Goal: Task Accomplishment & Management: Use online tool/utility

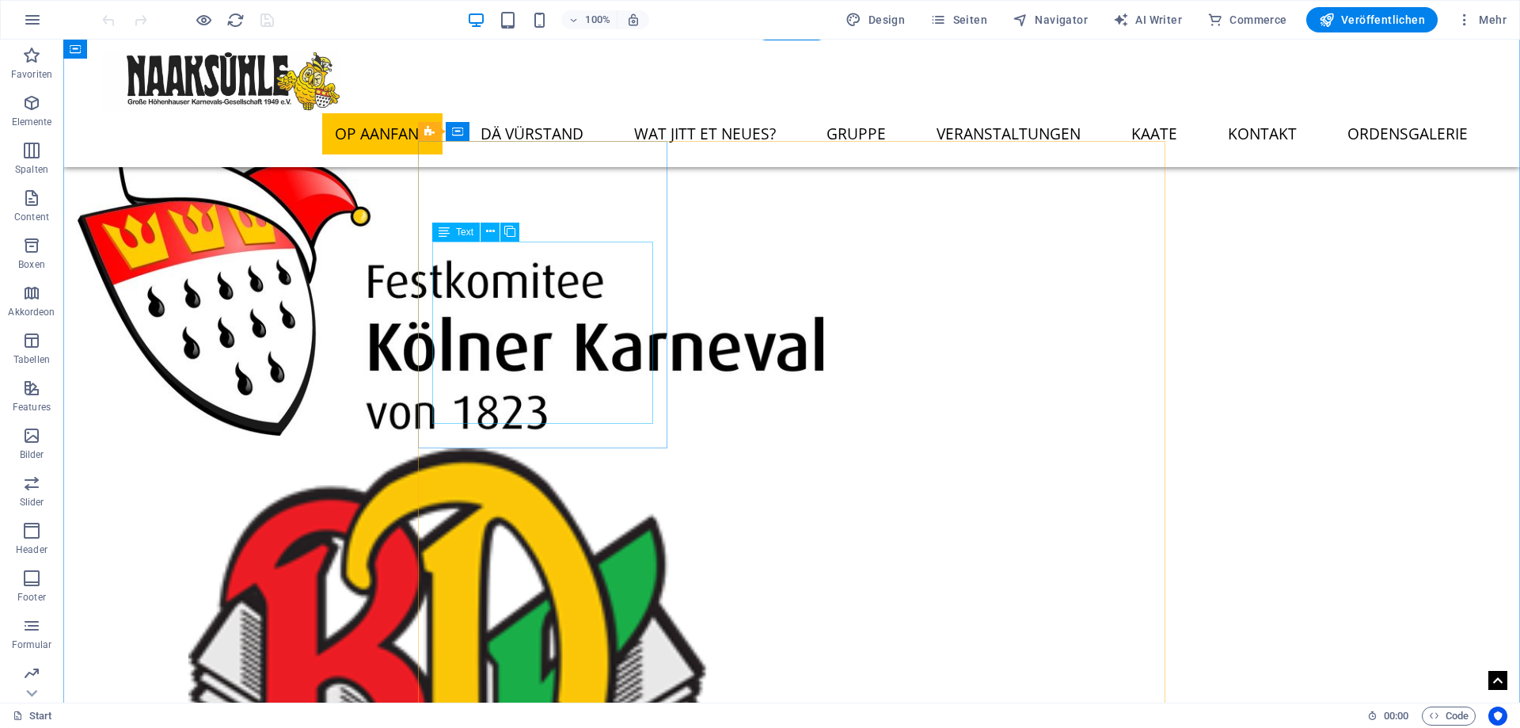
scroll to position [1398, 0]
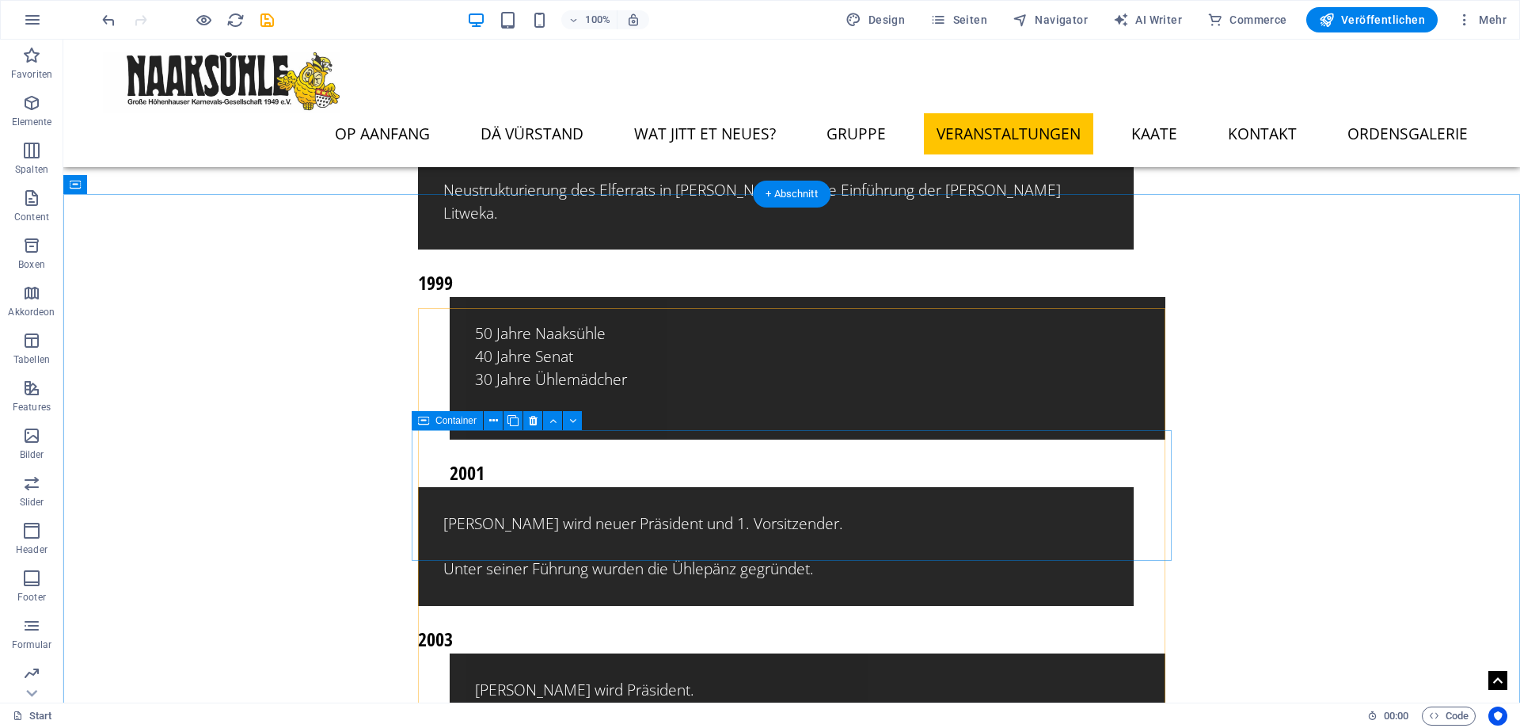
scroll to position [11414, 0]
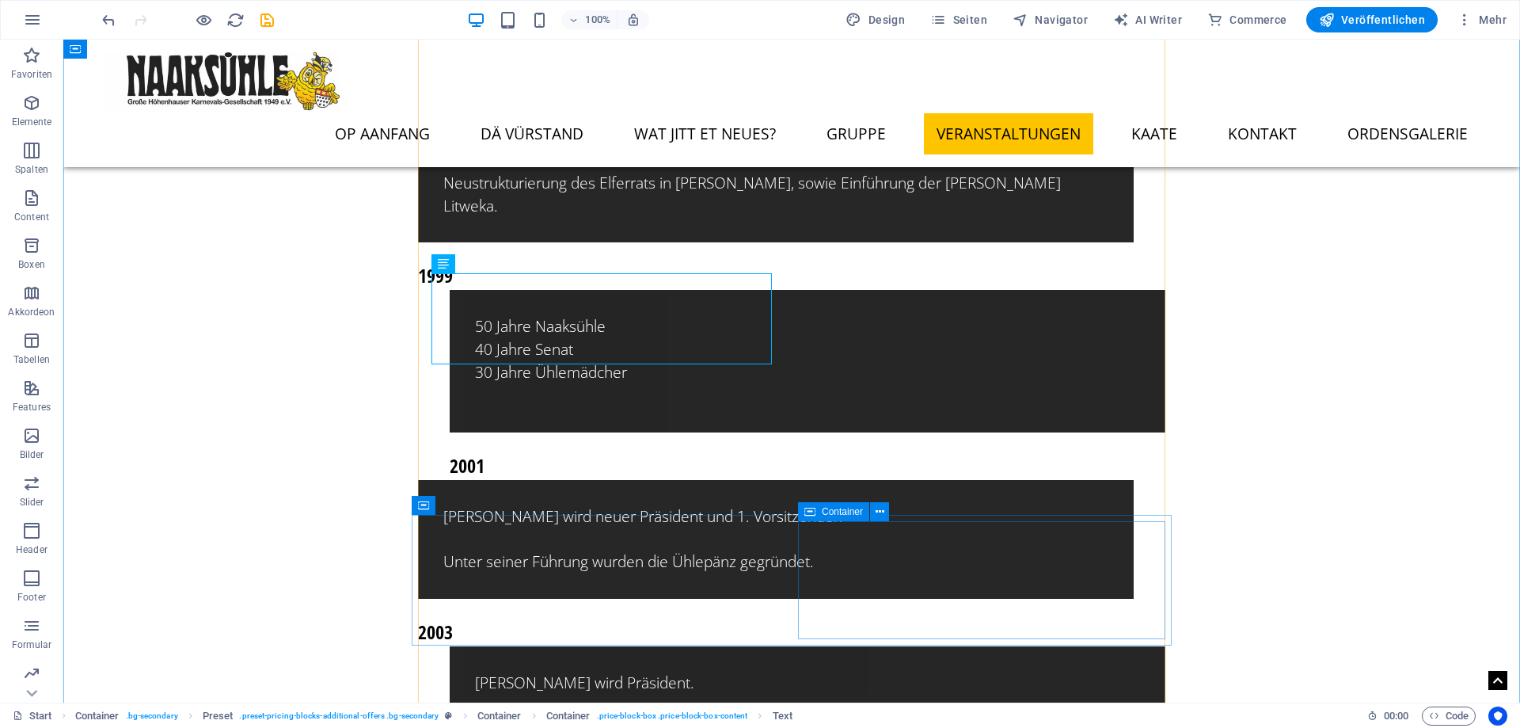
scroll to position [11737, 0]
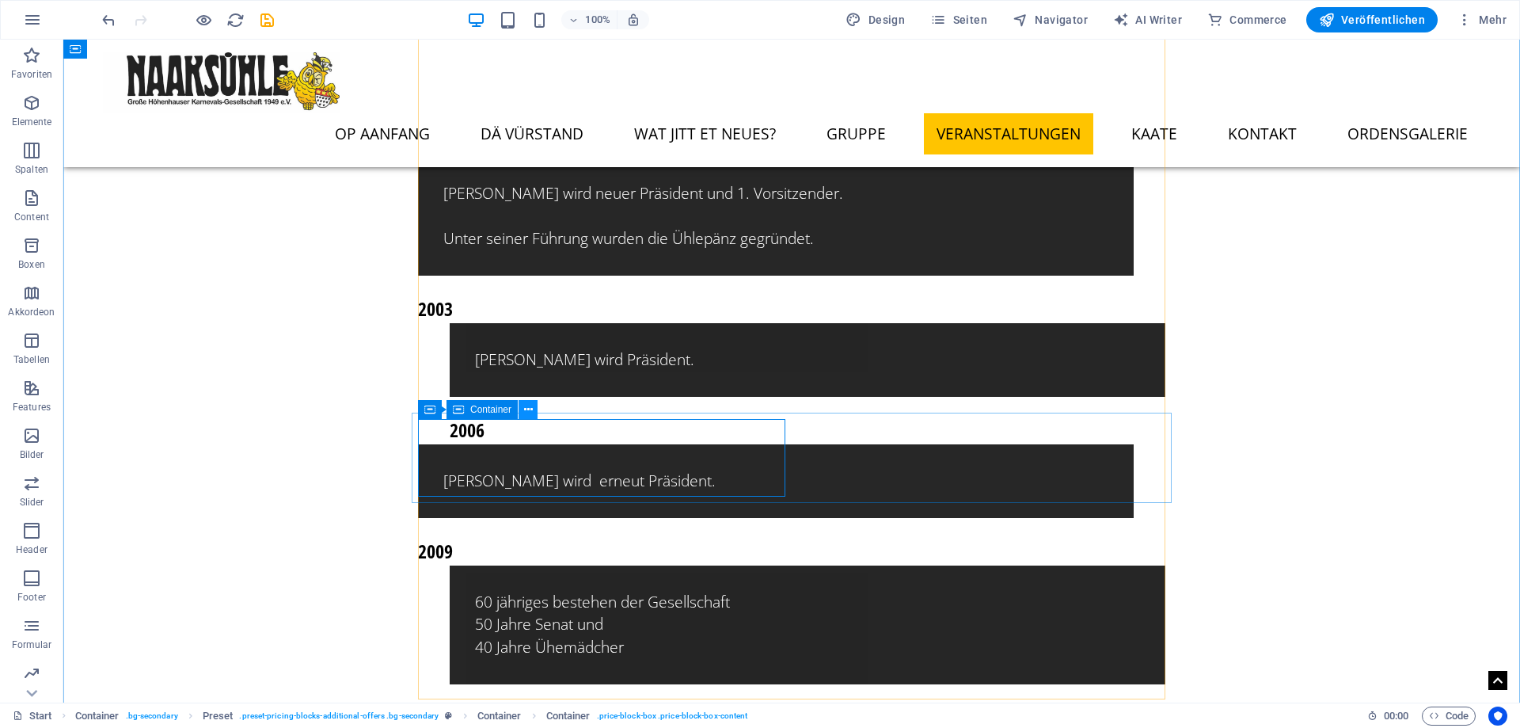
click at [527, 412] on icon at bounding box center [528, 409] width 9 height 17
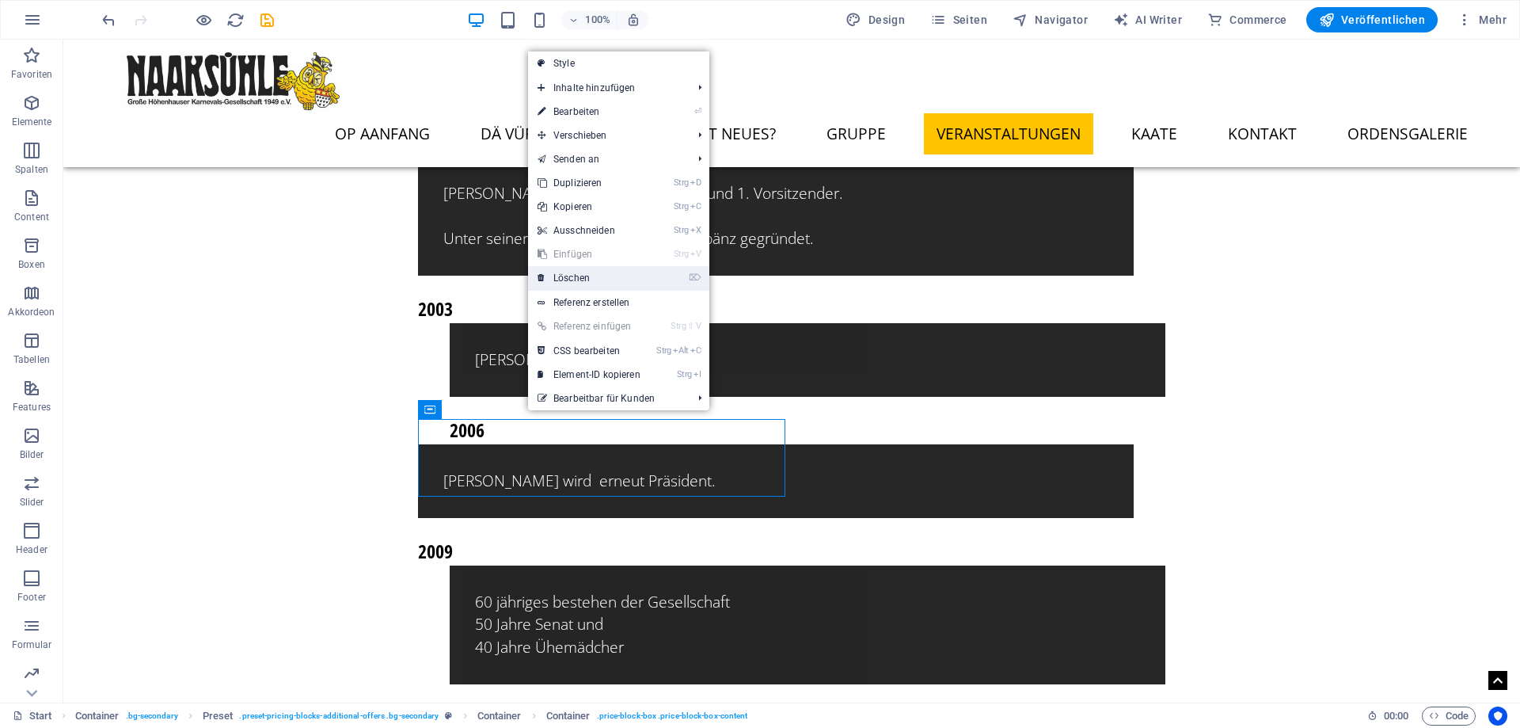
click at [611, 278] on link "⌦ Löschen" at bounding box center [589, 278] width 122 height 24
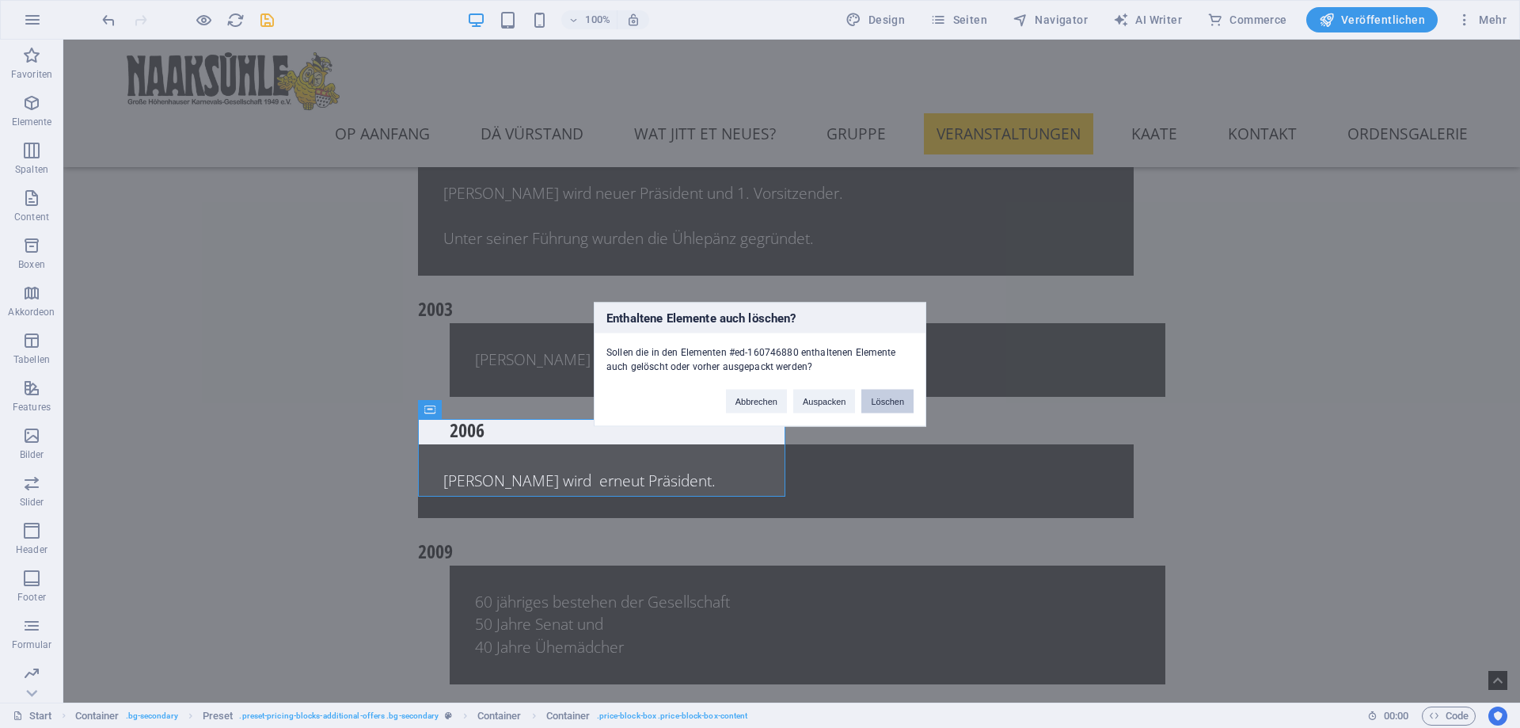
click at [881, 402] on button "Löschen" at bounding box center [888, 401] width 52 height 24
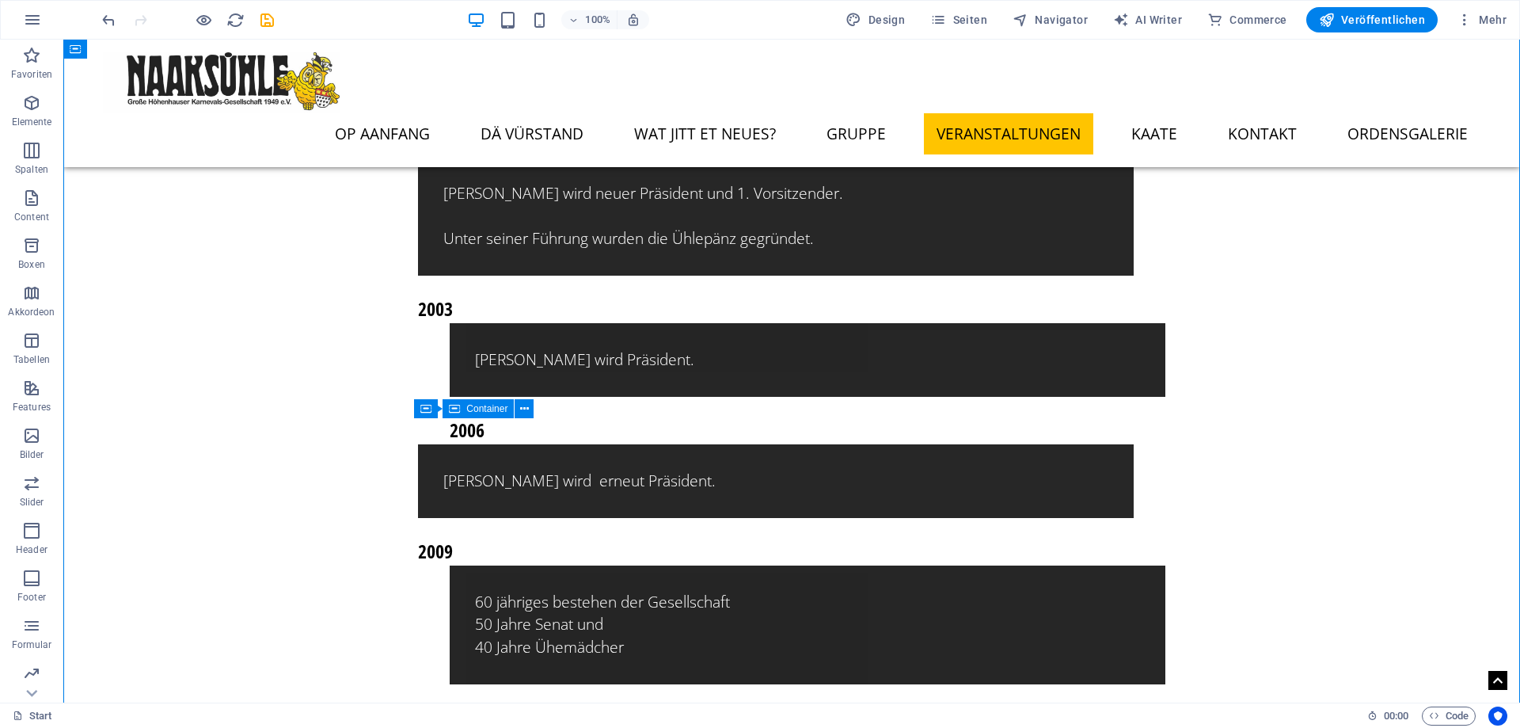
click at [529, 412] on icon at bounding box center [528, 409] width 9 height 17
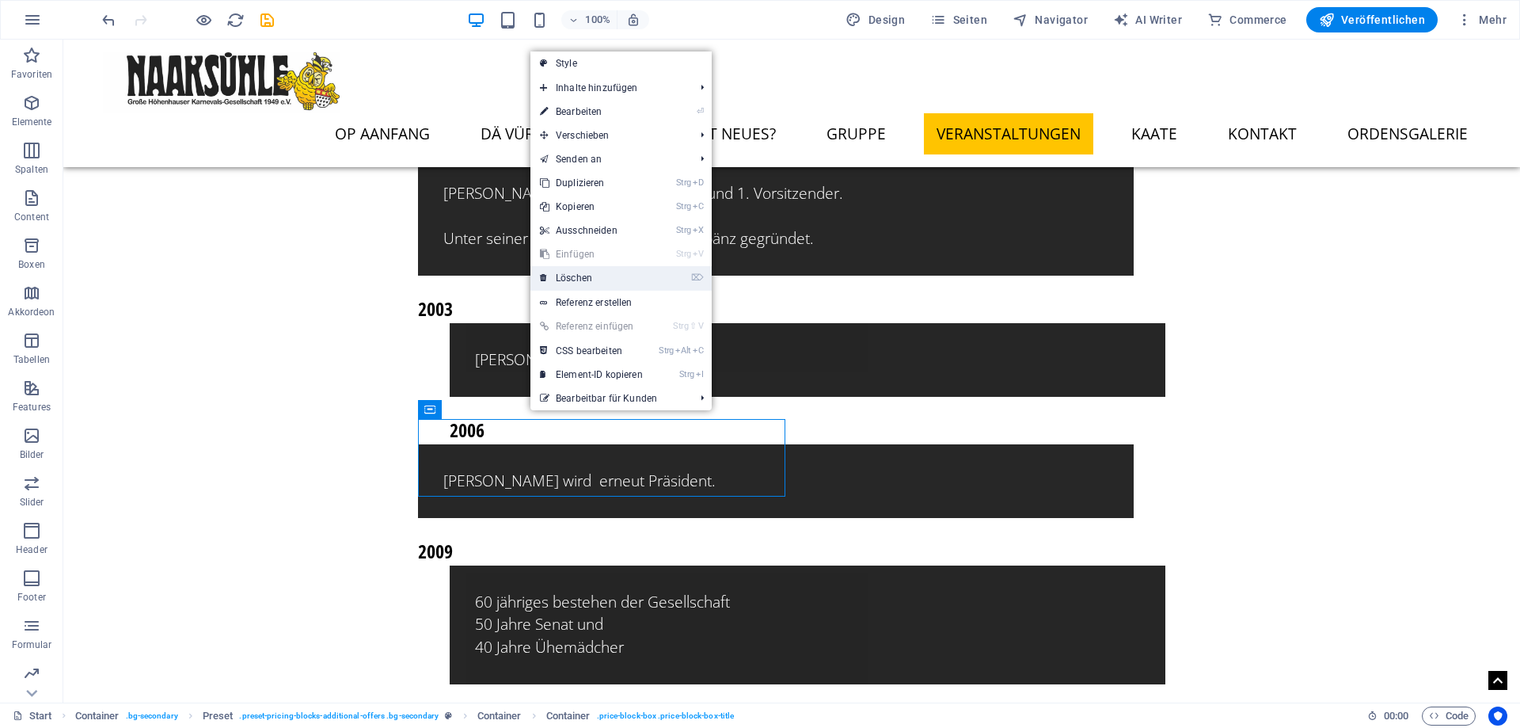
click at [592, 272] on link "⌦ Löschen" at bounding box center [592, 278] width 122 height 24
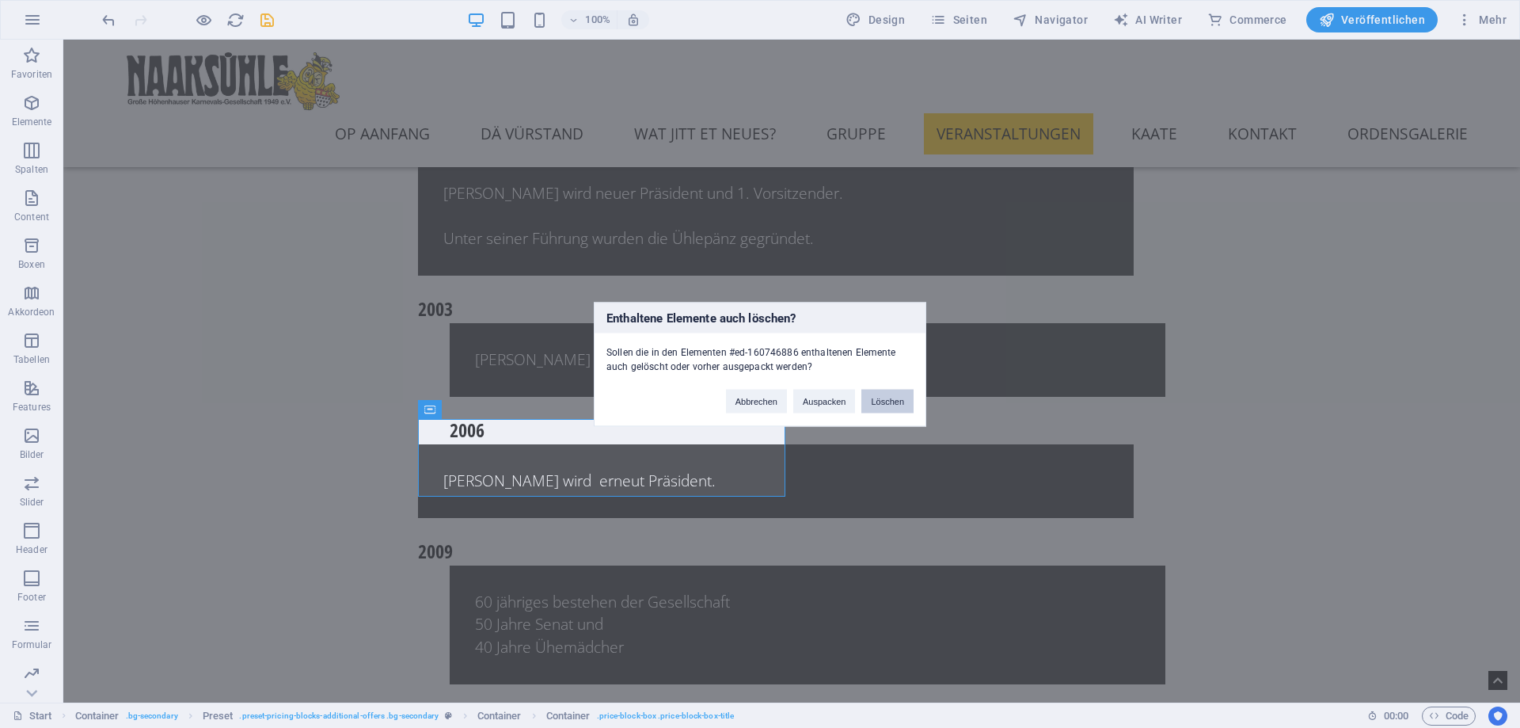
click at [892, 399] on button "Löschen" at bounding box center [888, 401] width 52 height 24
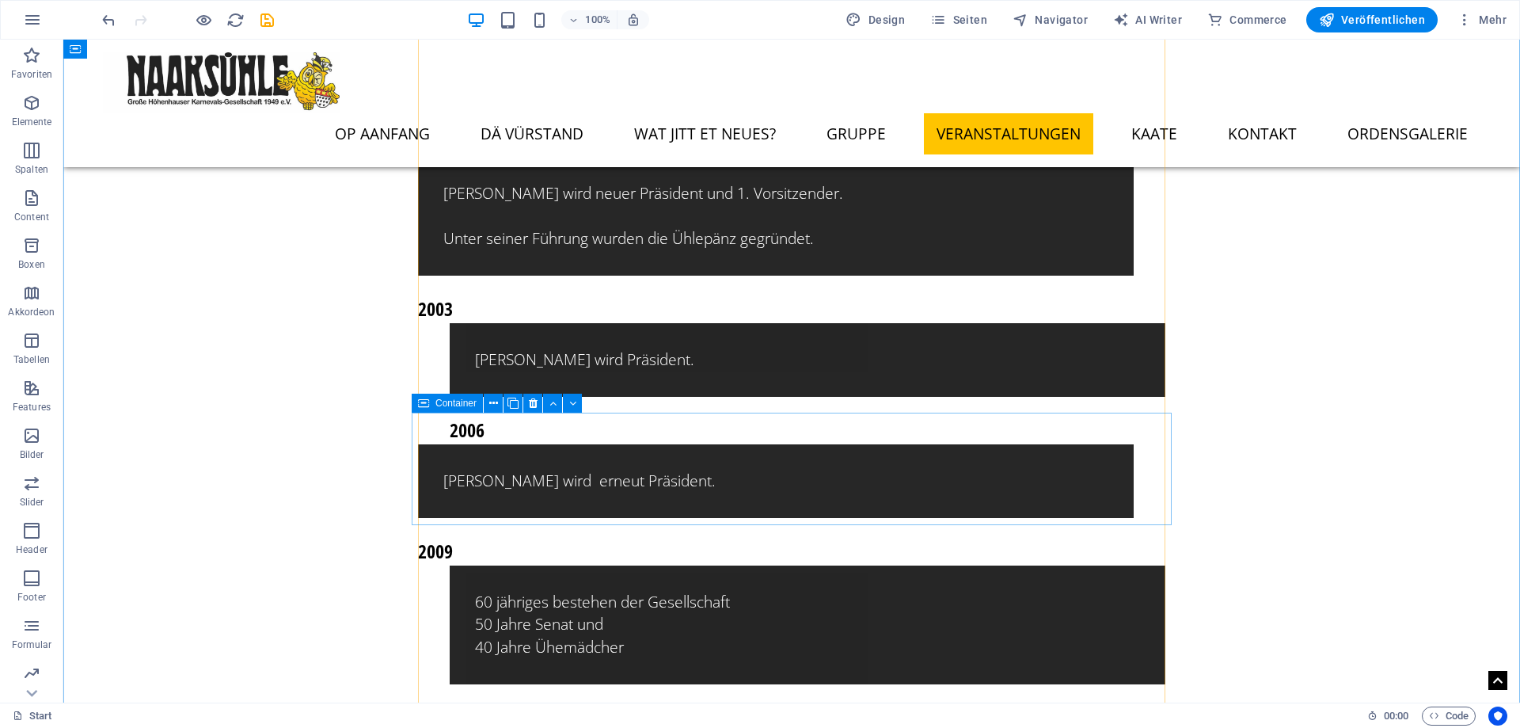
click at [531, 401] on icon at bounding box center [533, 403] width 9 height 17
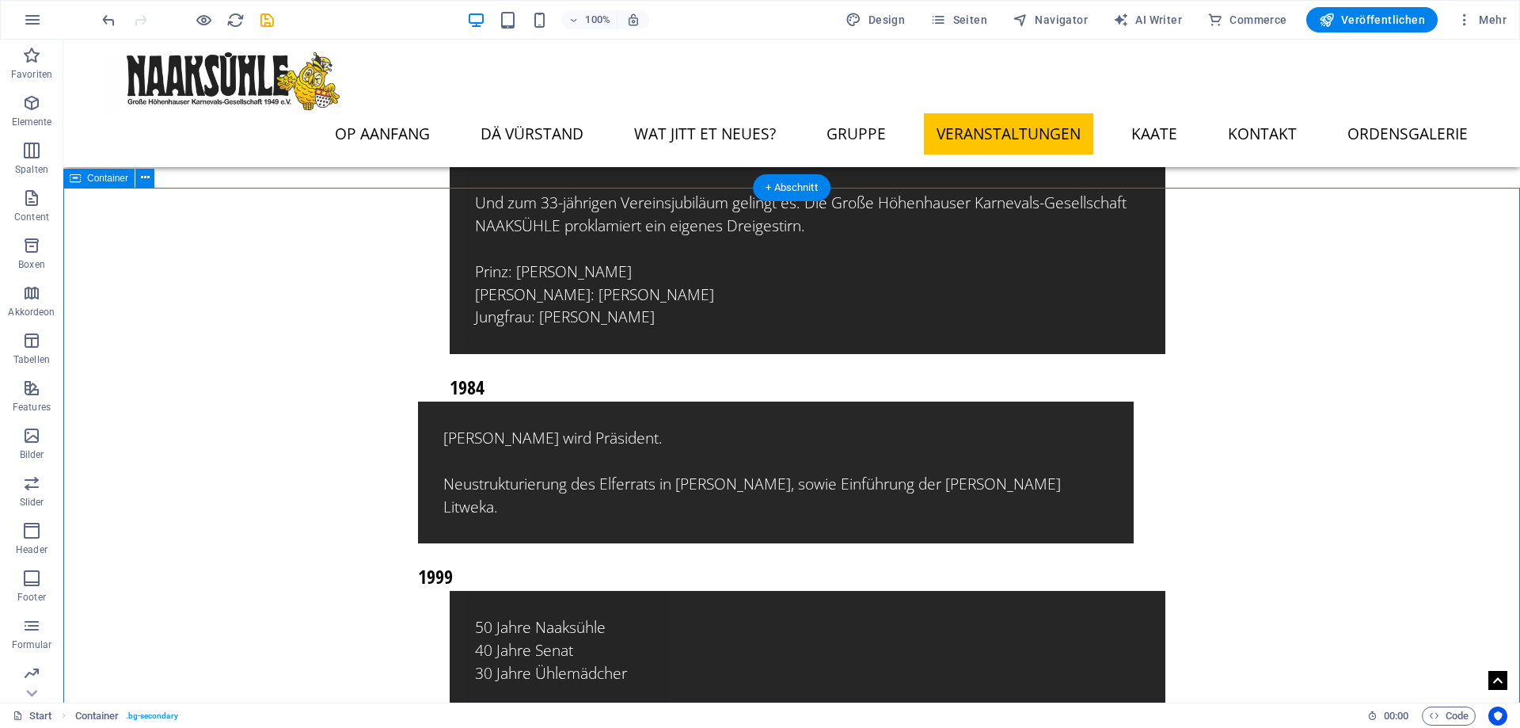
scroll to position [11091, 0]
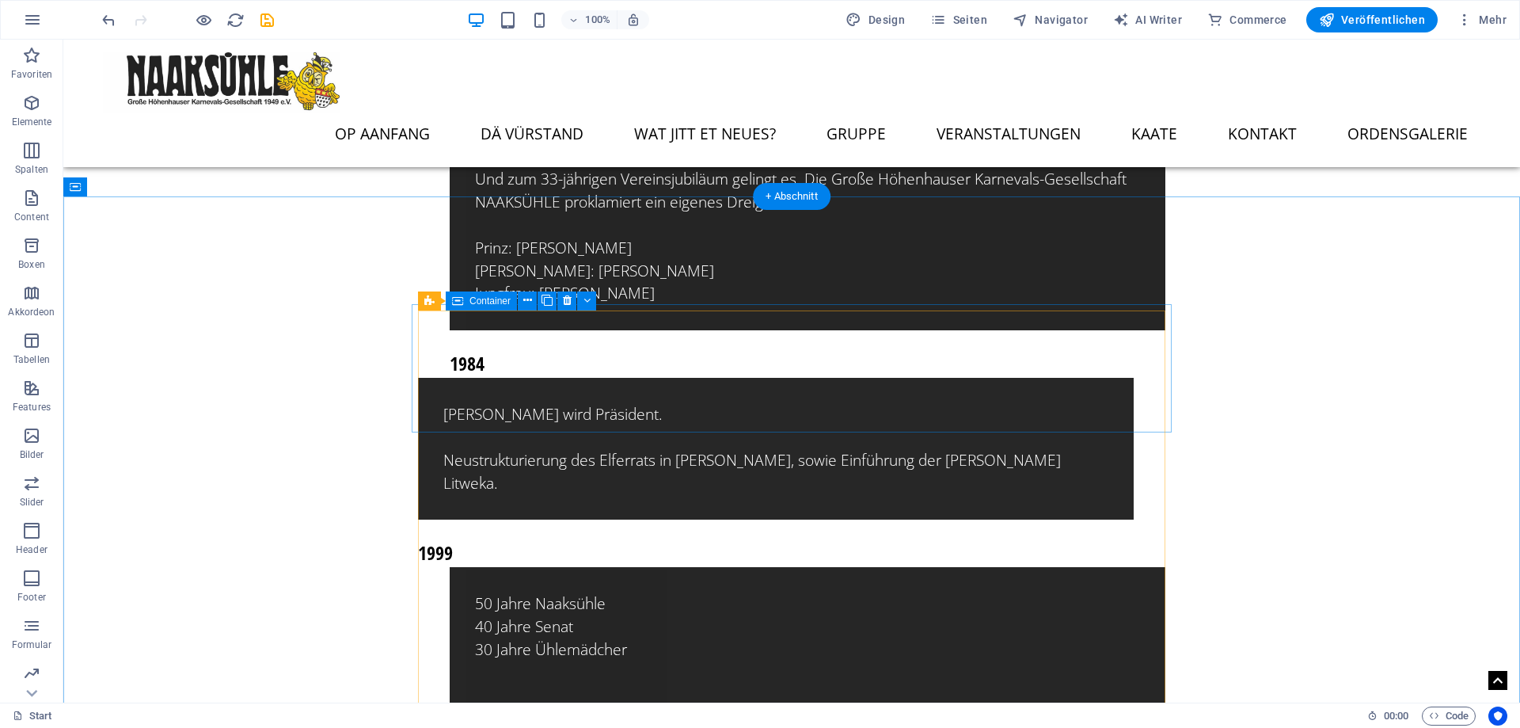
scroll to position [11172, 0]
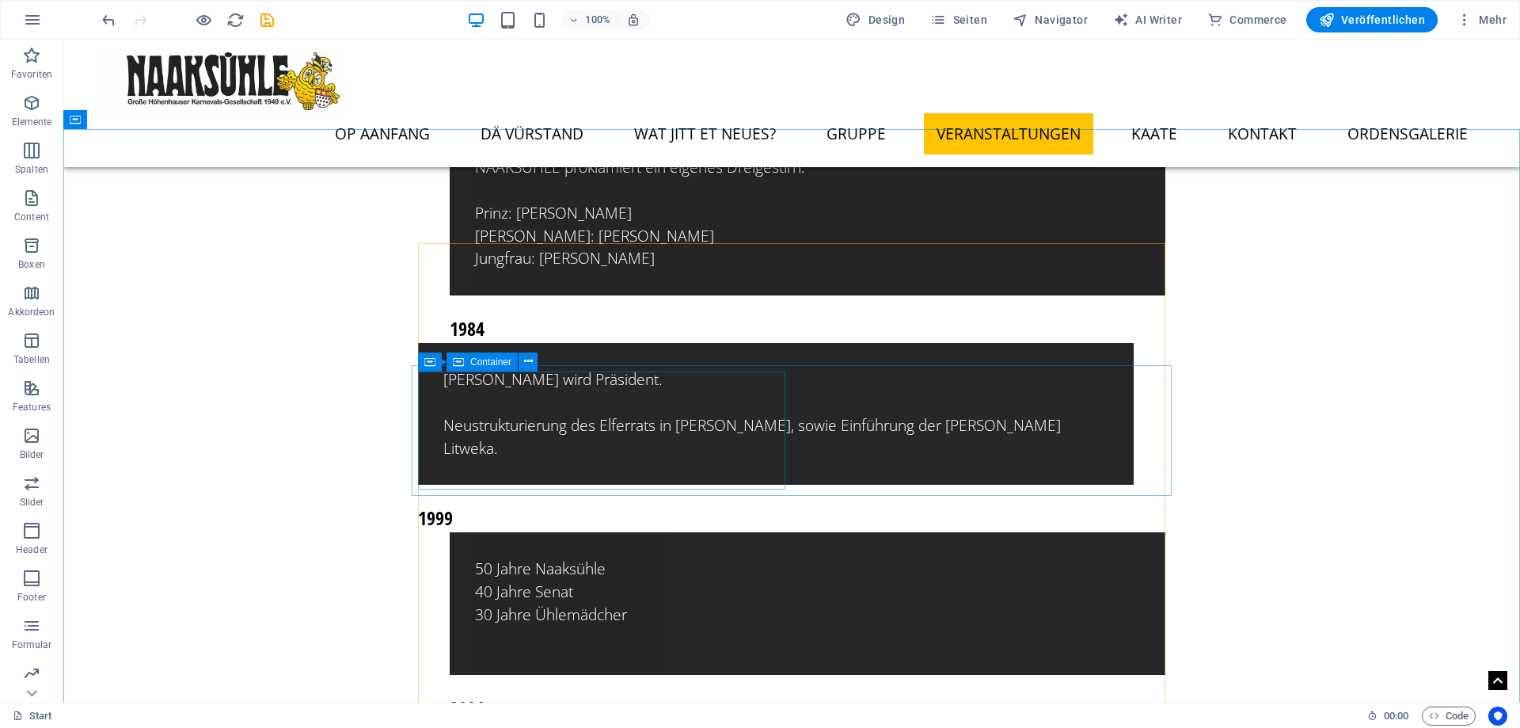
click at [476, 363] on span "Container" at bounding box center [490, 362] width 41 height 10
click at [538, 363] on div "Container Container" at bounding box center [483, 362] width 130 height 20
click at [531, 363] on icon at bounding box center [528, 361] width 9 height 17
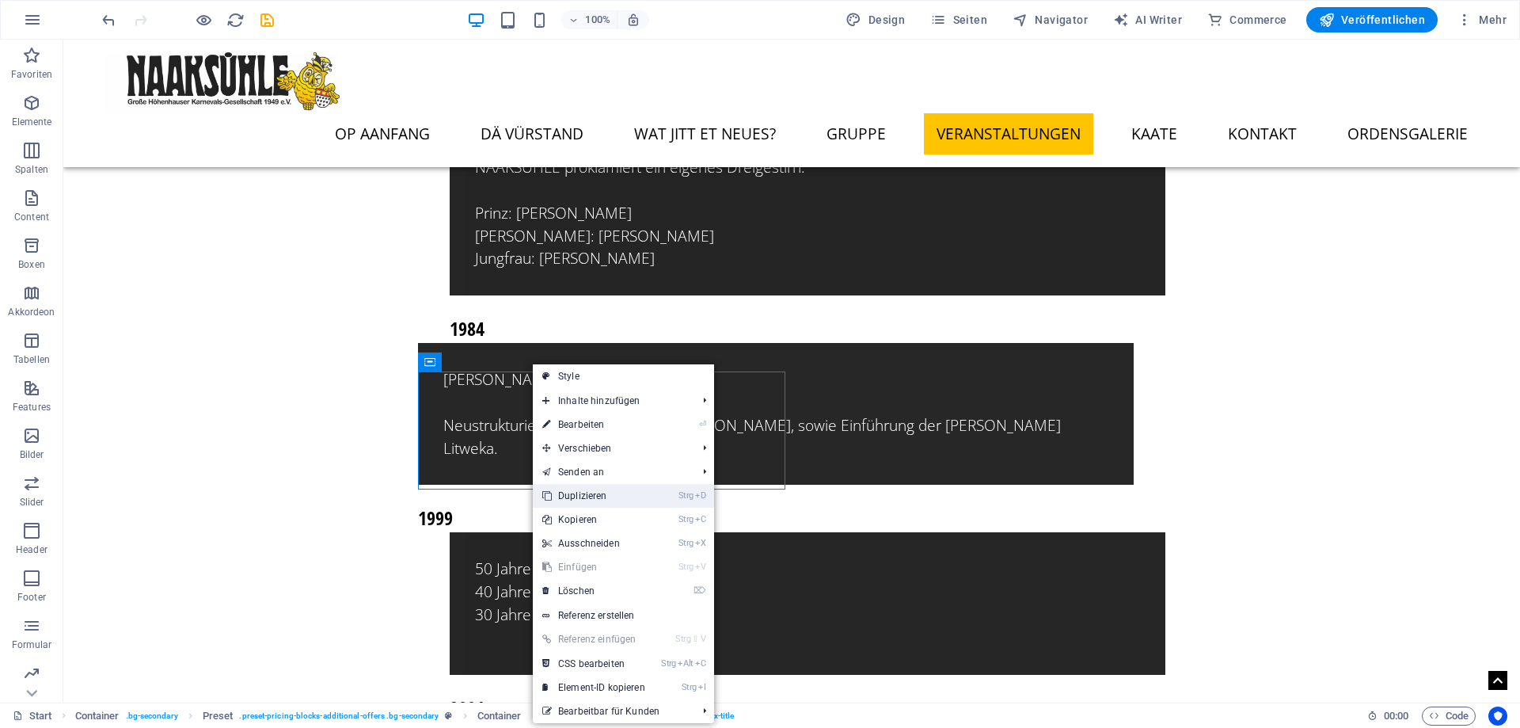
click at [614, 490] on link "Strg D Duplizieren" at bounding box center [594, 496] width 122 height 24
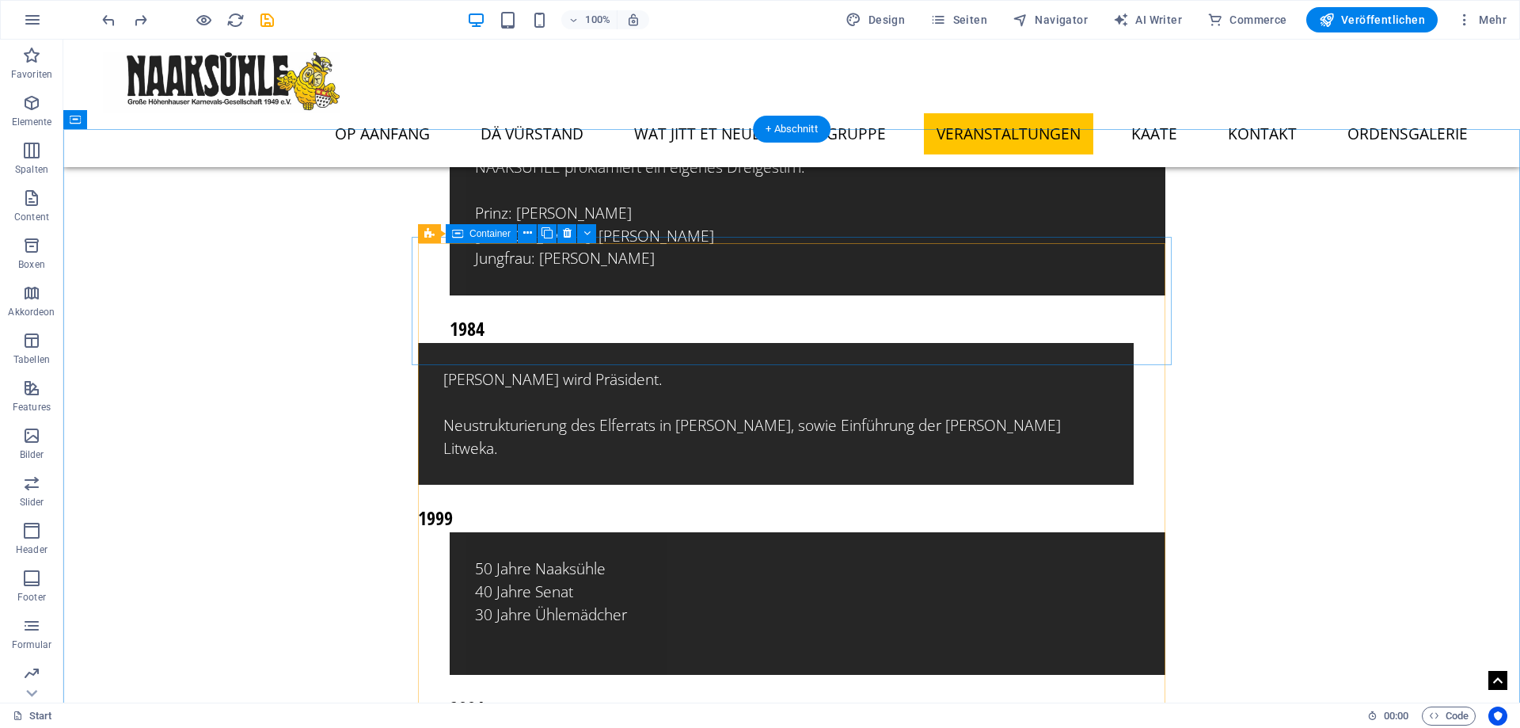
click at [556, 236] on icon at bounding box center [556, 233] width 9 height 17
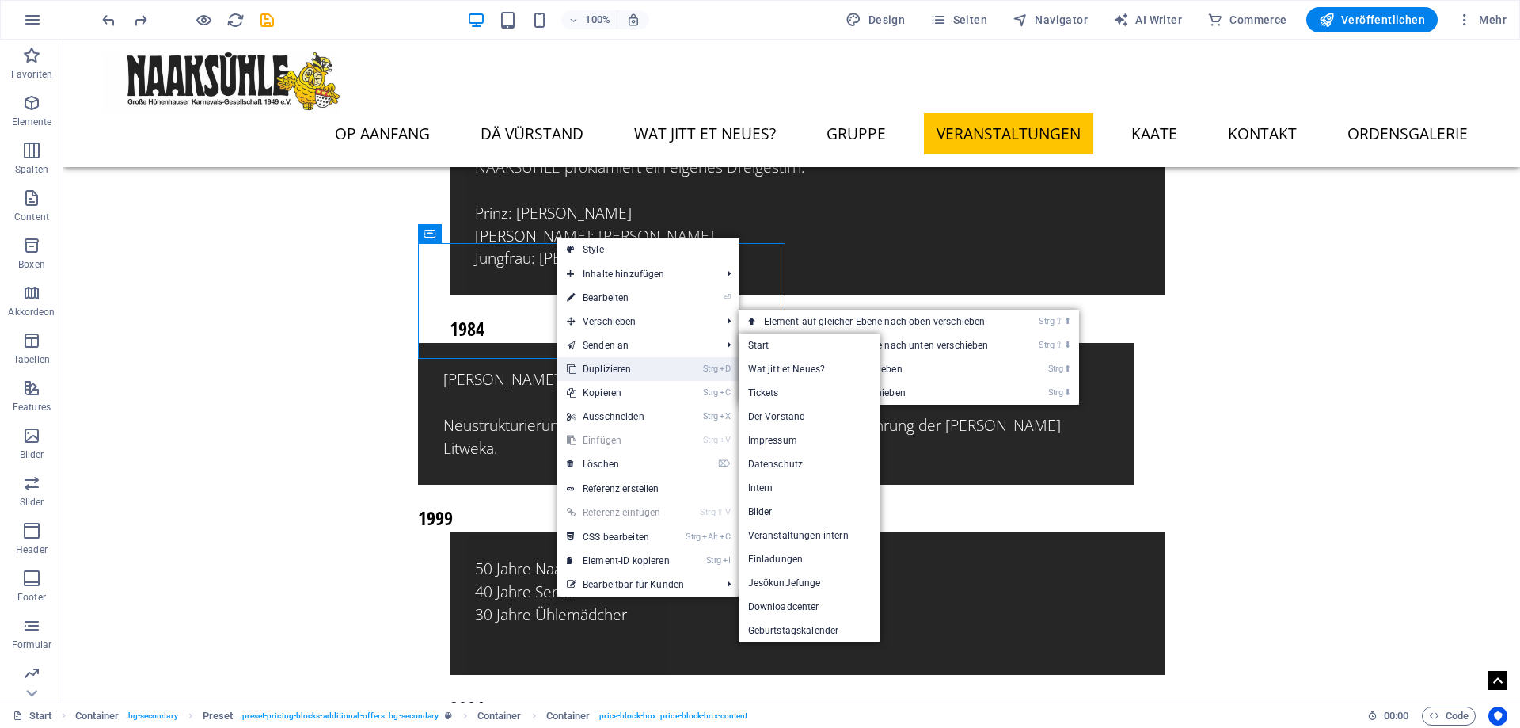
click at [611, 363] on link "Strg D Duplizieren" at bounding box center [618, 369] width 122 height 24
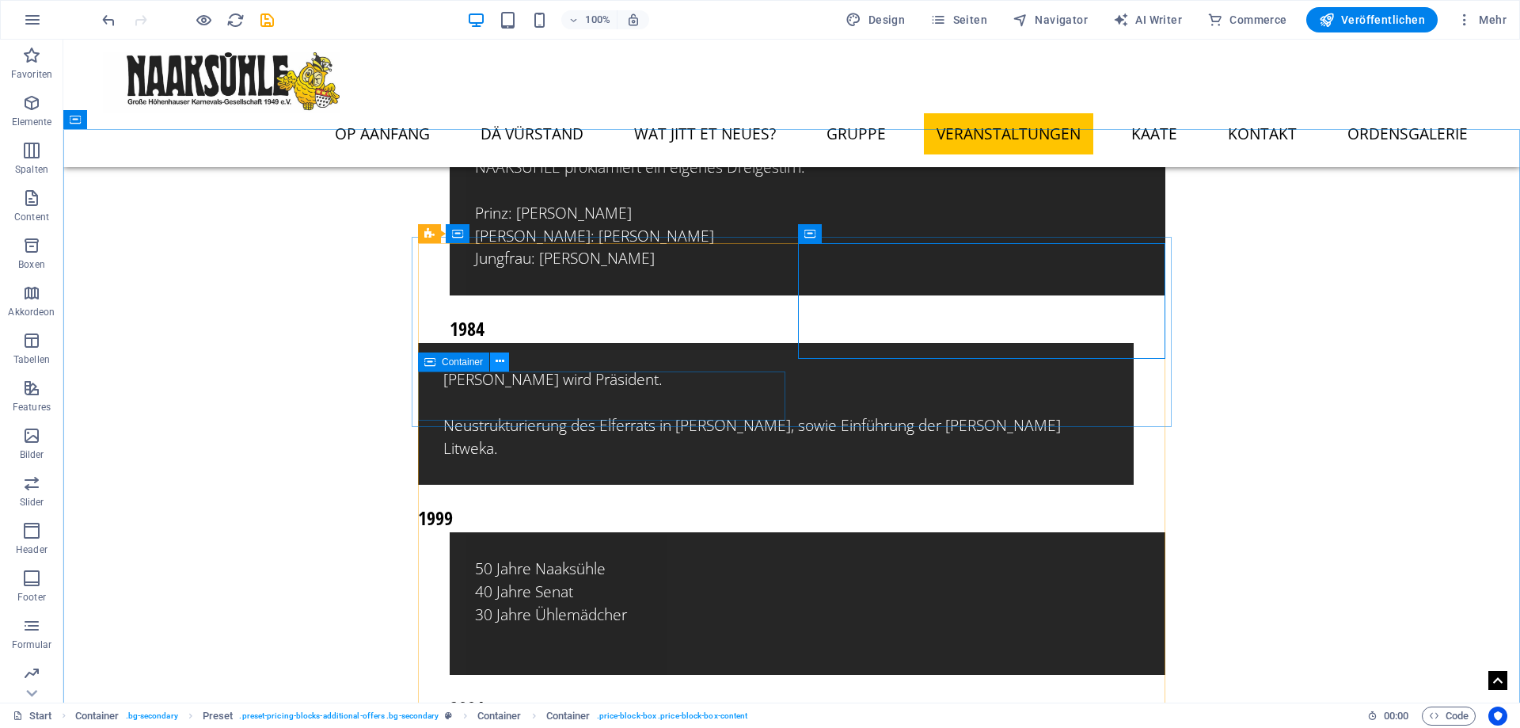
click at [504, 369] on button at bounding box center [499, 361] width 19 height 19
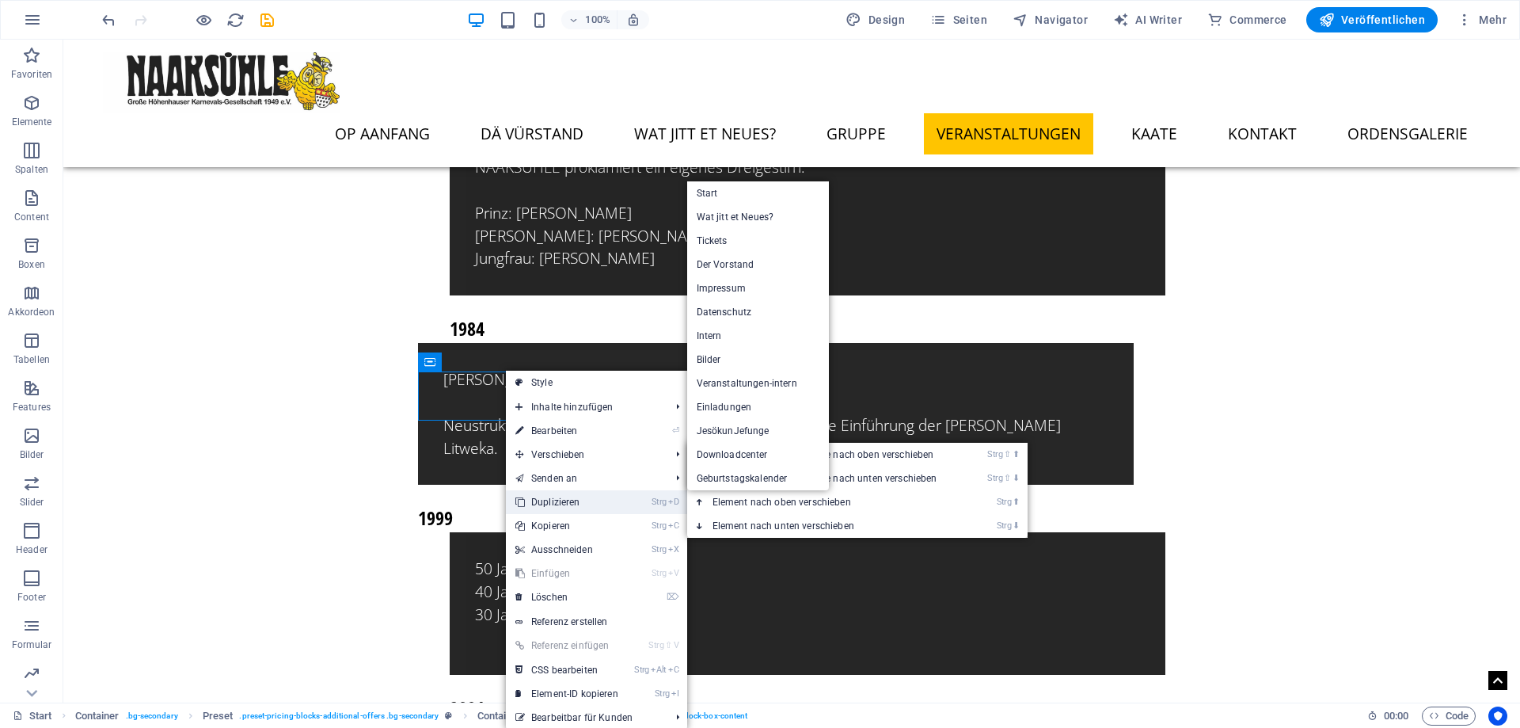
click at [562, 504] on link "Strg D Duplizieren" at bounding box center [567, 502] width 122 height 24
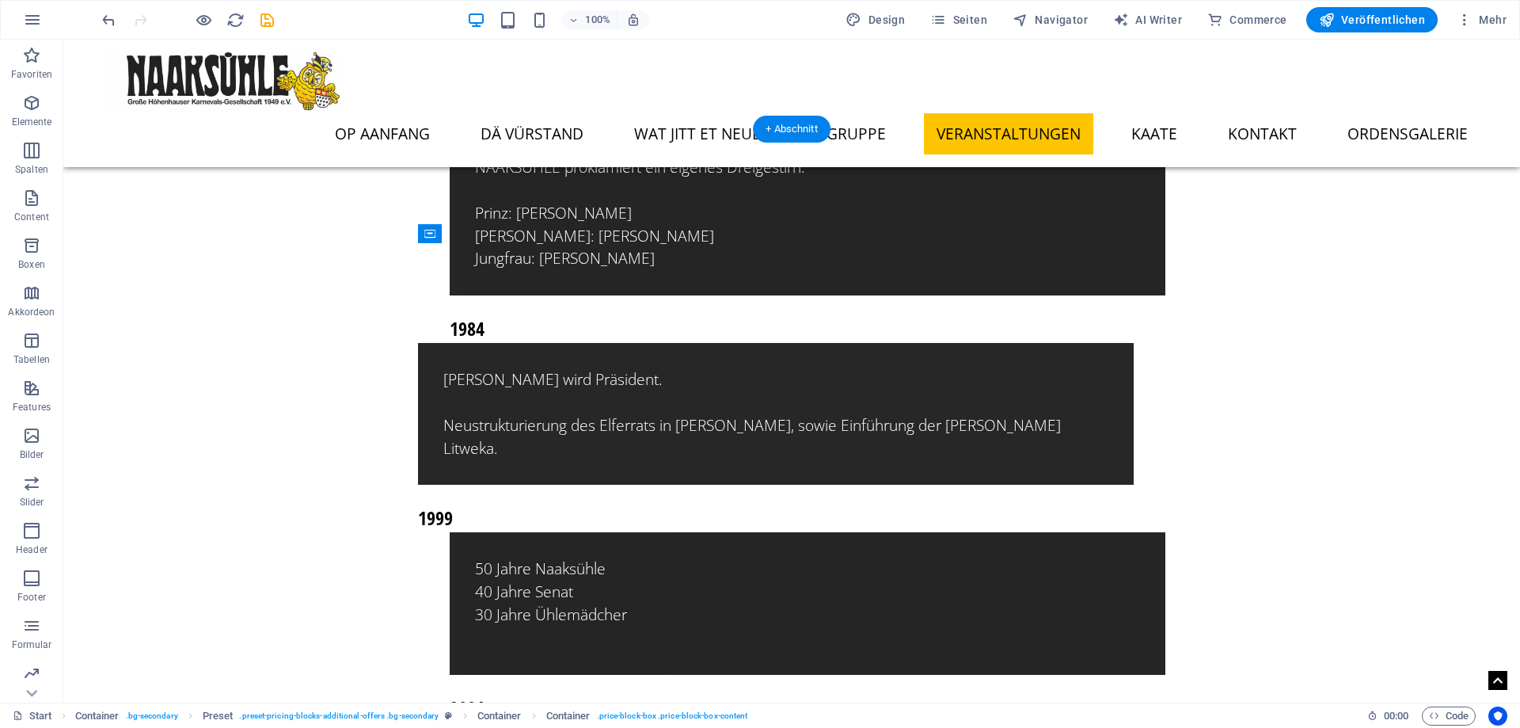
drag, startPoint x: 805, startPoint y: 253, endPoint x: 808, endPoint y: 399, distance: 145.7
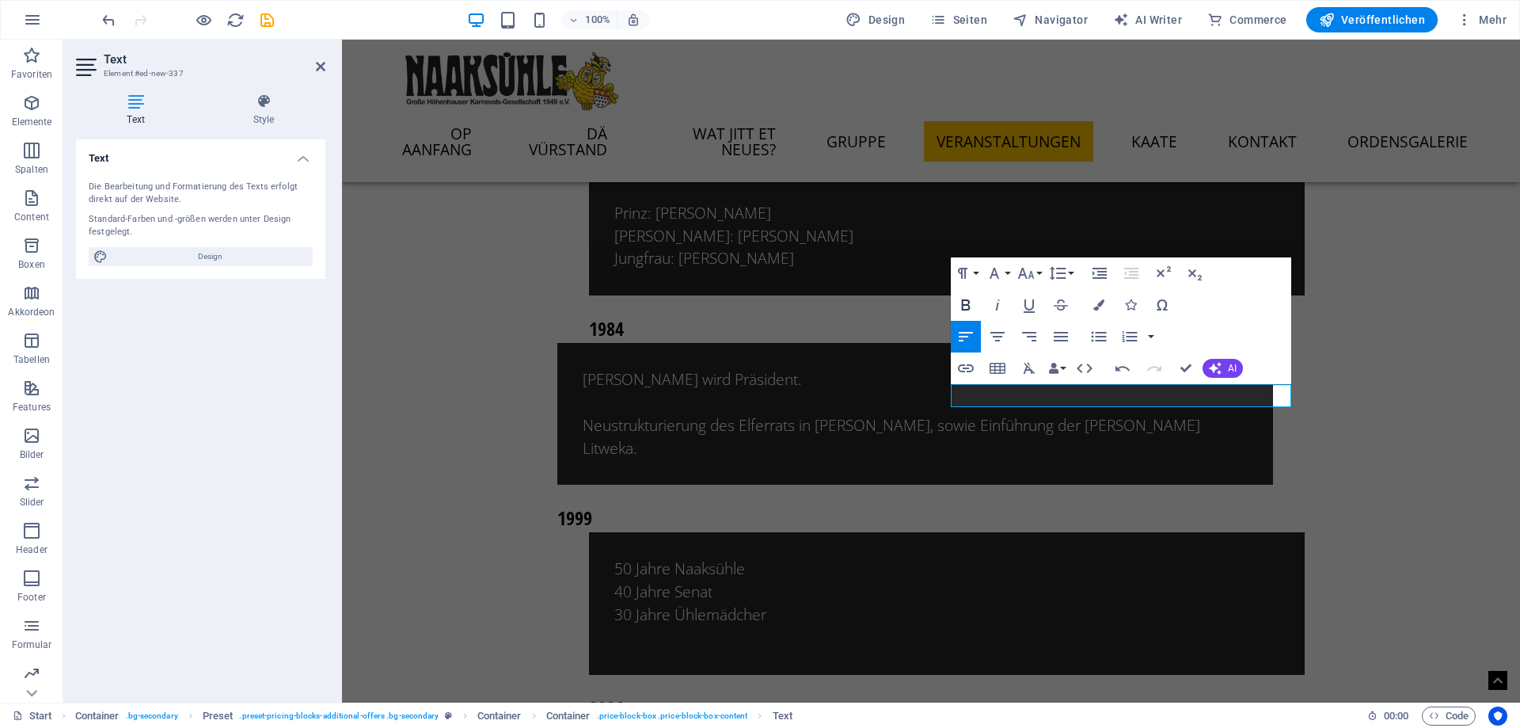
click at [966, 302] on icon "button" at bounding box center [966, 304] width 19 height 19
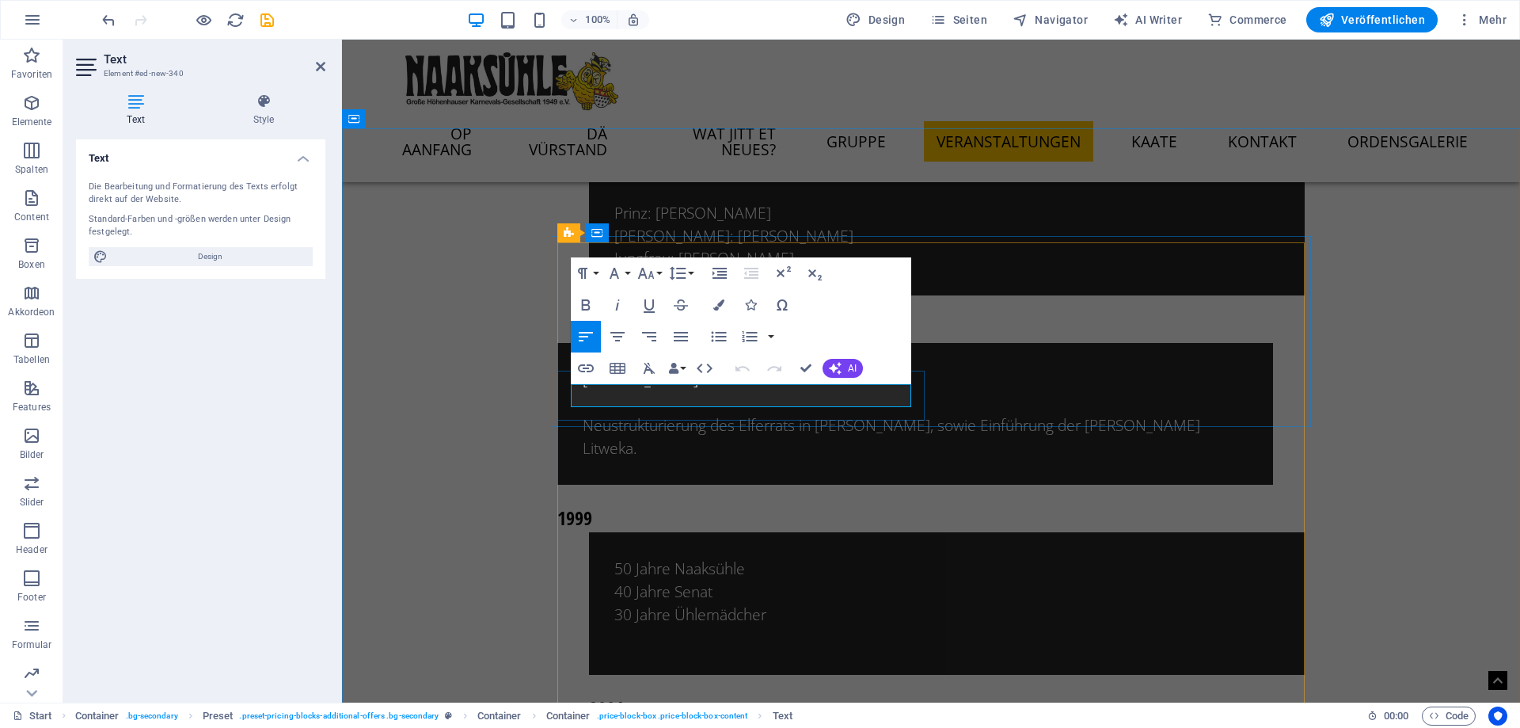
drag, startPoint x: 702, startPoint y: 400, endPoint x: 763, endPoint y: 398, distance: 61.0
drag, startPoint x: 765, startPoint y: 396, endPoint x: 526, endPoint y: 399, distance: 239.2
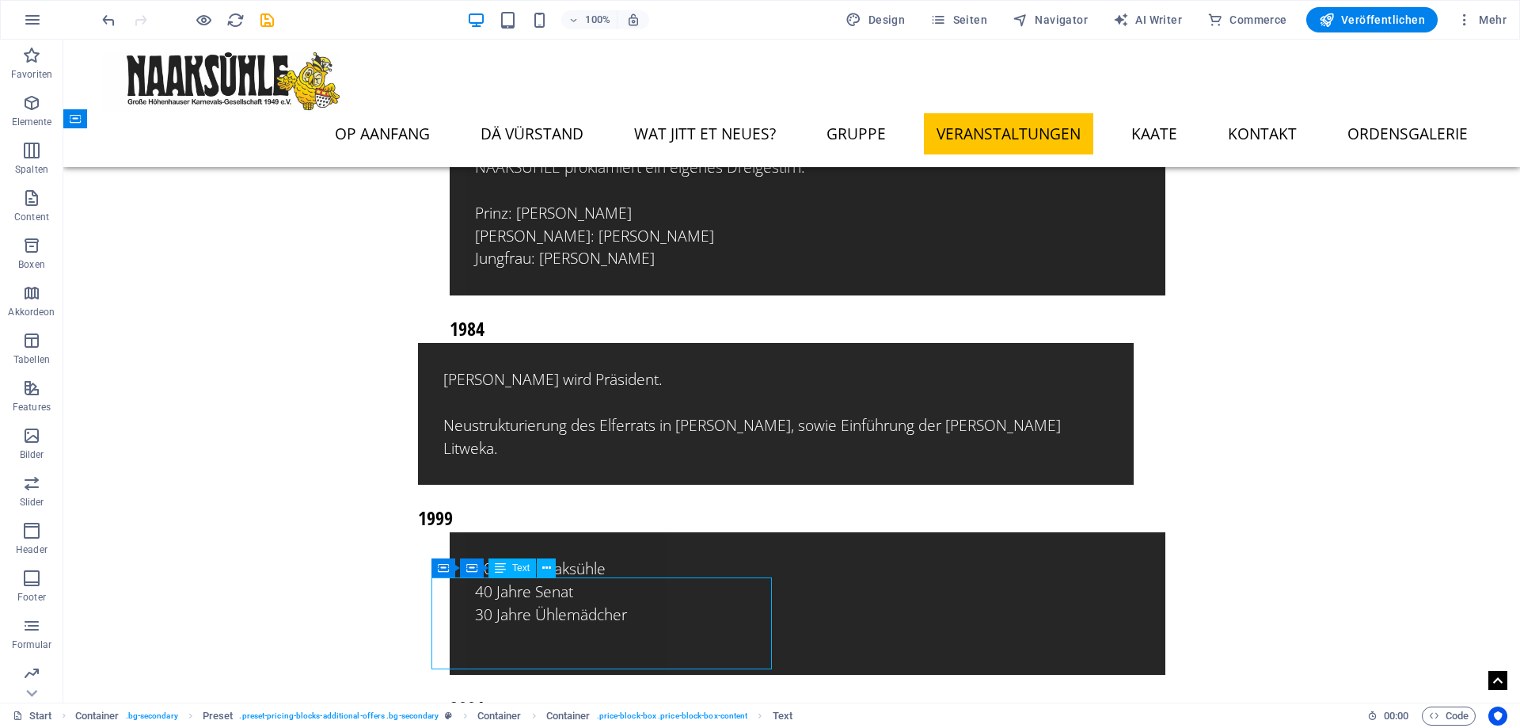
drag, startPoint x: 444, startPoint y: 623, endPoint x: 723, endPoint y: 622, distance: 278.7
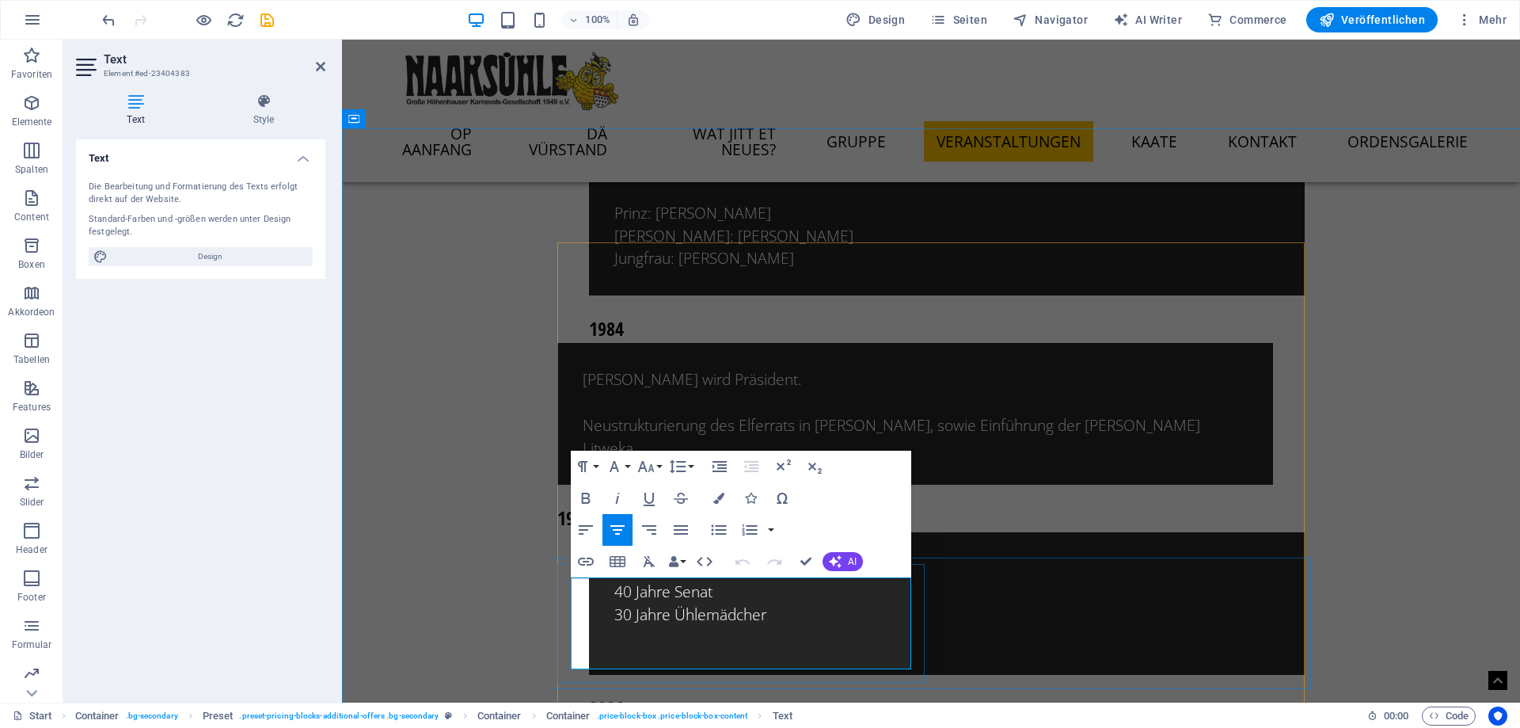
drag, startPoint x: 812, startPoint y: 652, endPoint x: 643, endPoint y: 595, distance: 178.3
copy div "findet am 31.01.2026 statt Wo: Stadthalle Köln Einlass: 14:00 Uhr Beginn: 15:30…"
click at [687, 417] on button at bounding box center [692, 417] width 19 height 19
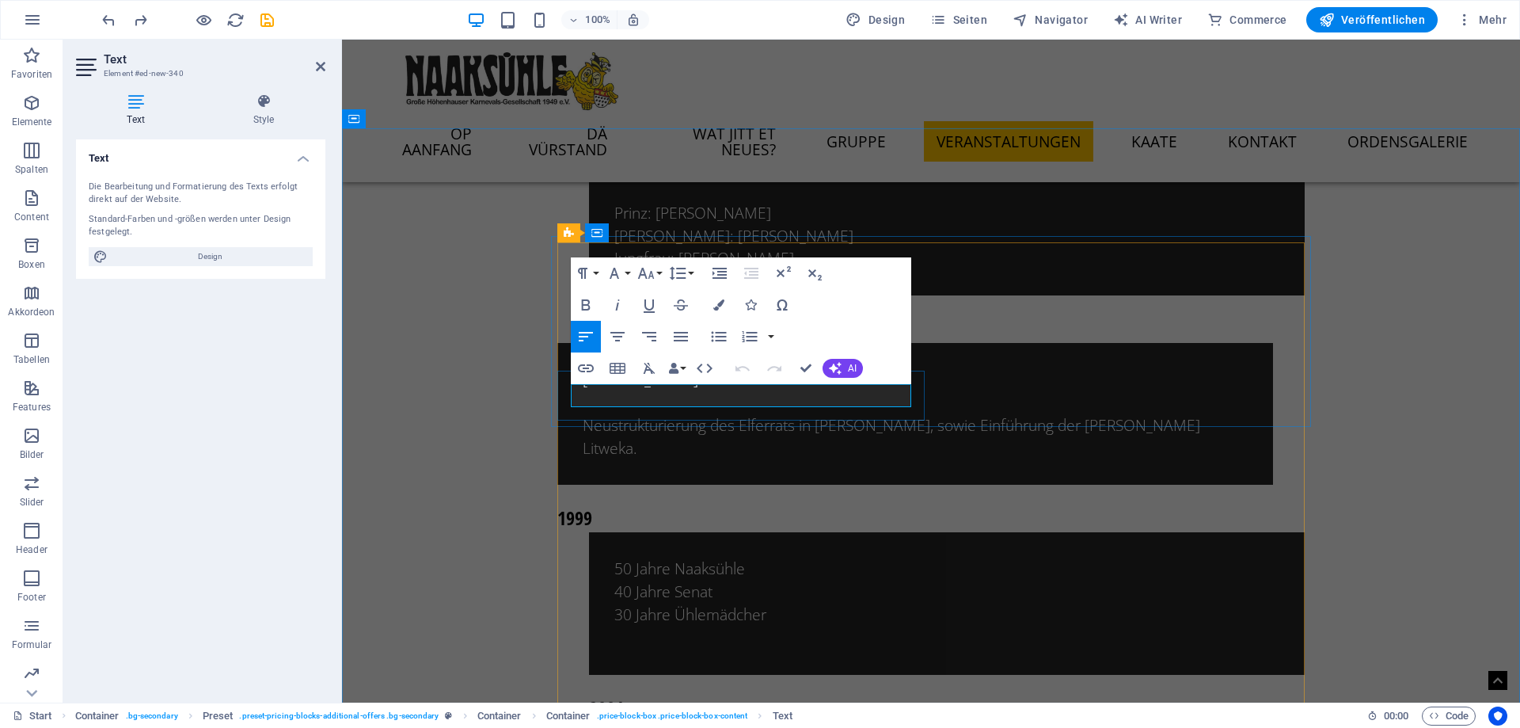
drag, startPoint x: 762, startPoint y: 394, endPoint x: 554, endPoint y: 399, distance: 208.3
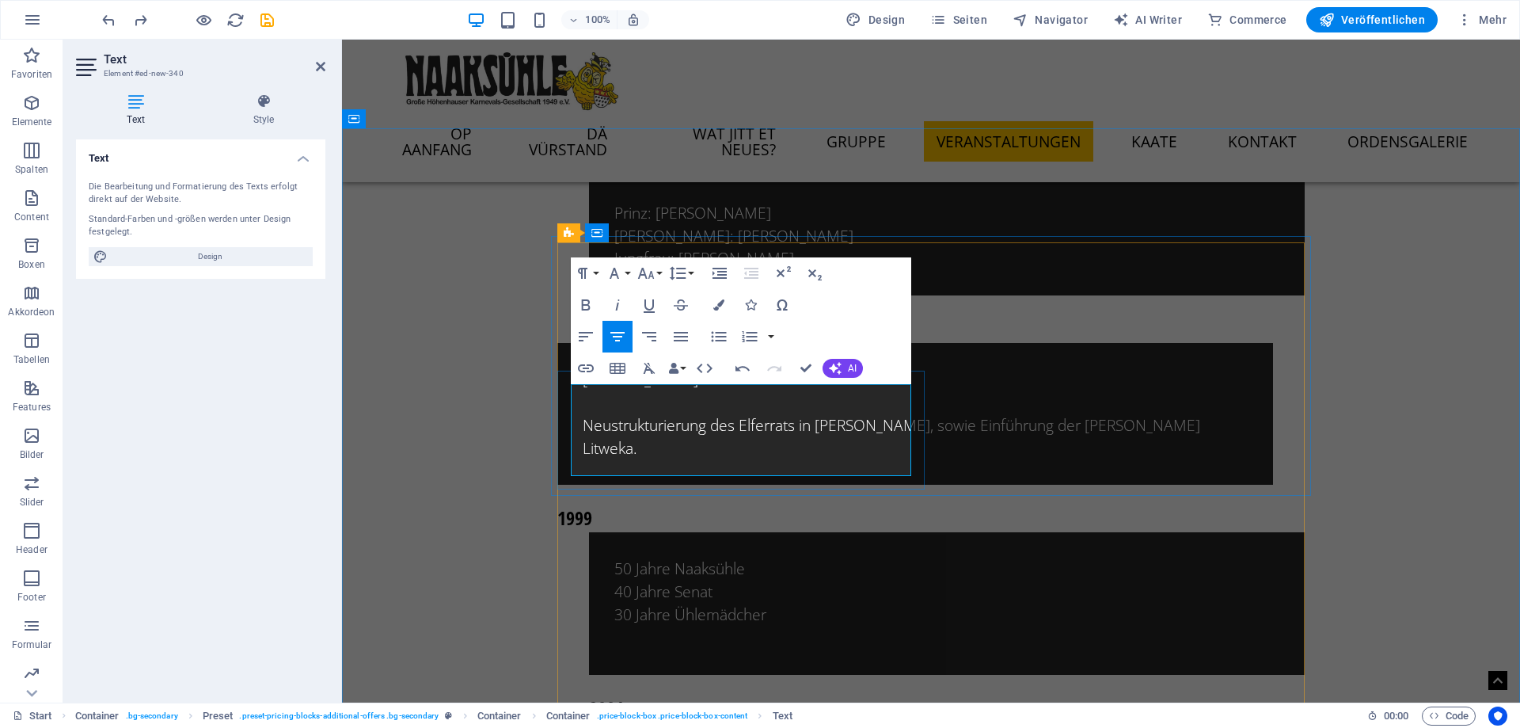
drag, startPoint x: 727, startPoint y: 395, endPoint x: 718, endPoint y: 395, distance: 8.7
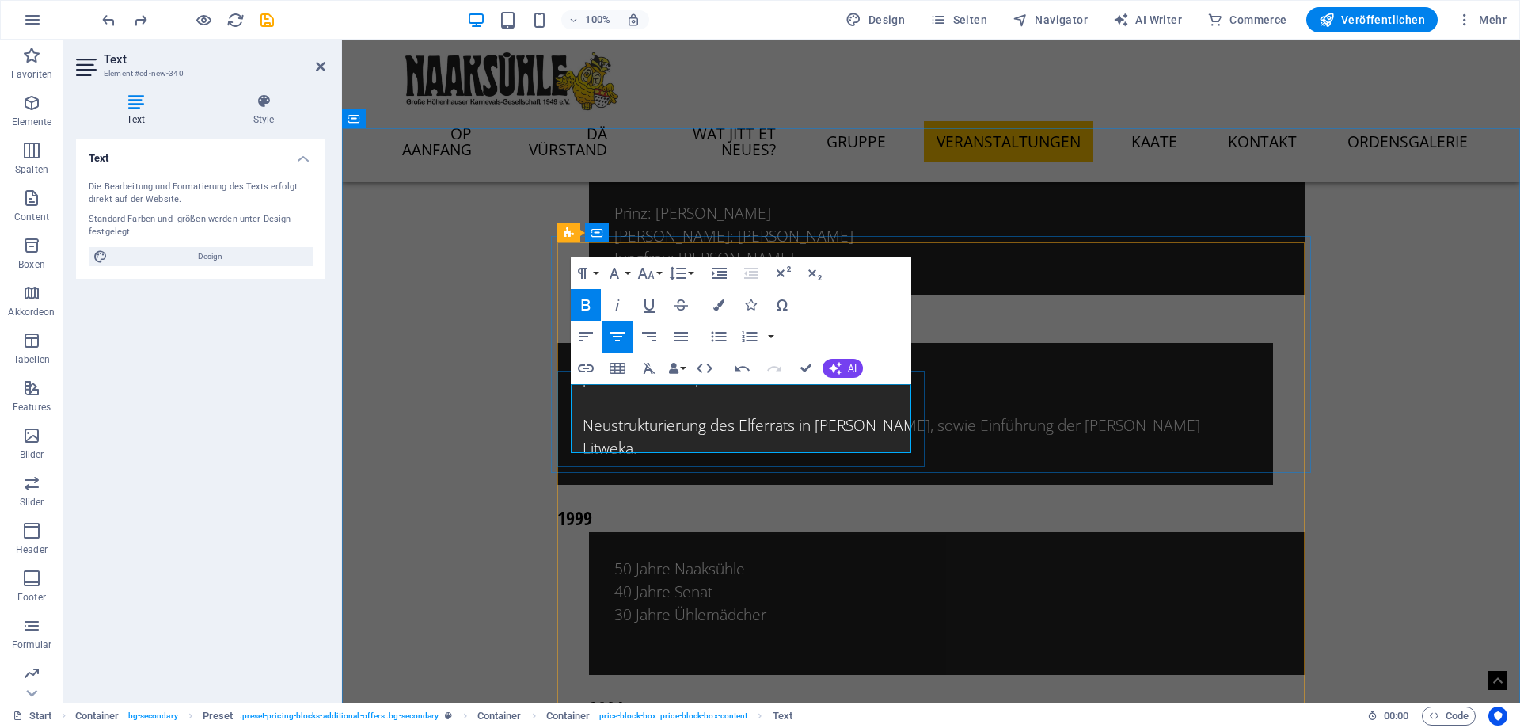
drag, startPoint x: 746, startPoint y: 447, endPoint x: 765, endPoint y: 443, distance: 19.3
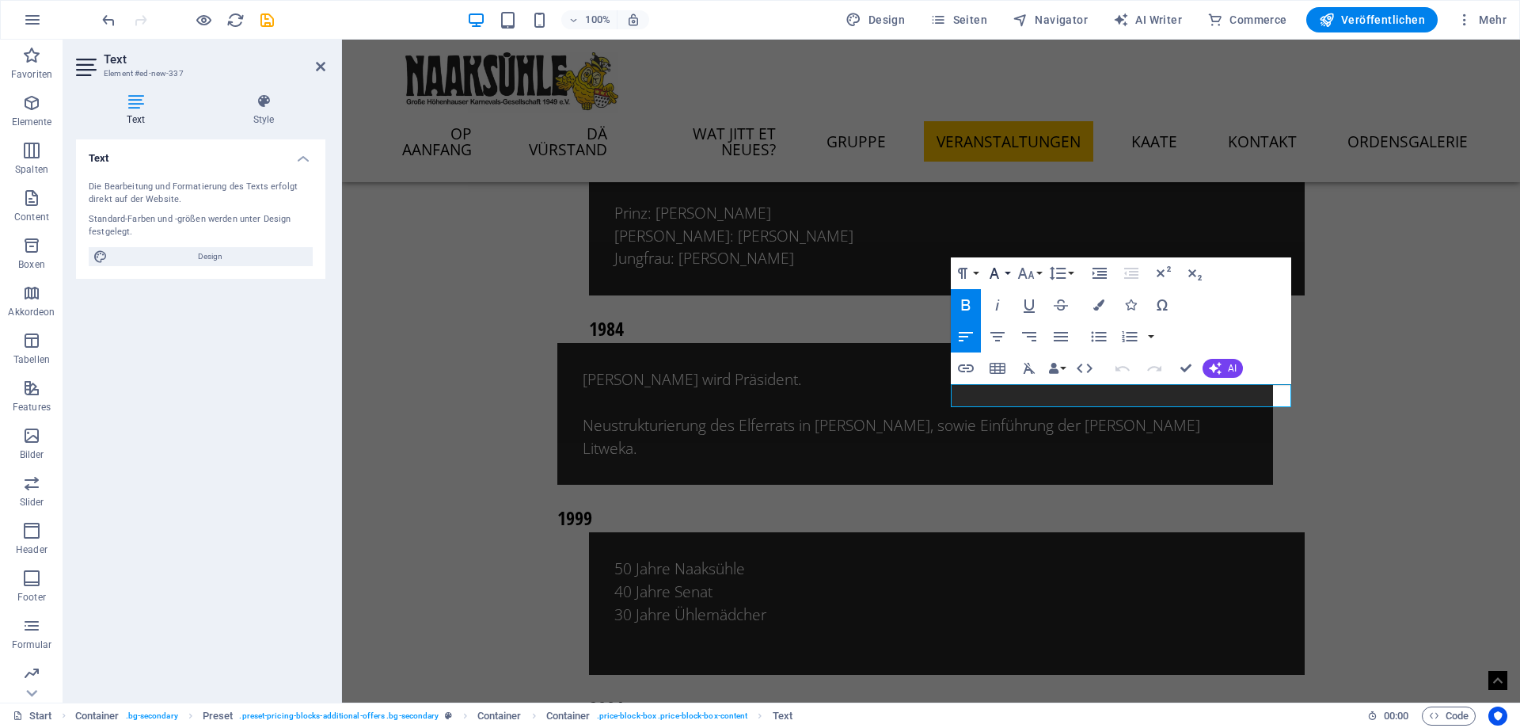
click at [1010, 271] on button "Font Family" at bounding box center [998, 273] width 30 height 32
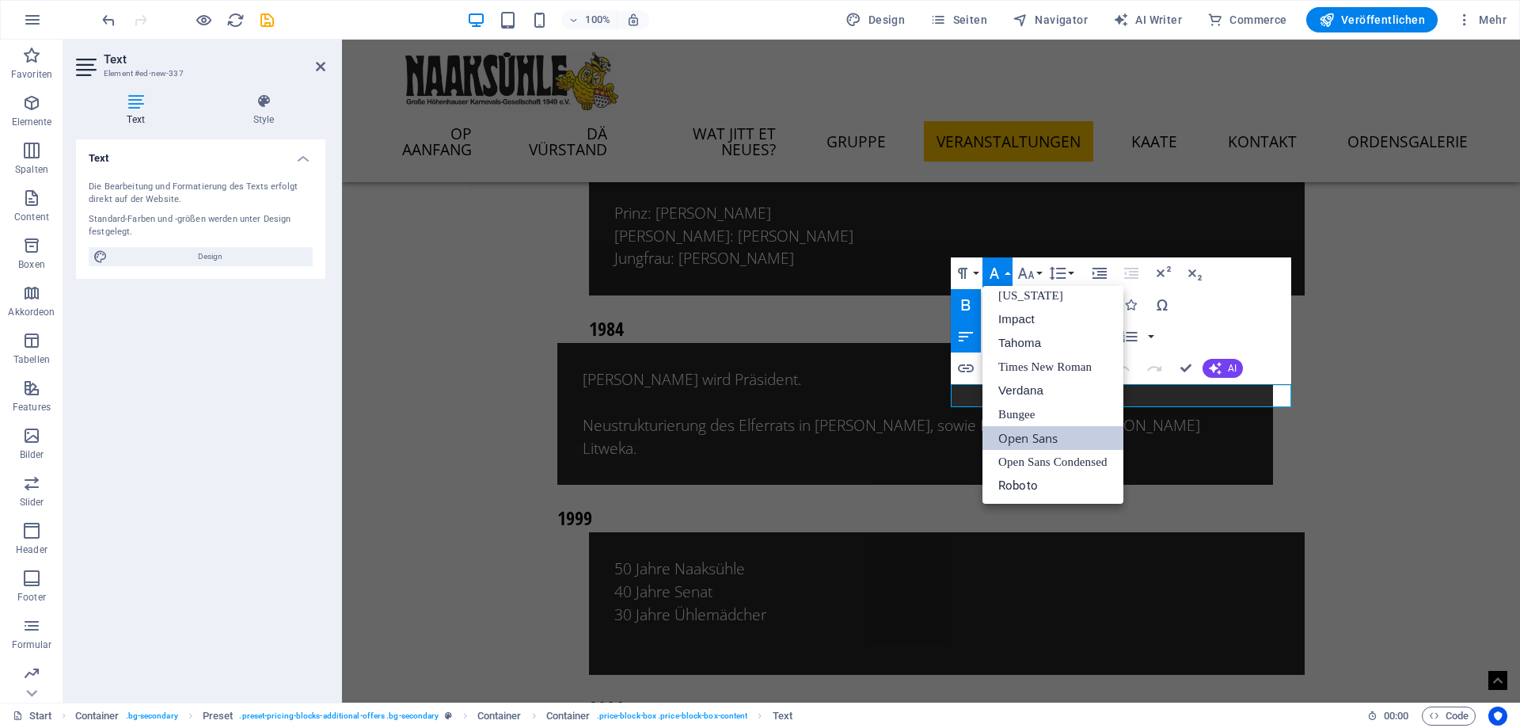
scroll to position [32, 0]
click at [1010, 271] on button "Font Family" at bounding box center [998, 273] width 30 height 32
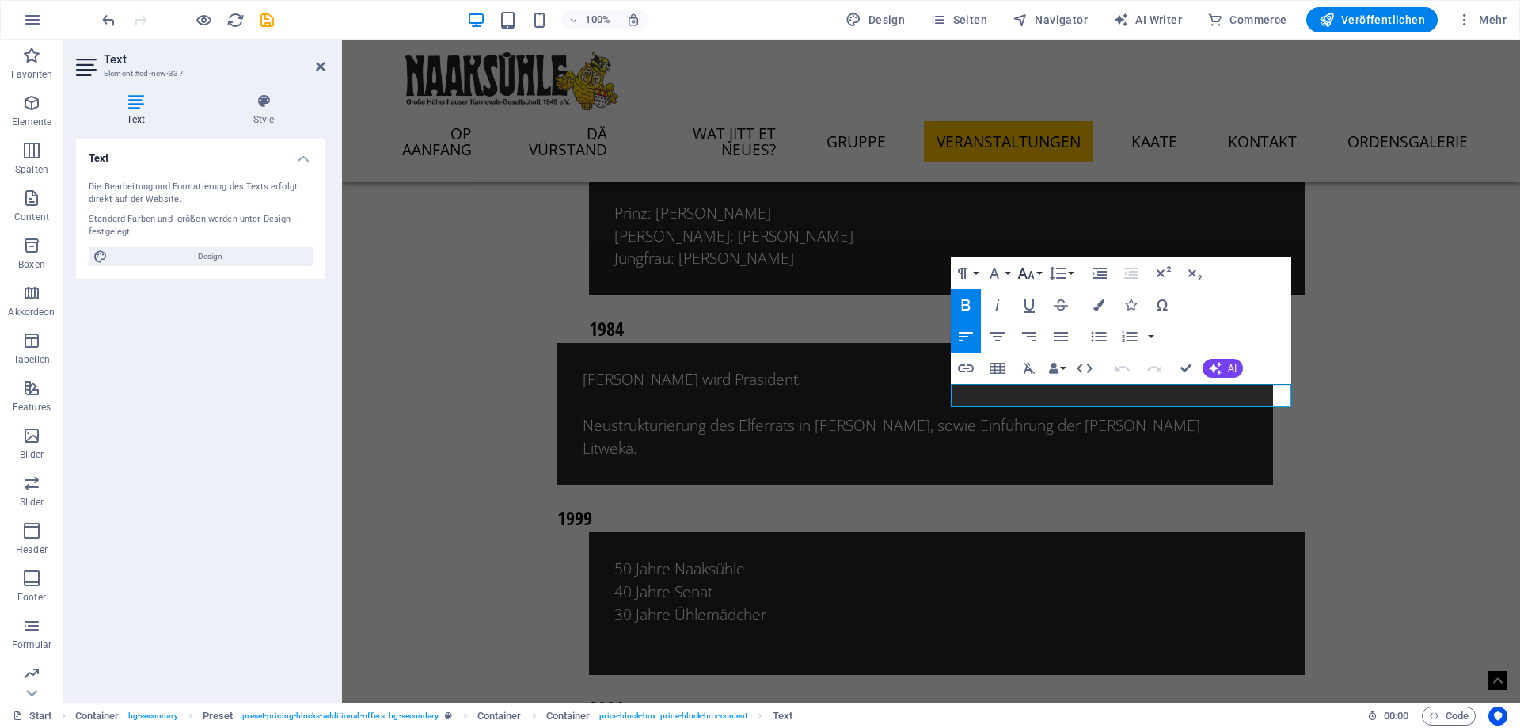
click at [1038, 273] on button "Font Size" at bounding box center [1029, 273] width 30 height 32
click at [1037, 464] on link "24" at bounding box center [1042, 470] width 57 height 24
drag, startPoint x: 1128, startPoint y: 657, endPoint x: 1407, endPoint y: 659, distance: 278.7
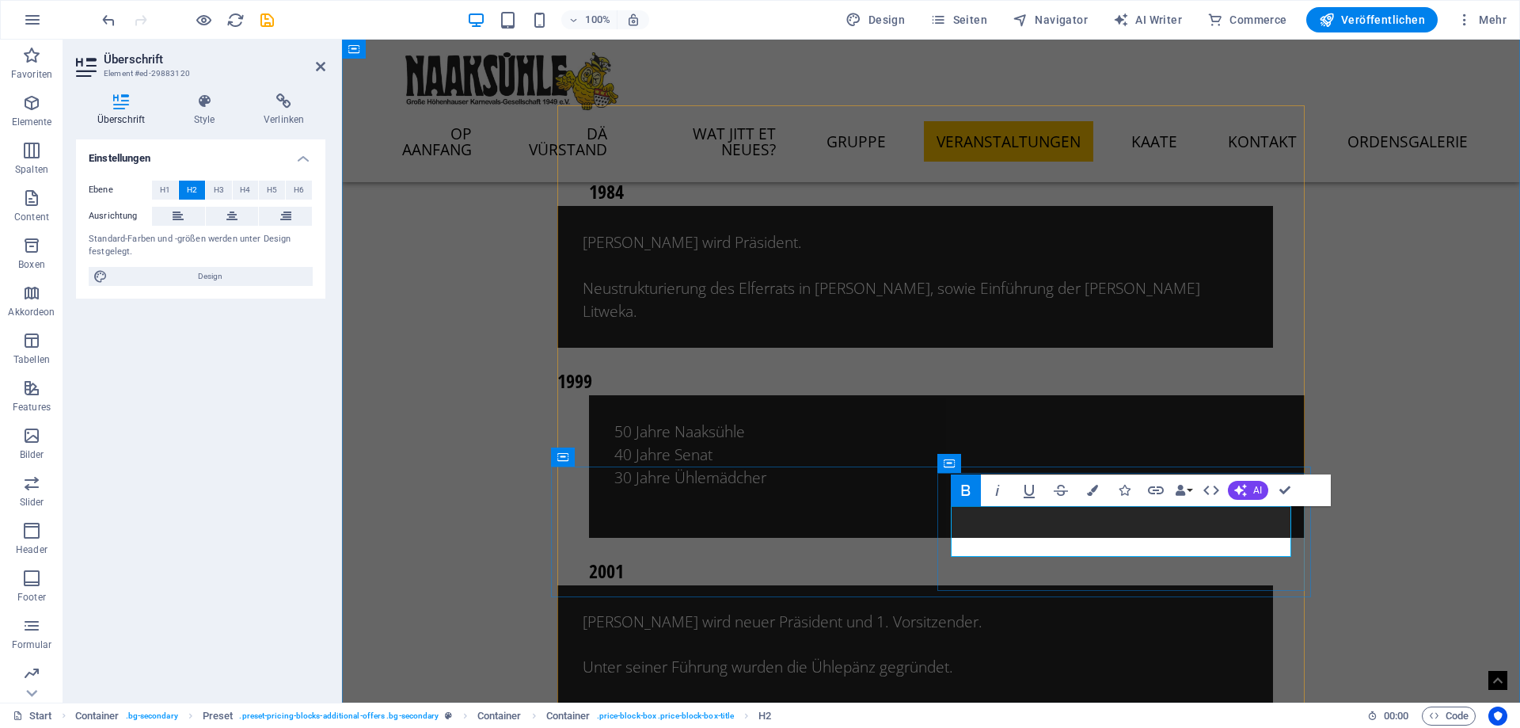
scroll to position [11514, 0]
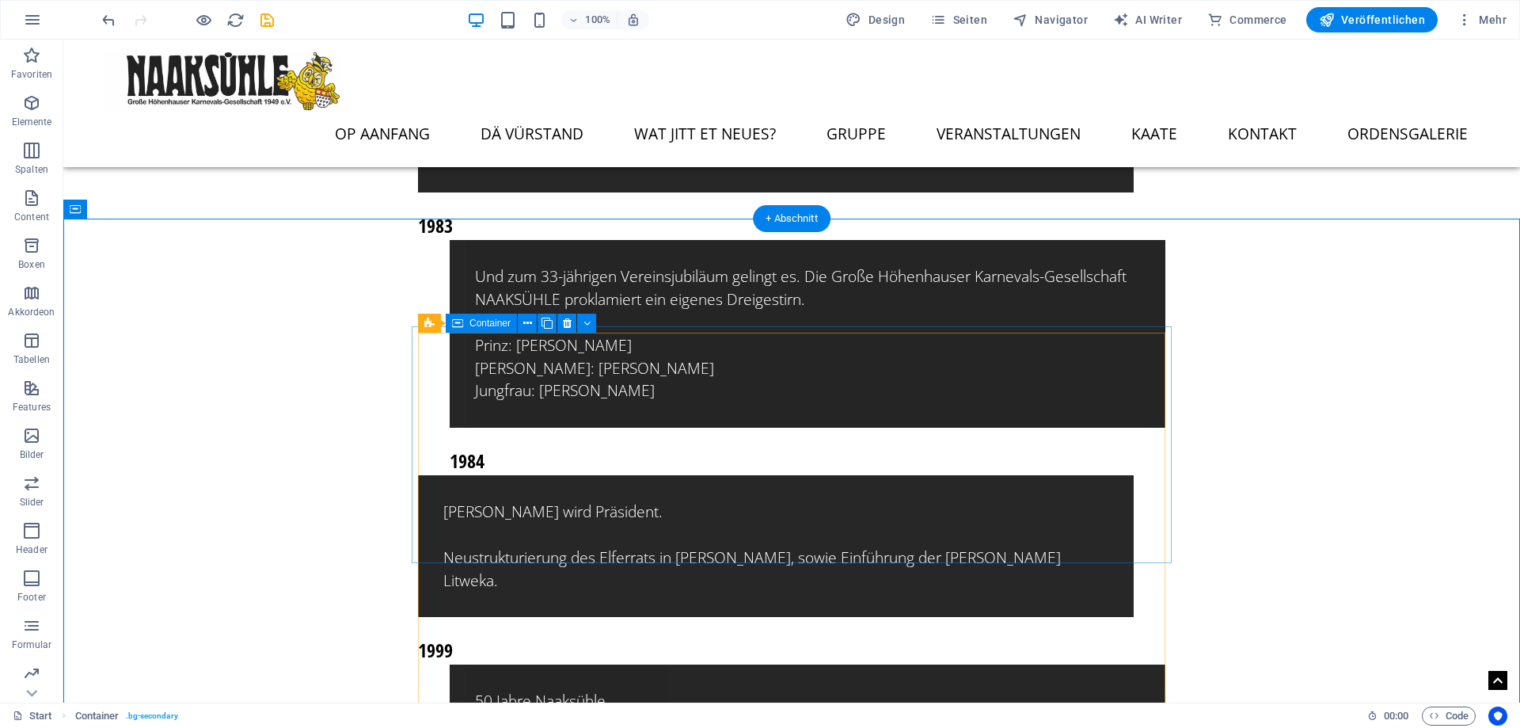
scroll to position [11110, 0]
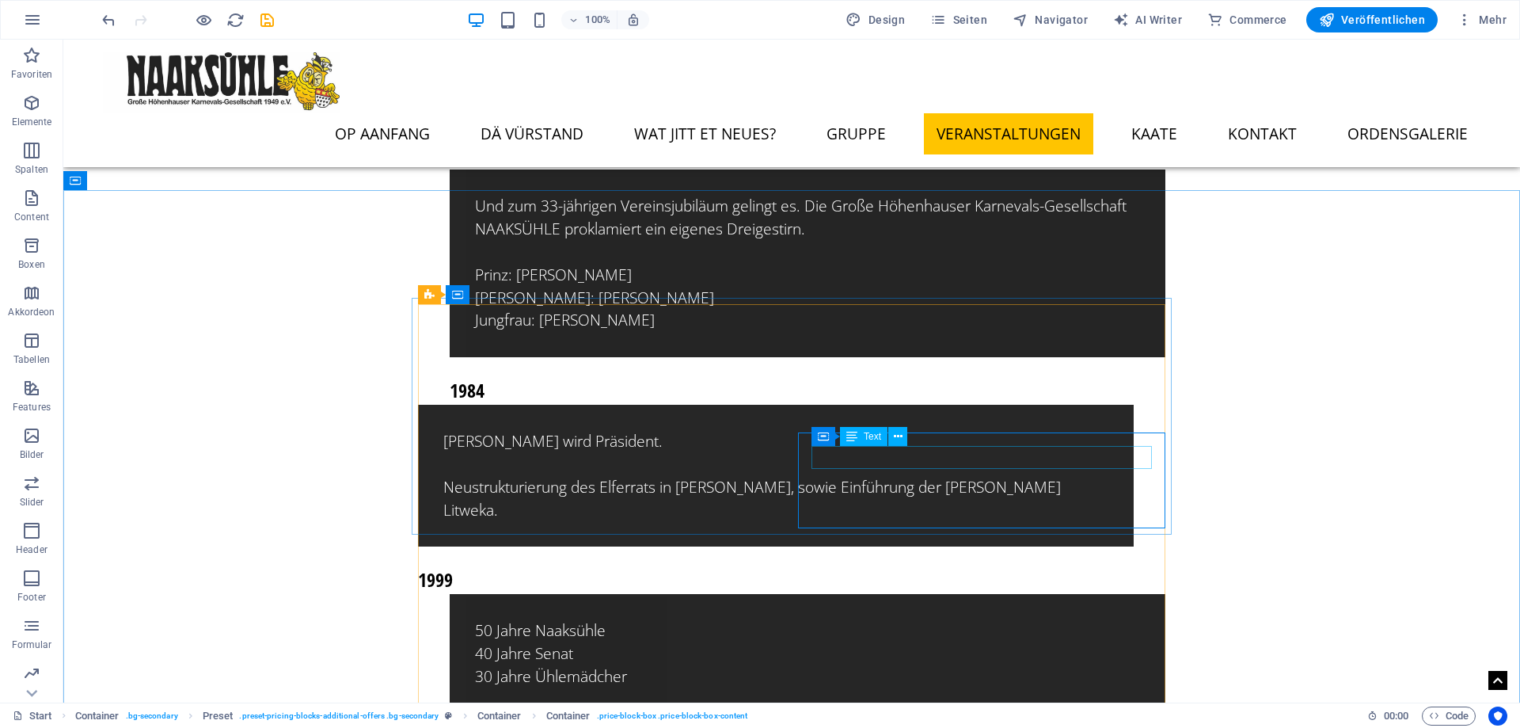
click at [867, 435] on span "Text" at bounding box center [872, 437] width 17 height 10
click at [892, 436] on button at bounding box center [897, 436] width 19 height 19
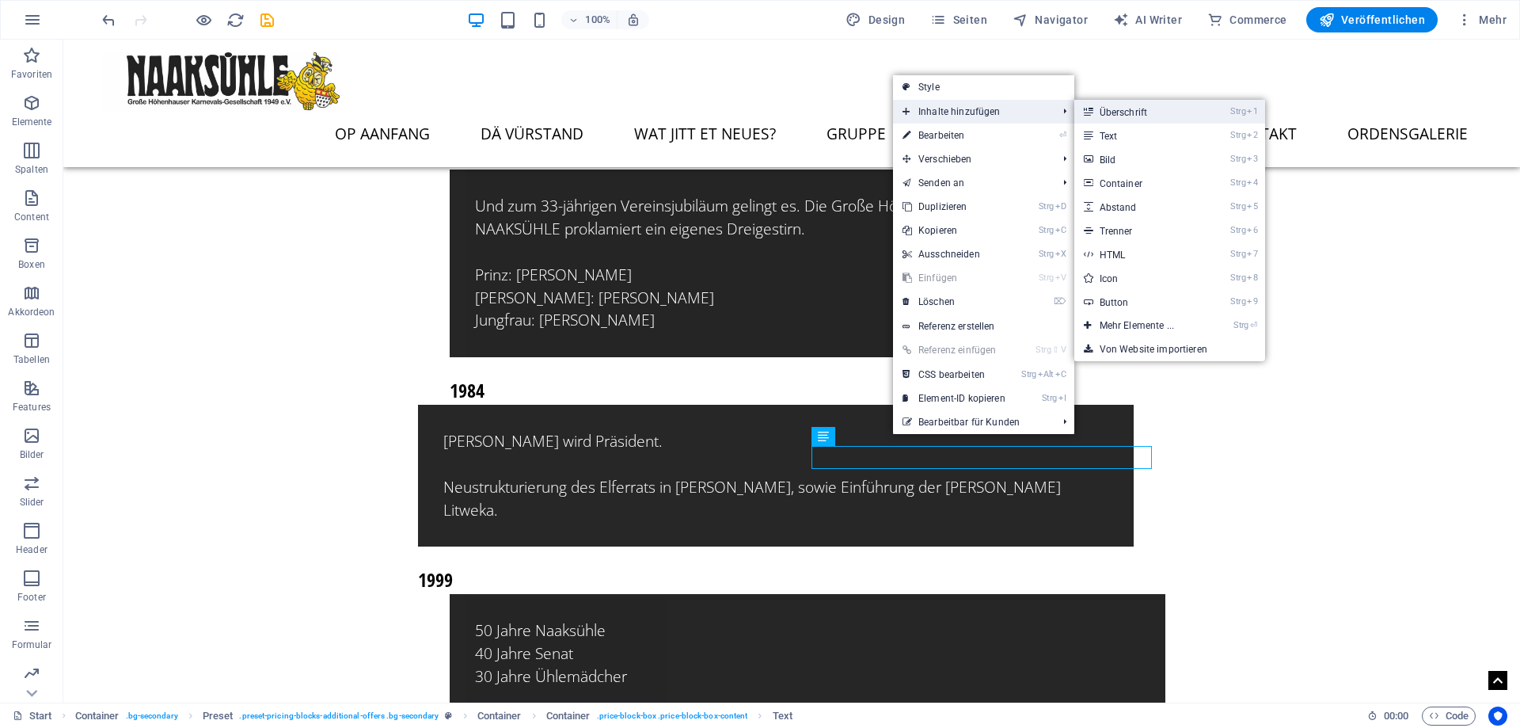
click at [1133, 113] on link "Strg 1 Überschrift" at bounding box center [1140, 112] width 131 height 24
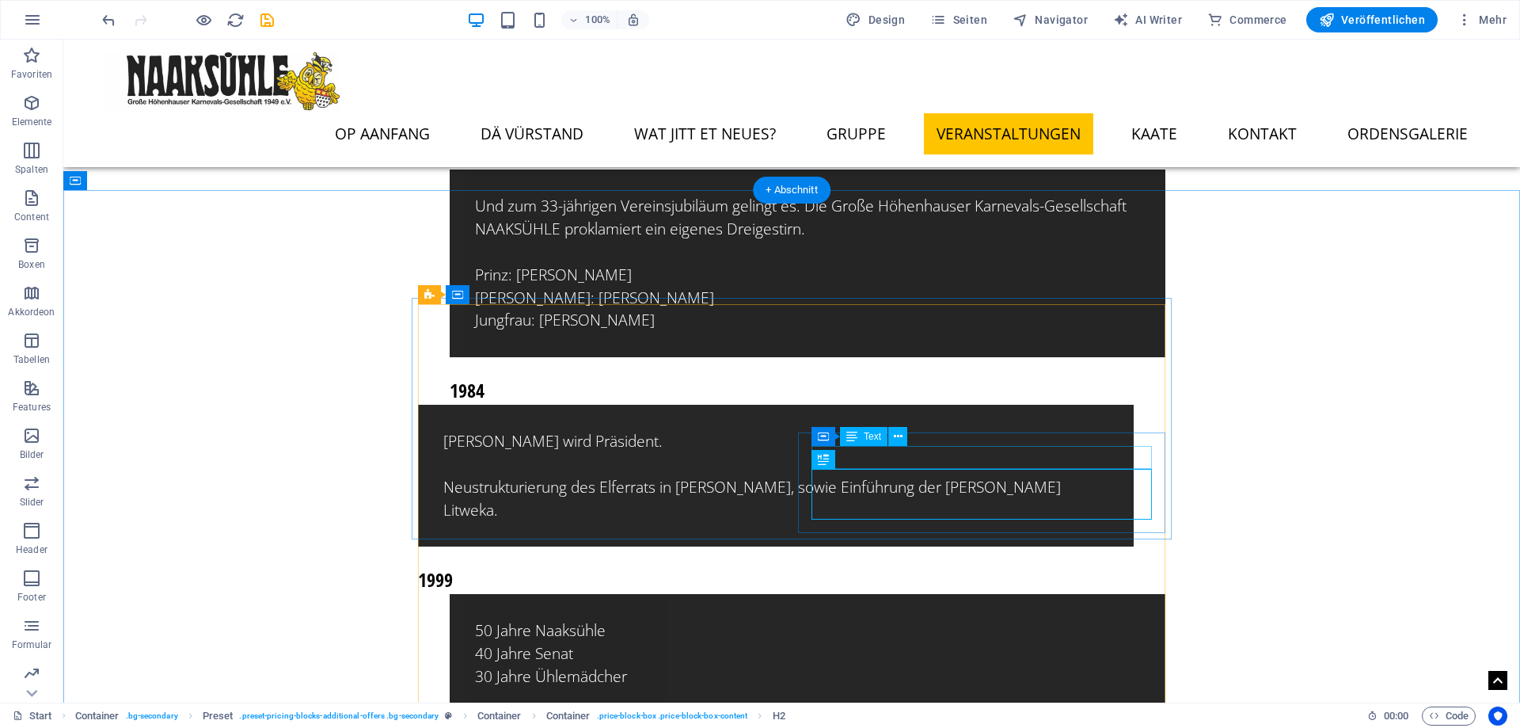
click at [896, 435] on icon at bounding box center [898, 436] width 9 height 17
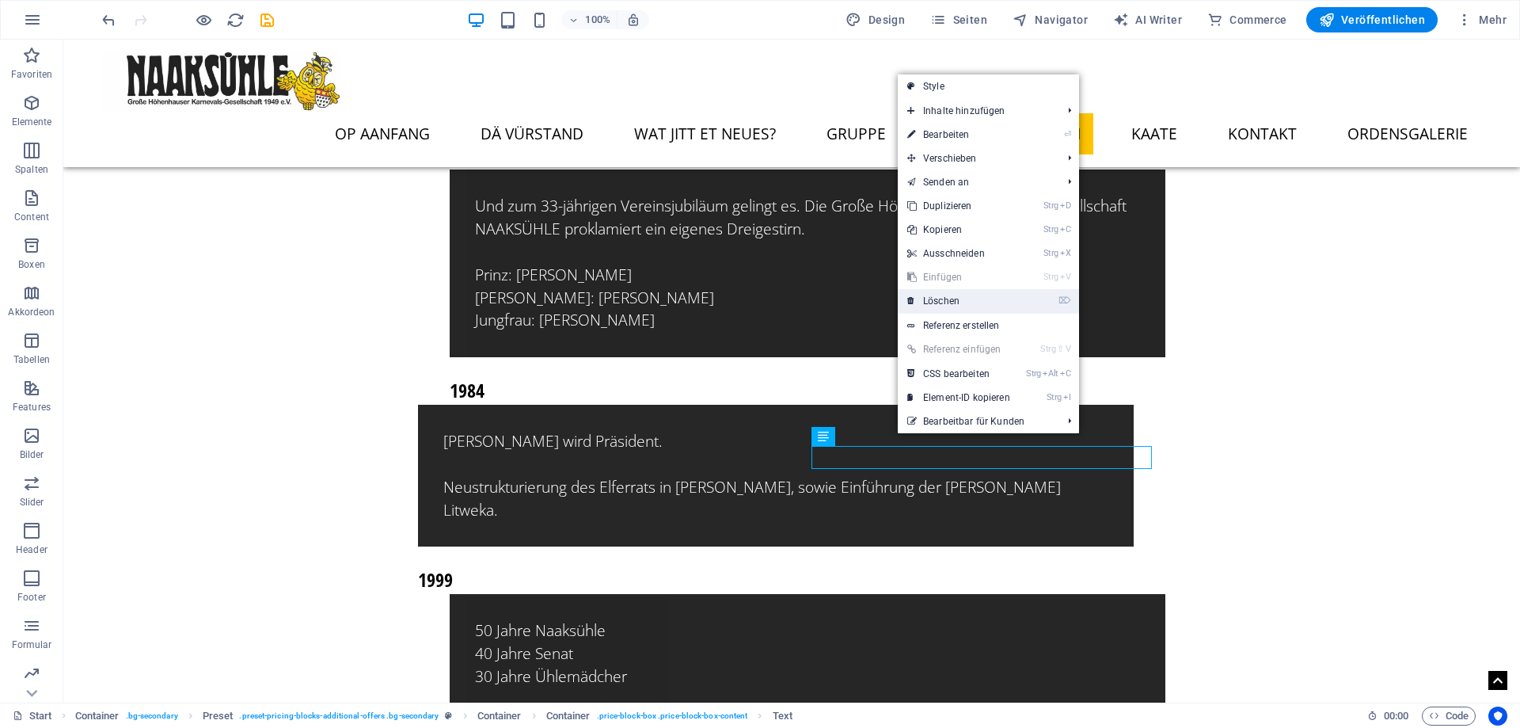
click at [923, 310] on link "⌦ Löschen" at bounding box center [959, 301] width 122 height 24
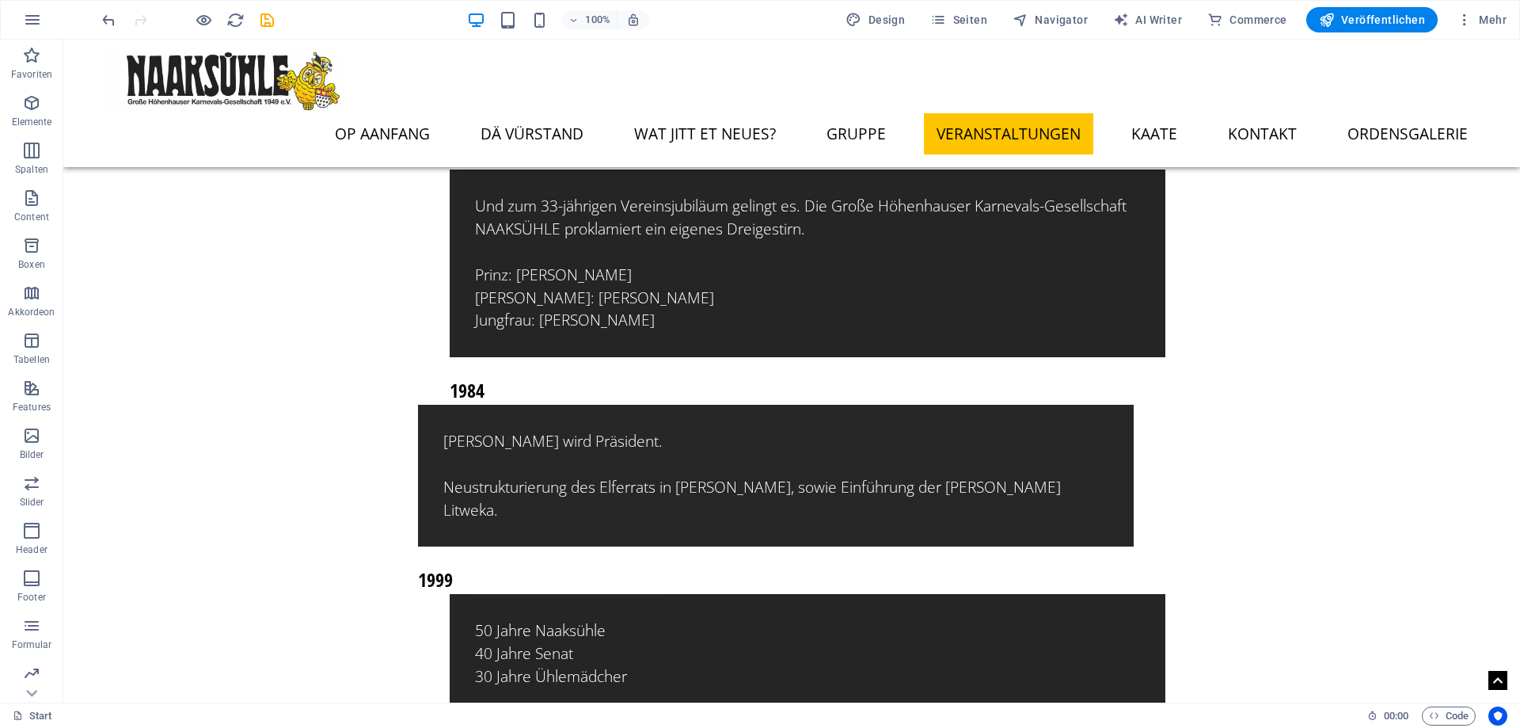
click at [263, 29] on div at bounding box center [187, 19] width 177 height 25
click at [265, 21] on icon "save" at bounding box center [267, 20] width 18 height 18
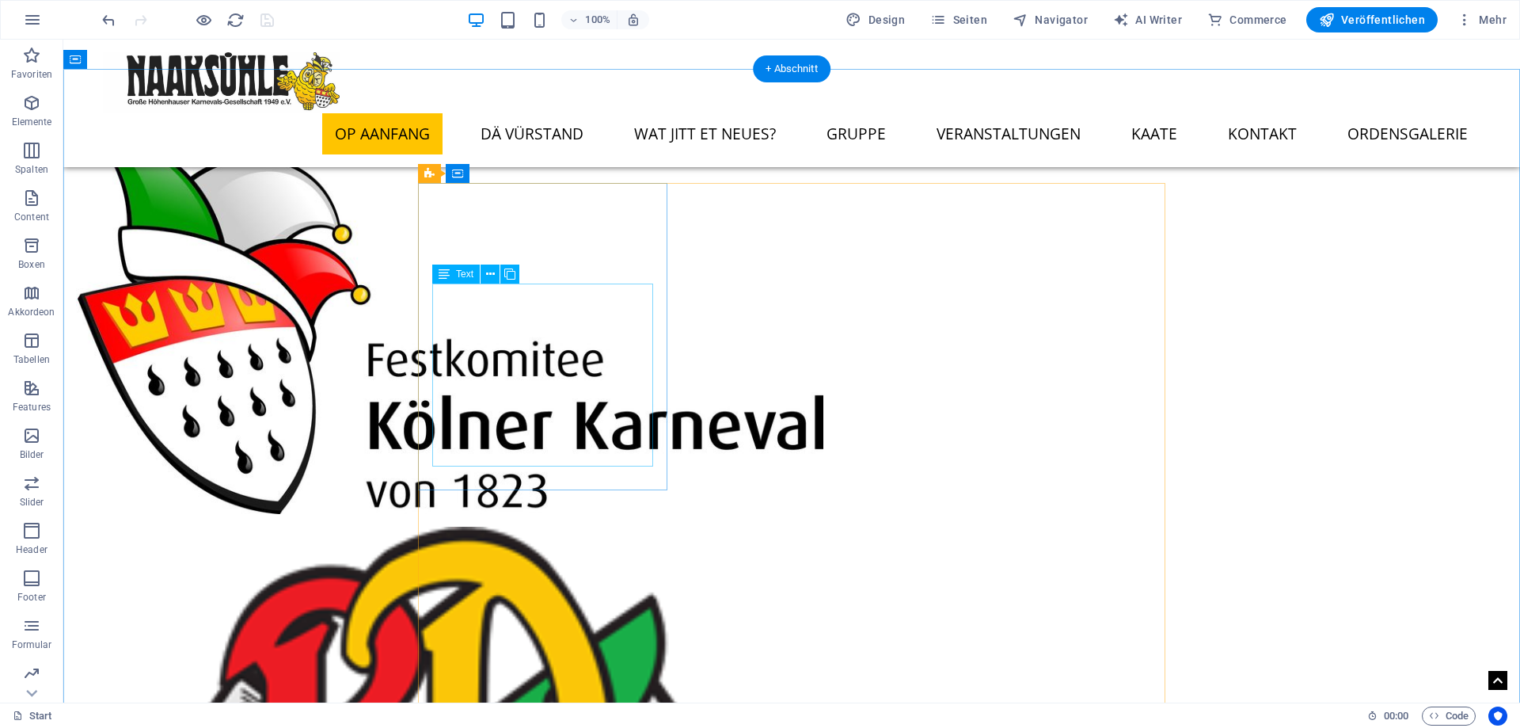
scroll to position [1256, 0]
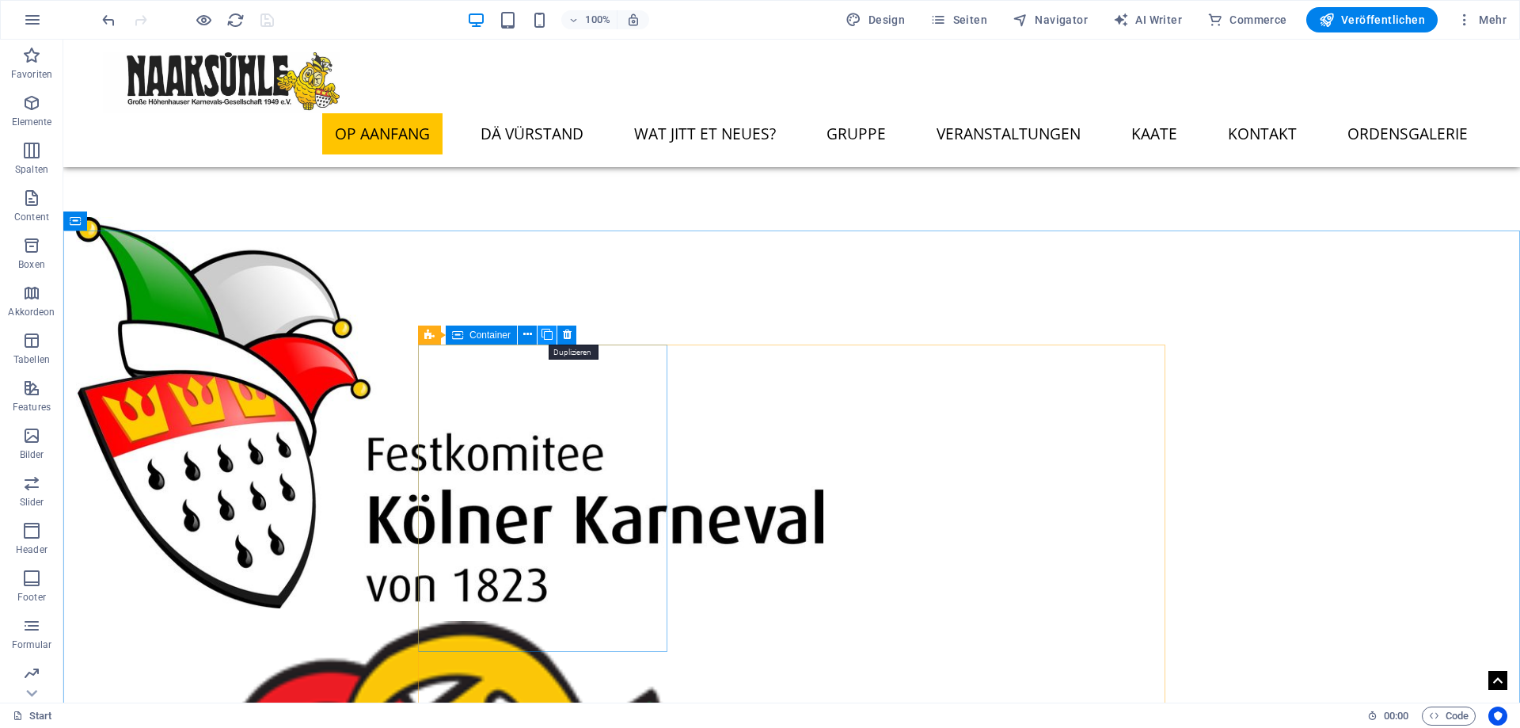
click at [546, 338] on icon at bounding box center [547, 334] width 11 height 17
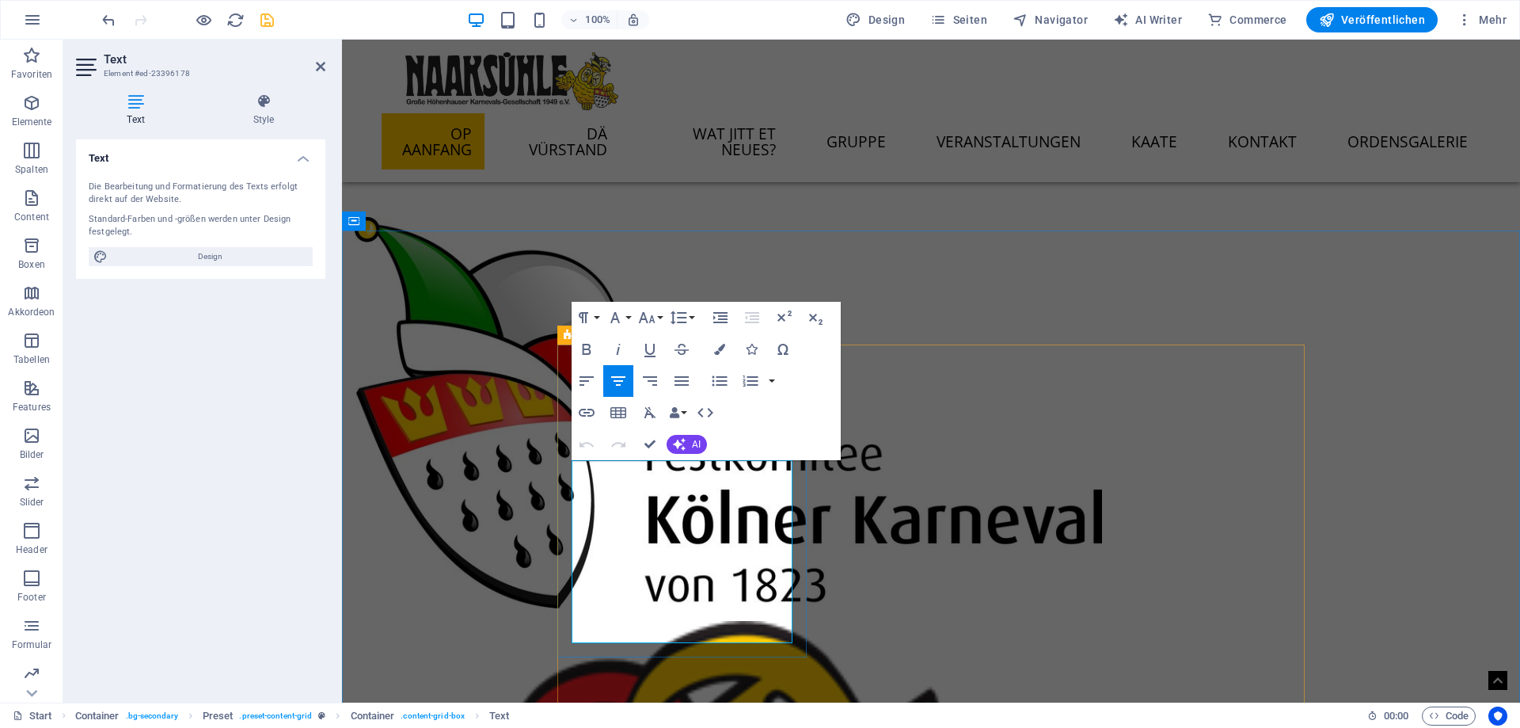
drag, startPoint x: 687, startPoint y: 475, endPoint x: 729, endPoint y: 489, distance: 44.3
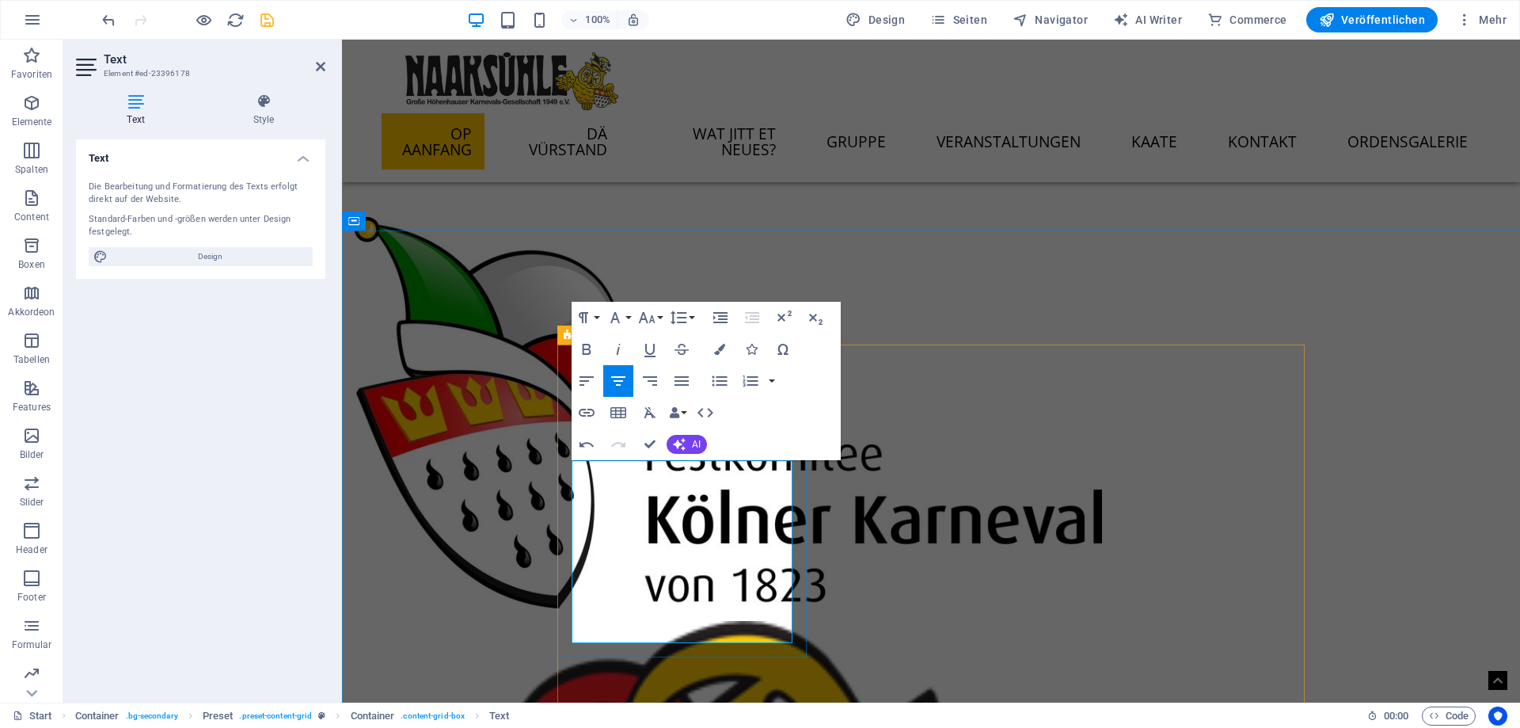
drag, startPoint x: 721, startPoint y: 474, endPoint x: 734, endPoint y: 493, distance: 23.3
drag, startPoint x: 742, startPoint y: 496, endPoint x: 623, endPoint y: 502, distance: 118.9
click at [593, 350] on icon "button" at bounding box center [586, 349] width 19 height 19
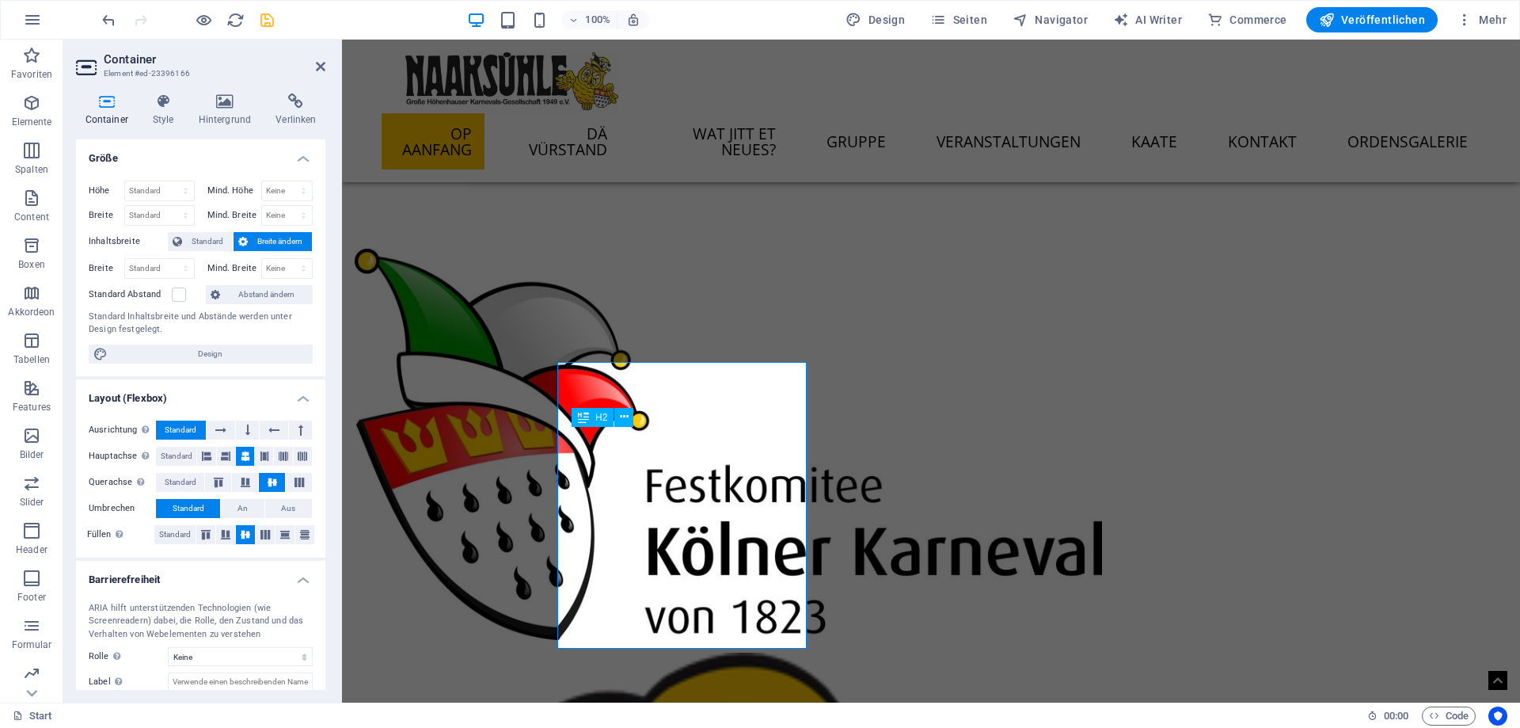
scroll to position [1216, 0]
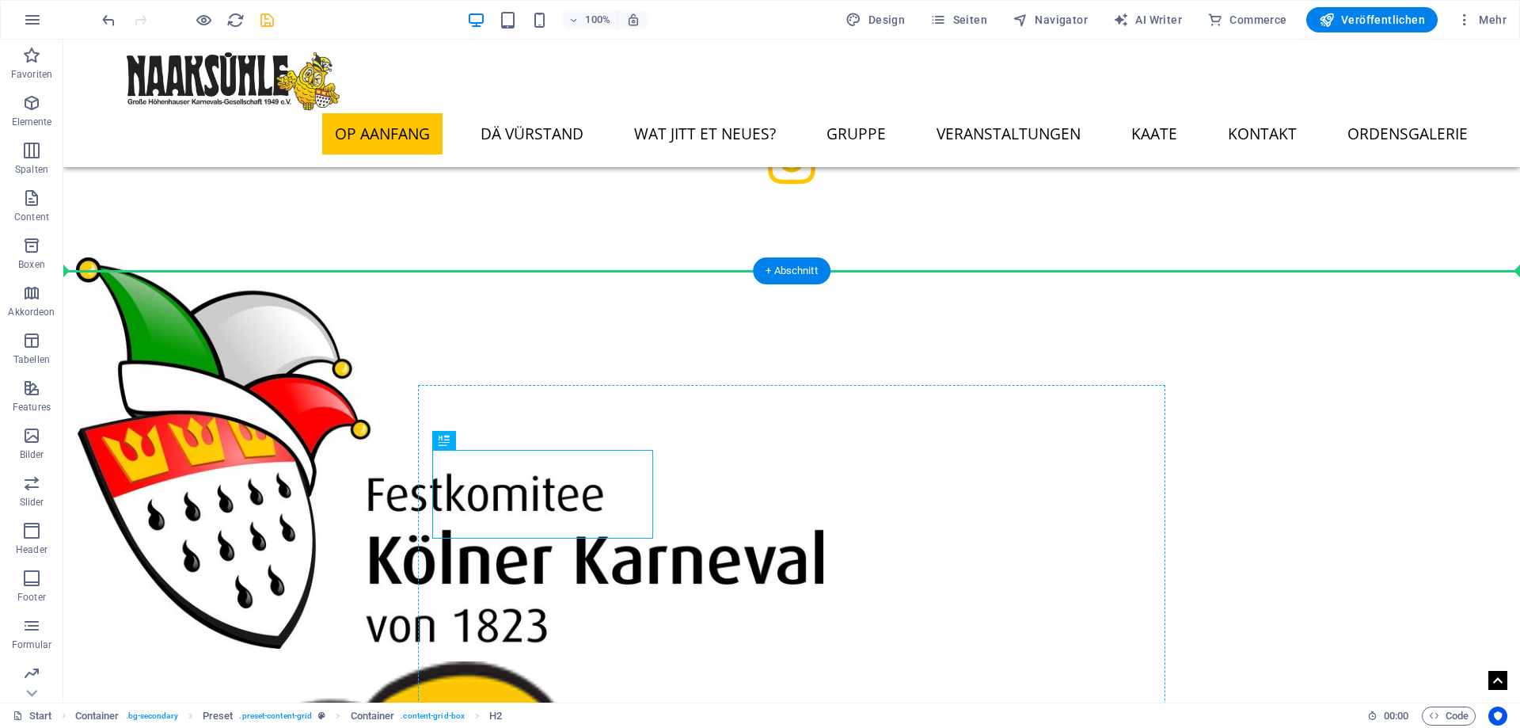
drag, startPoint x: 368, startPoint y: 459, endPoint x: 624, endPoint y: 398, distance: 262.9
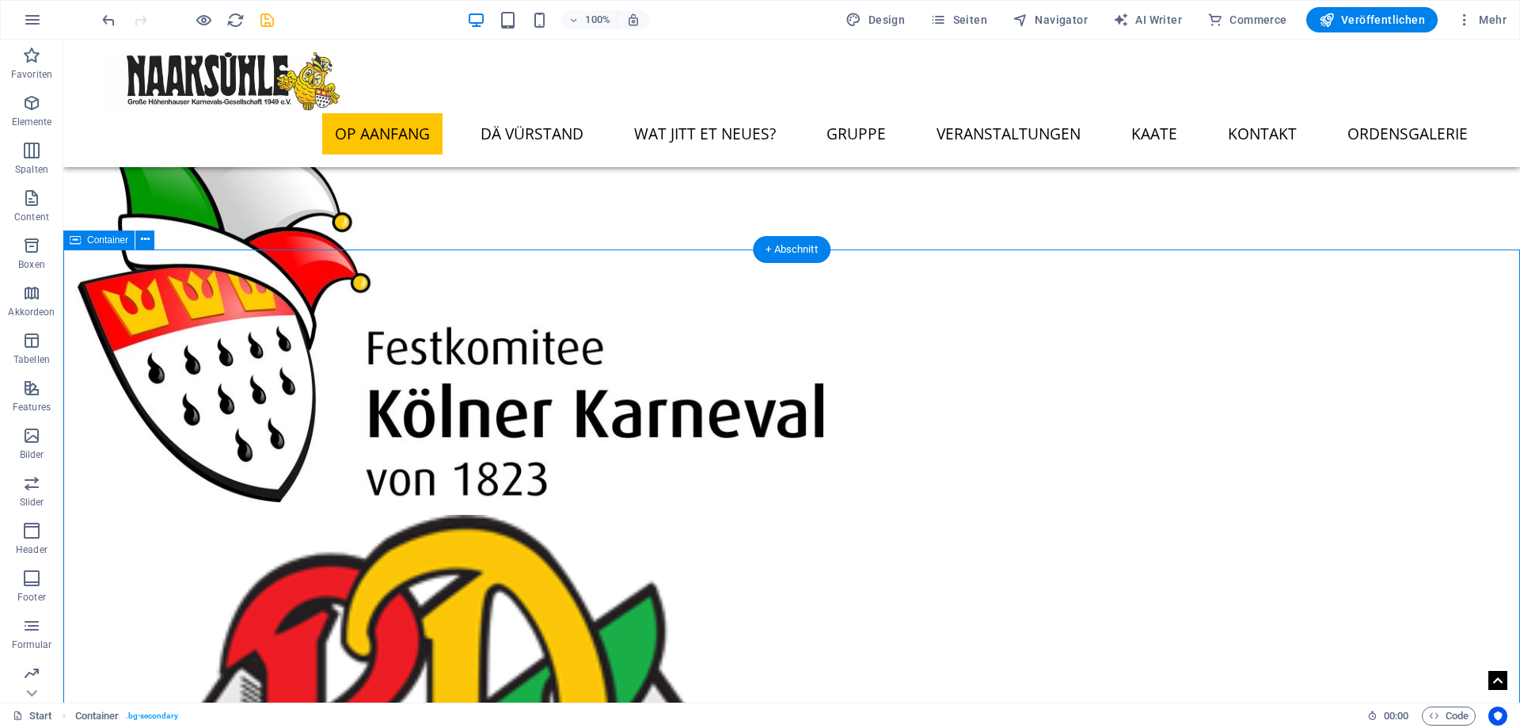
scroll to position [1377, 0]
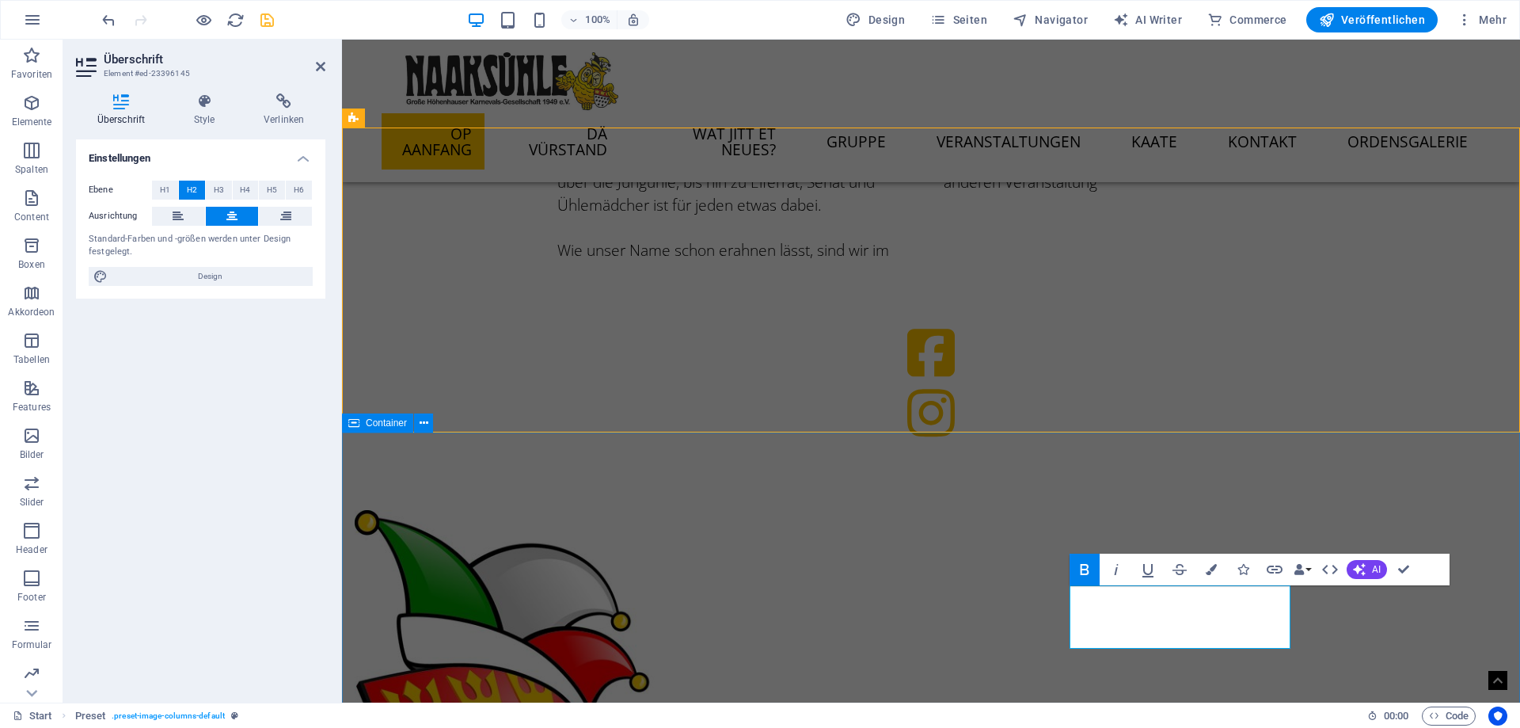
scroll to position [1029, 0]
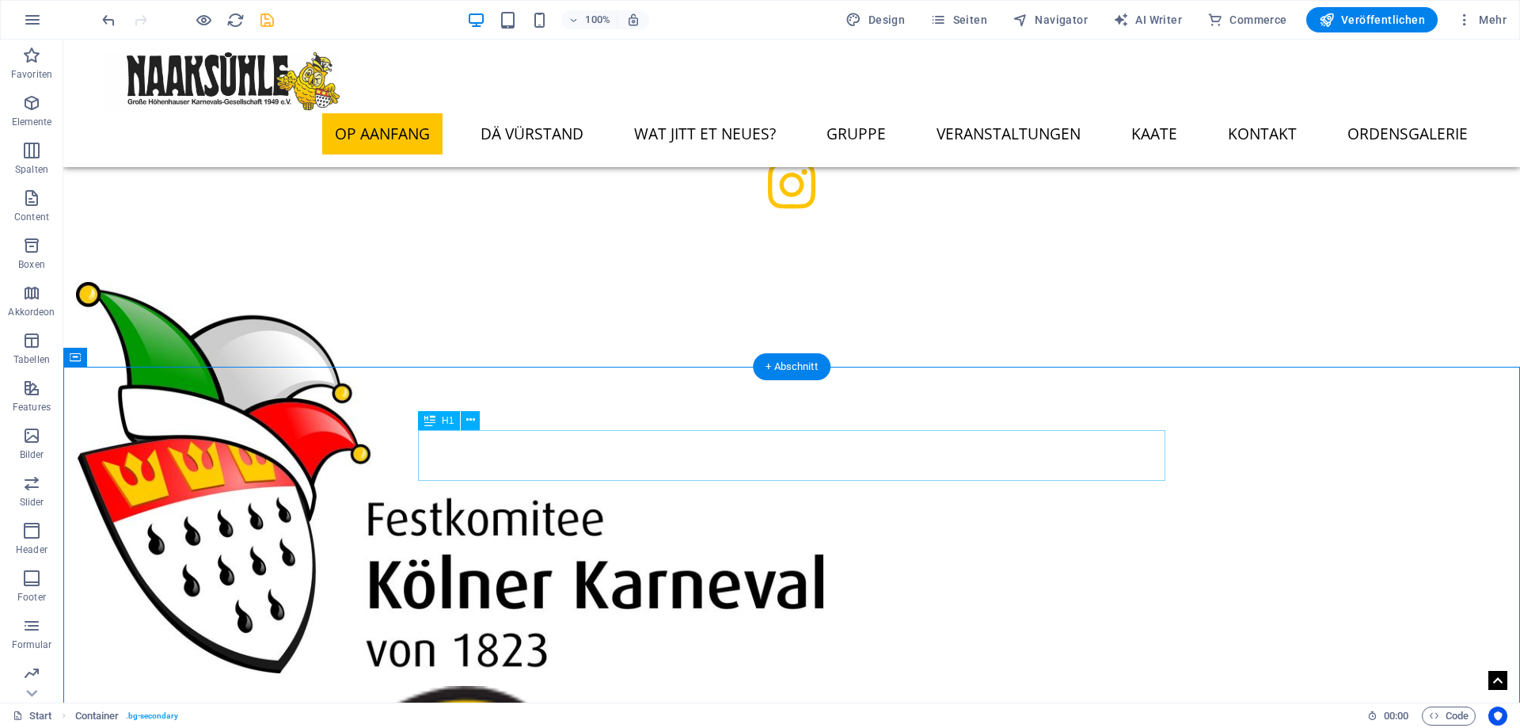
scroll to position [1352, 0]
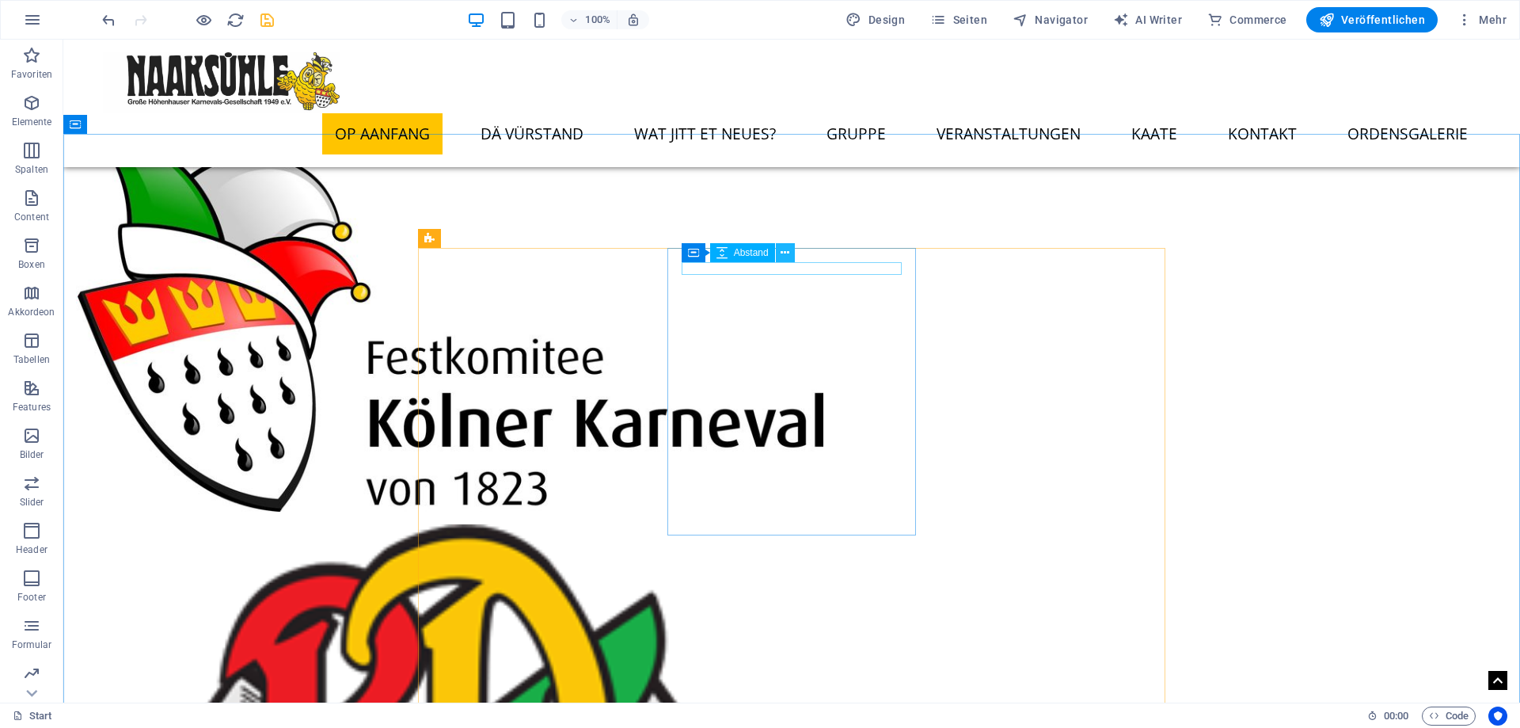
click at [789, 257] on icon at bounding box center [785, 253] width 9 height 17
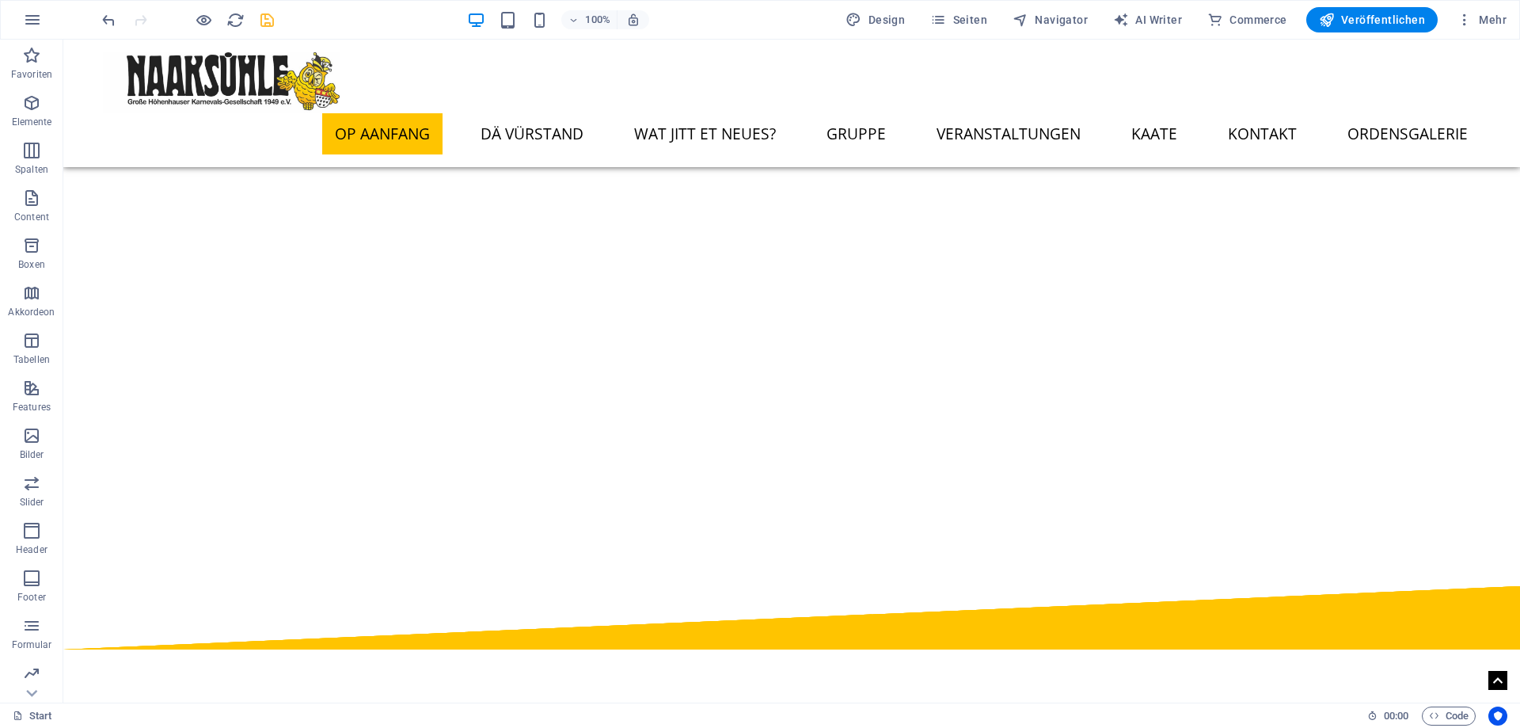
scroll to position [0, 0]
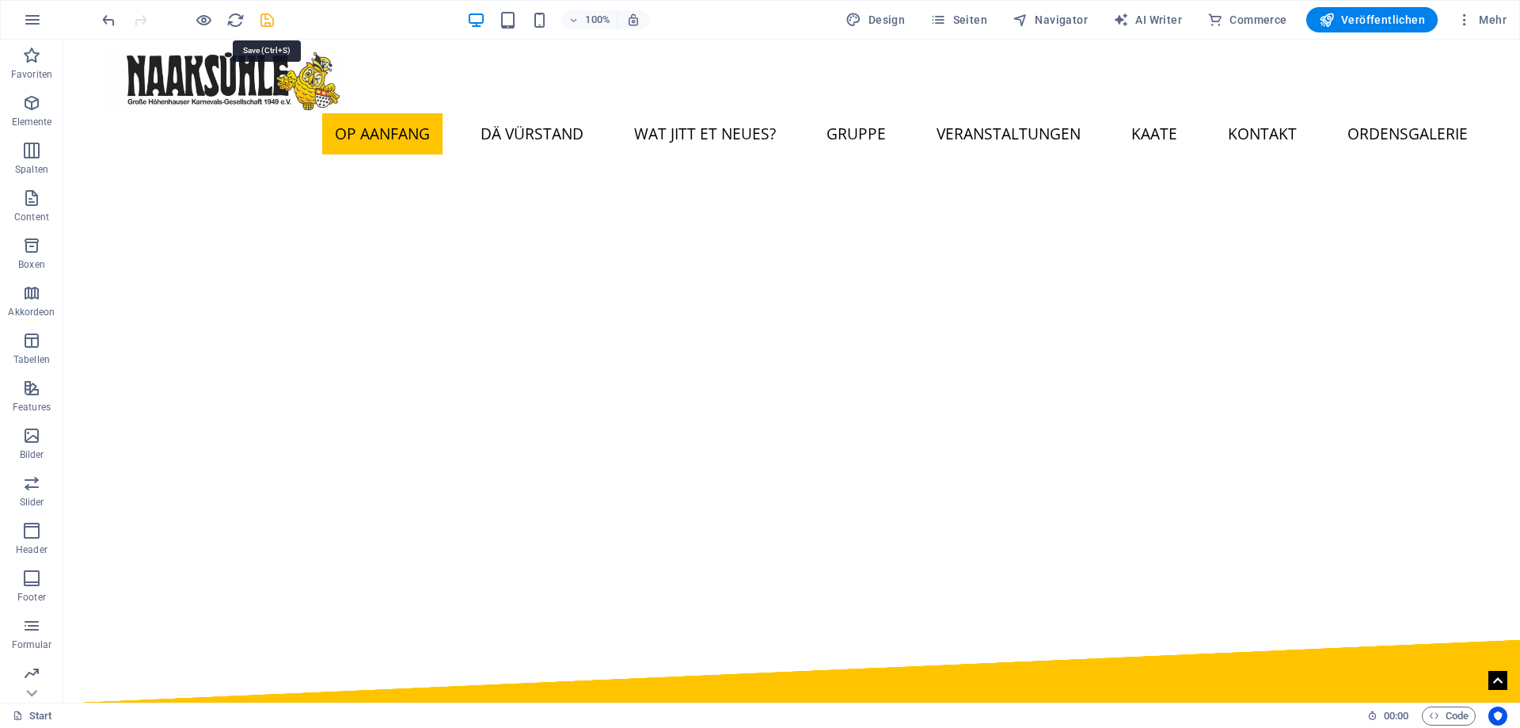
click at [264, 17] on icon "save" at bounding box center [267, 20] width 18 height 18
click at [971, 21] on span "Seiten" at bounding box center [958, 20] width 57 height 16
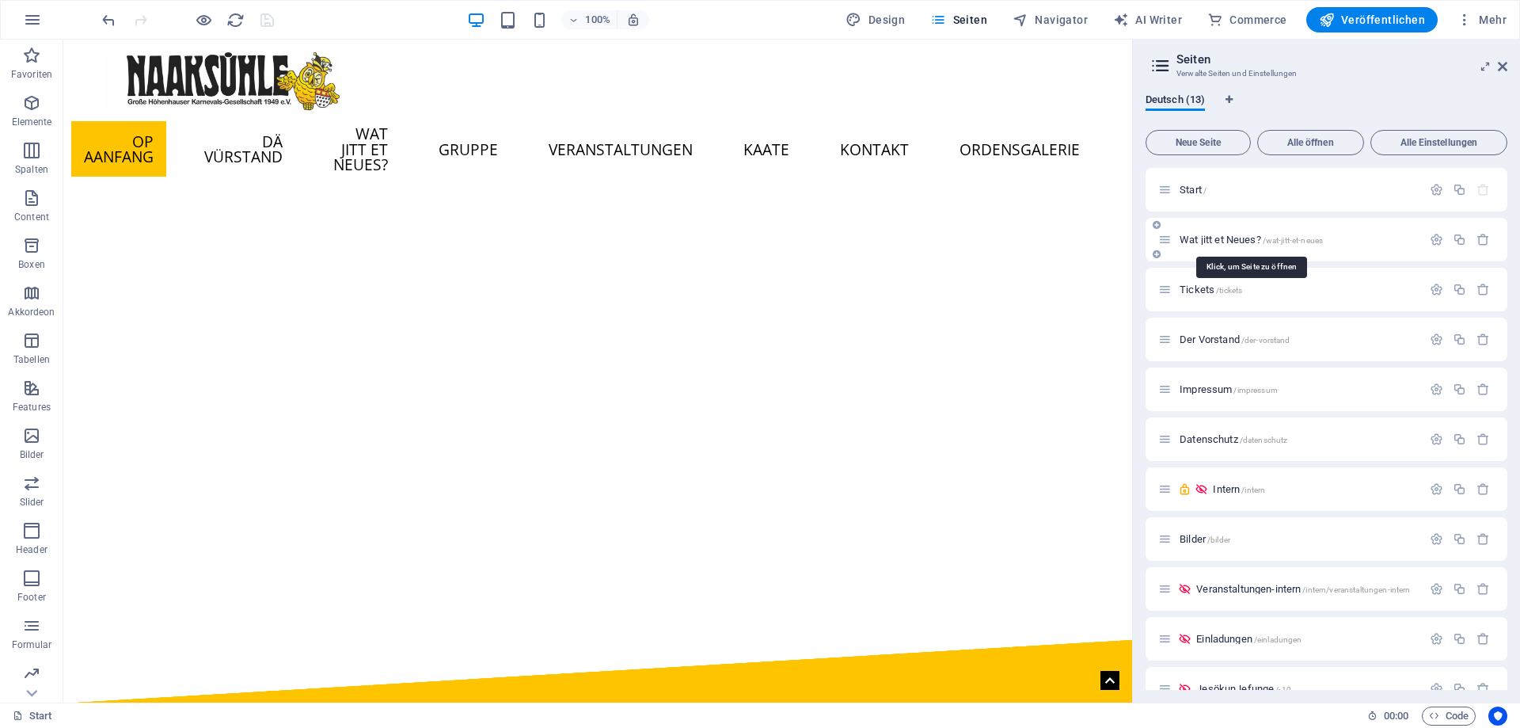
click at [1213, 238] on span "Wat jitt et Neues? /wat-jitt-et-neues" at bounding box center [1251, 240] width 143 height 12
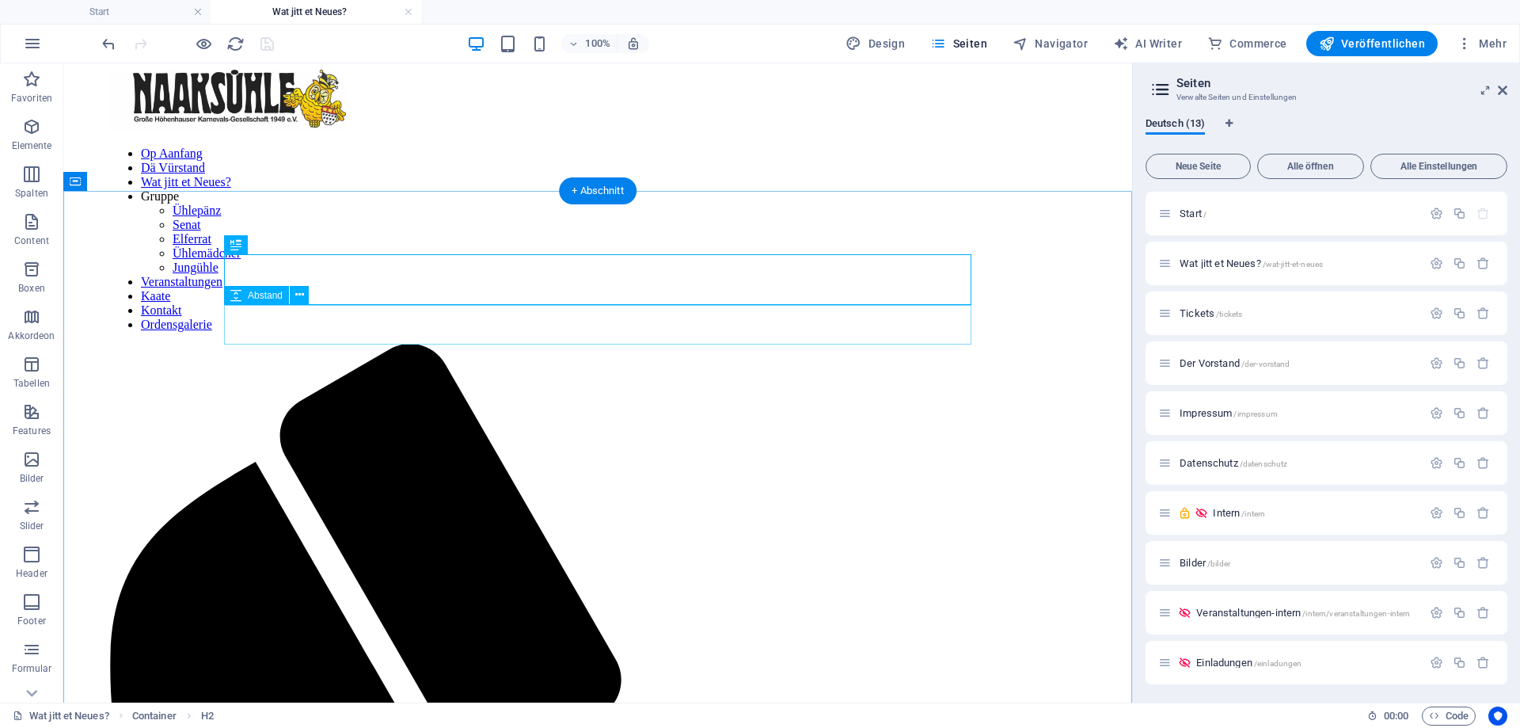
click at [300, 298] on icon at bounding box center [299, 295] width 9 height 17
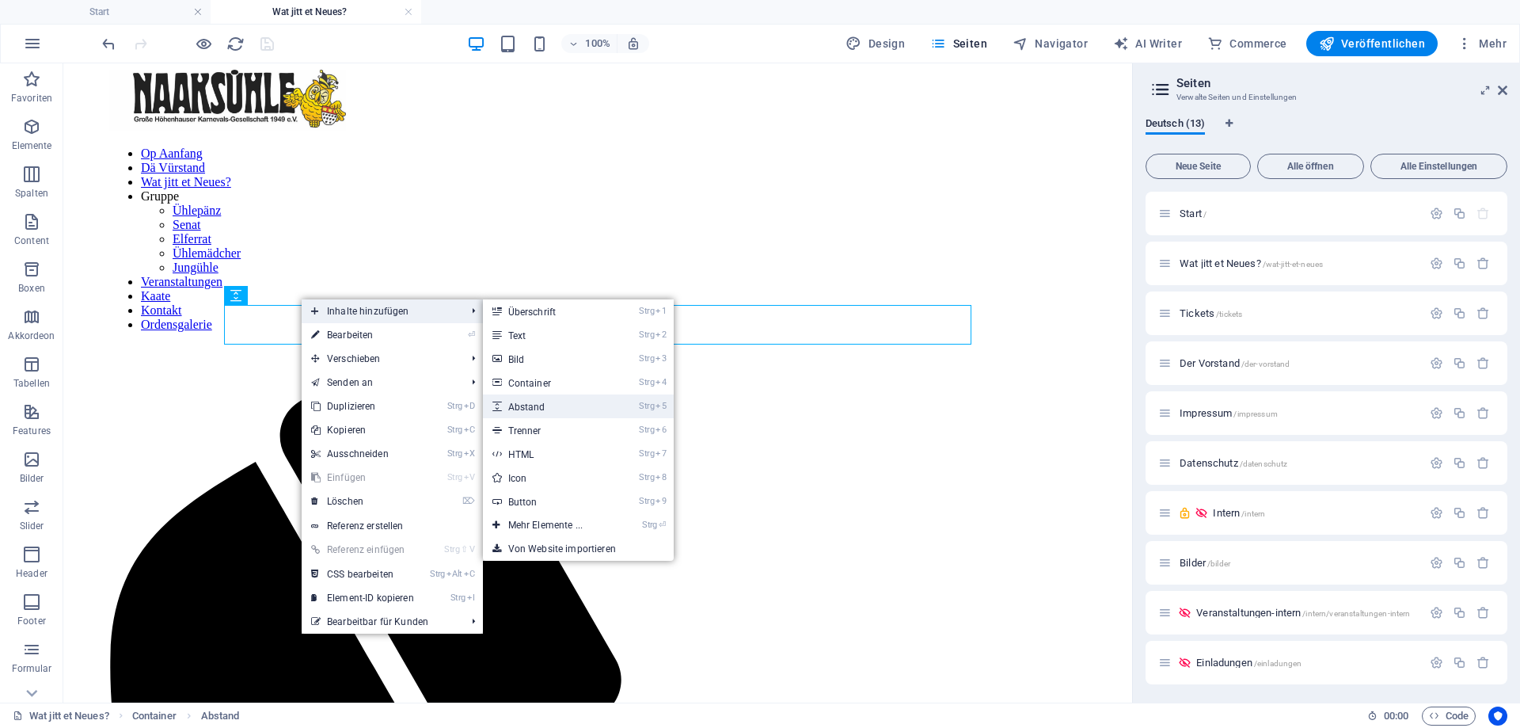
click at [538, 411] on link "Strg 5 Abstand" at bounding box center [548, 406] width 131 height 24
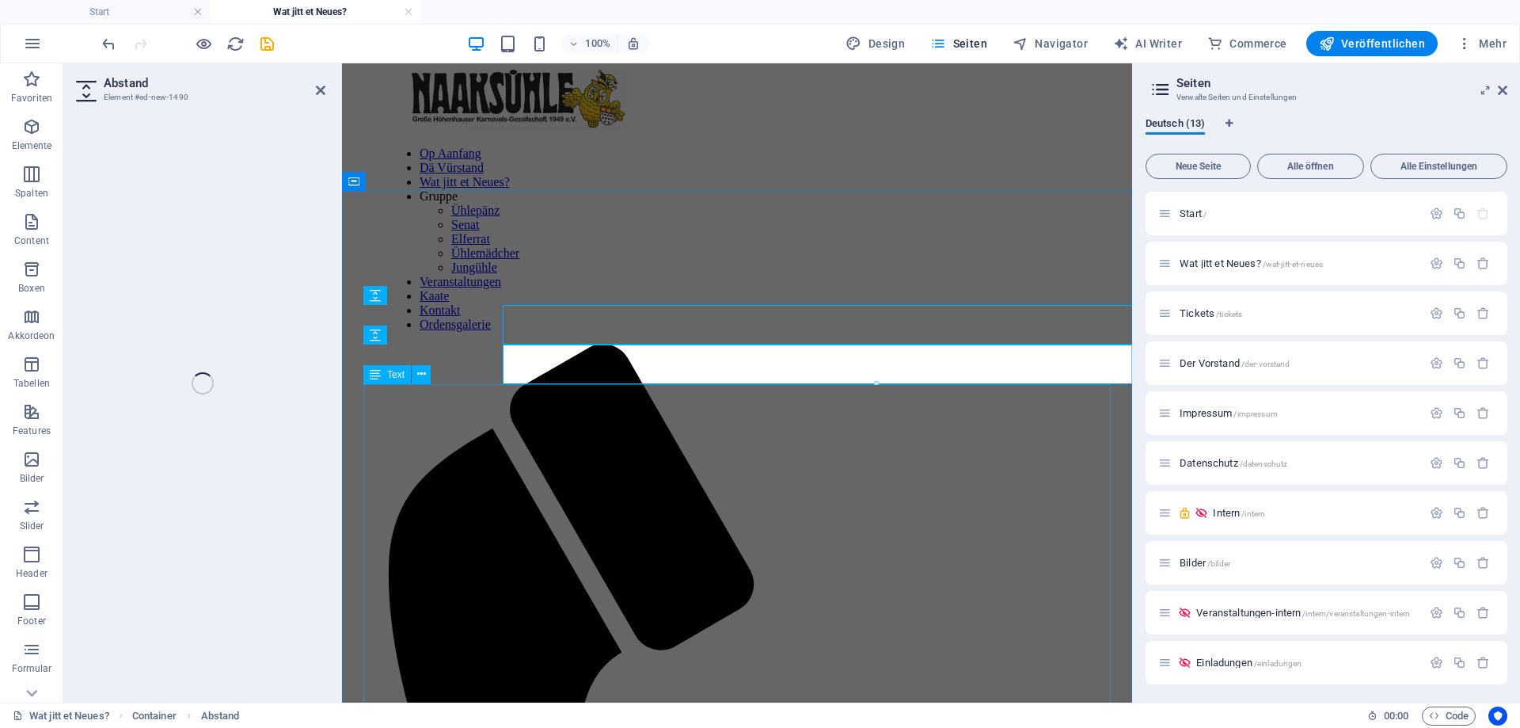
select select "px"
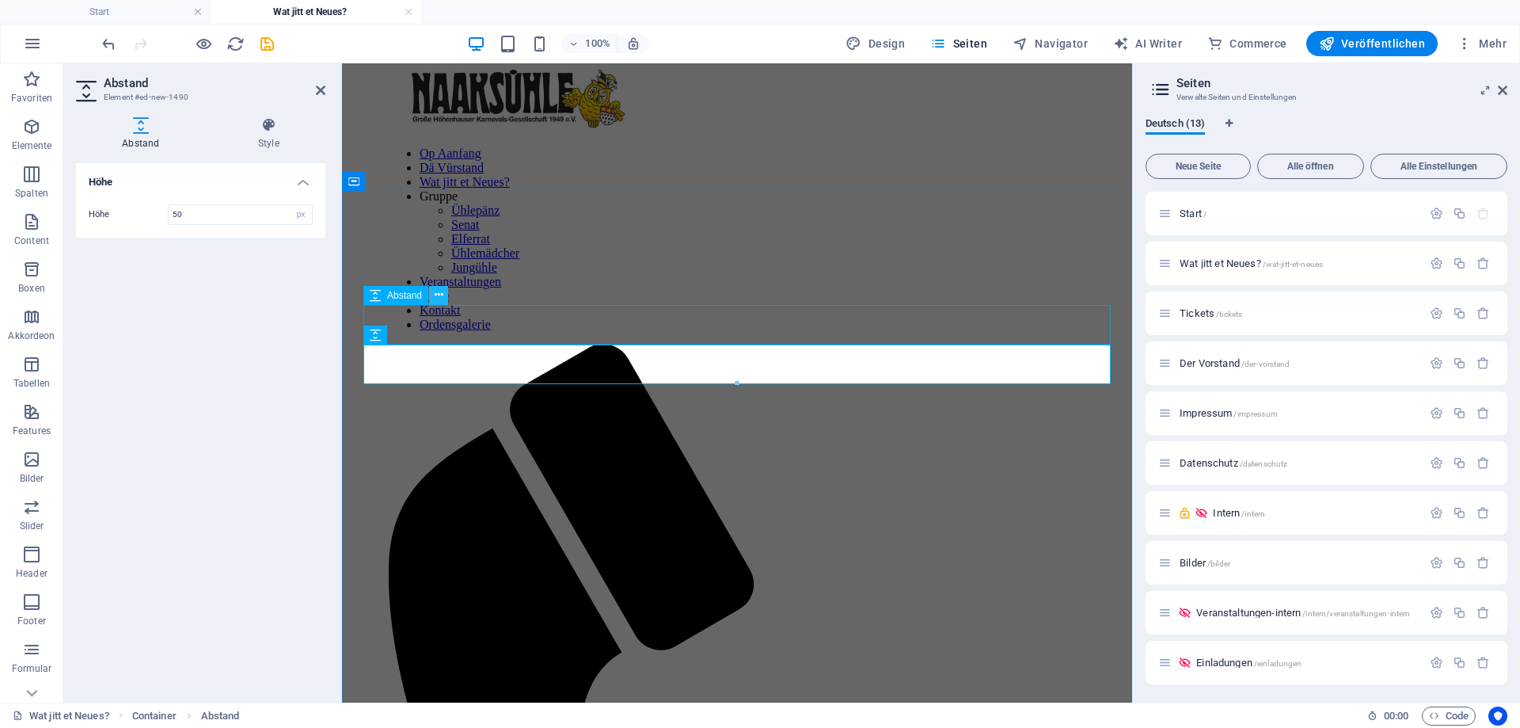
click at [441, 293] on icon at bounding box center [439, 295] width 9 height 17
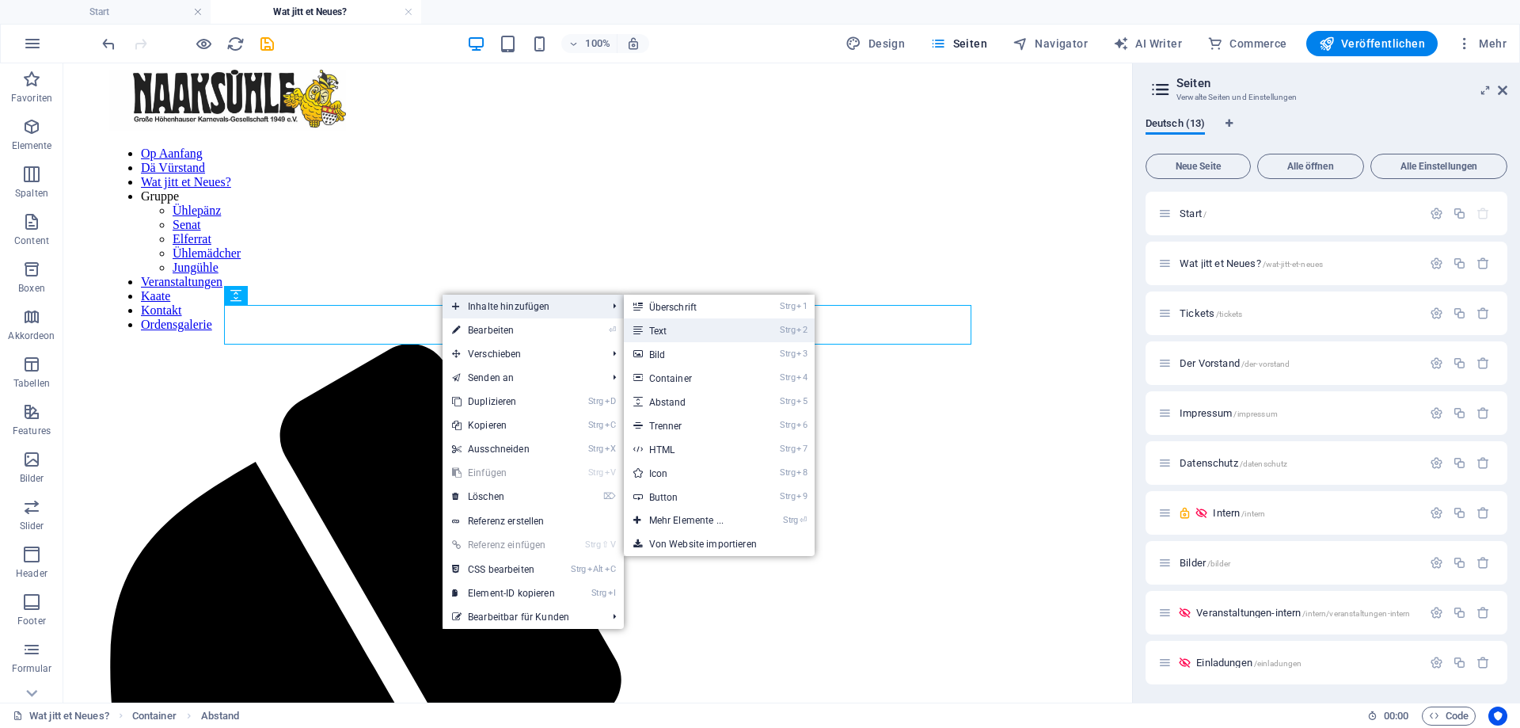
click at [676, 341] on link "Strg 2 Text" at bounding box center [689, 330] width 131 height 24
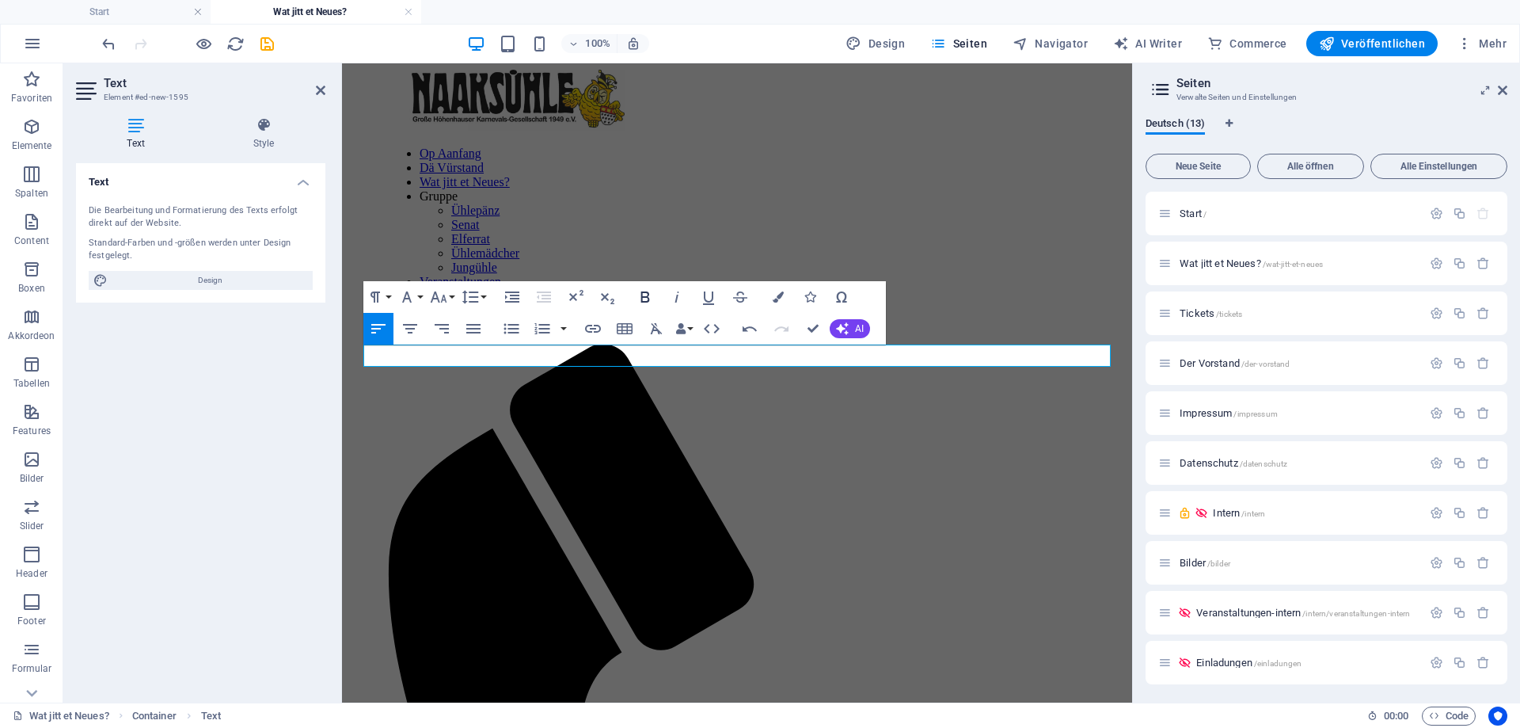
click at [637, 296] on icon "button" at bounding box center [645, 296] width 19 height 19
click at [468, 330] on icon "button" at bounding box center [473, 328] width 19 height 19
click at [485, 333] on button "Align Justify" at bounding box center [473, 329] width 30 height 32
click at [508, 332] on icon "button" at bounding box center [511, 328] width 15 height 10
click at [474, 330] on icon "button" at bounding box center [473, 328] width 19 height 19
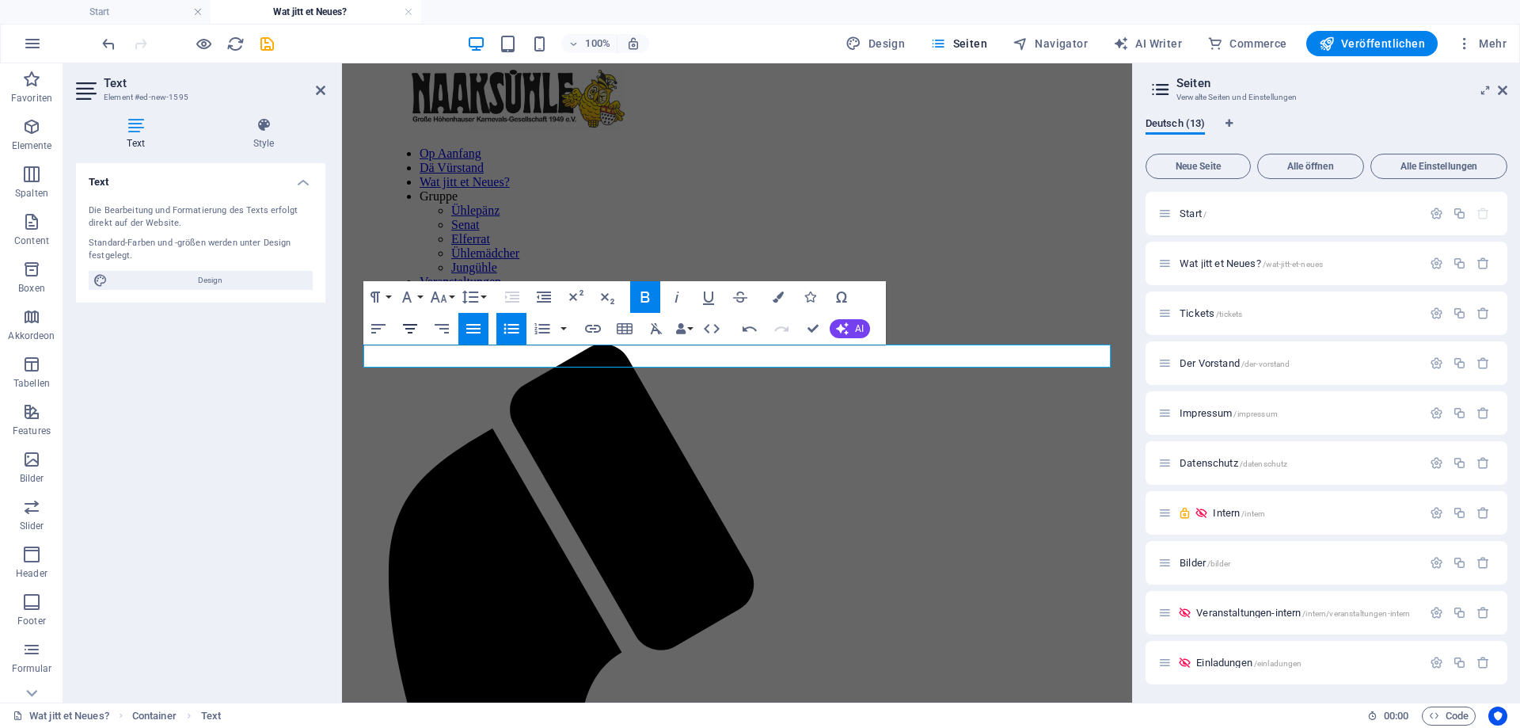
click at [406, 329] on icon "button" at bounding box center [410, 329] width 14 height 10
click at [513, 327] on icon "button" at bounding box center [511, 328] width 19 height 19
click at [417, 326] on icon "button" at bounding box center [410, 328] width 19 height 19
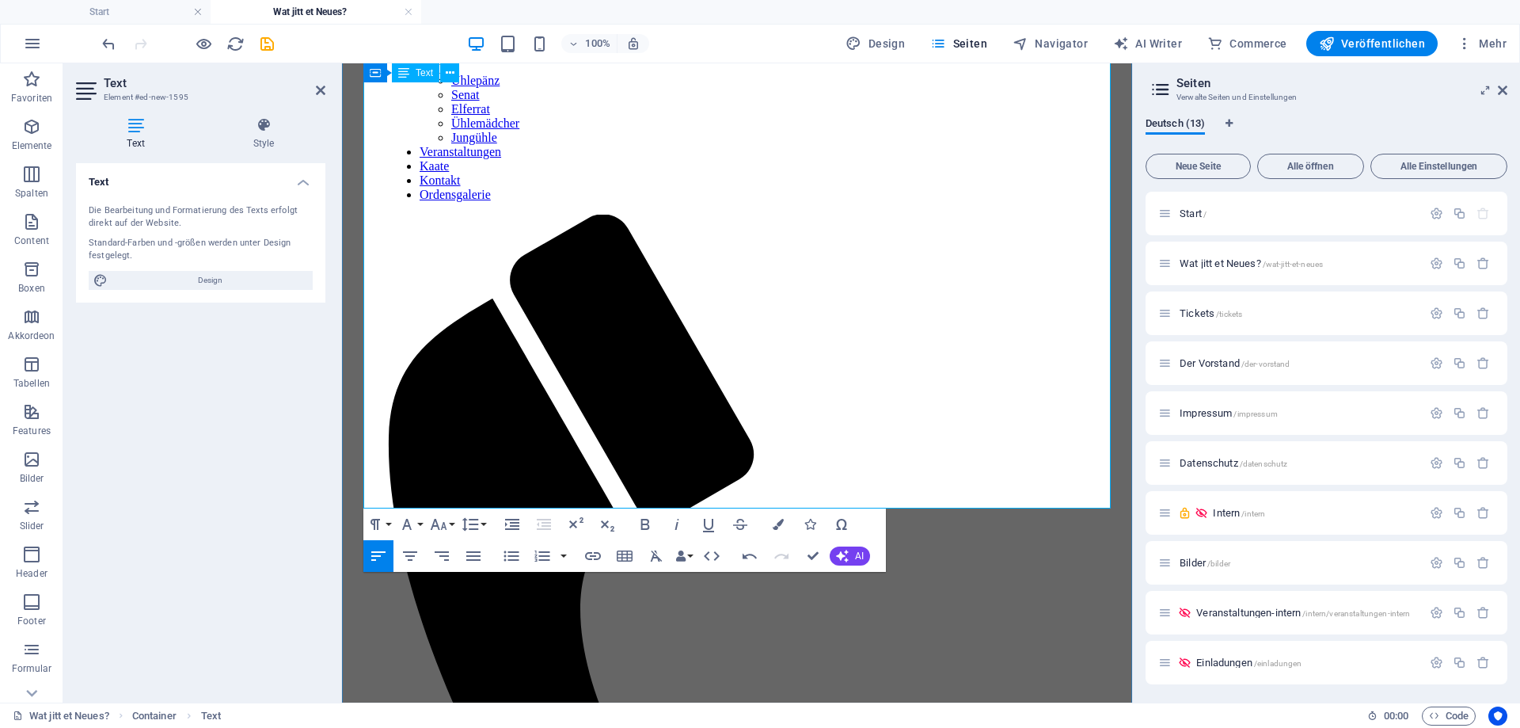
scroll to position [81, 0]
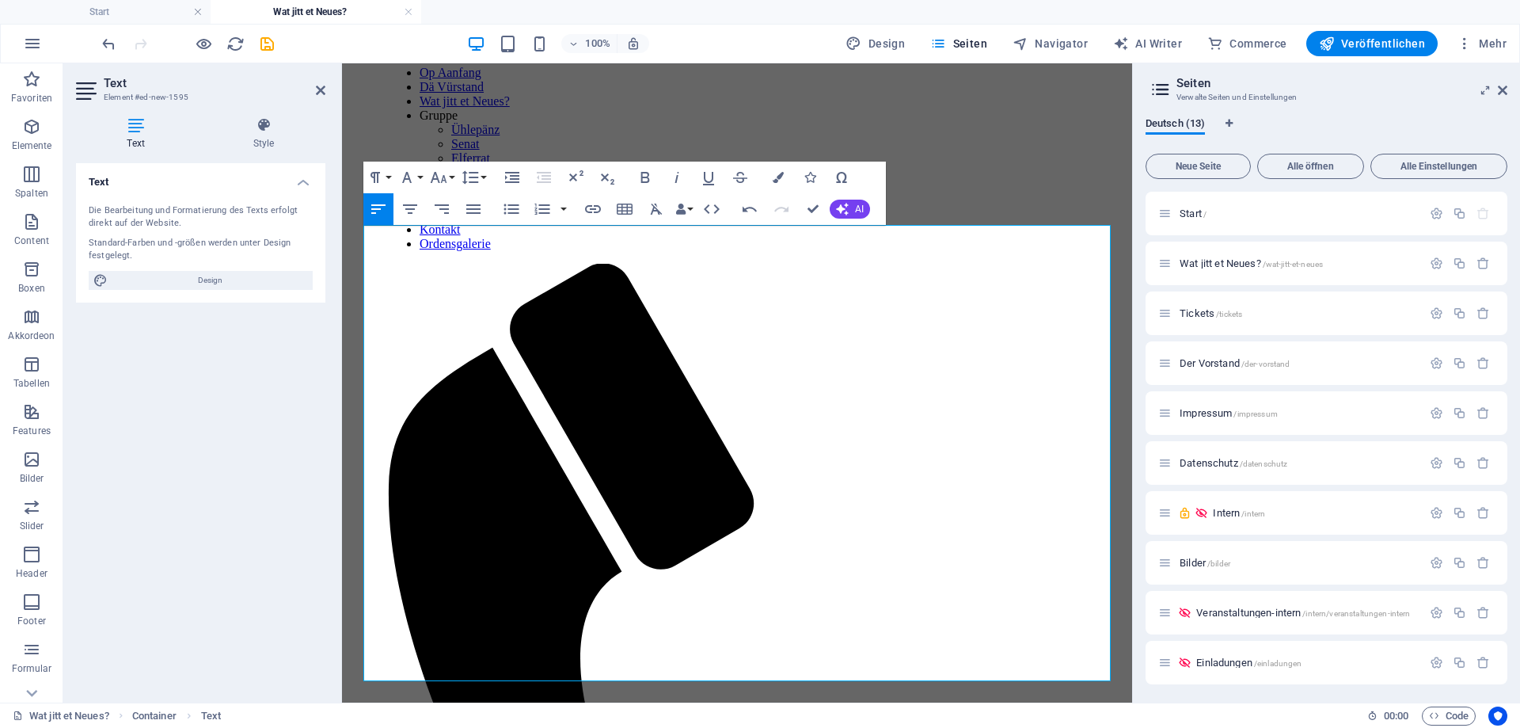
drag, startPoint x: 565, startPoint y: 424, endPoint x: 341, endPoint y: 256, distance: 279.8
click at [405, 208] on icon "button" at bounding box center [410, 209] width 14 height 10
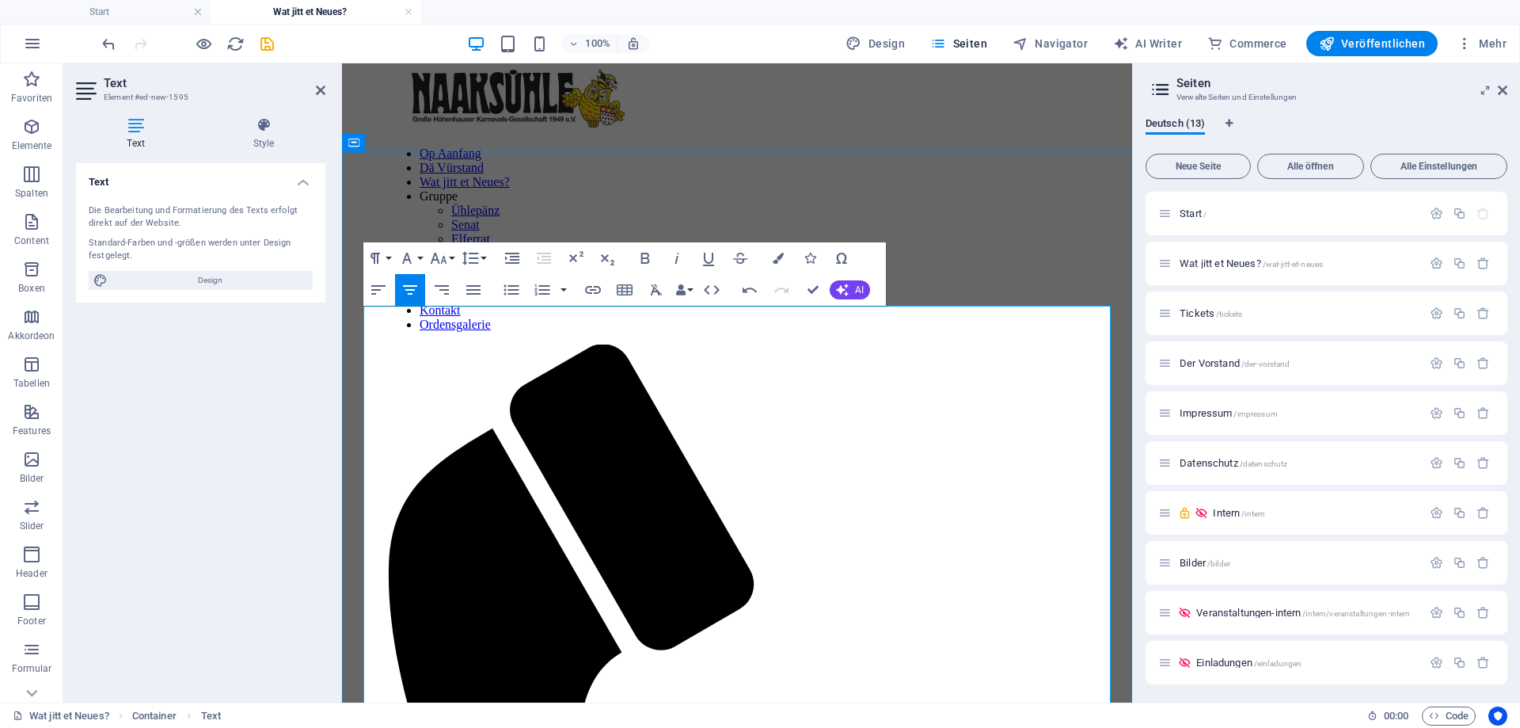
scroll to position [242, 0]
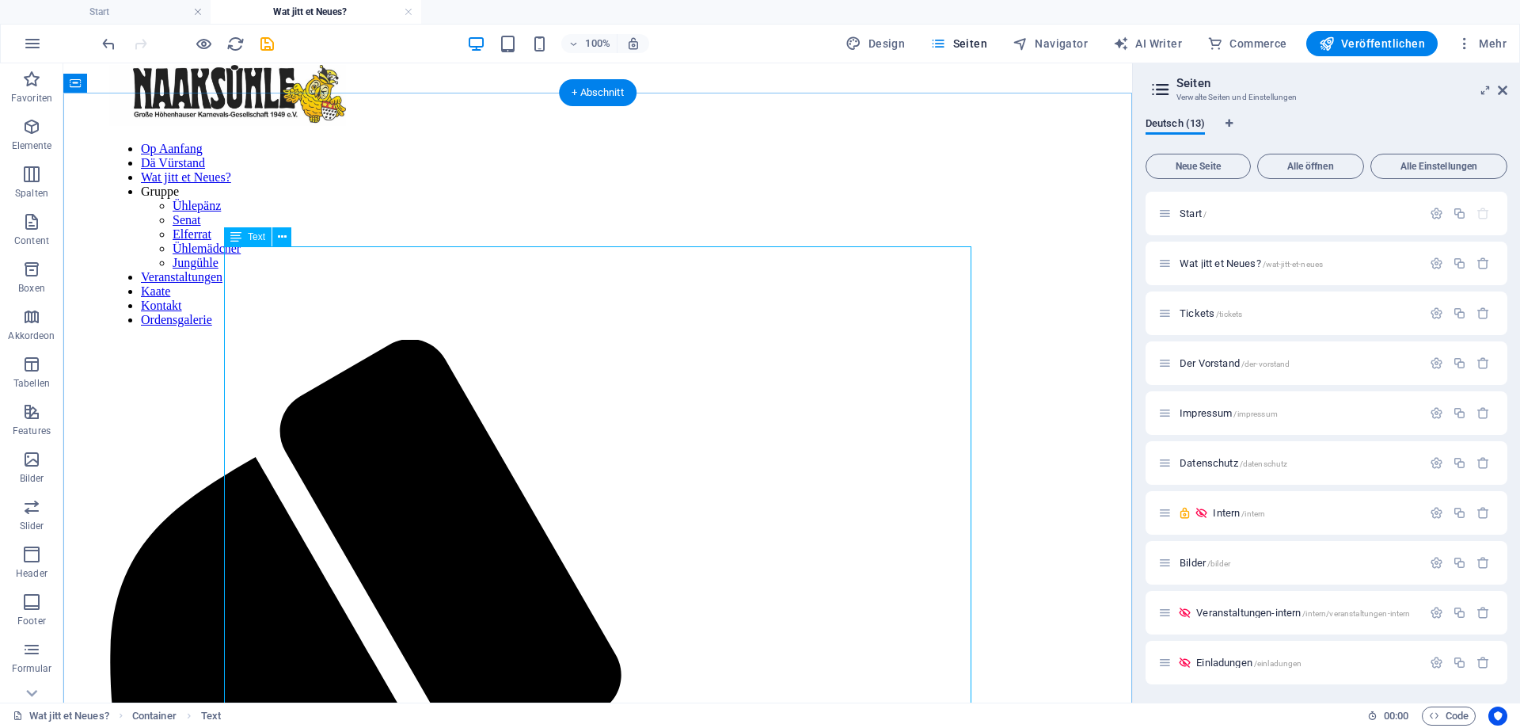
scroll to position [0, 0]
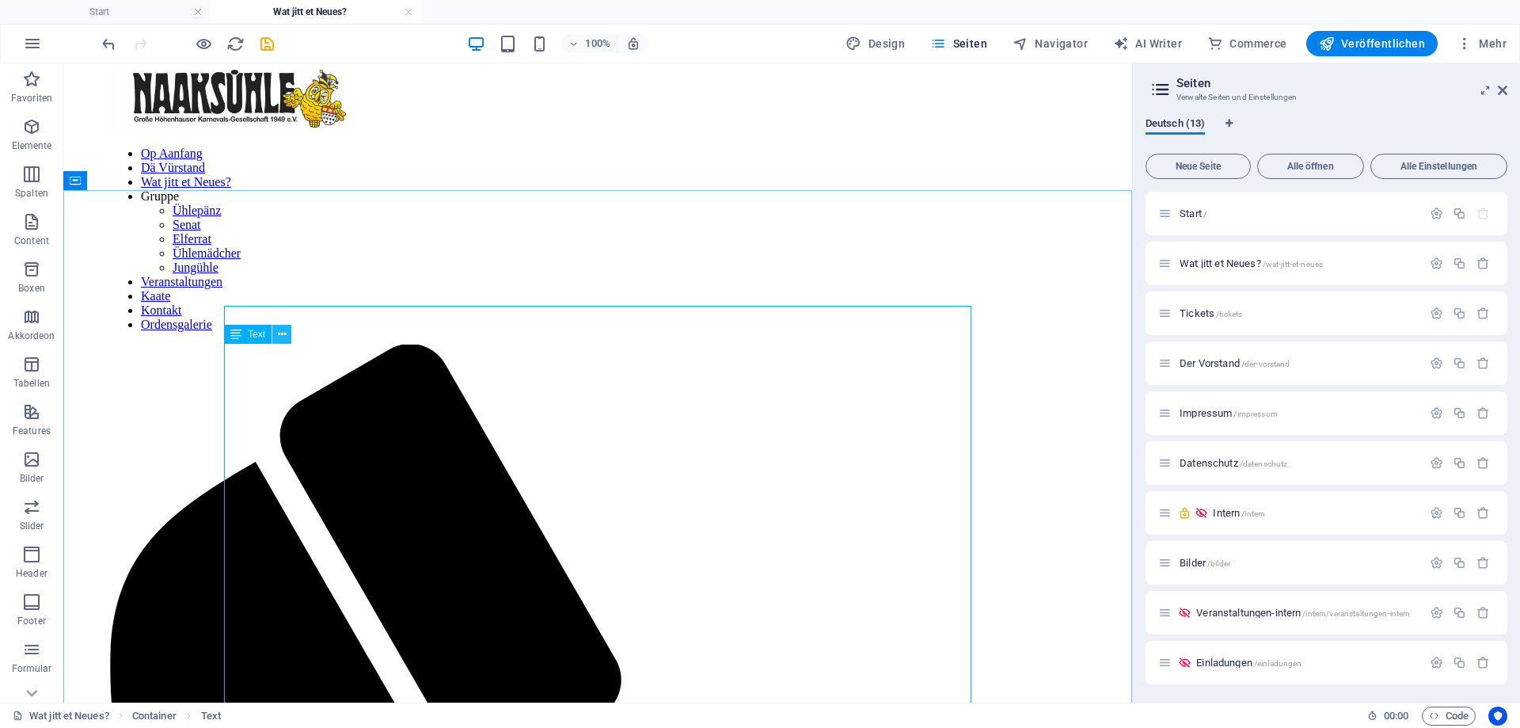
click at [282, 339] on icon at bounding box center [282, 334] width 9 height 17
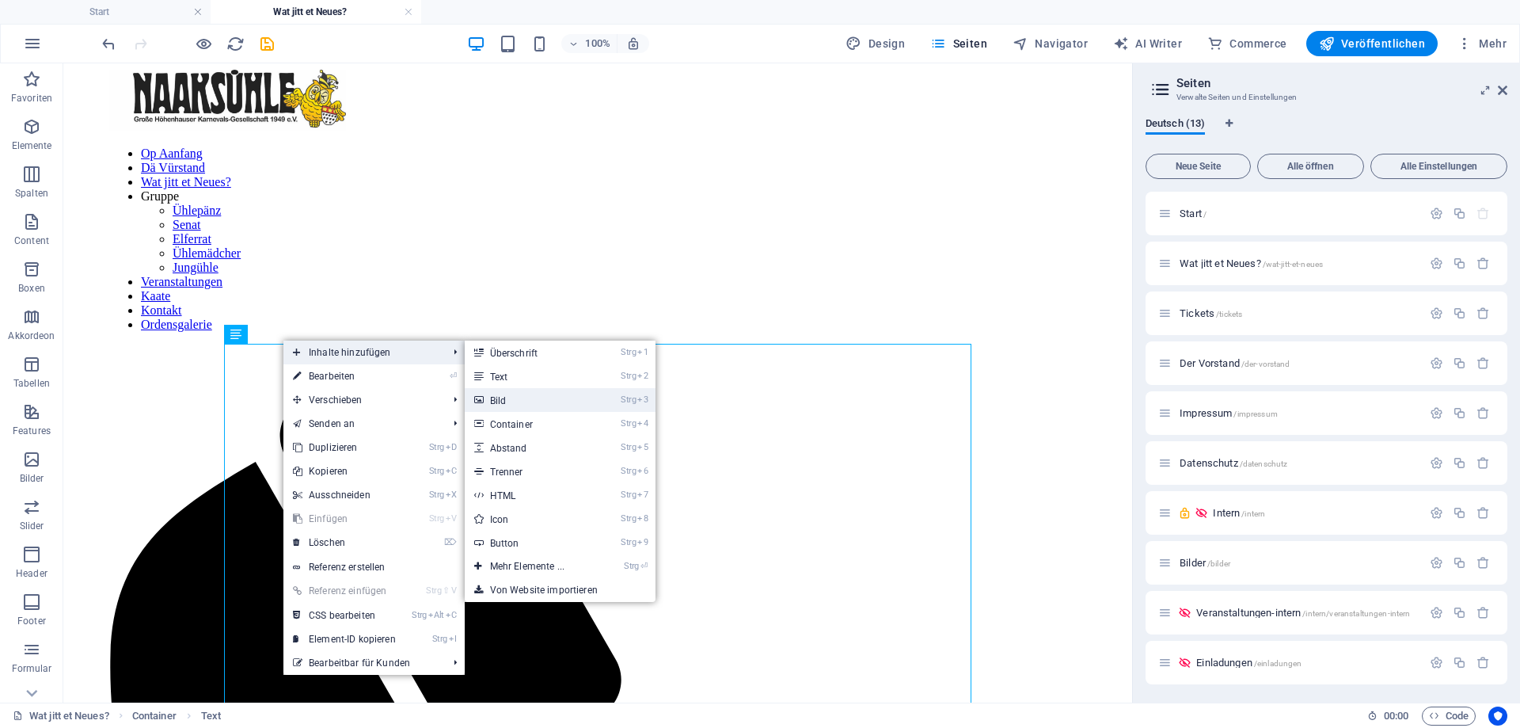
click at [503, 403] on link "Strg 3 Bild" at bounding box center [530, 400] width 131 height 24
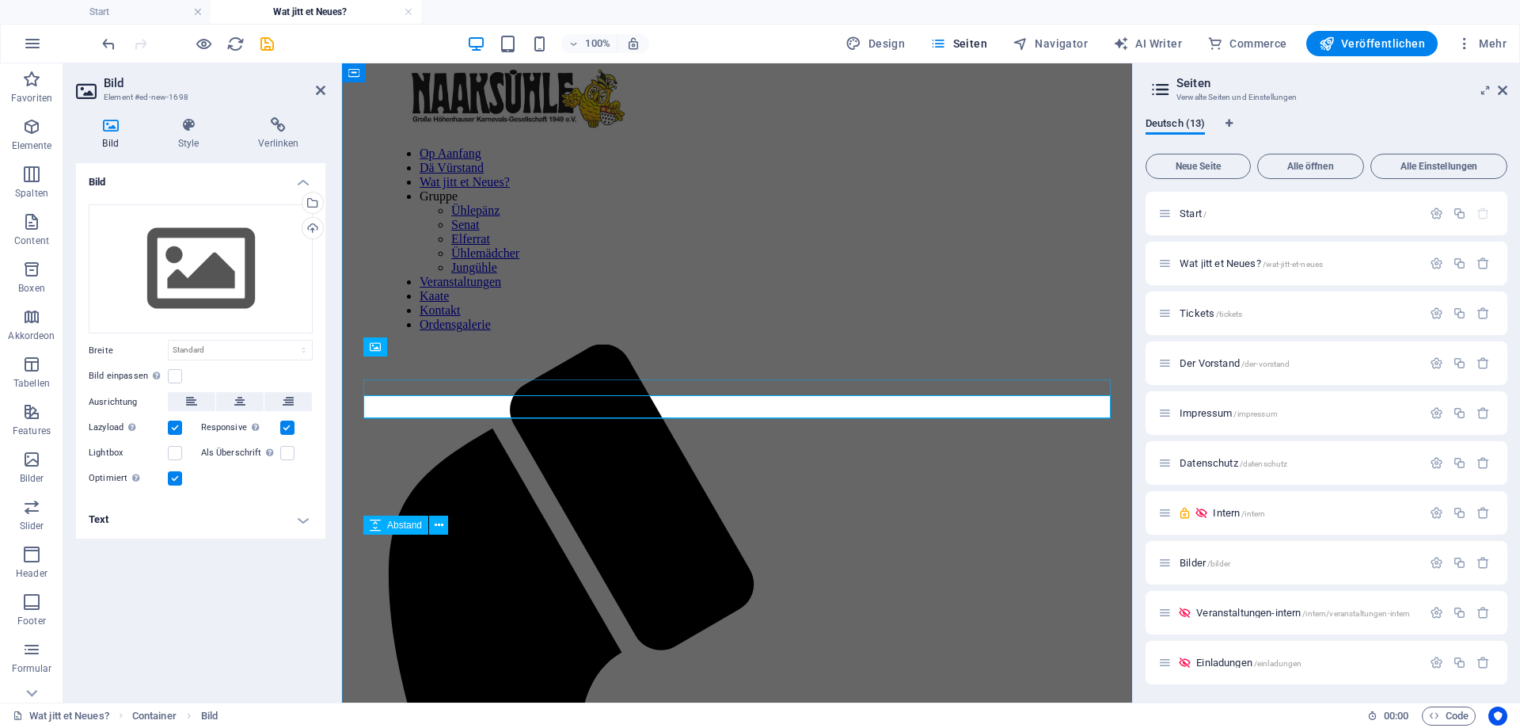
scroll to position [536, 0]
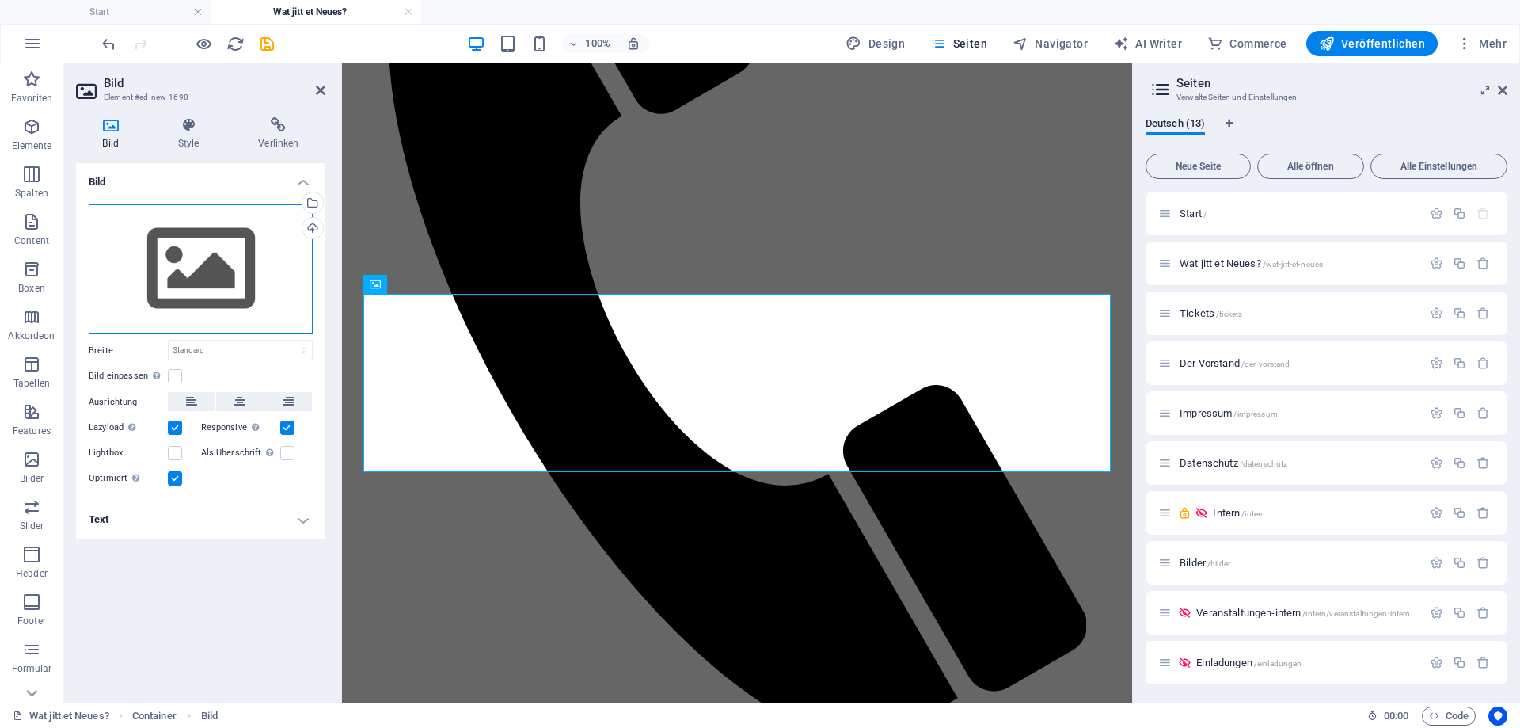
click at [235, 275] on div "Ziehe Dateien zum Hochladen hierher oder klicke hier, um aus Dateien oder koste…" at bounding box center [201, 269] width 224 height 130
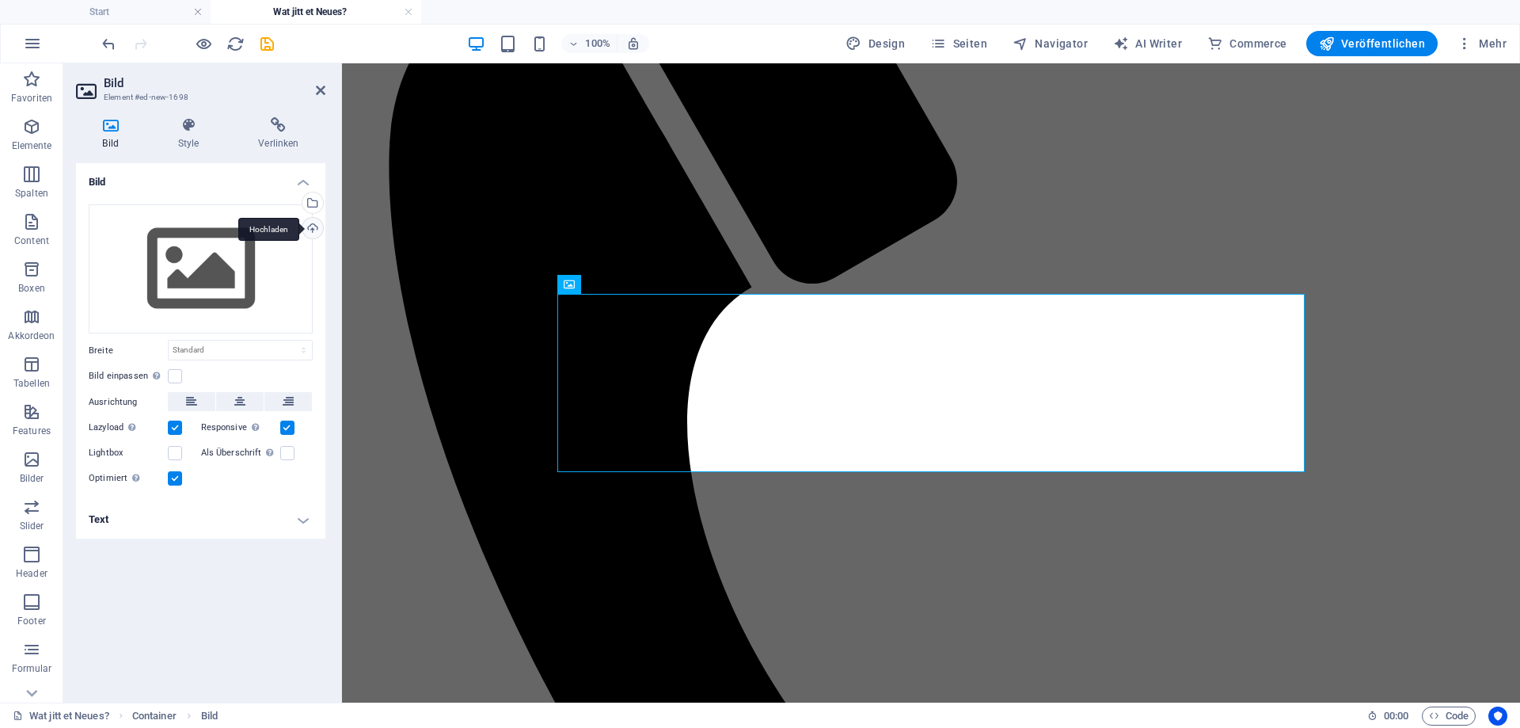
click at [315, 228] on div "Hochladen" at bounding box center [311, 230] width 24 height 24
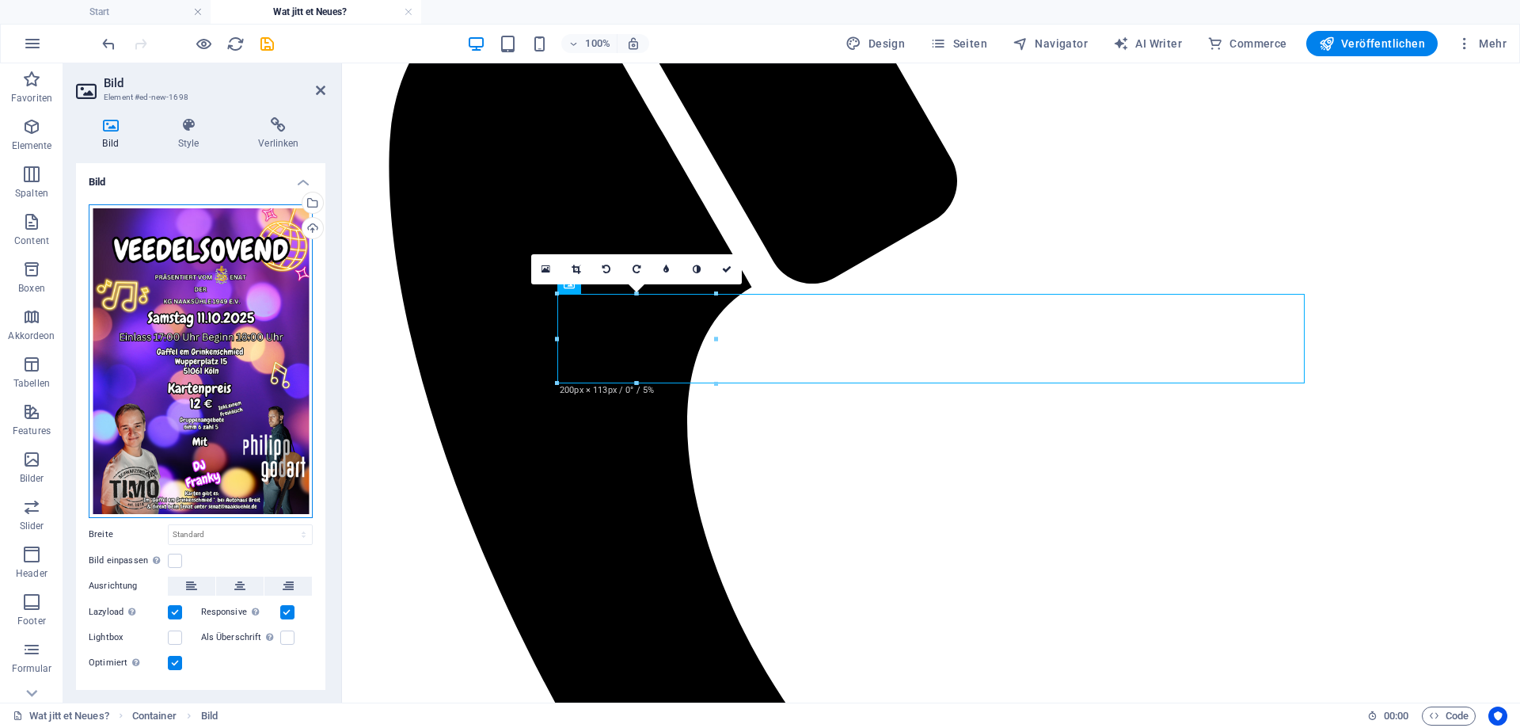
click at [238, 365] on div "Ziehe Dateien zum Hochladen hierher oder klicke hier, um aus Dateien oder koste…" at bounding box center [201, 361] width 224 height 314
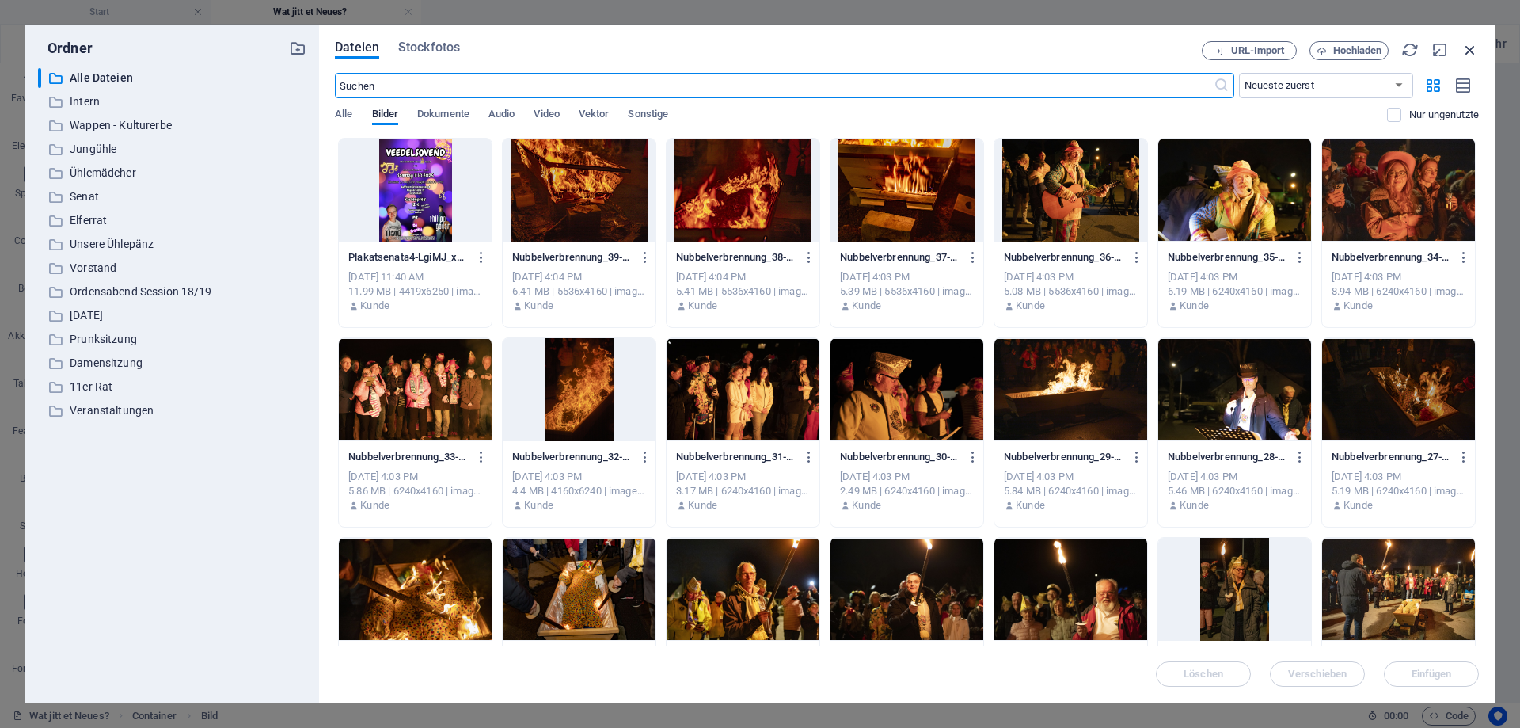
click at [1467, 47] on icon "button" at bounding box center [1470, 49] width 17 height 17
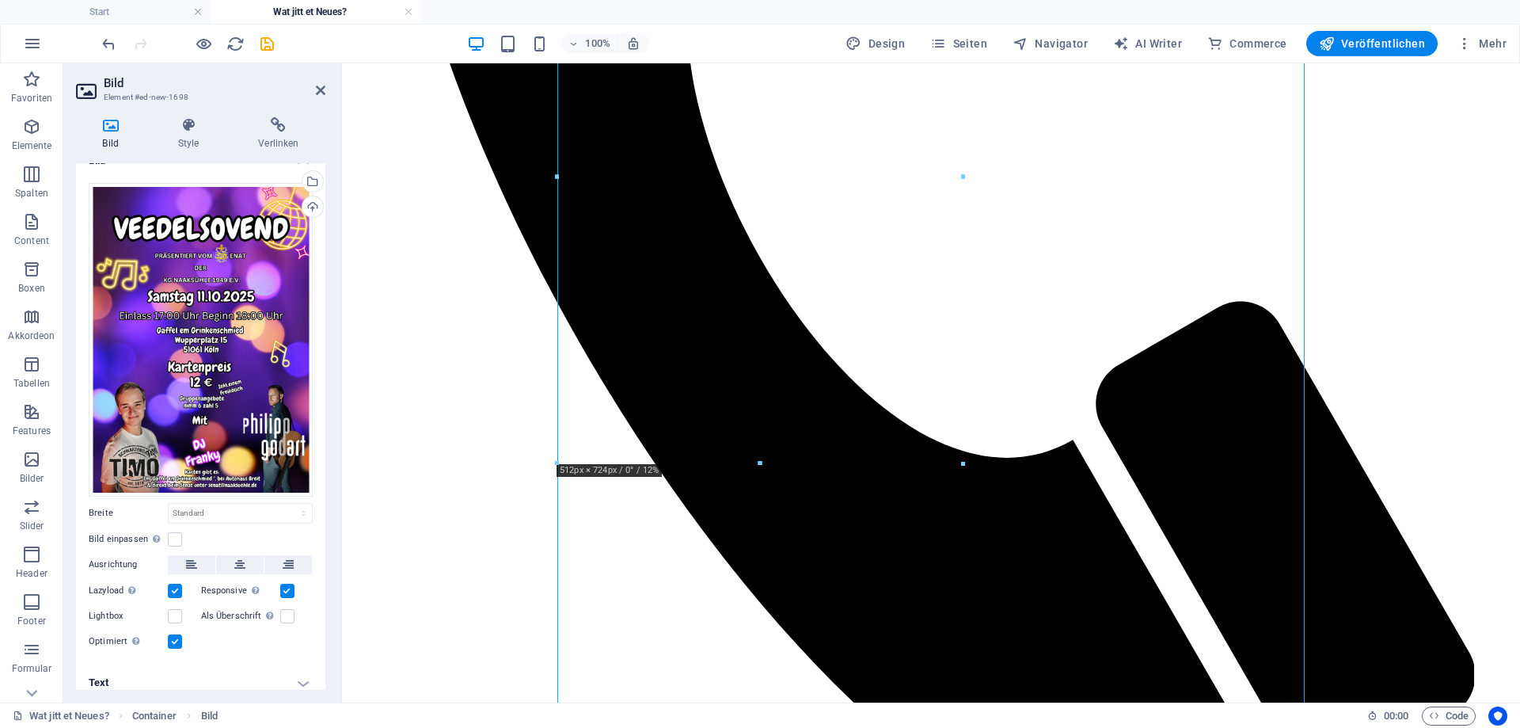
scroll to position [33, 0]
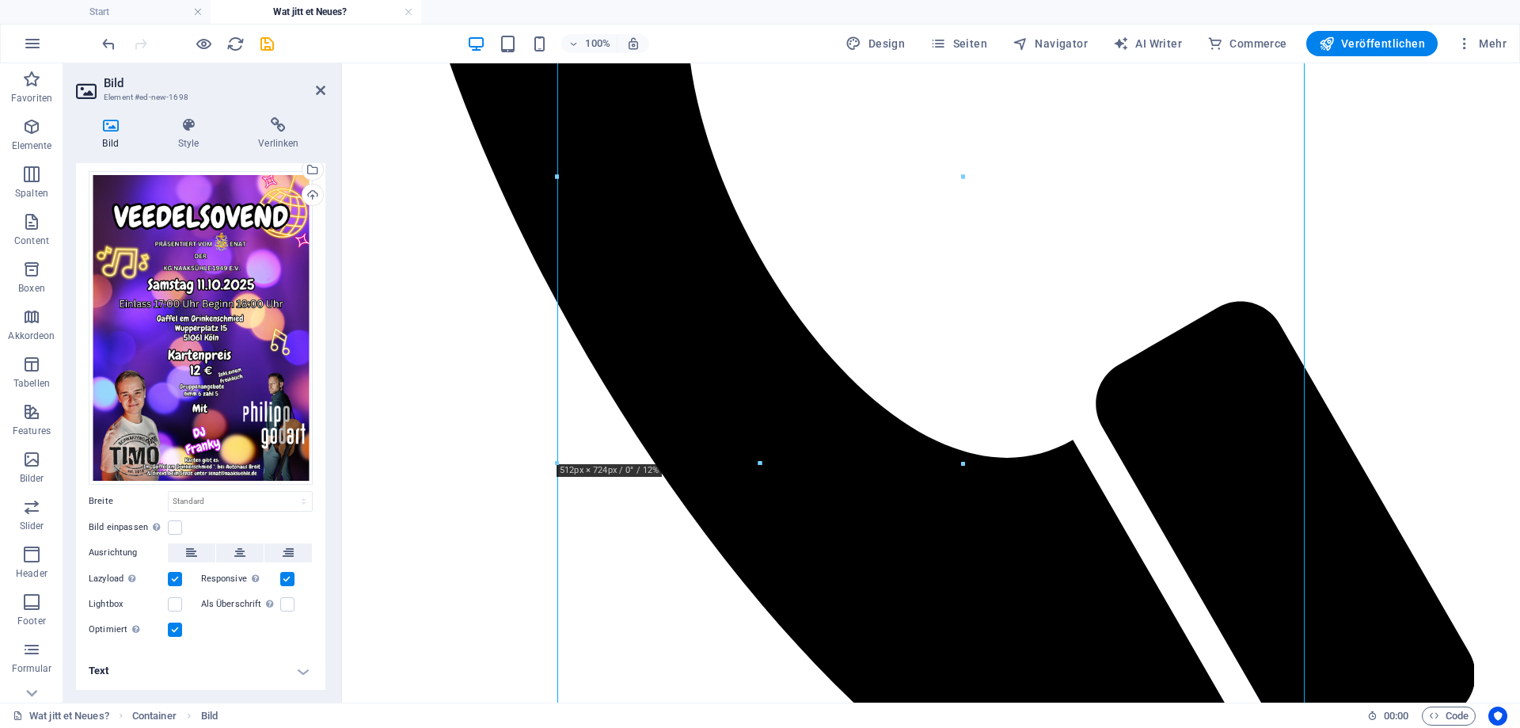
click at [185, 529] on div "Bild einpassen Bild automatisch anhand einer fixen Breite und Höhe einpassen" at bounding box center [201, 527] width 224 height 19
click at [176, 529] on label at bounding box center [175, 527] width 14 height 14
click at [0, 0] on input "Bild einpassen Bild automatisch anhand einer fixen Breite und Höhe einpassen" at bounding box center [0, 0] width 0 height 0
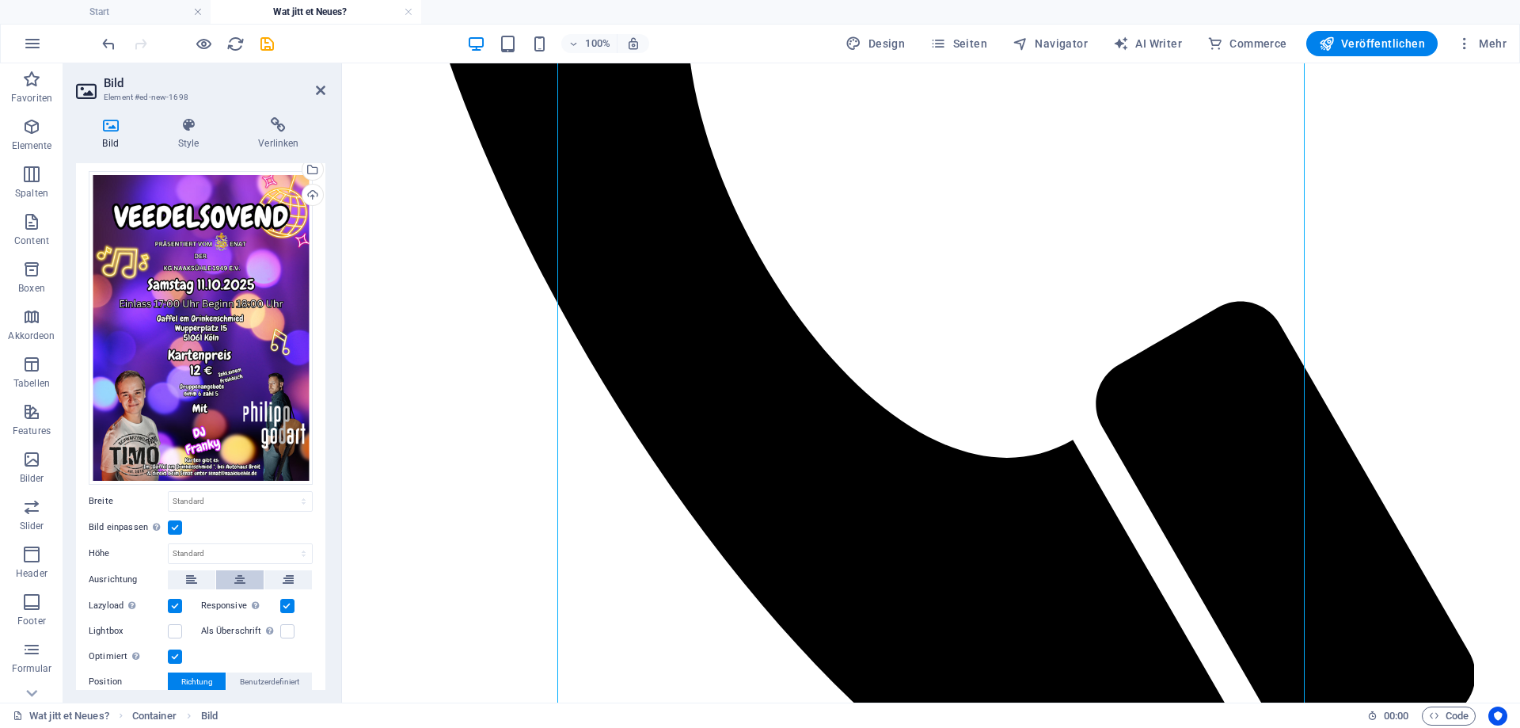
click at [234, 579] on button at bounding box center [240, 579] width 48 height 19
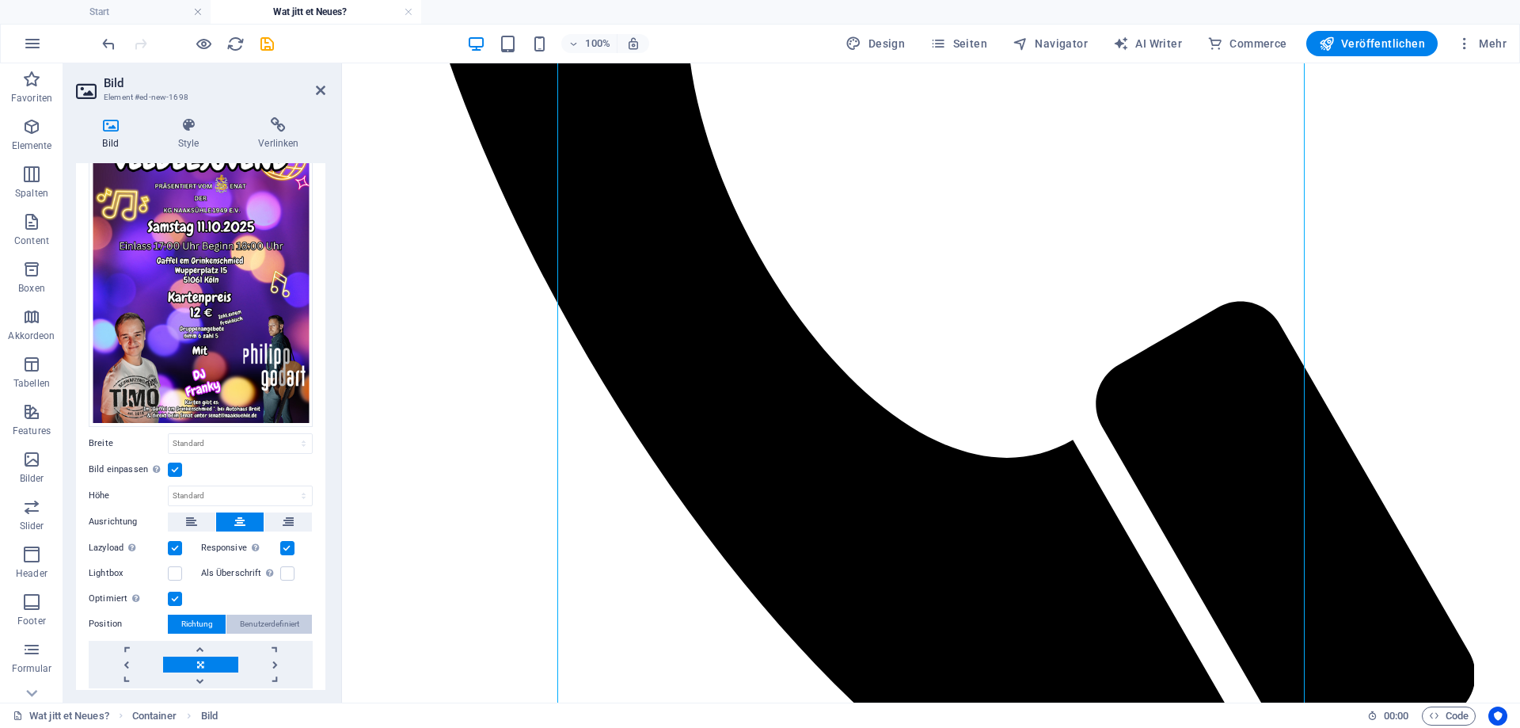
scroll to position [140, 0]
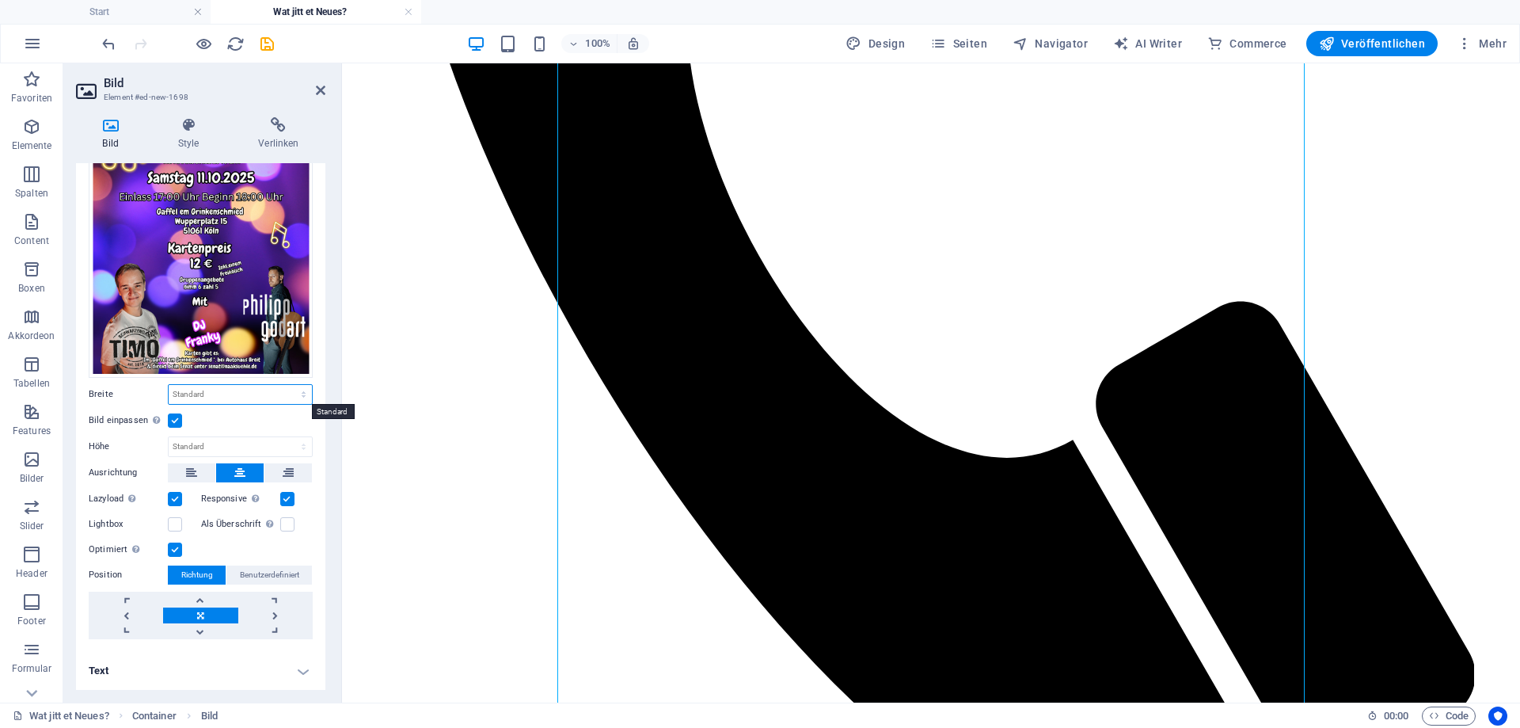
select select "%"
click option "%" at bounding box center [0, 0] width 0 height 0
type input "100"
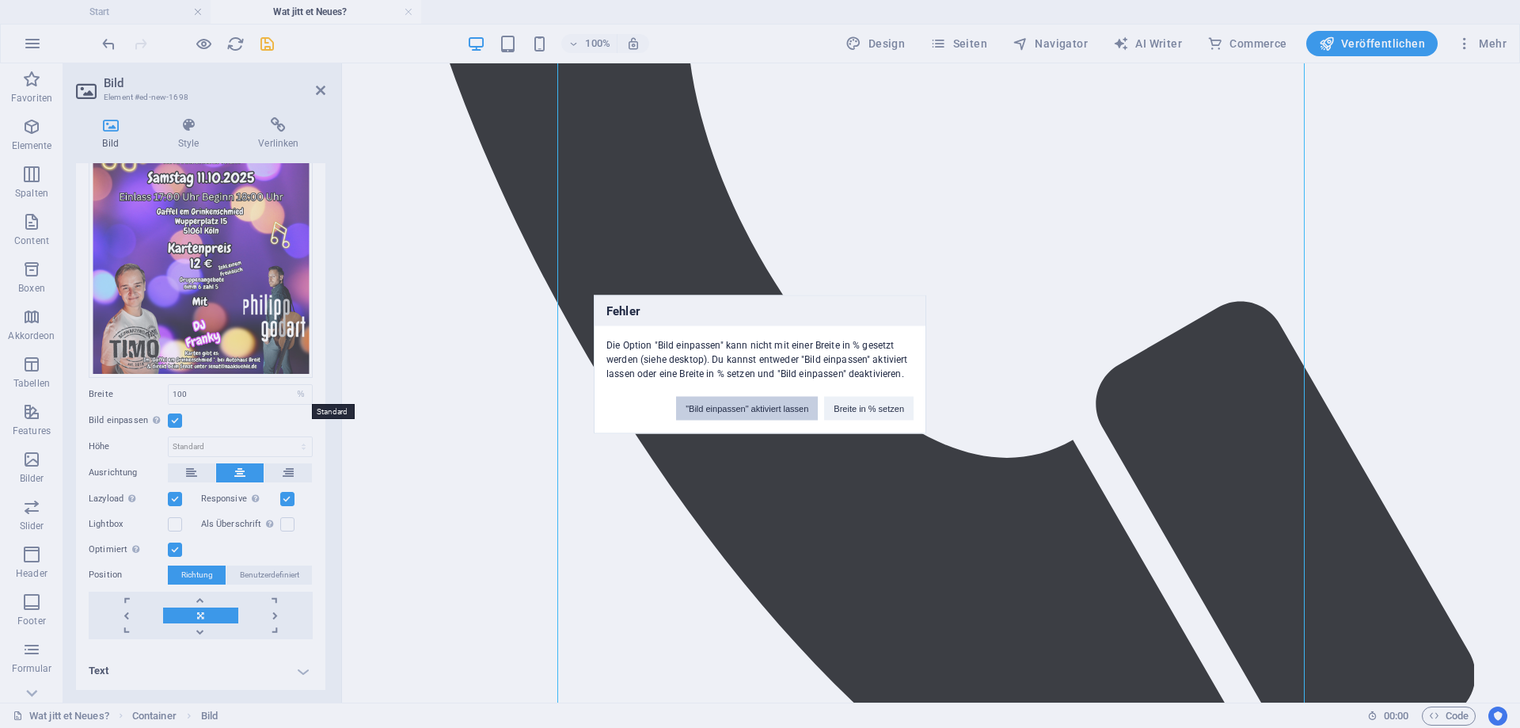
click at [775, 409] on button ""Bild einpassen" aktiviert lassen" at bounding box center [747, 408] width 142 height 24
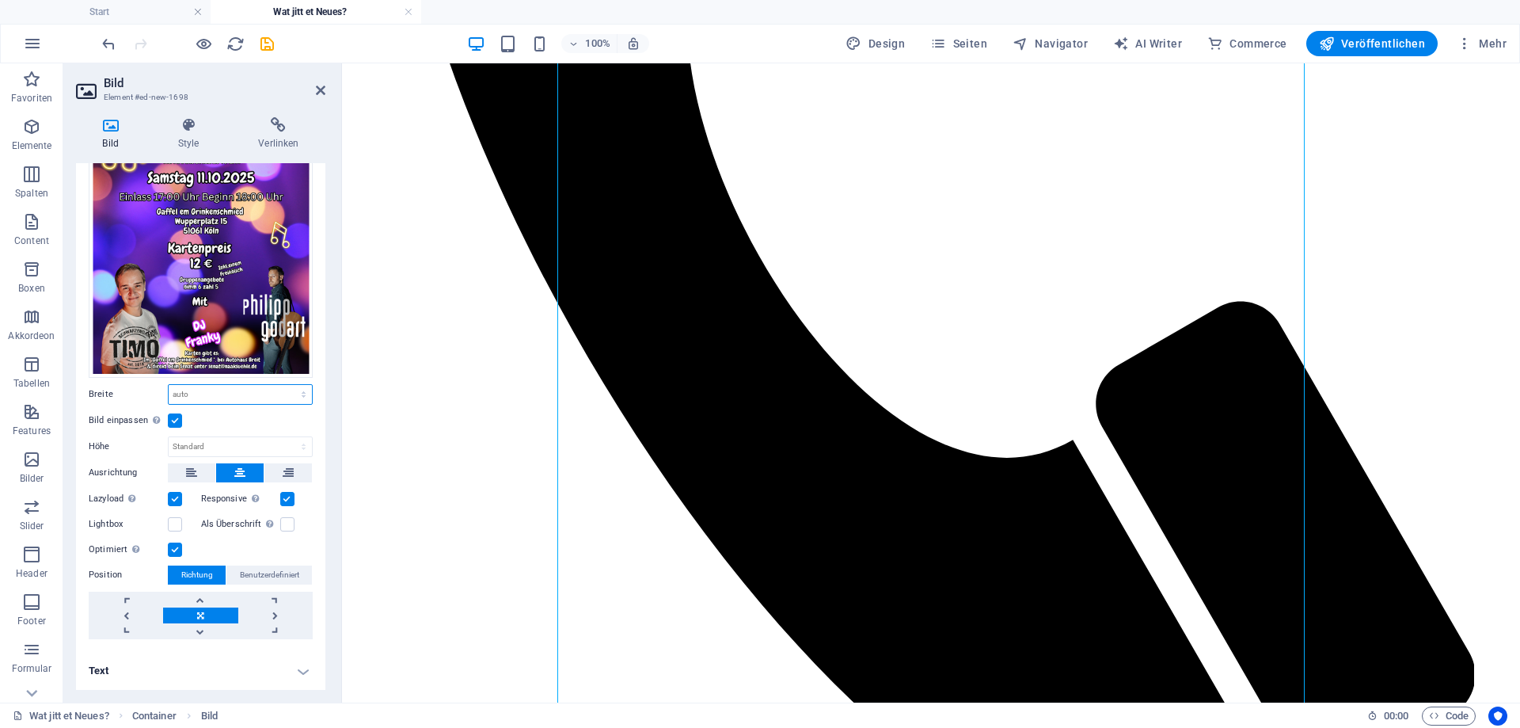
click at [169, 385] on select "Standard auto px rem % em vh vw" at bounding box center [240, 394] width 143 height 19
select select "px"
click option "px" at bounding box center [0, 0] width 0 height 0
type input "944"
click at [246, 397] on input "944" at bounding box center [240, 394] width 143 height 19
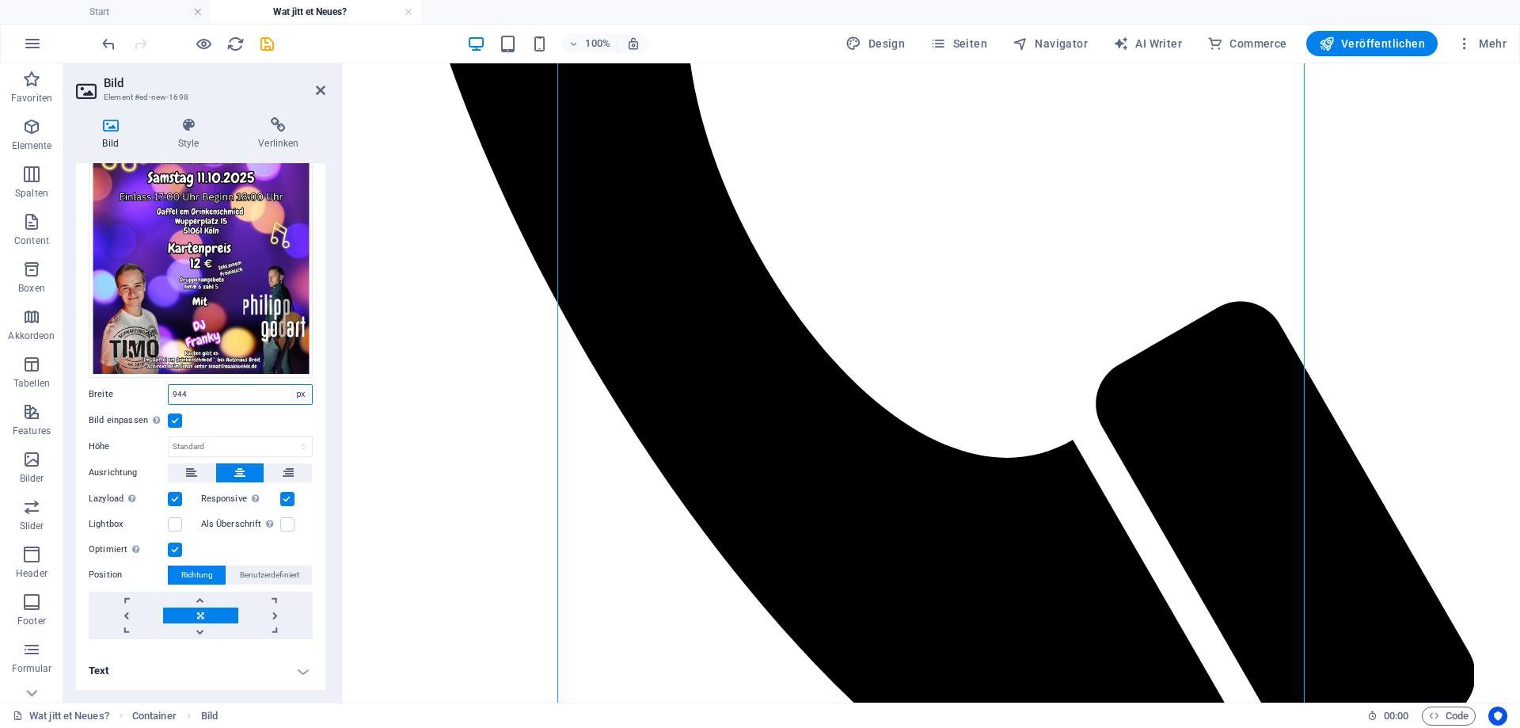
click at [290, 385] on select "Standard auto px rem % em vh vw" at bounding box center [301, 394] width 22 height 19
select select "%"
click option "%" at bounding box center [0, 0] width 0 height 0
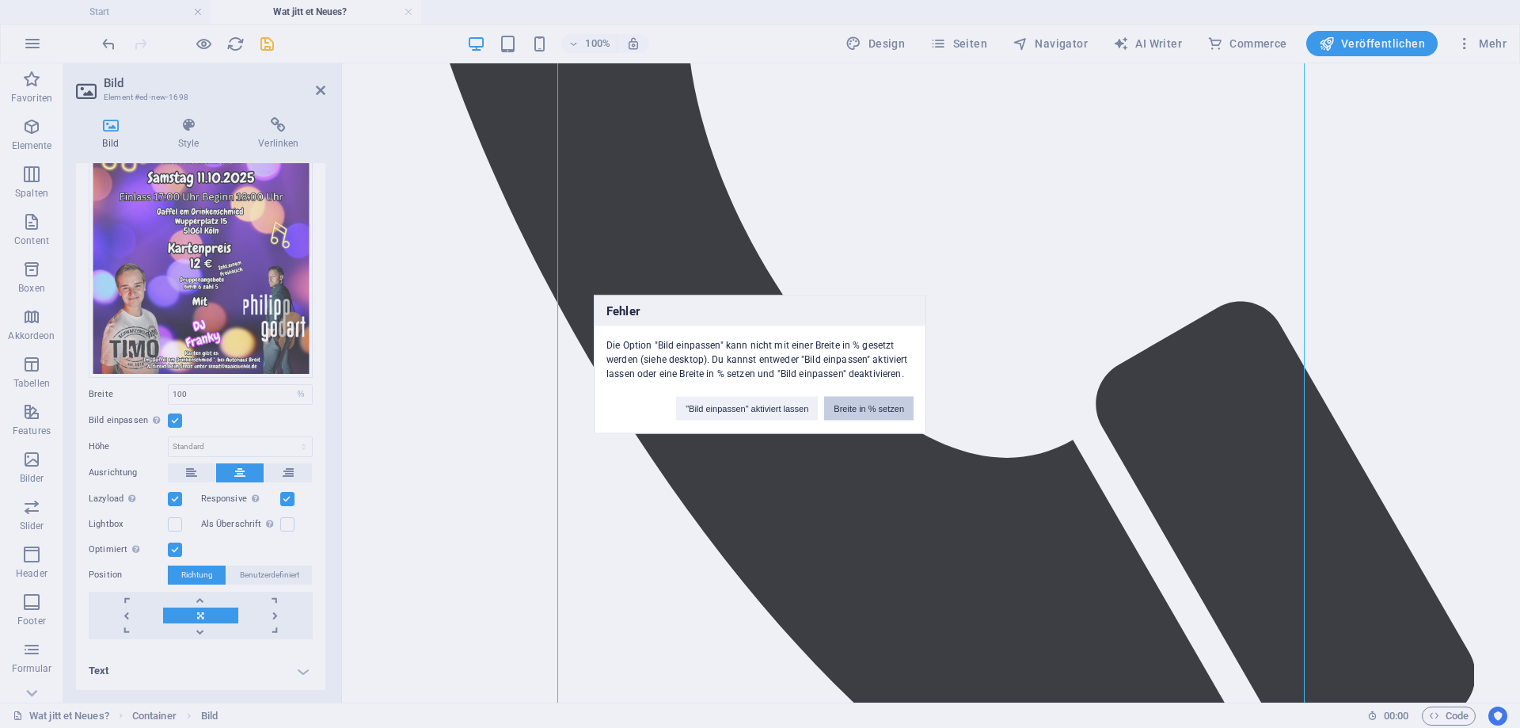
click at [855, 412] on button "Breite in % setzen" at bounding box center [868, 408] width 89 height 24
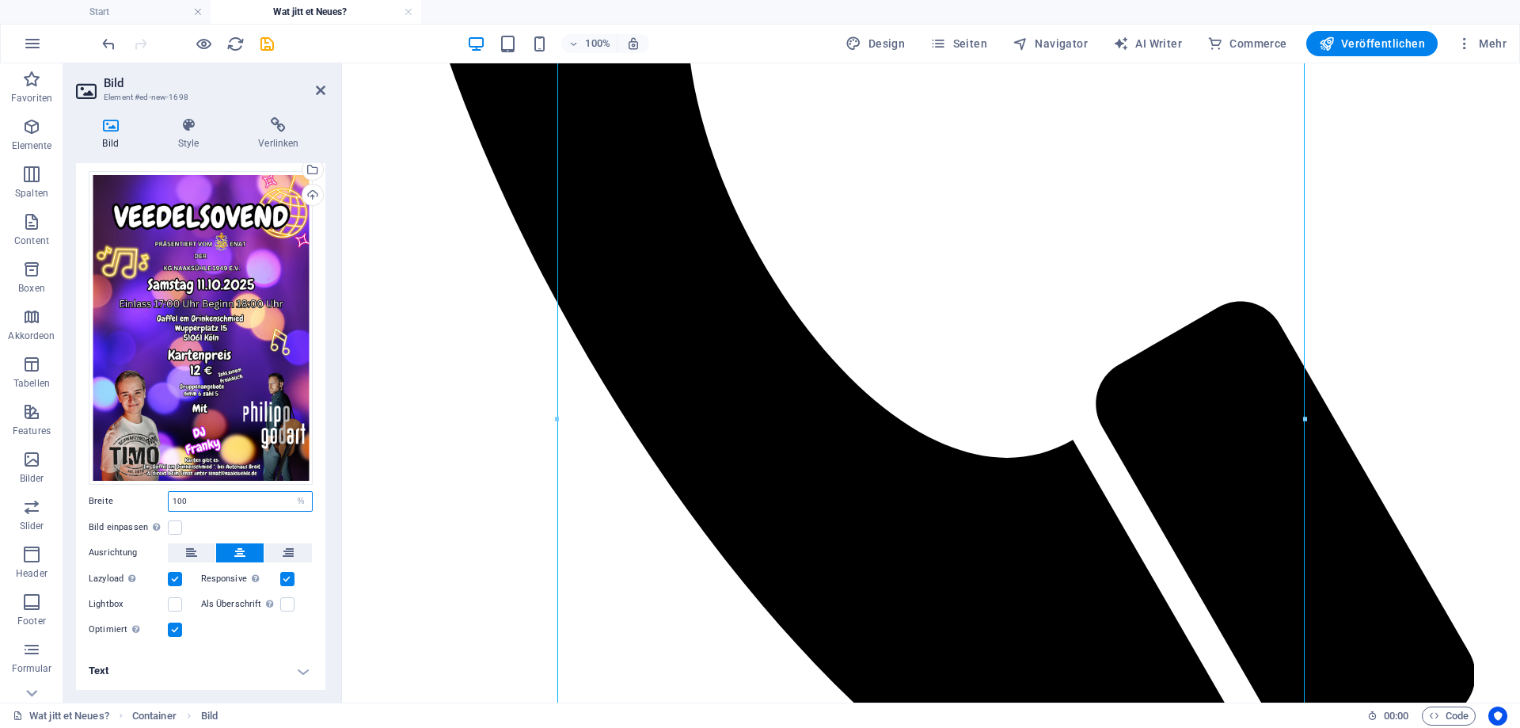
drag, startPoint x: 130, startPoint y: 496, endPoint x: 120, endPoint y: 496, distance: 9.5
click at [169, 496] on input "100" at bounding box center [240, 501] width 143 height 19
type input "50"
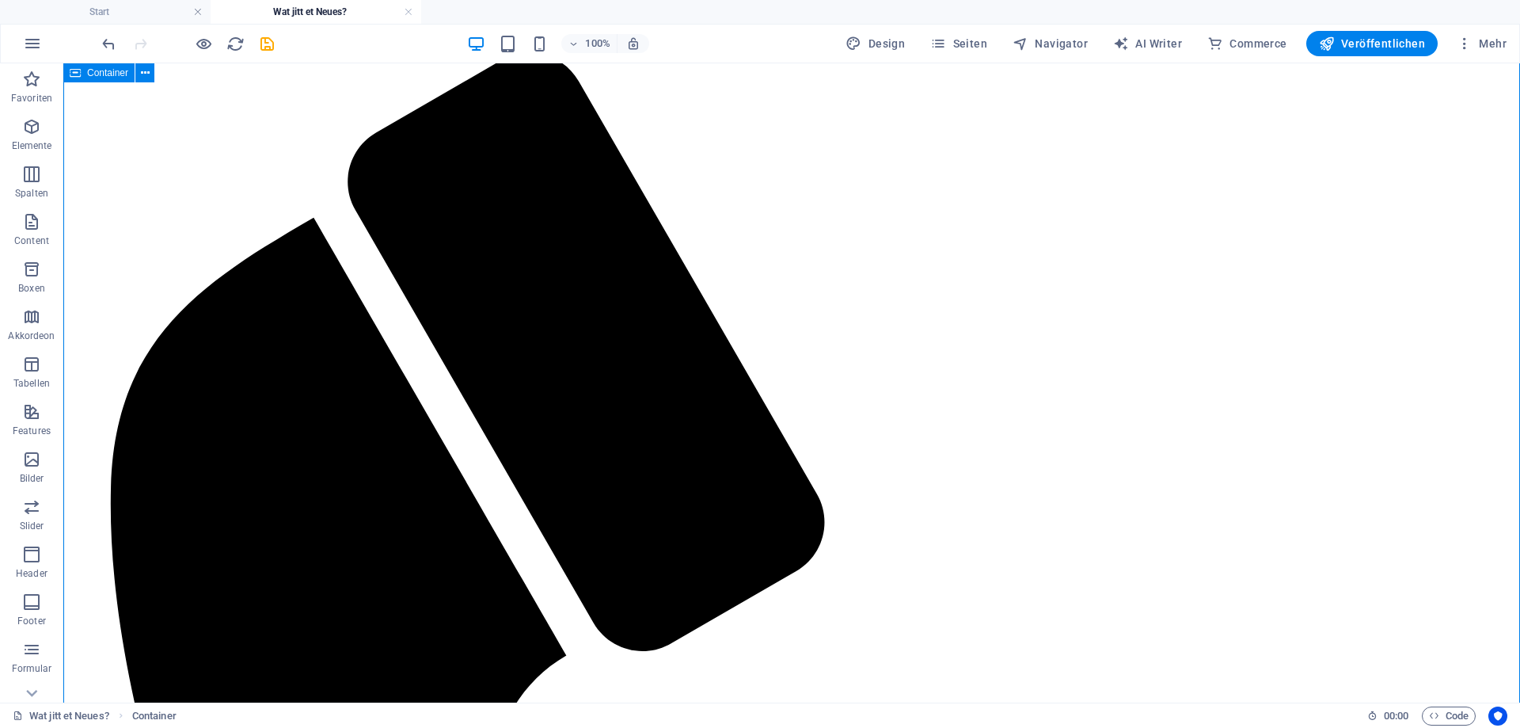
scroll to position [0, 0]
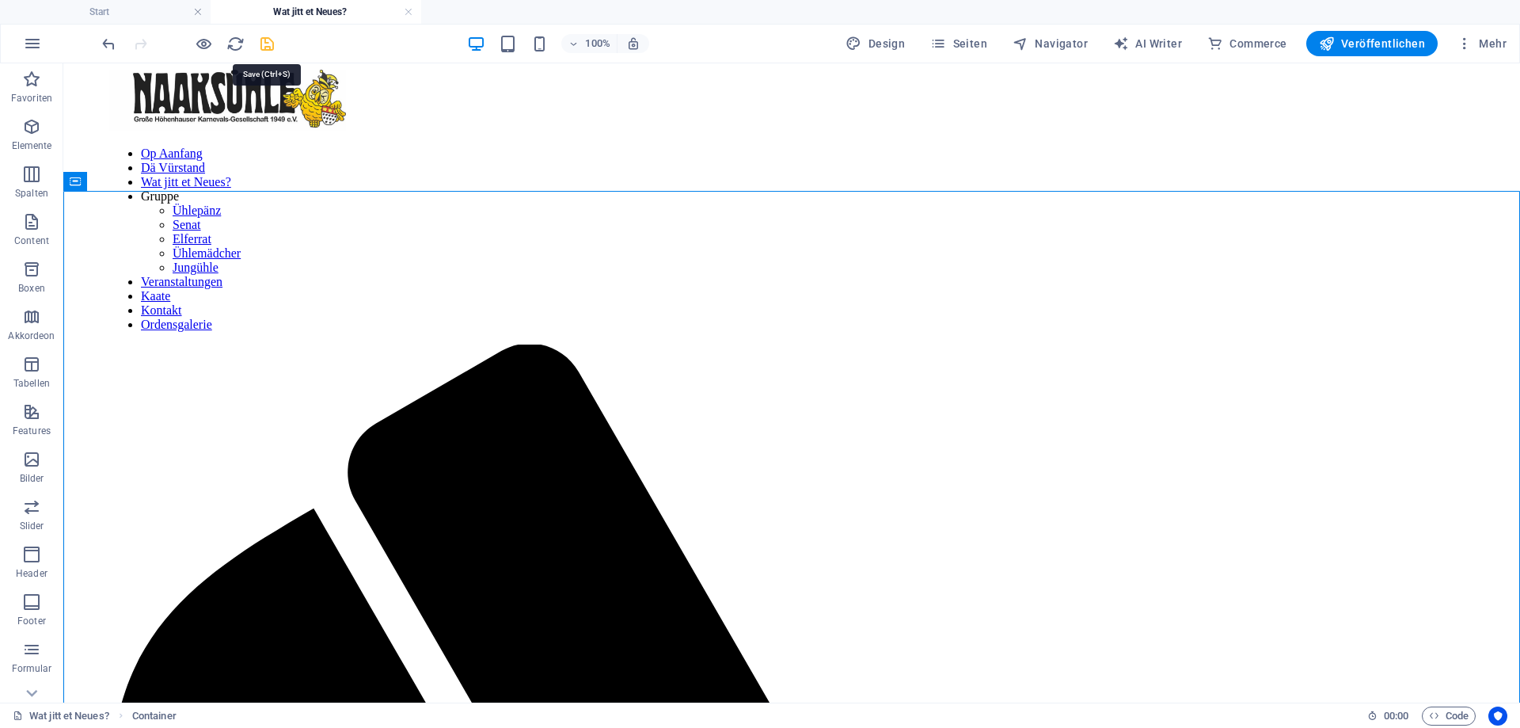
click at [274, 48] on icon "save" at bounding box center [267, 44] width 18 height 18
click at [490, 298] on icon at bounding box center [493, 295] width 9 height 17
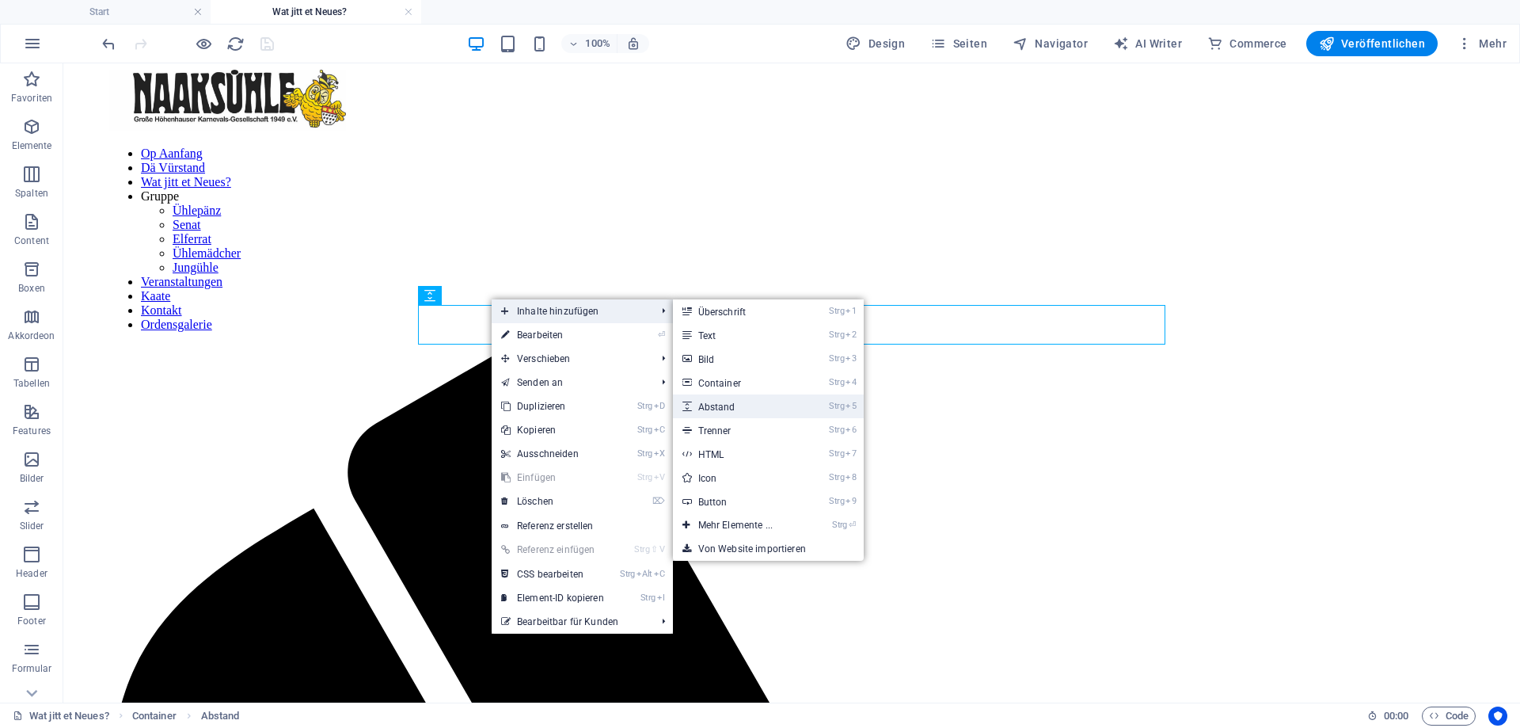
drag, startPoint x: 729, startPoint y: 409, endPoint x: 318, endPoint y: 332, distance: 419.0
click at [729, 409] on link "Strg 5 Abstand" at bounding box center [738, 406] width 131 height 24
select select "px"
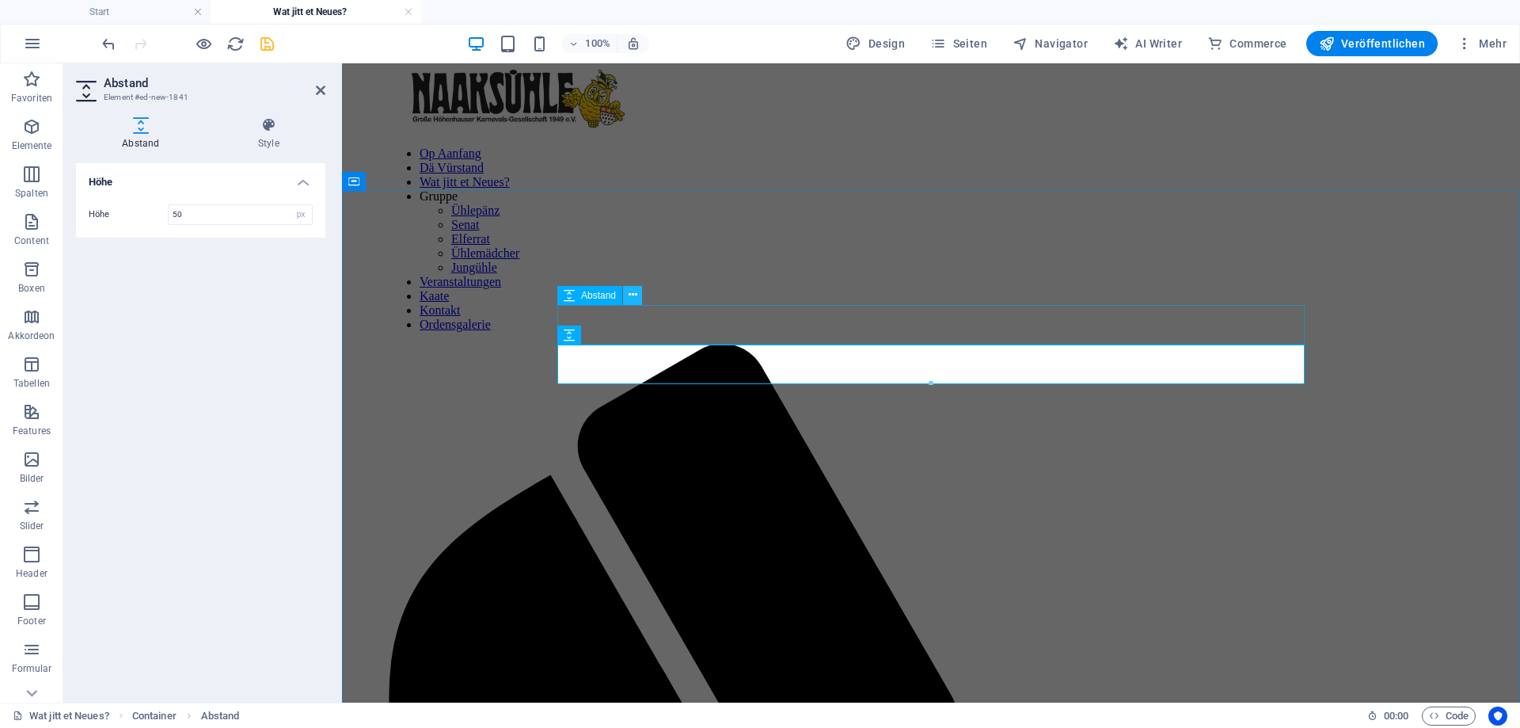
click at [631, 294] on icon at bounding box center [633, 295] width 9 height 17
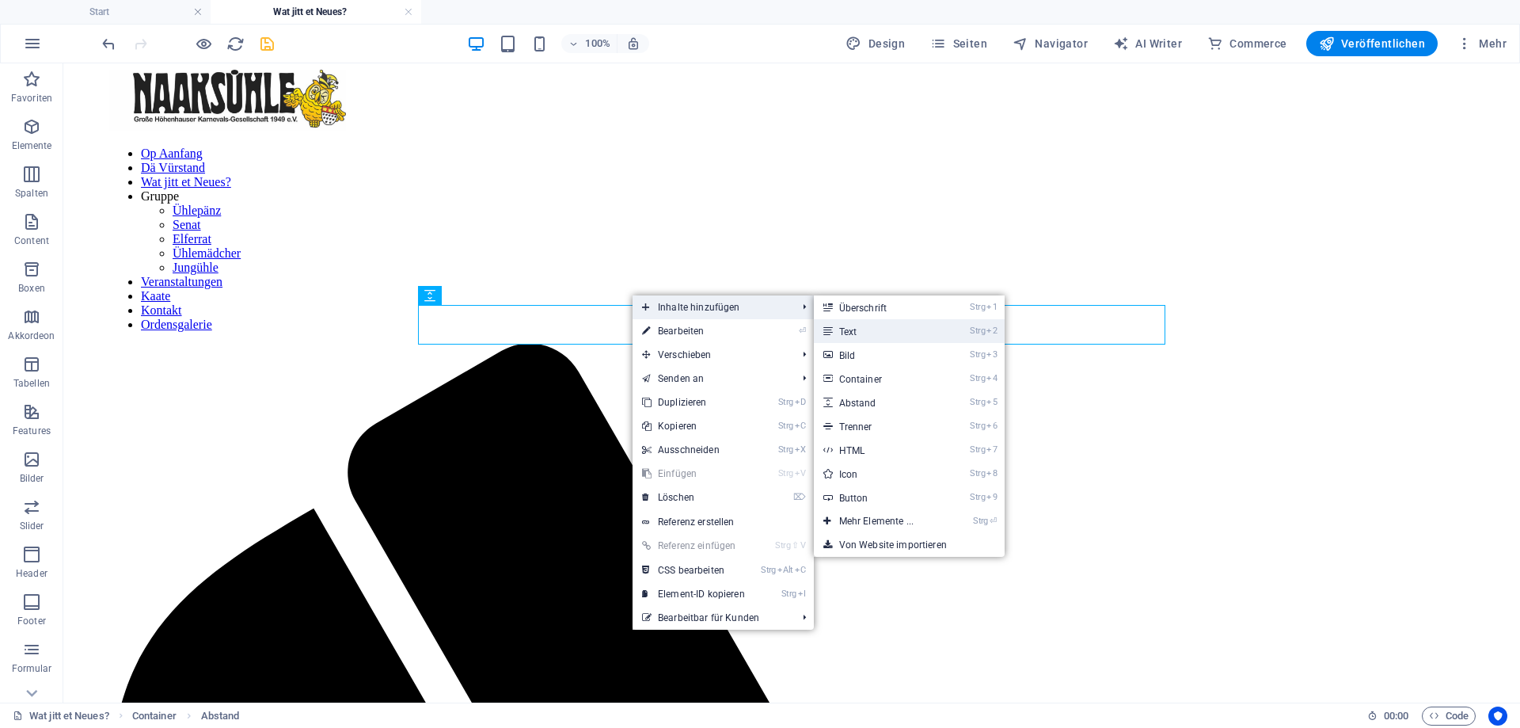
click at [859, 333] on link "Strg 2 Text" at bounding box center [879, 331] width 131 height 24
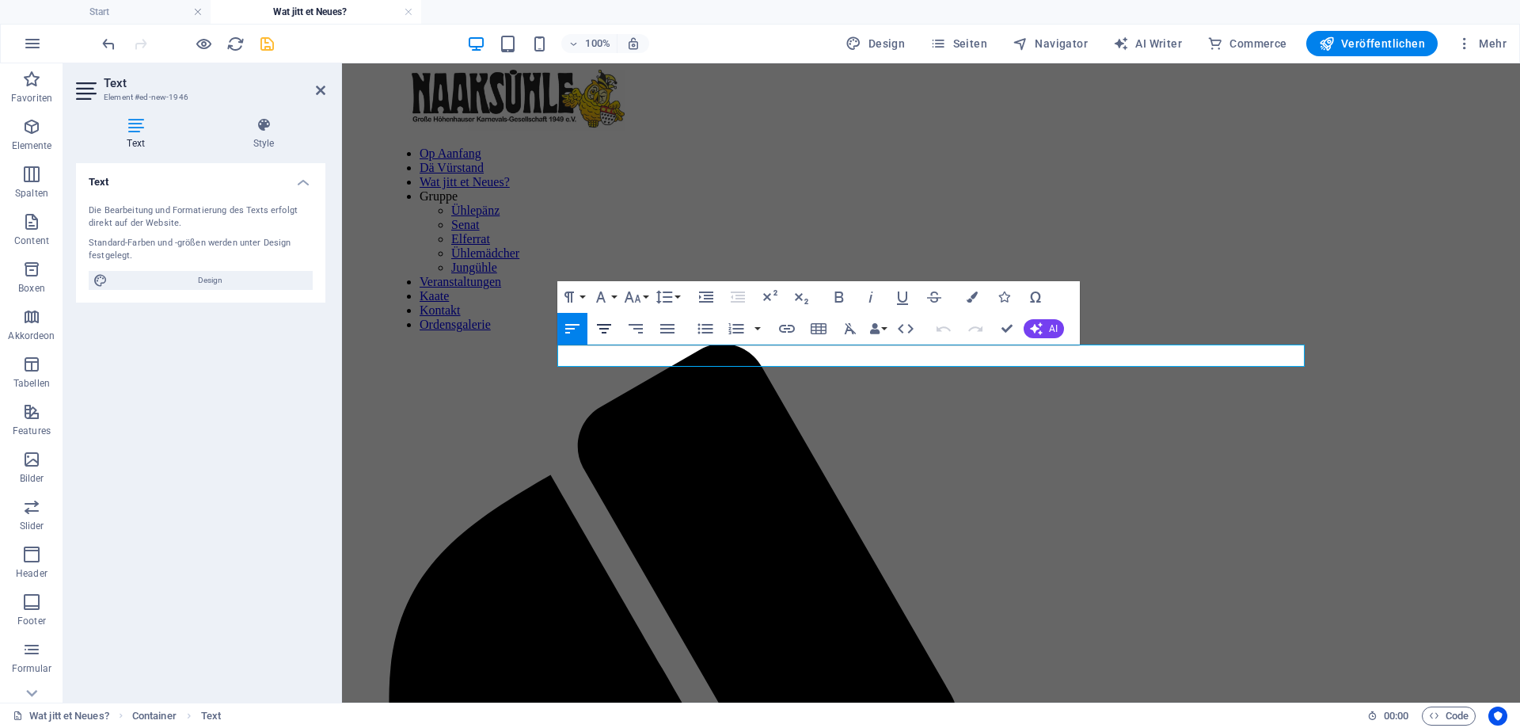
click at [607, 329] on icon "button" at bounding box center [604, 329] width 14 height 10
click at [837, 295] on icon "button" at bounding box center [839, 296] width 19 height 19
click at [604, 323] on icon "button" at bounding box center [604, 328] width 19 height 19
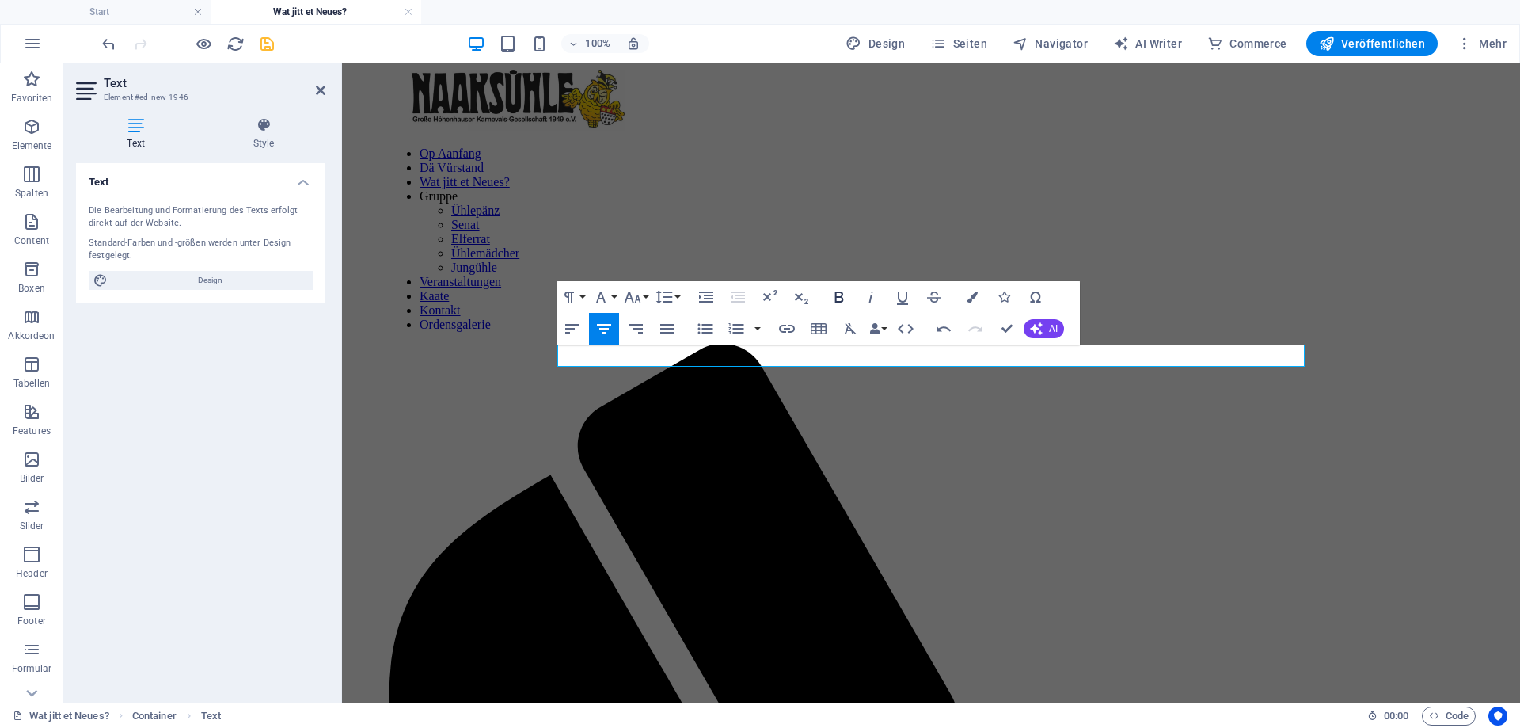
click at [842, 287] on button "Bold" at bounding box center [839, 297] width 30 height 32
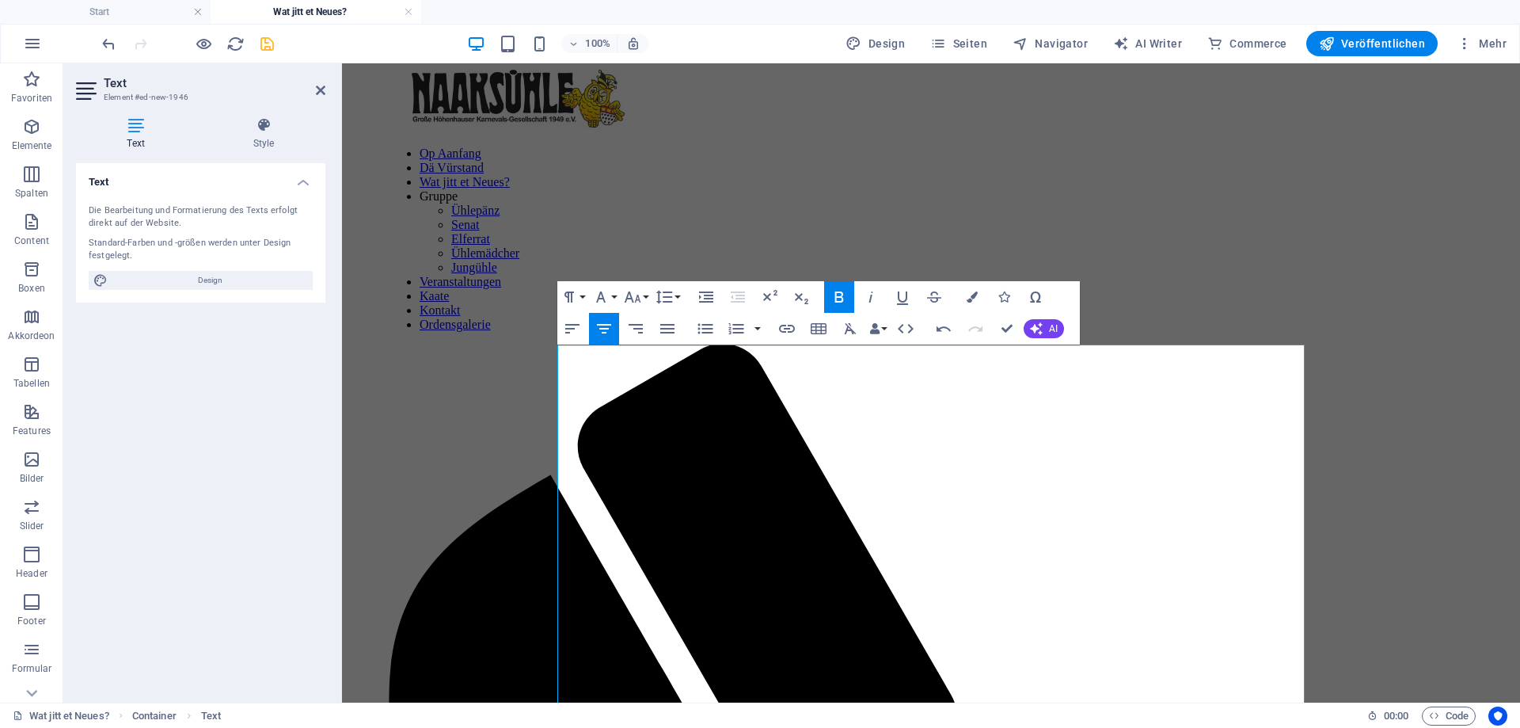
click at [615, 328] on button "Align Center" at bounding box center [604, 329] width 30 height 32
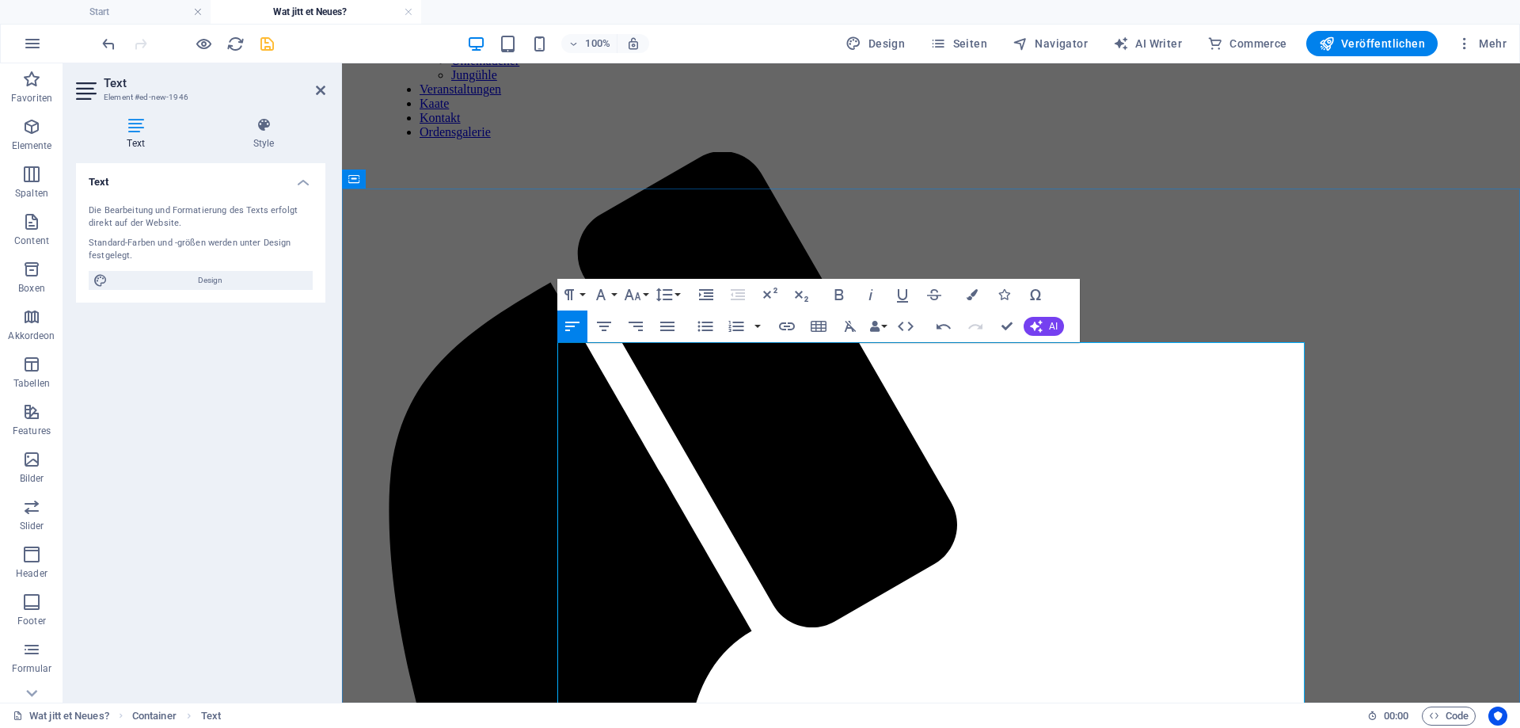
scroll to position [242, 0]
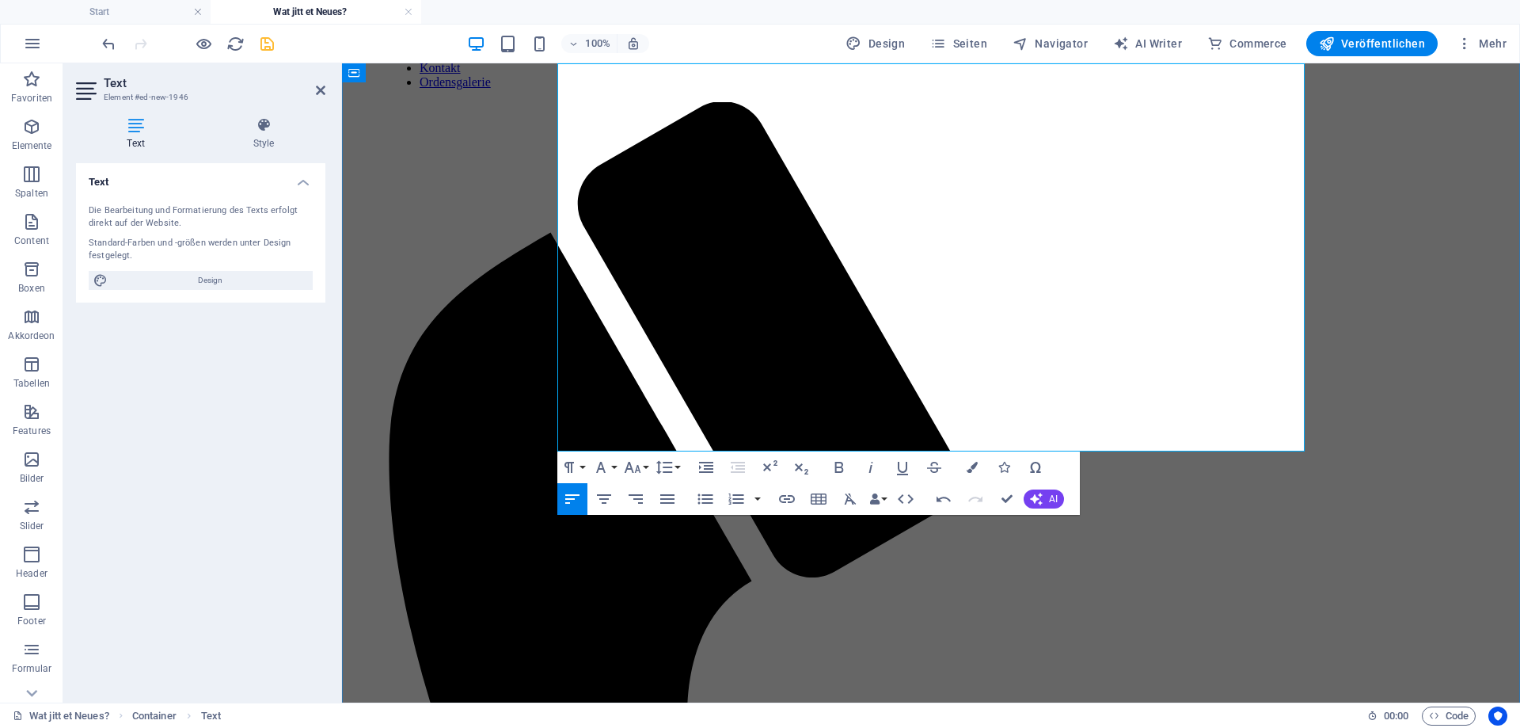
drag, startPoint x: 570, startPoint y: 363, endPoint x: 846, endPoint y: 434, distance: 285.2
click at [603, 498] on icon "button" at bounding box center [604, 499] width 14 height 10
drag, startPoint x: 1083, startPoint y: 438, endPoint x: 787, endPoint y: 445, distance: 296.2
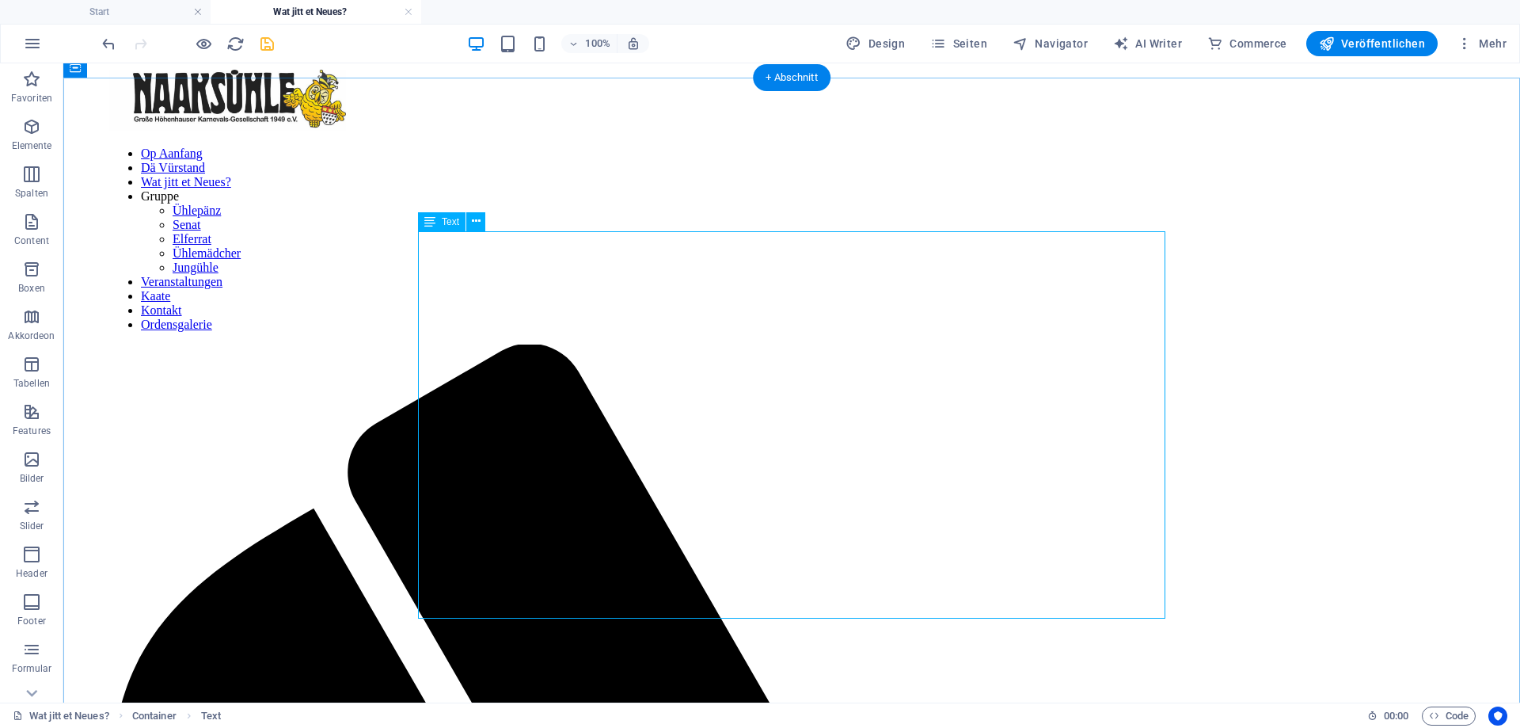
scroll to position [162, 0]
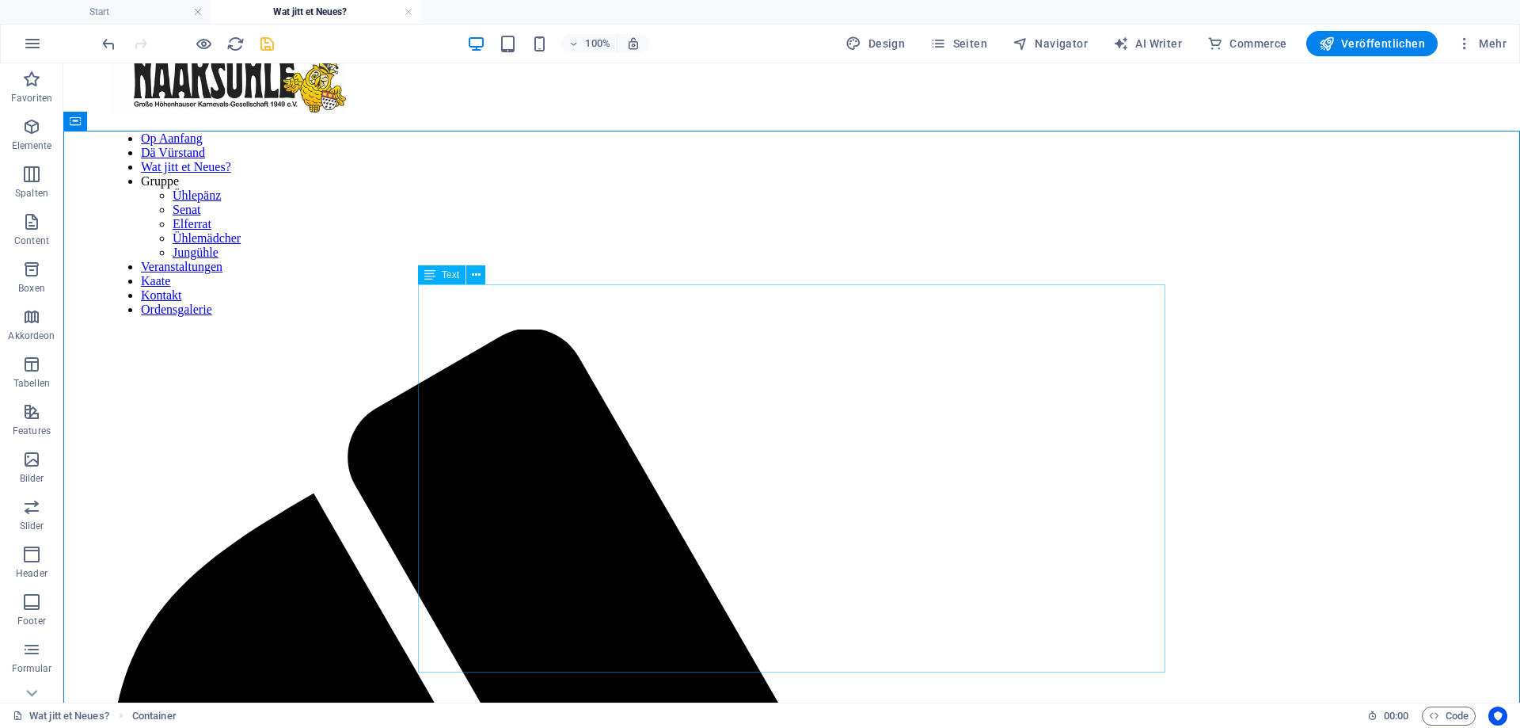
scroll to position [0, 0]
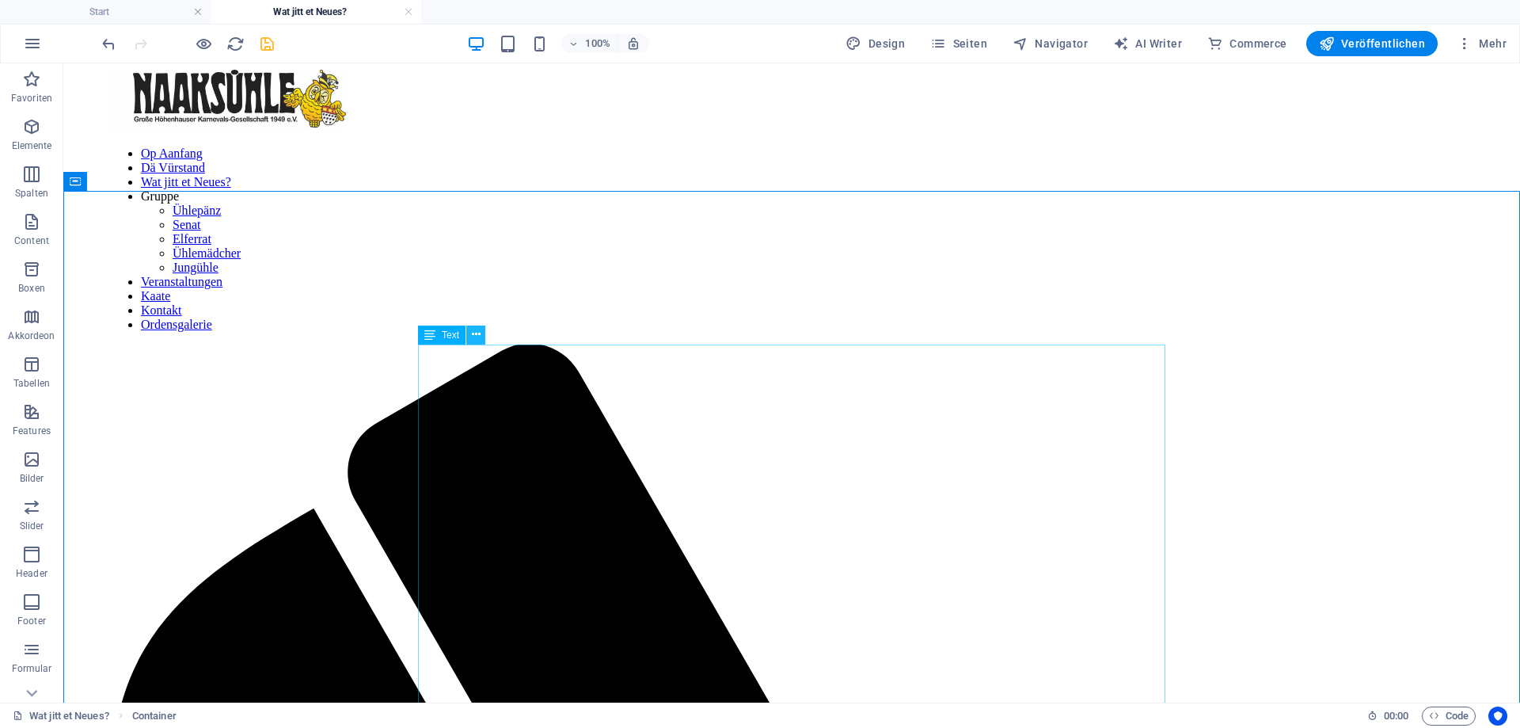
click at [485, 339] on div "Text" at bounding box center [457, 335] width 78 height 20
click at [479, 339] on icon at bounding box center [476, 334] width 9 height 17
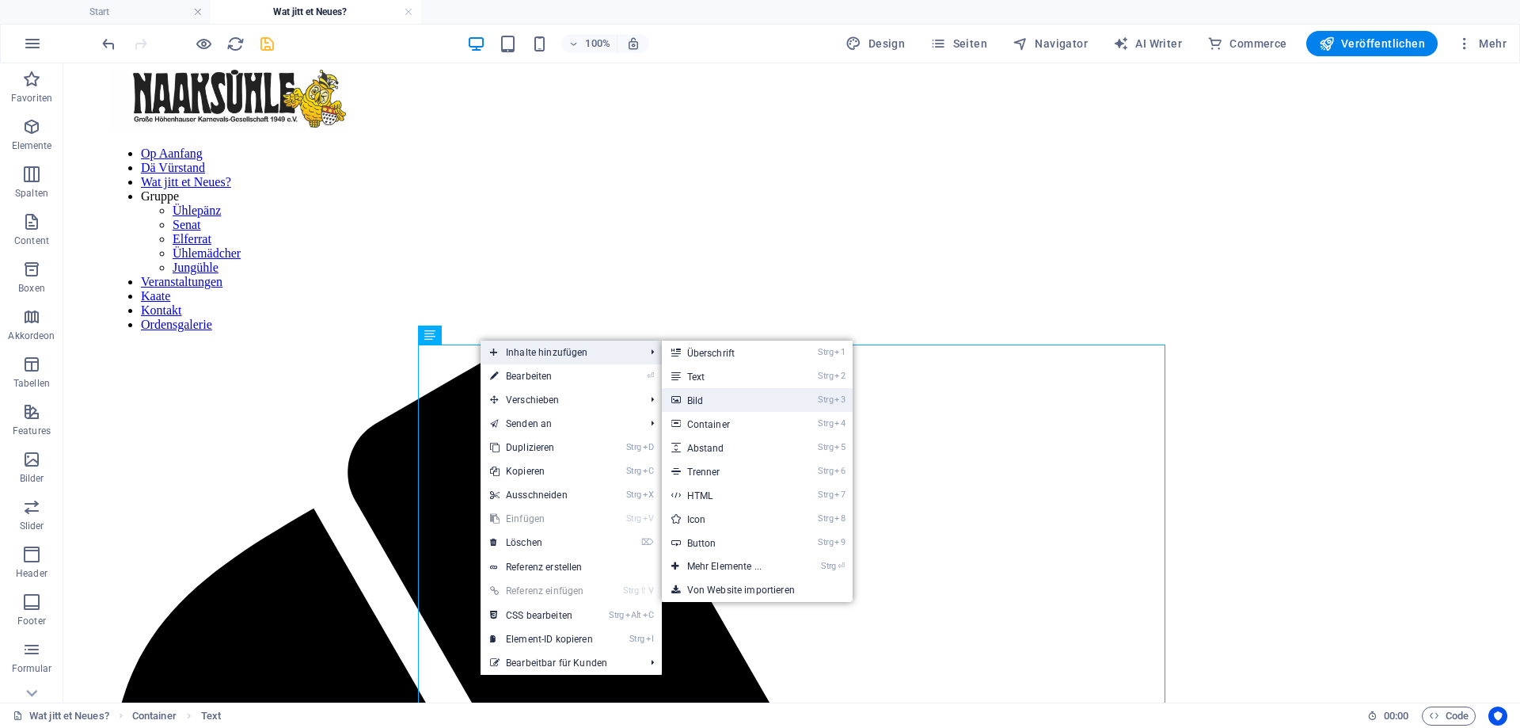
drag, startPoint x: 722, startPoint y: 394, endPoint x: 568, endPoint y: 306, distance: 178.1
click at [722, 394] on link "Strg 3 Bild" at bounding box center [727, 400] width 131 height 24
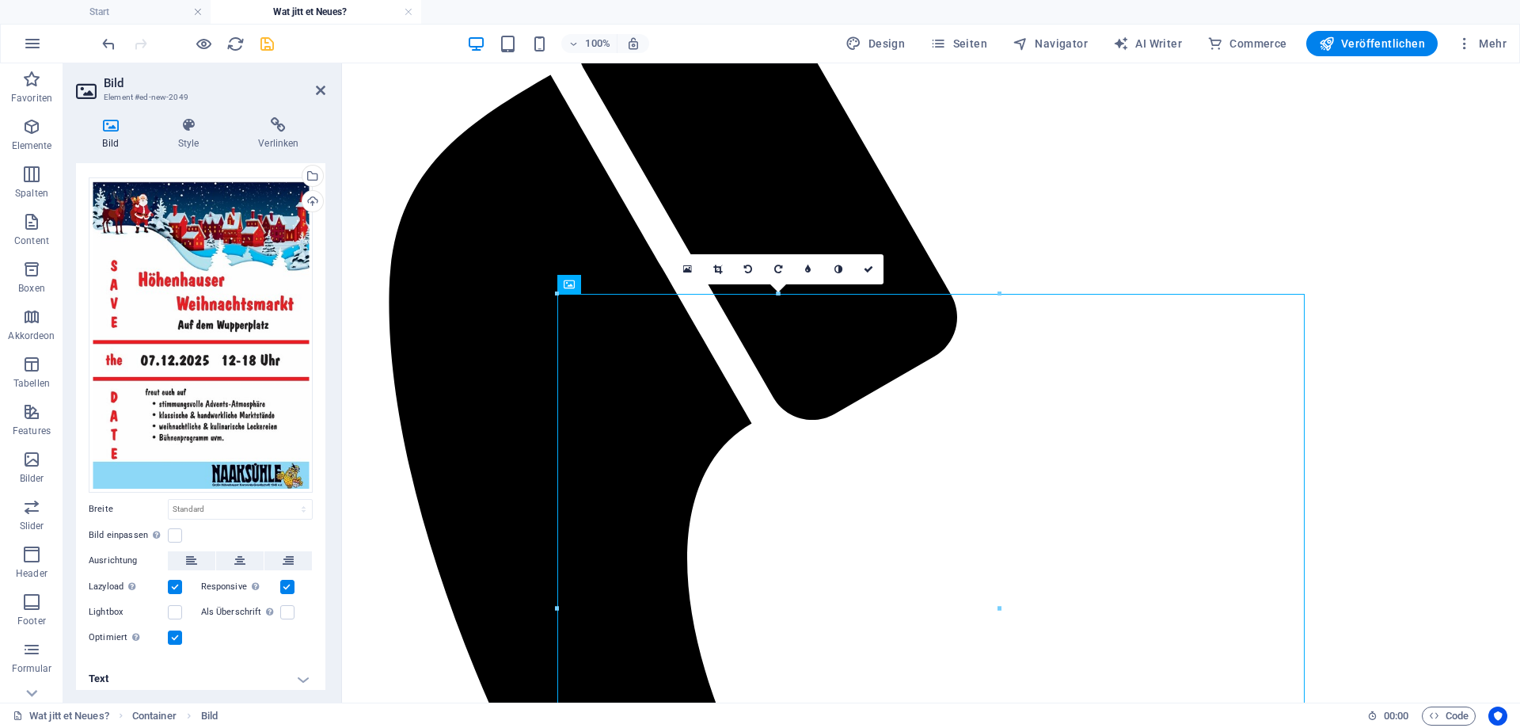
scroll to position [35, 0]
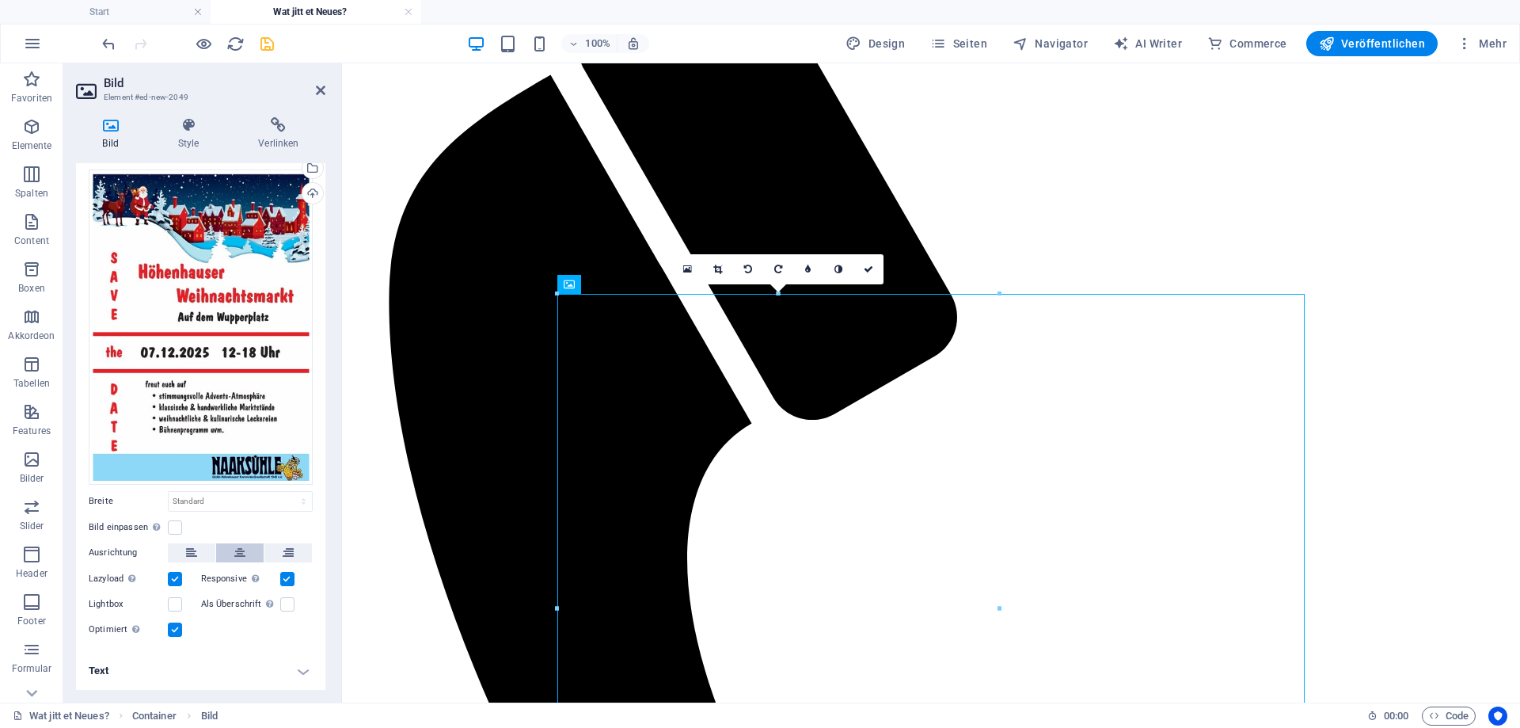
click at [238, 553] on icon at bounding box center [239, 552] width 11 height 19
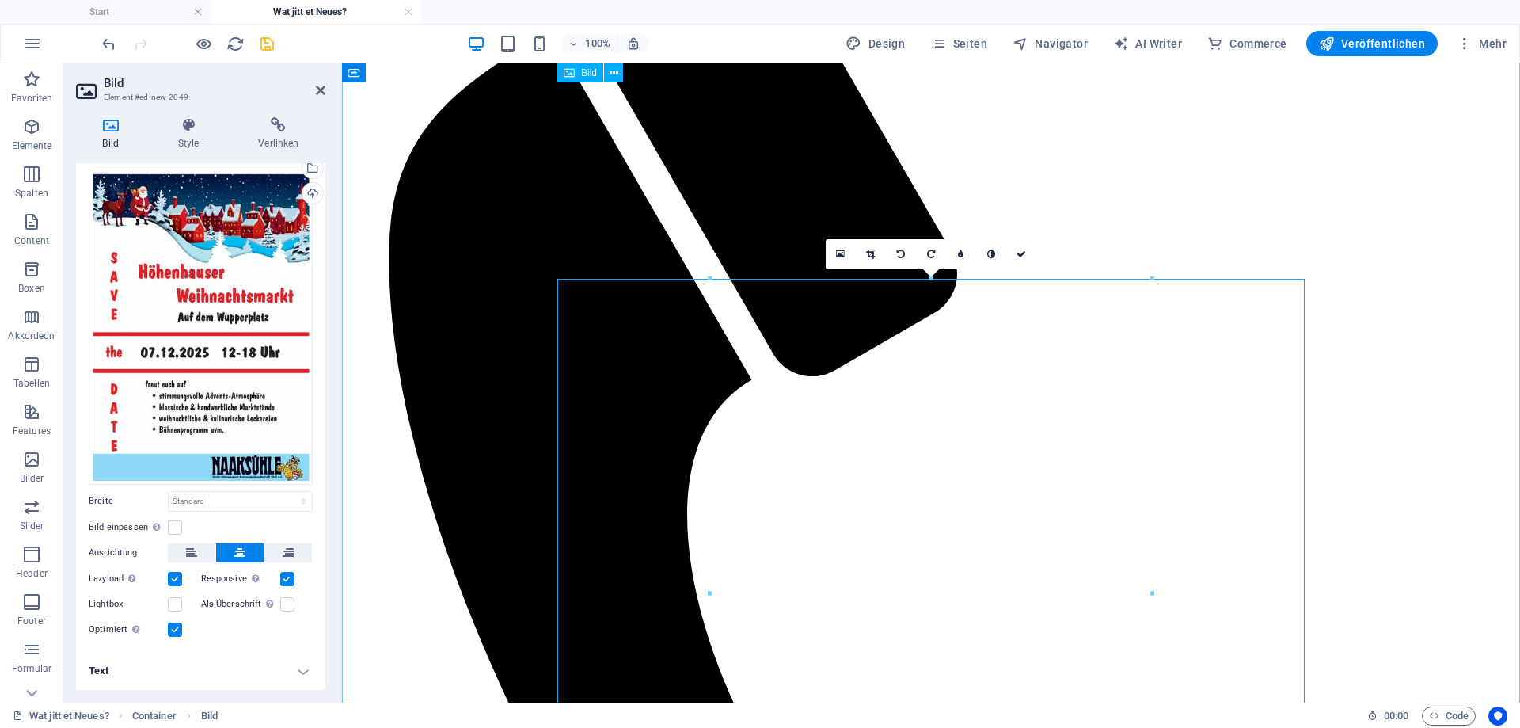
scroll to position [400, 0]
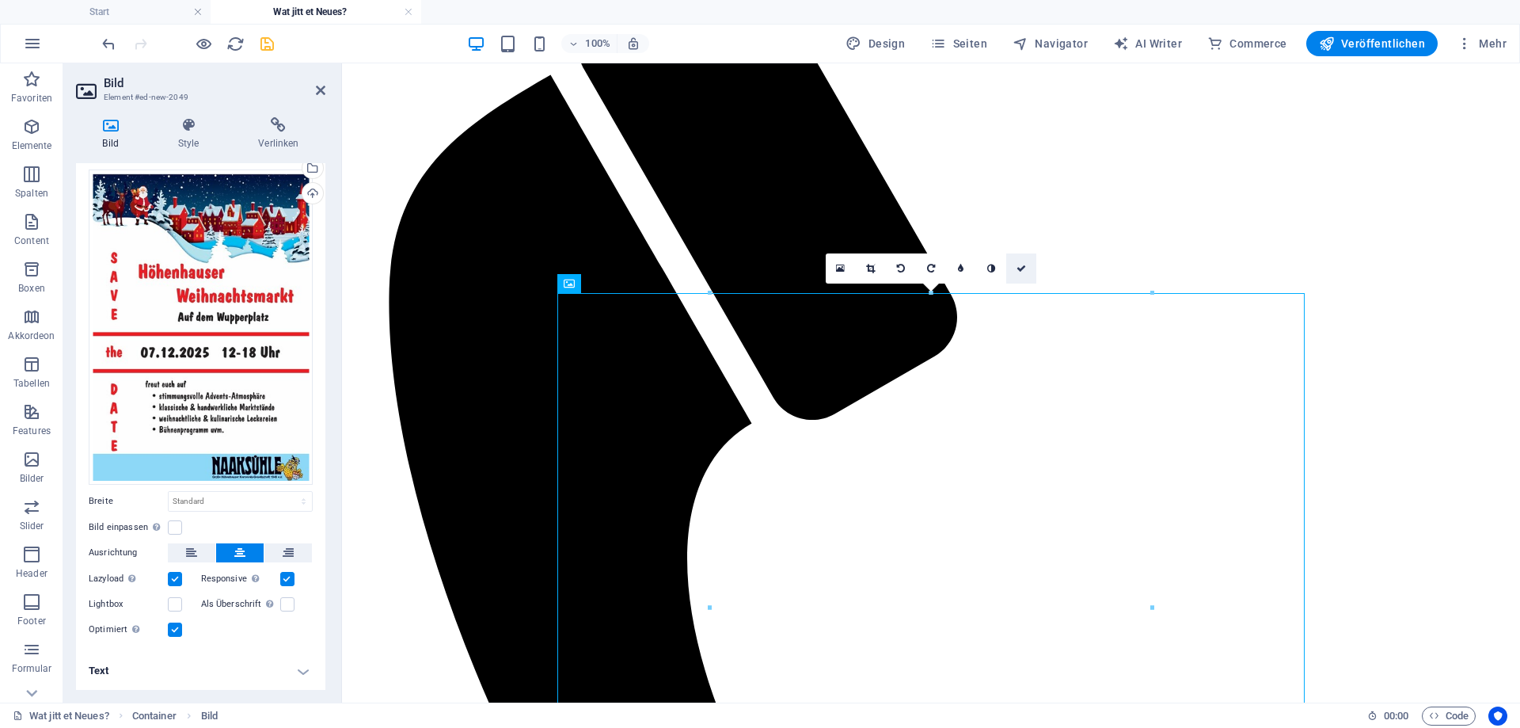
click at [1021, 262] on link at bounding box center [1021, 268] width 30 height 30
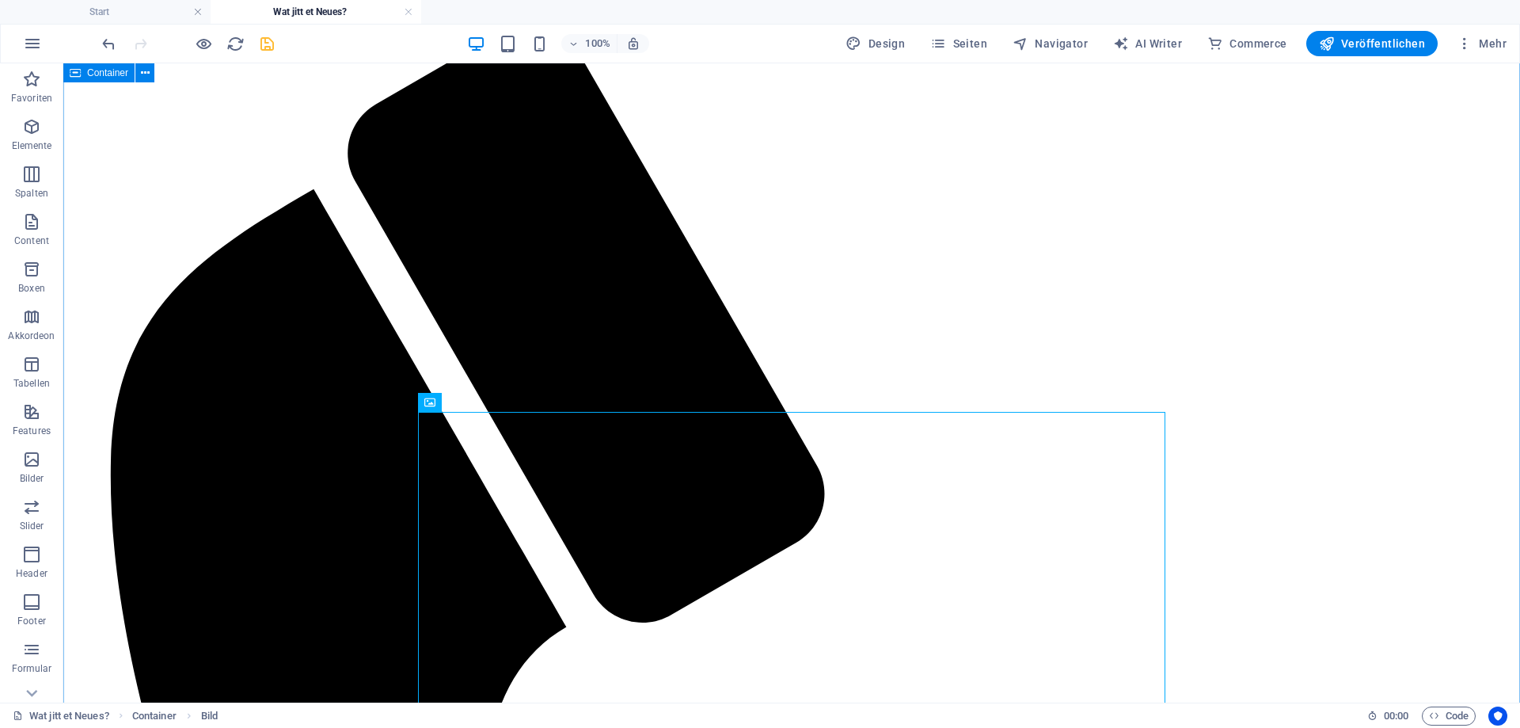
scroll to position [0, 0]
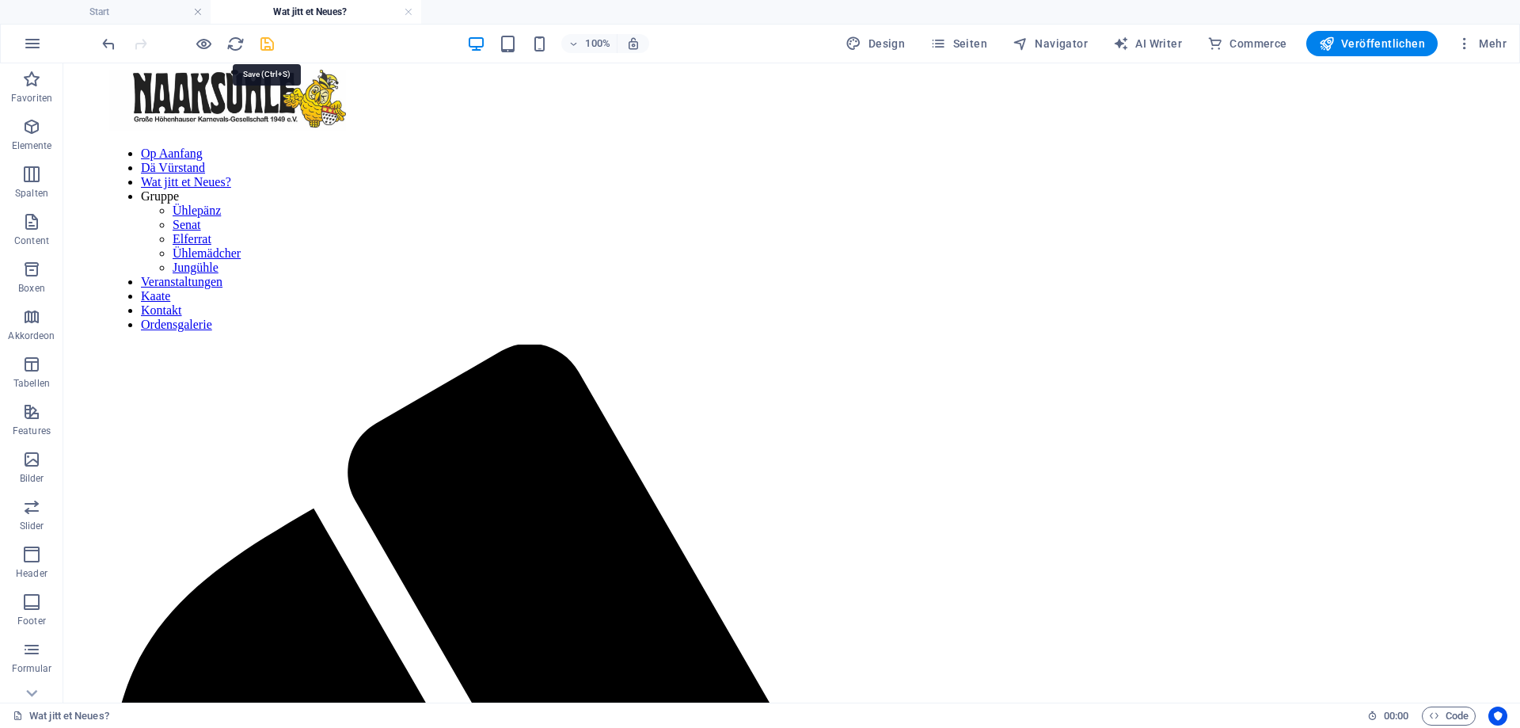
click at [268, 48] on icon "save" at bounding box center [267, 44] width 18 height 18
click at [1345, 45] on span "Veröffentlichen" at bounding box center [1372, 44] width 106 height 16
click at [1399, 40] on span "Veröffentlichen" at bounding box center [1372, 44] width 106 height 16
click at [196, 95] on figure at bounding box center [791, 102] width 1365 height 64
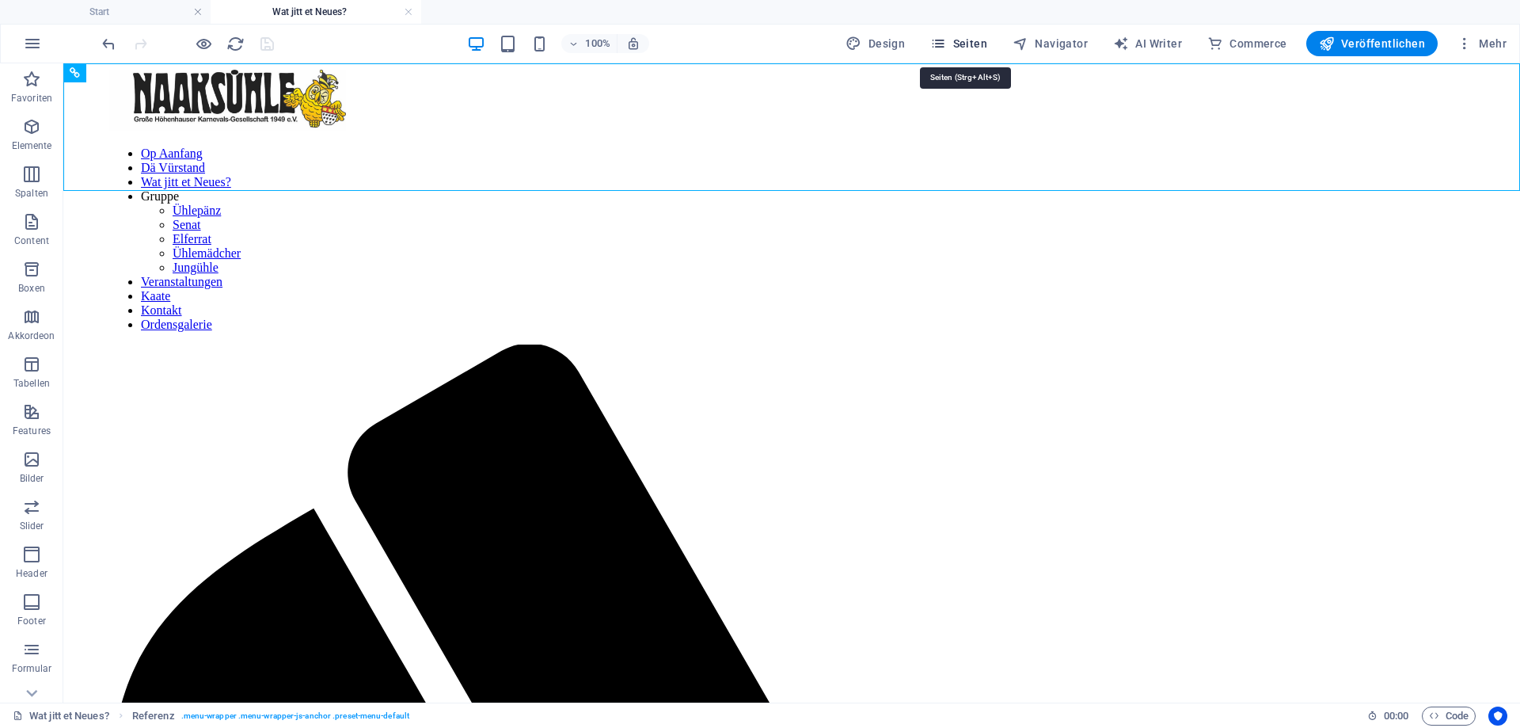
click at [977, 48] on span "Seiten" at bounding box center [958, 44] width 57 height 16
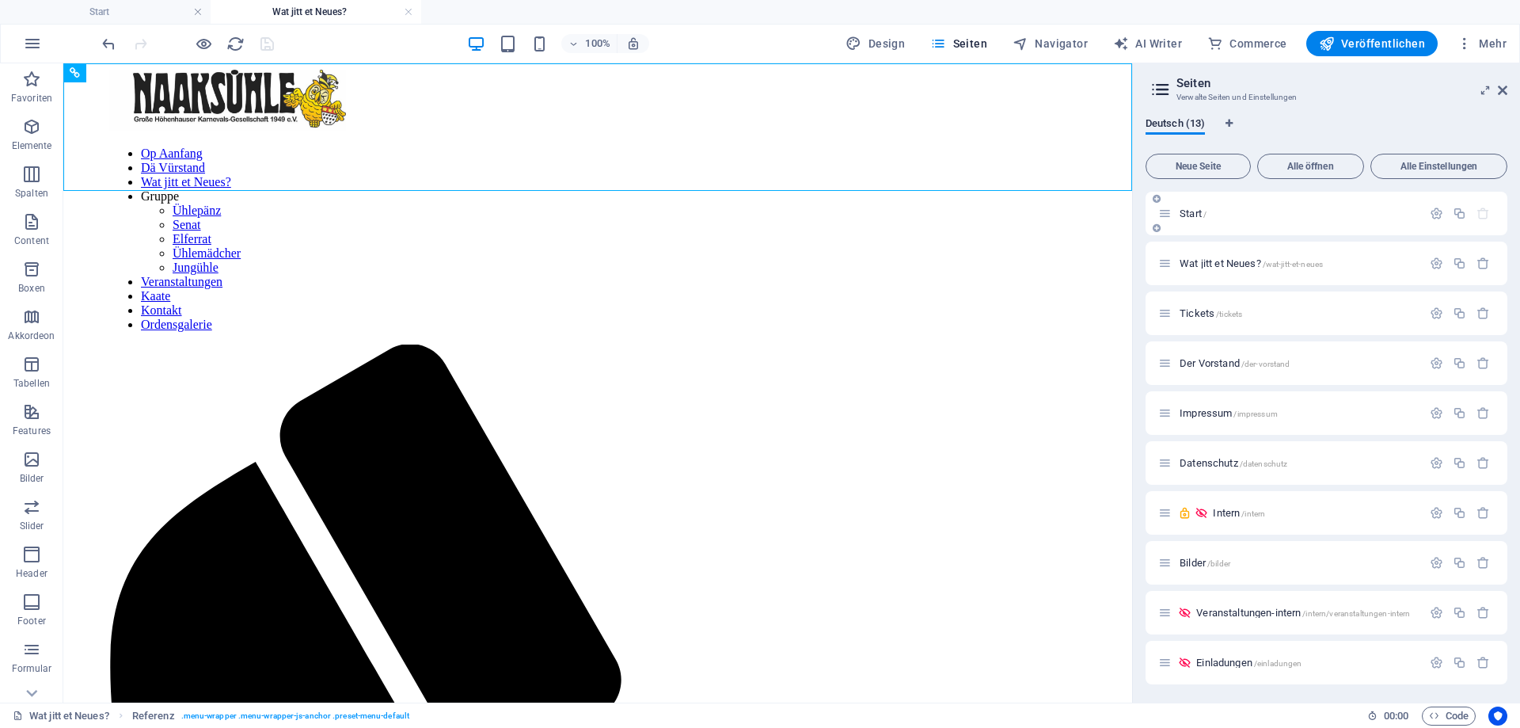
click at [1267, 205] on div "Start /" at bounding box center [1290, 213] width 264 height 18
click at [1193, 208] on span "Start /" at bounding box center [1193, 213] width 27 height 12
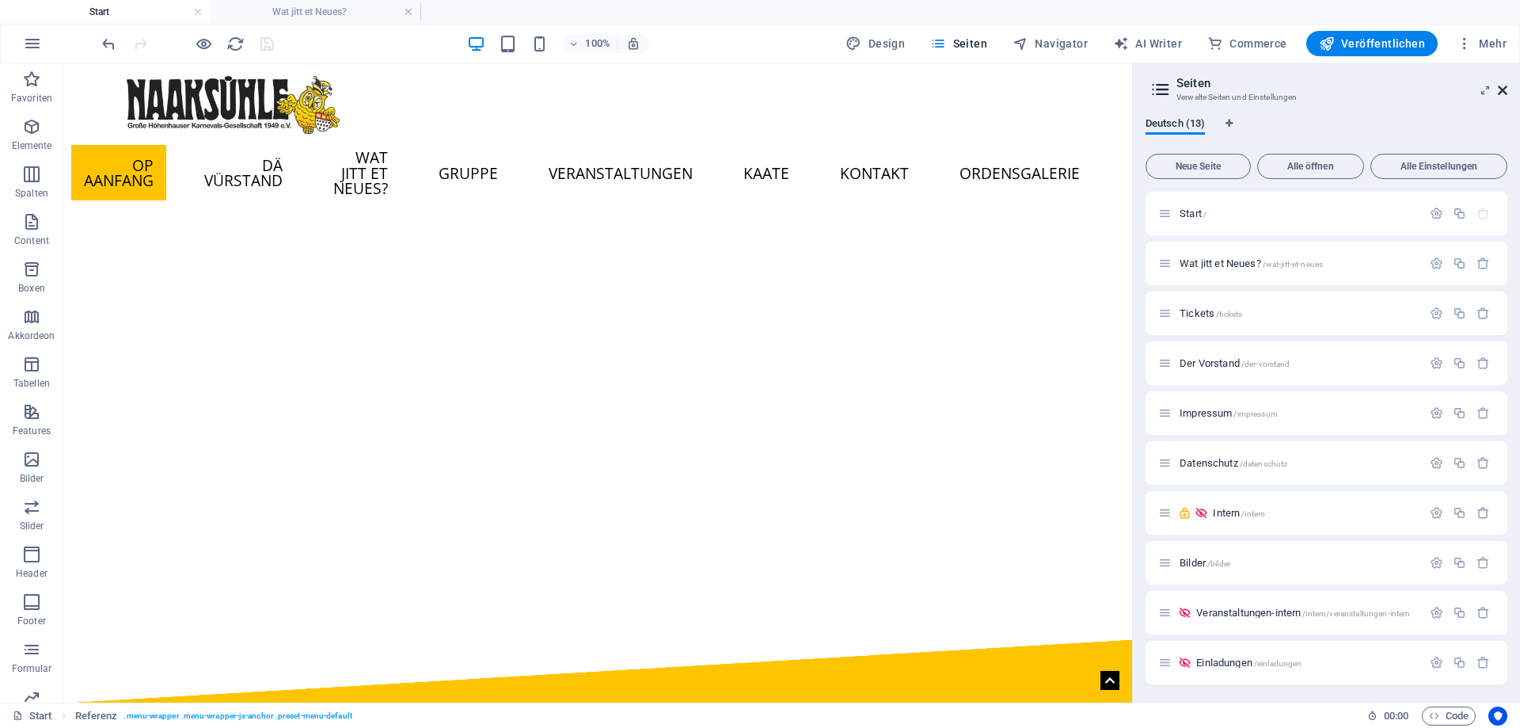
click at [1500, 90] on icon at bounding box center [1503, 90] width 10 height 13
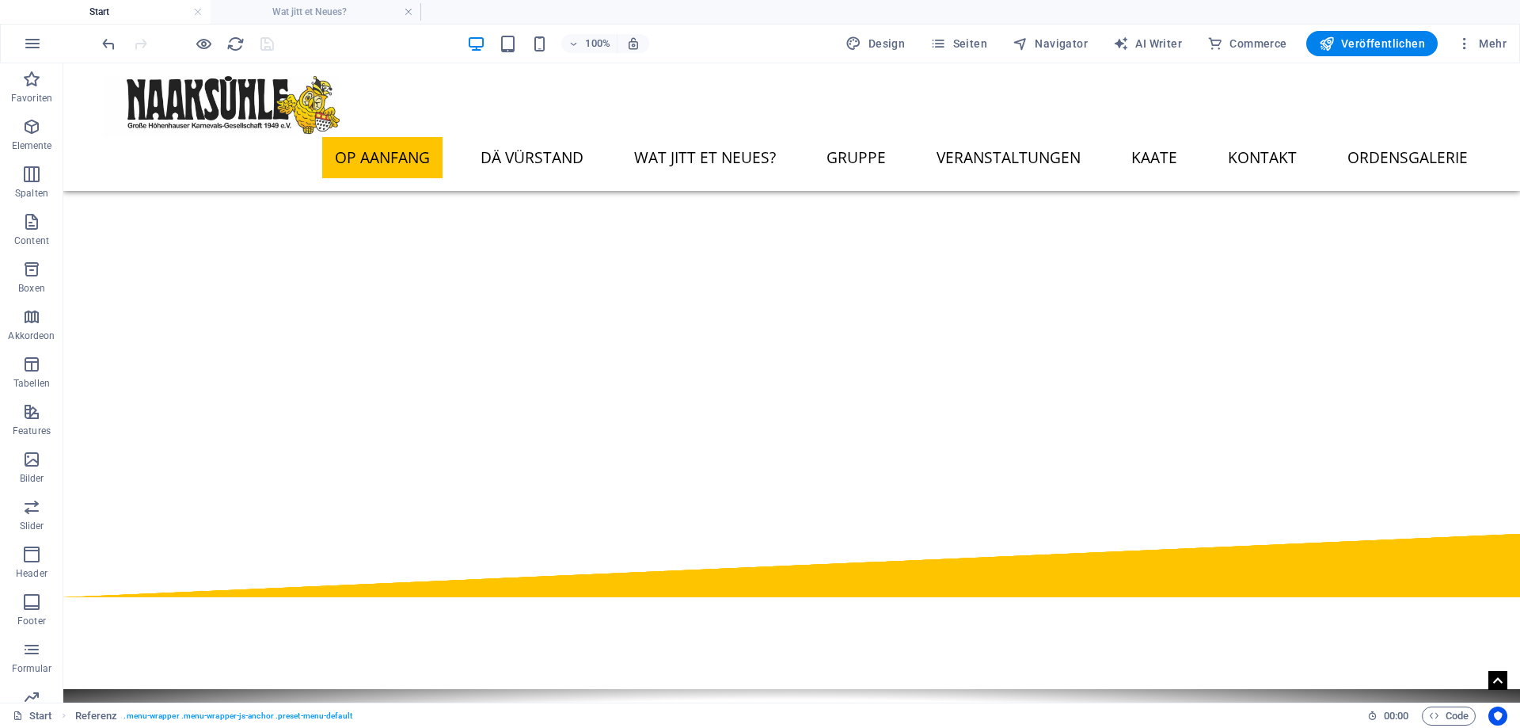
scroll to position [81, 0]
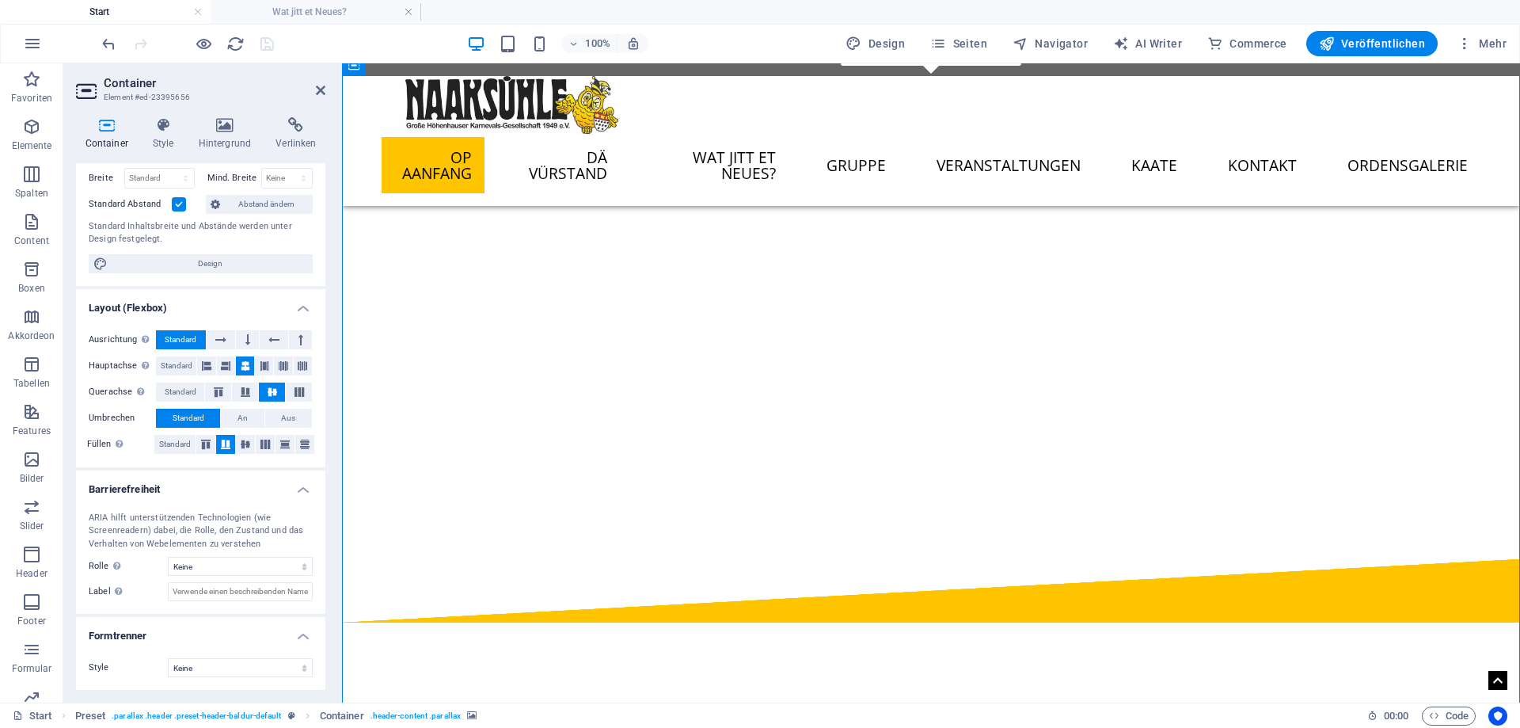
scroll to position [0, 0]
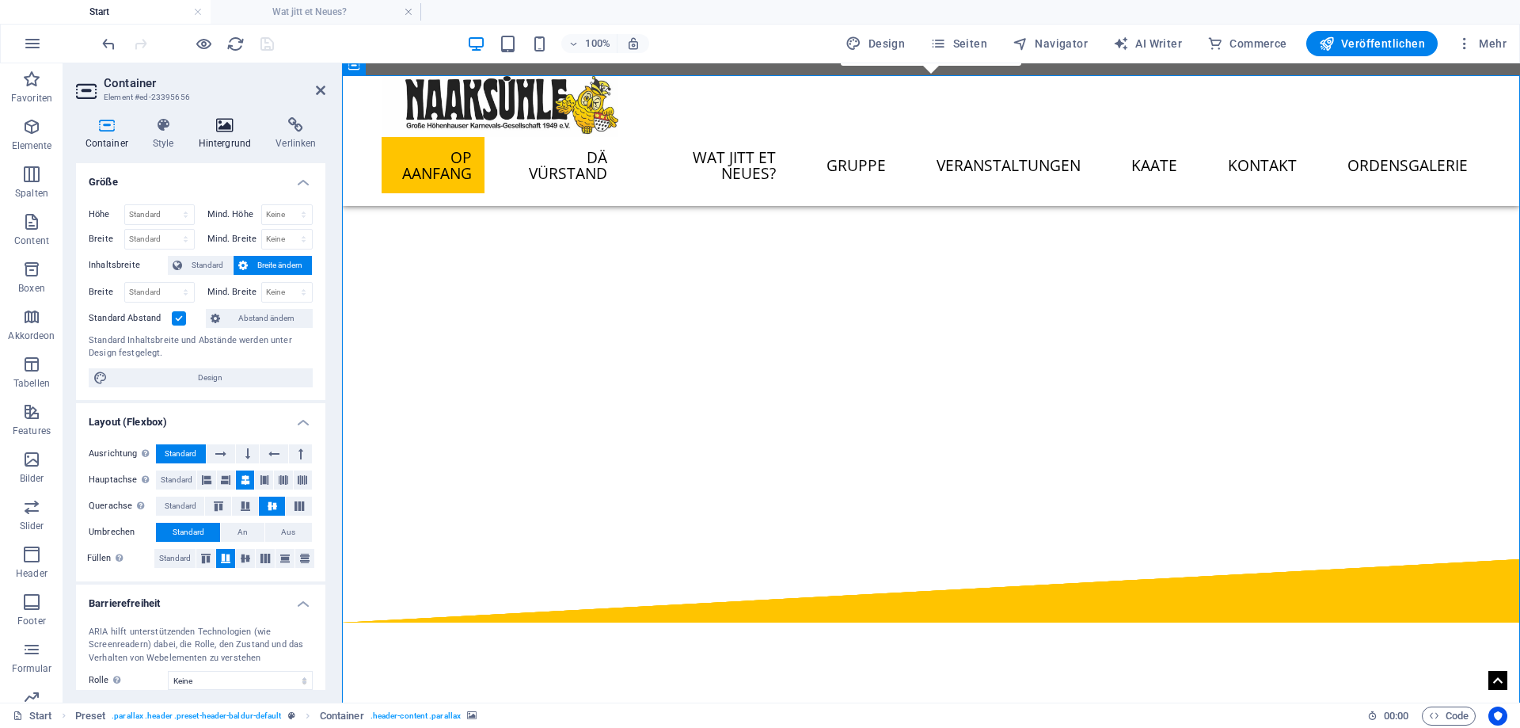
click at [204, 139] on h4 "Hintergrund" at bounding box center [228, 133] width 78 height 33
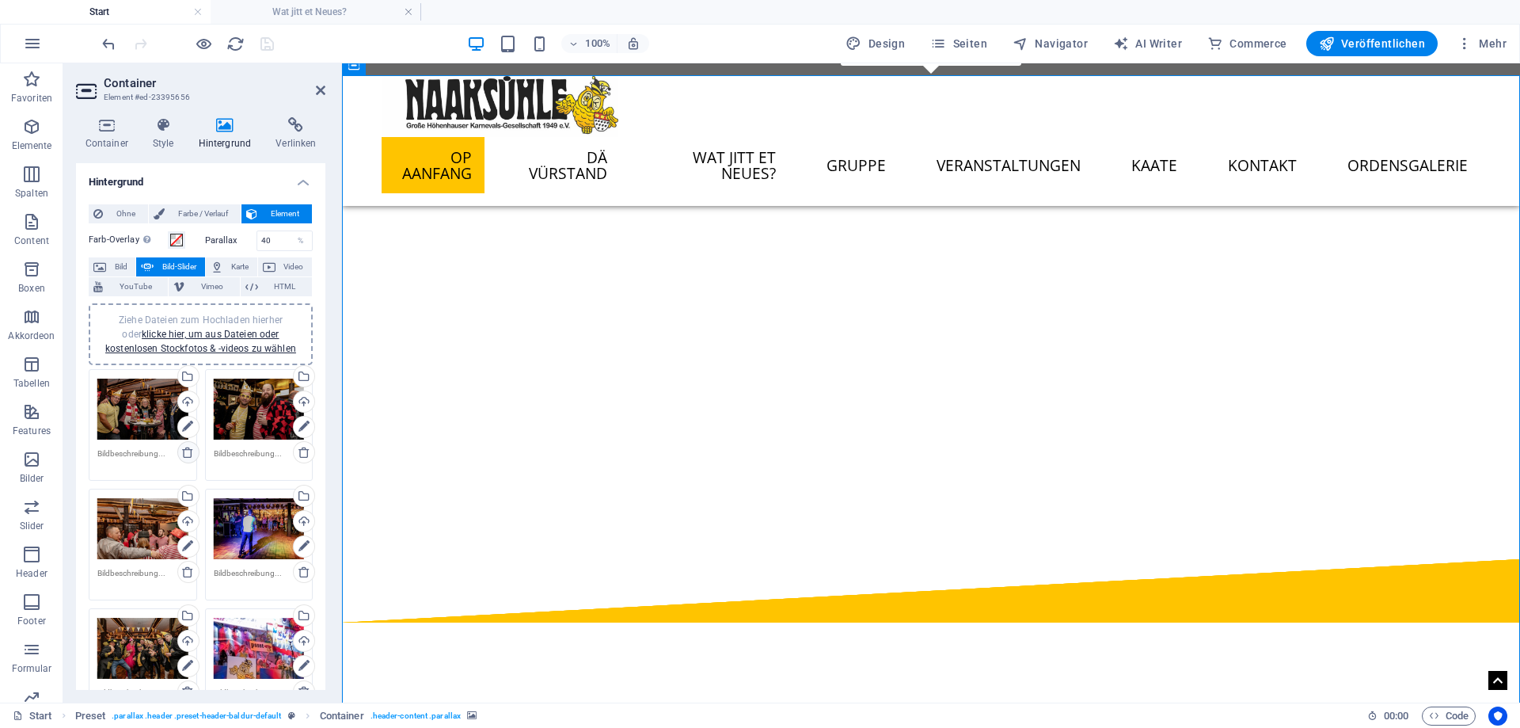
click at [187, 450] on icon at bounding box center [187, 452] width 13 height 13
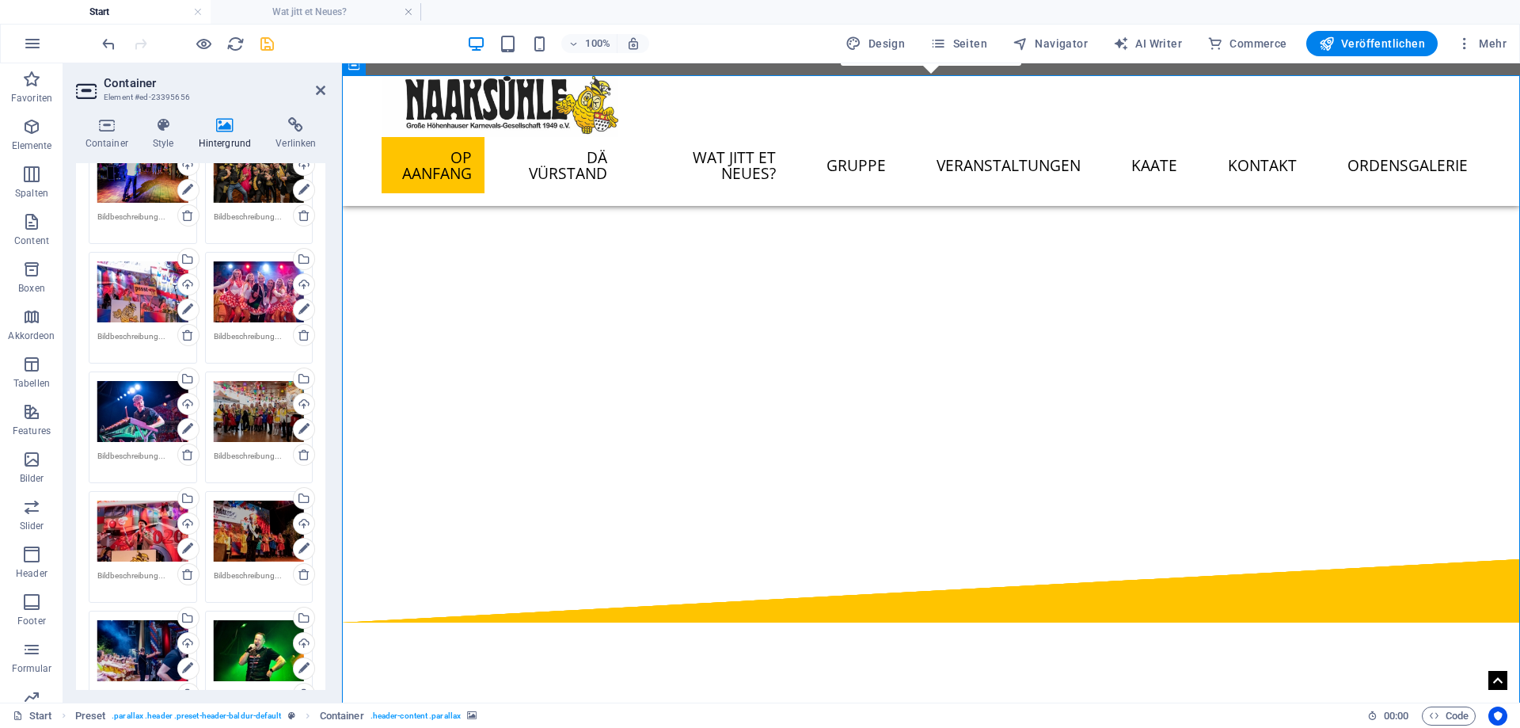
scroll to position [713, 0]
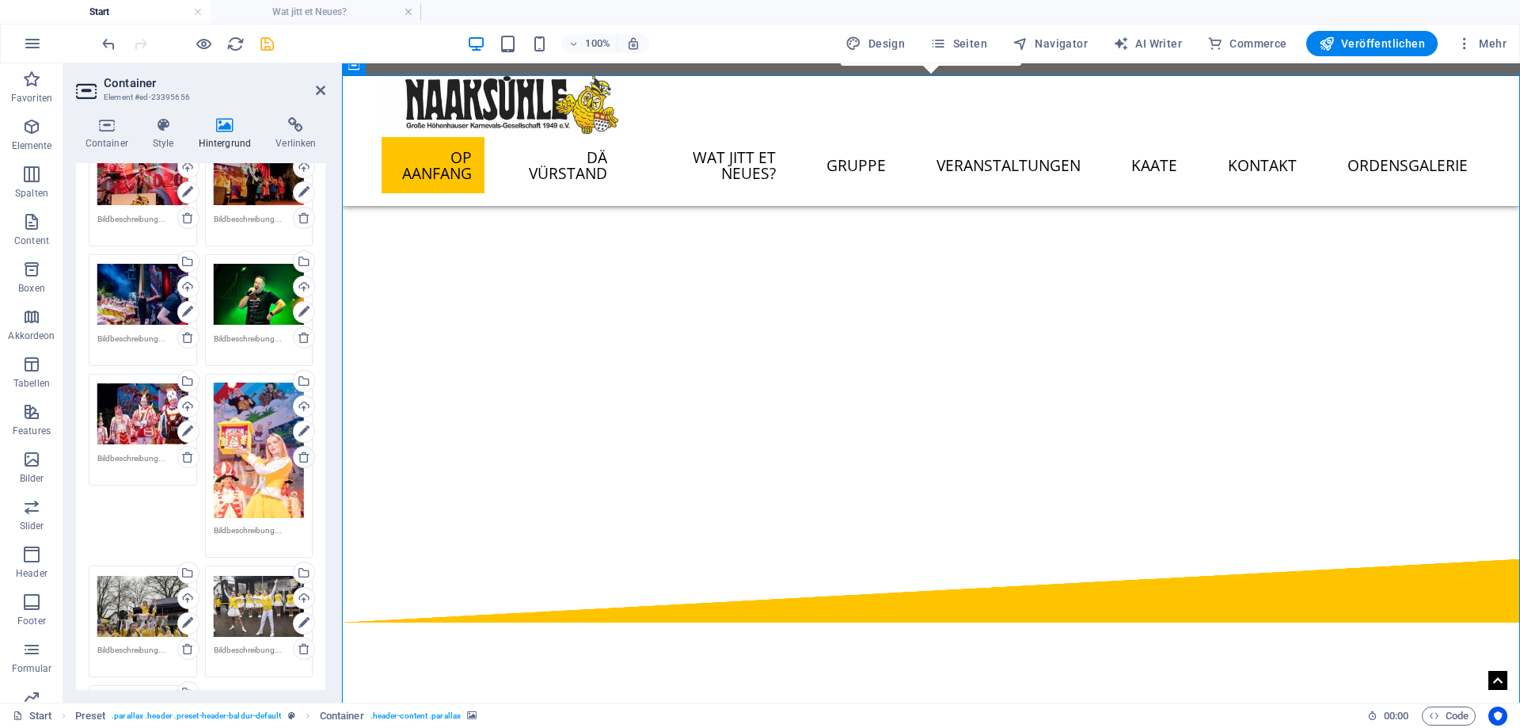
click at [302, 458] on icon at bounding box center [304, 457] width 13 height 13
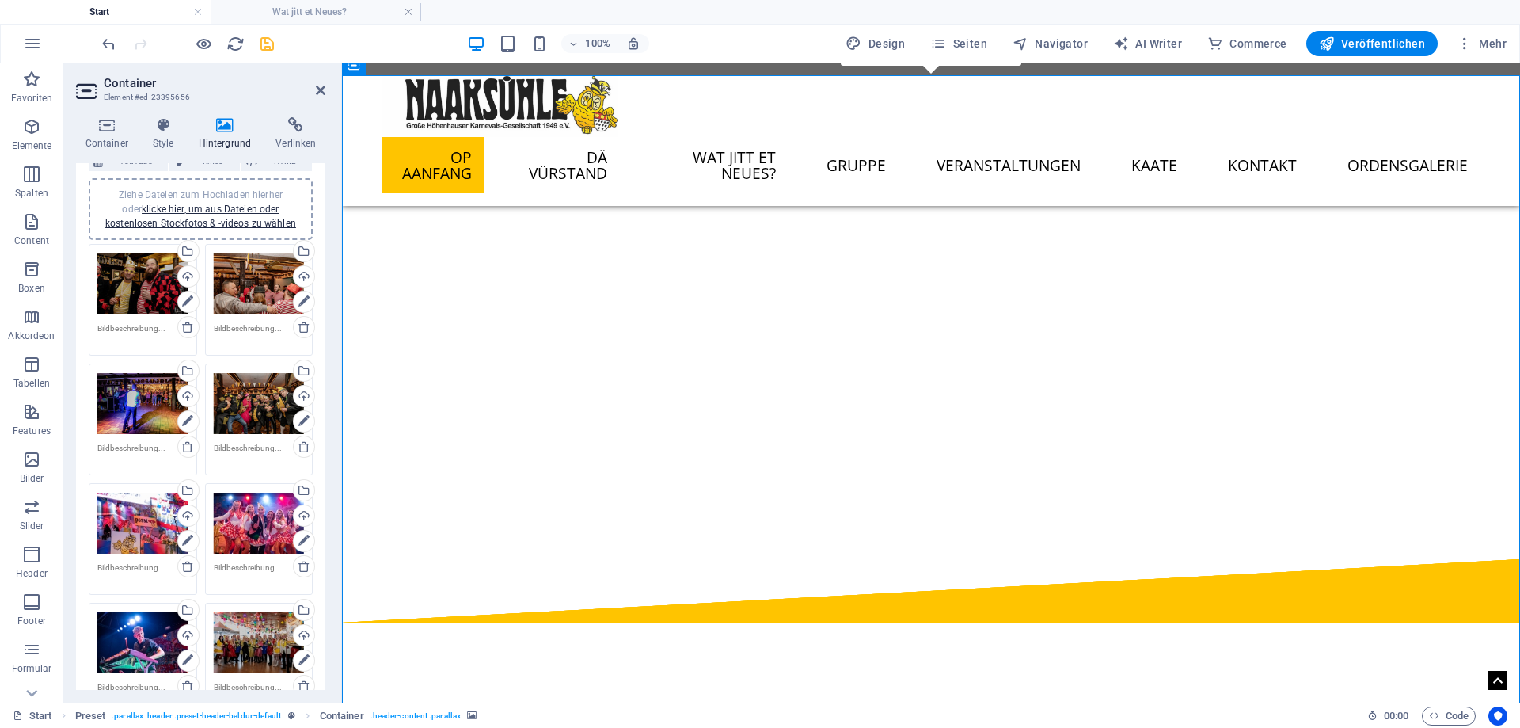
scroll to position [0, 0]
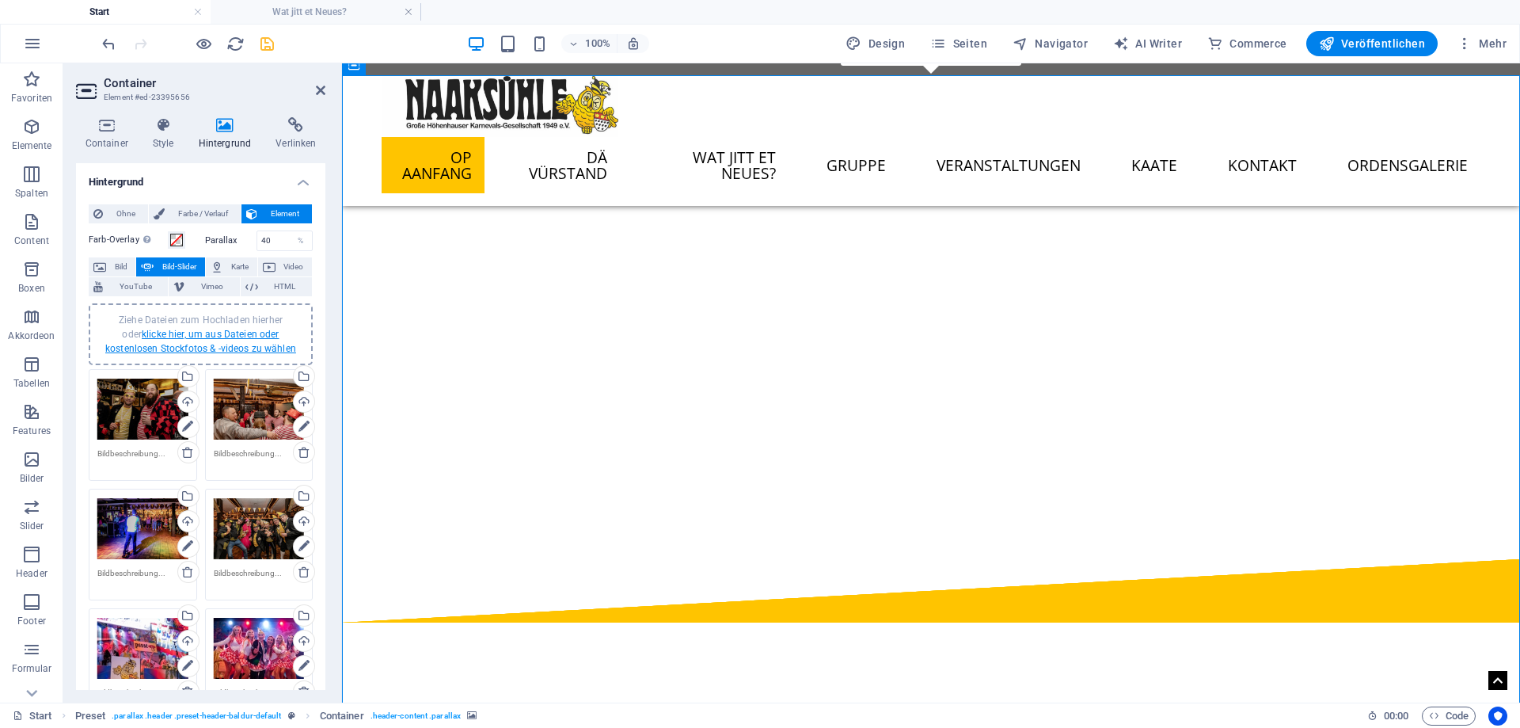
click at [208, 344] on link "klicke hier, um aus Dateien oder kostenlosen Stockfotos & -videos zu wählen" at bounding box center [200, 341] width 191 height 25
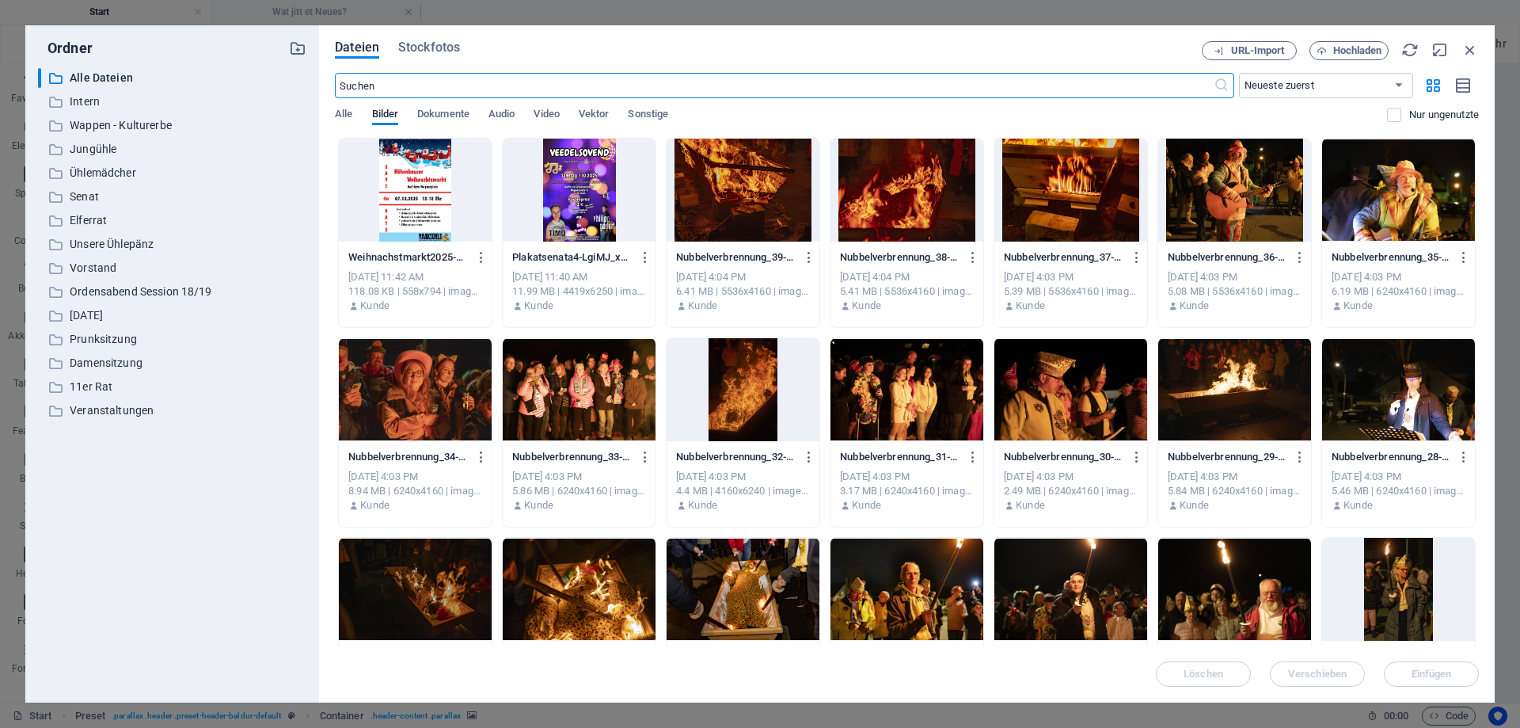
click at [736, 188] on div at bounding box center [743, 190] width 153 height 103
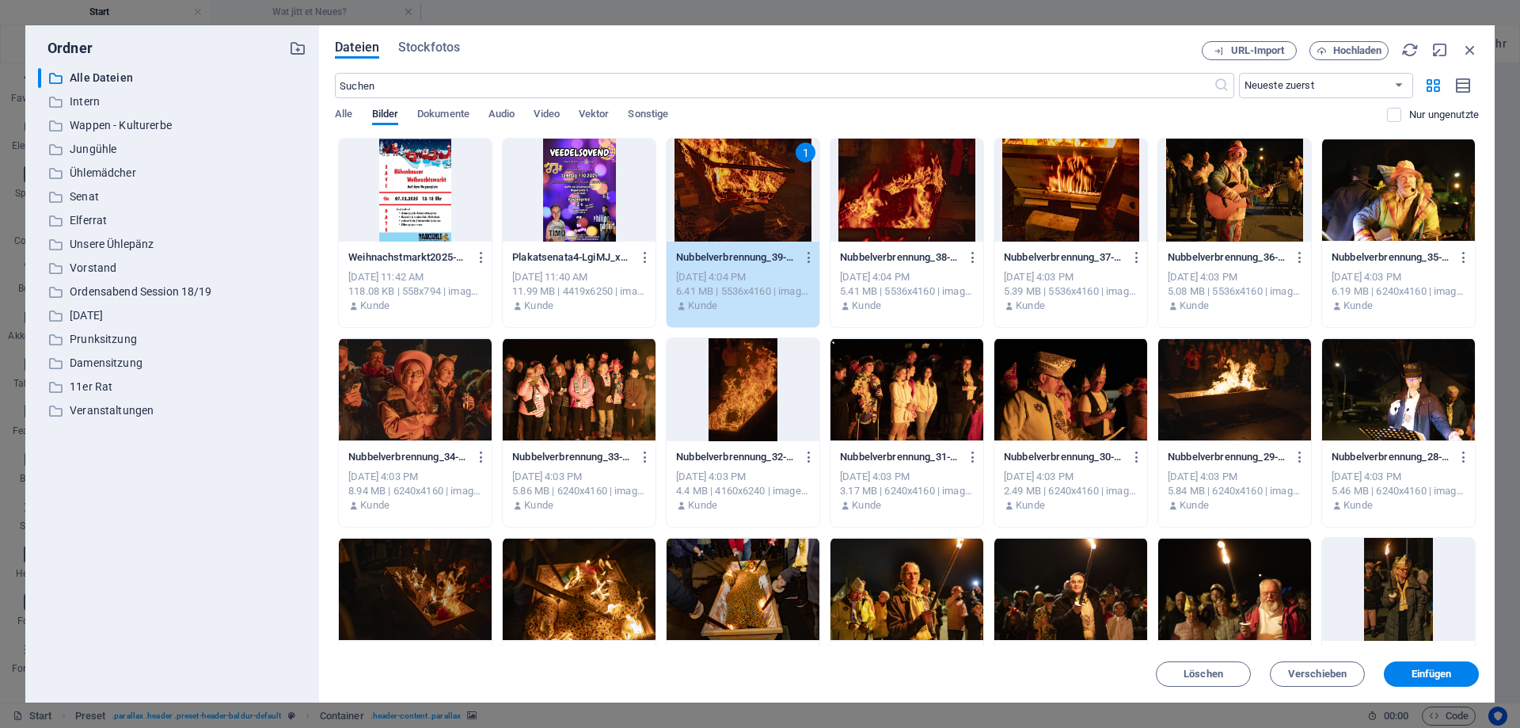
click at [1065, 398] on div at bounding box center [1071, 389] width 153 height 103
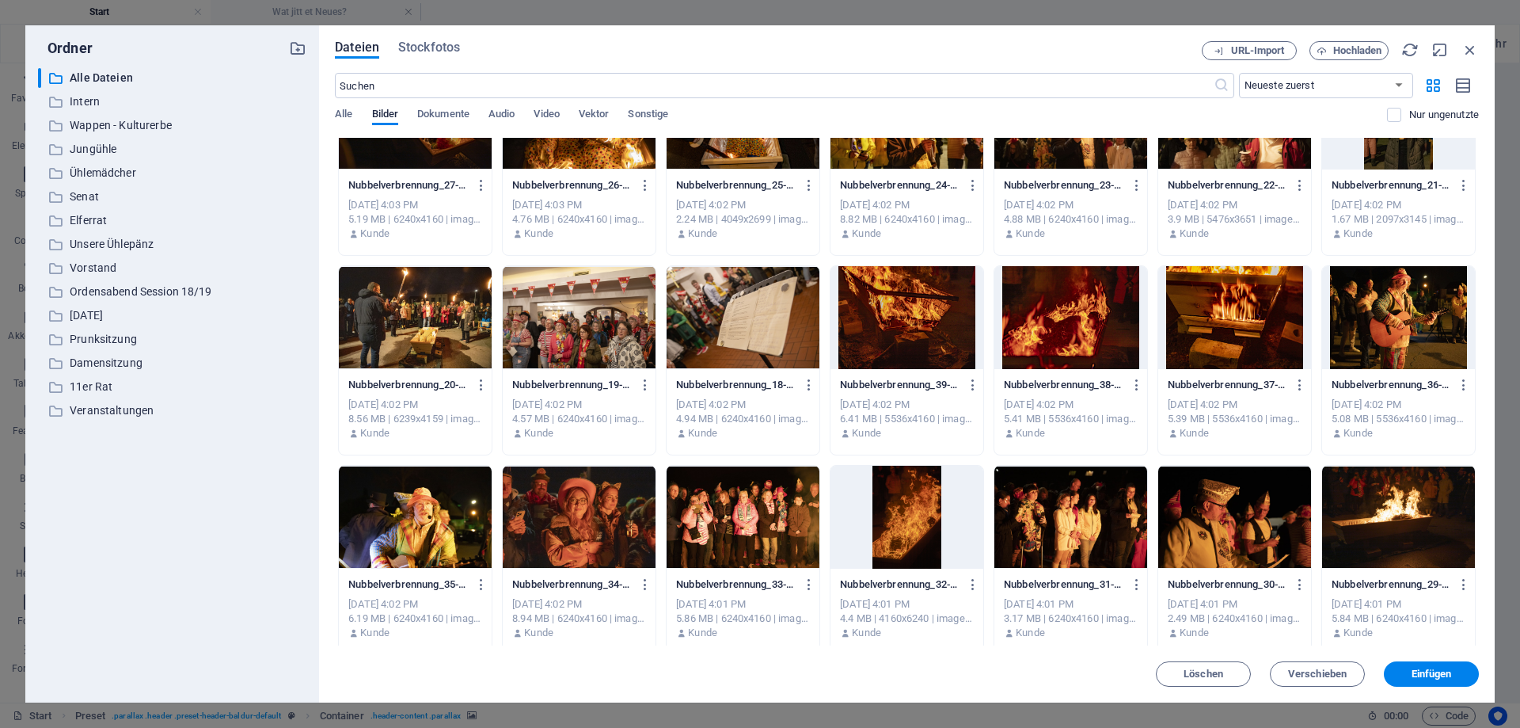
scroll to position [499, 0]
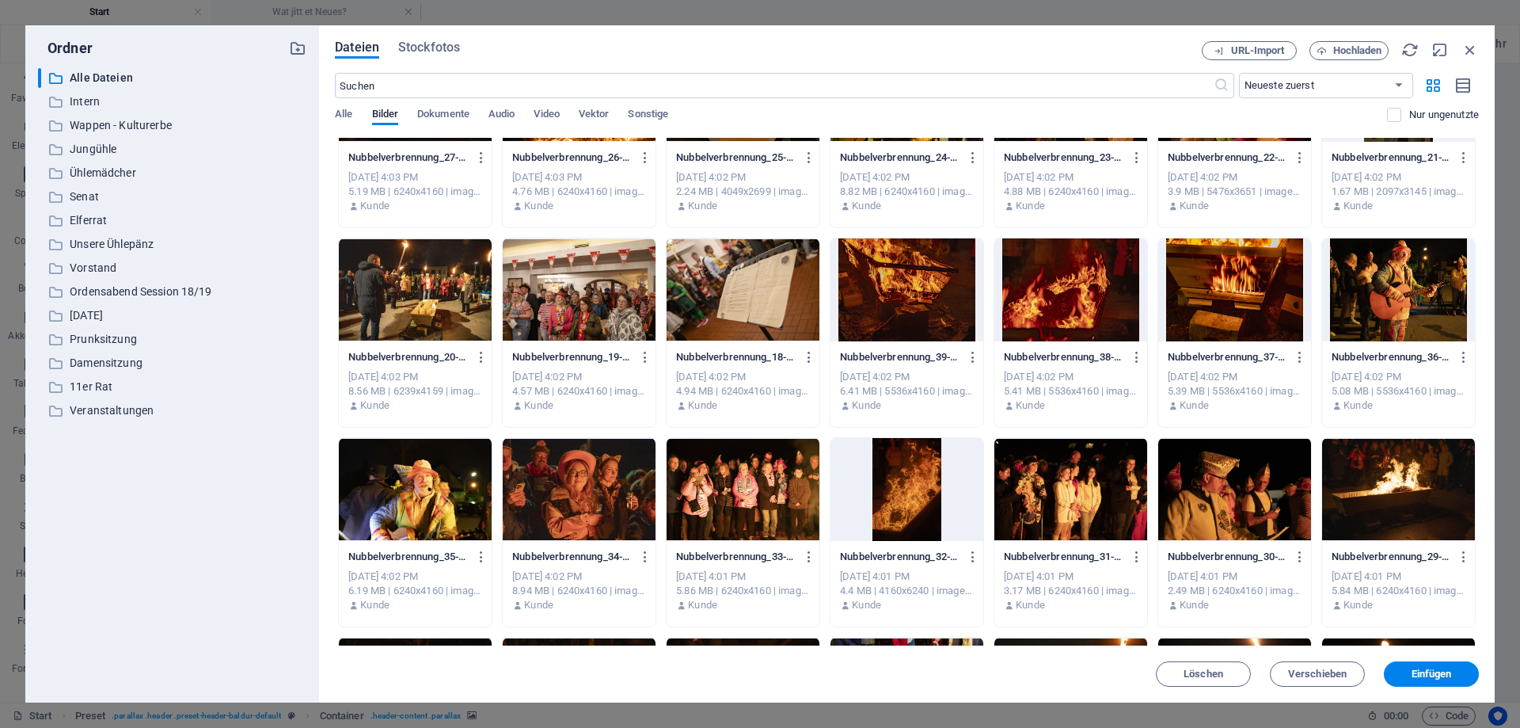
click at [773, 504] on div at bounding box center [743, 489] width 153 height 103
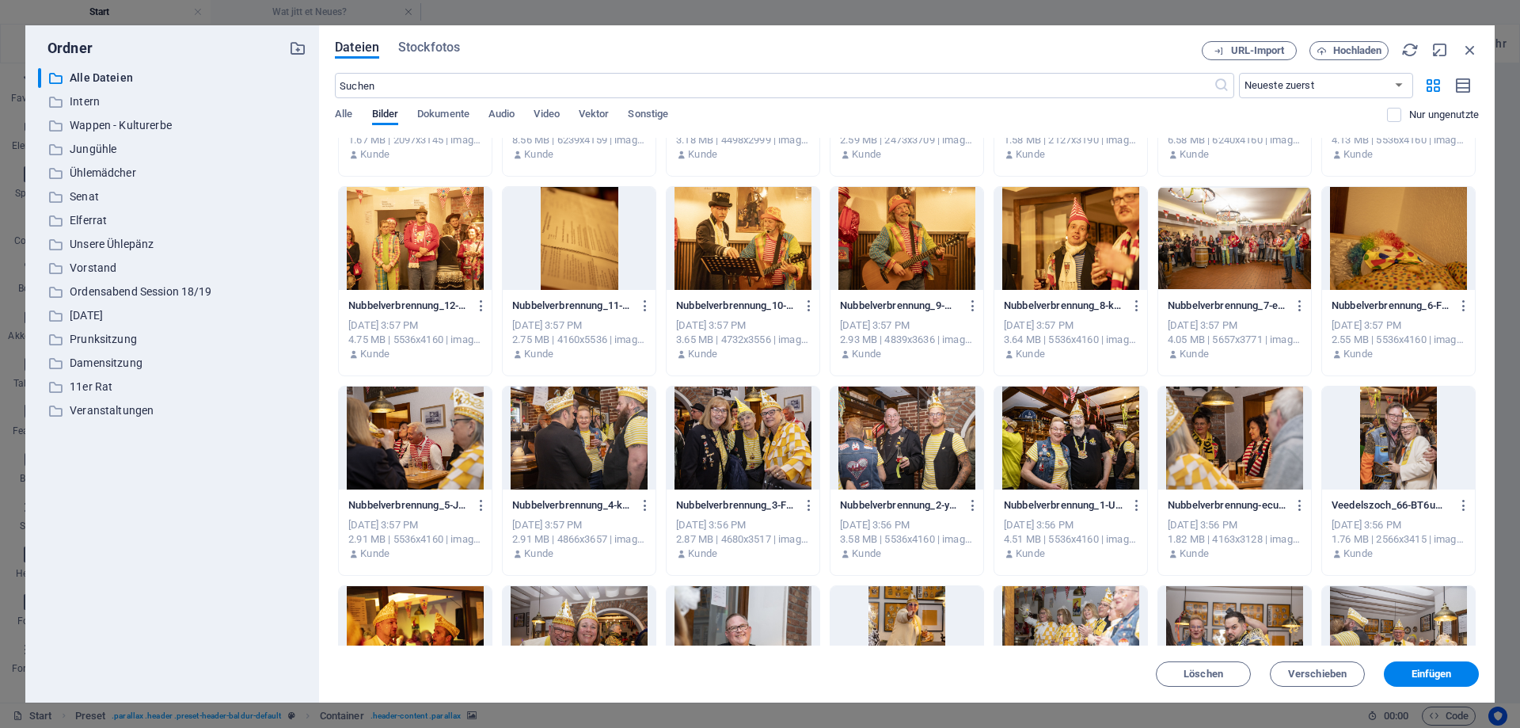
scroll to position [1354, 0]
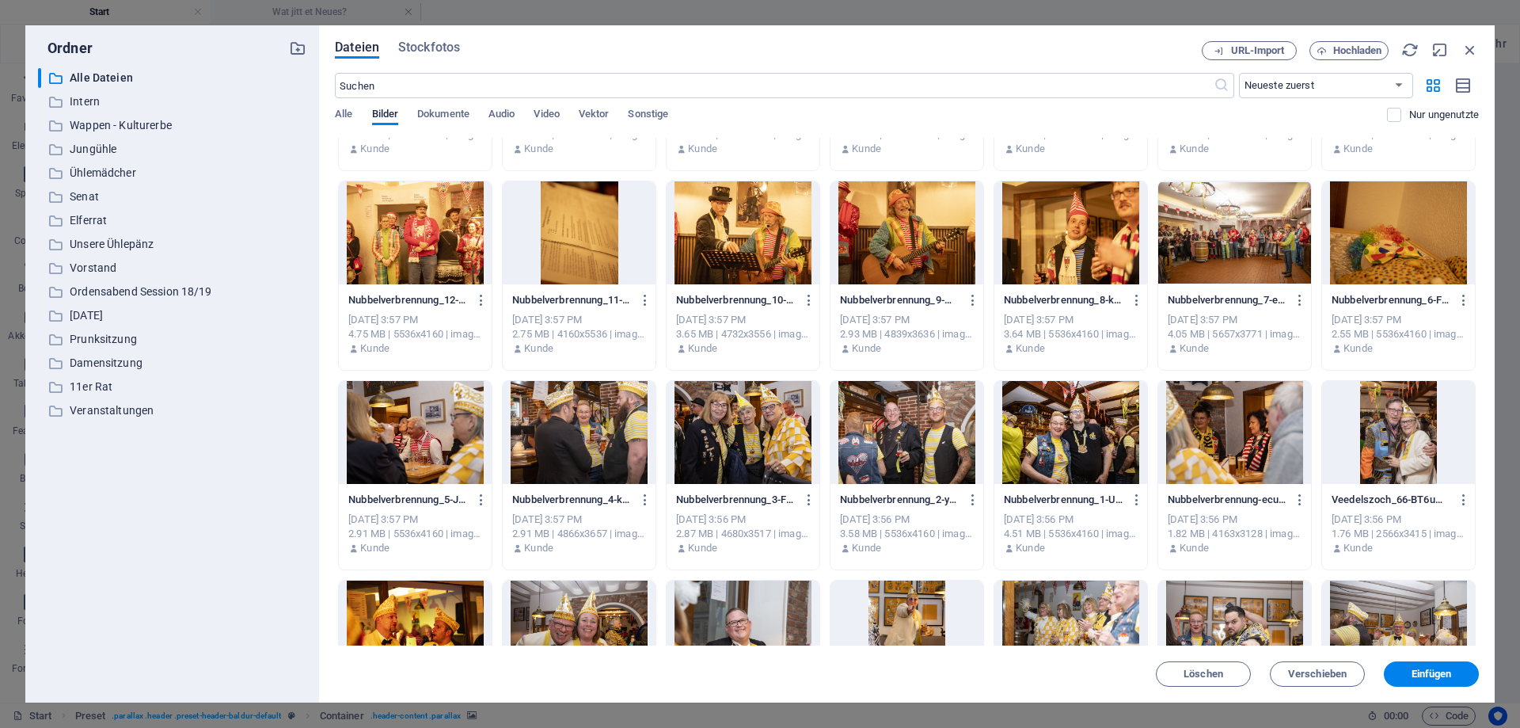
click at [579, 433] on div at bounding box center [579, 432] width 153 height 103
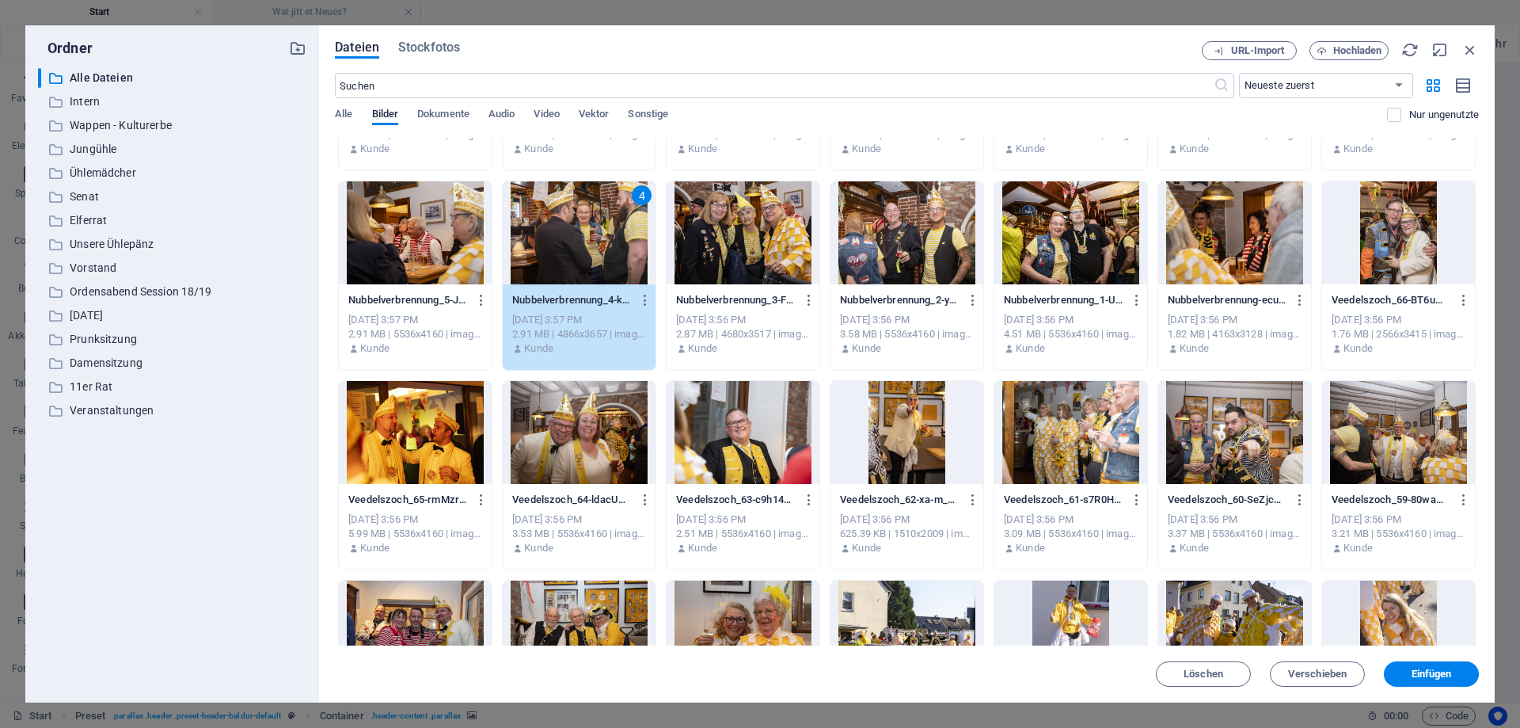
scroll to position [1568, 0]
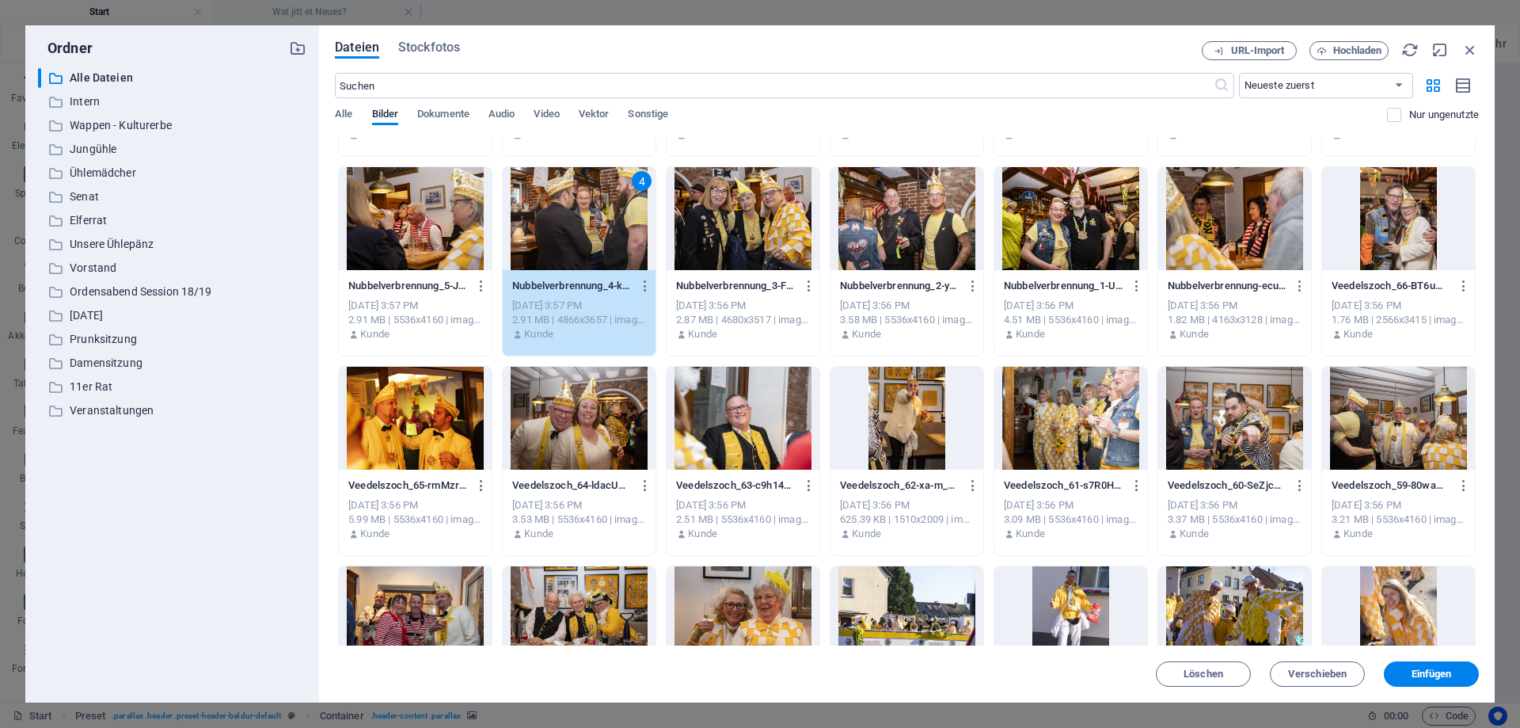
click at [913, 429] on div at bounding box center [907, 418] width 153 height 103
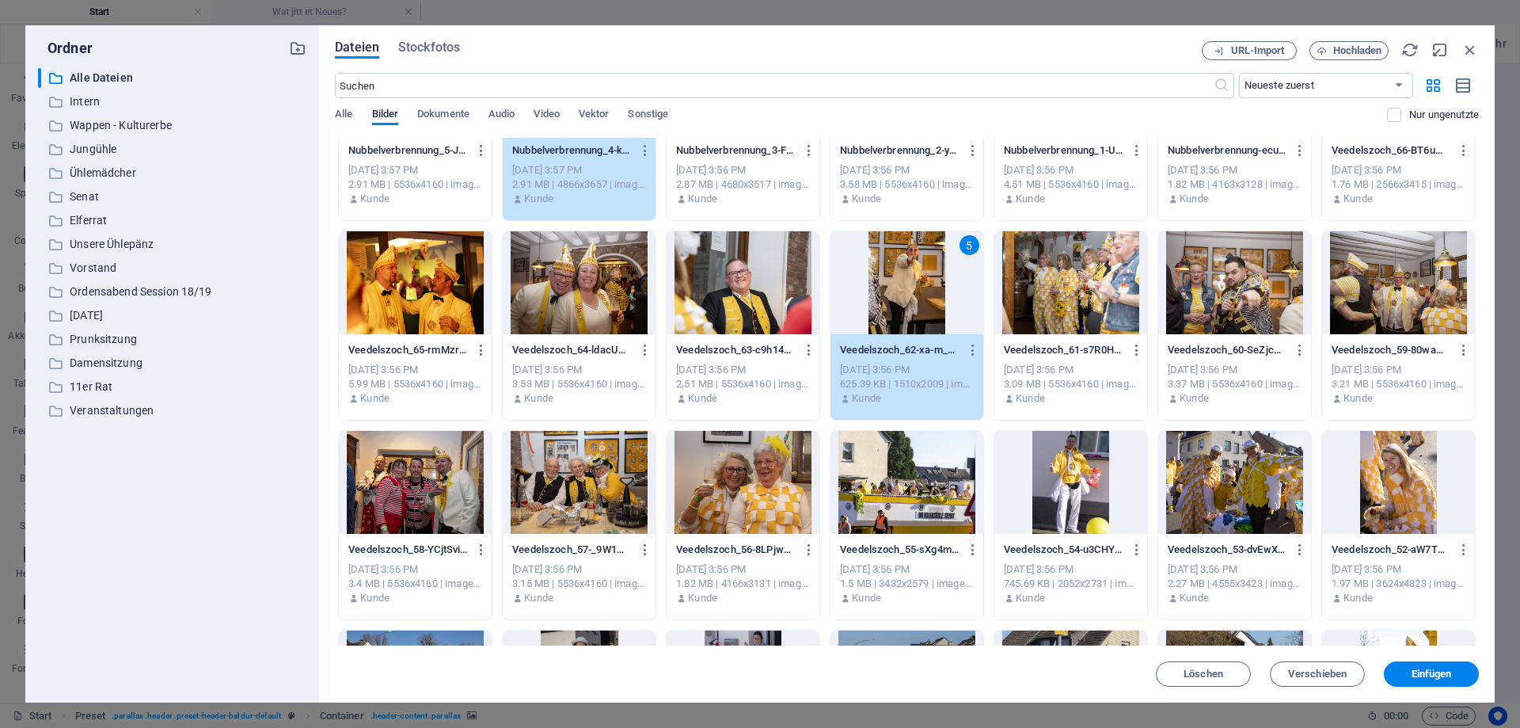
scroll to position [1710, 0]
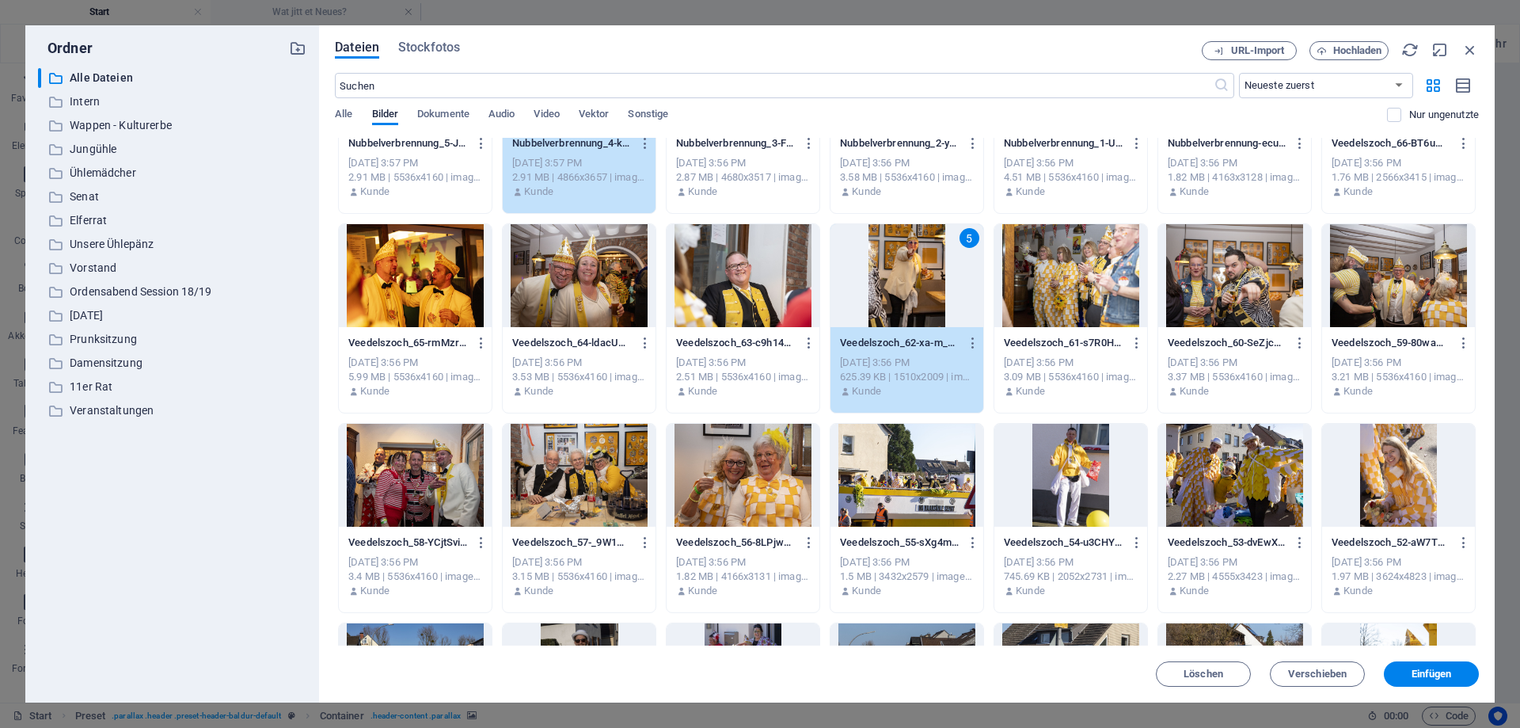
click at [741, 287] on div at bounding box center [743, 275] width 153 height 103
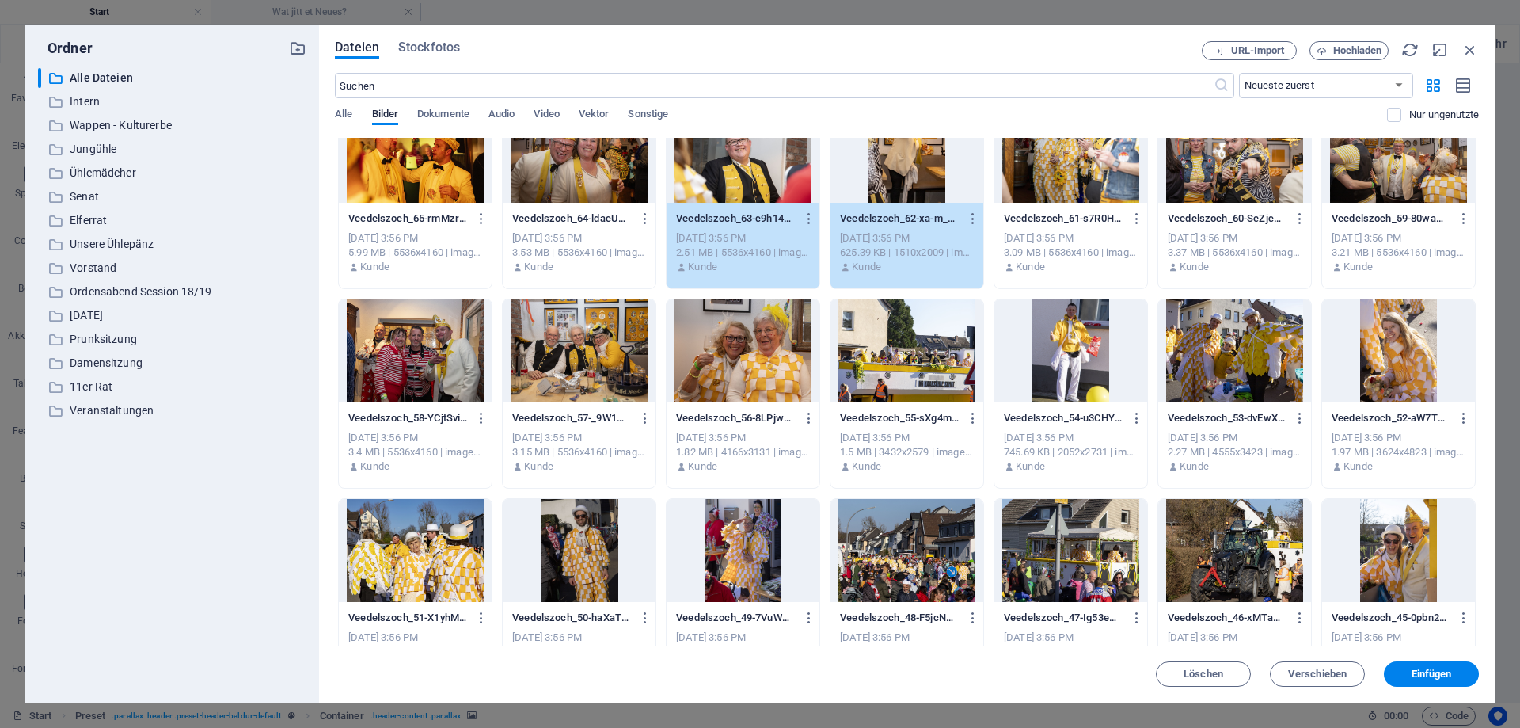
scroll to position [1853, 0]
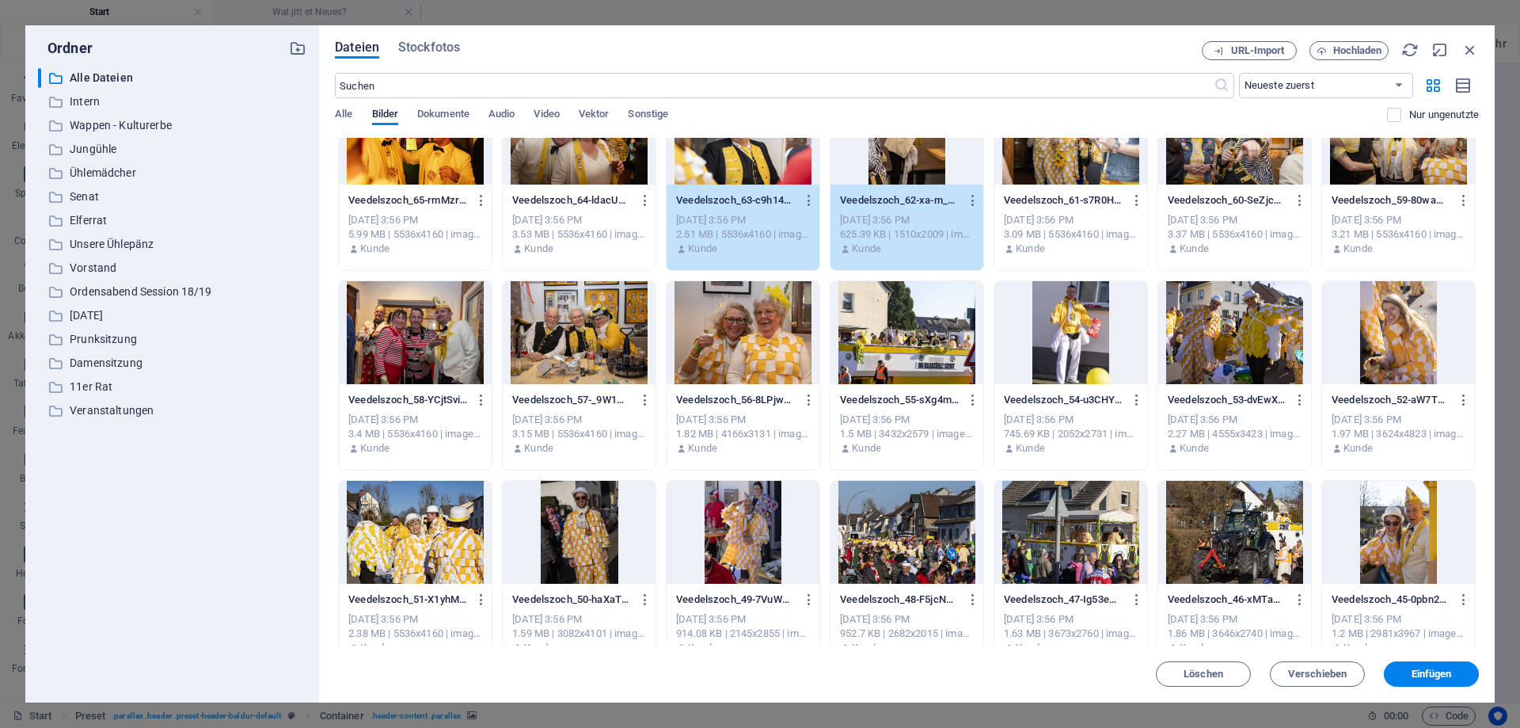
click at [745, 341] on div at bounding box center [743, 332] width 153 height 103
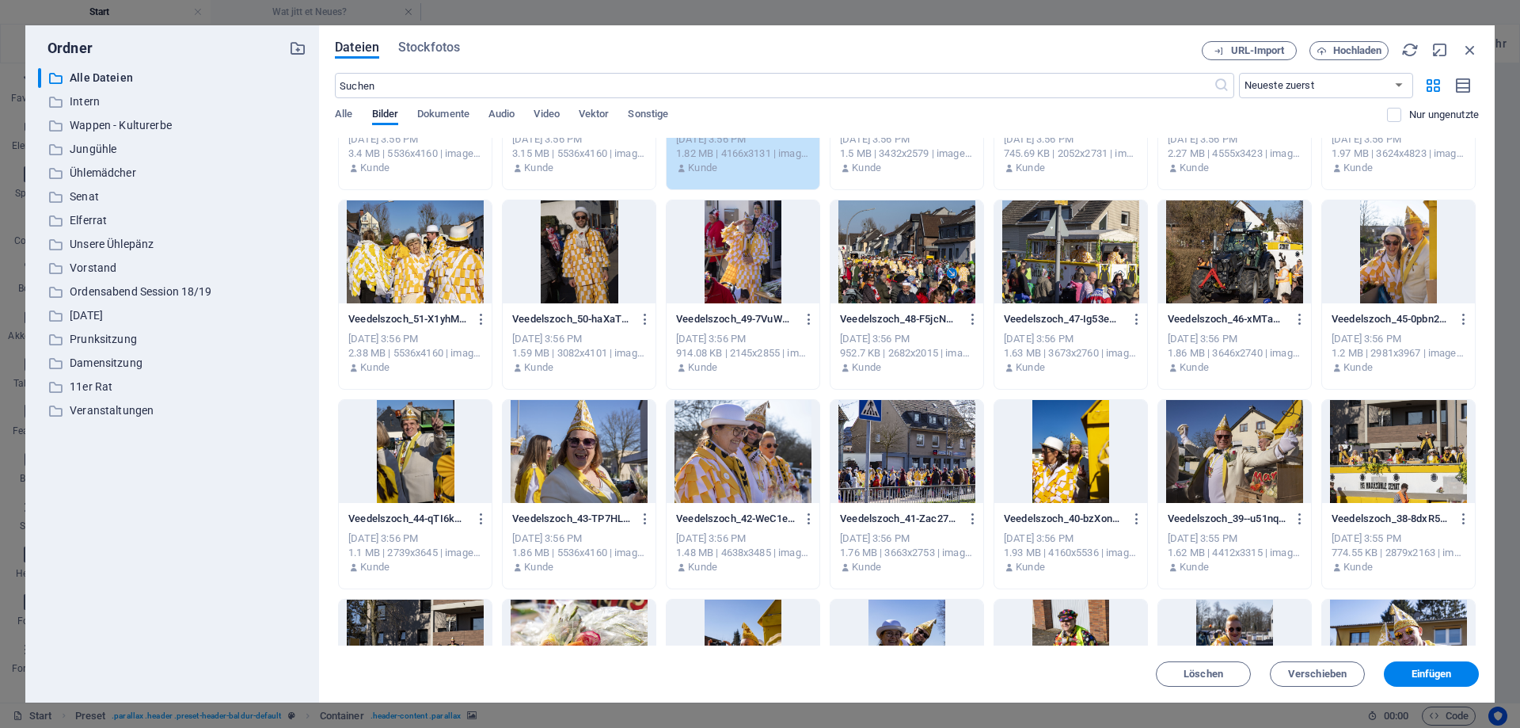
scroll to position [2138, 0]
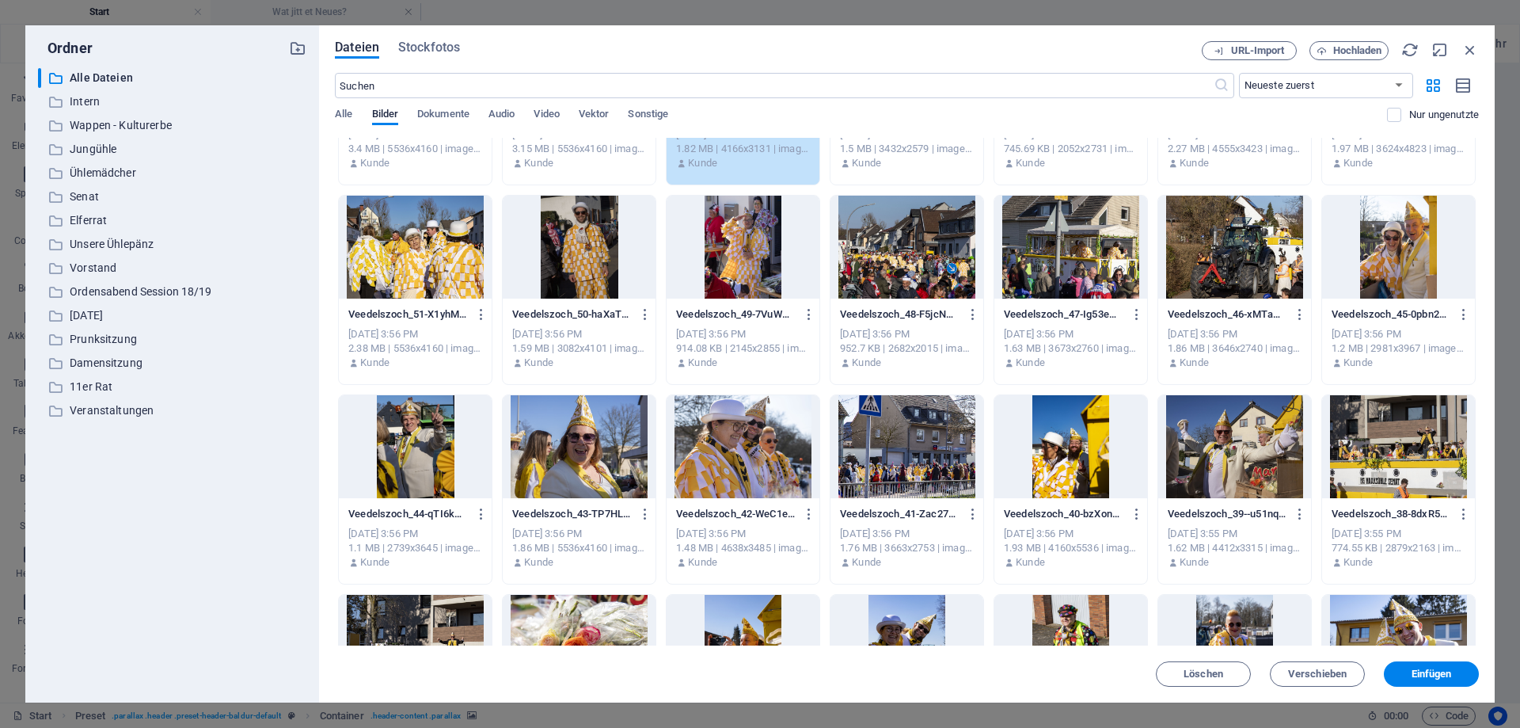
click at [907, 261] on div at bounding box center [907, 247] width 153 height 103
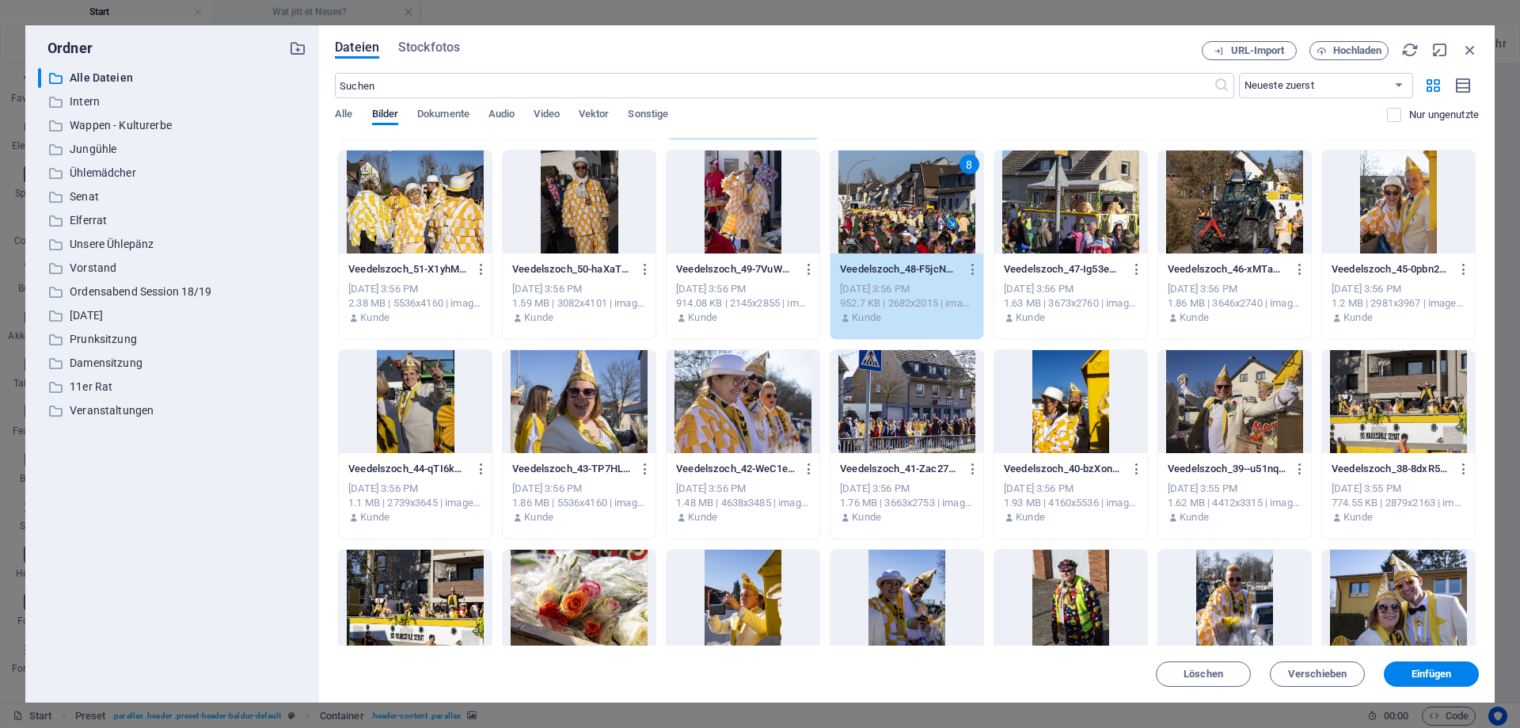
scroll to position [2209, 0]
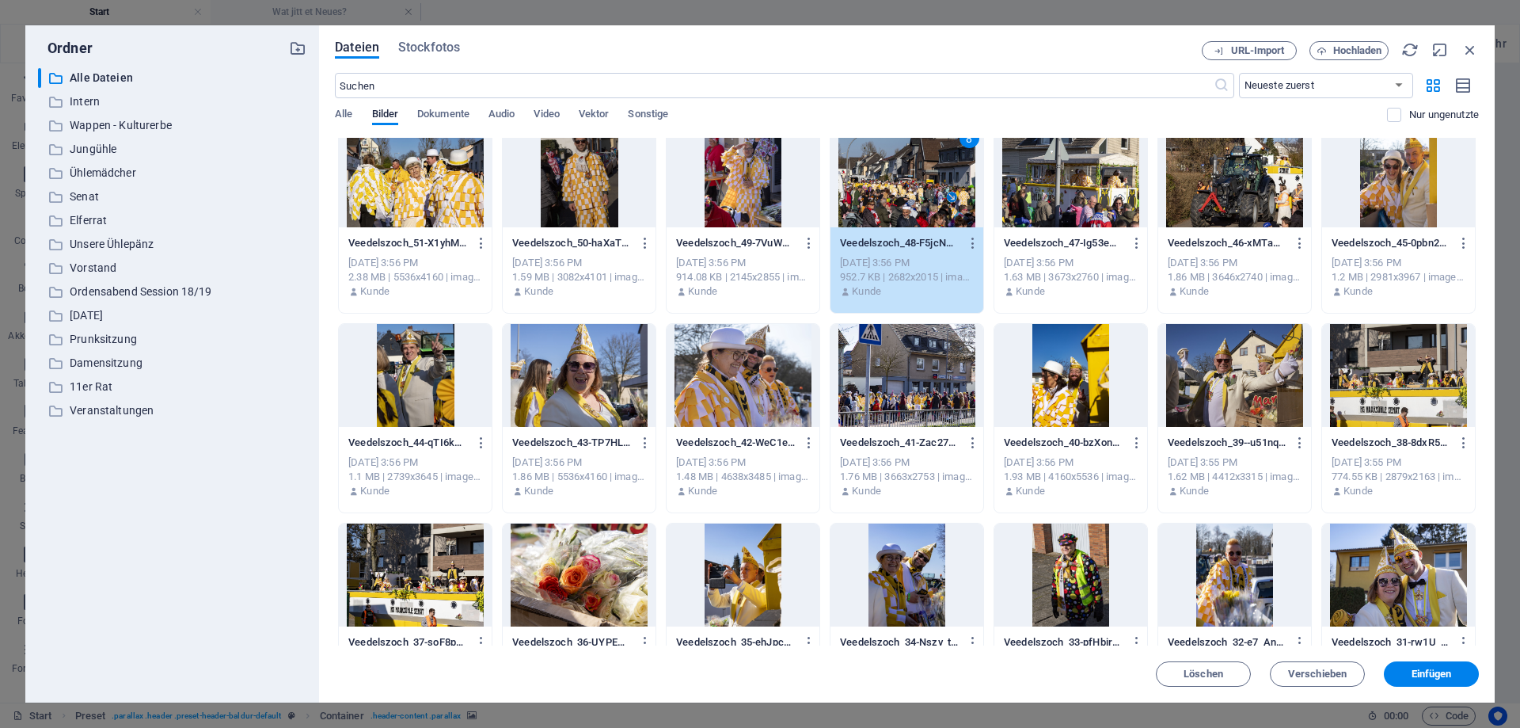
drag, startPoint x: 1410, startPoint y: 384, endPoint x: 1383, endPoint y: 384, distance: 27.7
click at [1410, 383] on div at bounding box center [1398, 375] width 153 height 103
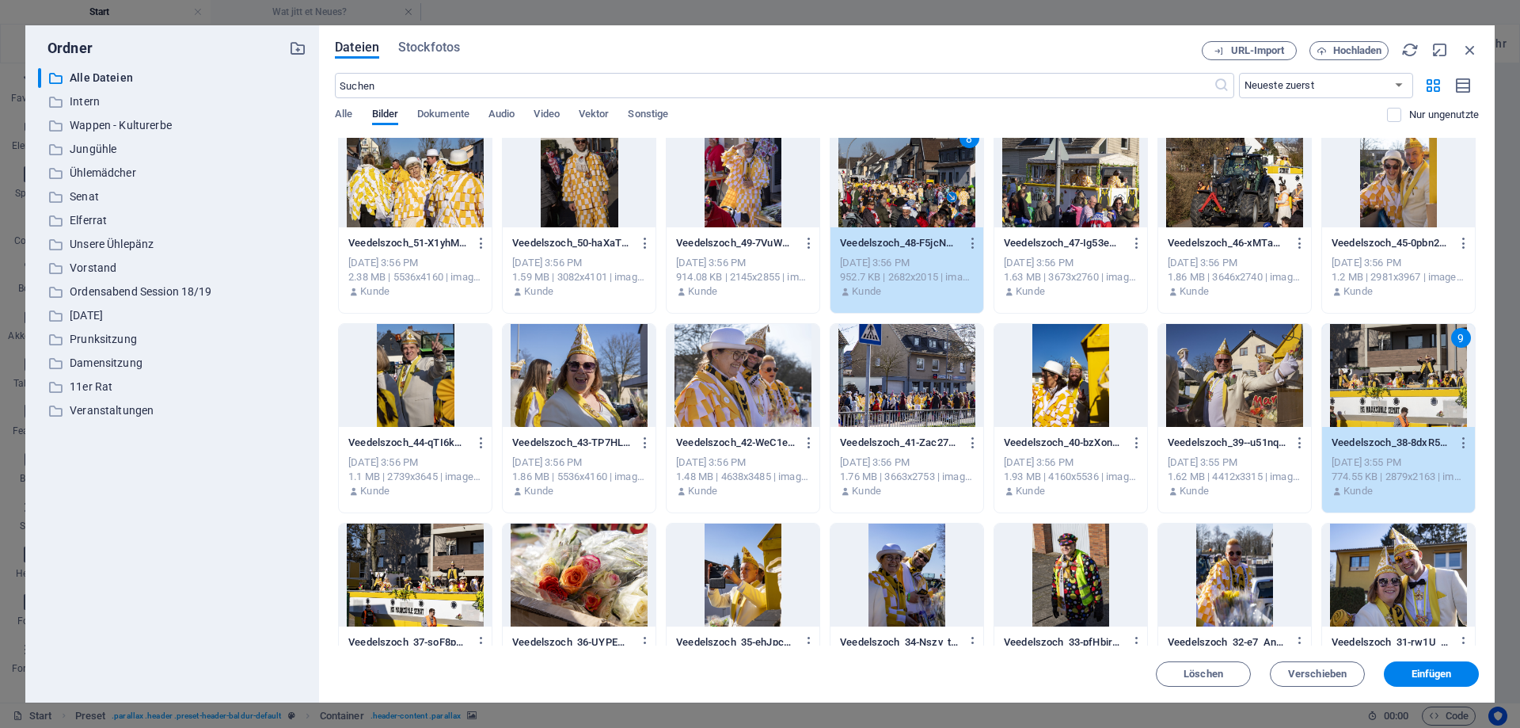
click at [1220, 398] on div at bounding box center [1234, 375] width 153 height 103
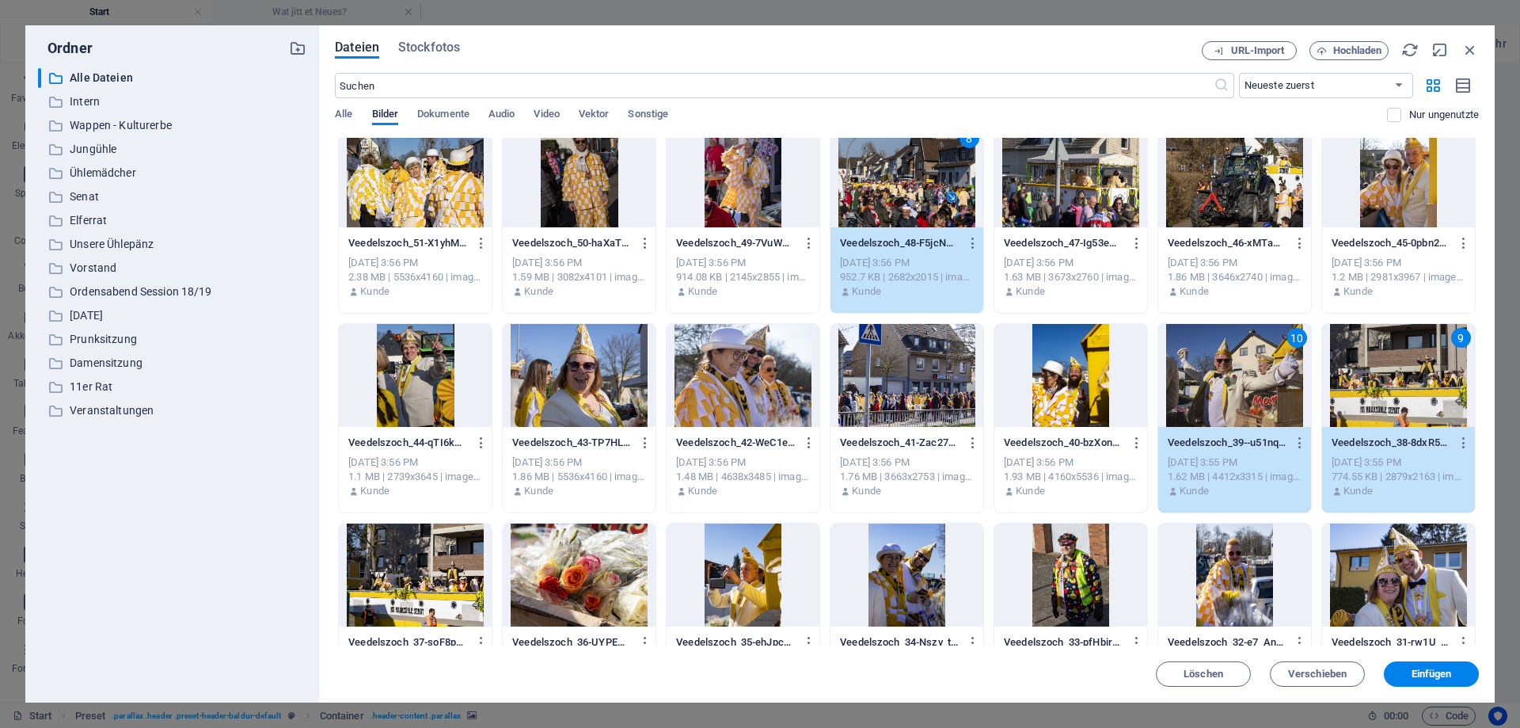
click at [1055, 382] on div at bounding box center [1071, 375] width 153 height 103
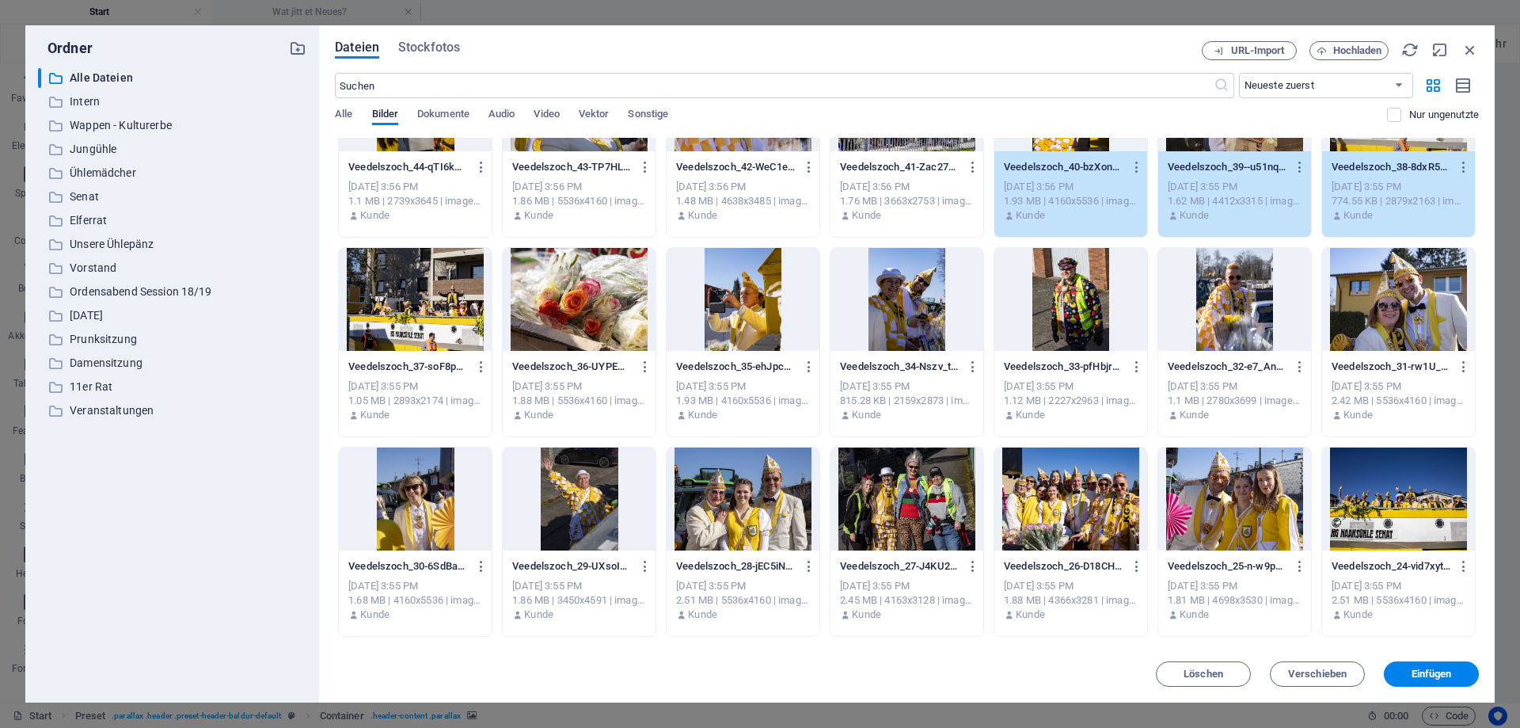
scroll to position [2494, 0]
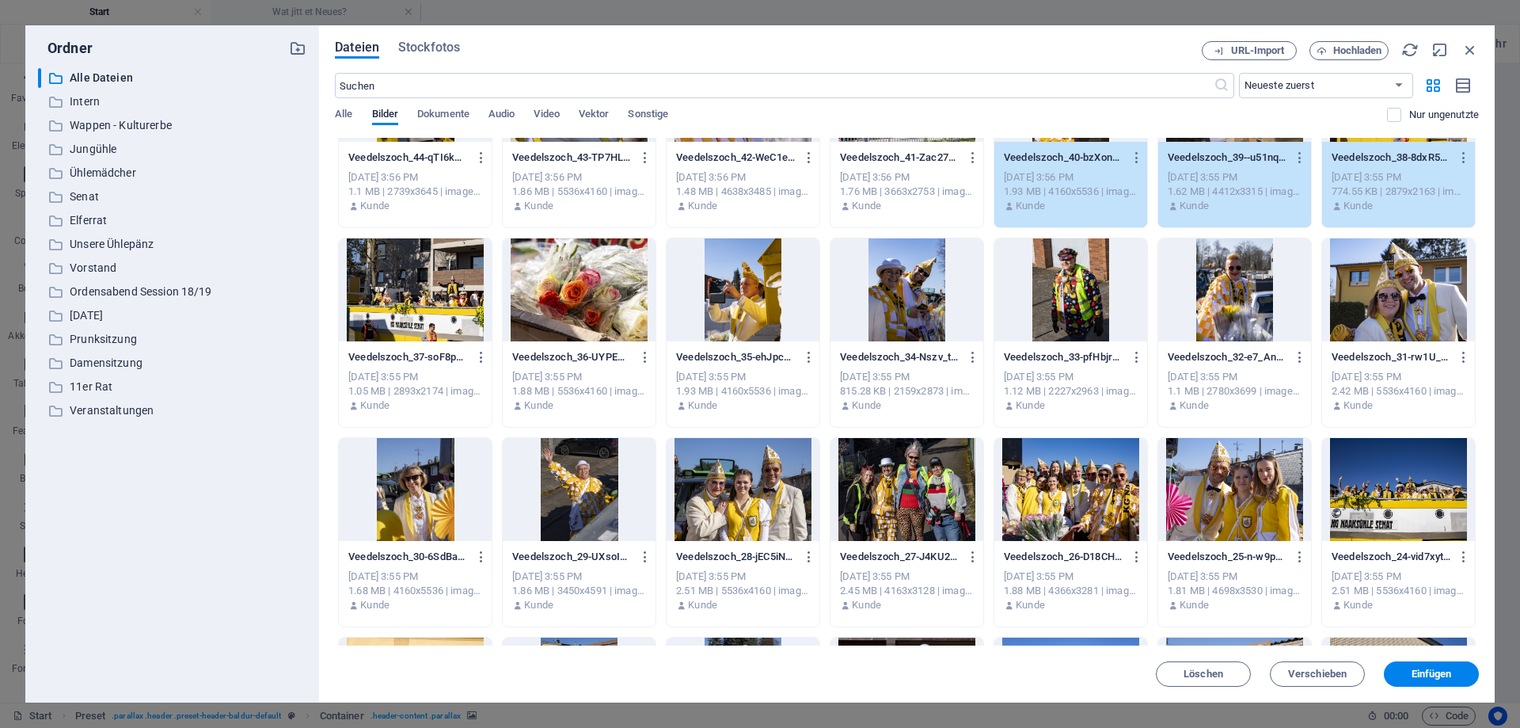
click at [1263, 464] on div at bounding box center [1234, 489] width 153 height 103
click at [1406, 323] on div at bounding box center [1398, 289] width 153 height 103
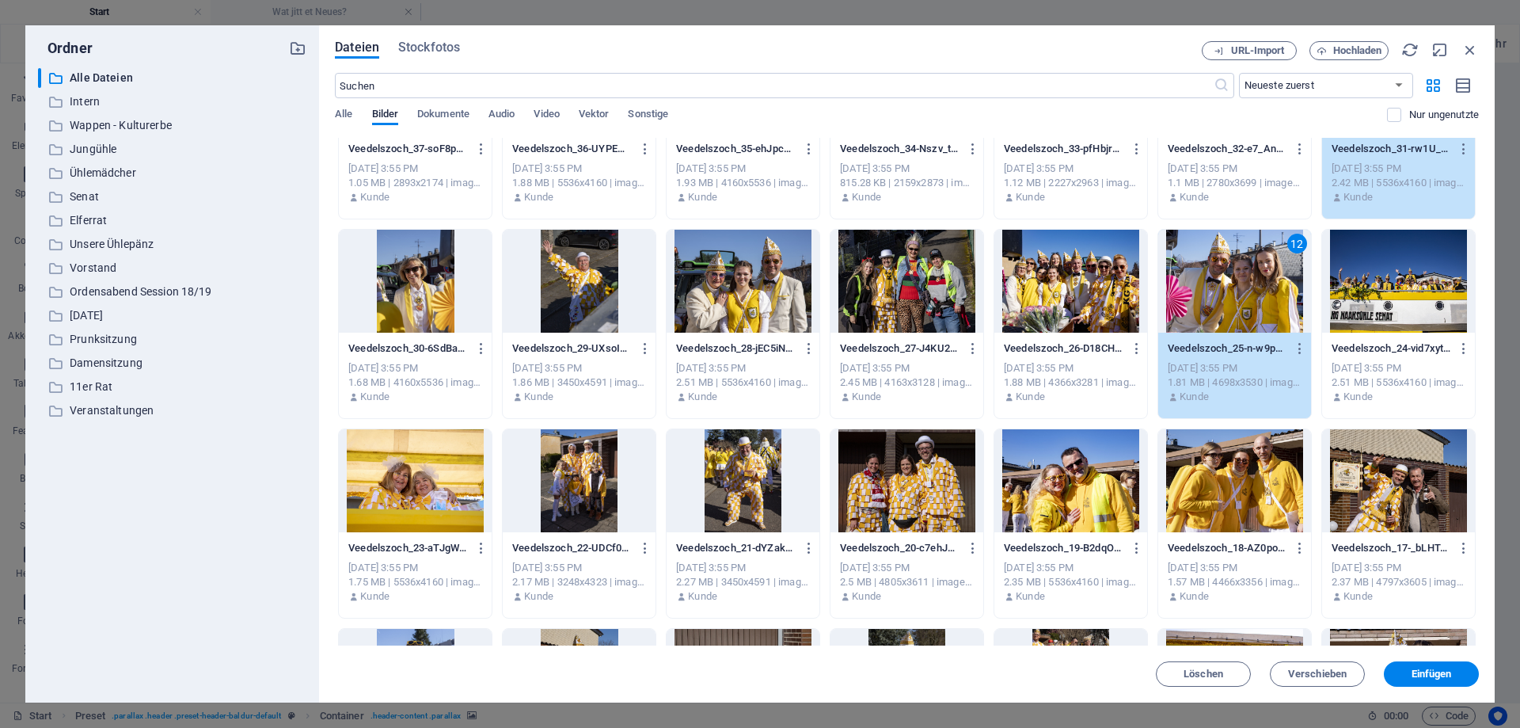
scroll to position [2708, 0]
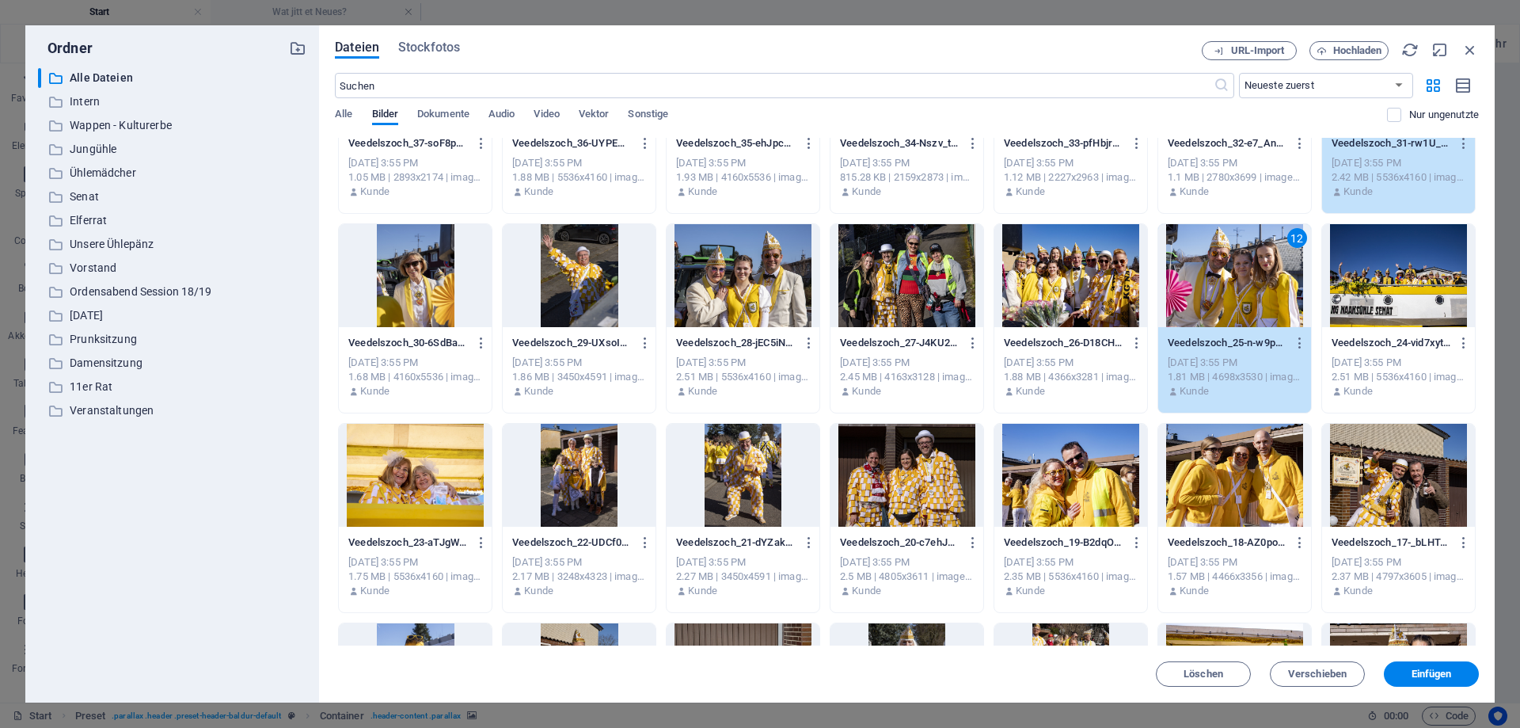
click at [556, 282] on div at bounding box center [579, 275] width 153 height 103
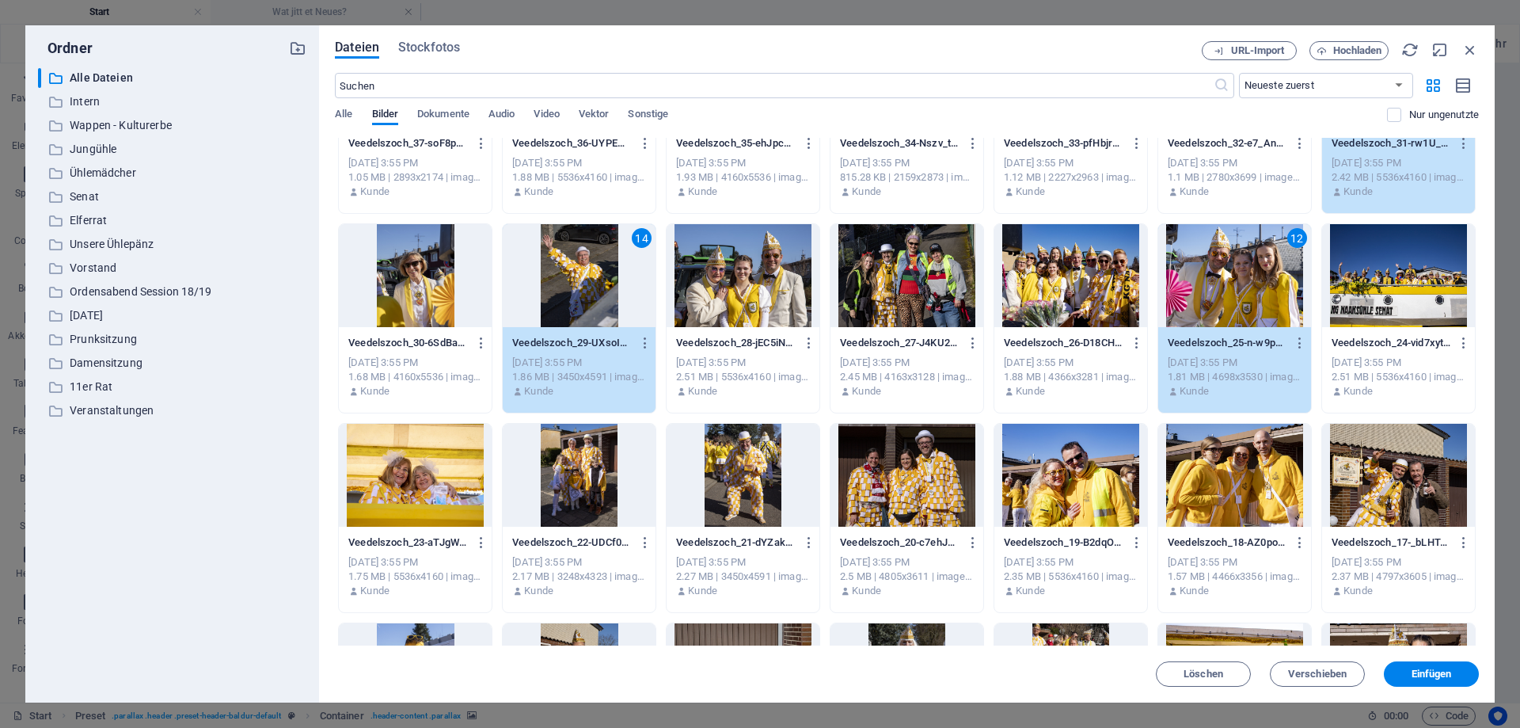
click at [428, 305] on div at bounding box center [415, 275] width 153 height 103
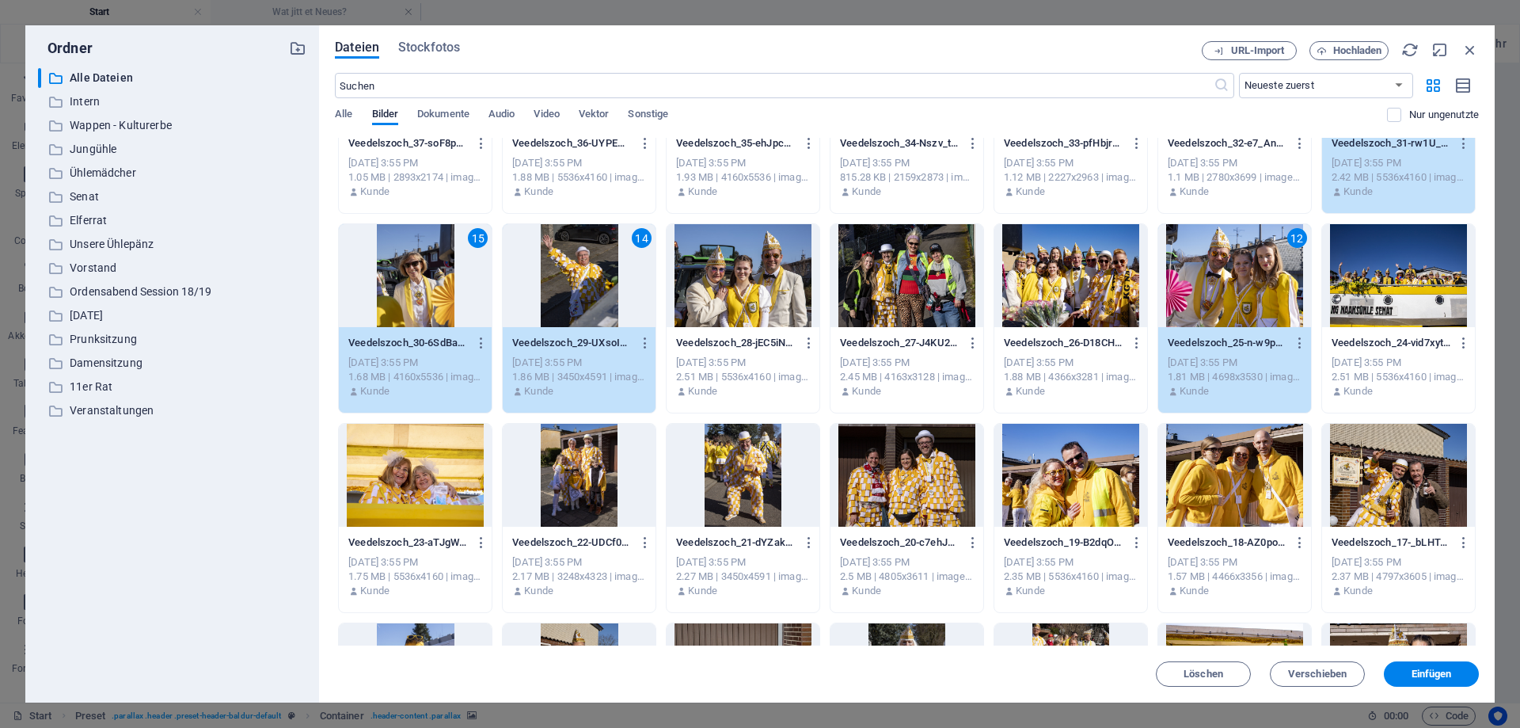
click at [892, 487] on div at bounding box center [907, 475] width 153 height 103
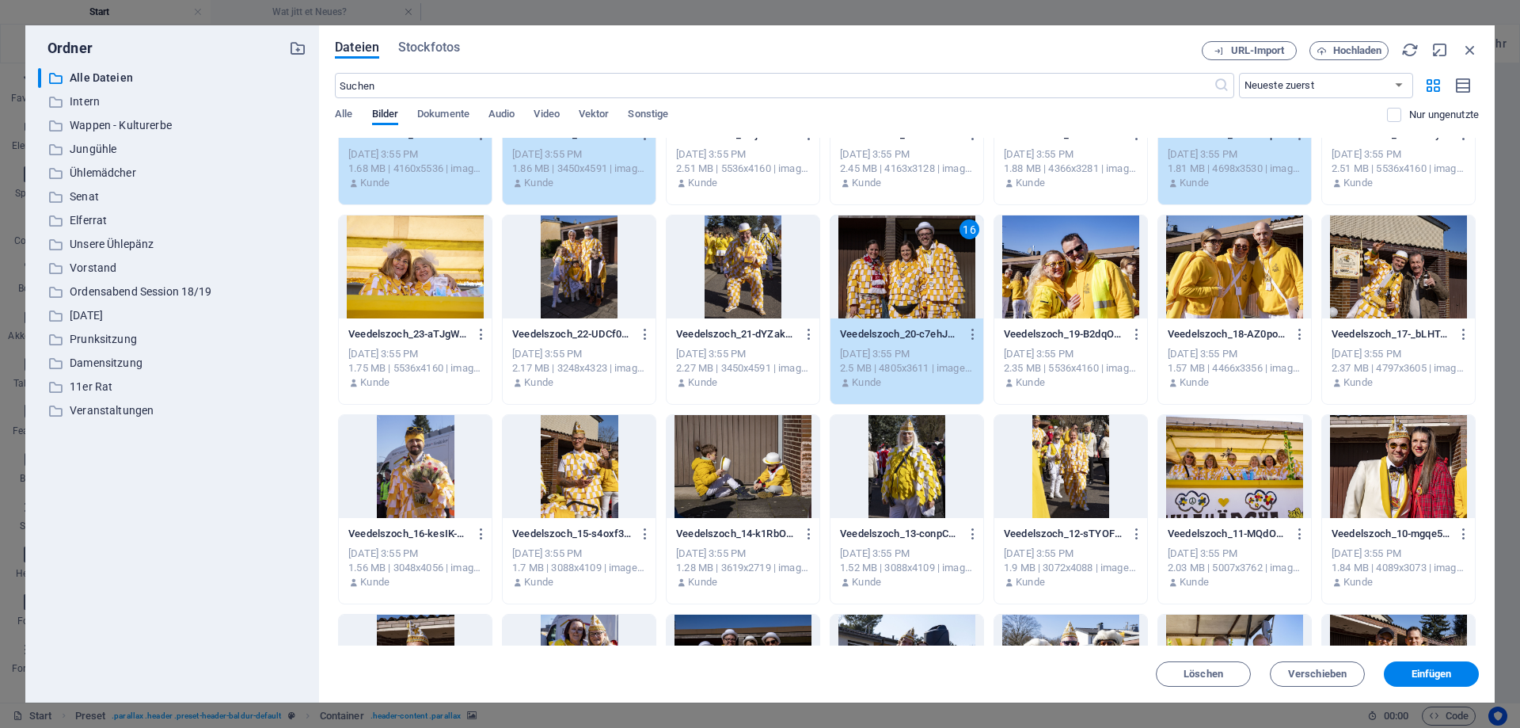
scroll to position [2922, 0]
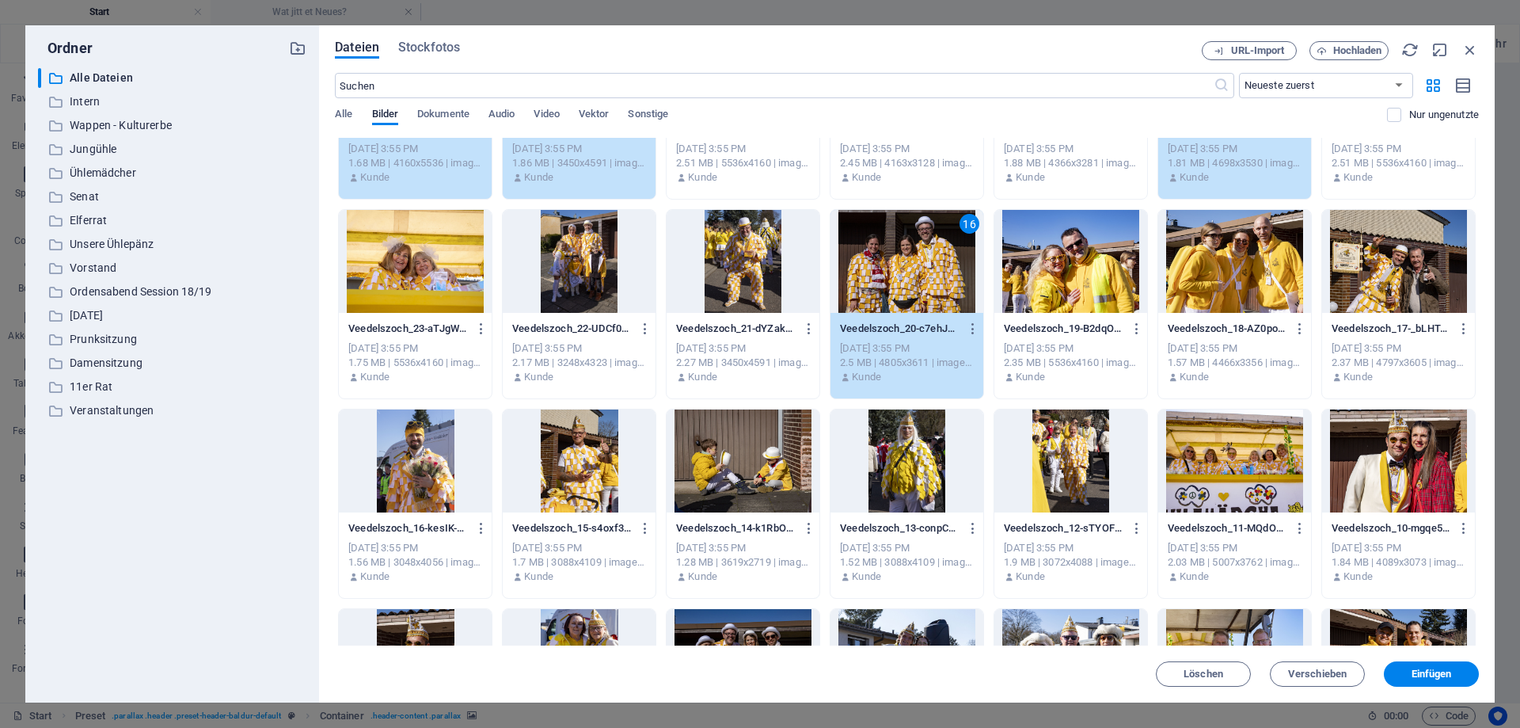
click at [760, 463] on div at bounding box center [743, 460] width 153 height 103
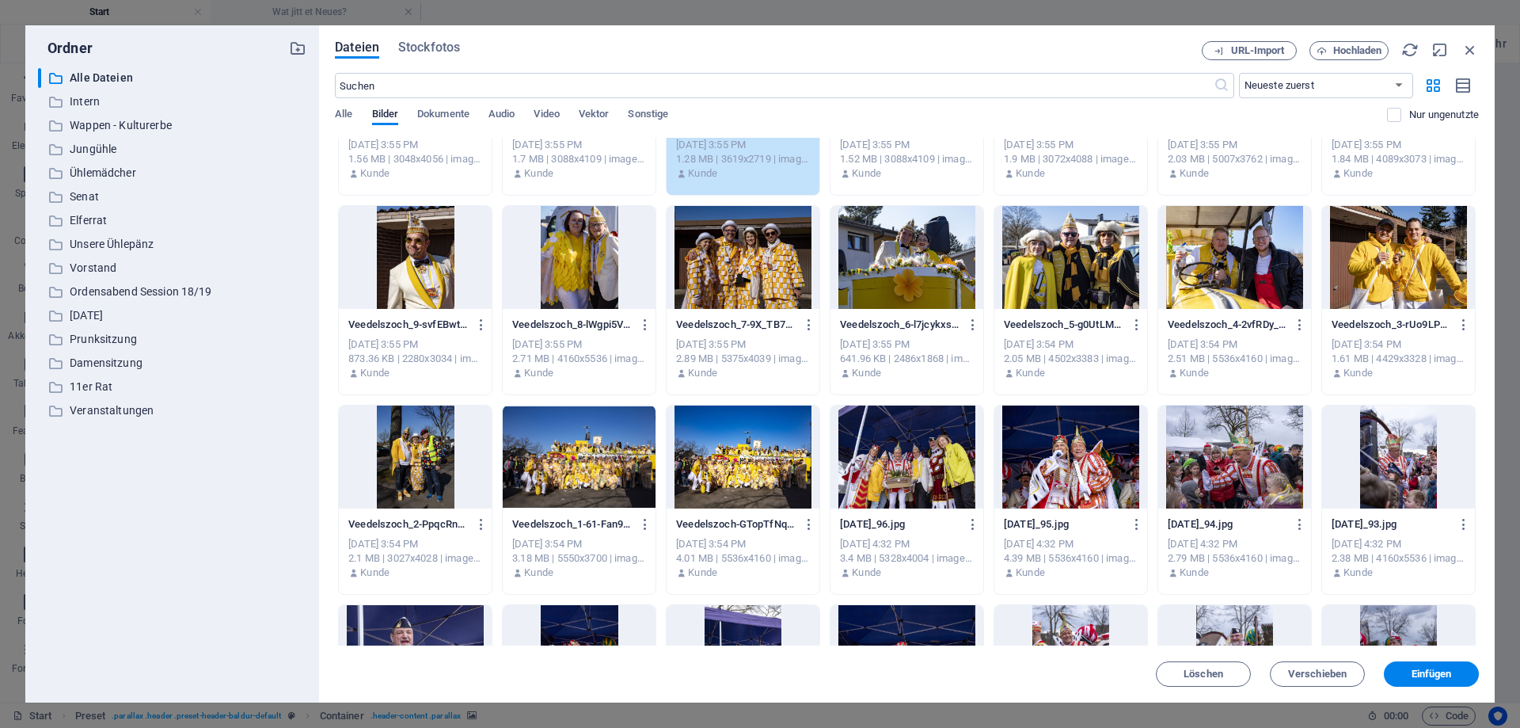
scroll to position [3350, 0]
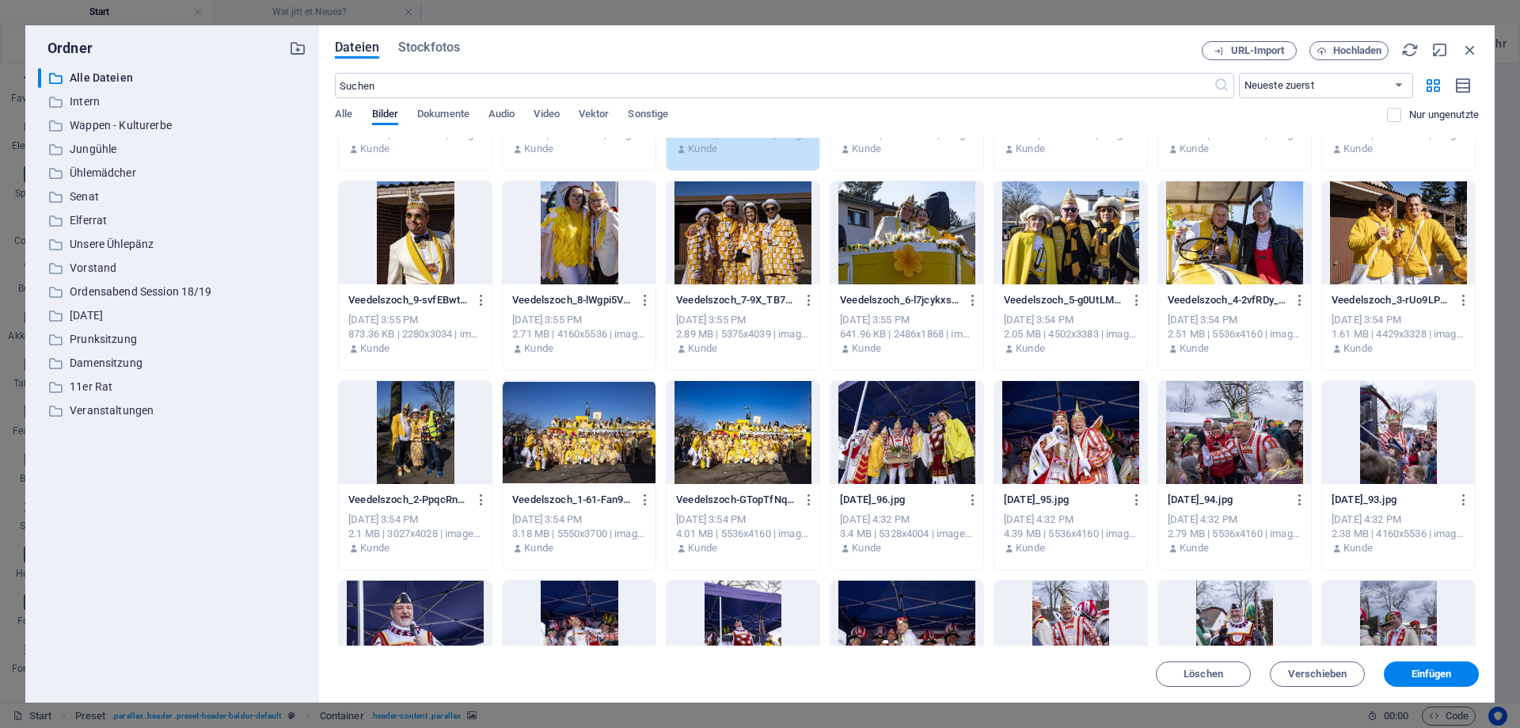
click at [1080, 436] on div at bounding box center [1071, 432] width 153 height 103
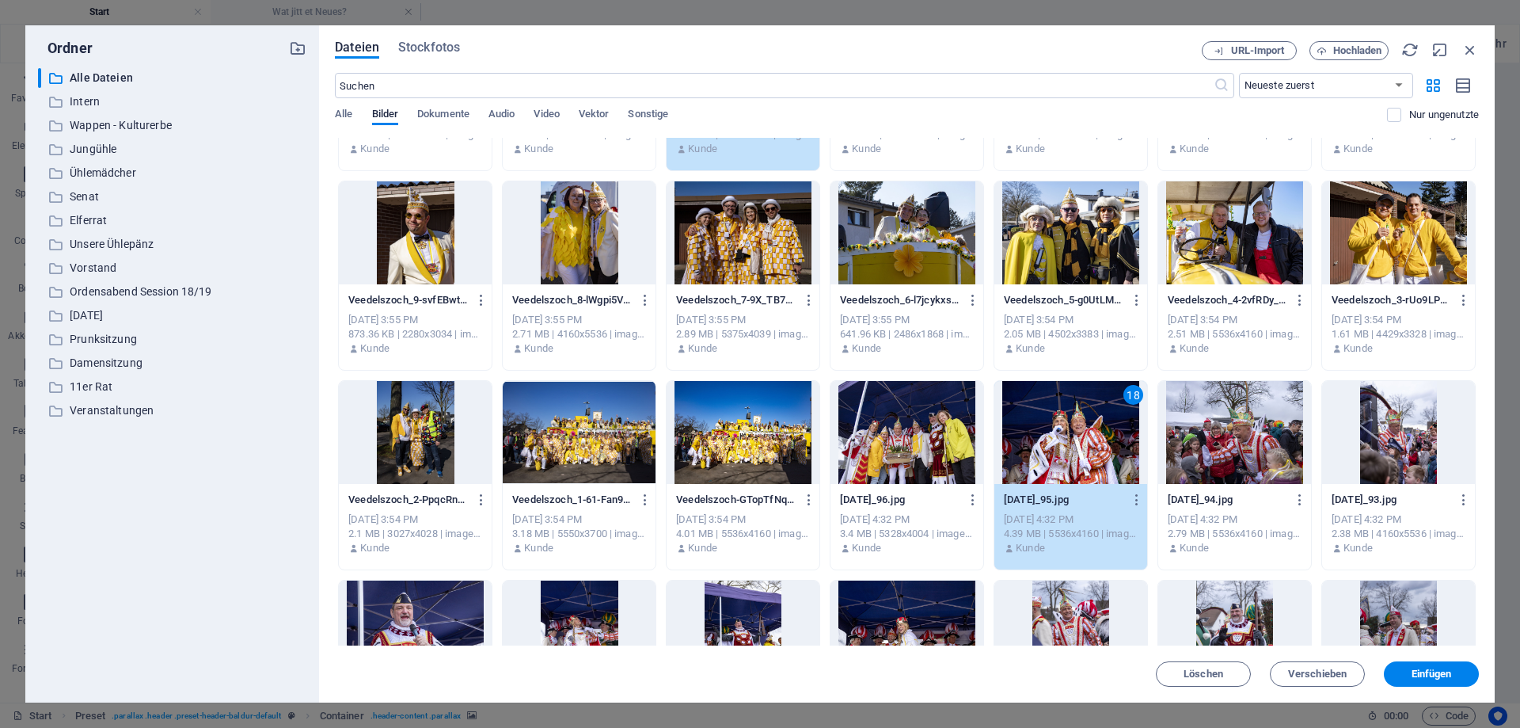
click at [1262, 202] on div at bounding box center [1234, 232] width 153 height 103
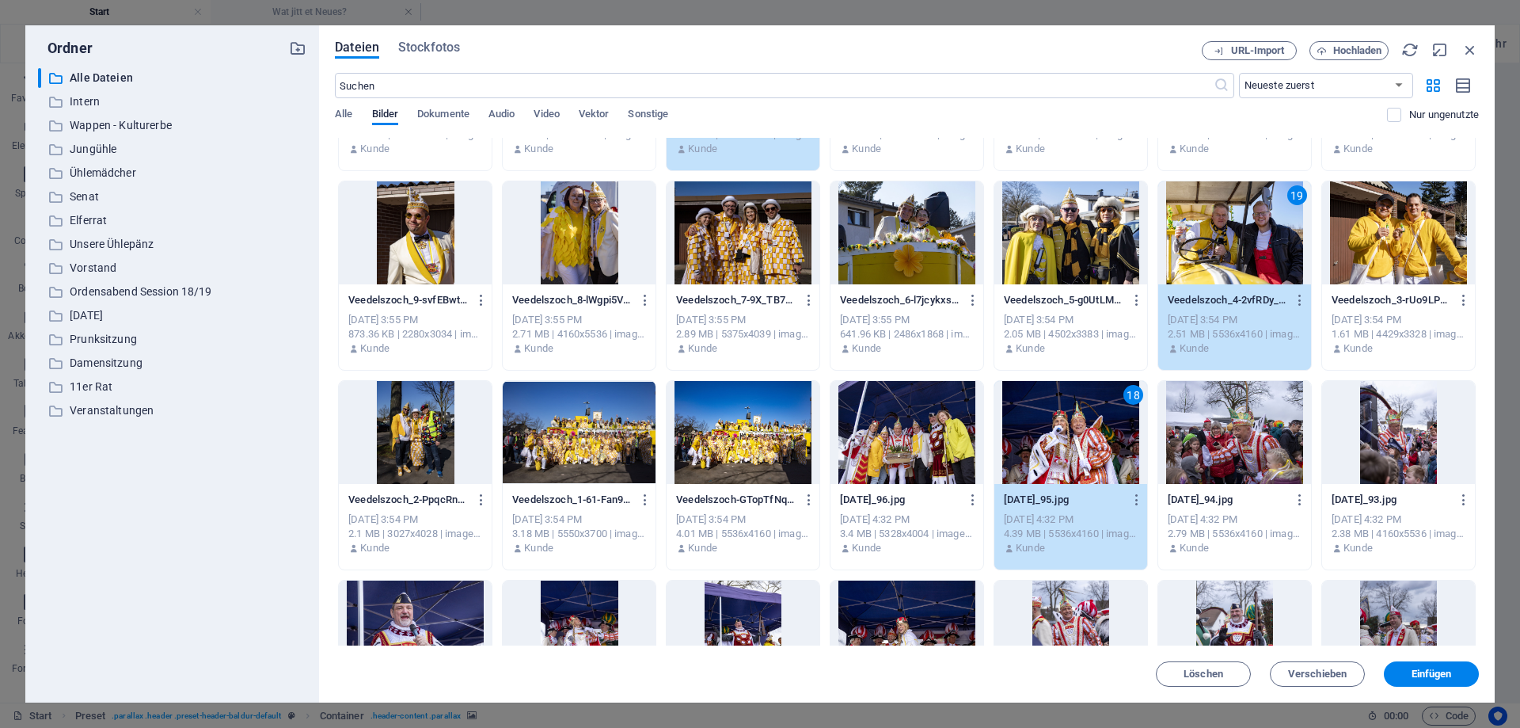
click at [612, 443] on div at bounding box center [579, 432] width 153 height 103
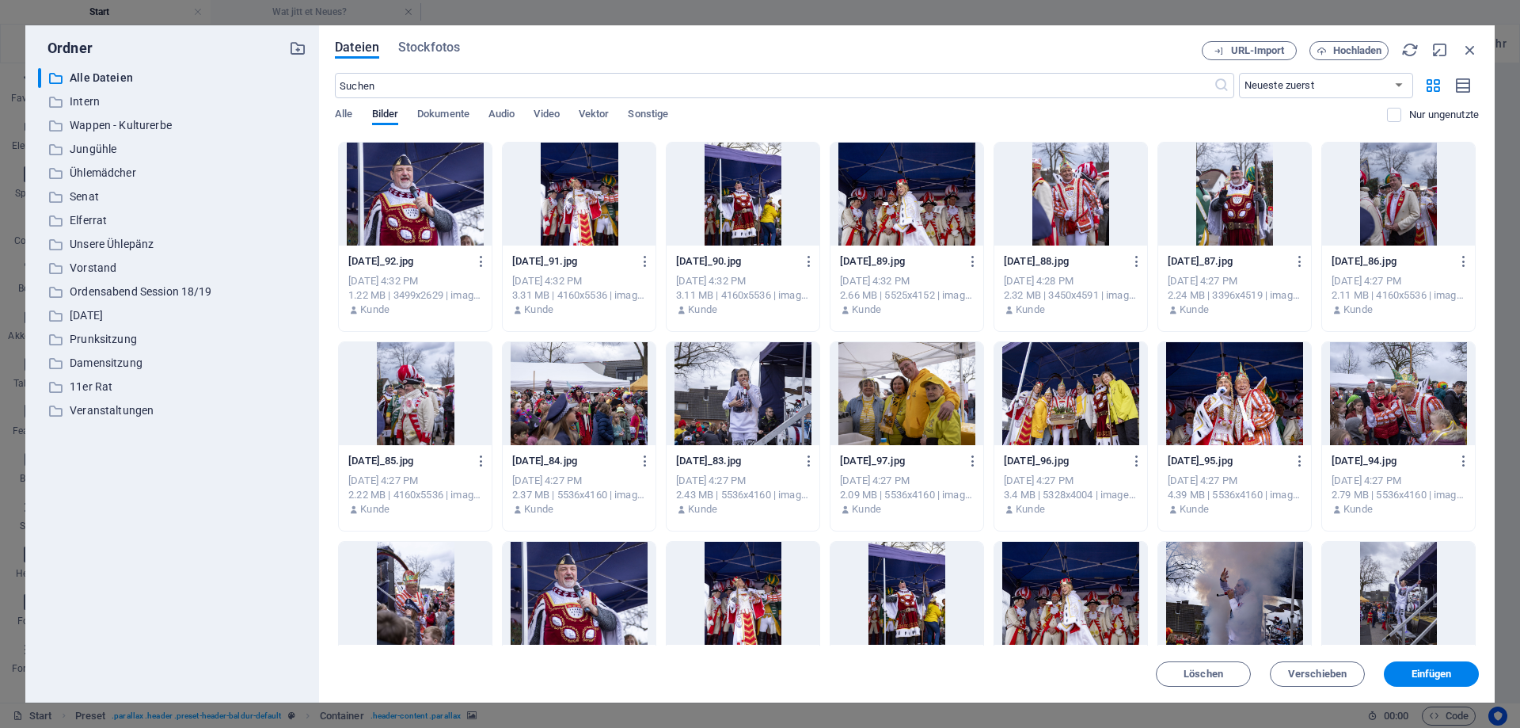
scroll to position [3920, 0]
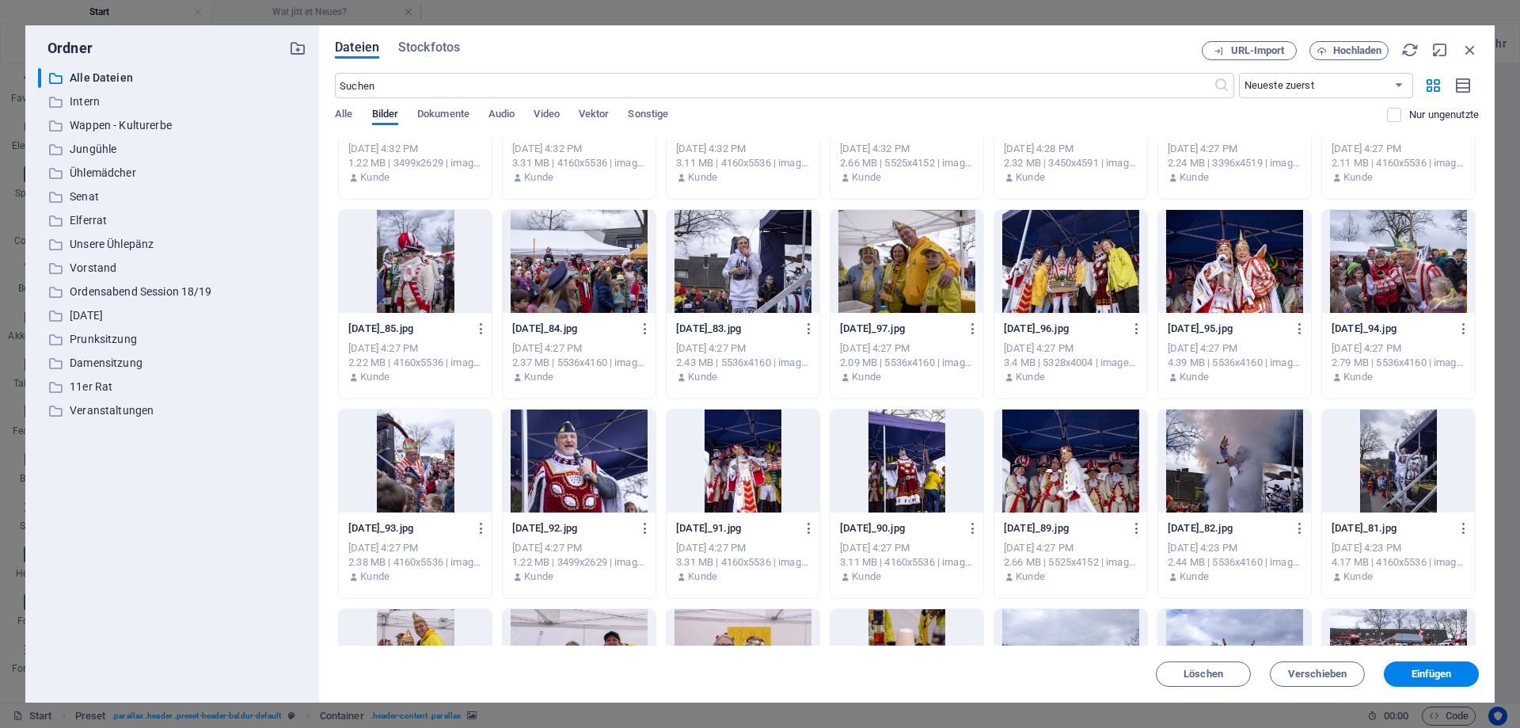
click at [585, 455] on div at bounding box center [579, 460] width 153 height 103
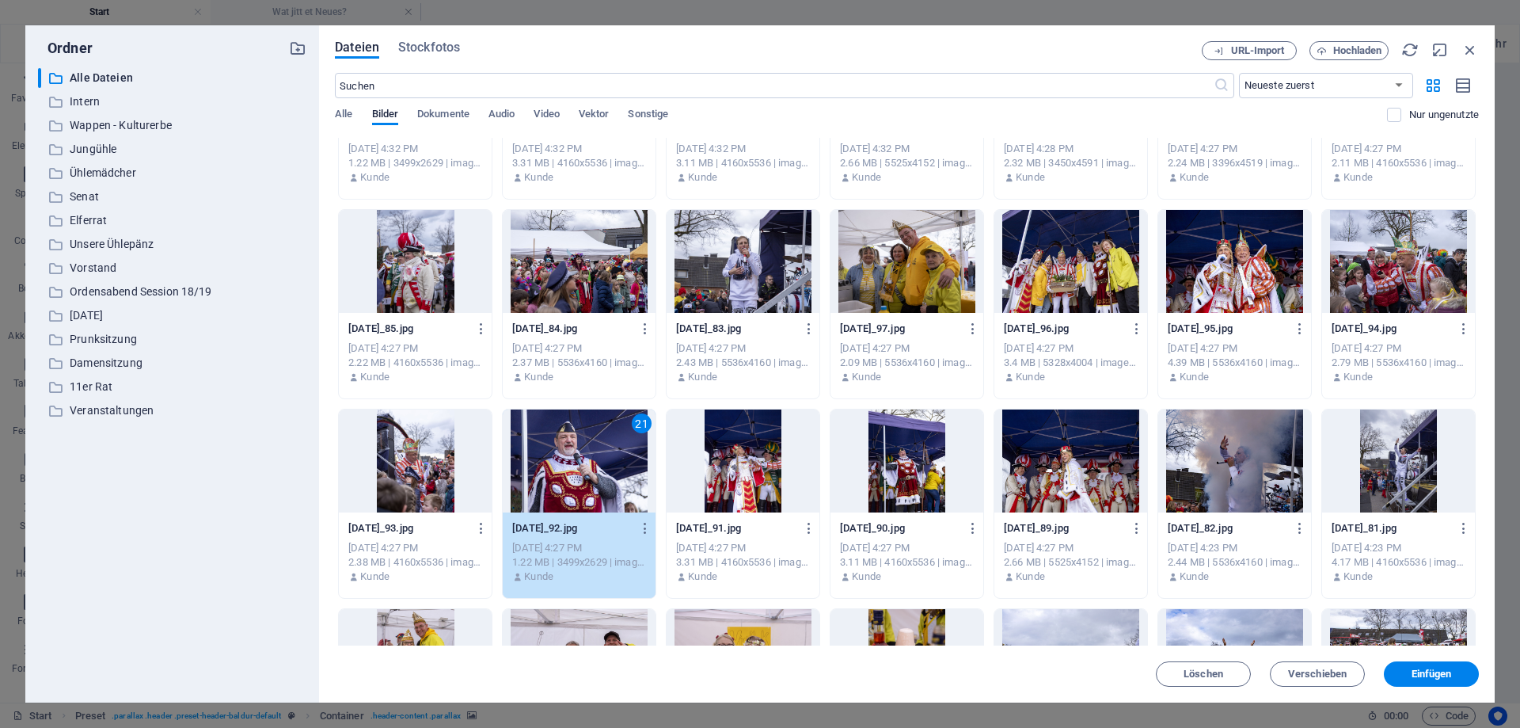
click at [885, 271] on div at bounding box center [907, 261] width 153 height 103
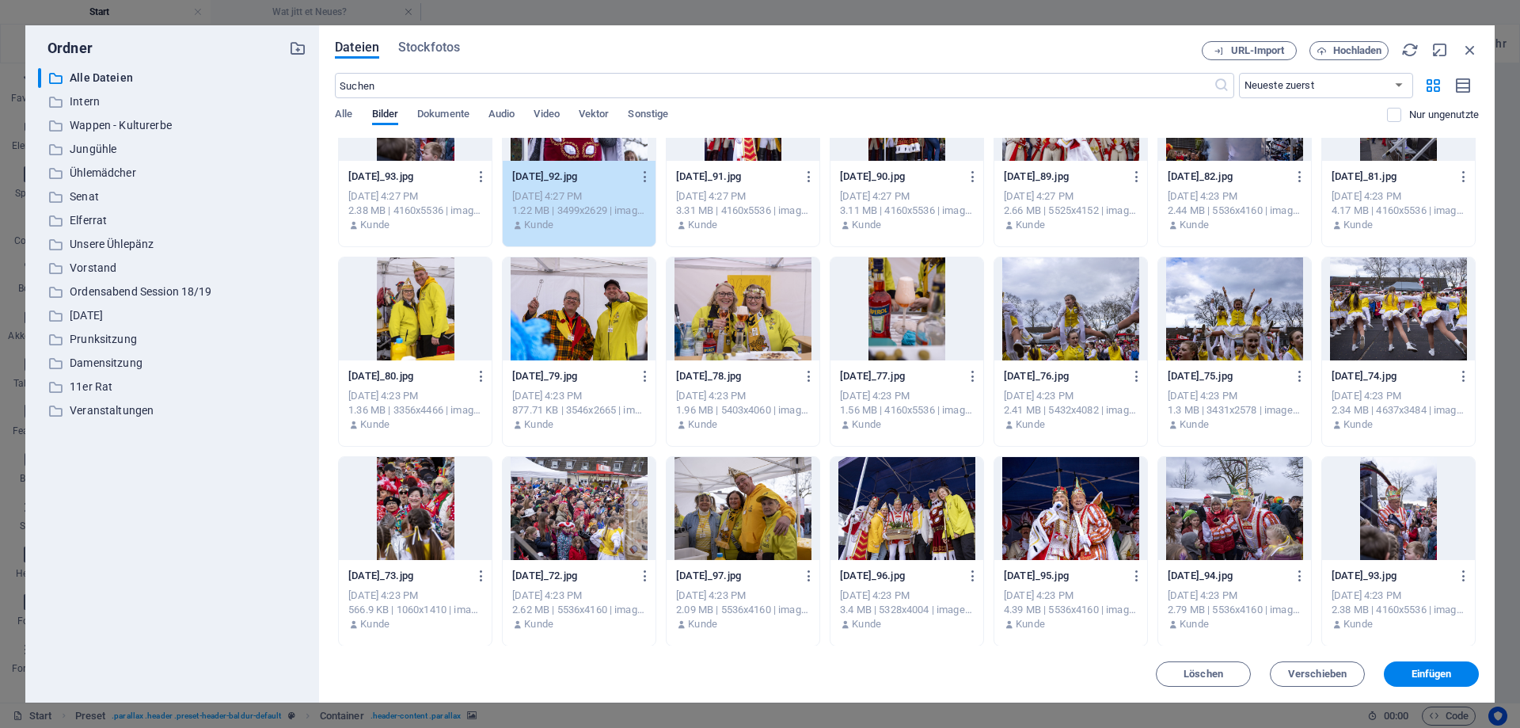
scroll to position [4276, 0]
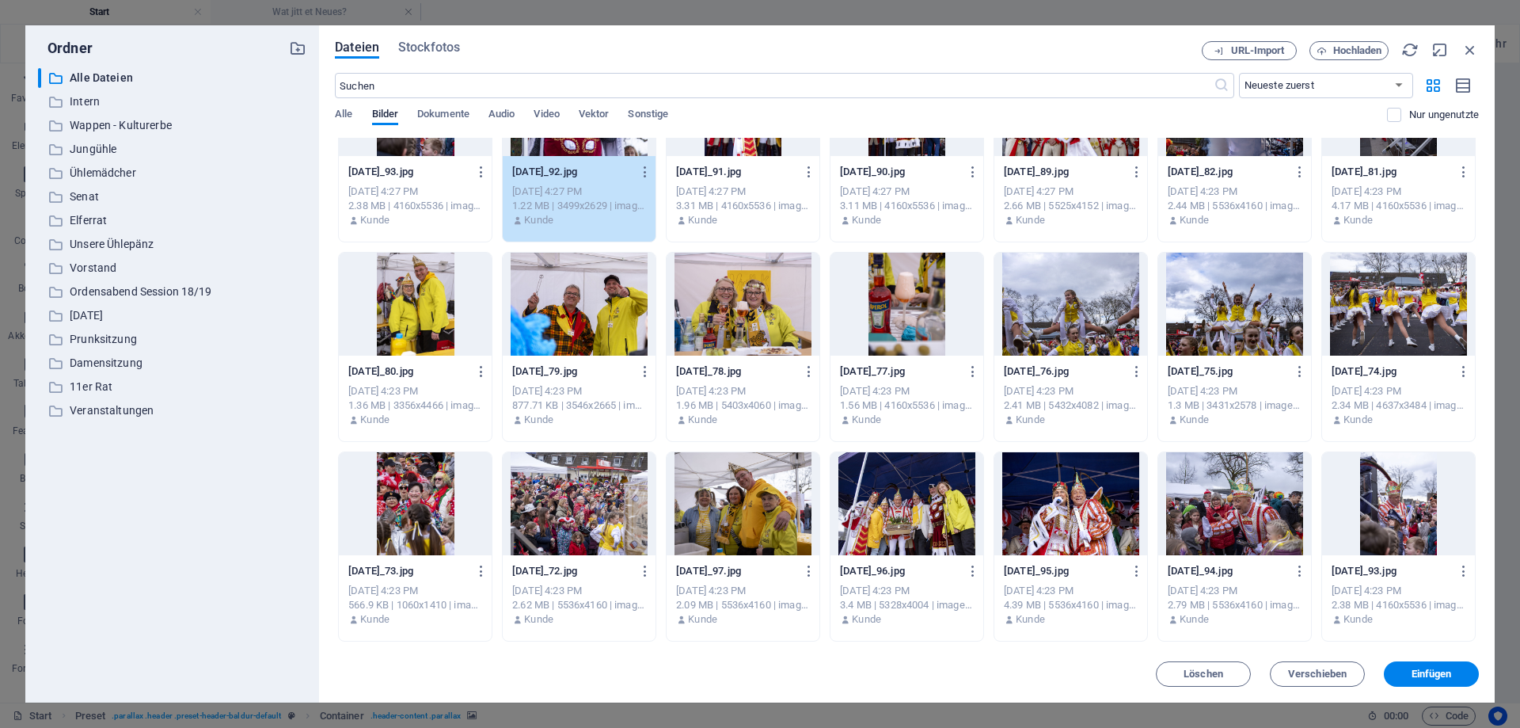
click at [1237, 290] on div at bounding box center [1234, 304] width 153 height 103
click at [1368, 326] on div at bounding box center [1398, 304] width 153 height 103
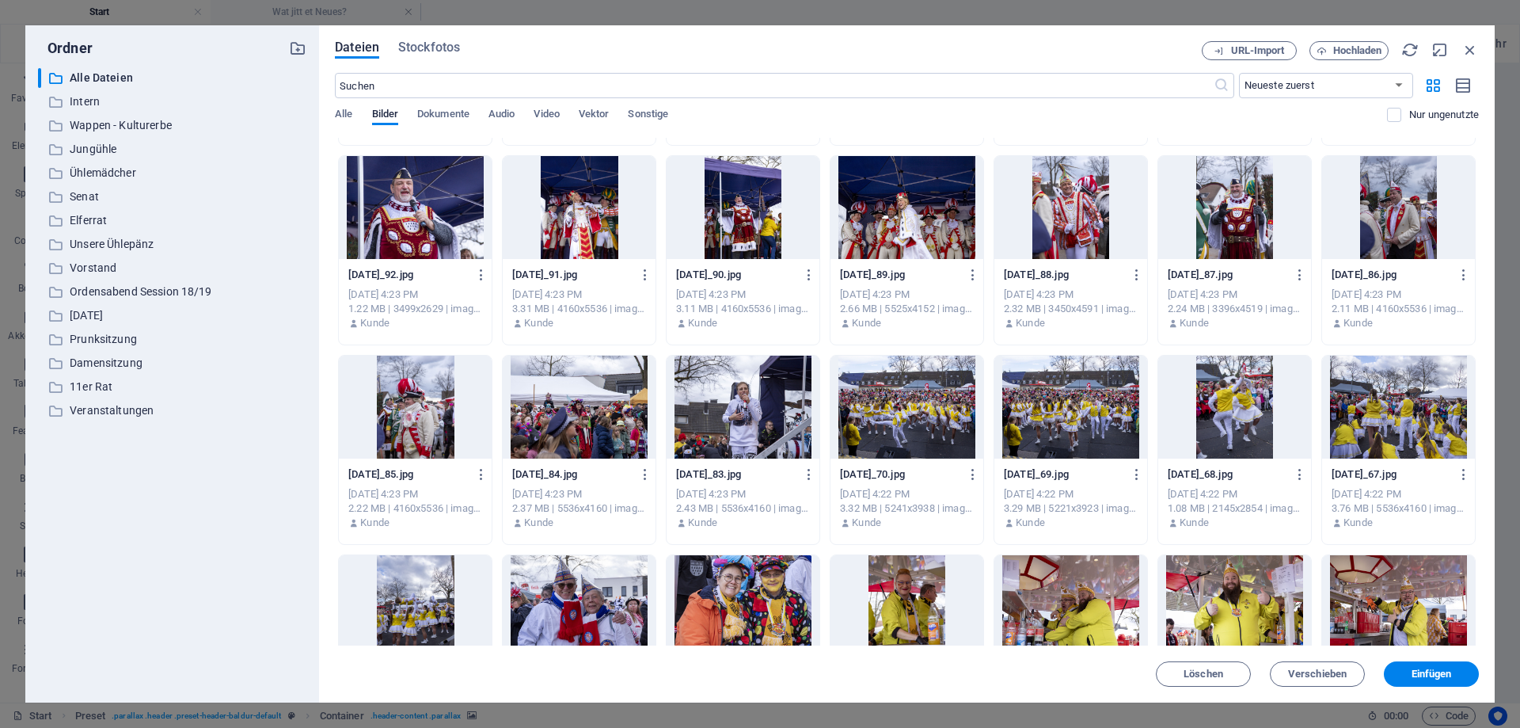
scroll to position [4775, 0]
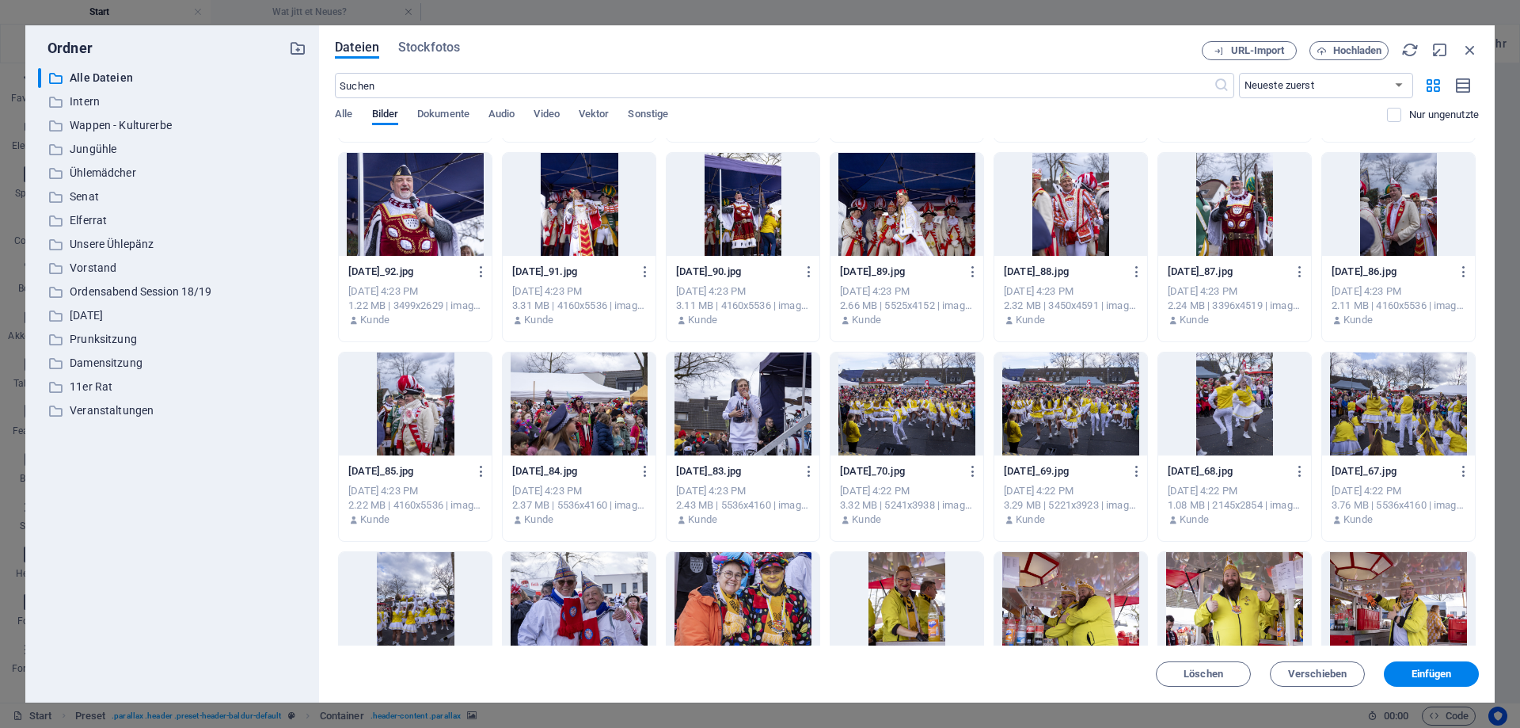
click at [902, 404] on div at bounding box center [907, 403] width 153 height 103
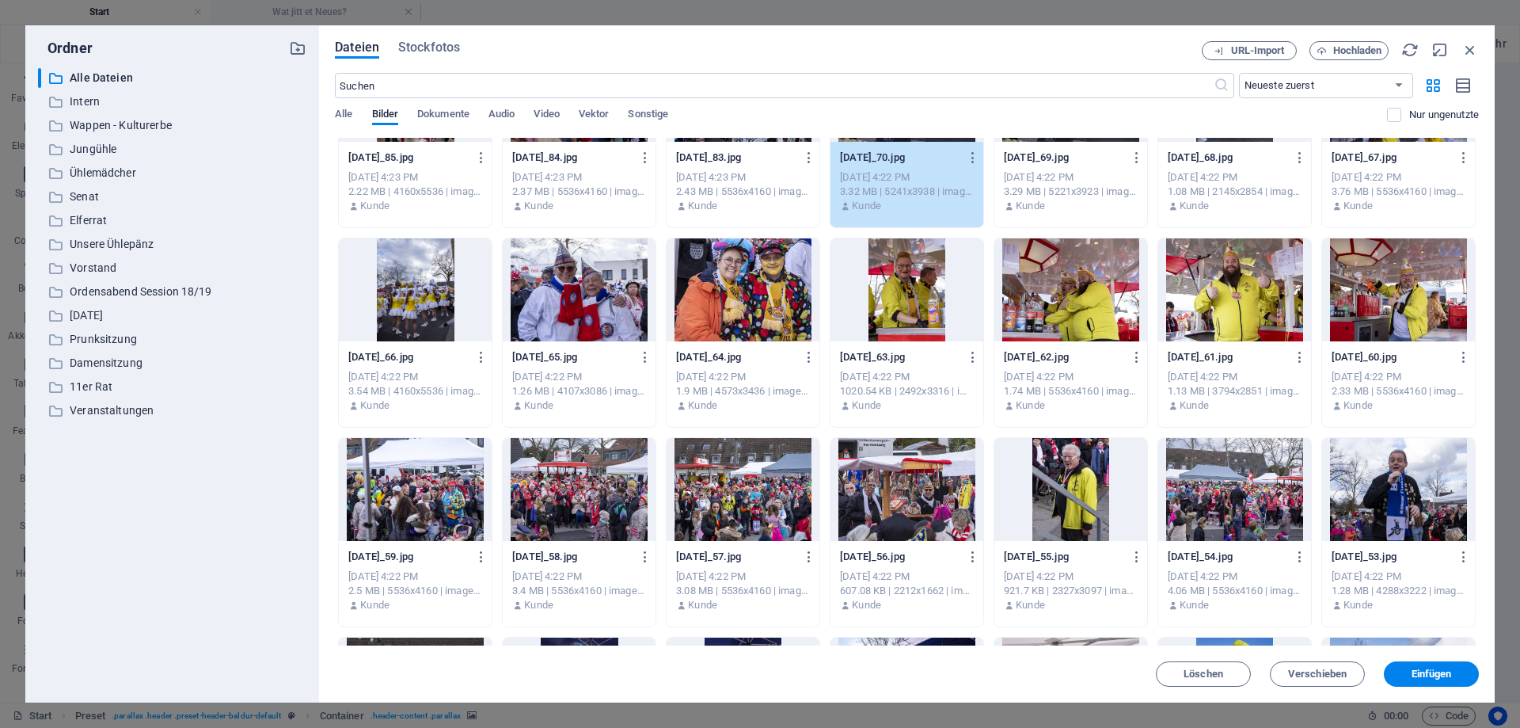
scroll to position [5203, 0]
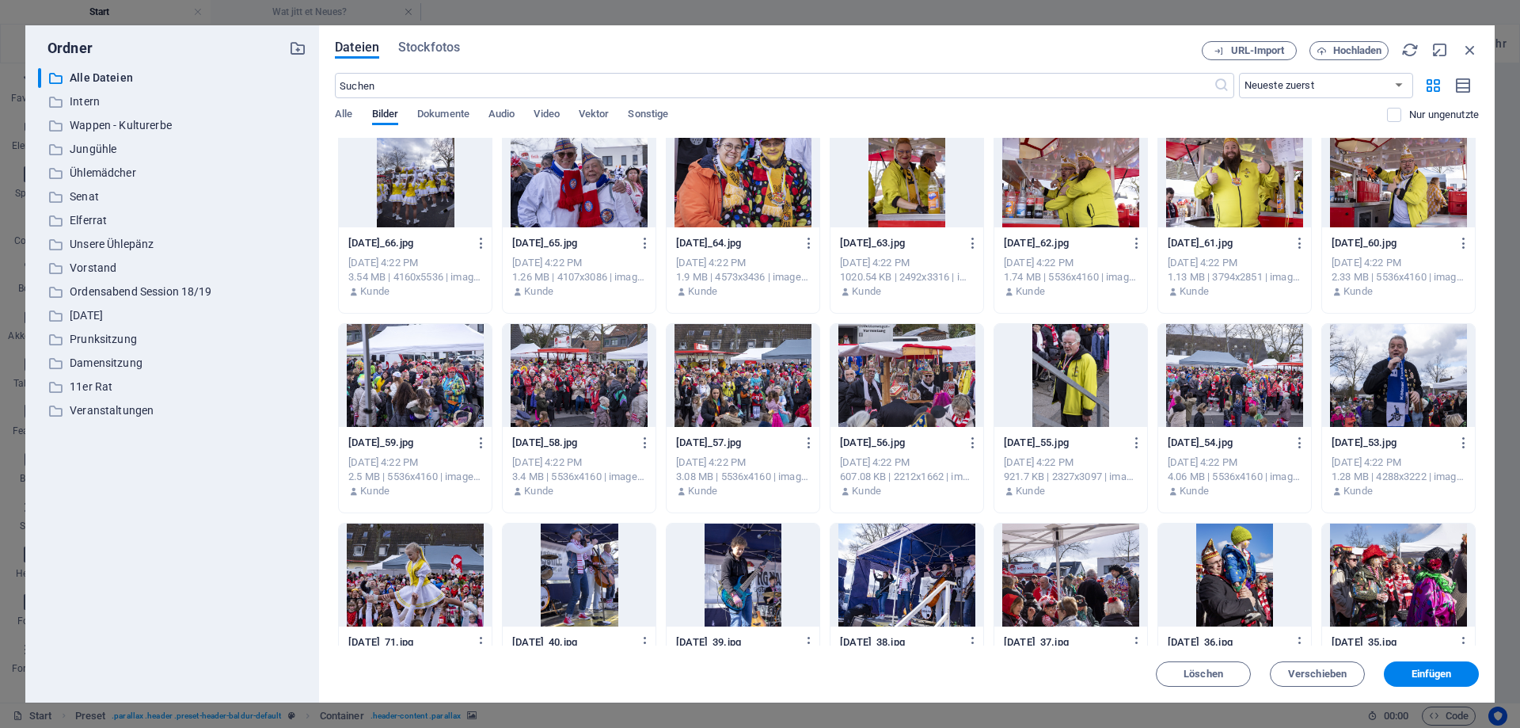
click at [891, 188] on div at bounding box center [907, 175] width 153 height 103
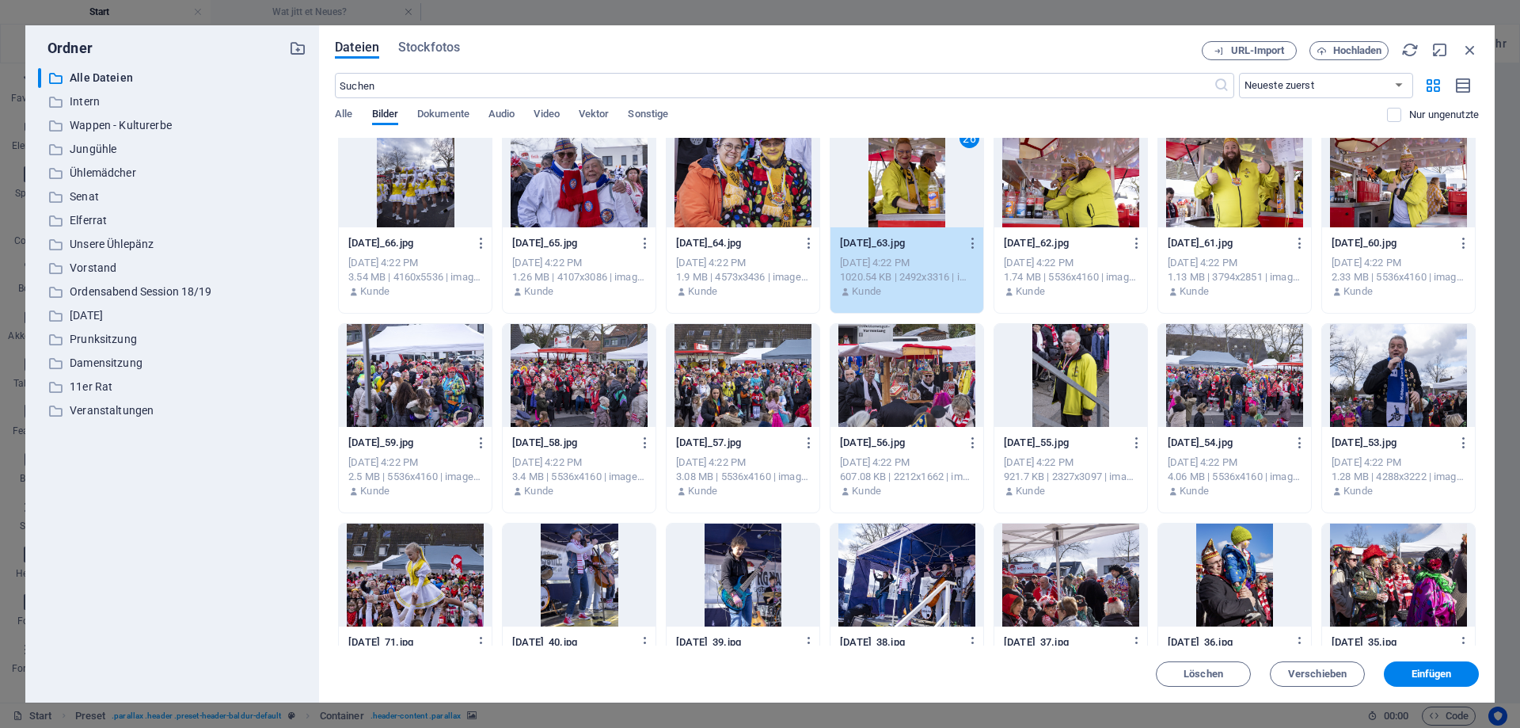
click at [1056, 371] on div at bounding box center [1071, 375] width 153 height 103
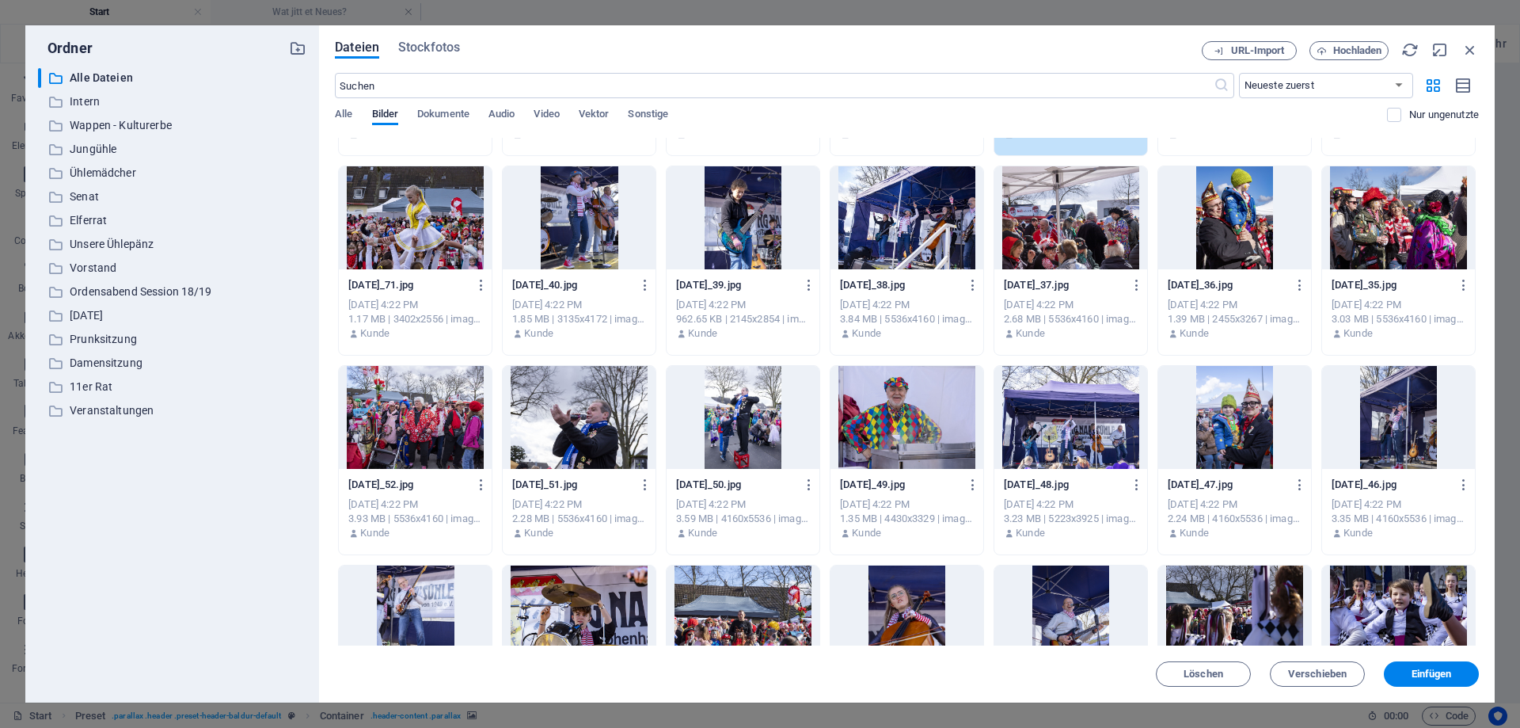
scroll to position [5630, 0]
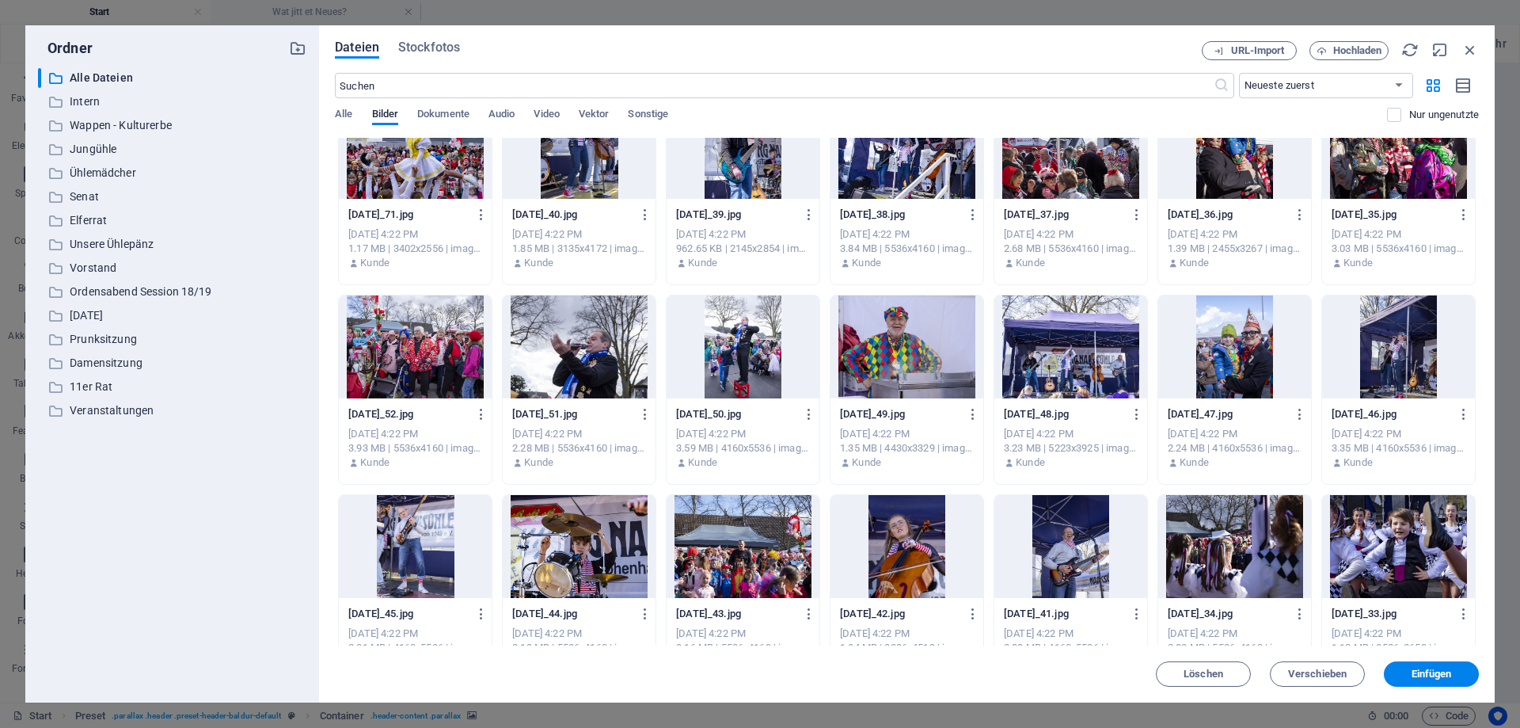
click at [864, 344] on div at bounding box center [907, 346] width 153 height 103
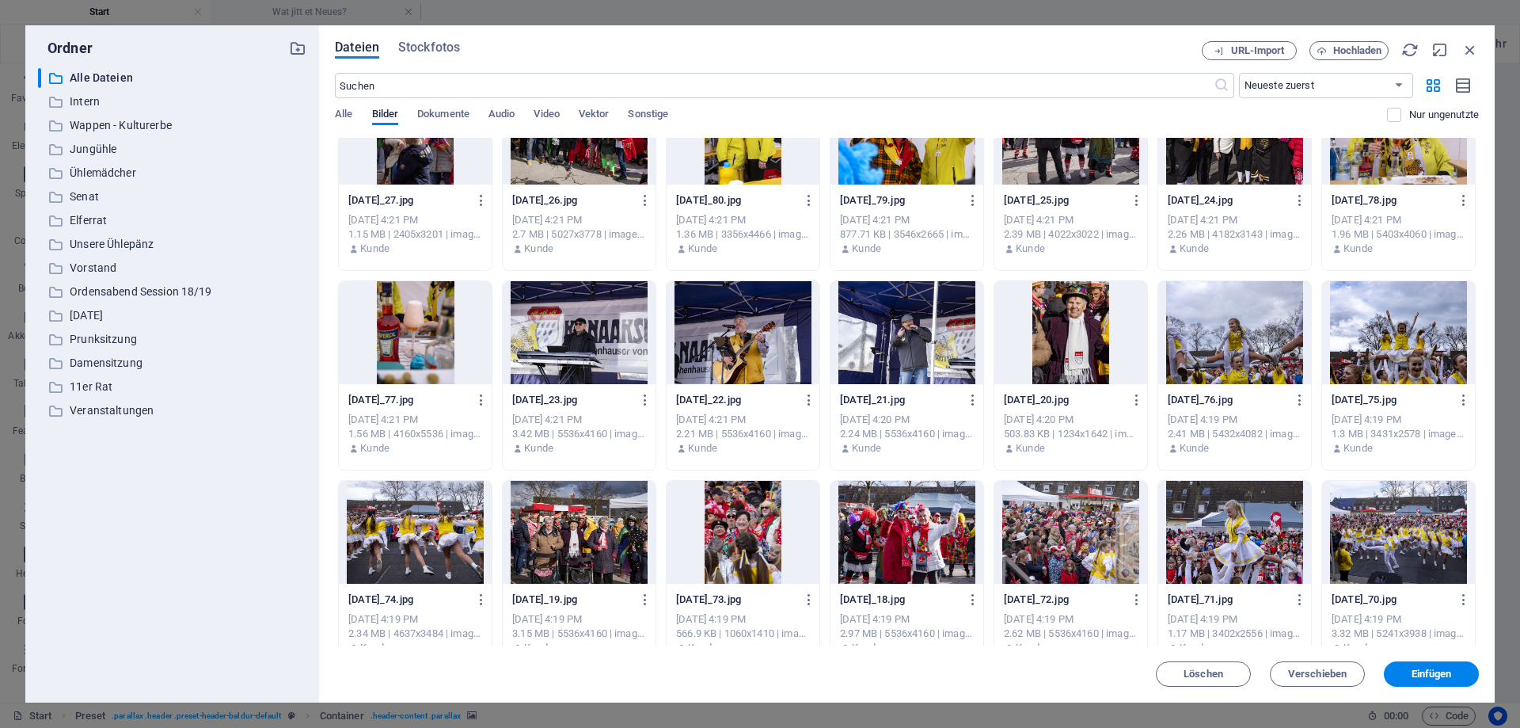
scroll to position [6414, 0]
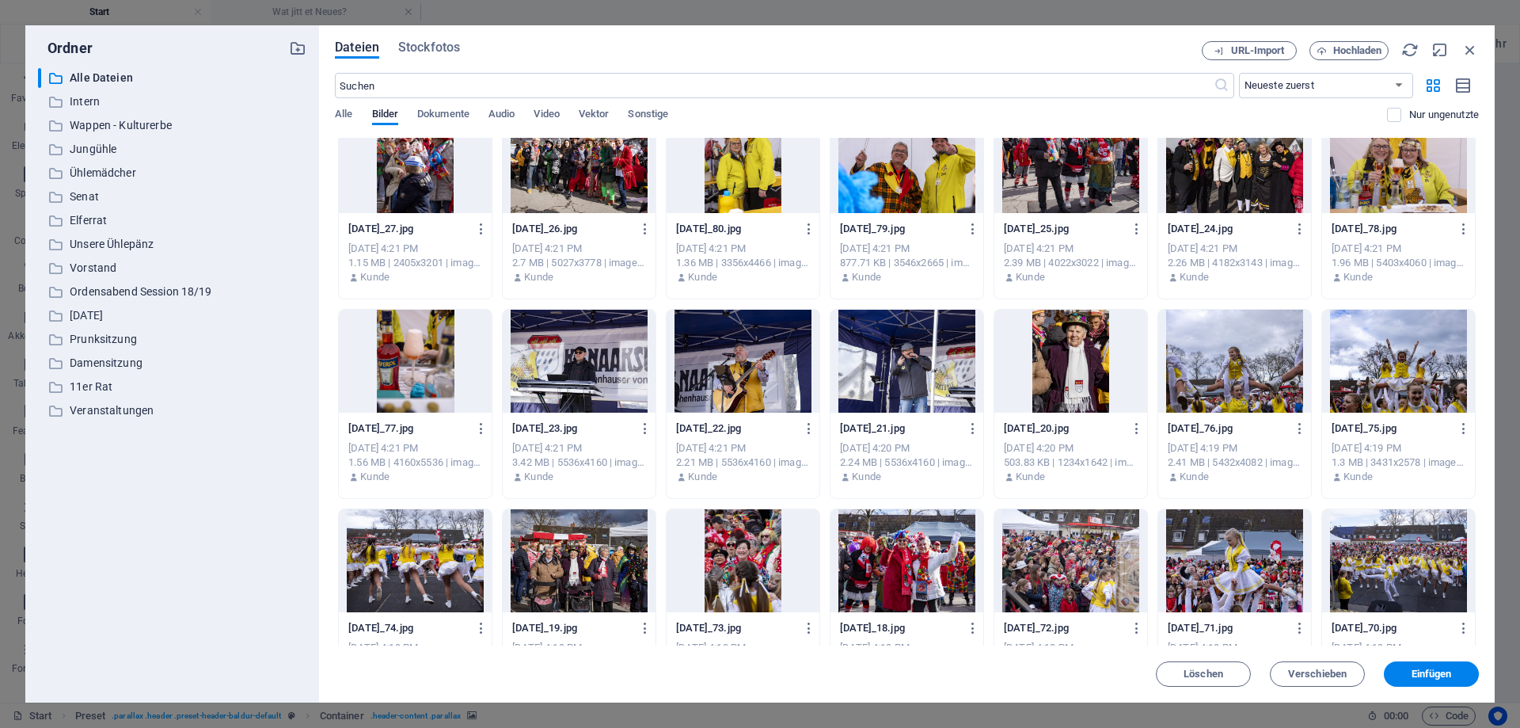
click at [744, 532] on div at bounding box center [743, 560] width 153 height 103
click at [1087, 363] on div at bounding box center [1071, 361] width 153 height 103
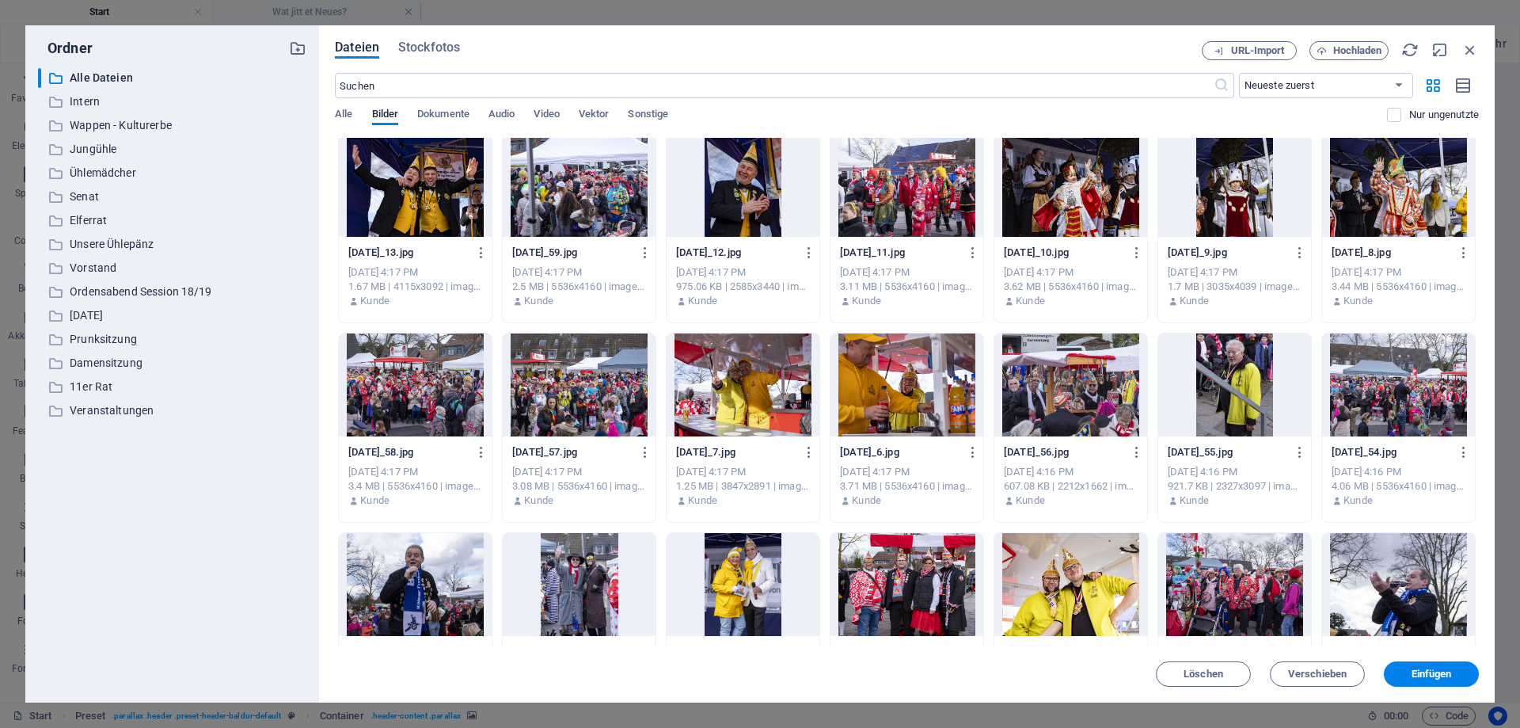
scroll to position [7412, 0]
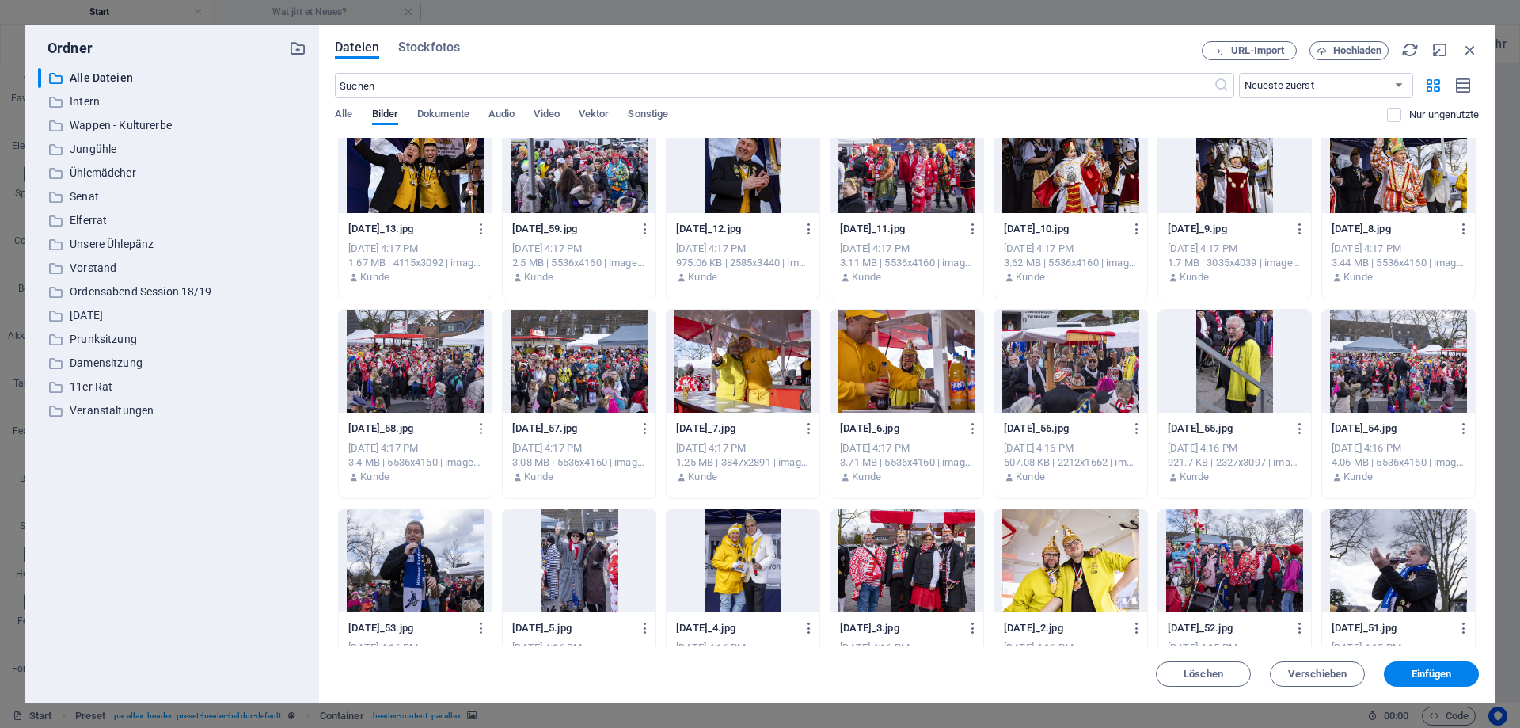
click at [737, 577] on div at bounding box center [743, 560] width 153 height 103
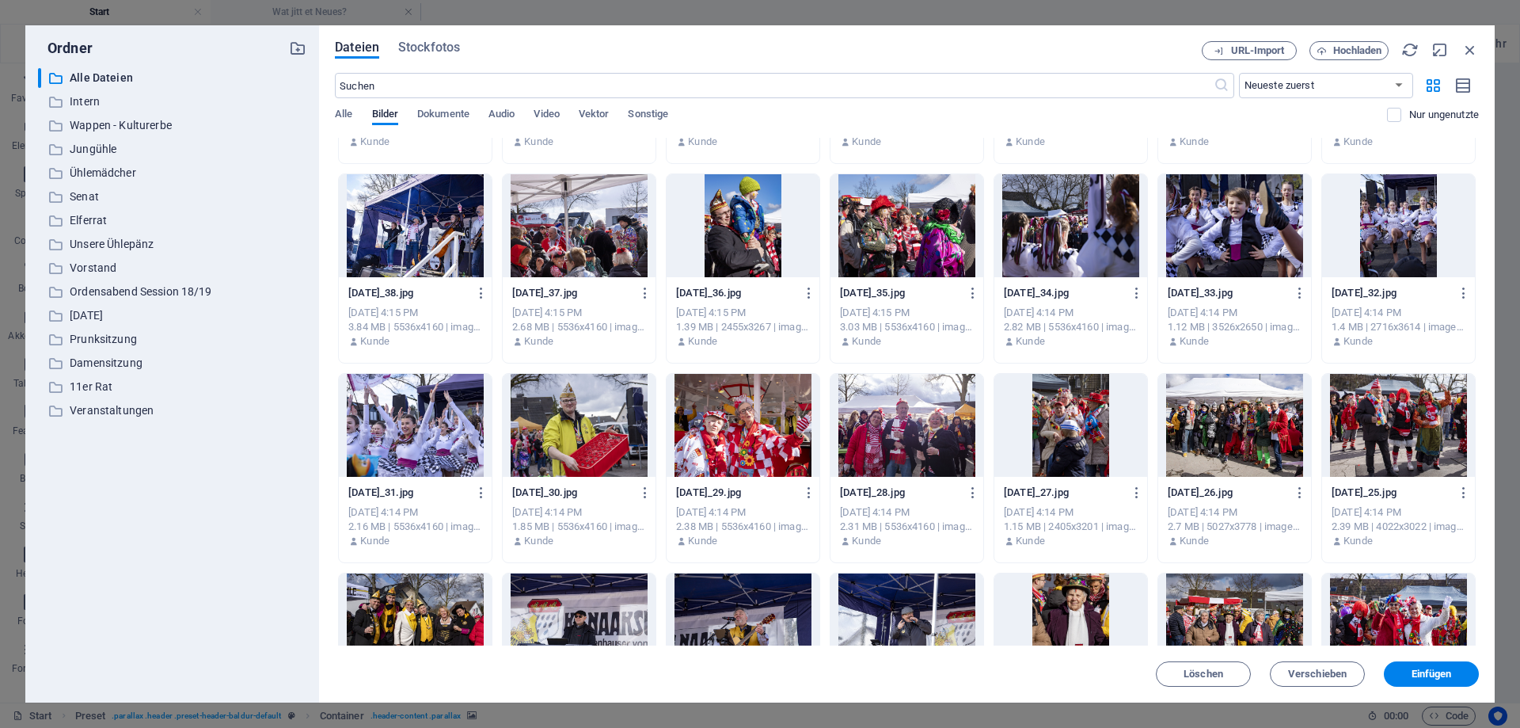
scroll to position [8410, 0]
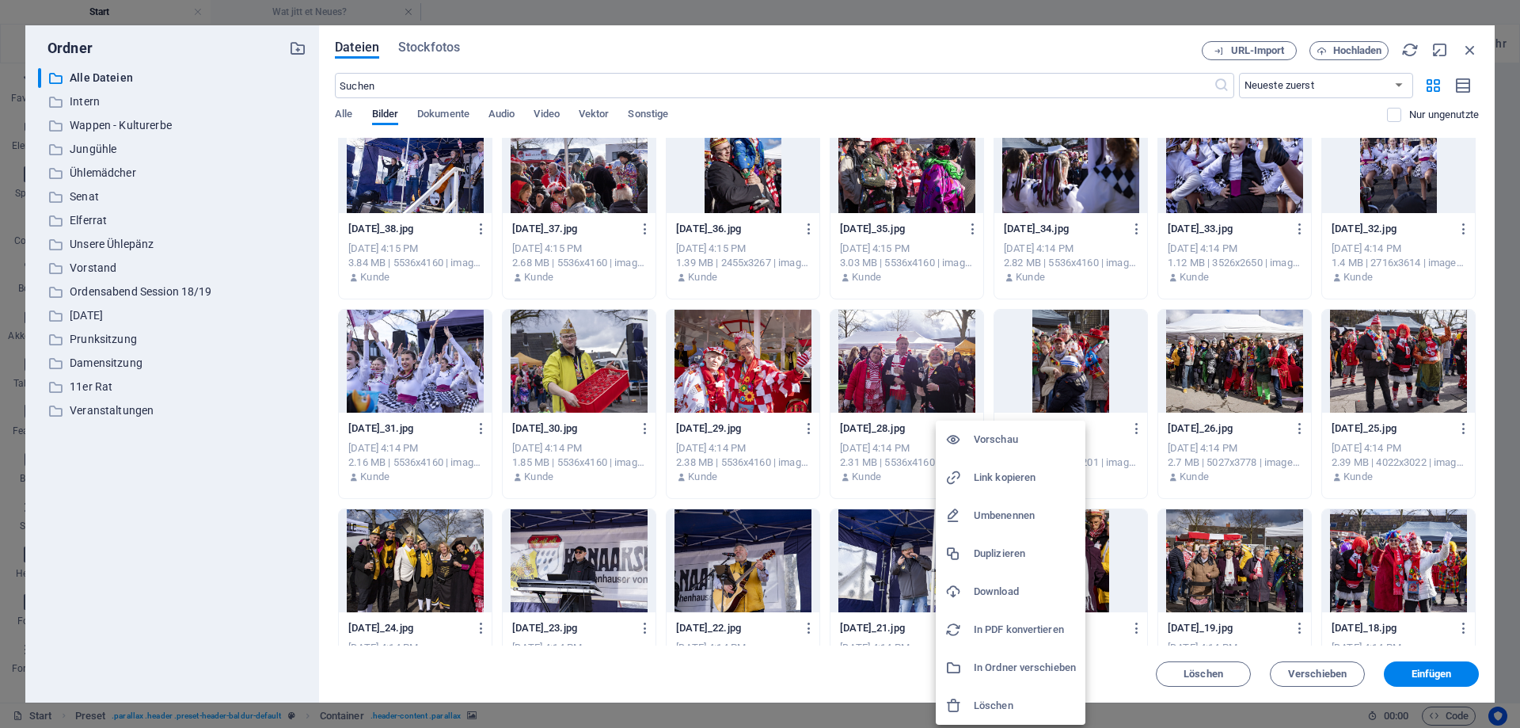
click at [302, 480] on div at bounding box center [760, 364] width 1520 height 728
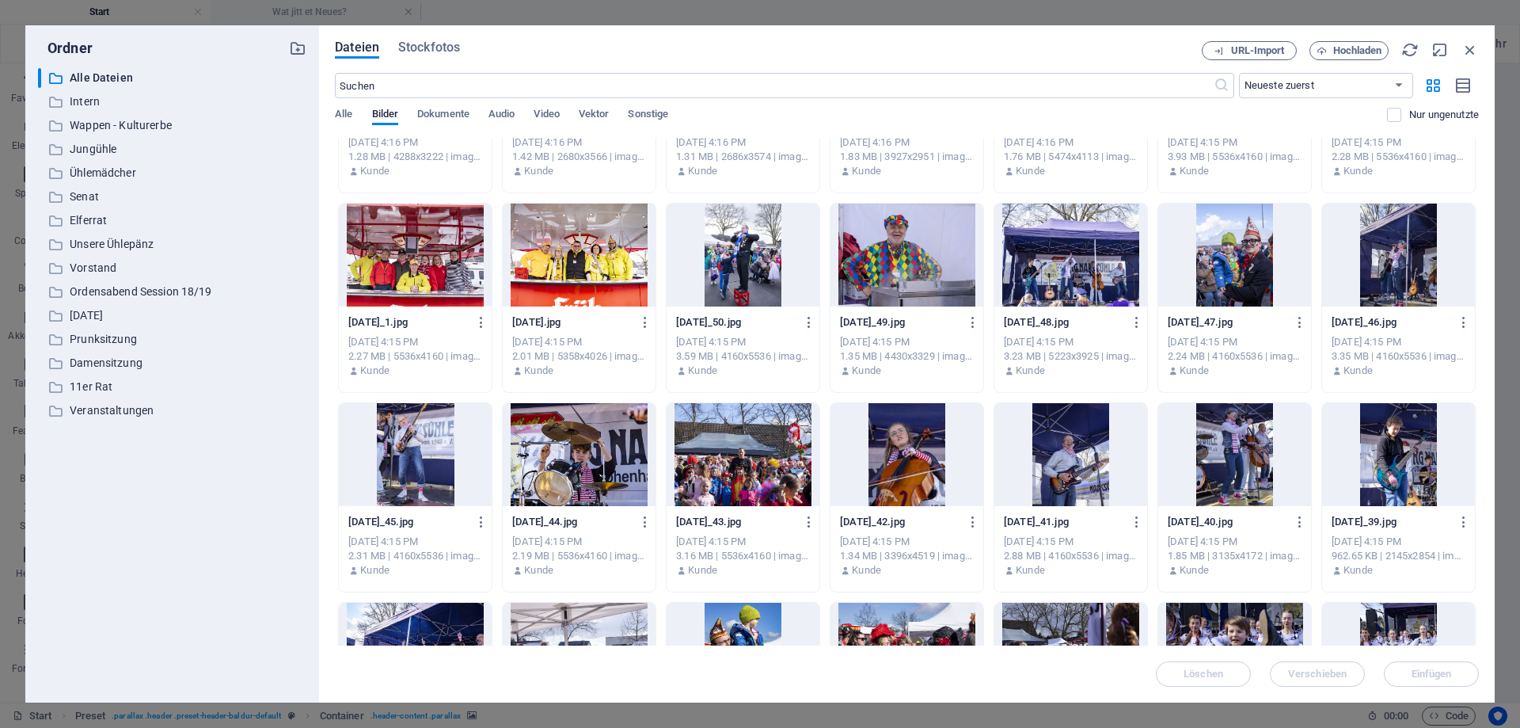
scroll to position [7839, 0]
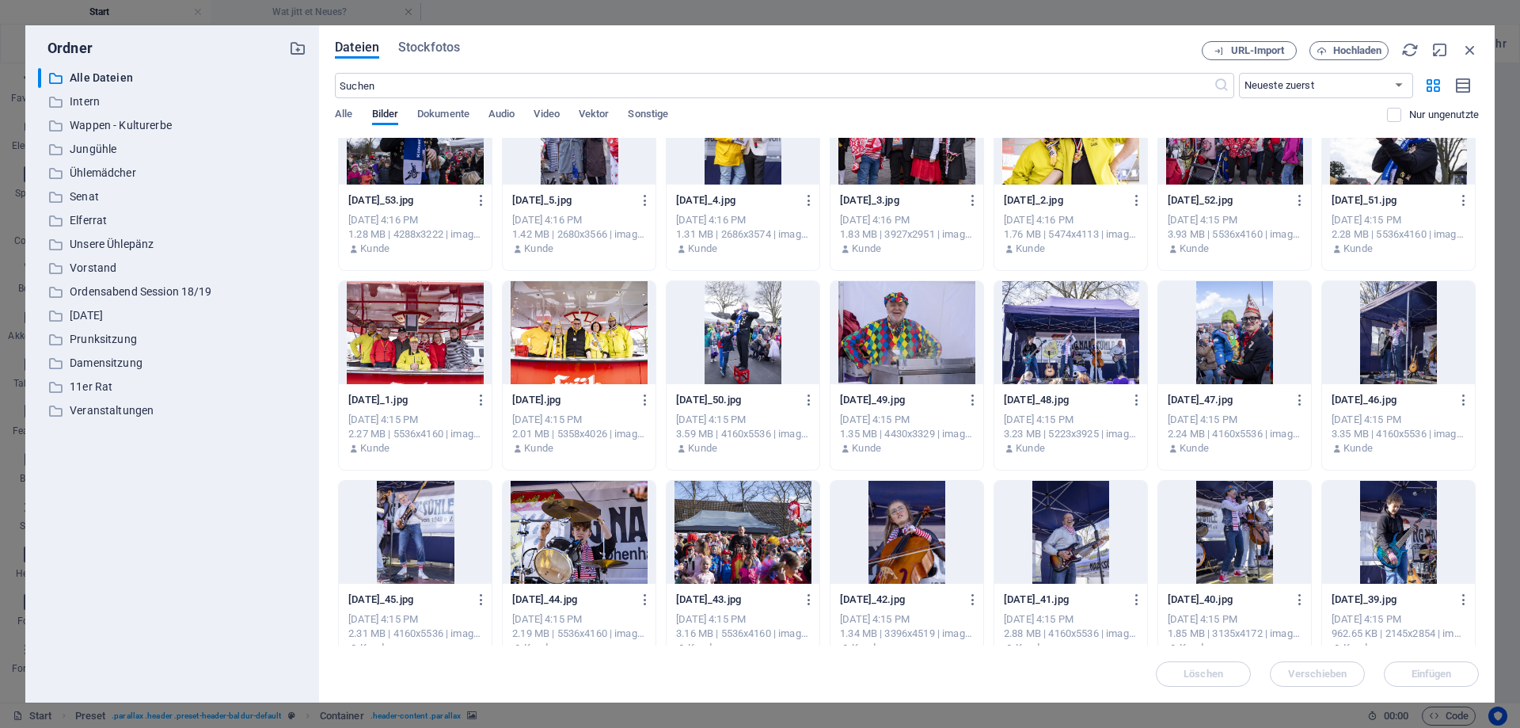
click at [585, 340] on div at bounding box center [579, 332] width 153 height 103
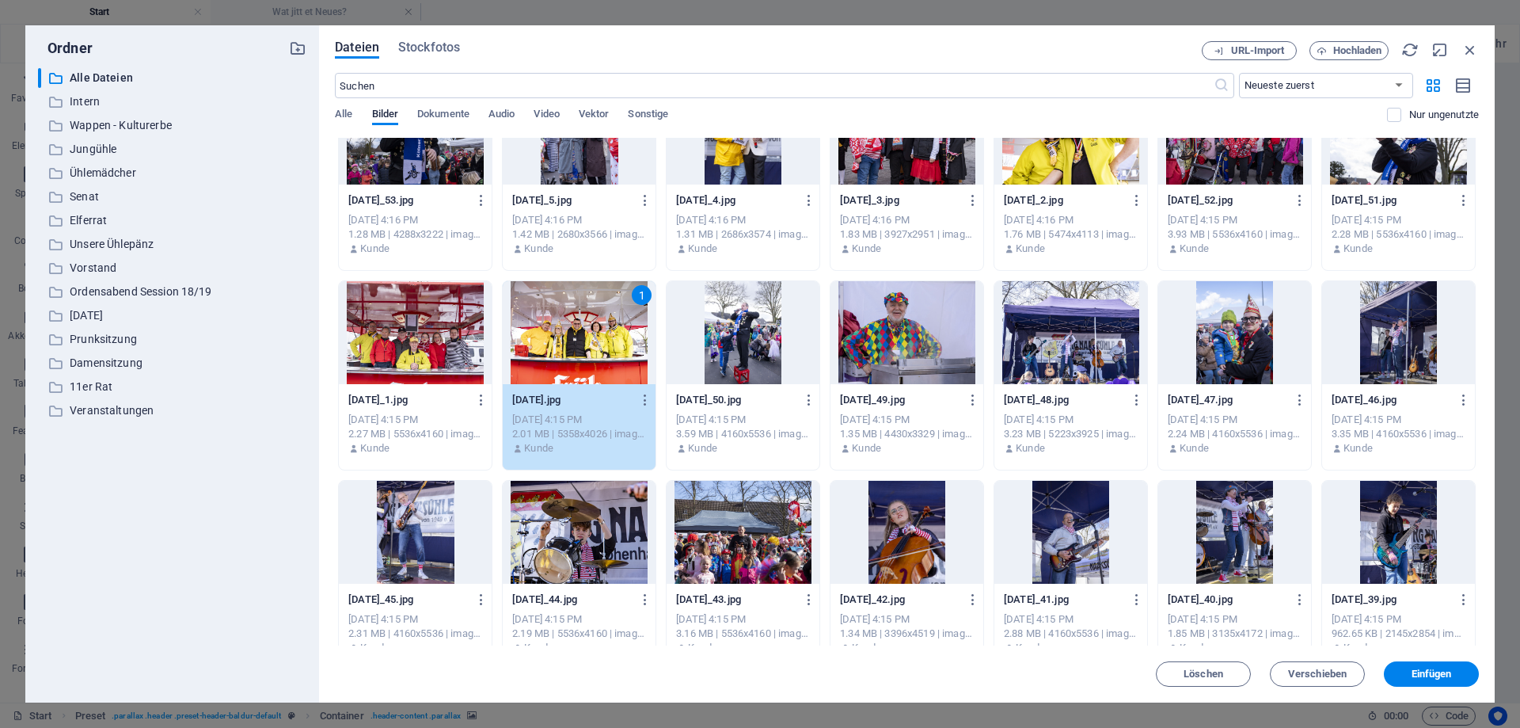
click at [432, 335] on div at bounding box center [415, 332] width 153 height 103
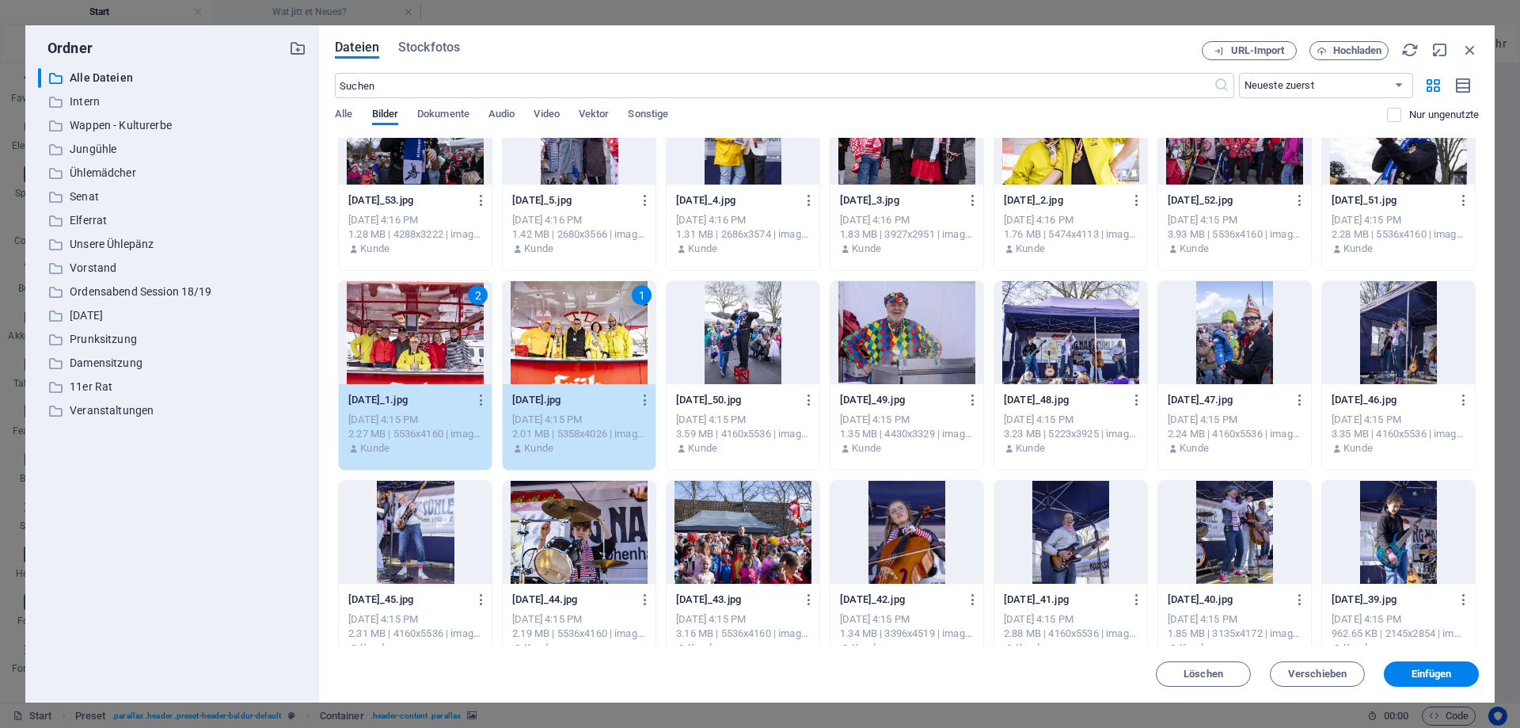
scroll to position [7697, 0]
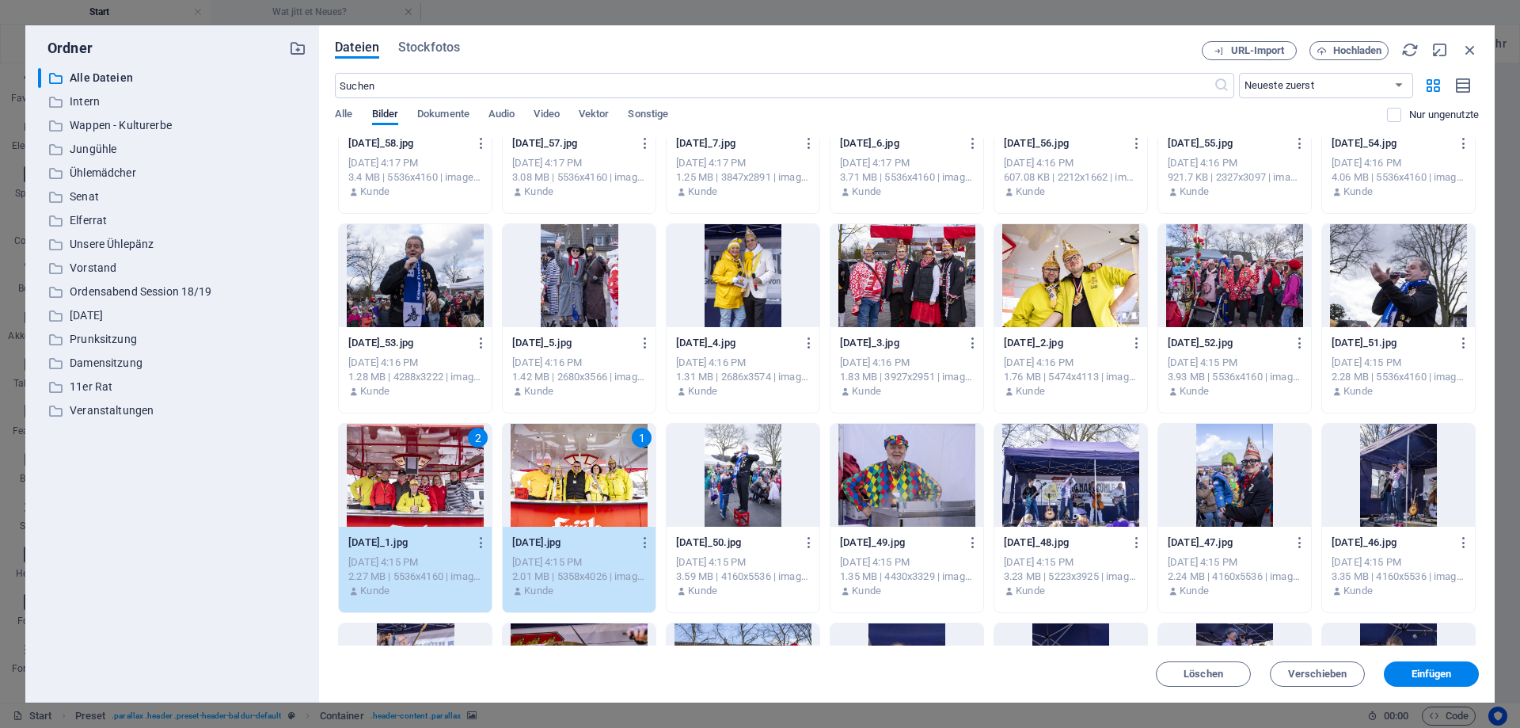
click at [920, 484] on div at bounding box center [907, 475] width 153 height 103
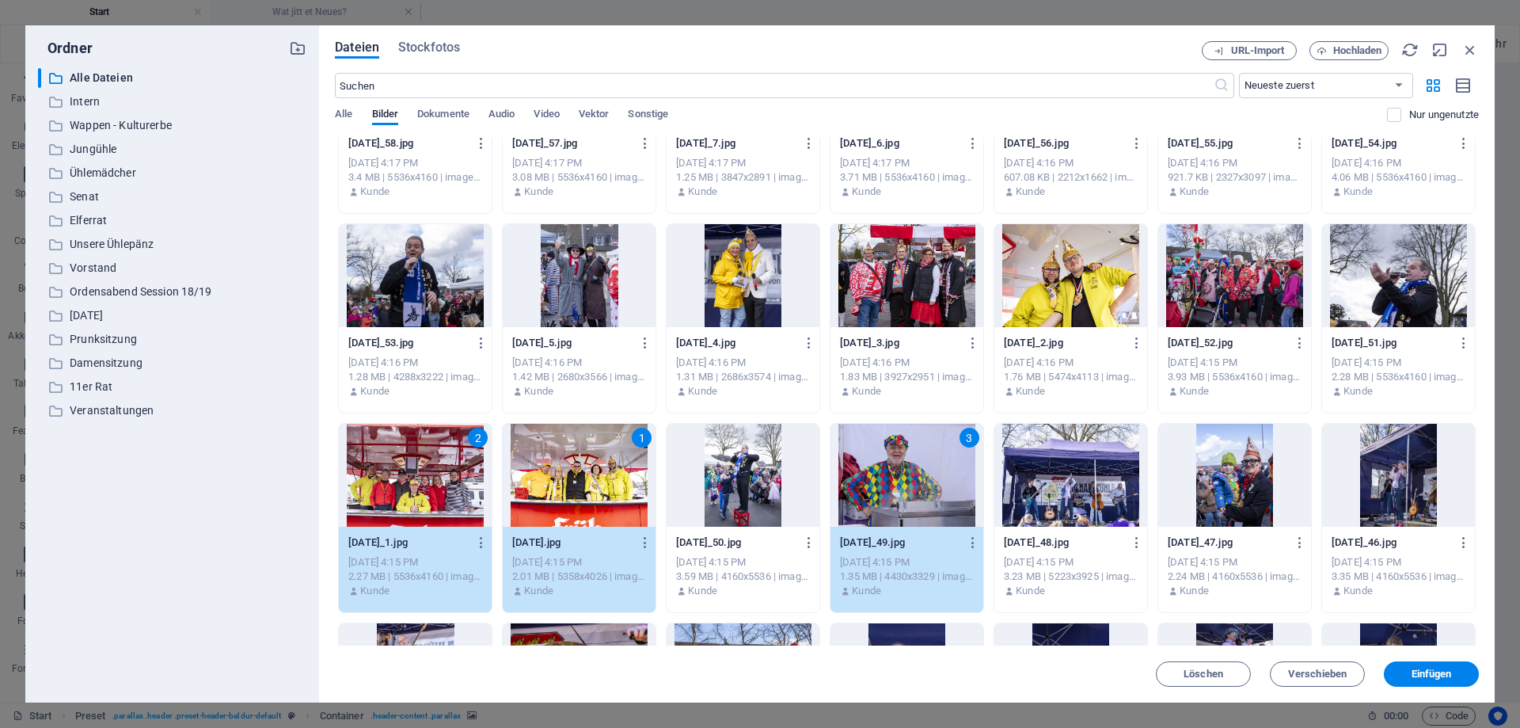
drag, startPoint x: 1085, startPoint y: 287, endPoint x: 960, endPoint y: 281, distance: 125.3
click at [1084, 287] on div at bounding box center [1071, 275] width 153 height 103
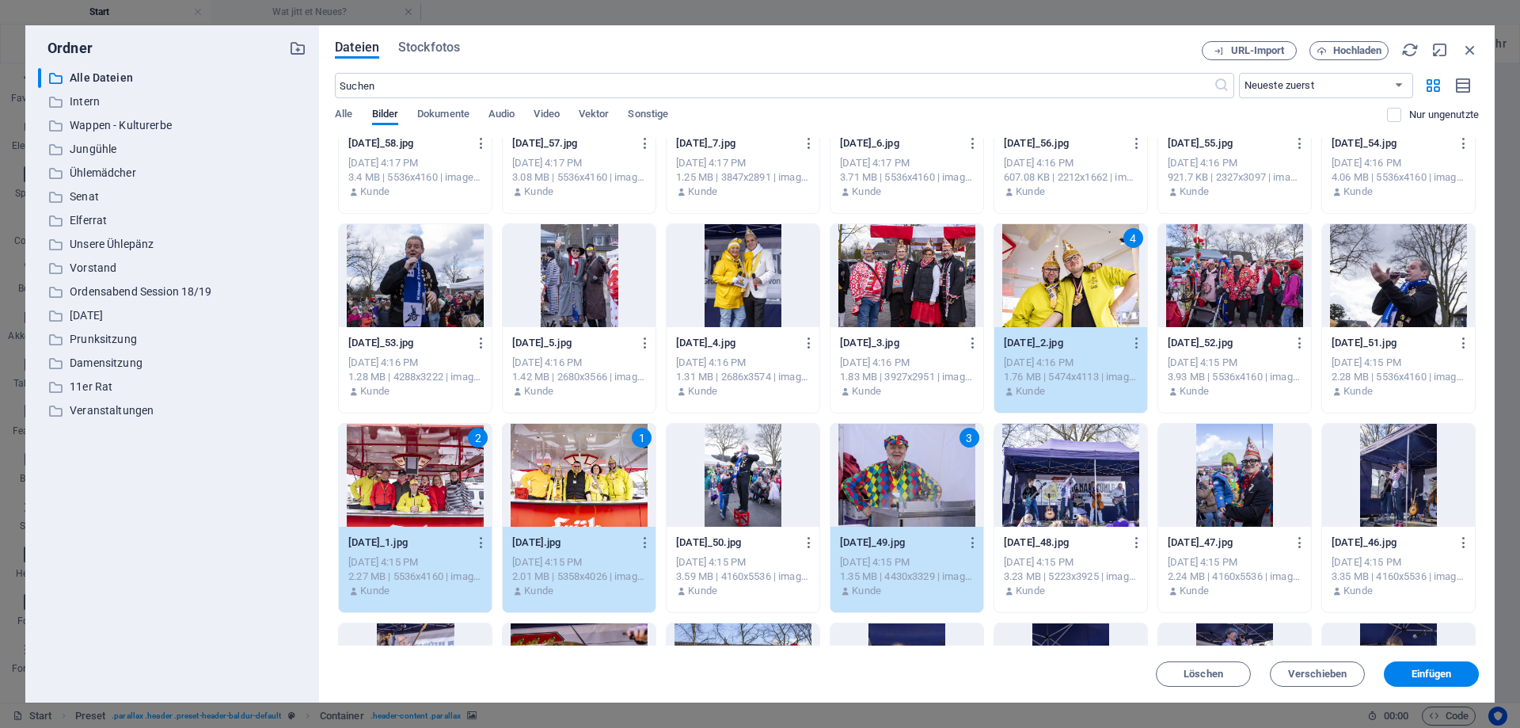
click at [728, 270] on div at bounding box center [743, 275] width 153 height 103
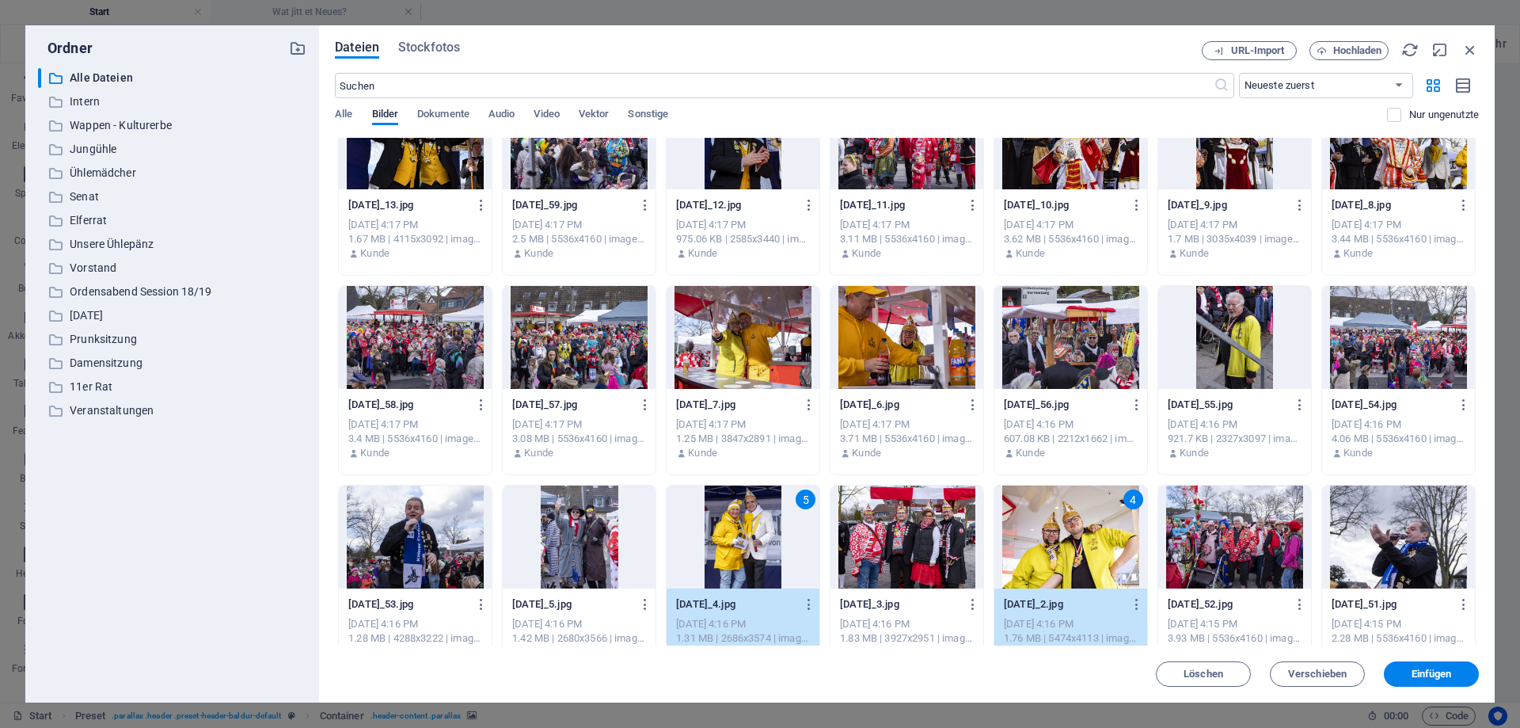
scroll to position [7412, 0]
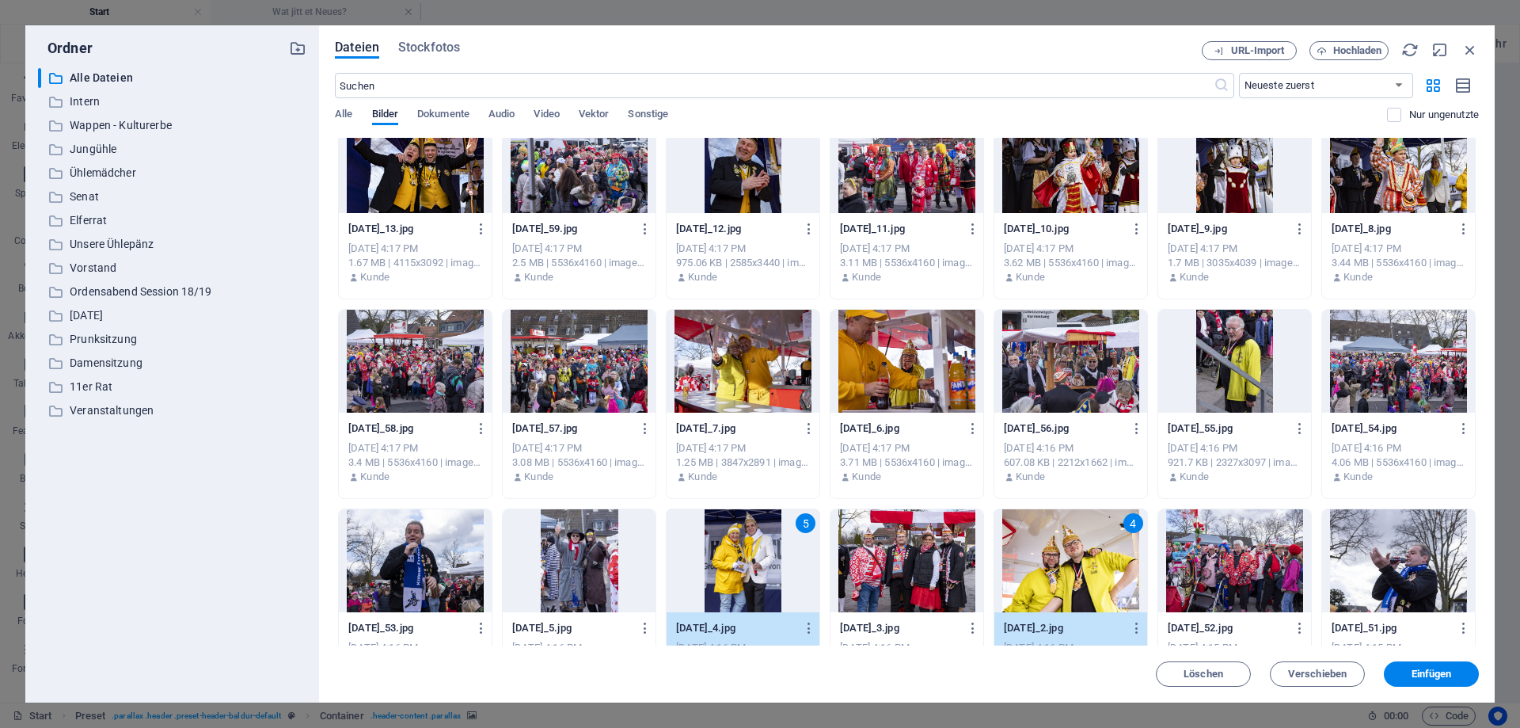
click at [892, 356] on div at bounding box center [907, 361] width 153 height 103
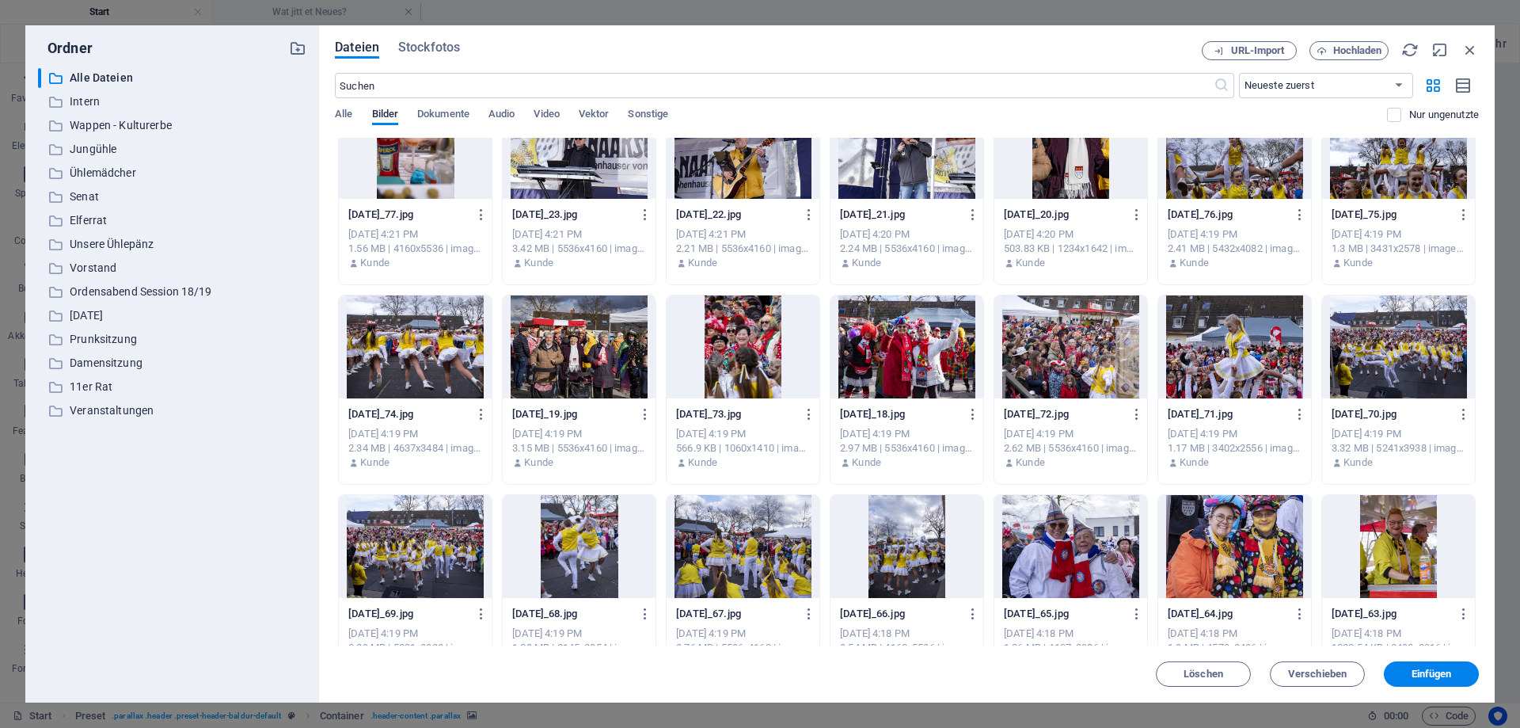
scroll to position [6557, 0]
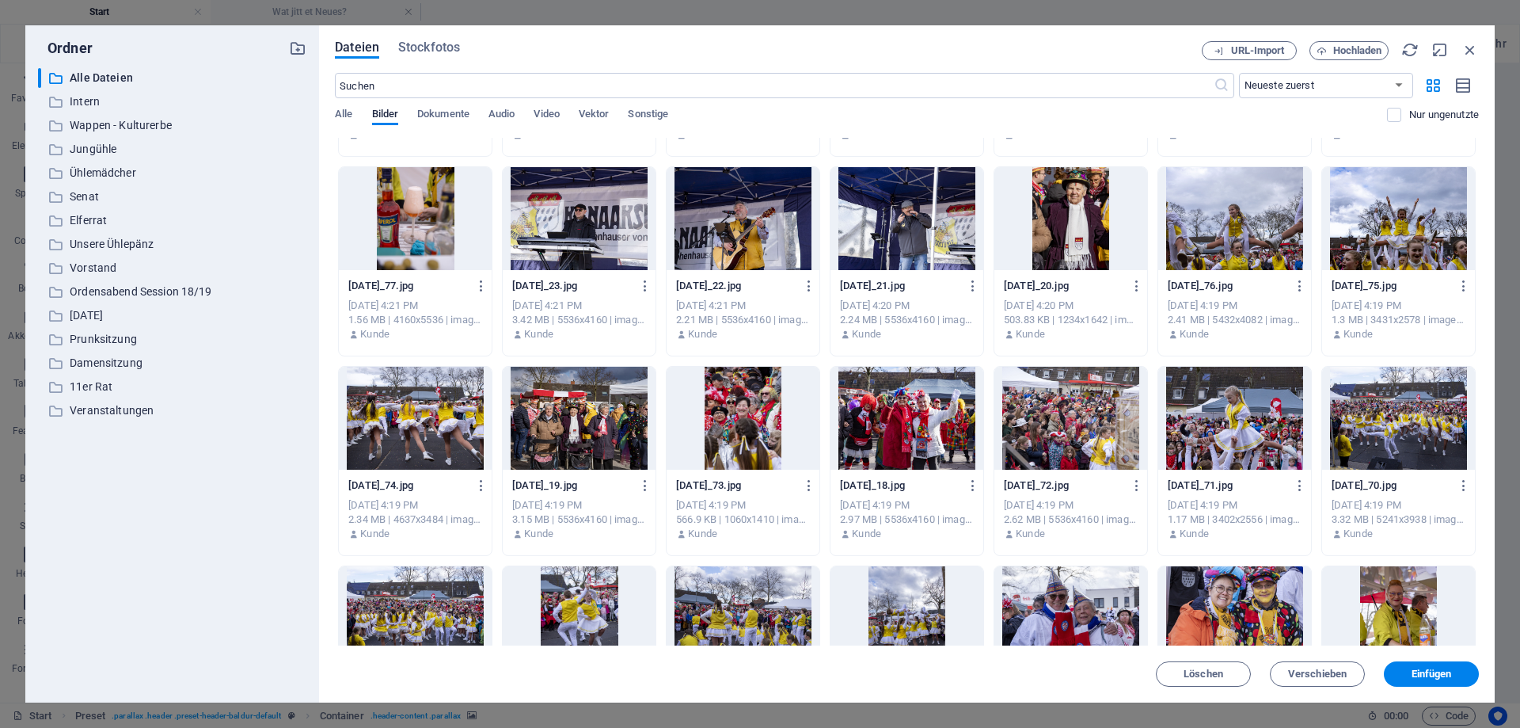
click at [436, 428] on div at bounding box center [415, 418] width 153 height 103
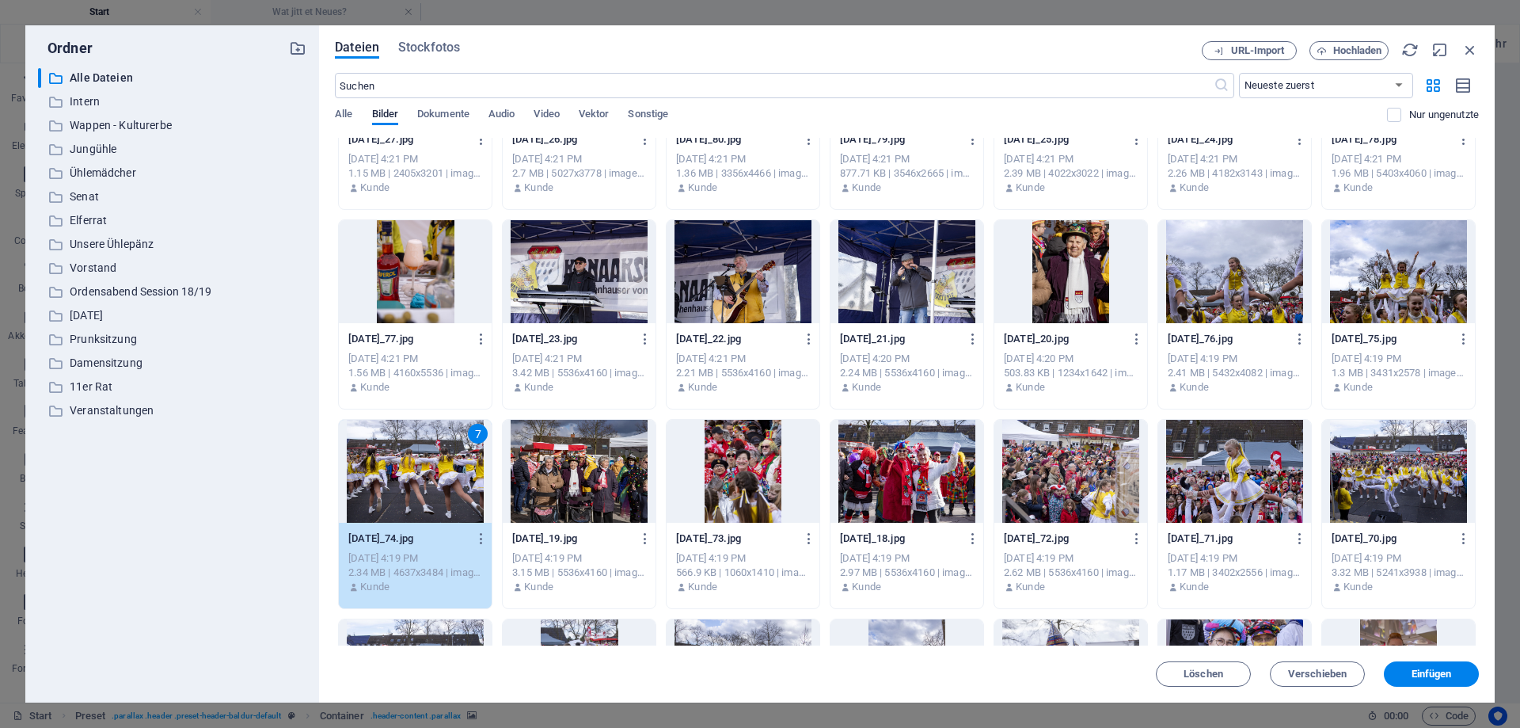
scroll to position [6485, 0]
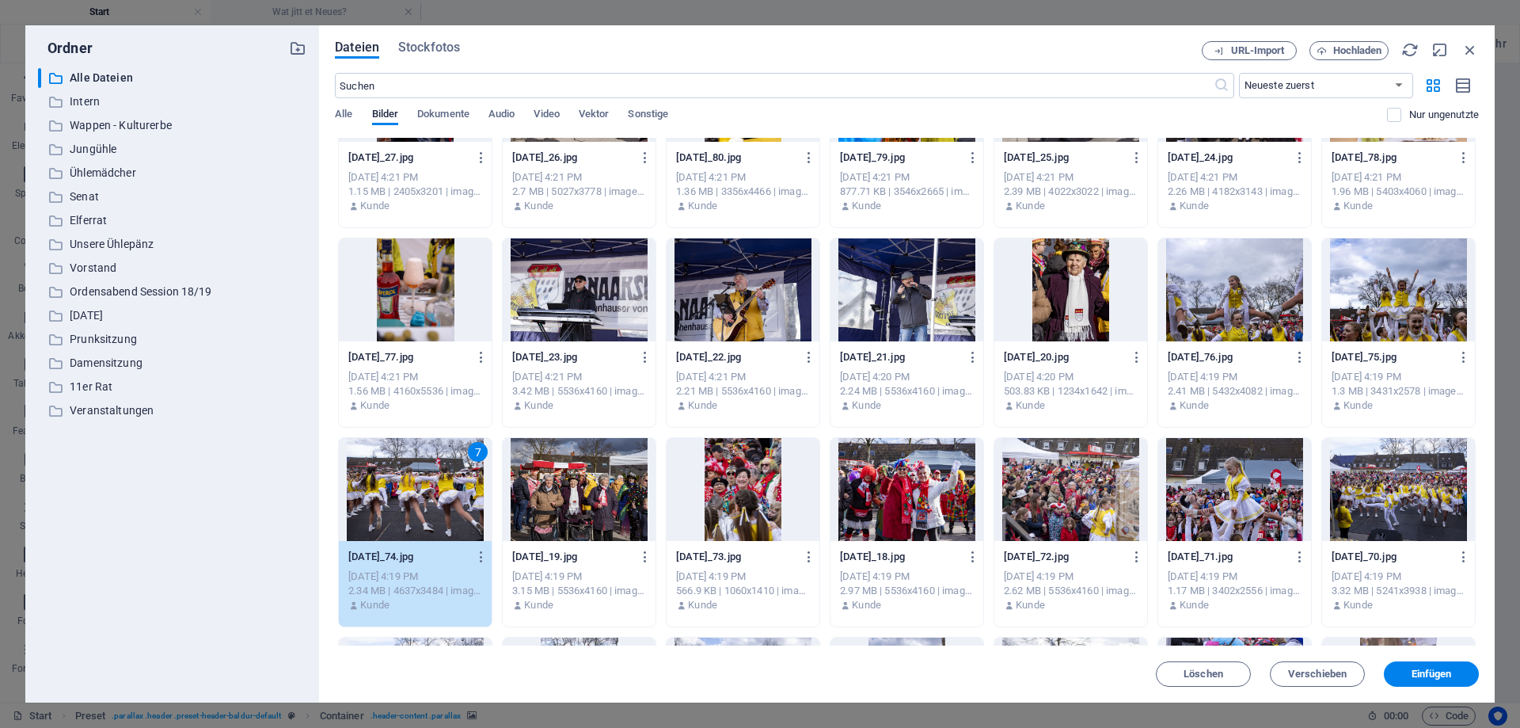
click at [1057, 293] on div at bounding box center [1071, 289] width 153 height 103
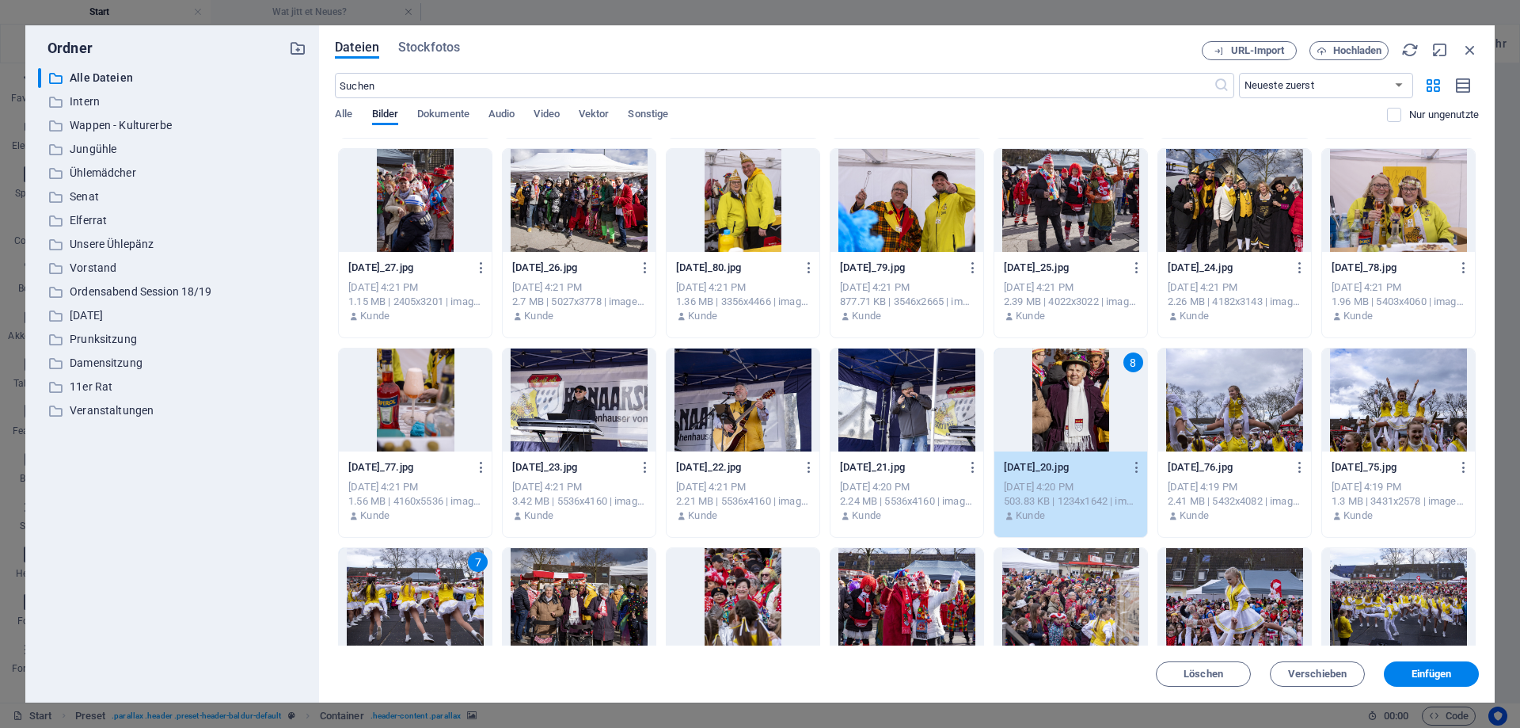
scroll to position [6343, 0]
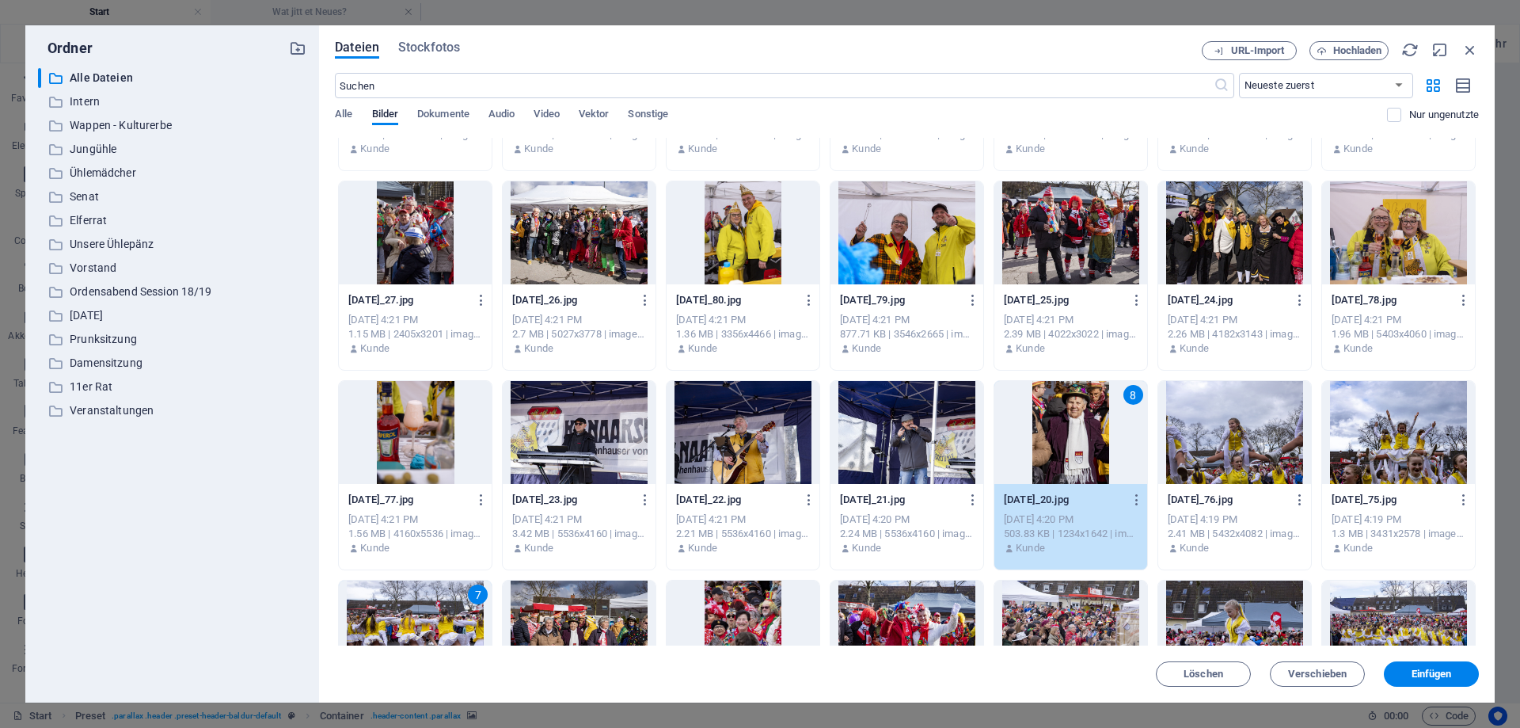
click at [1238, 239] on div at bounding box center [1234, 232] width 153 height 103
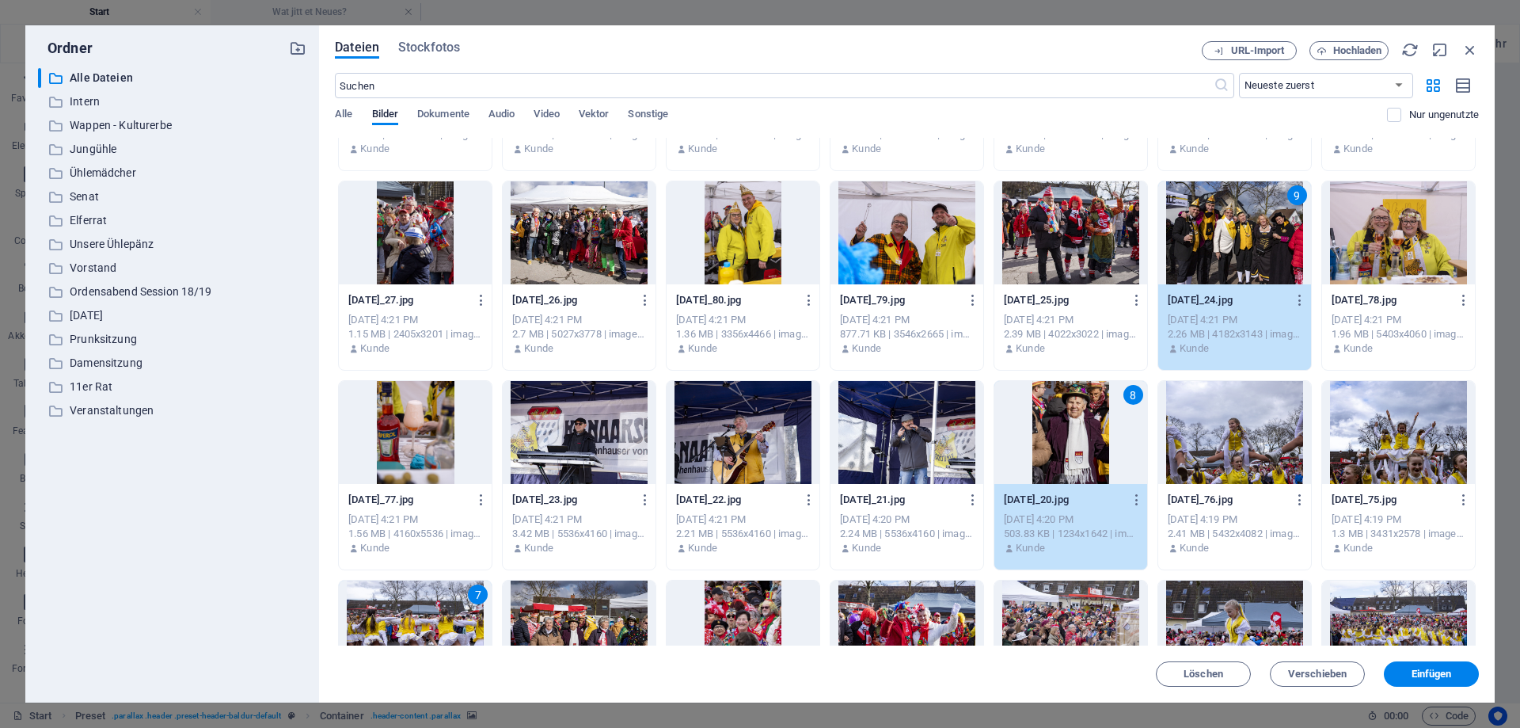
click at [1397, 230] on div at bounding box center [1398, 232] width 153 height 103
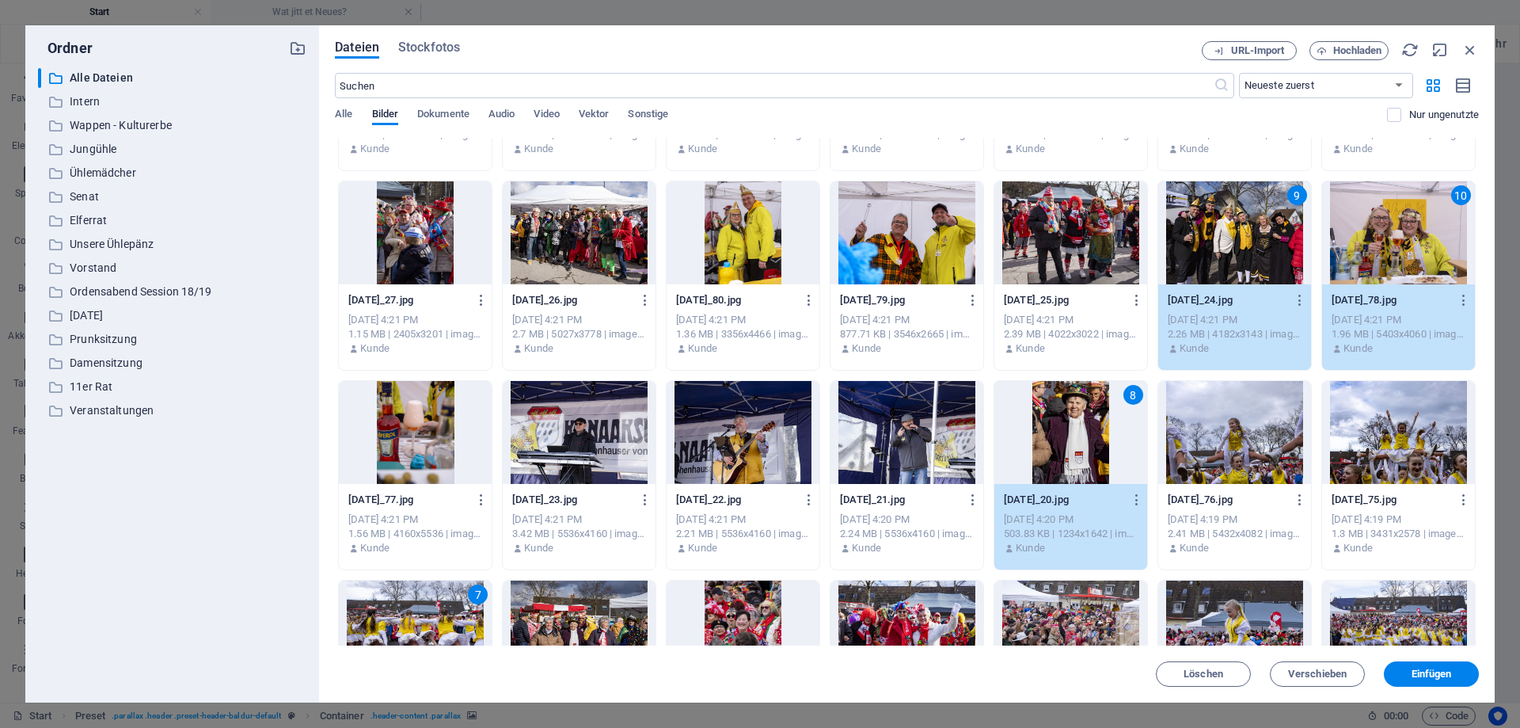
click at [738, 240] on div at bounding box center [743, 232] width 153 height 103
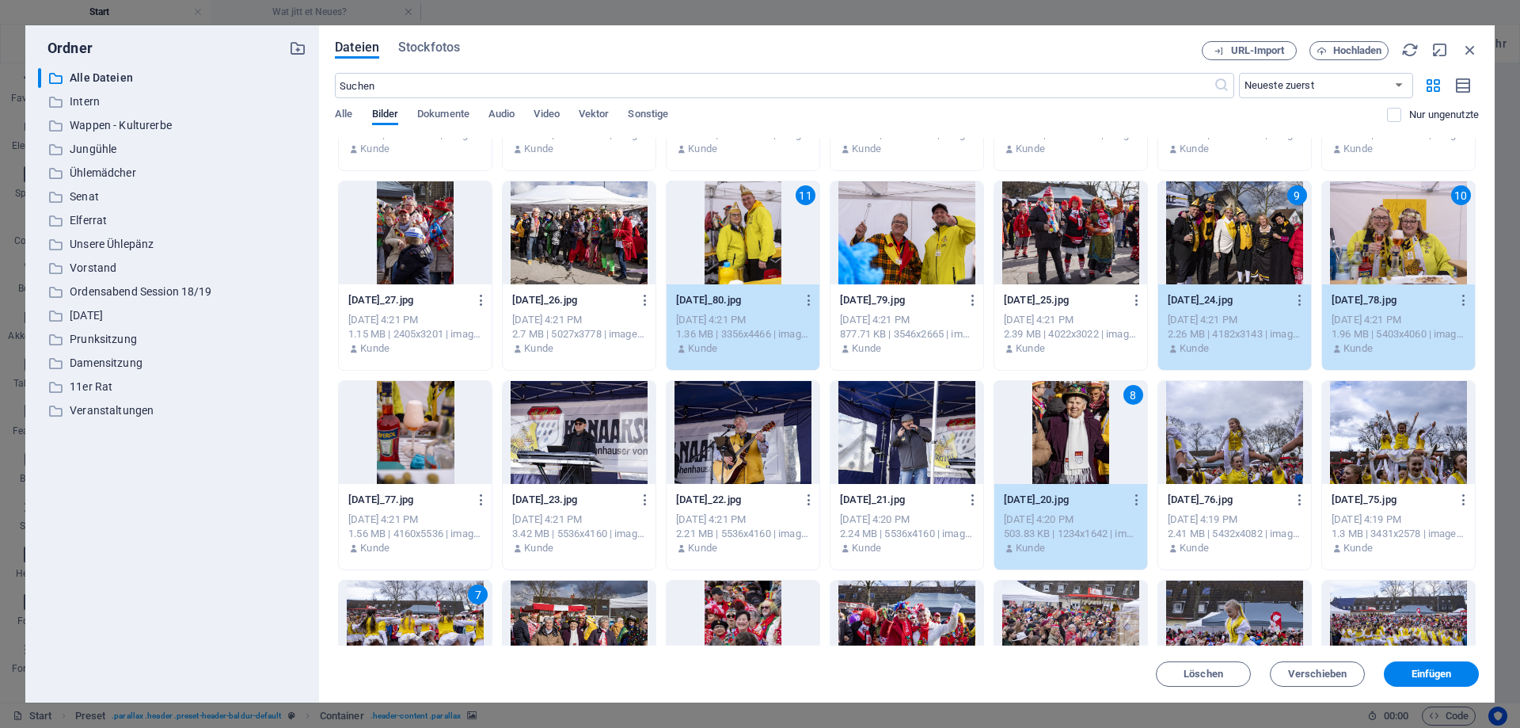
click at [881, 242] on div at bounding box center [907, 232] width 153 height 103
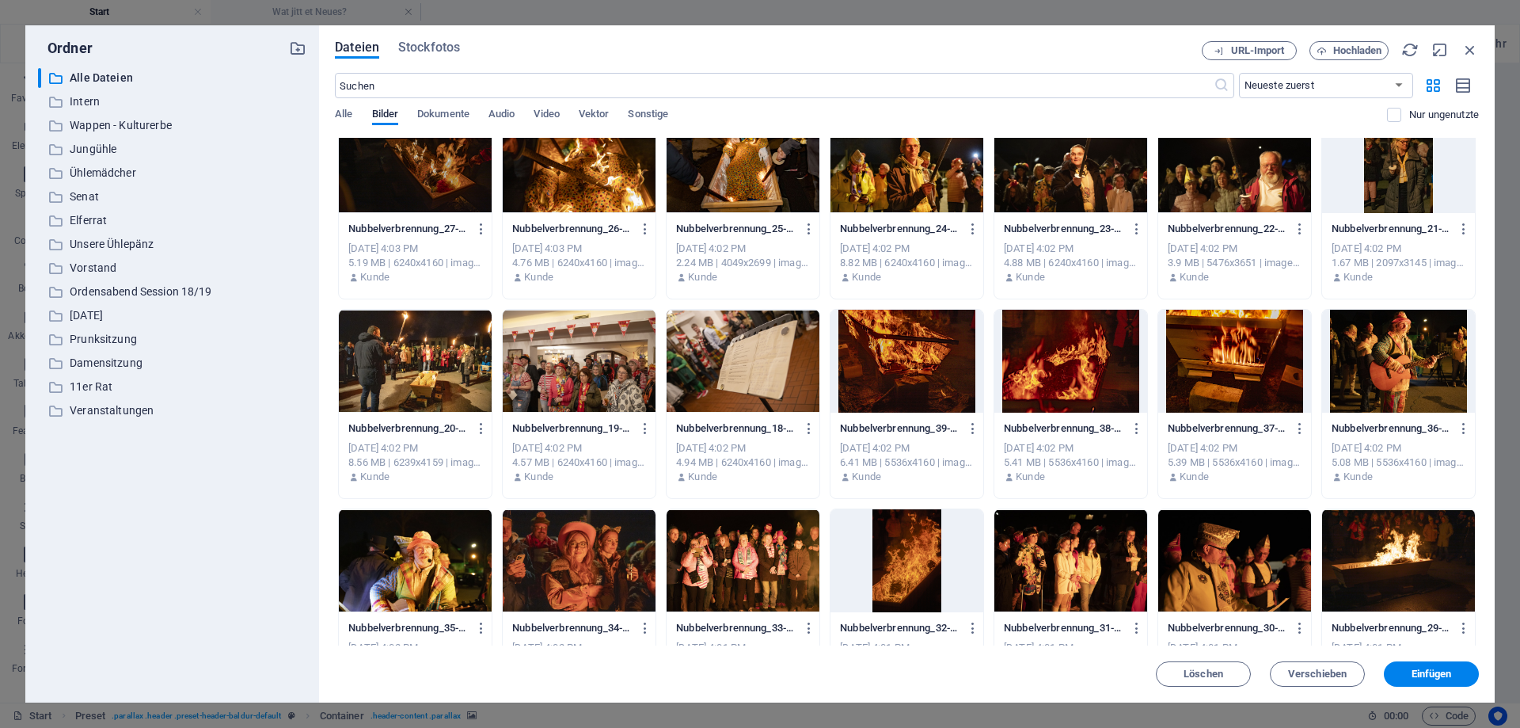
scroll to position [0, 0]
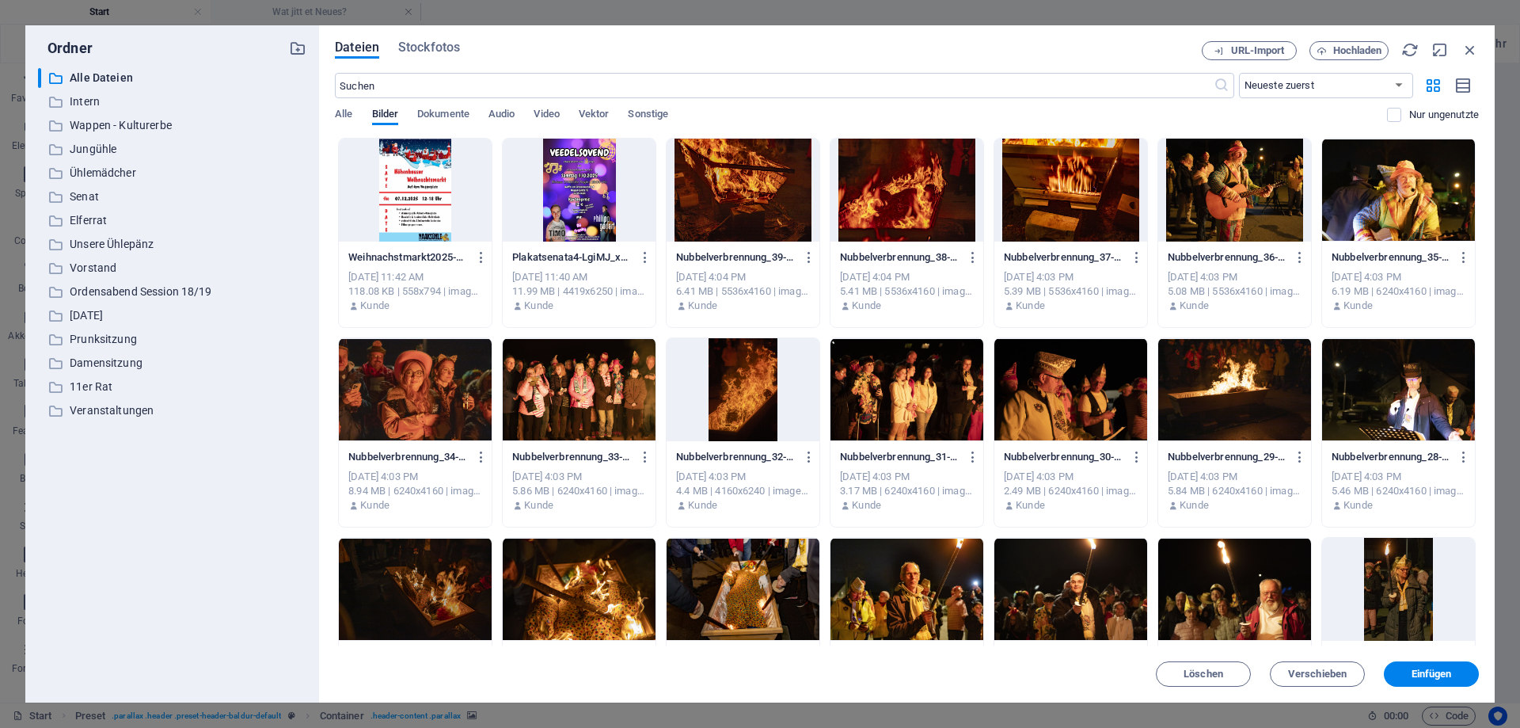
click at [1068, 190] on div at bounding box center [1071, 190] width 153 height 103
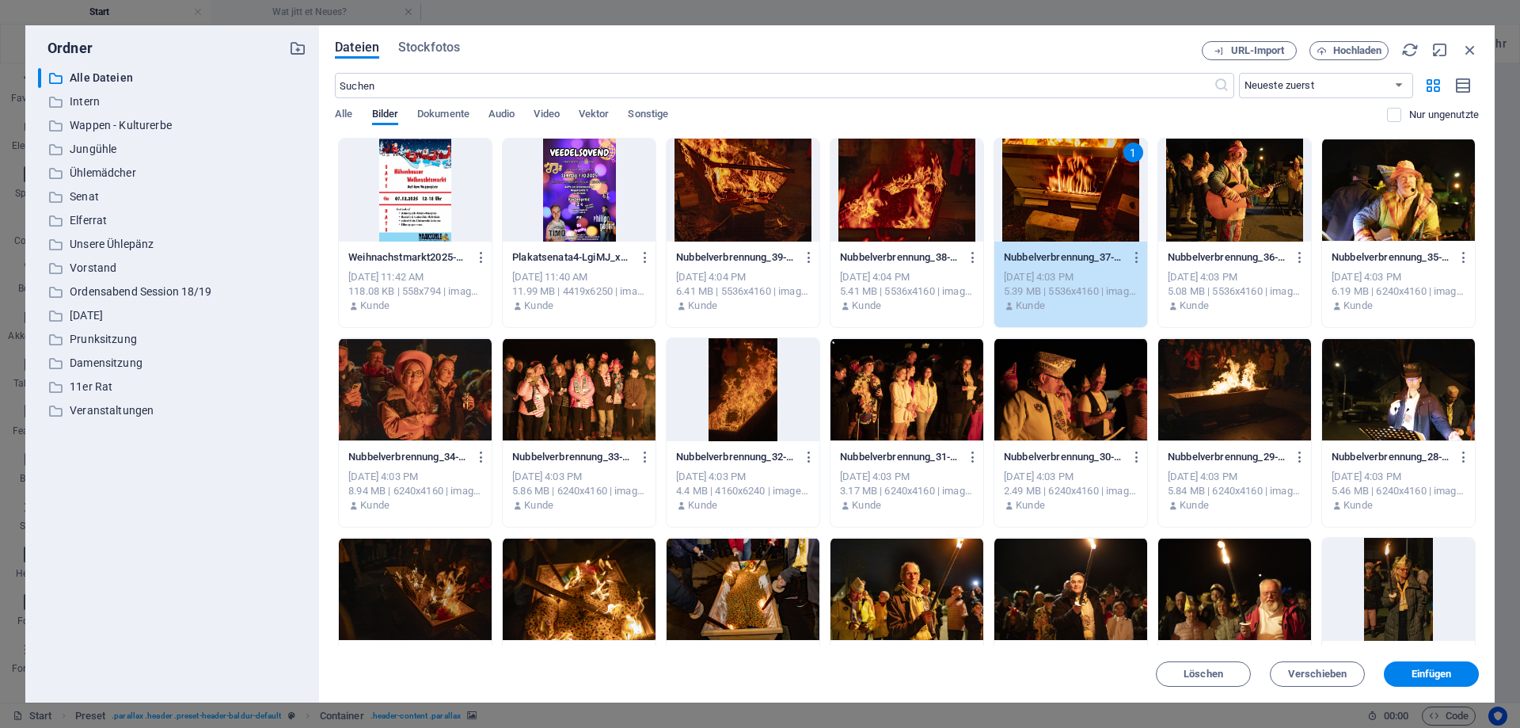
click at [1258, 175] on div at bounding box center [1234, 190] width 153 height 103
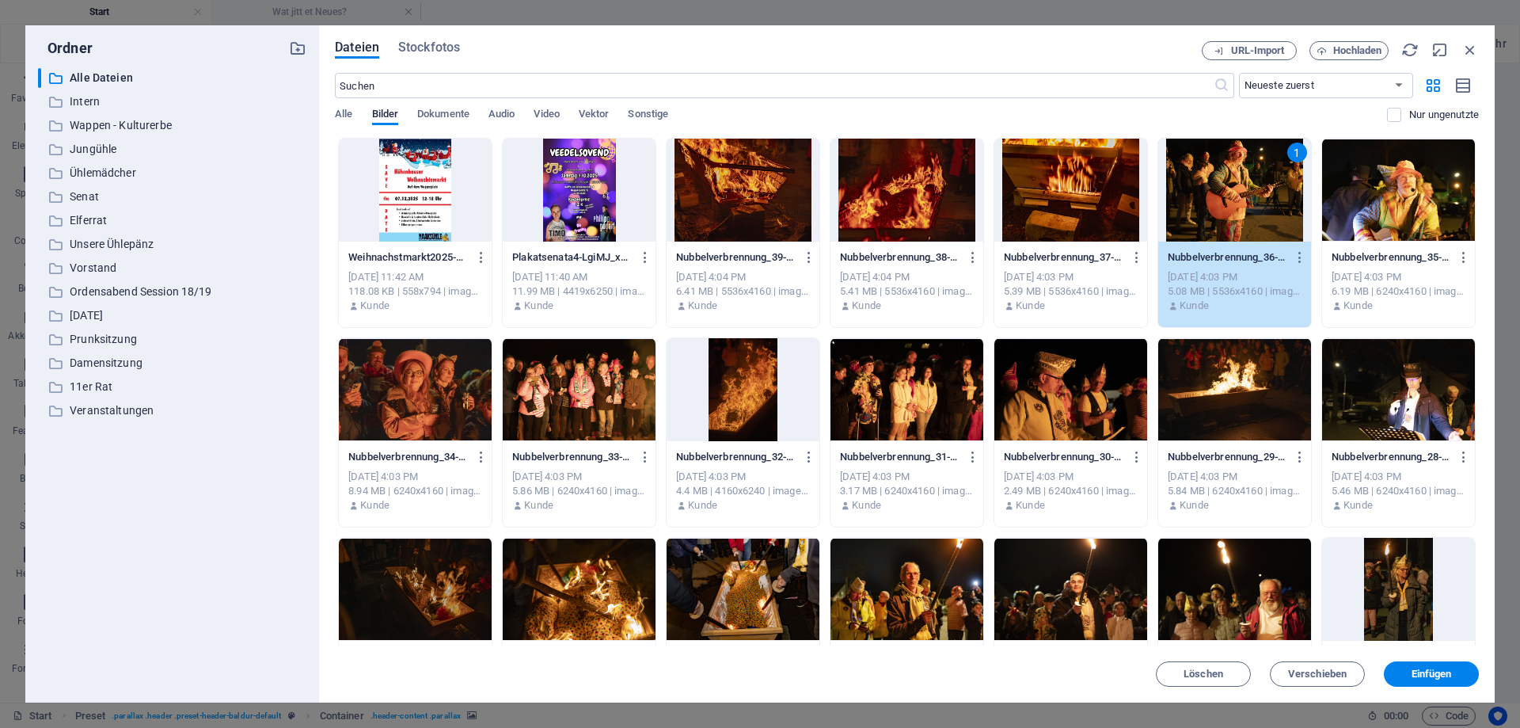
click at [1085, 209] on div at bounding box center [1071, 190] width 153 height 103
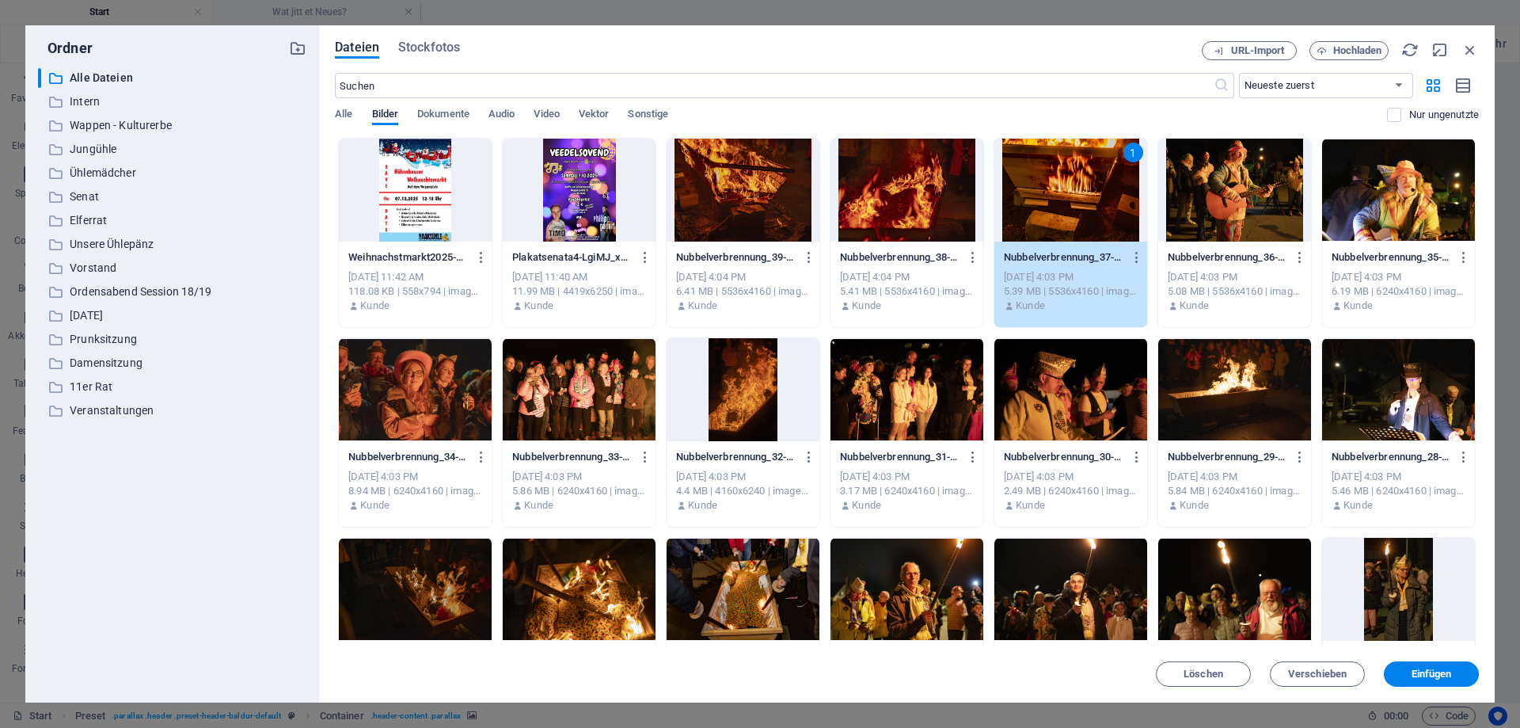
click at [1273, 209] on div at bounding box center [1234, 190] width 153 height 103
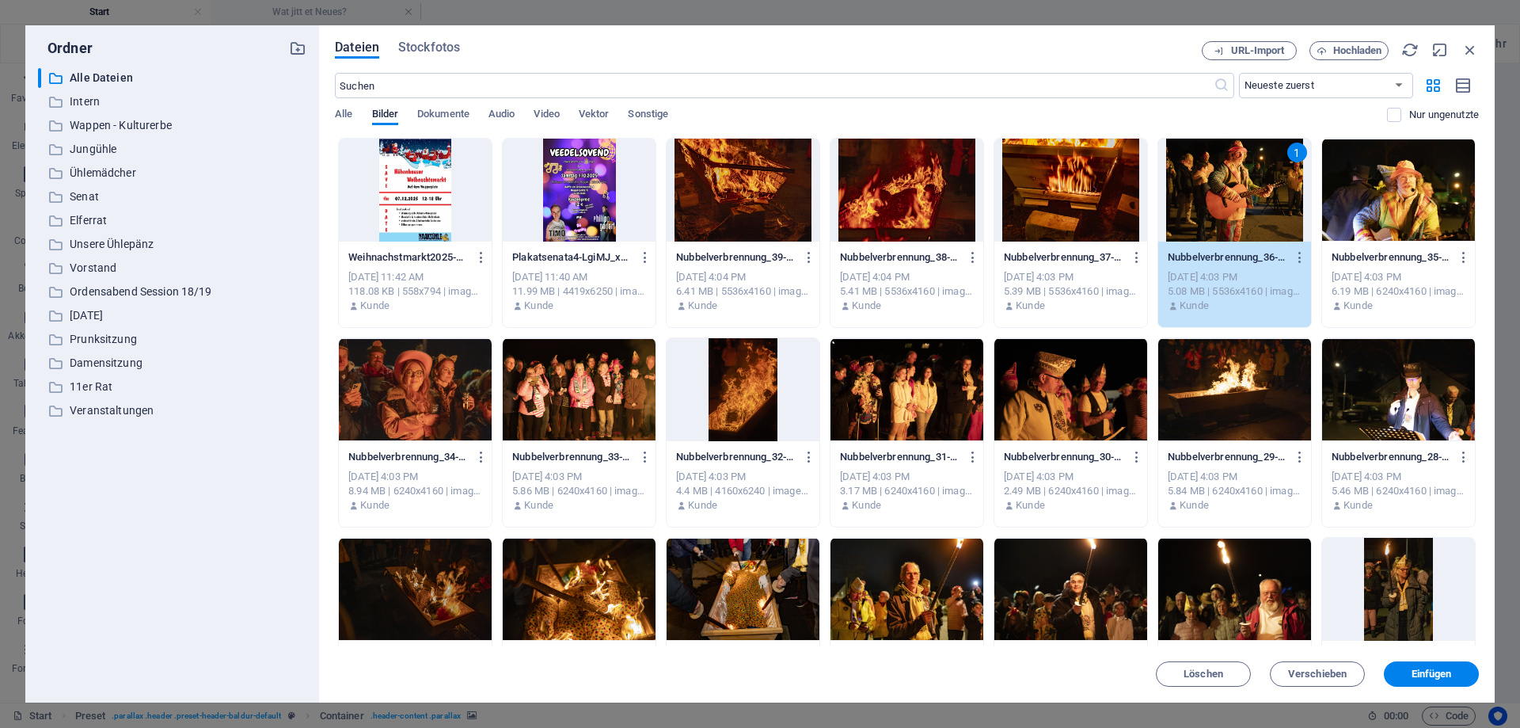
click at [1093, 201] on div at bounding box center [1071, 190] width 153 height 103
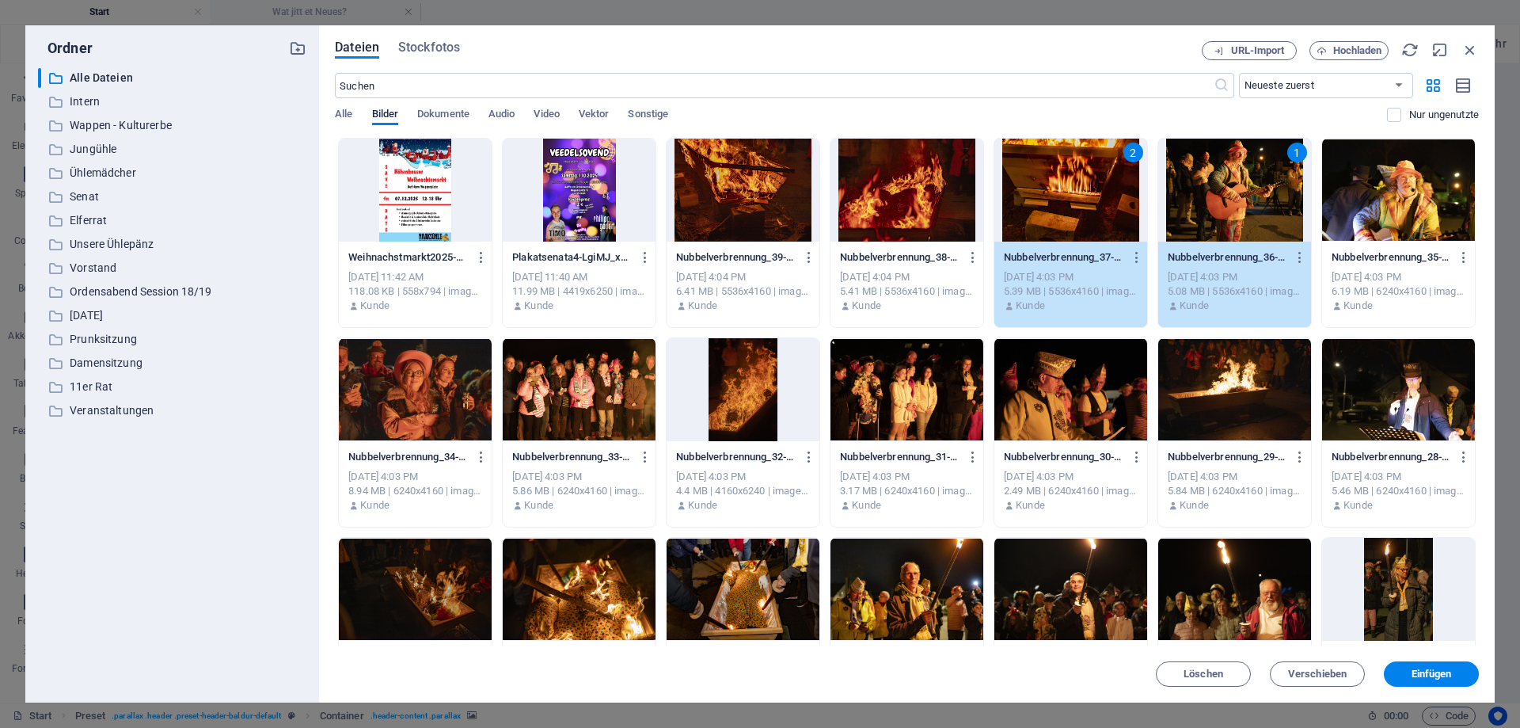
click at [1074, 394] on div at bounding box center [1071, 389] width 153 height 103
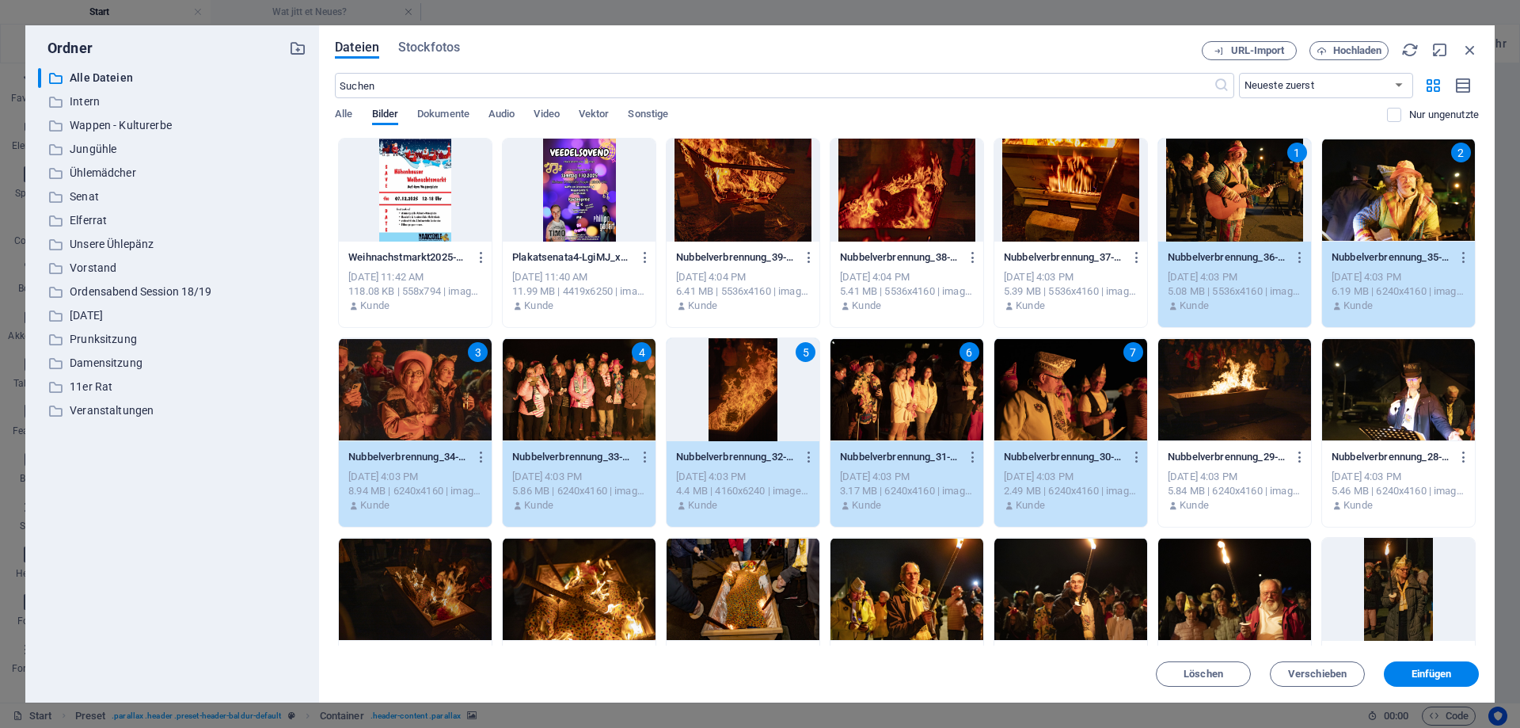
click at [588, 389] on div "4" at bounding box center [579, 389] width 153 height 103
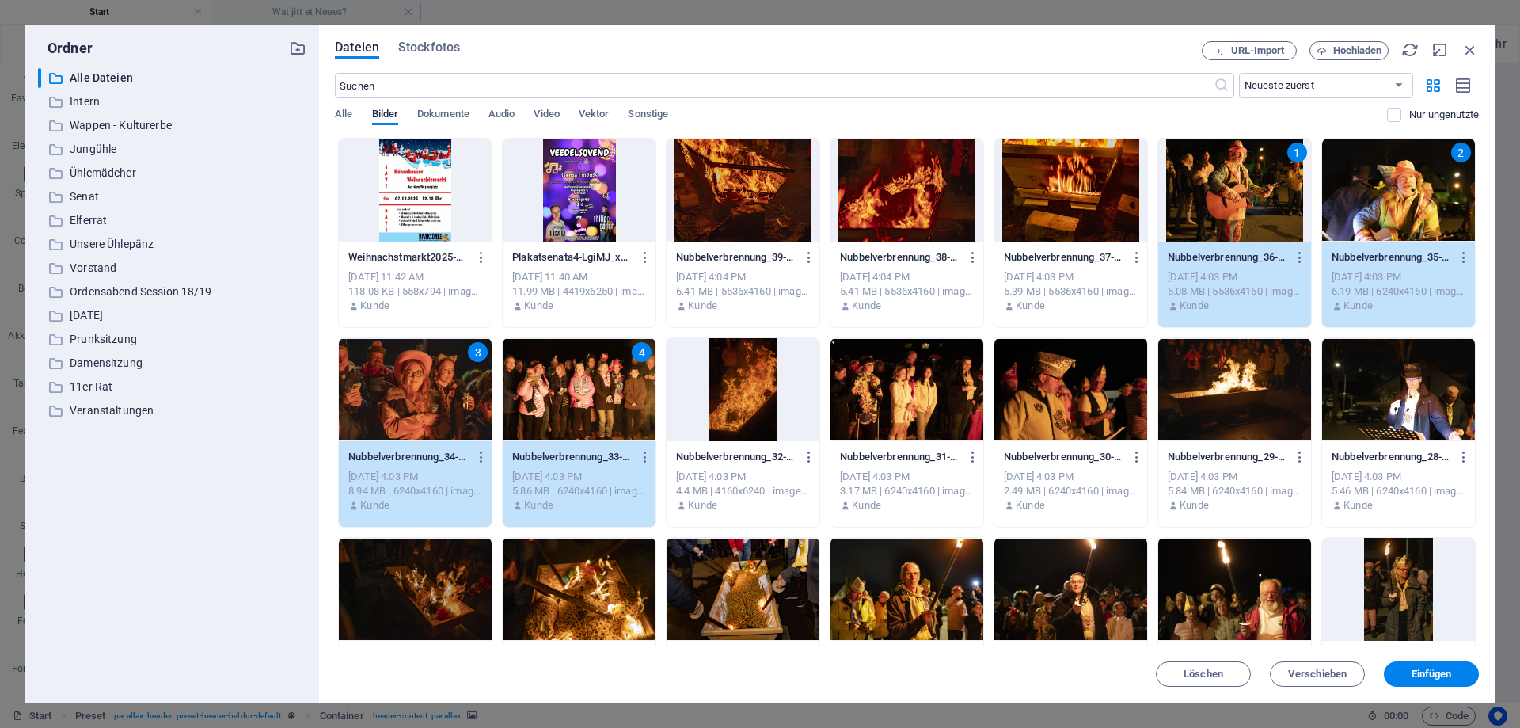
click at [456, 371] on div "3" at bounding box center [415, 389] width 153 height 103
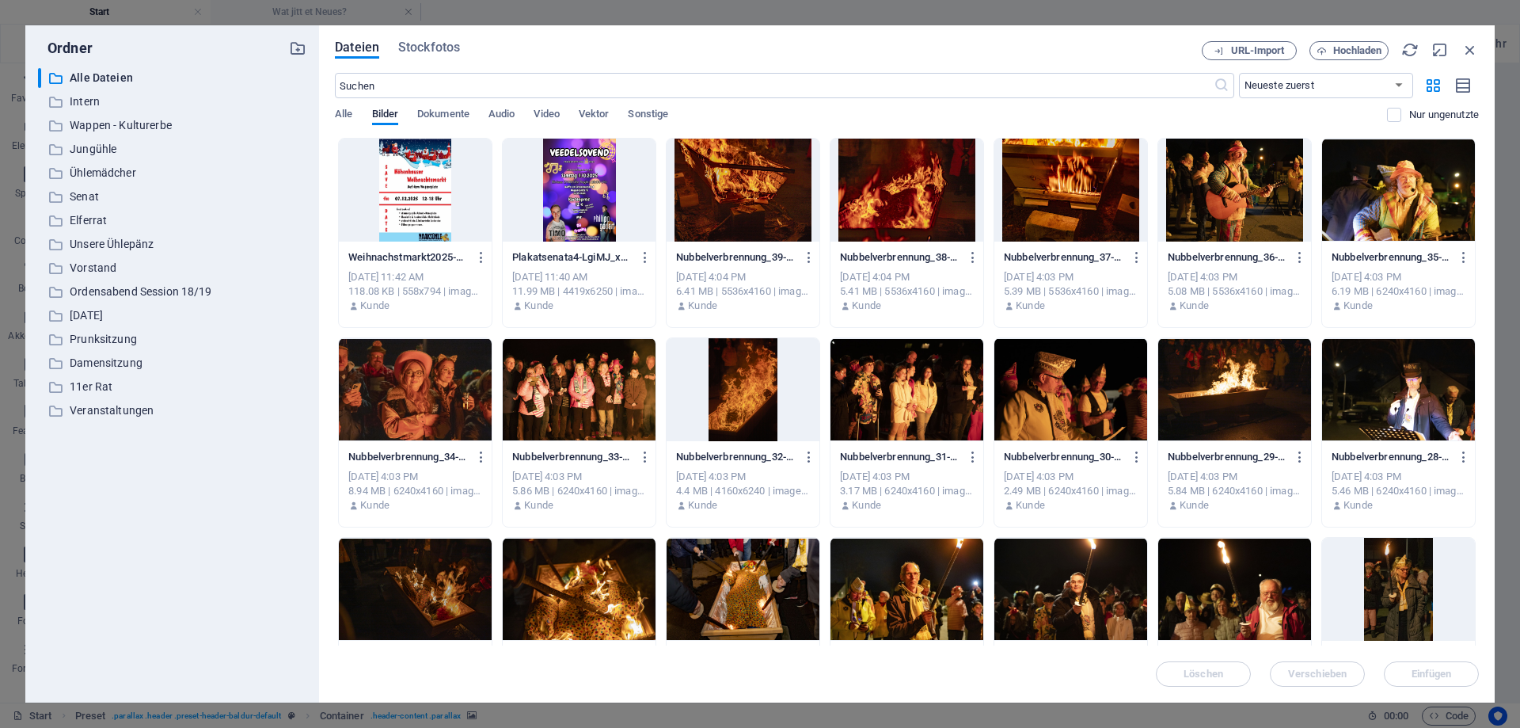
click at [1242, 184] on div at bounding box center [1234, 190] width 153 height 103
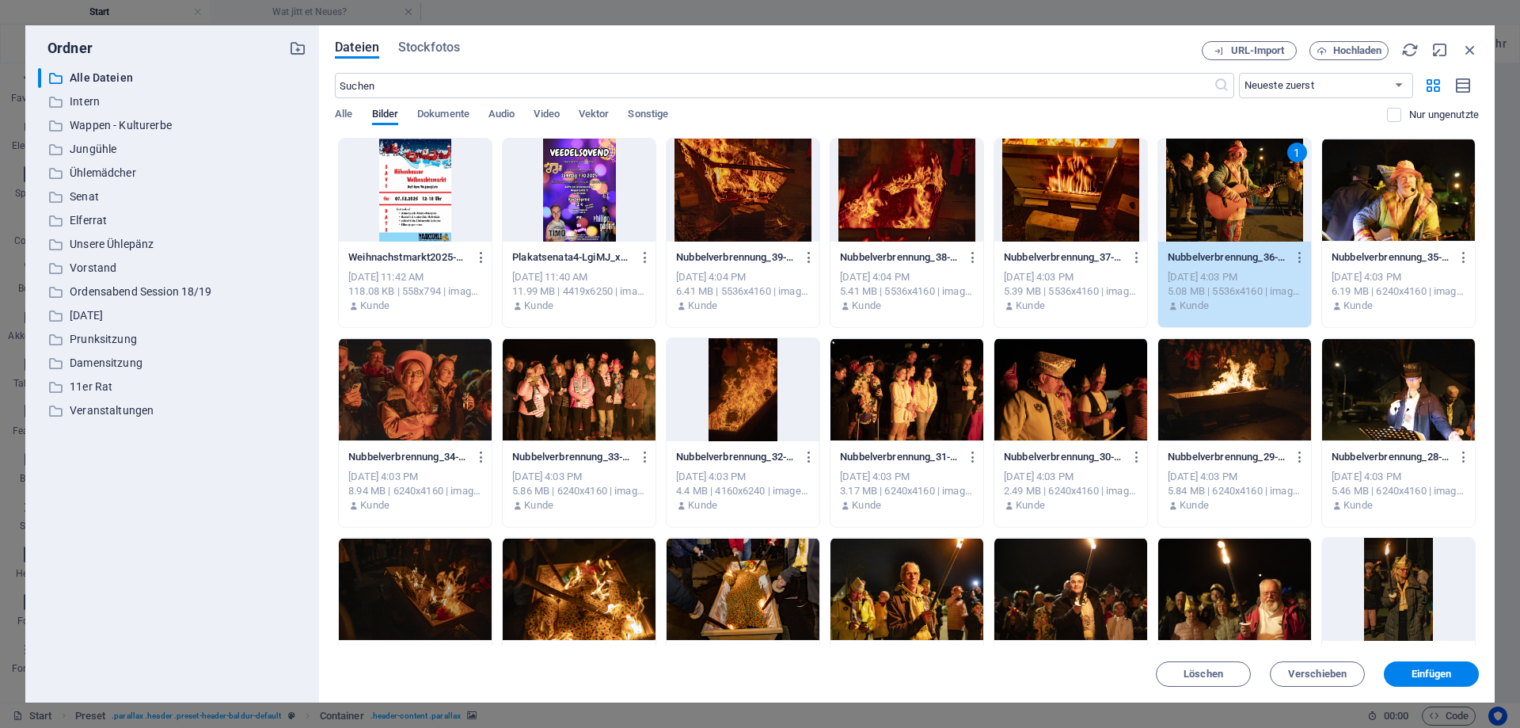
click at [1063, 221] on div at bounding box center [1071, 190] width 153 height 103
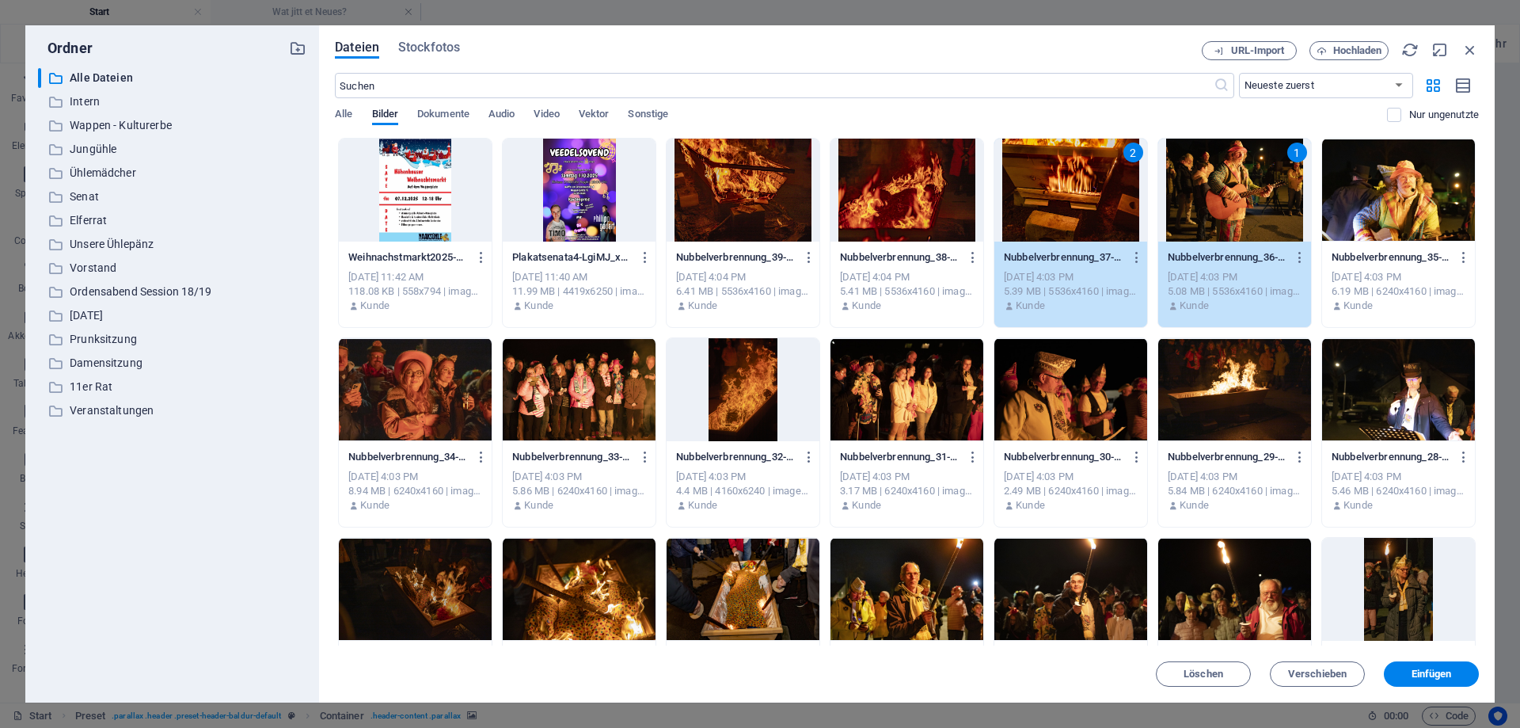
click at [735, 399] on div at bounding box center [743, 389] width 153 height 103
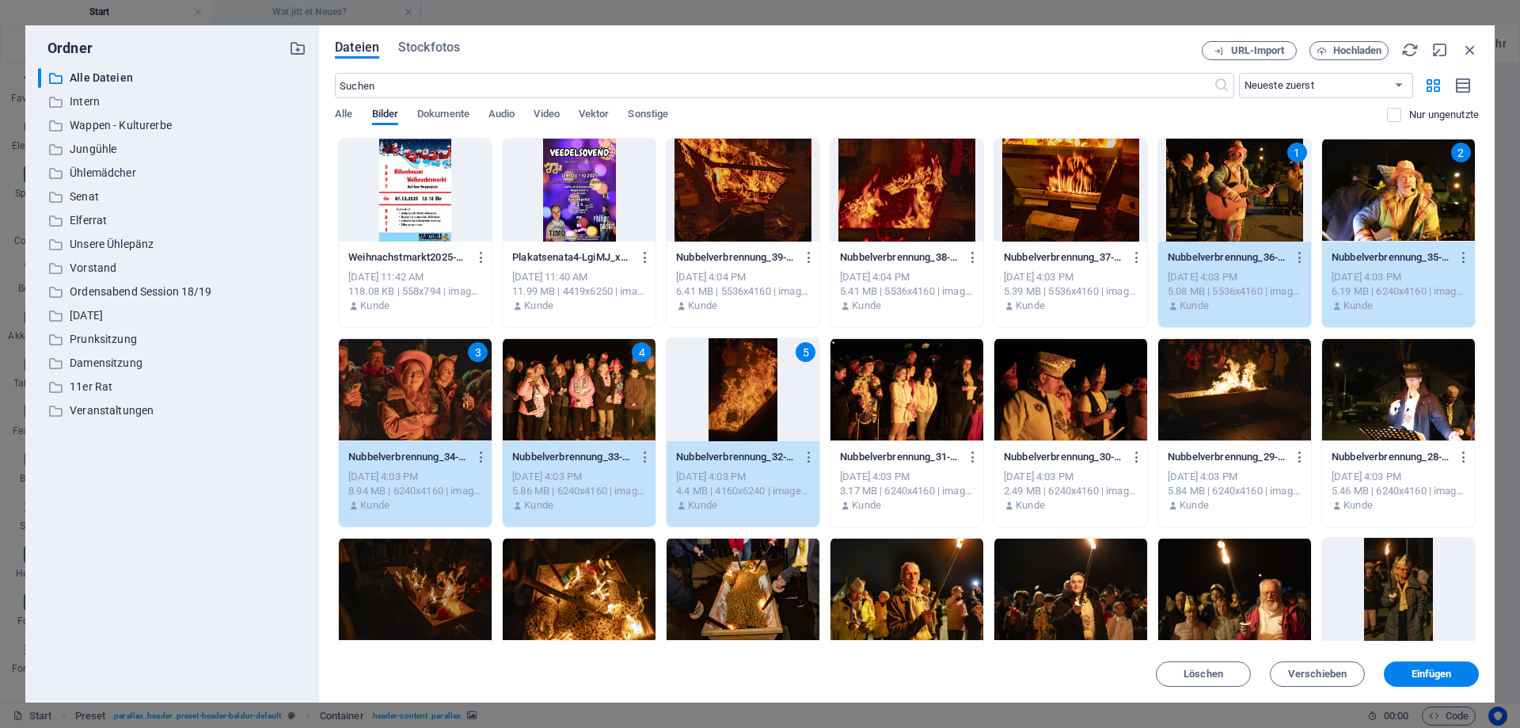
click at [581, 403] on div "4" at bounding box center [579, 389] width 153 height 103
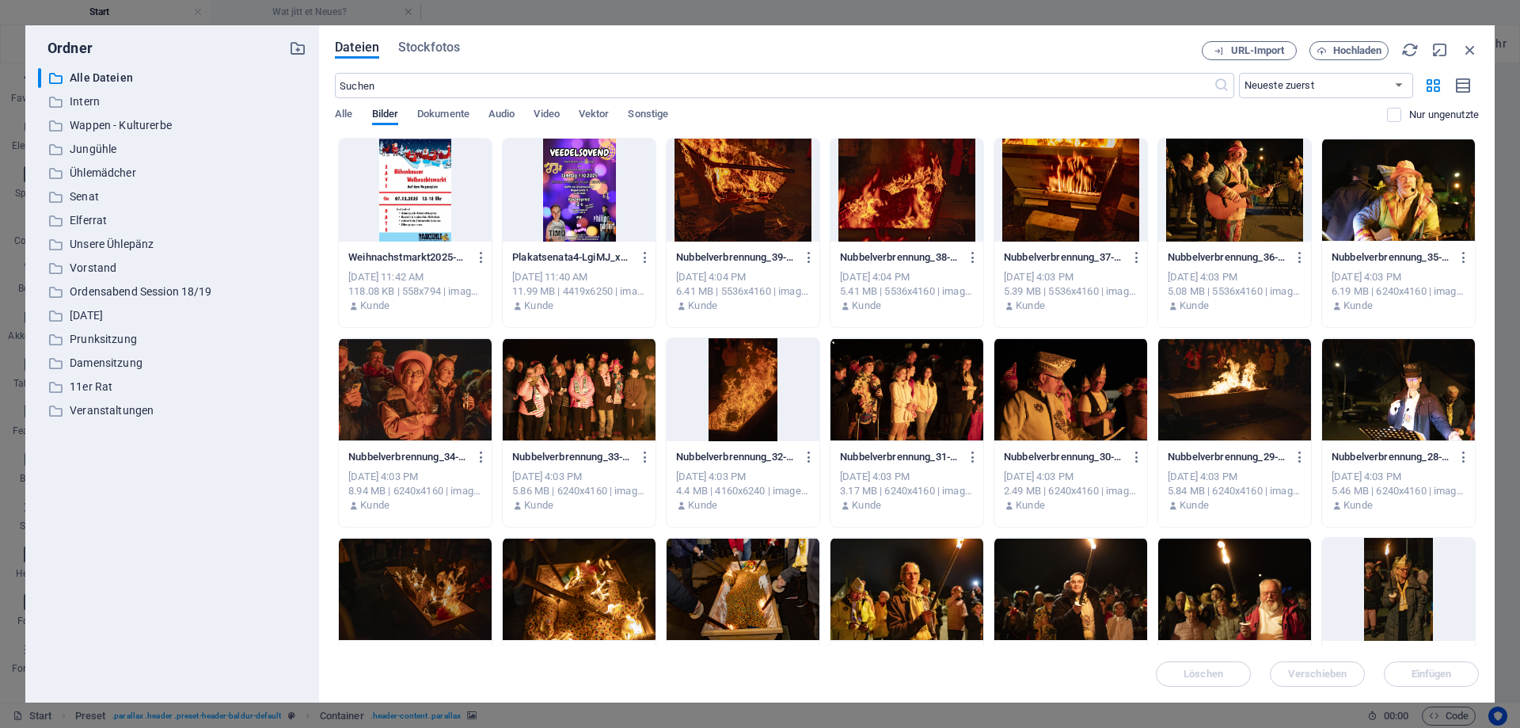
click at [1089, 178] on div at bounding box center [1071, 190] width 153 height 103
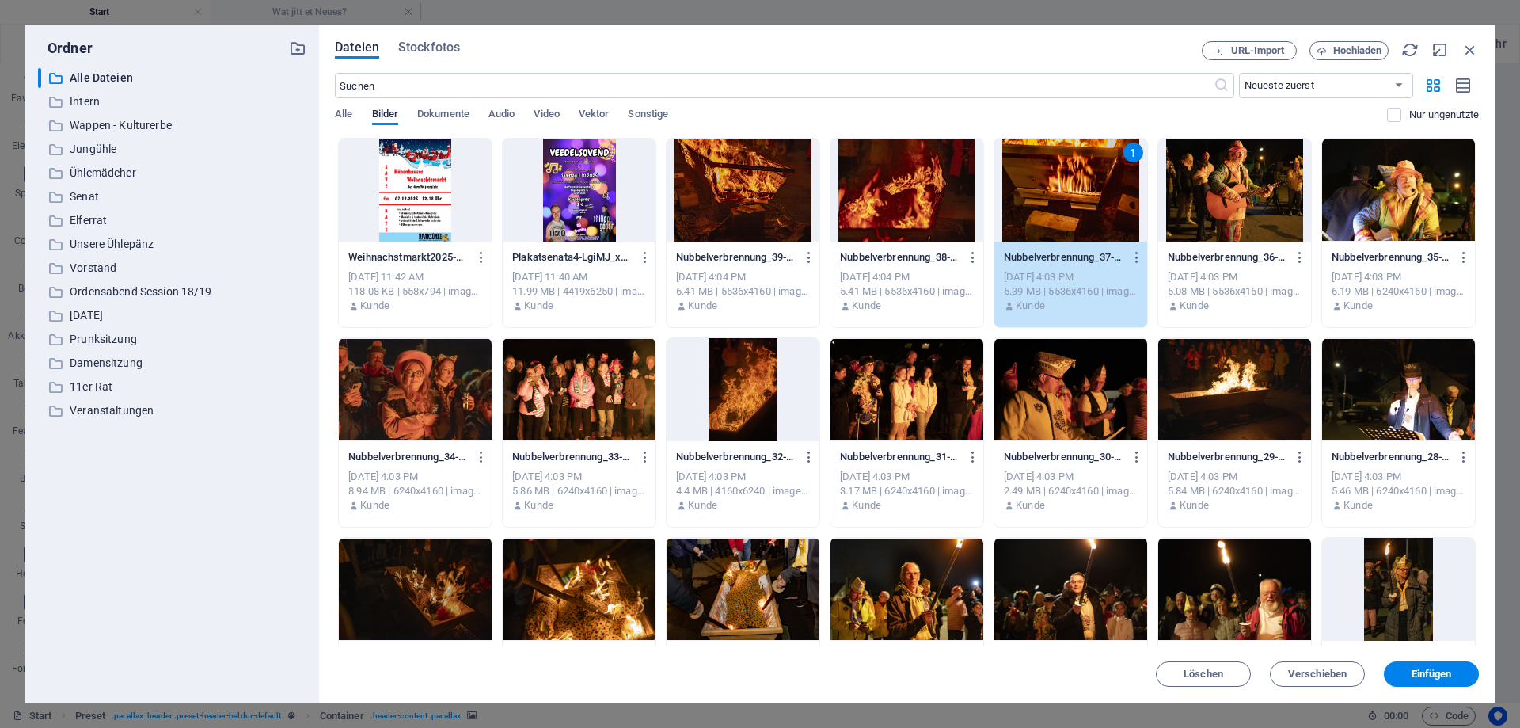
click at [1252, 190] on div at bounding box center [1234, 190] width 153 height 103
click at [1091, 398] on div at bounding box center [1071, 389] width 153 height 103
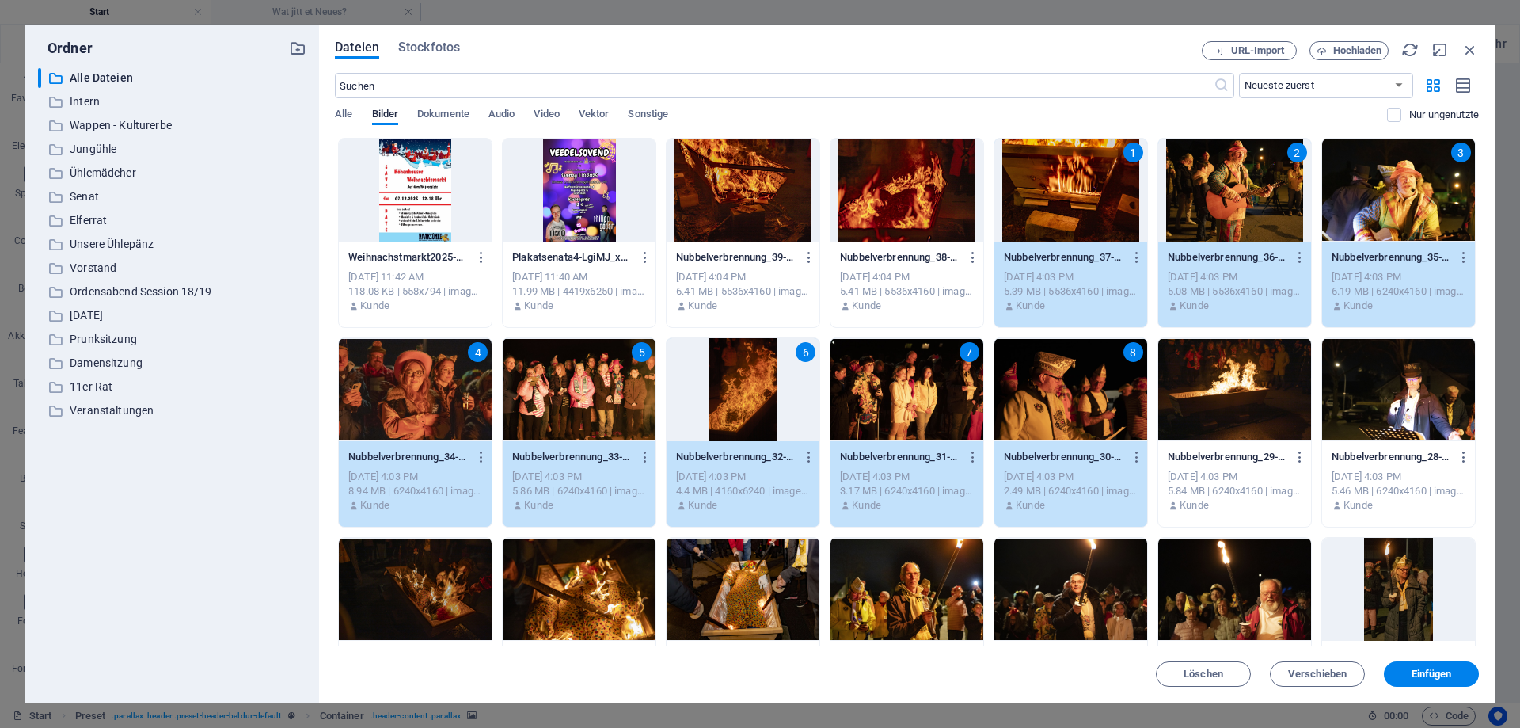
click at [1091, 398] on div "8" at bounding box center [1071, 389] width 153 height 103
click at [1128, 354] on div "8" at bounding box center [1134, 352] width 20 height 20
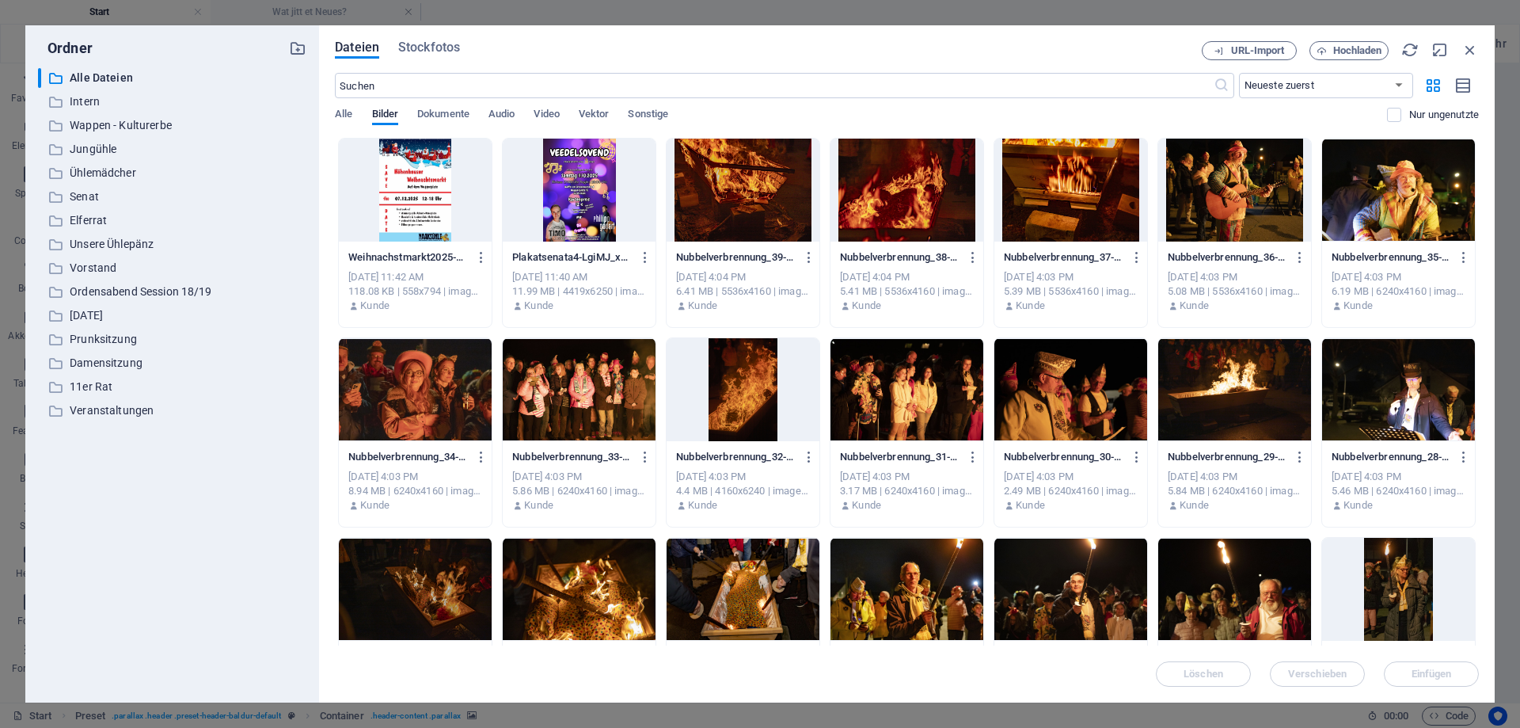
click at [1096, 183] on div at bounding box center [1071, 190] width 153 height 103
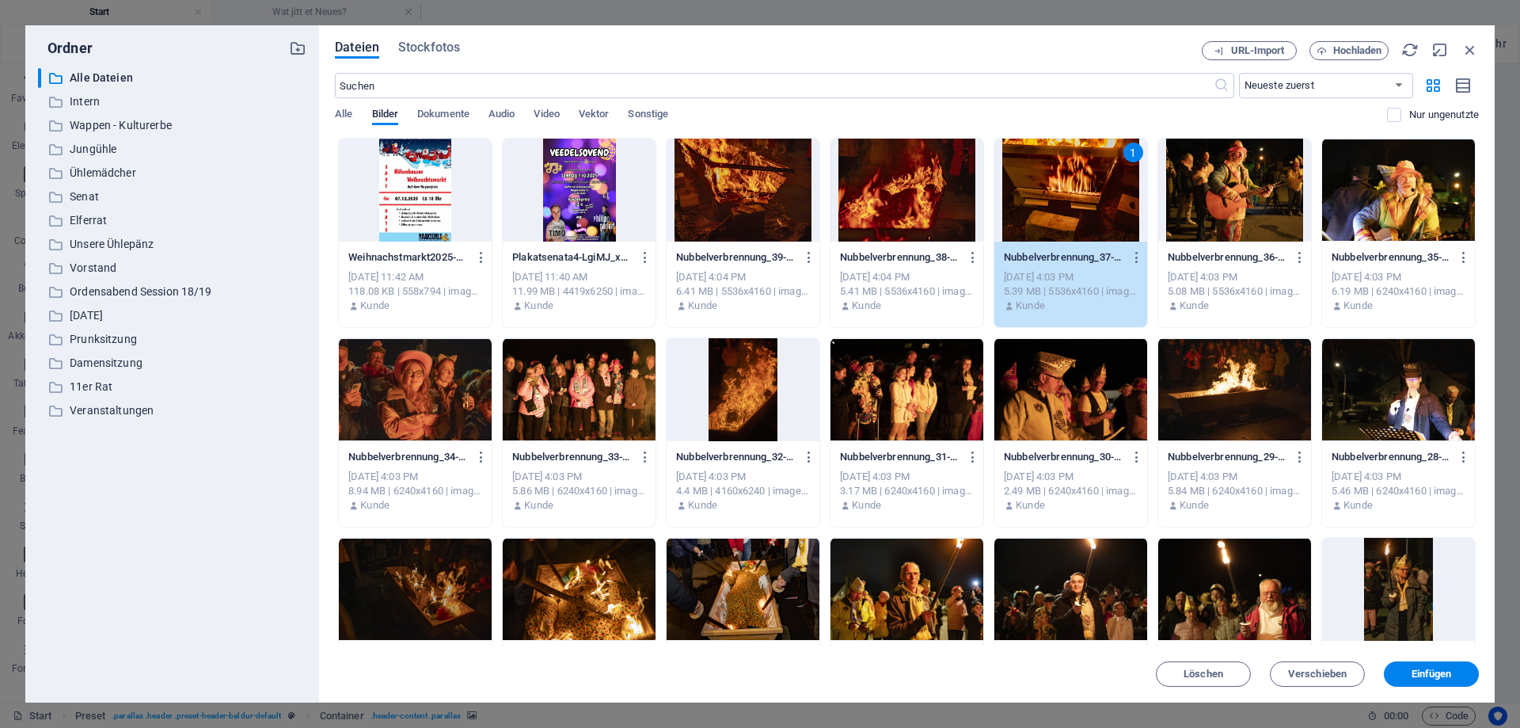
click at [1270, 223] on div at bounding box center [1234, 190] width 153 height 103
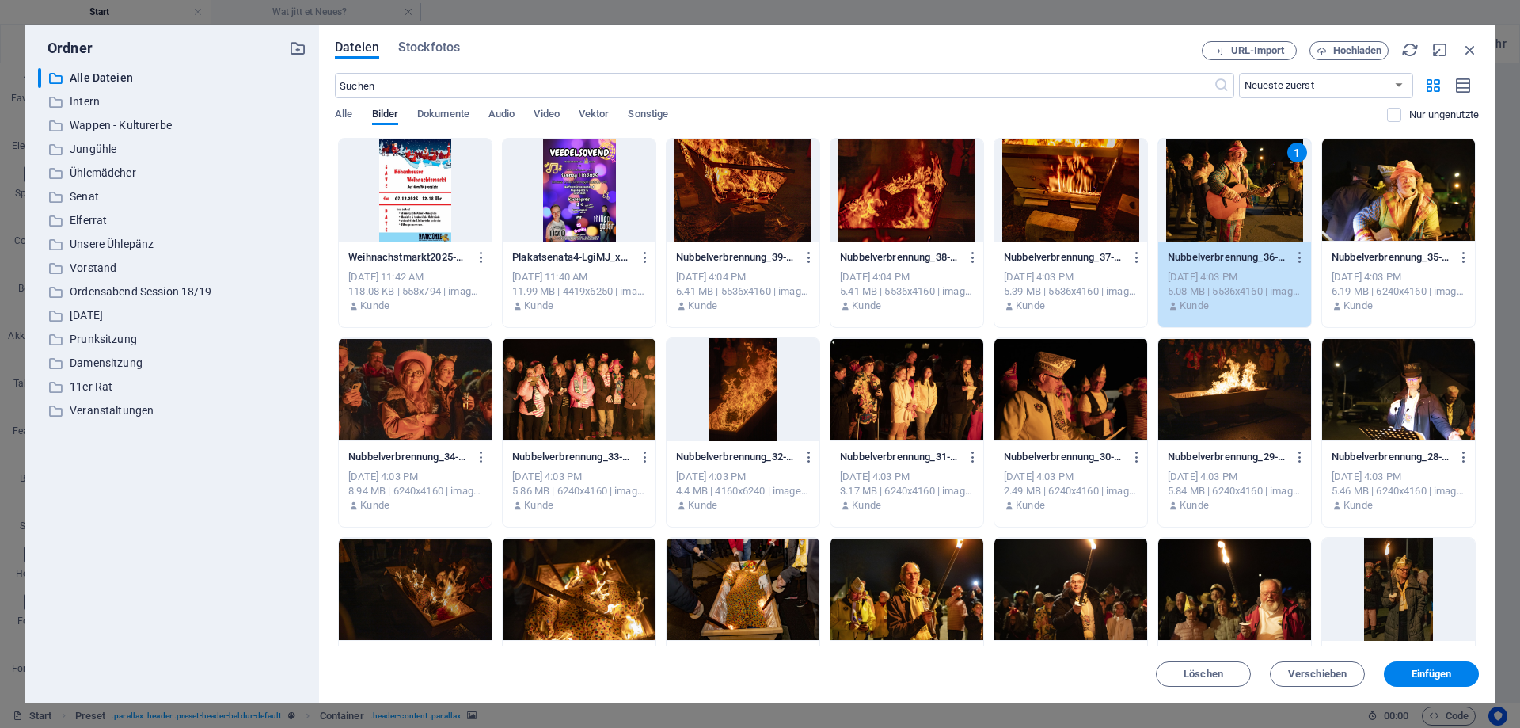
click at [1093, 245] on div "Nubbelverbrennung_37-xajWRqlVghJzLtRhCHHCYA.jpg Nubbelverbrennung_37-xajWRqlVgh…" at bounding box center [1071, 257] width 134 height 25
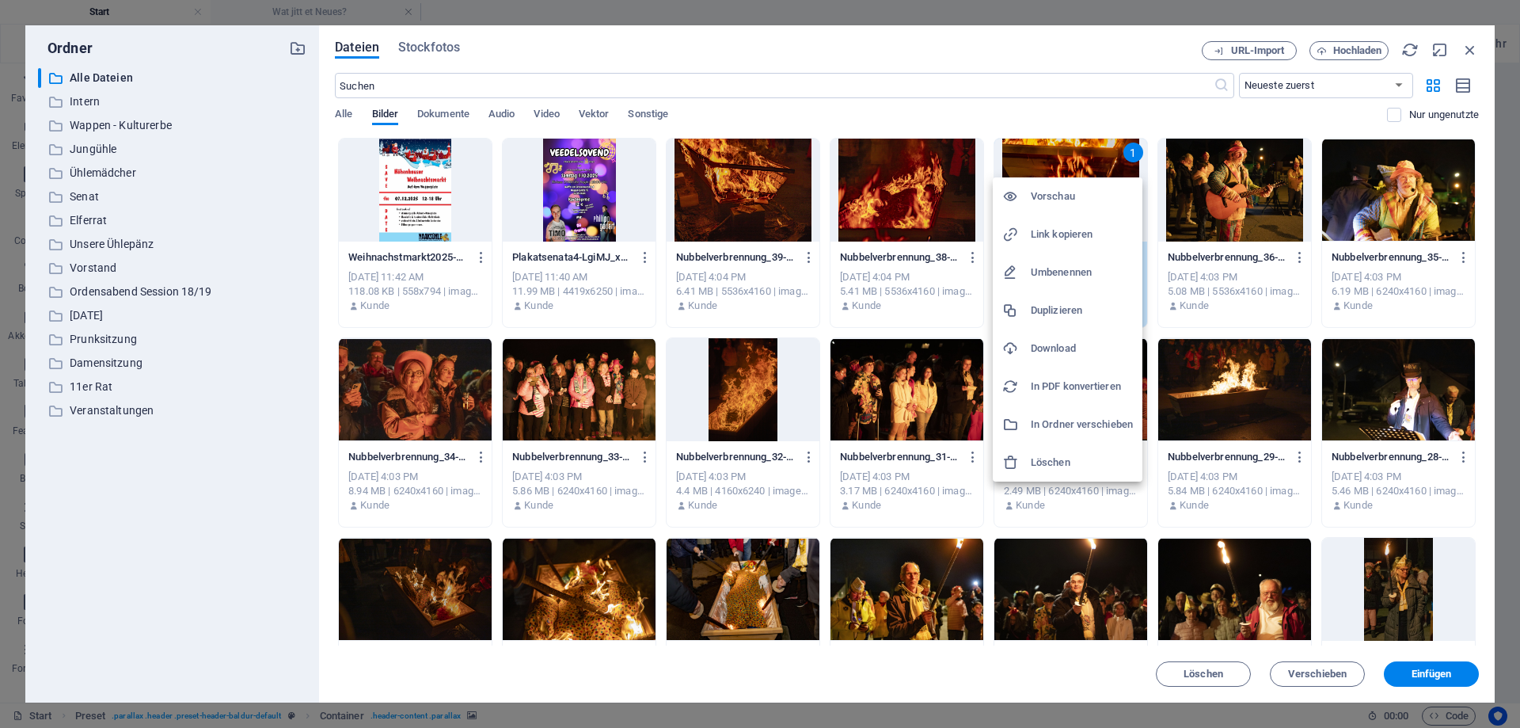
click at [205, 531] on div at bounding box center [760, 364] width 1520 height 728
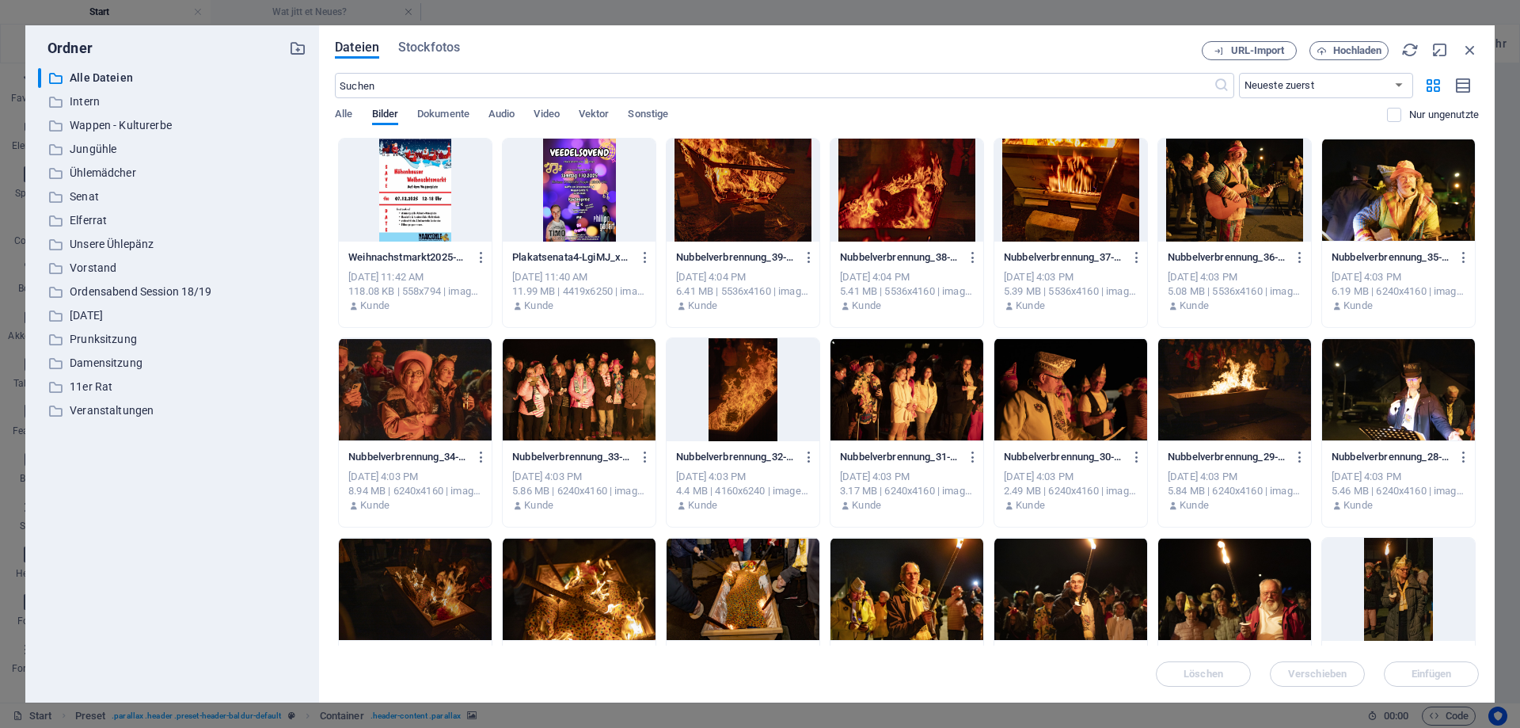
click at [763, 180] on div at bounding box center [743, 190] width 153 height 103
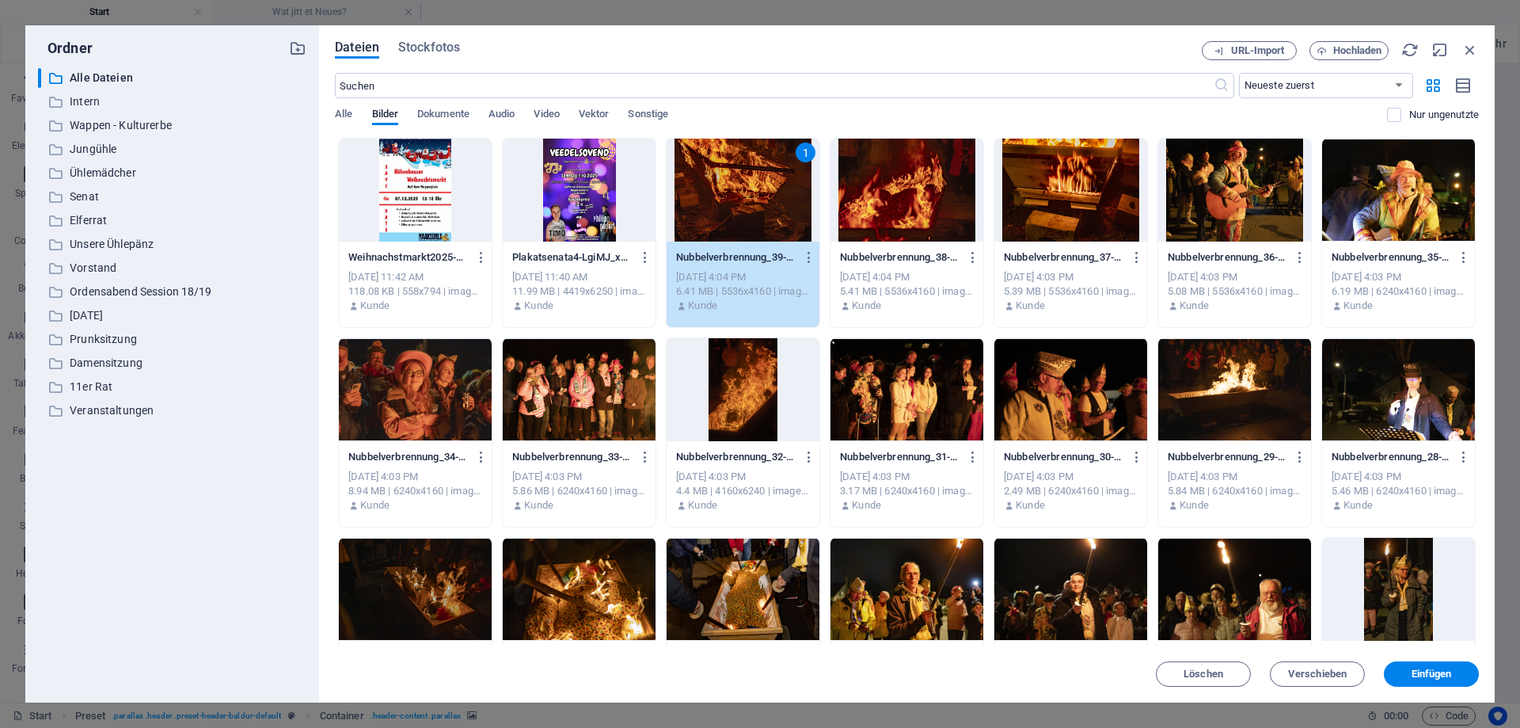
click at [1096, 207] on div at bounding box center [1071, 190] width 153 height 103
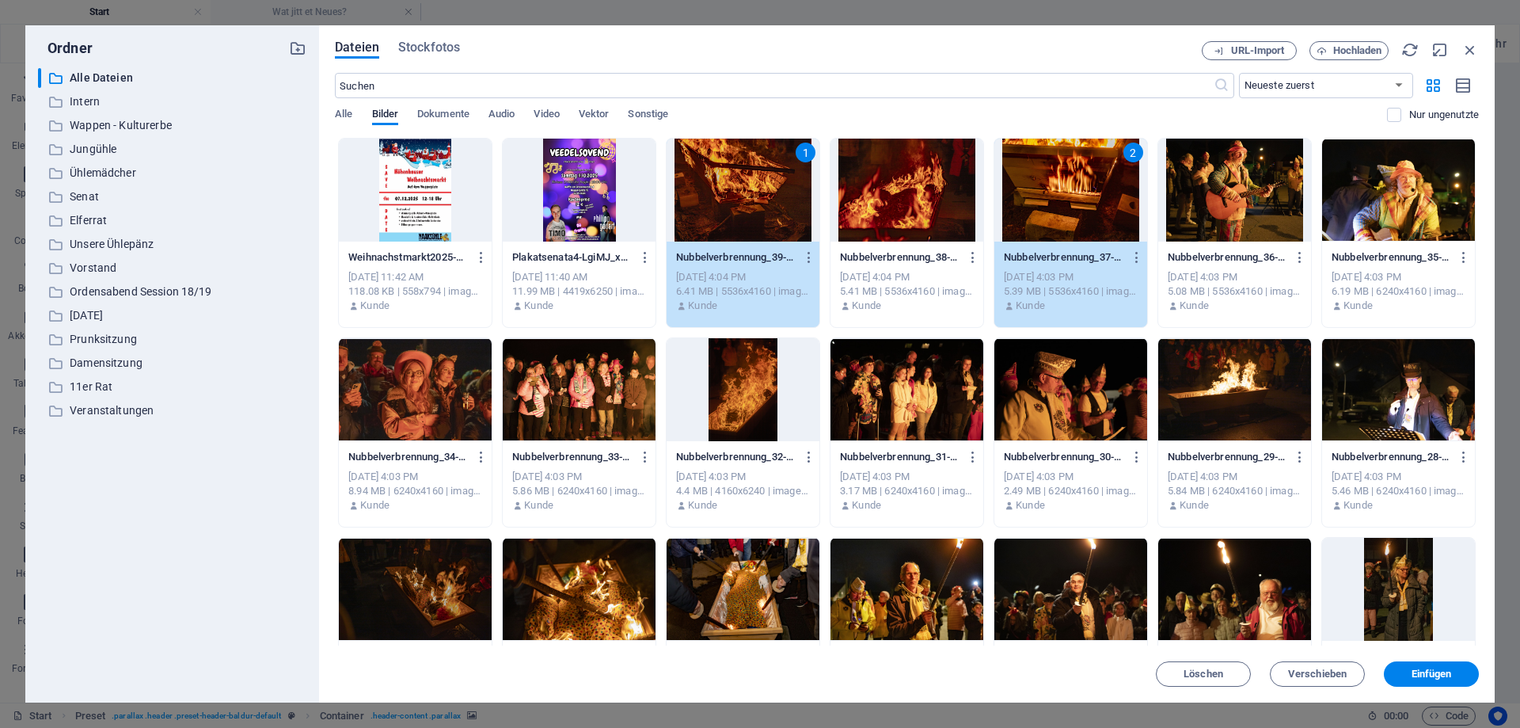
click at [1103, 211] on div "2" at bounding box center [1071, 190] width 153 height 103
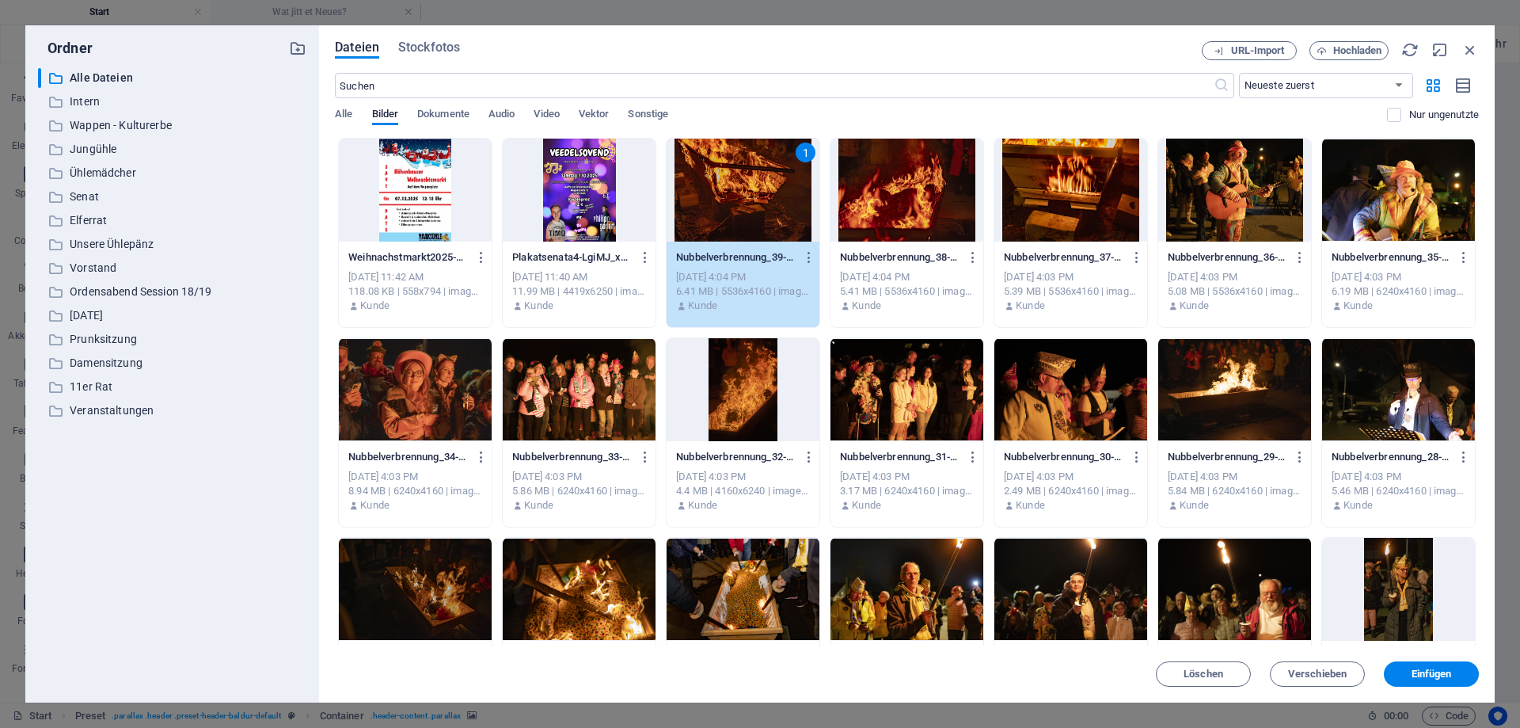
click at [1255, 219] on div at bounding box center [1234, 190] width 153 height 103
click at [752, 388] on div at bounding box center [743, 389] width 153 height 103
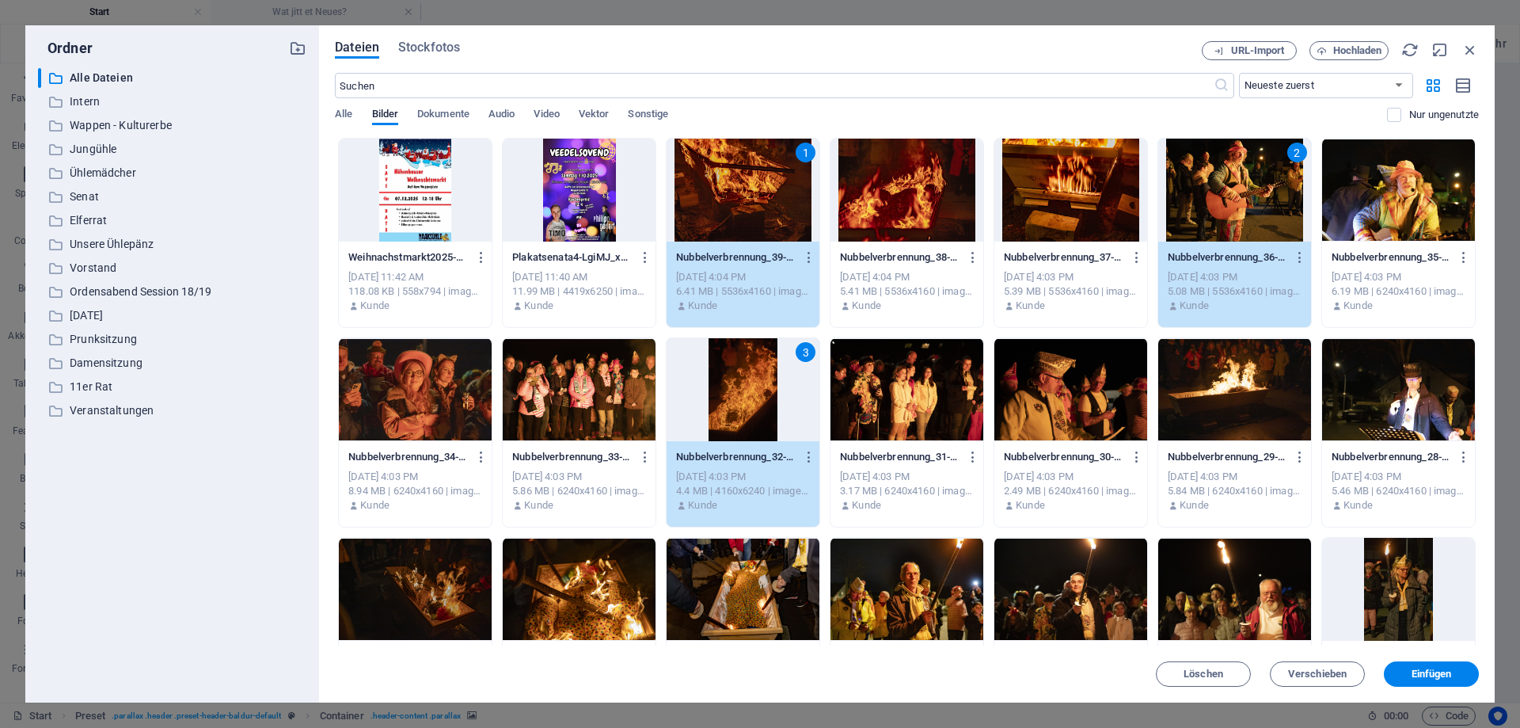
click at [1067, 409] on div at bounding box center [1071, 389] width 153 height 103
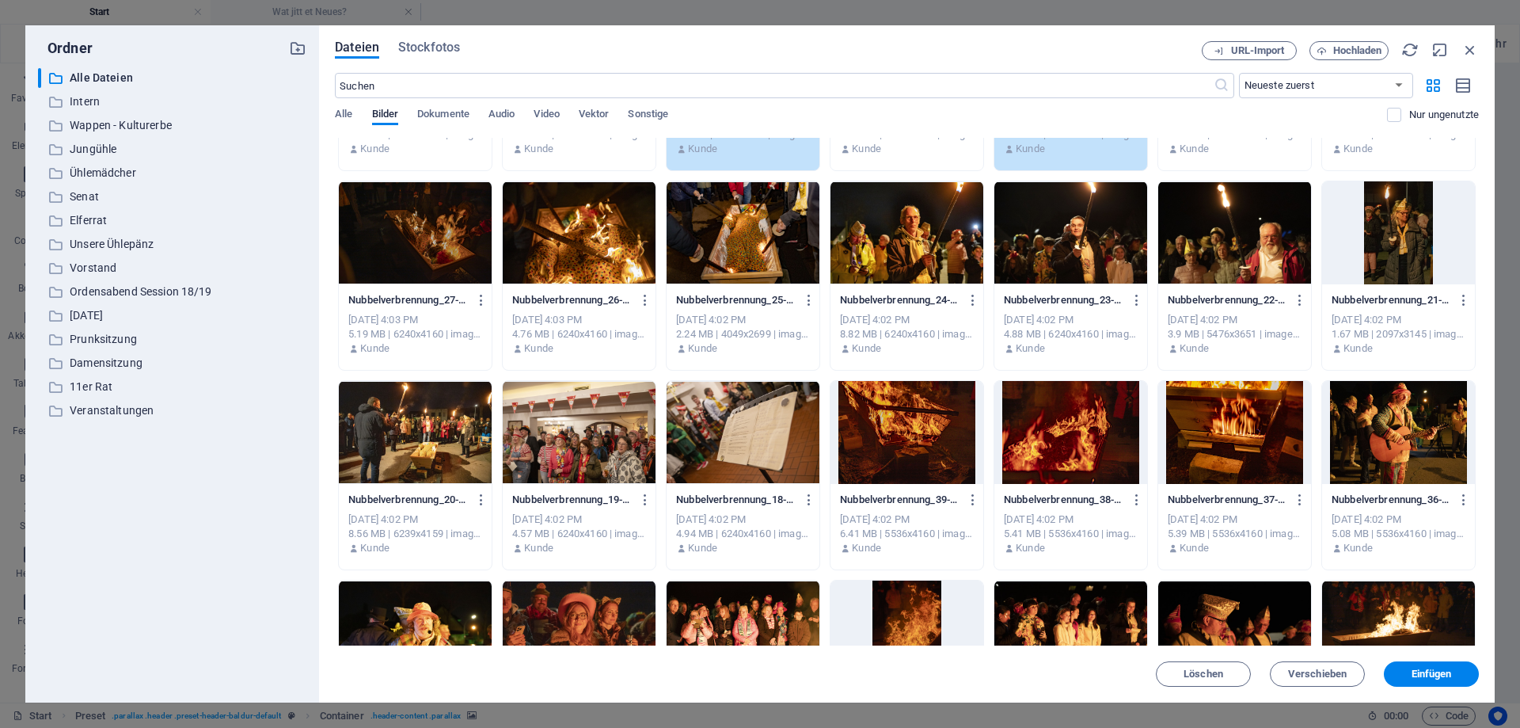
scroll to position [428, 0]
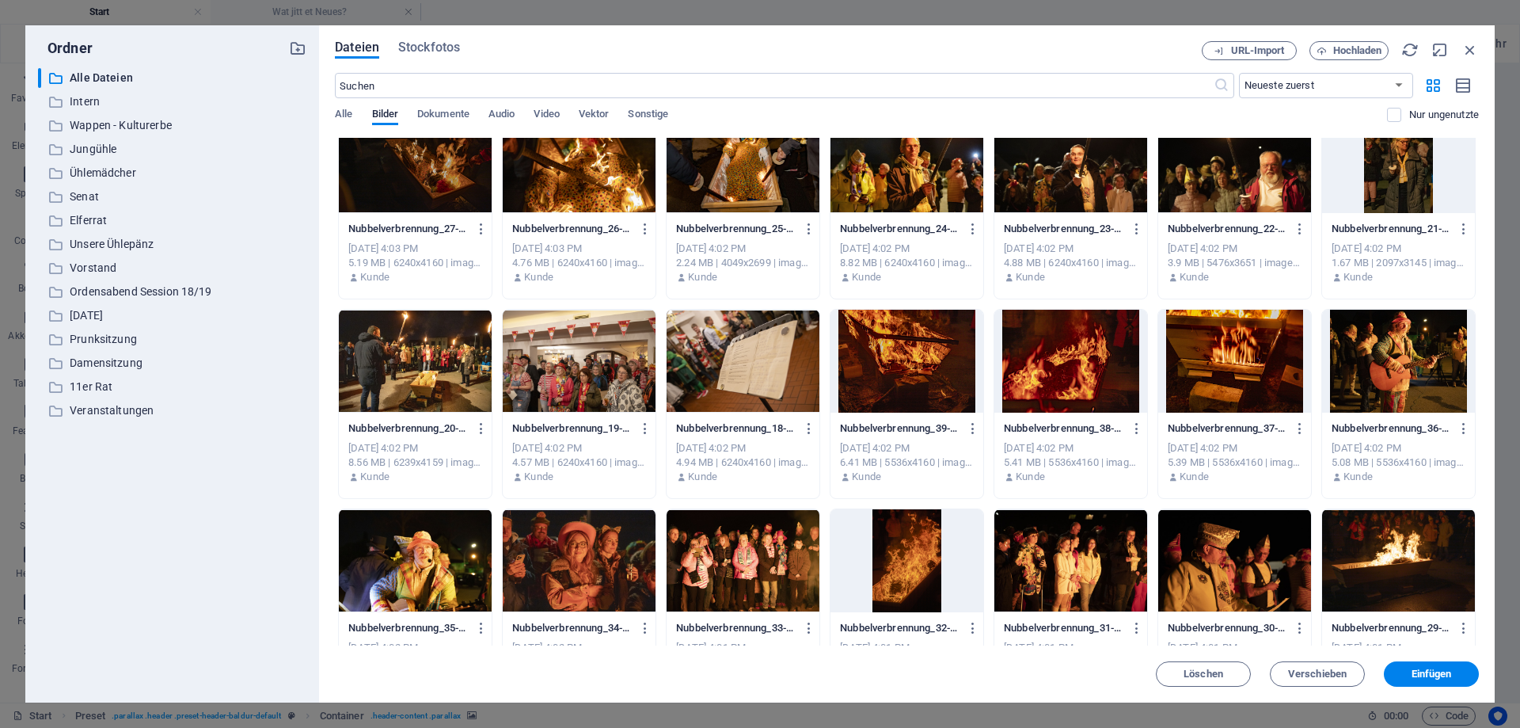
click at [565, 375] on div at bounding box center [579, 361] width 153 height 103
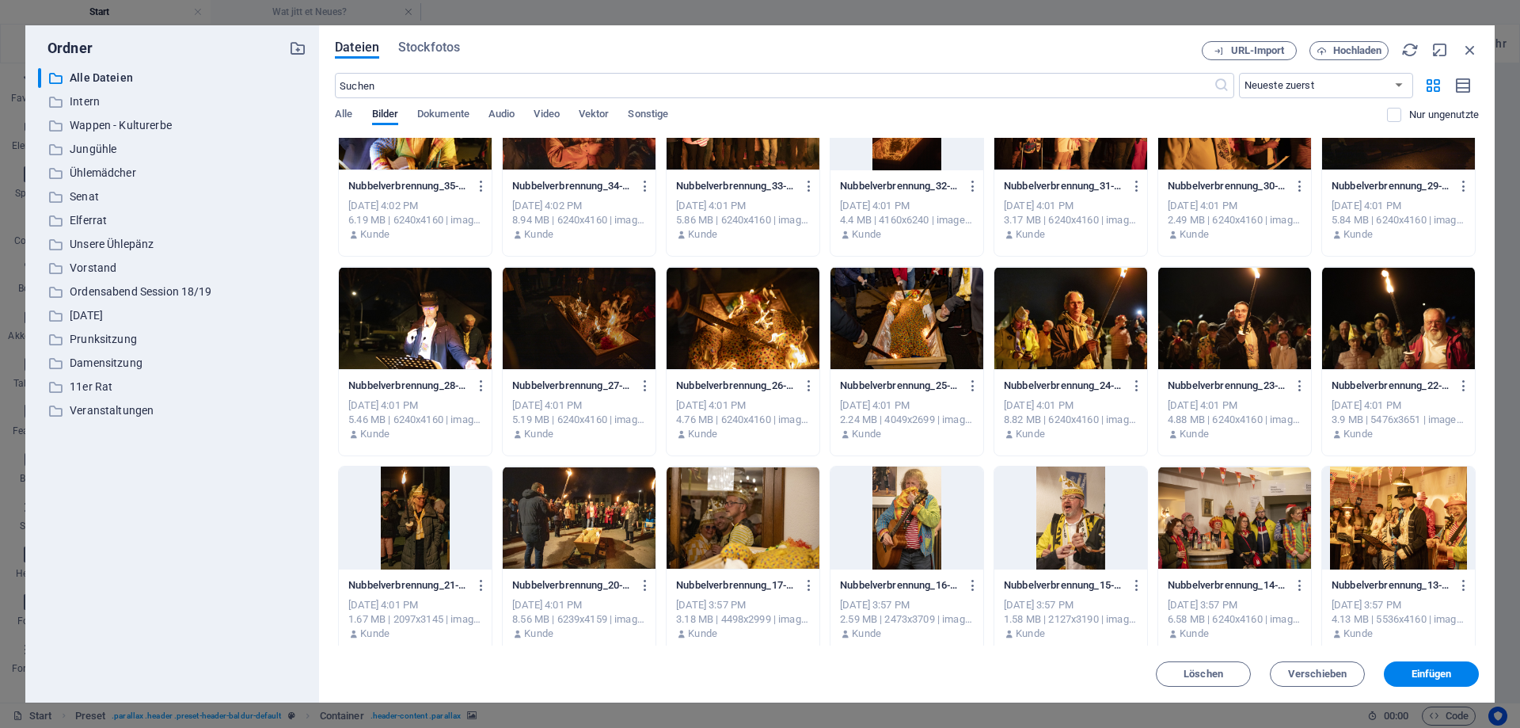
scroll to position [926, 0]
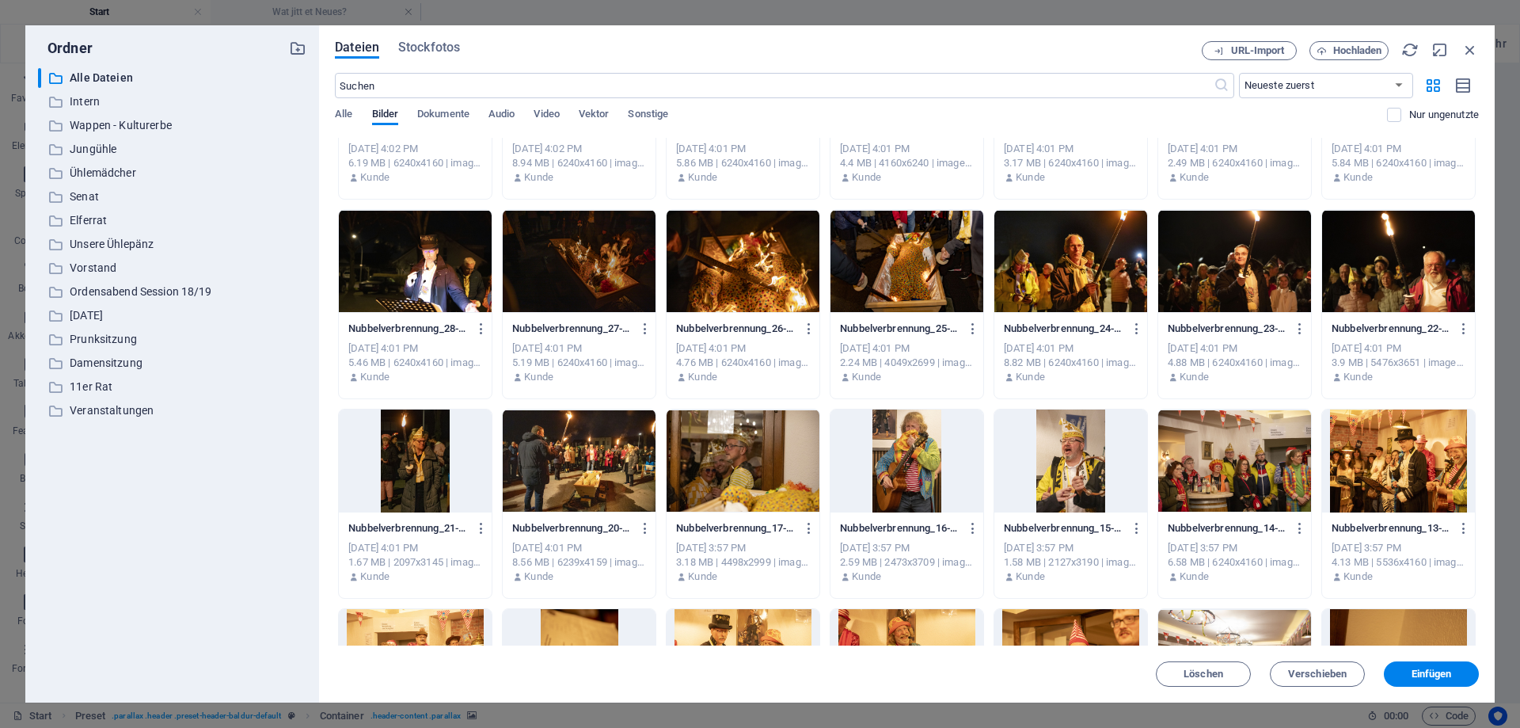
click at [744, 245] on div at bounding box center [743, 261] width 153 height 103
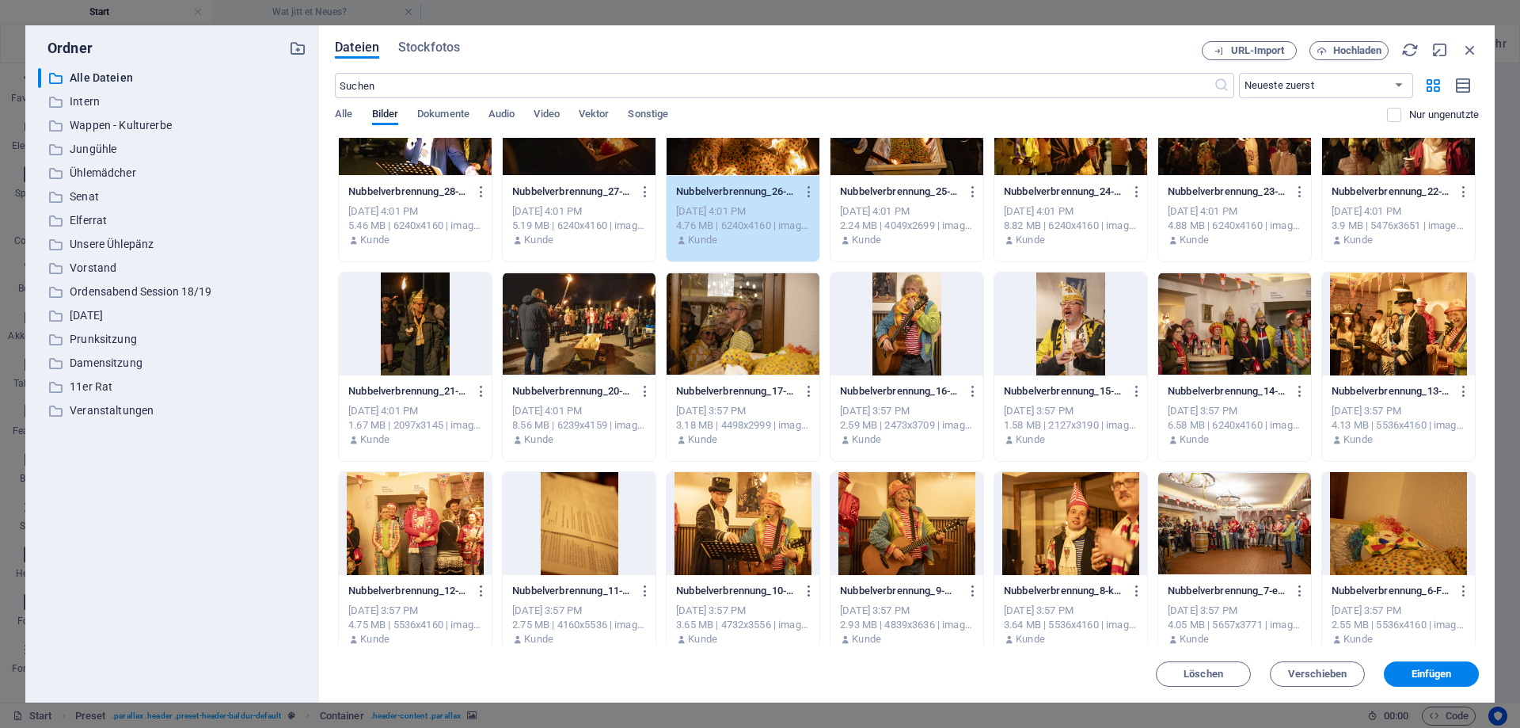
scroll to position [1069, 0]
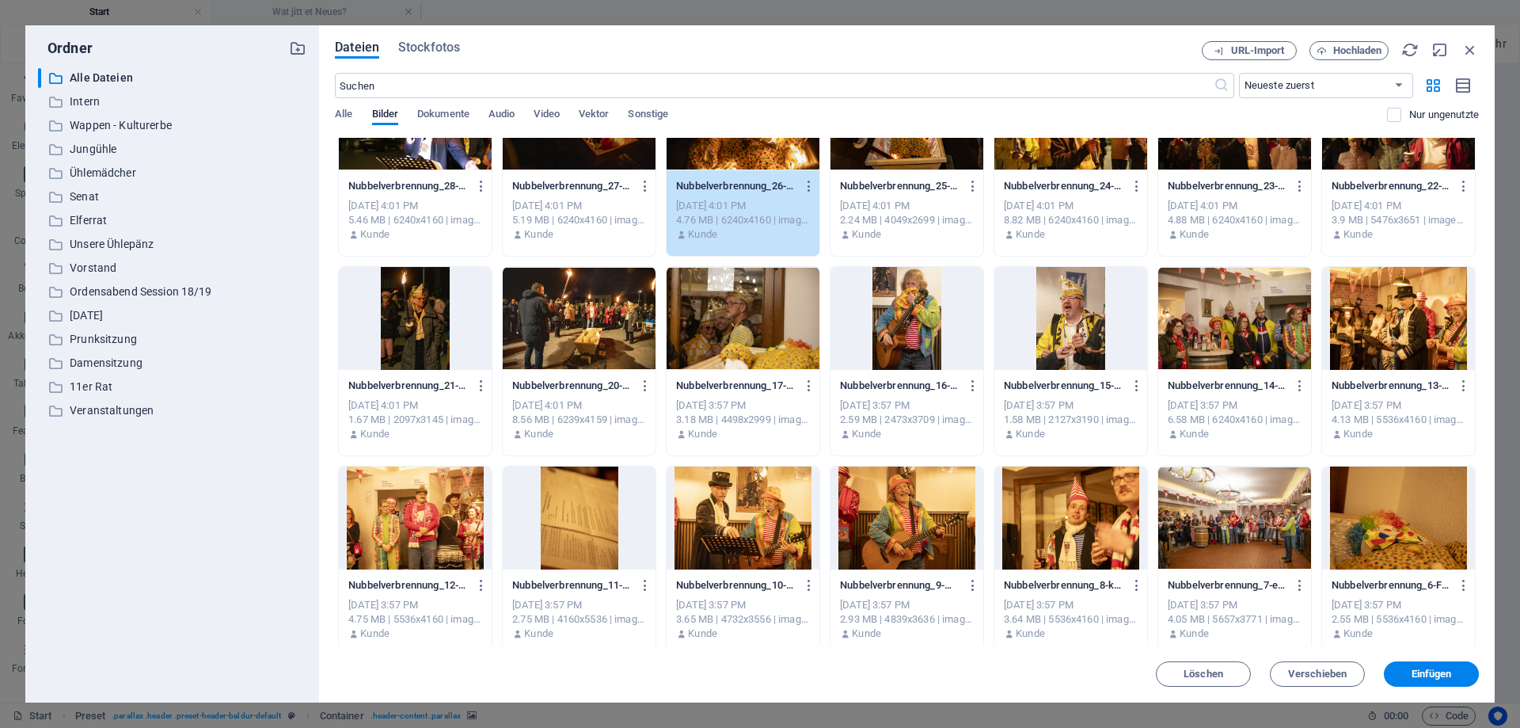
click at [1395, 320] on div at bounding box center [1398, 318] width 153 height 103
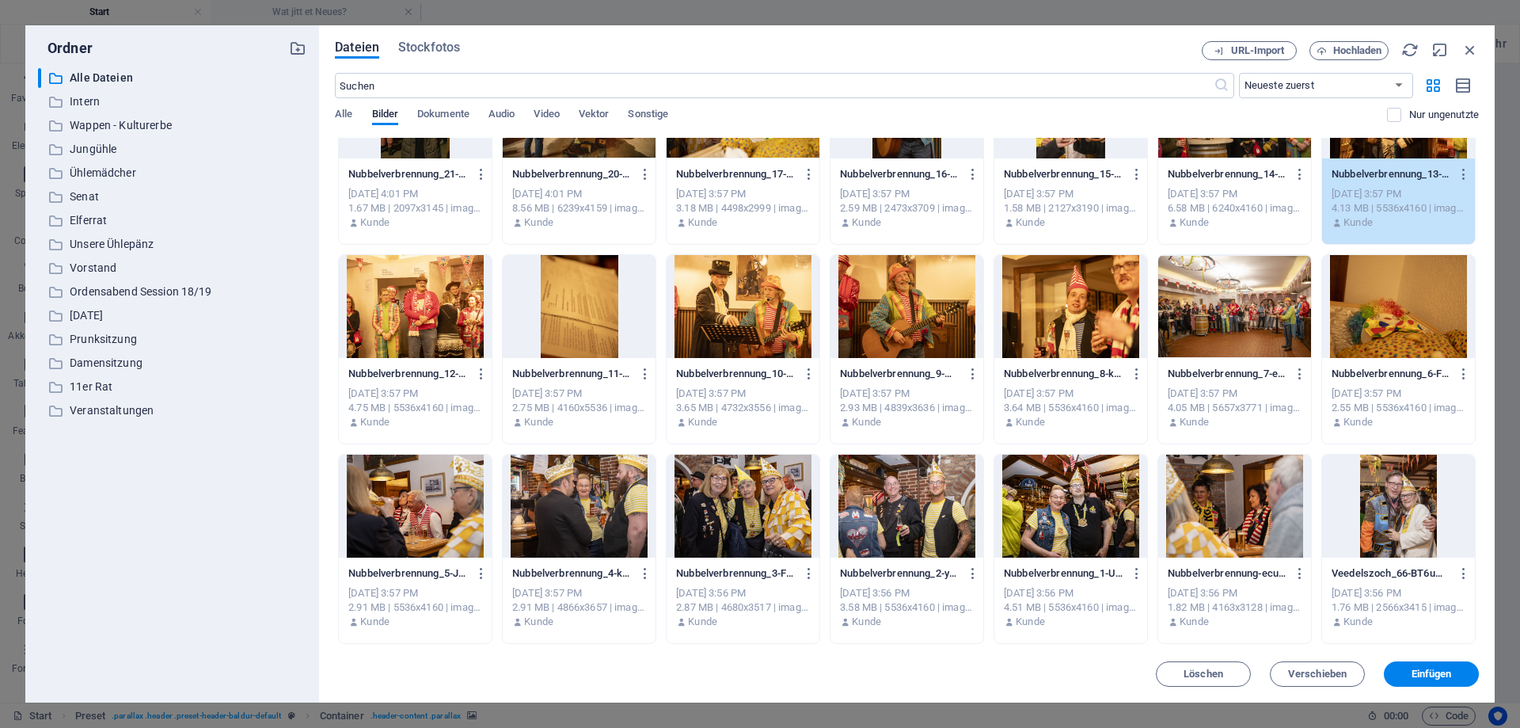
scroll to position [1283, 0]
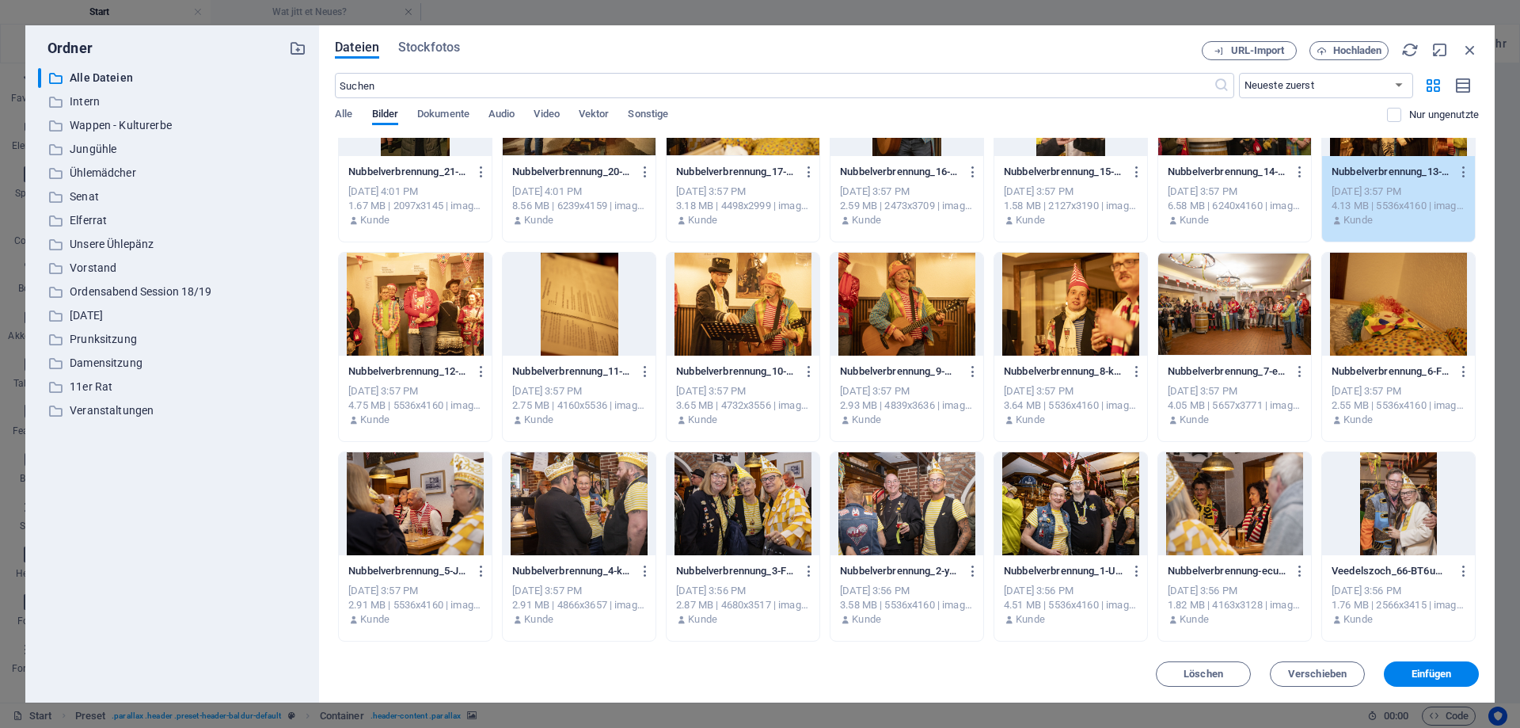
click at [1252, 314] on div at bounding box center [1234, 304] width 153 height 103
click at [573, 511] on div at bounding box center [579, 503] width 153 height 103
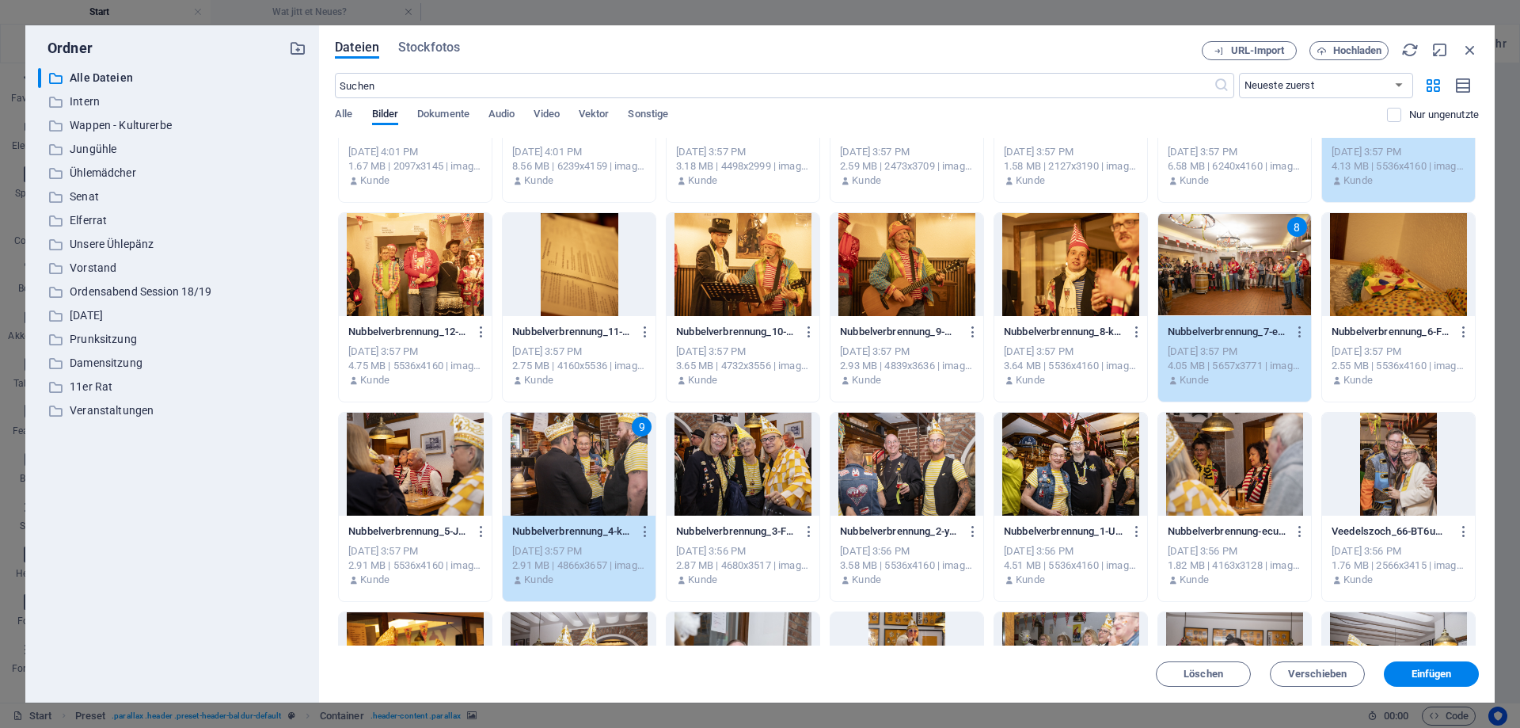
scroll to position [1354, 0]
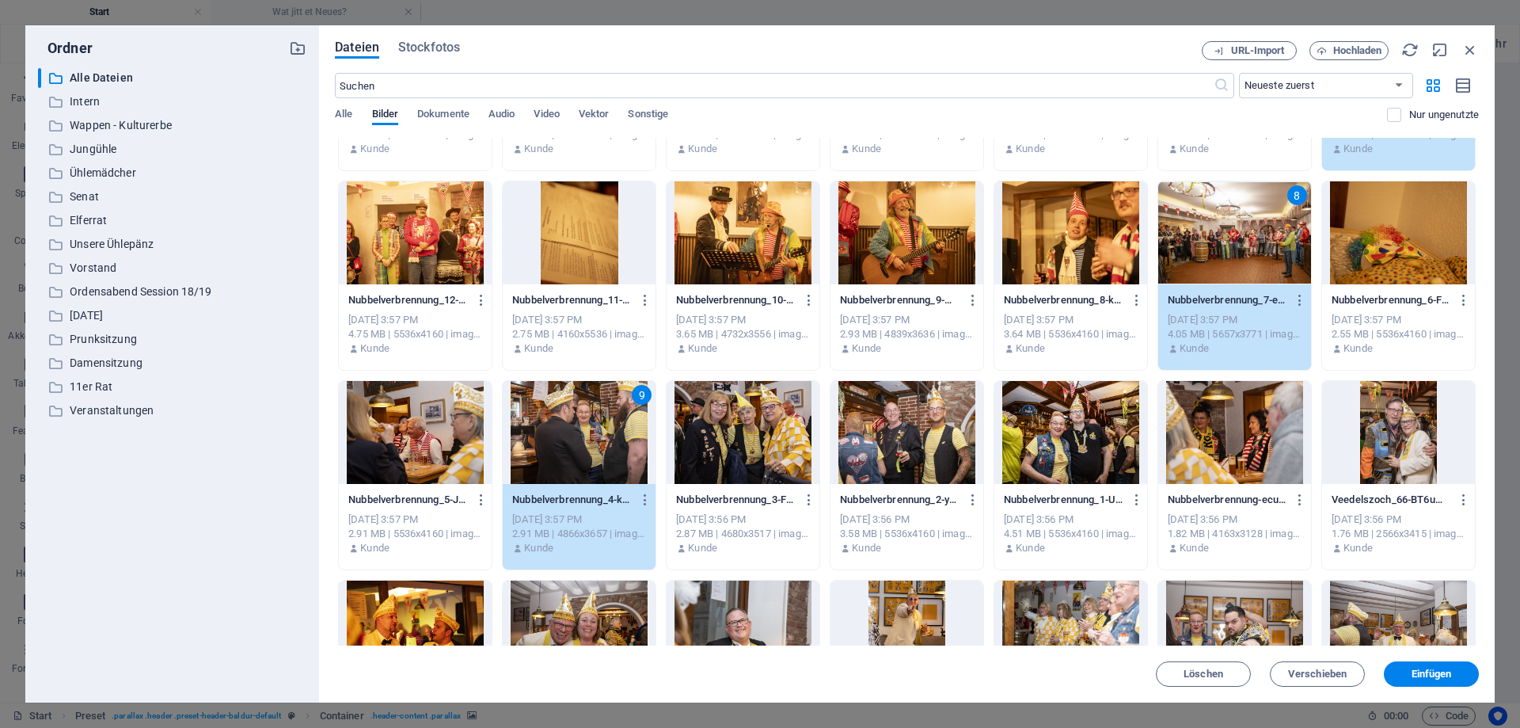
click at [1064, 435] on div at bounding box center [1071, 432] width 153 height 103
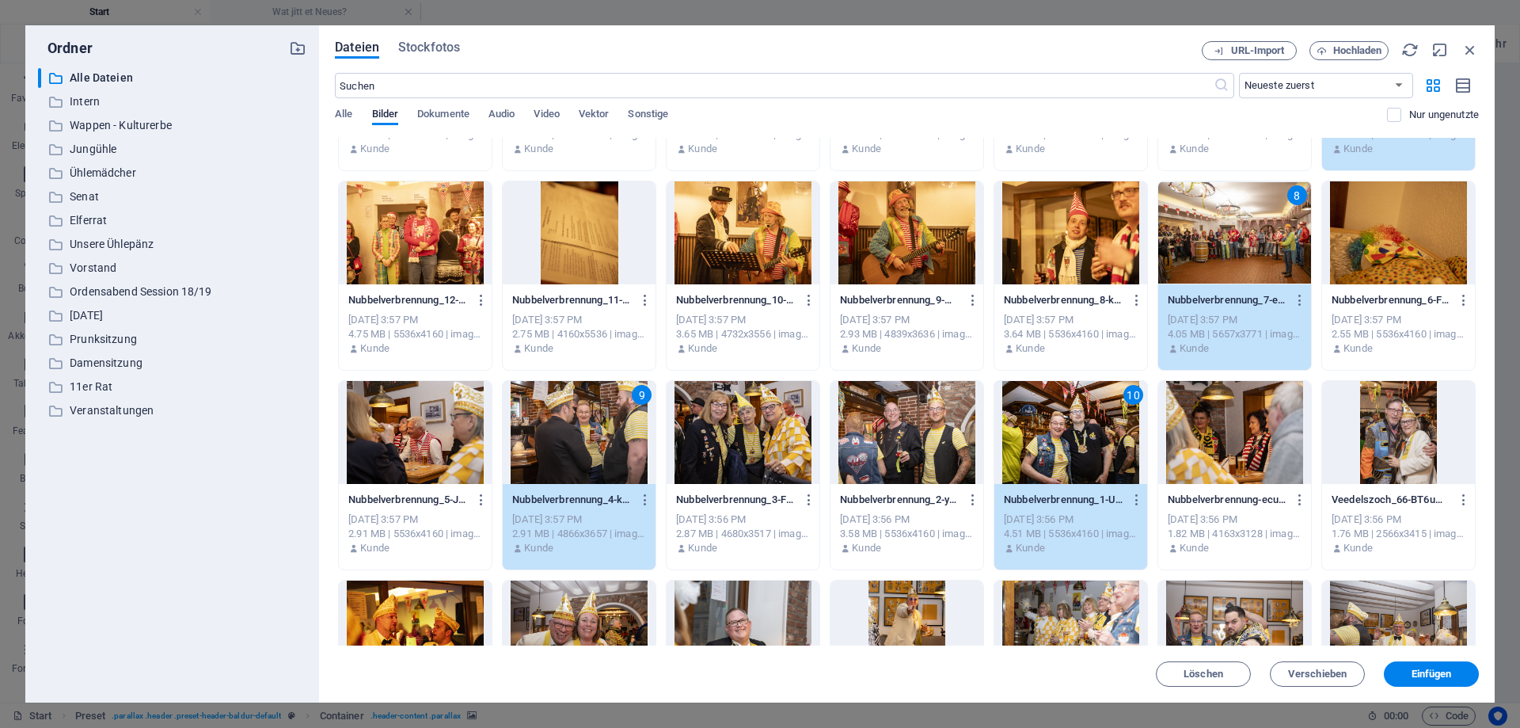
click at [1431, 428] on div at bounding box center [1398, 432] width 153 height 103
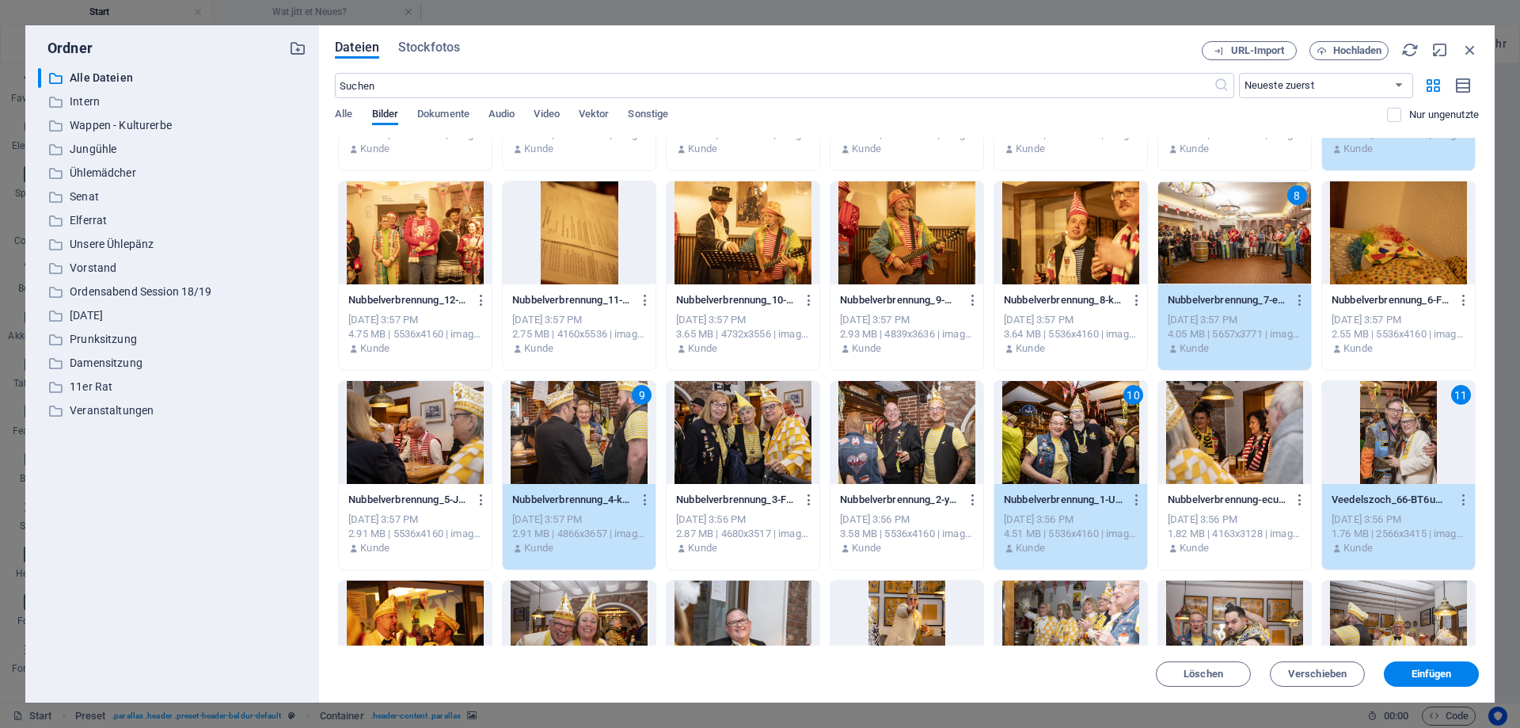
click at [1379, 415] on div "11" at bounding box center [1398, 432] width 153 height 103
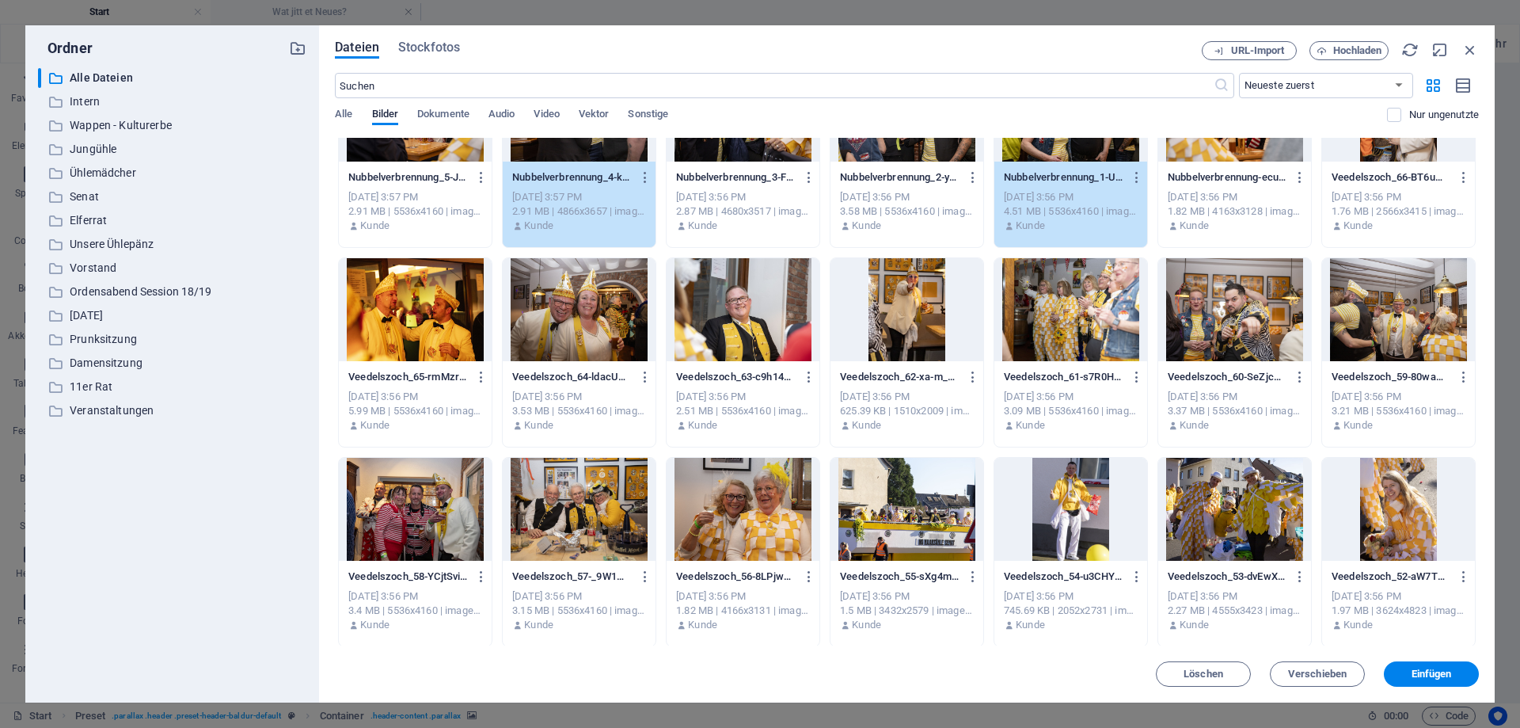
scroll to position [1710, 0]
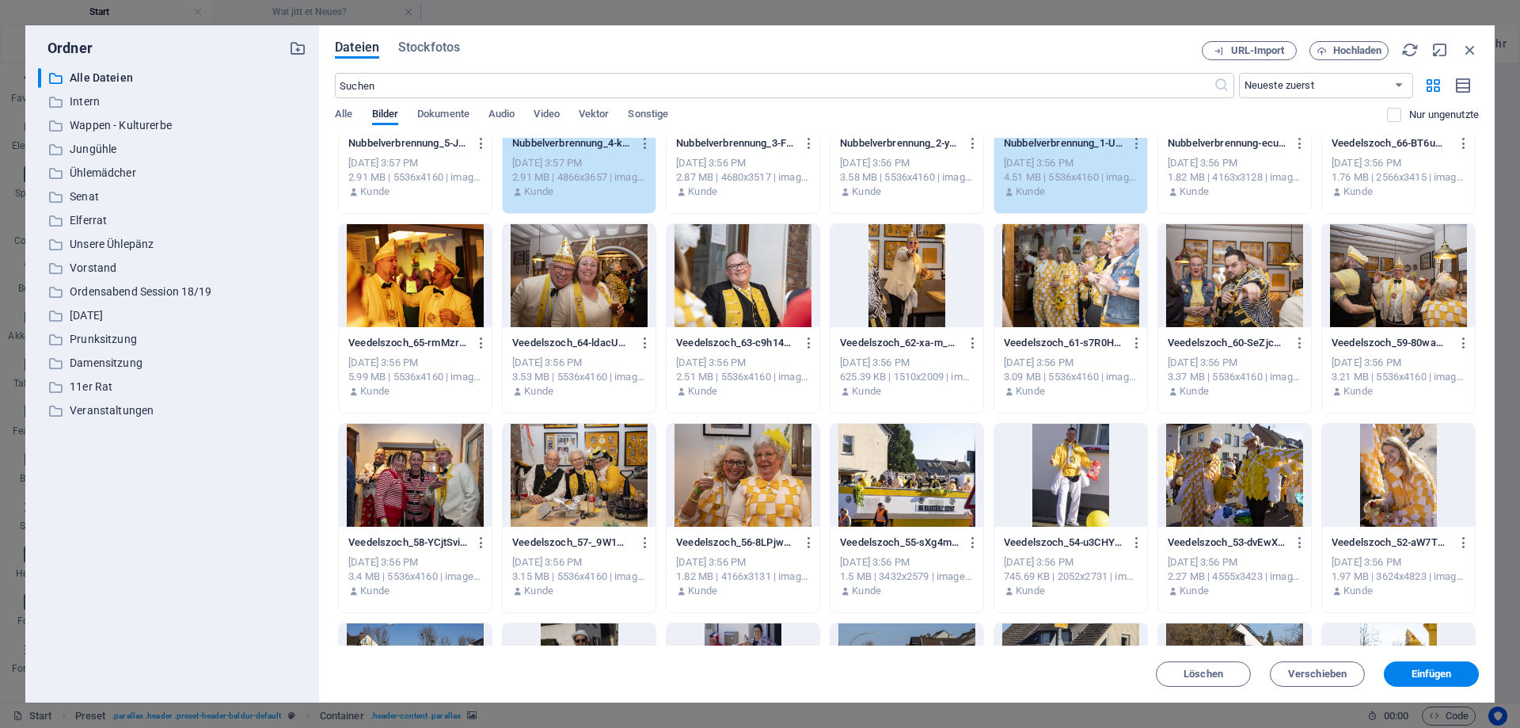
click at [736, 281] on div at bounding box center [743, 275] width 153 height 103
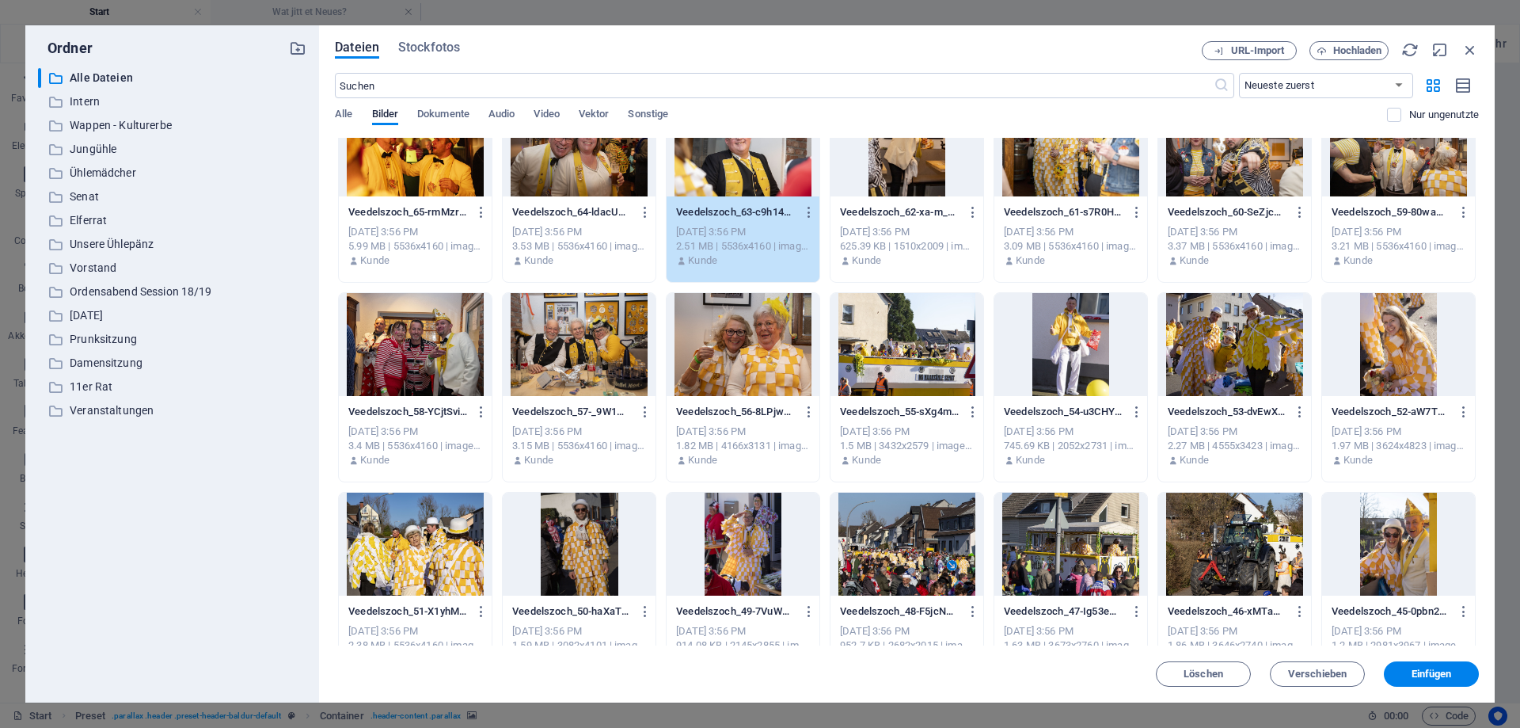
scroll to position [1853, 0]
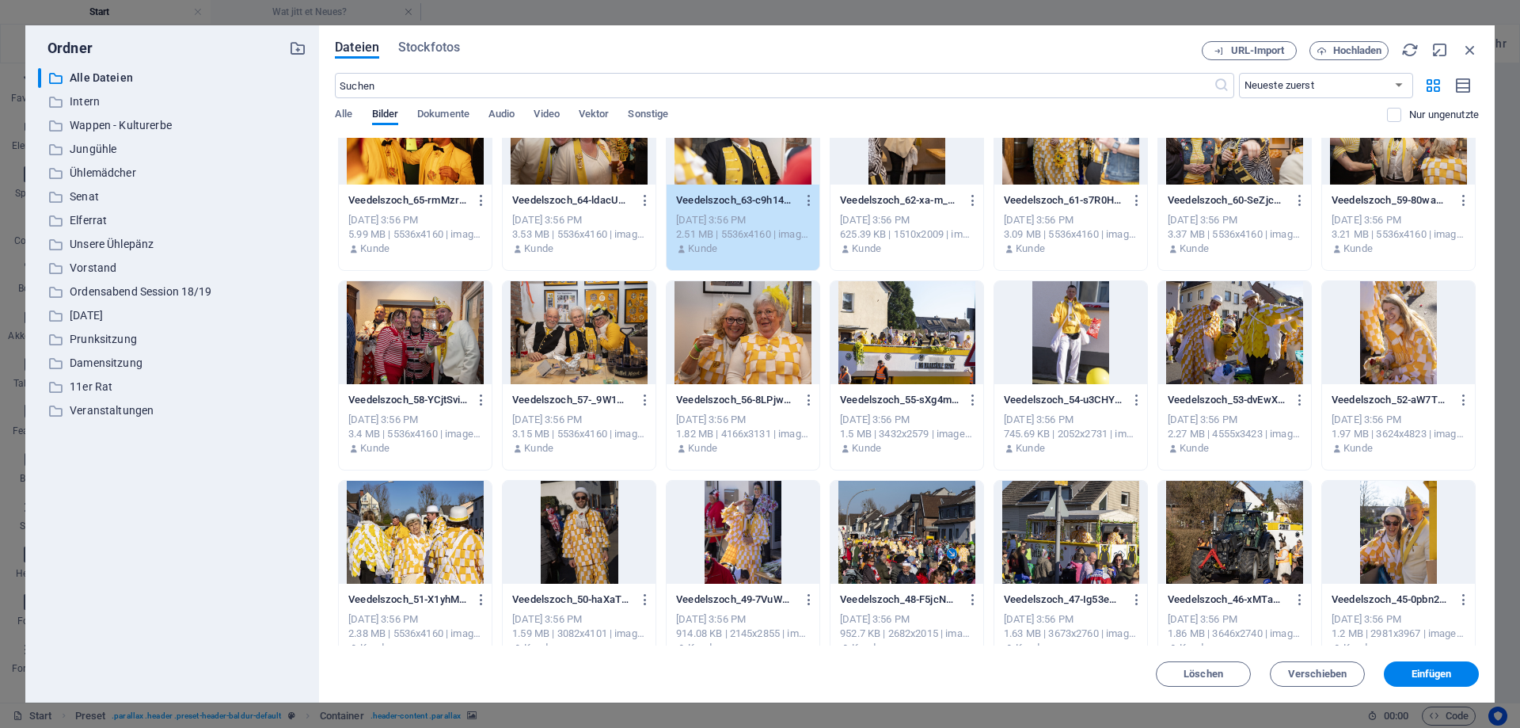
click at [730, 333] on div at bounding box center [743, 332] width 153 height 103
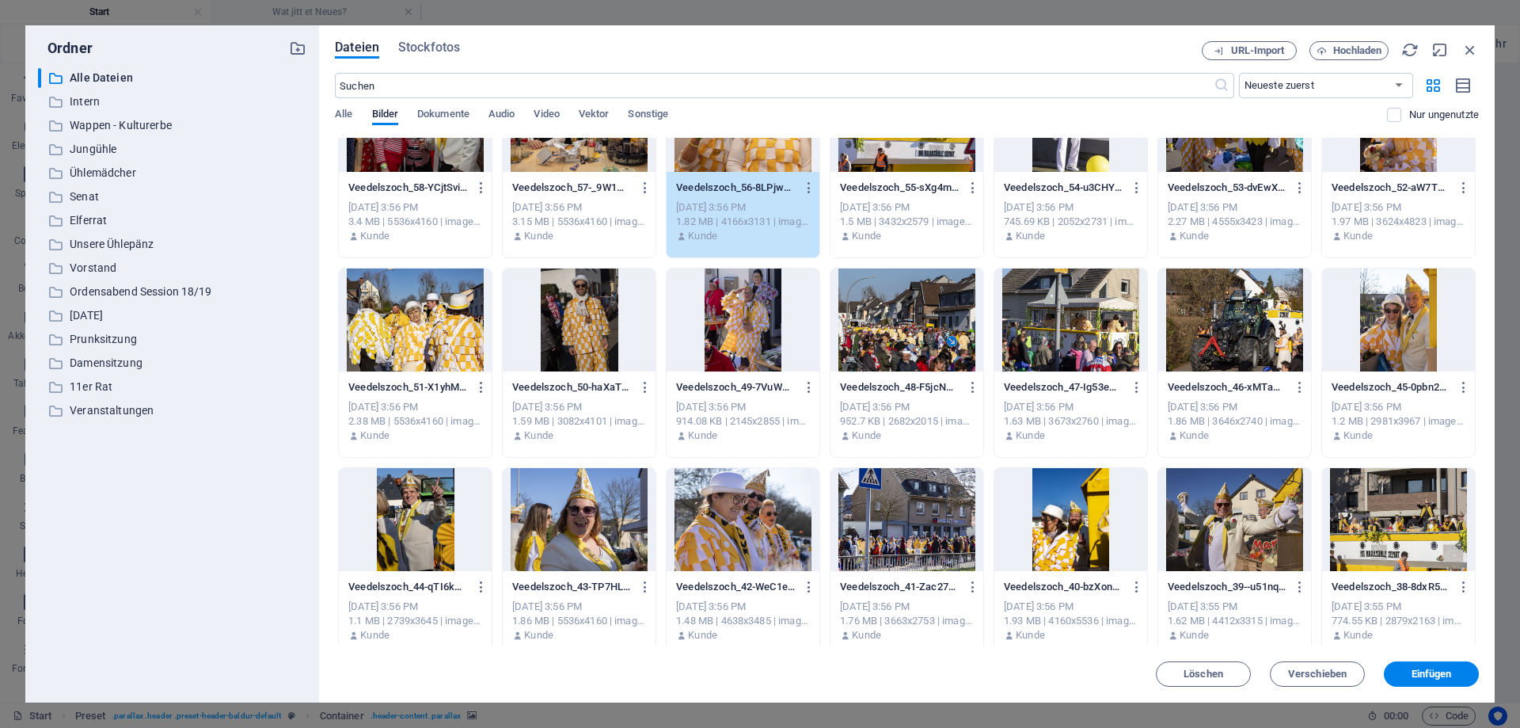
scroll to position [2067, 0]
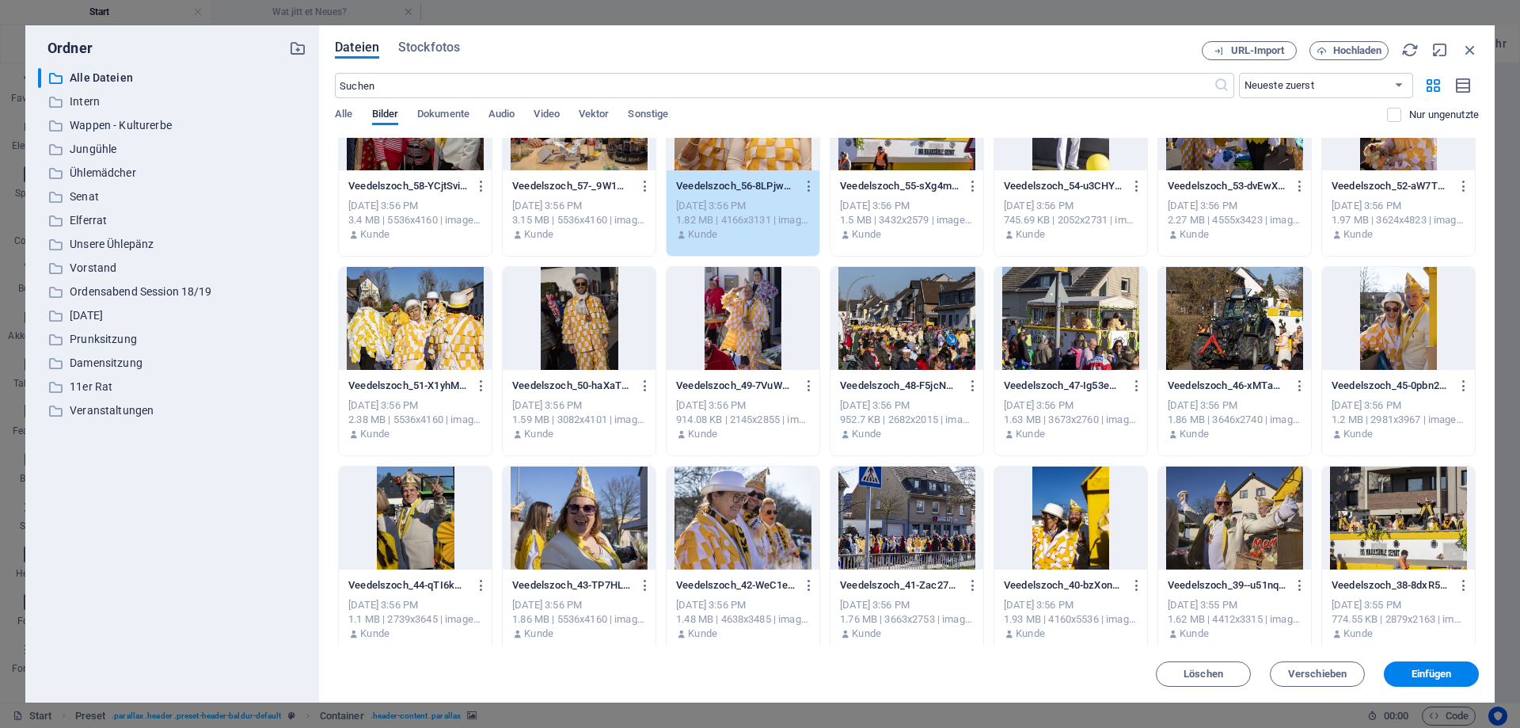
click at [1239, 298] on div at bounding box center [1234, 318] width 153 height 103
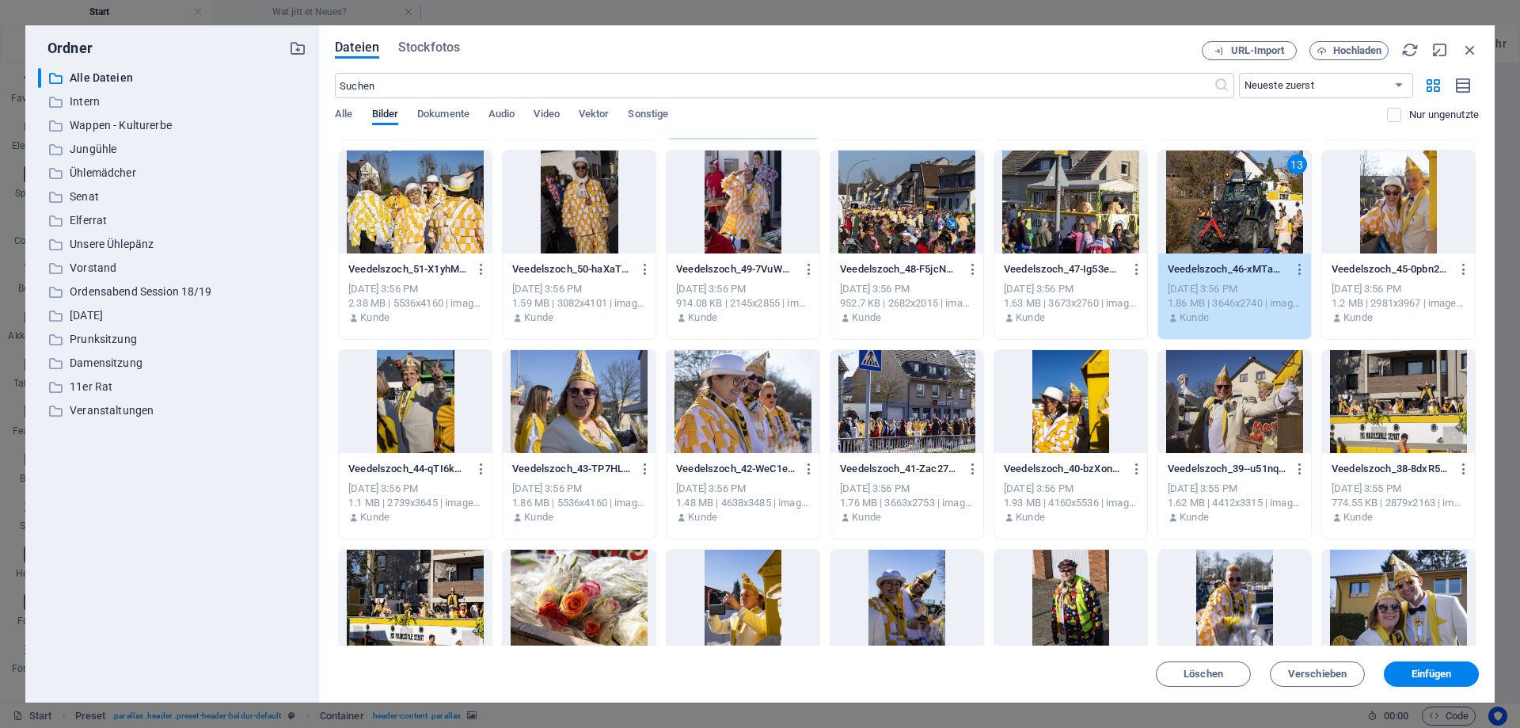
scroll to position [2209, 0]
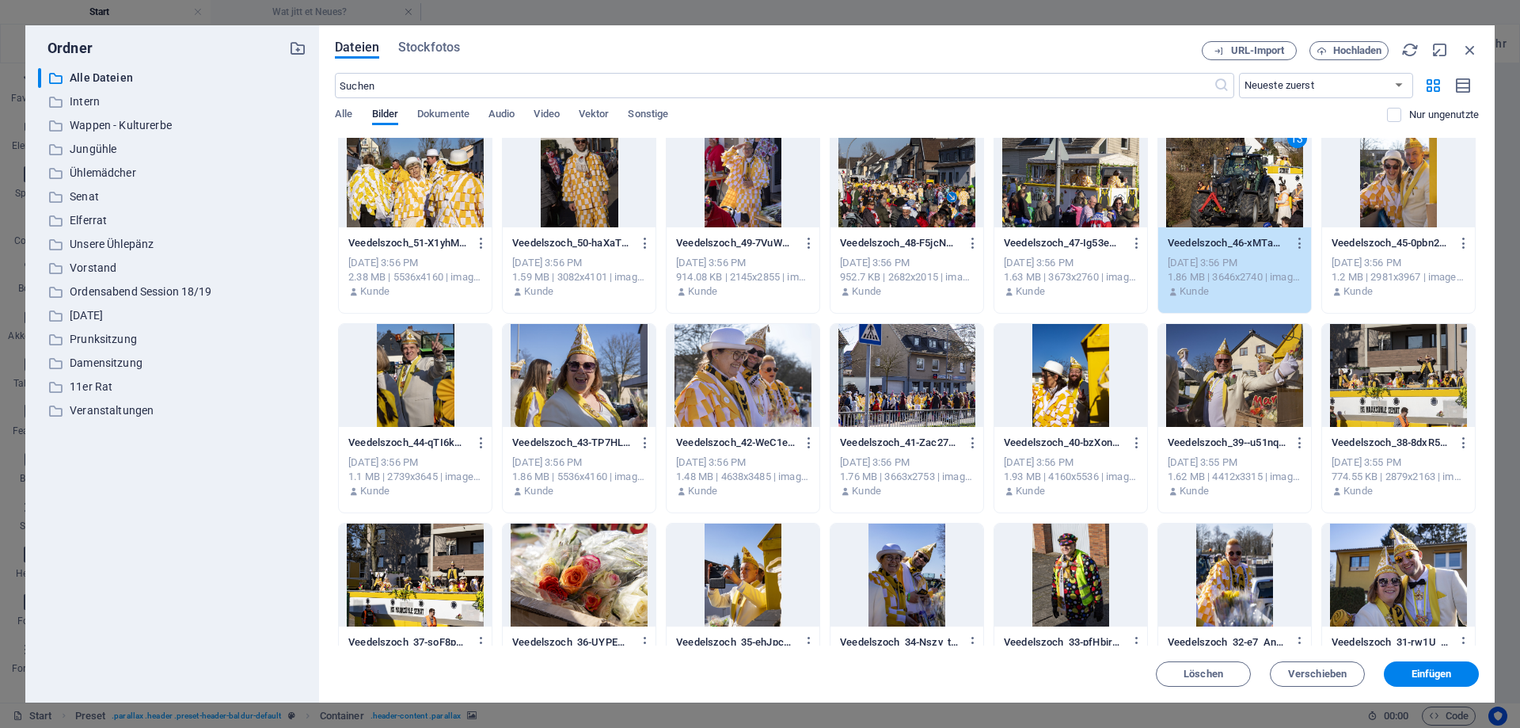
click at [549, 377] on div at bounding box center [579, 375] width 153 height 103
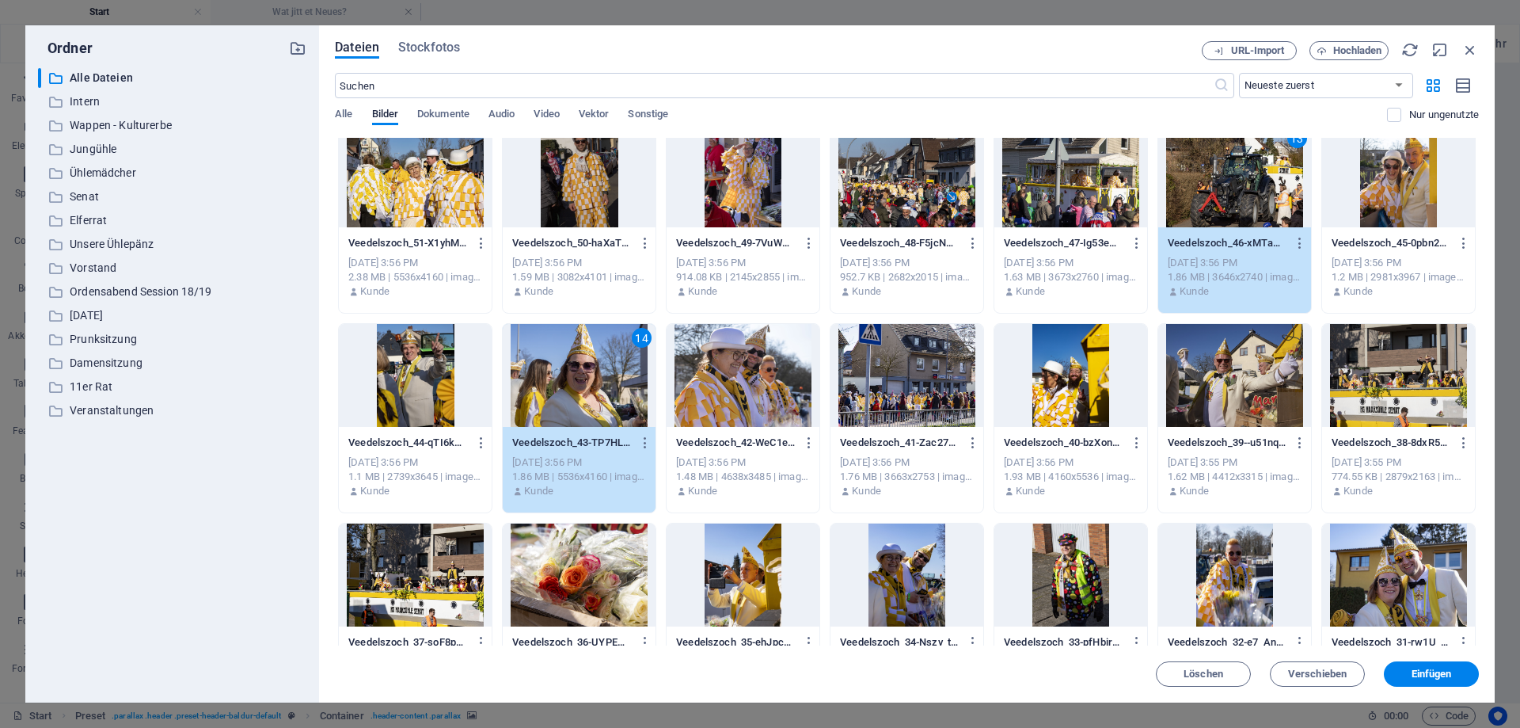
click at [699, 381] on div at bounding box center [743, 375] width 153 height 103
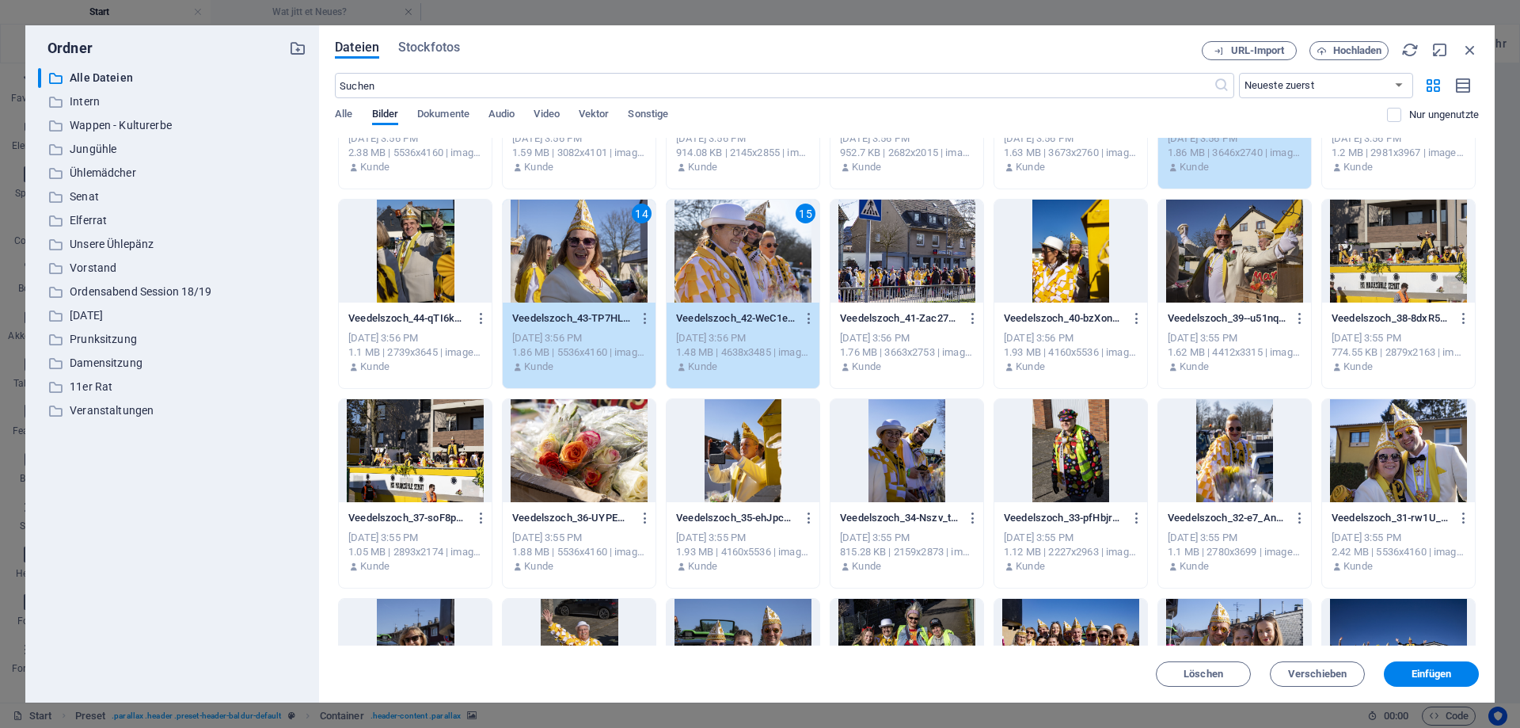
scroll to position [2352, 0]
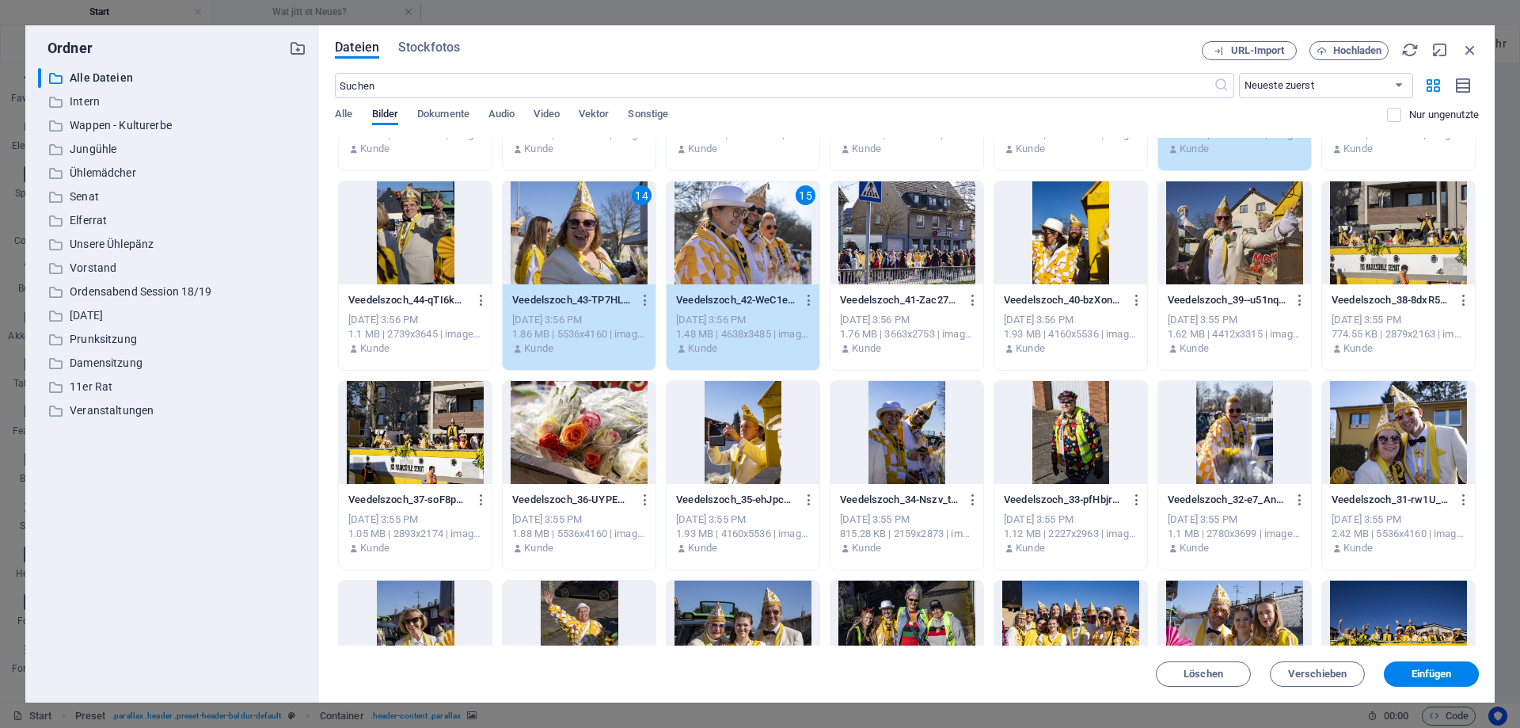
click at [1239, 439] on div at bounding box center [1234, 432] width 153 height 103
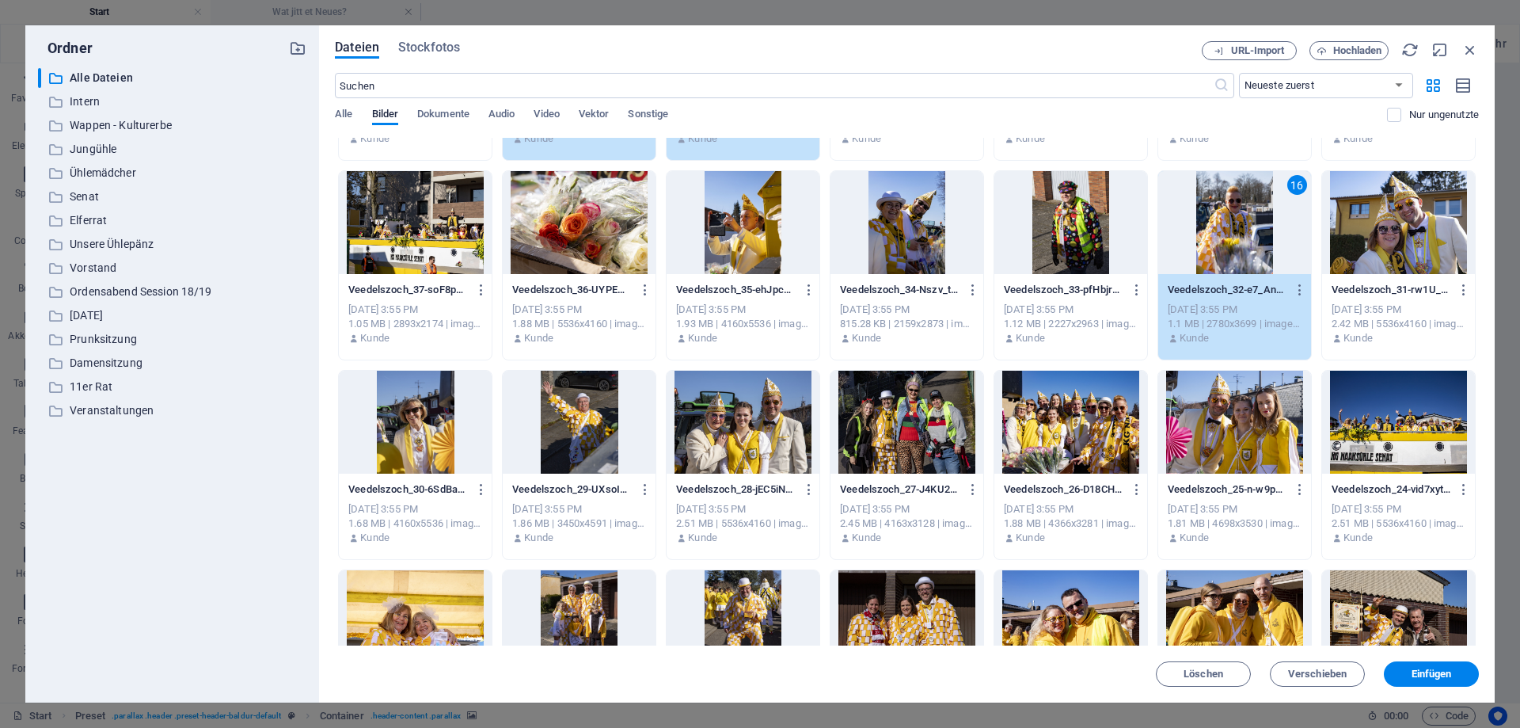
scroll to position [2566, 0]
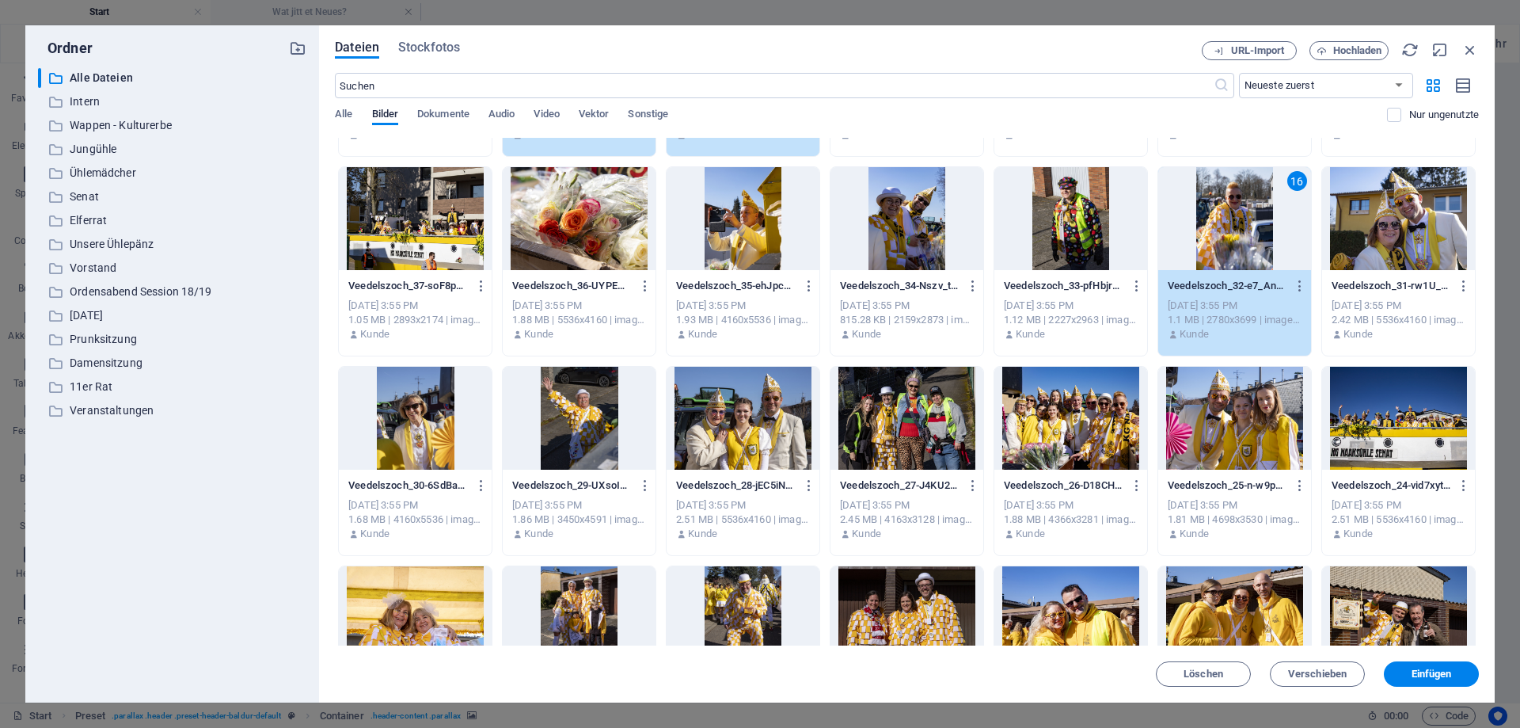
click at [888, 409] on div at bounding box center [907, 418] width 153 height 103
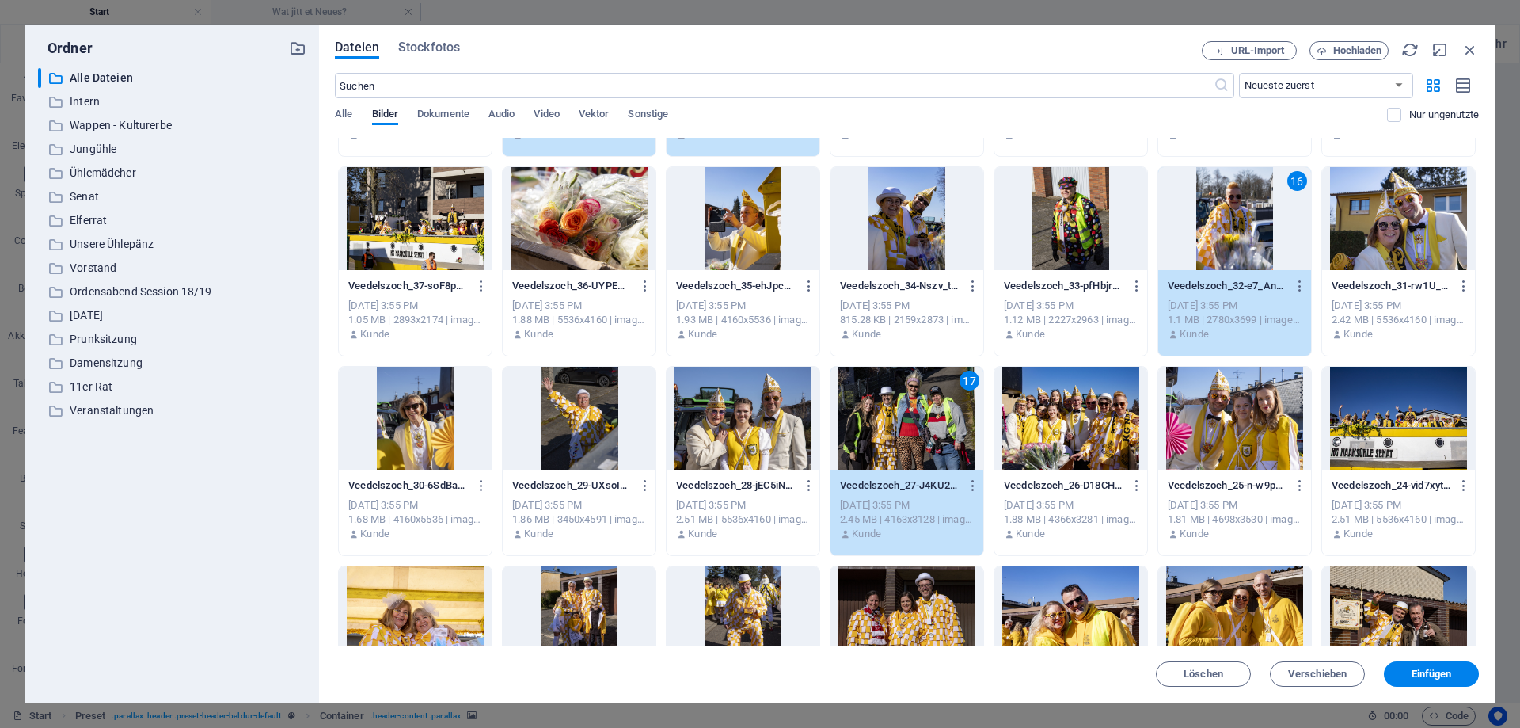
click at [1073, 421] on div at bounding box center [1071, 418] width 153 height 103
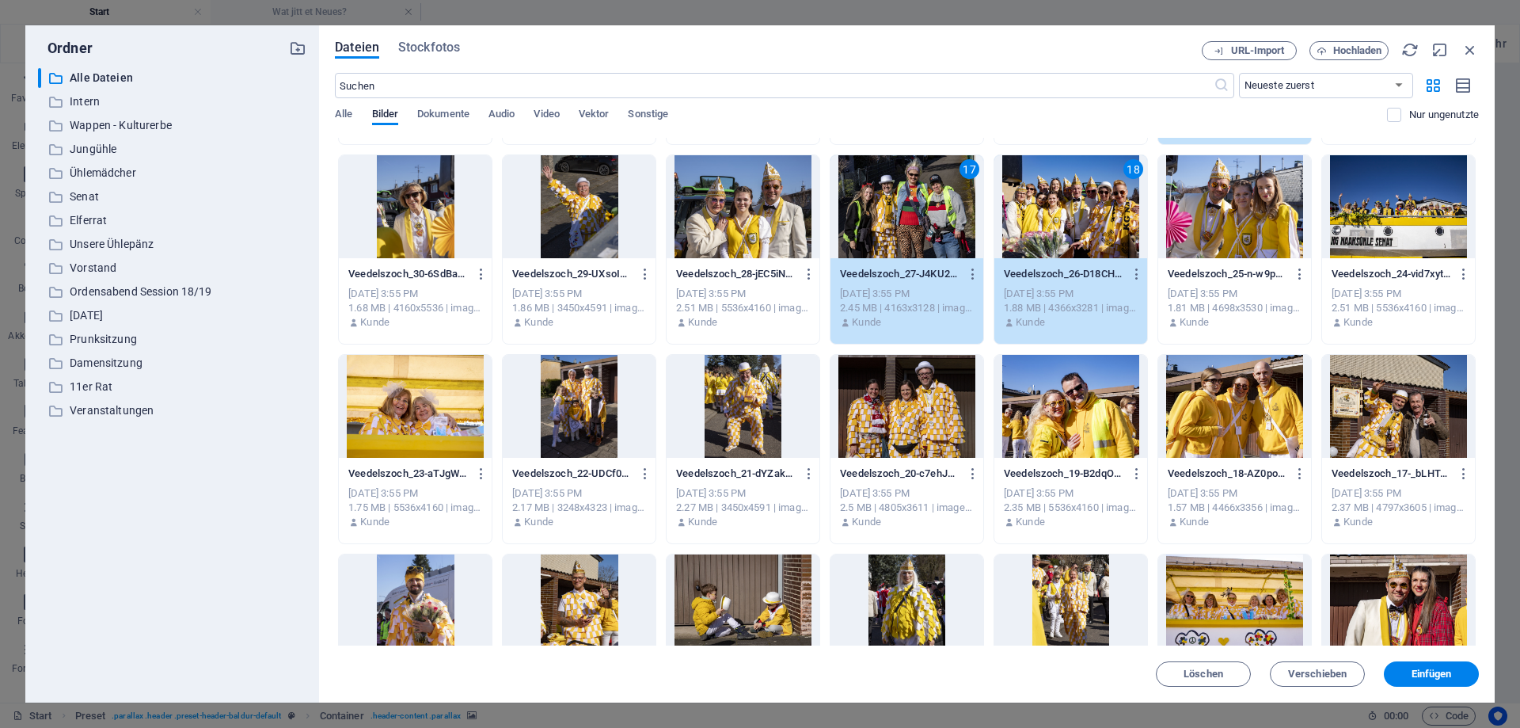
scroll to position [2779, 0]
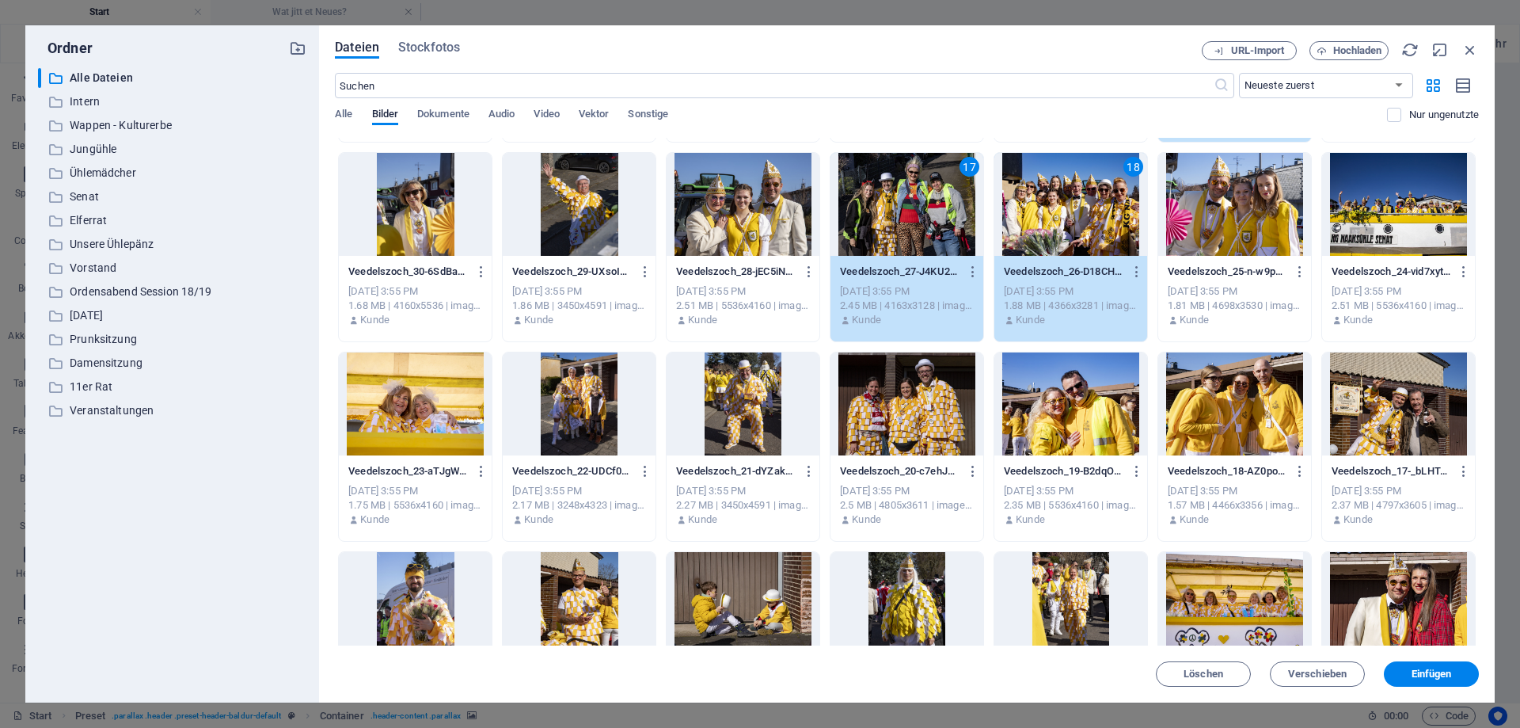
click at [1246, 226] on div at bounding box center [1234, 204] width 153 height 103
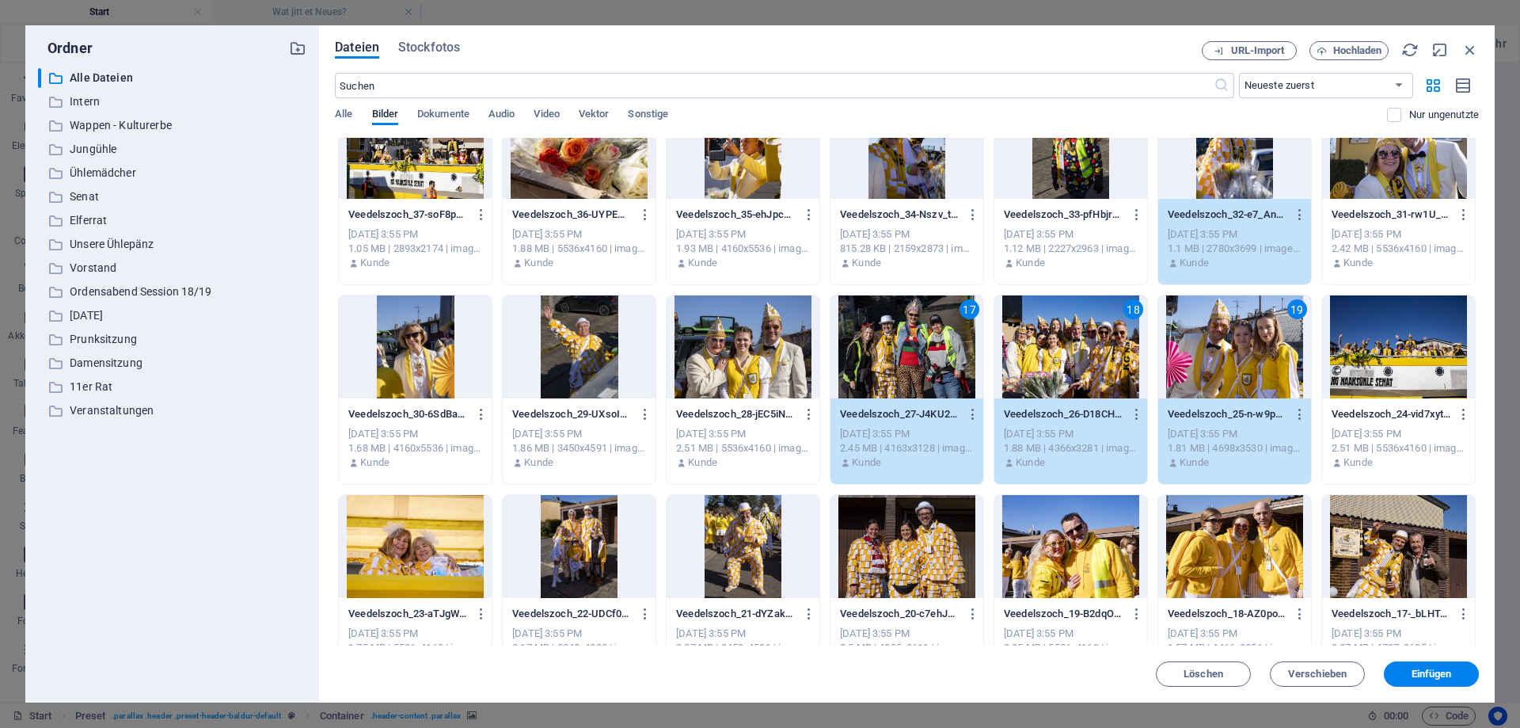
scroll to position [2566, 0]
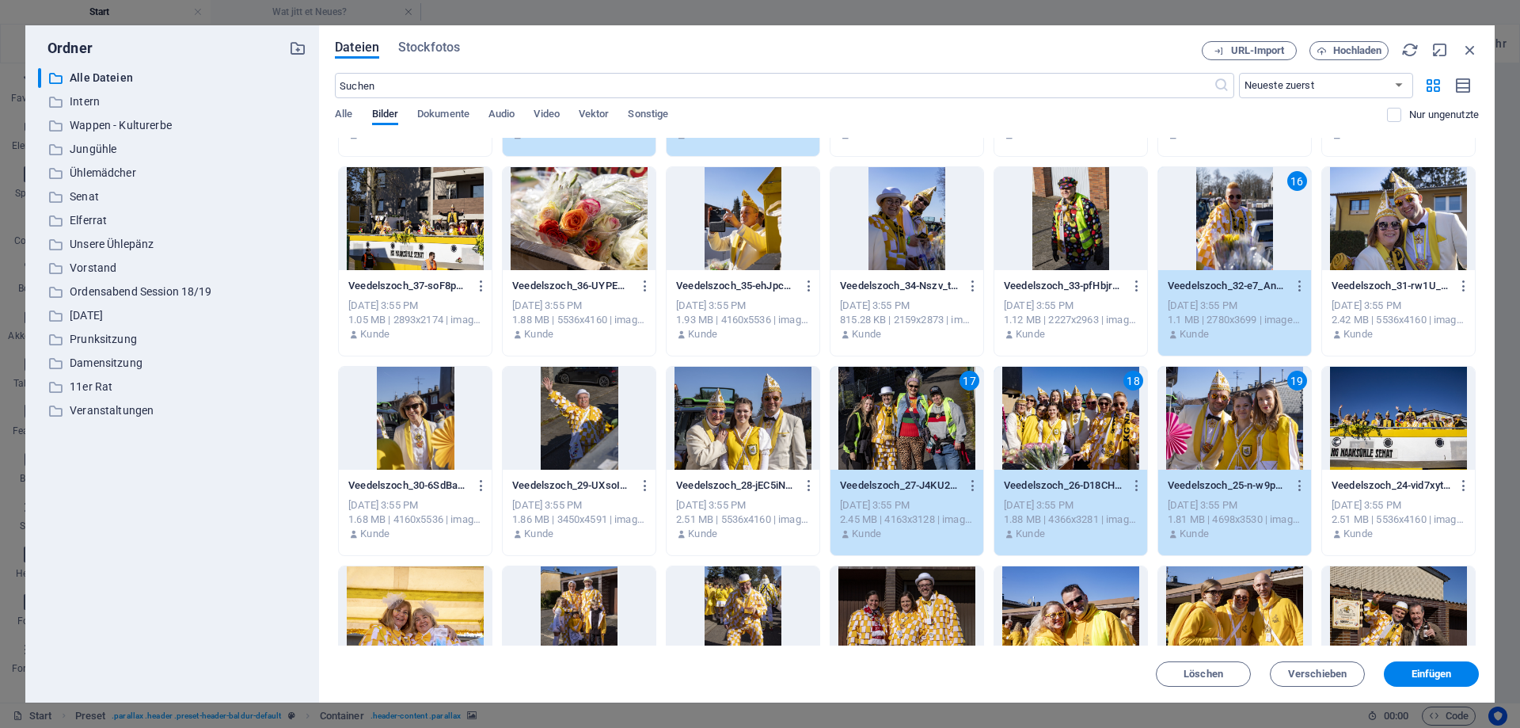
click at [768, 398] on div at bounding box center [743, 418] width 153 height 103
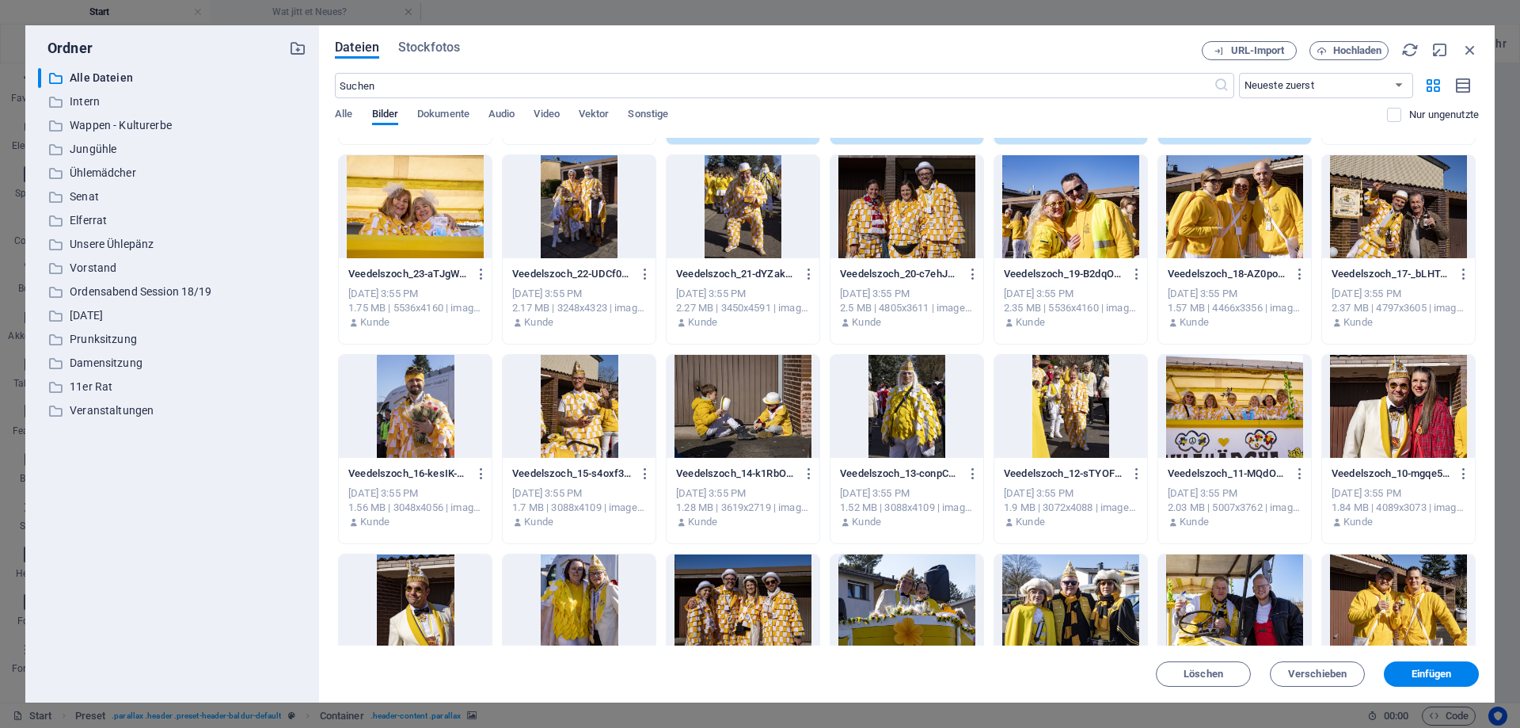
scroll to position [2993, 0]
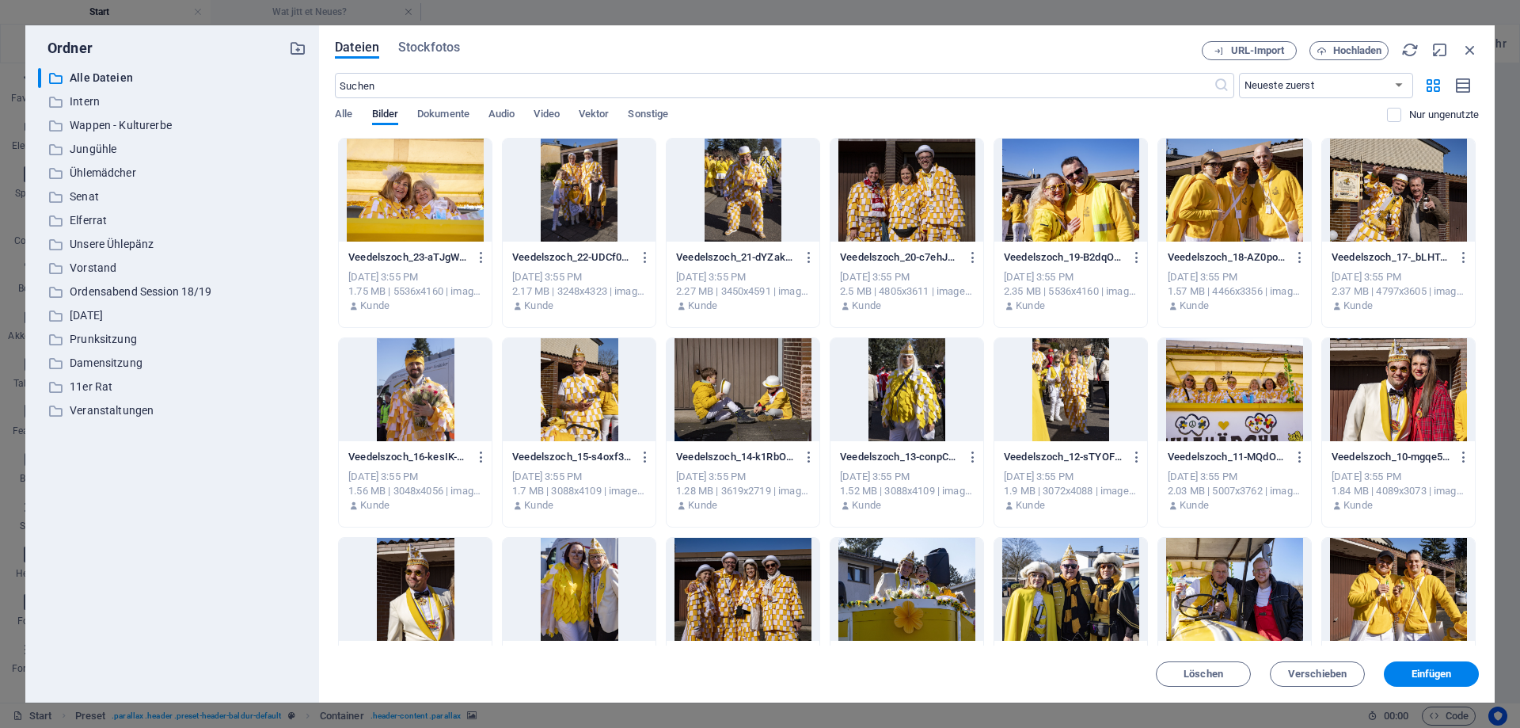
click at [732, 203] on div at bounding box center [743, 190] width 153 height 103
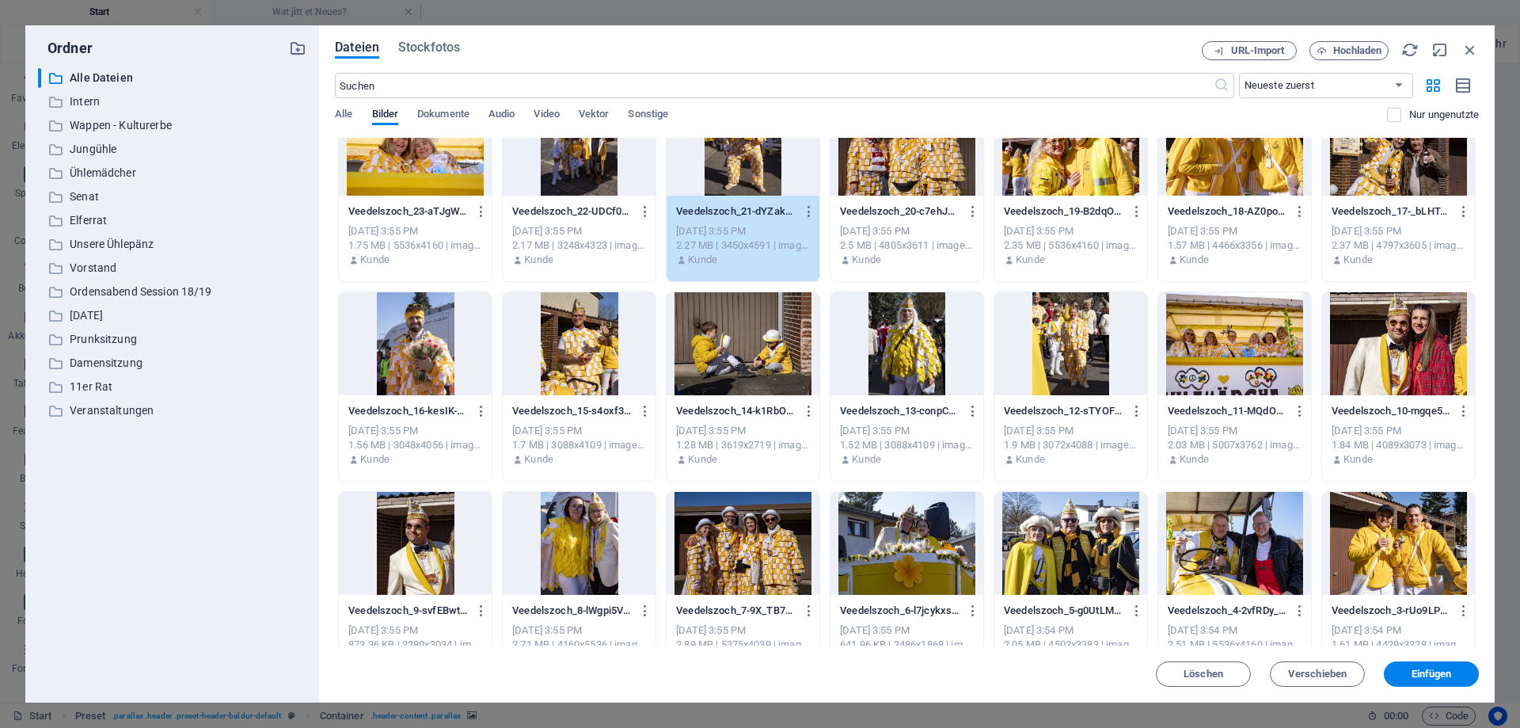
scroll to position [3065, 0]
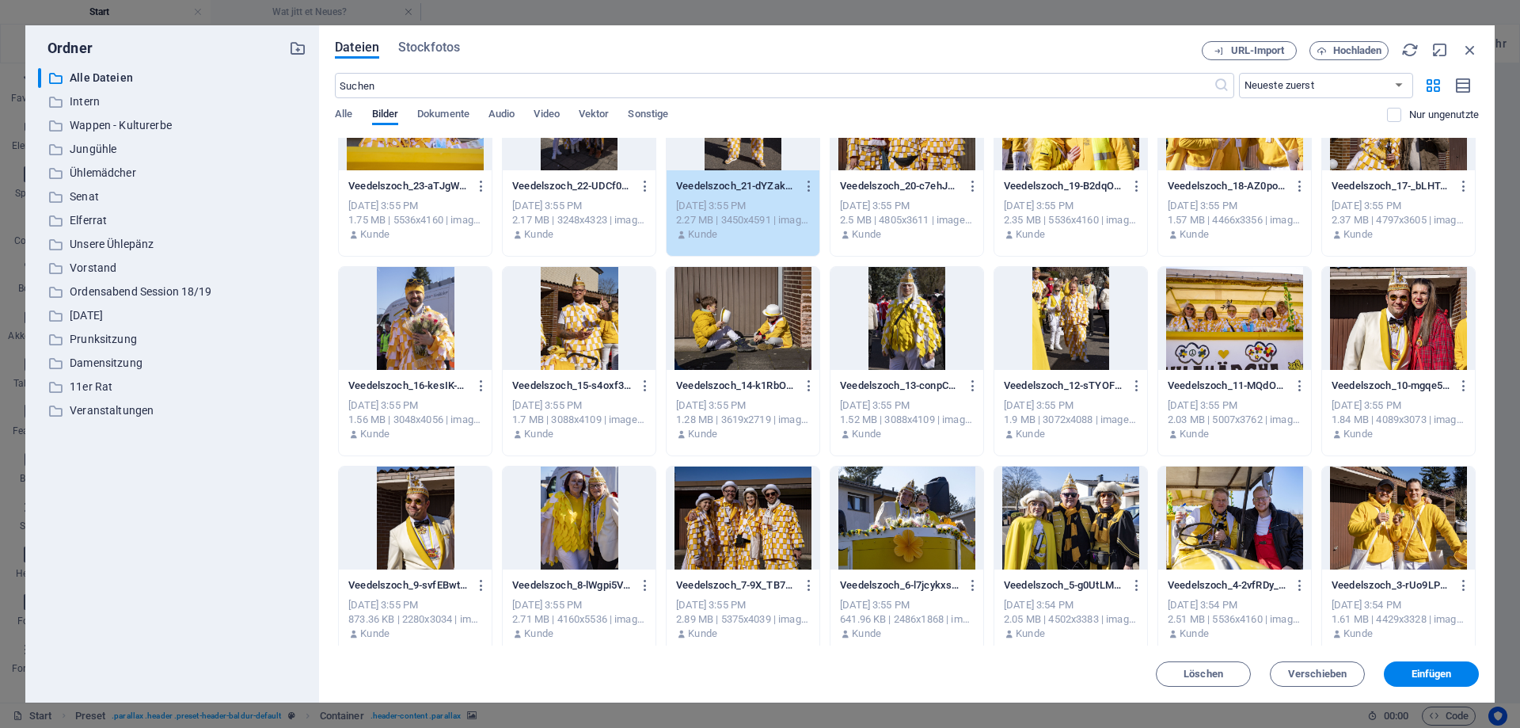
click at [1230, 315] on div at bounding box center [1234, 318] width 153 height 103
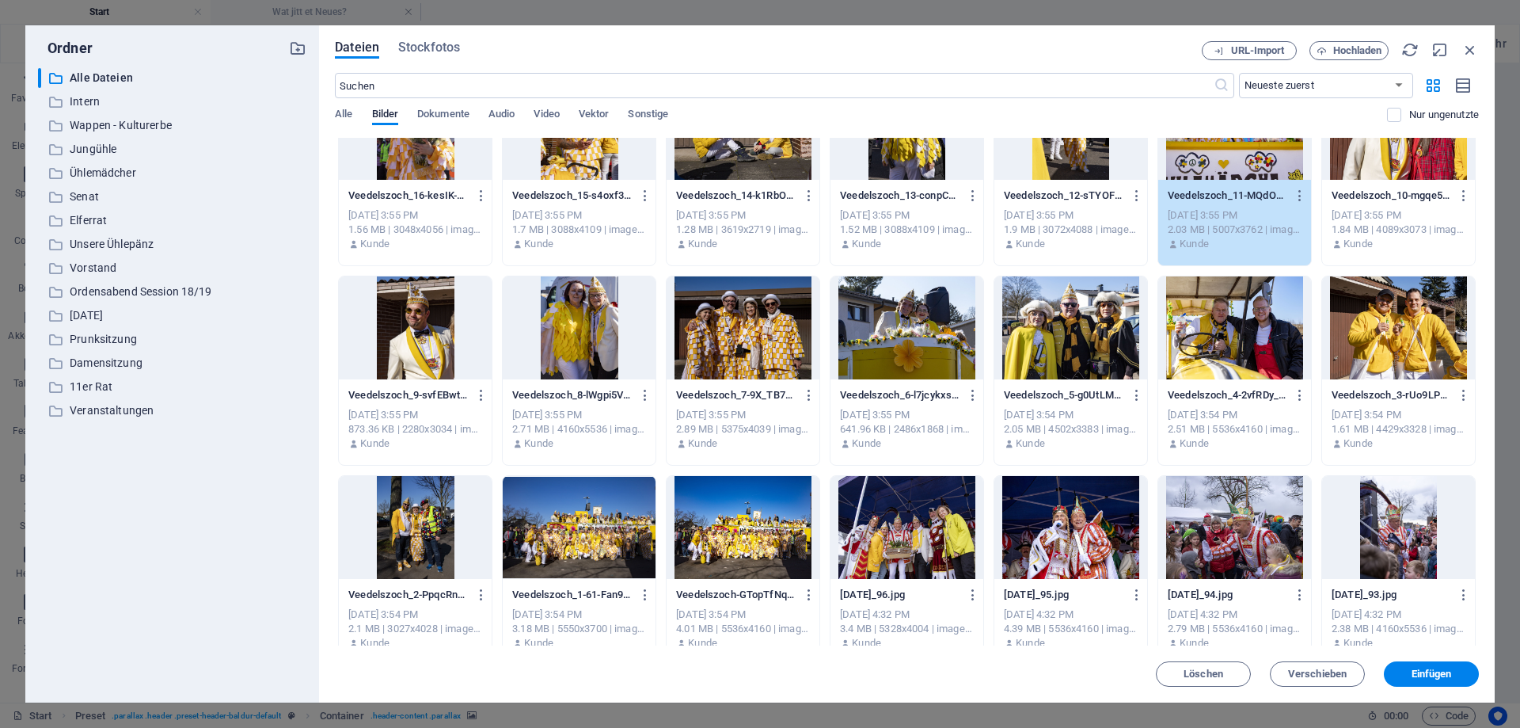
scroll to position [3278, 0]
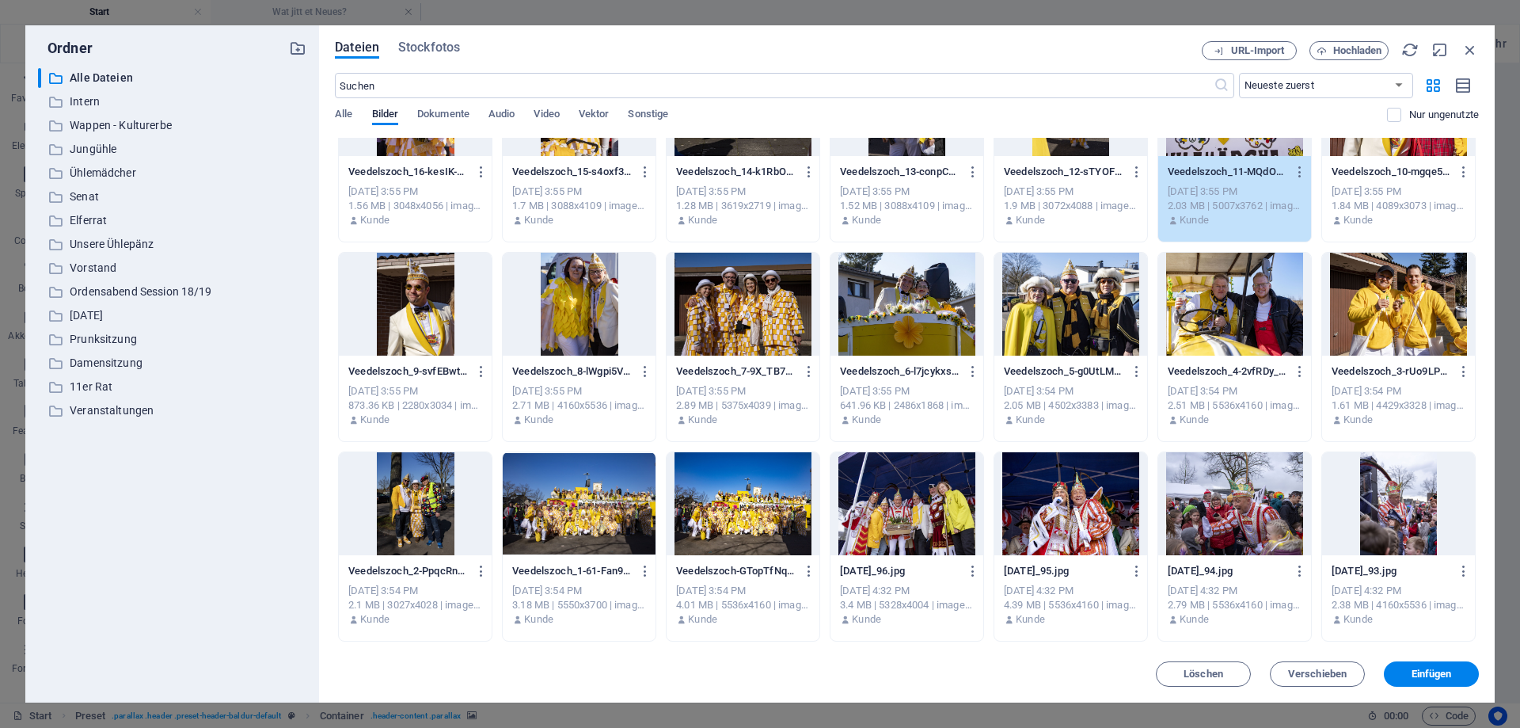
click at [584, 512] on div at bounding box center [579, 503] width 153 height 103
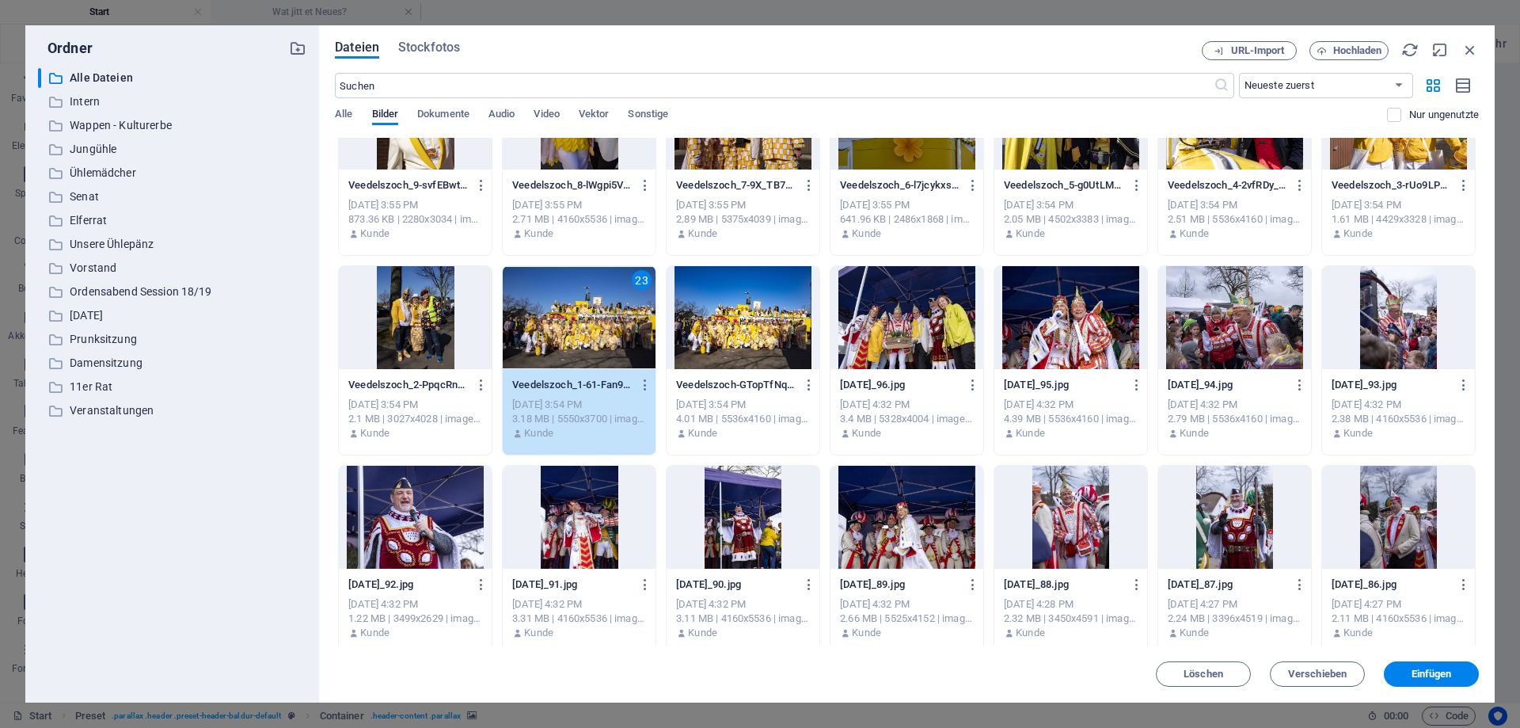
scroll to position [3492, 0]
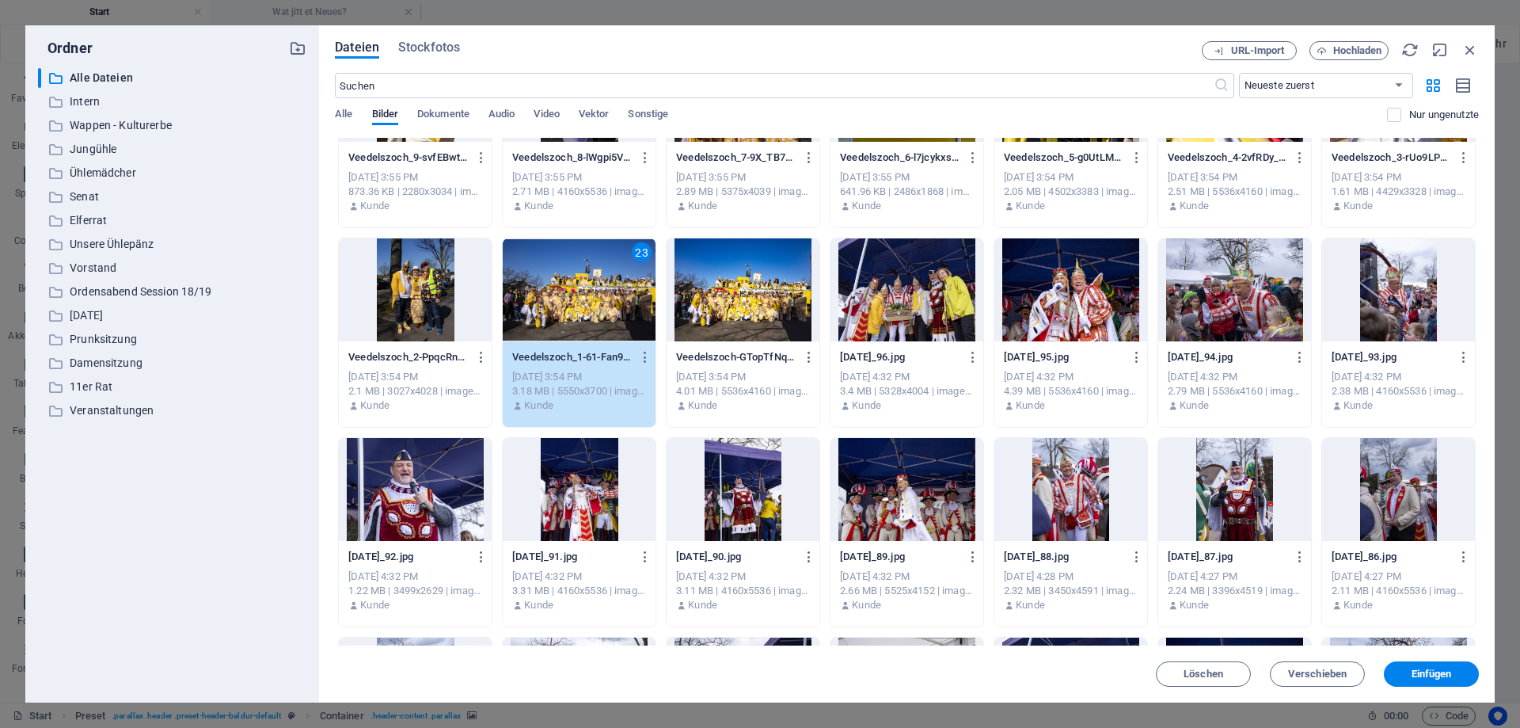
click at [1094, 280] on div at bounding box center [1071, 289] width 153 height 103
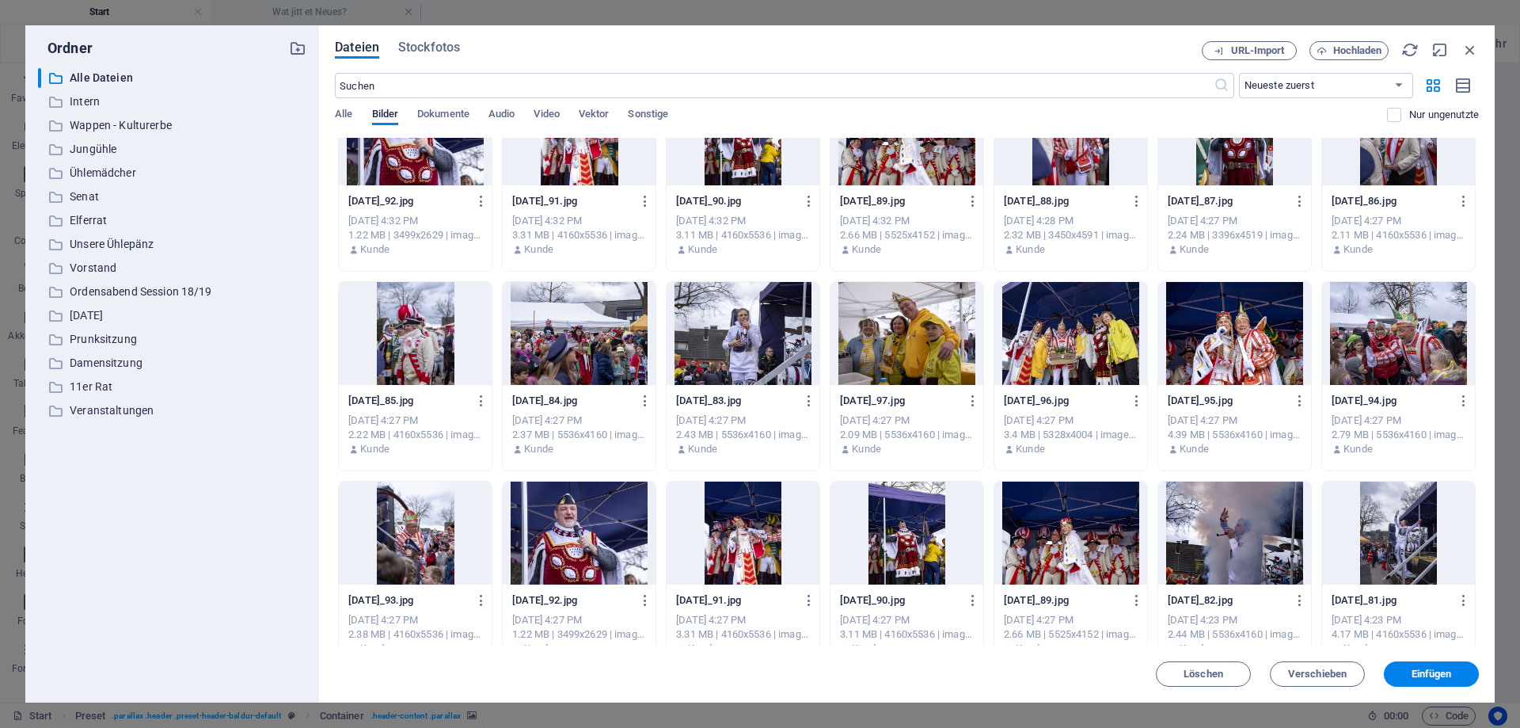
scroll to position [3848, 0]
click at [920, 318] on div at bounding box center [907, 332] width 153 height 103
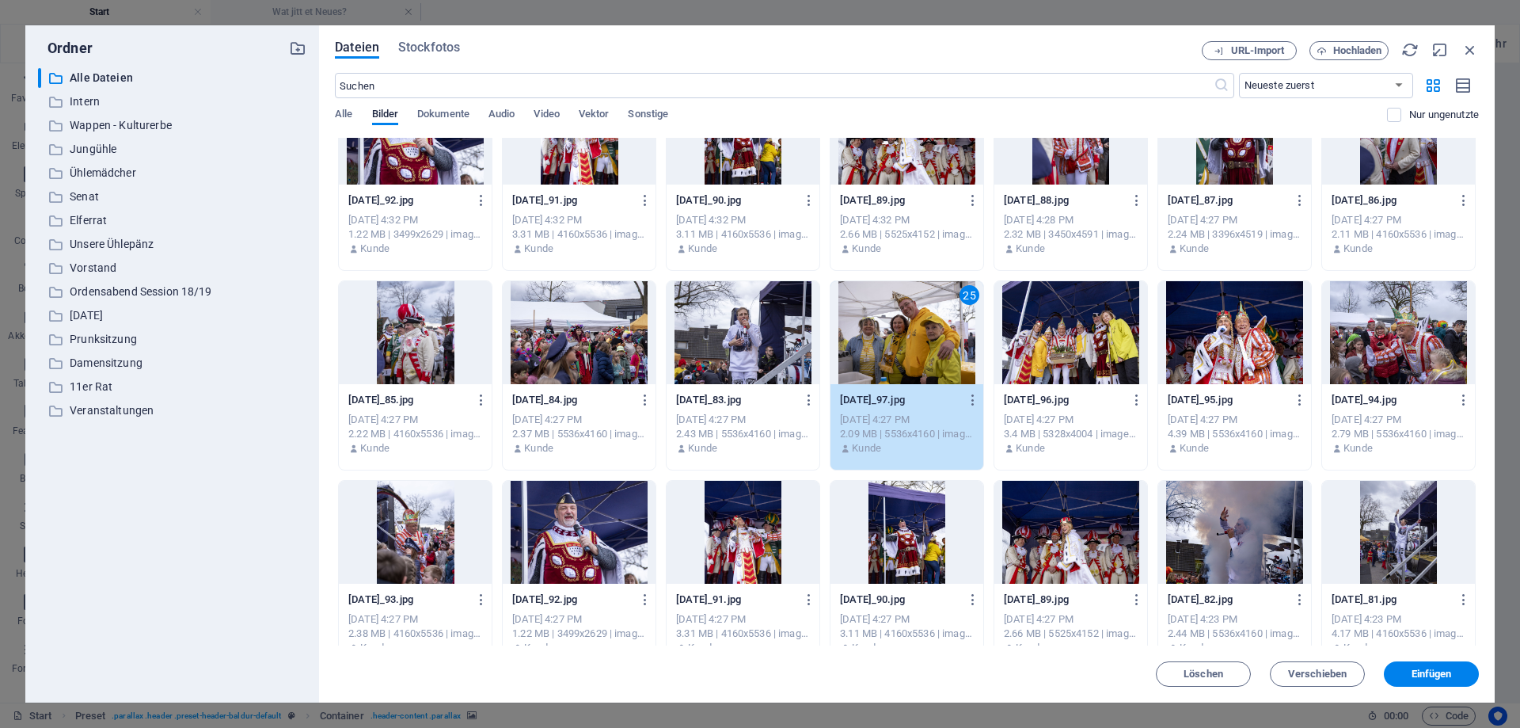
click at [1232, 538] on div at bounding box center [1234, 532] width 153 height 103
click at [1405, 344] on div at bounding box center [1398, 332] width 153 height 103
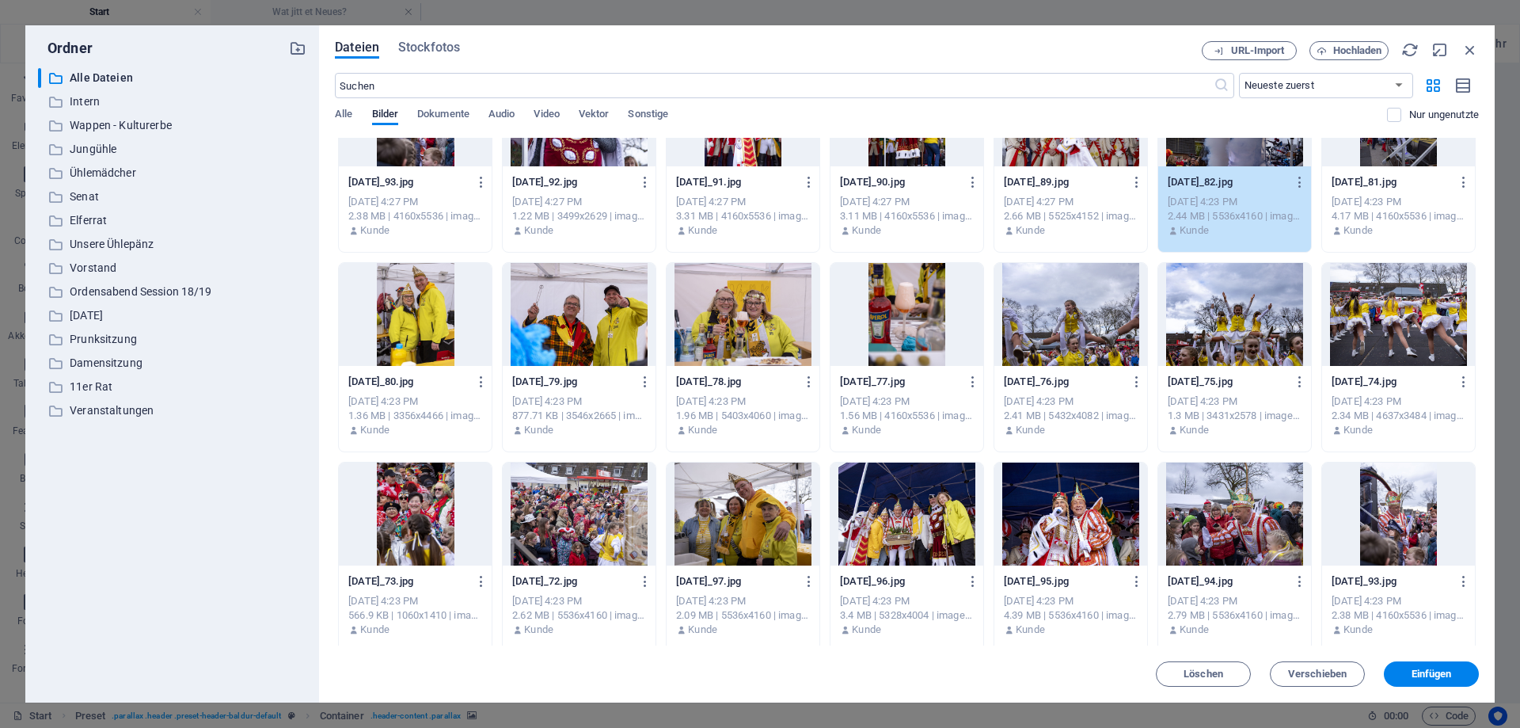
scroll to position [4276, 0]
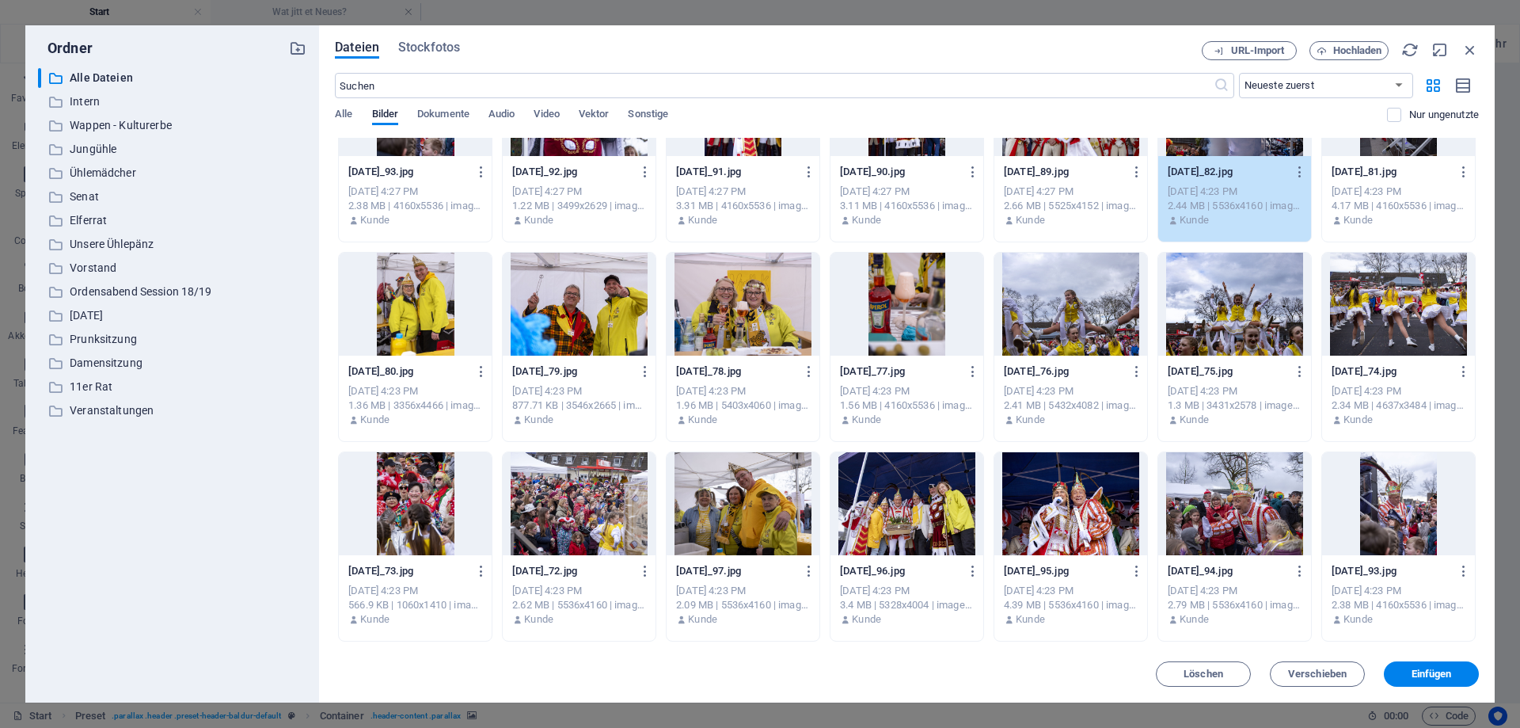
click at [712, 306] on div at bounding box center [743, 304] width 153 height 103
click at [567, 326] on div at bounding box center [579, 304] width 153 height 103
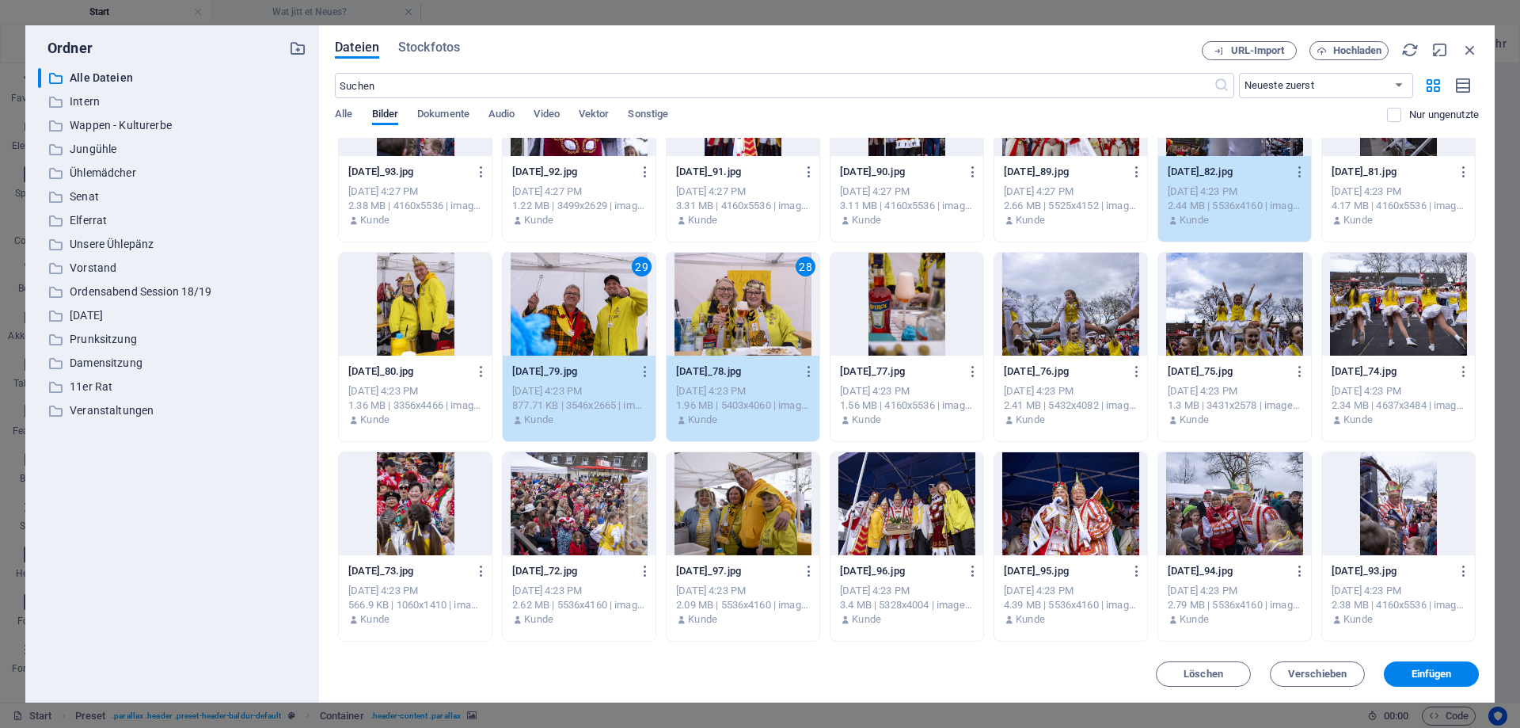
click at [746, 498] on div at bounding box center [743, 503] width 153 height 103
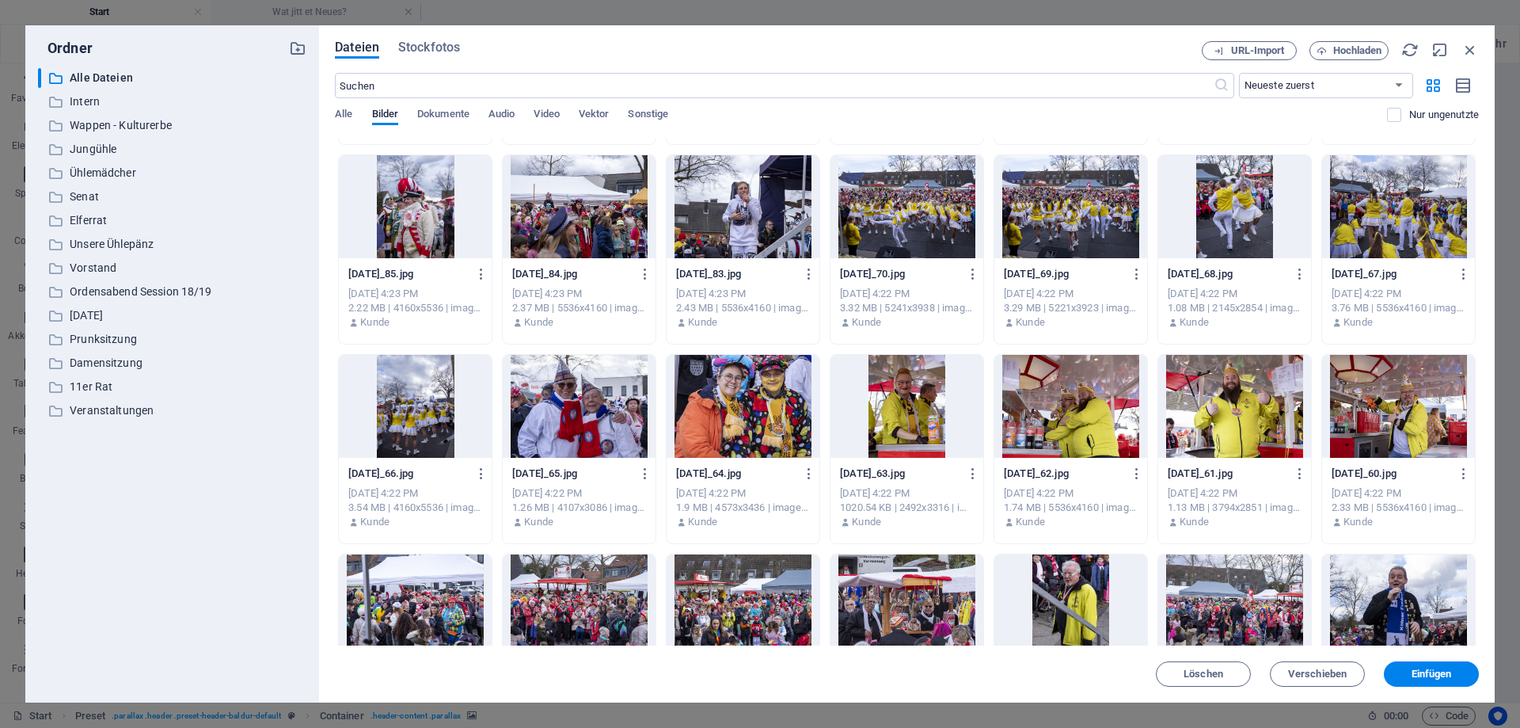
scroll to position [4989, 0]
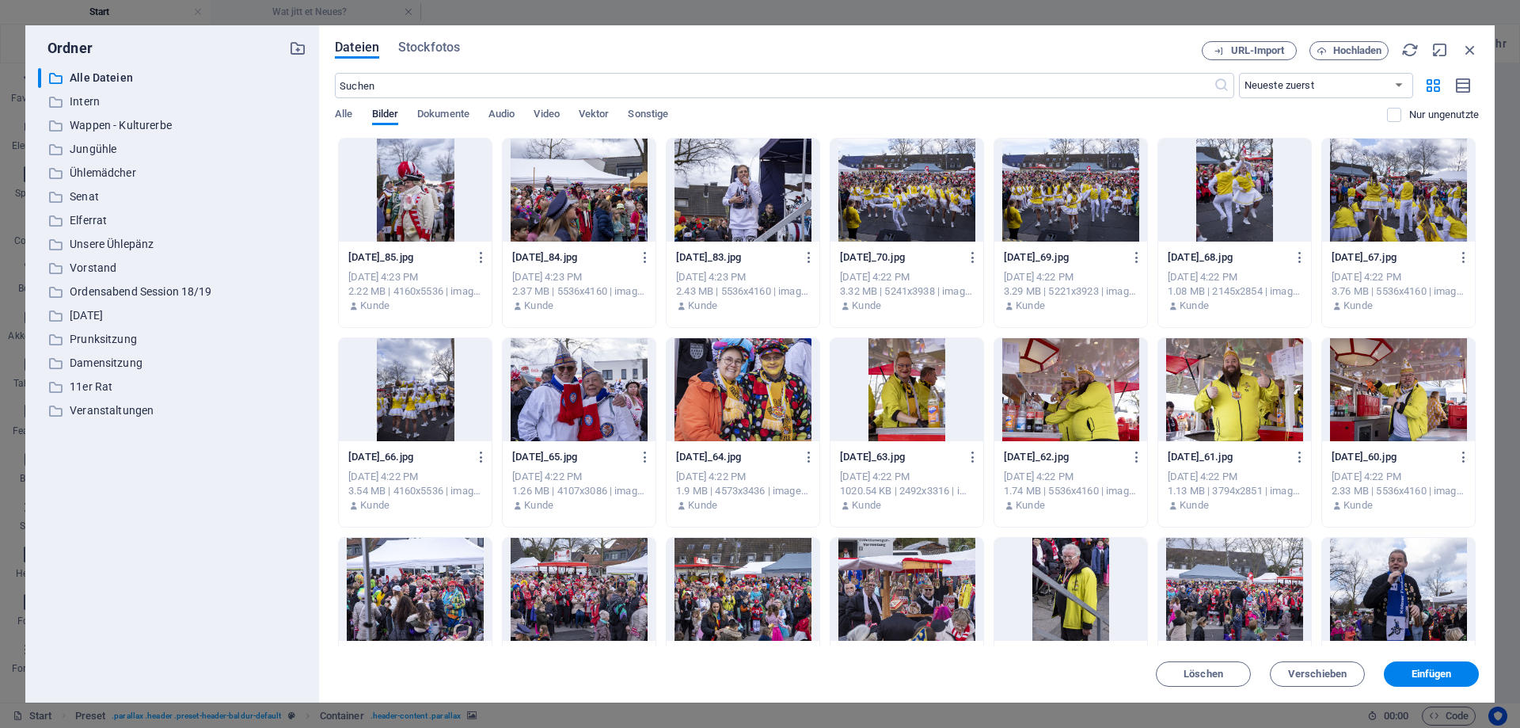
click at [1240, 382] on div at bounding box center [1234, 389] width 153 height 103
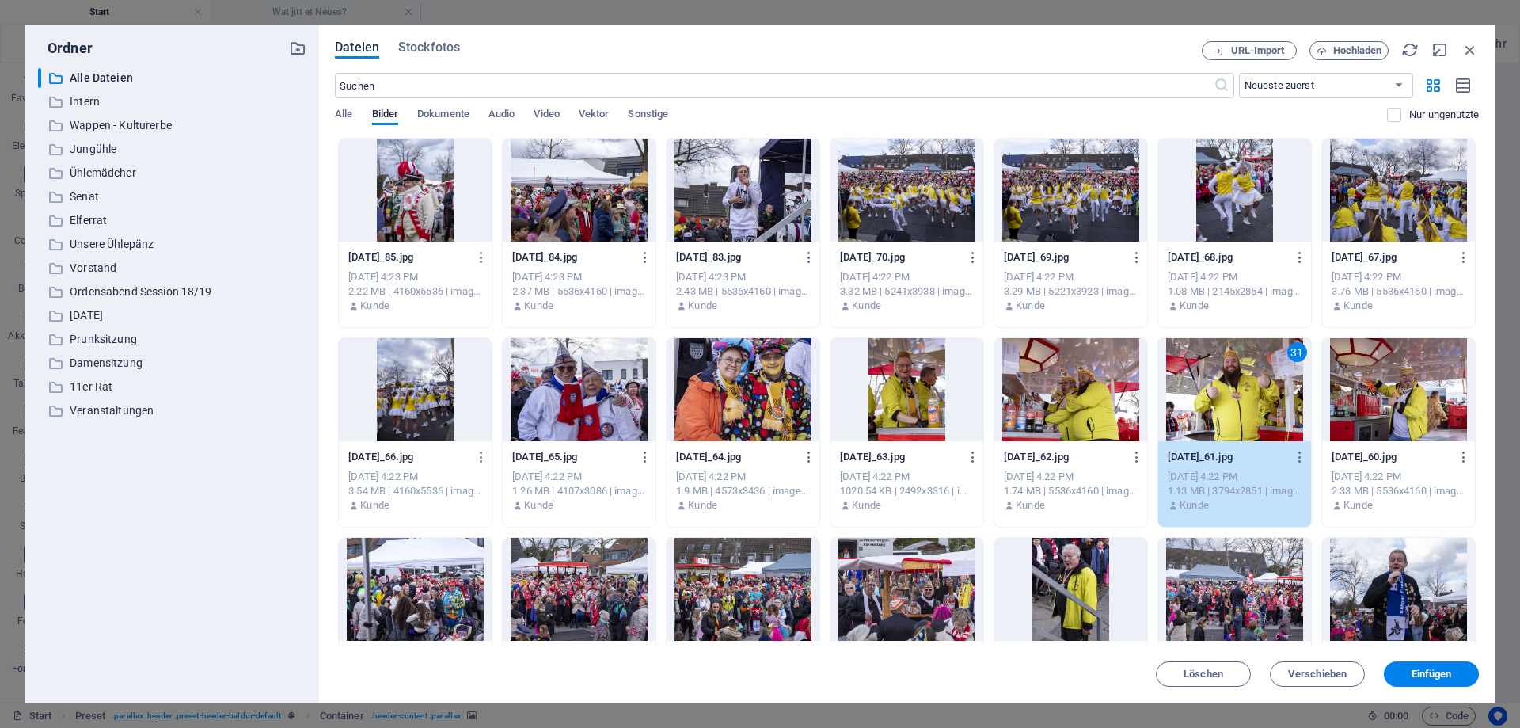
click at [895, 408] on div at bounding box center [907, 389] width 153 height 103
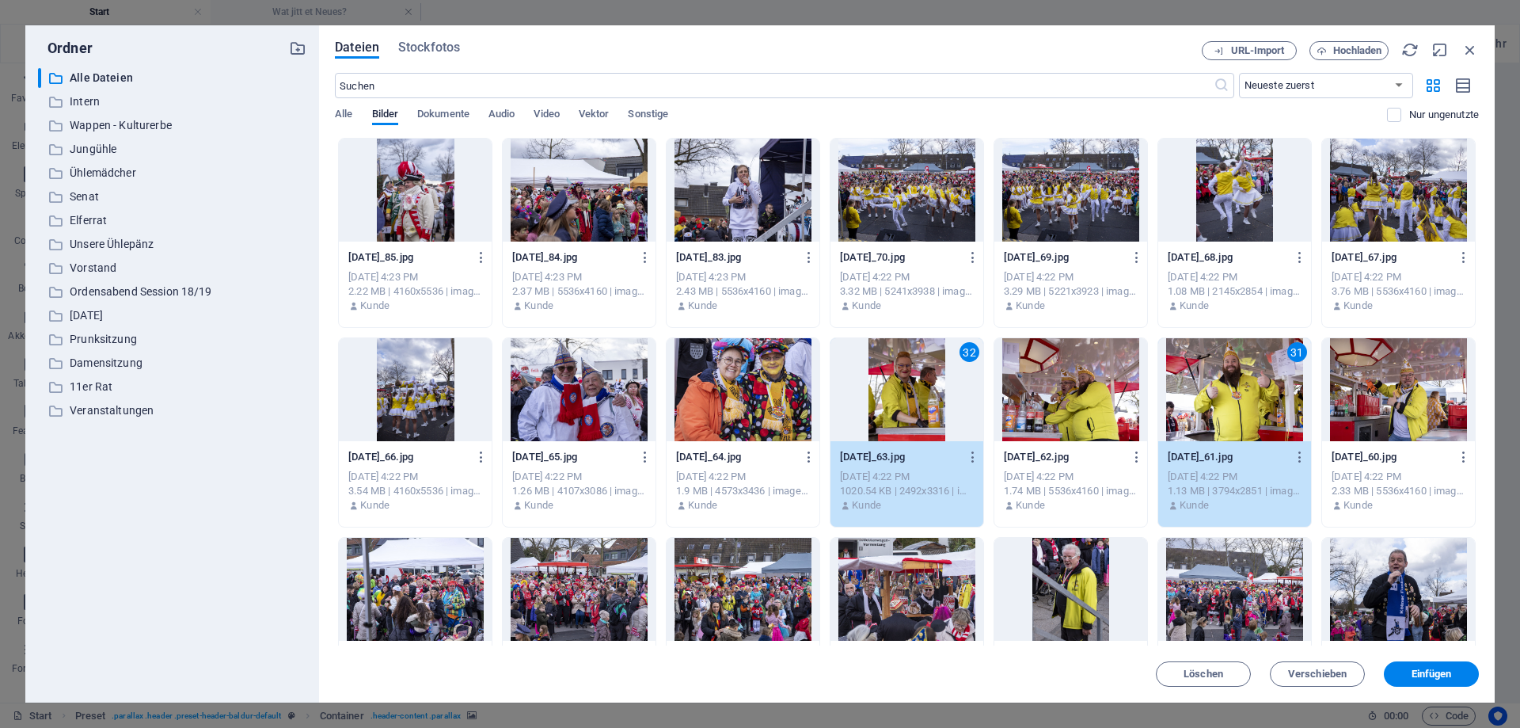
click at [546, 395] on div at bounding box center [579, 389] width 153 height 103
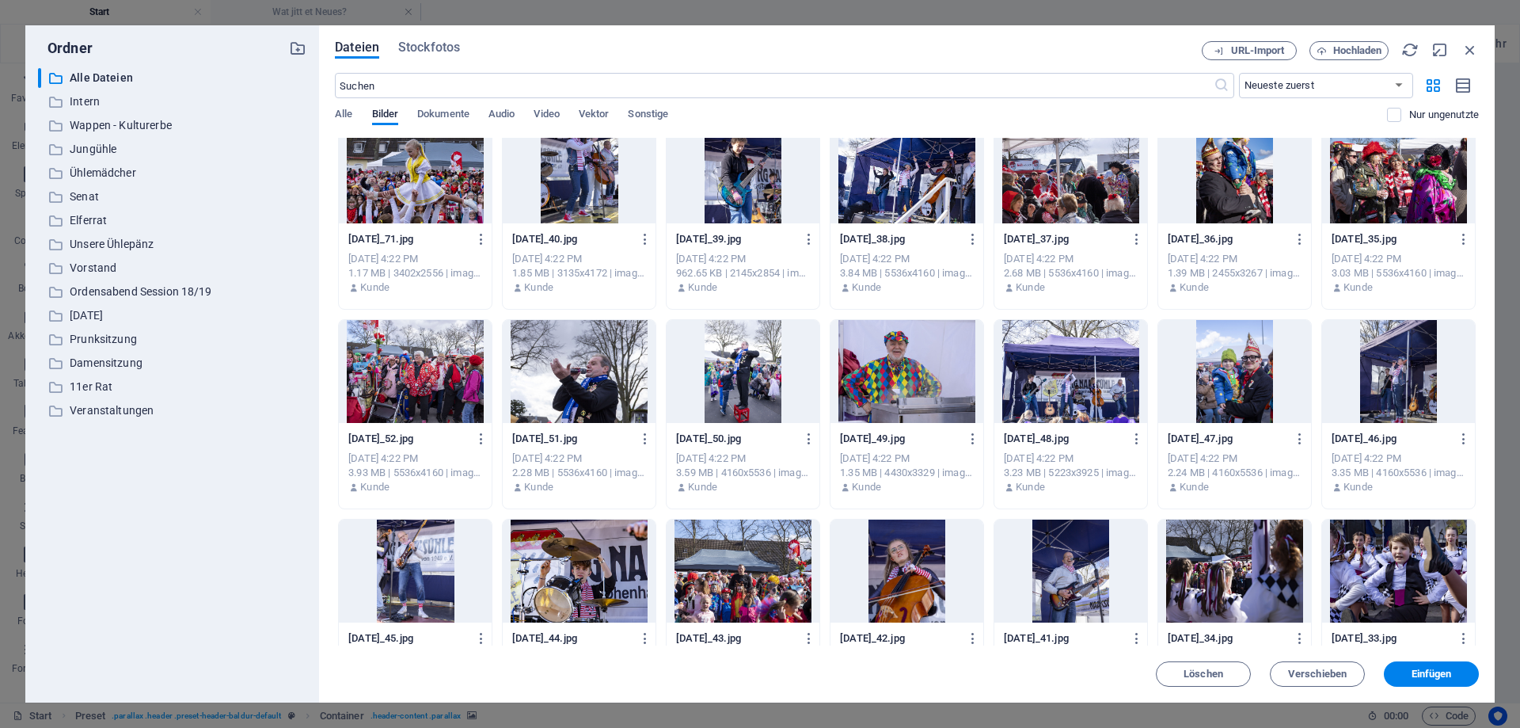
scroll to position [5630, 0]
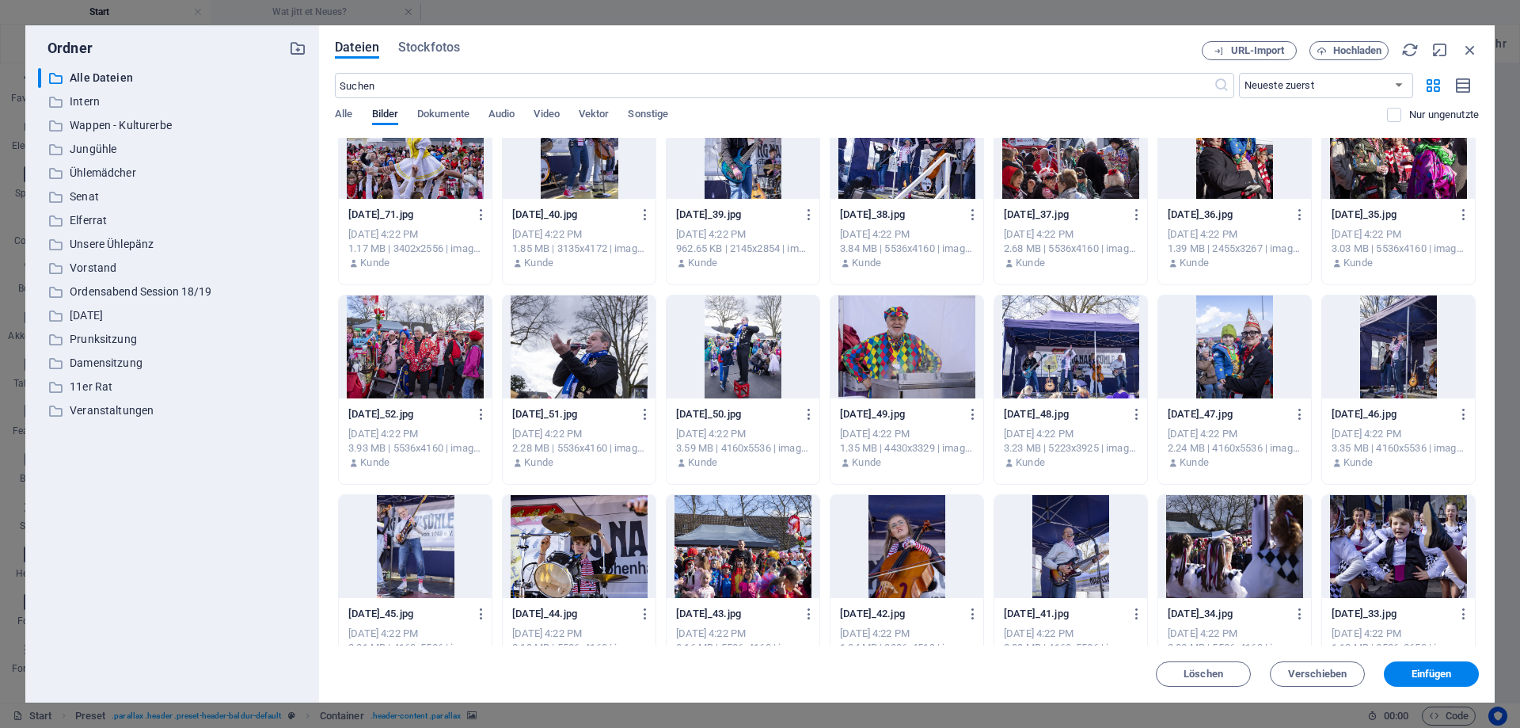
click at [918, 352] on div at bounding box center [907, 346] width 153 height 103
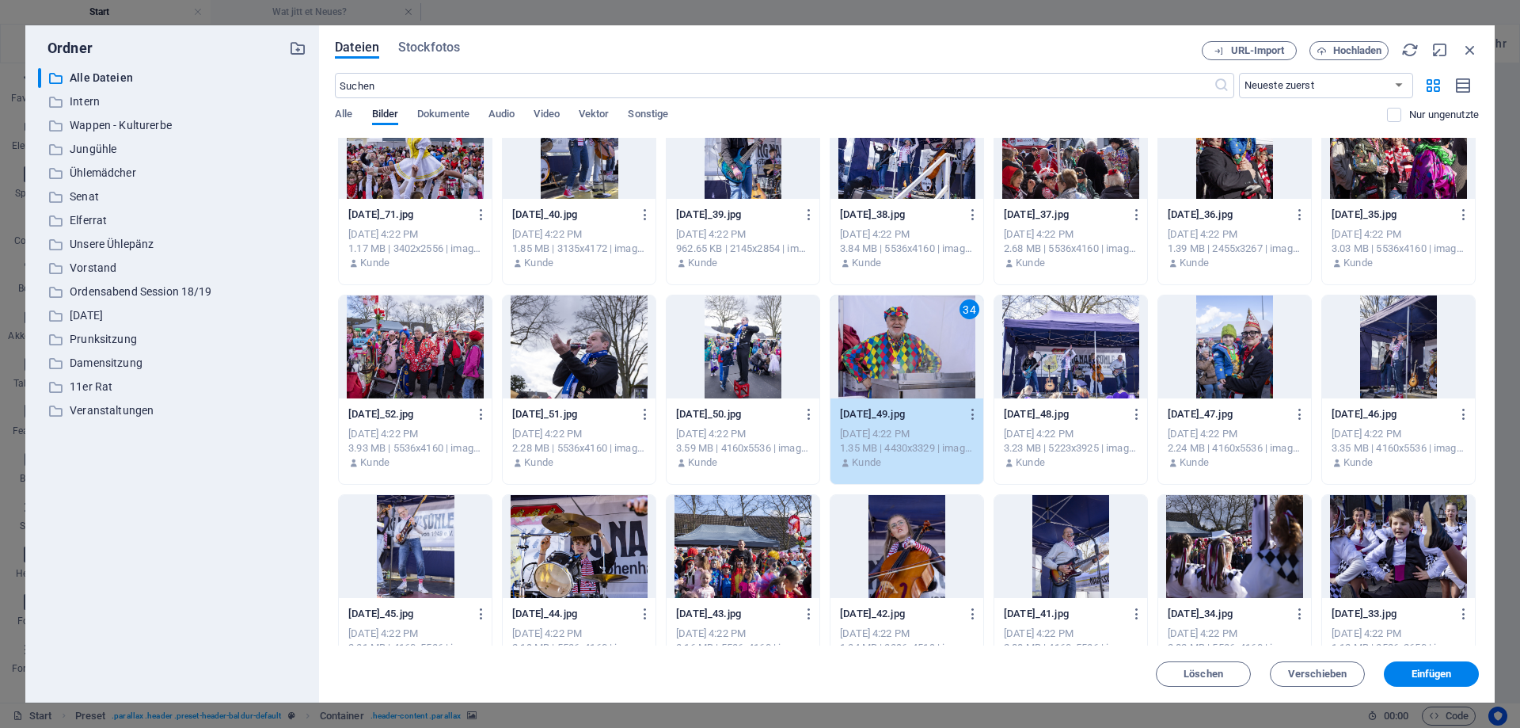
click at [611, 347] on div at bounding box center [579, 346] width 153 height 103
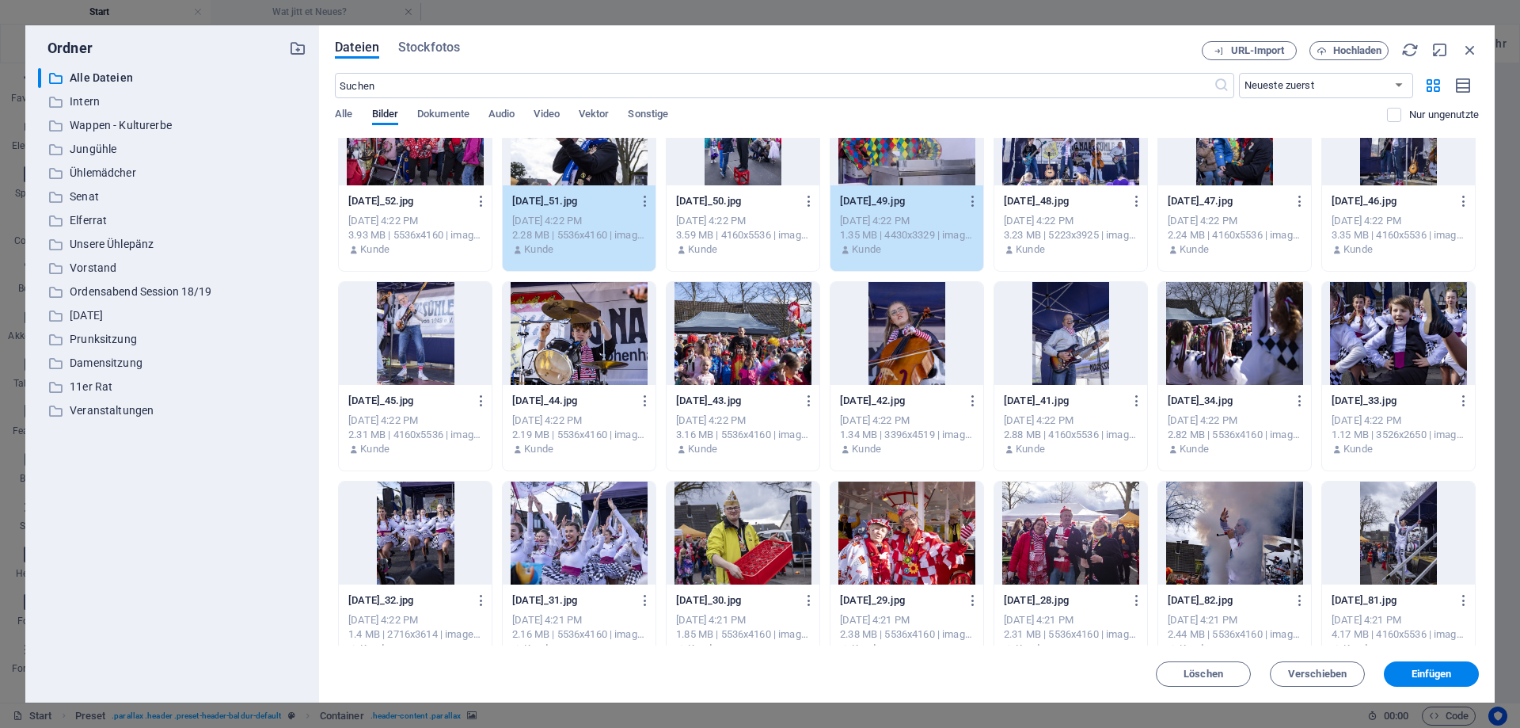
scroll to position [5844, 0]
click at [573, 350] on div at bounding box center [579, 332] width 153 height 103
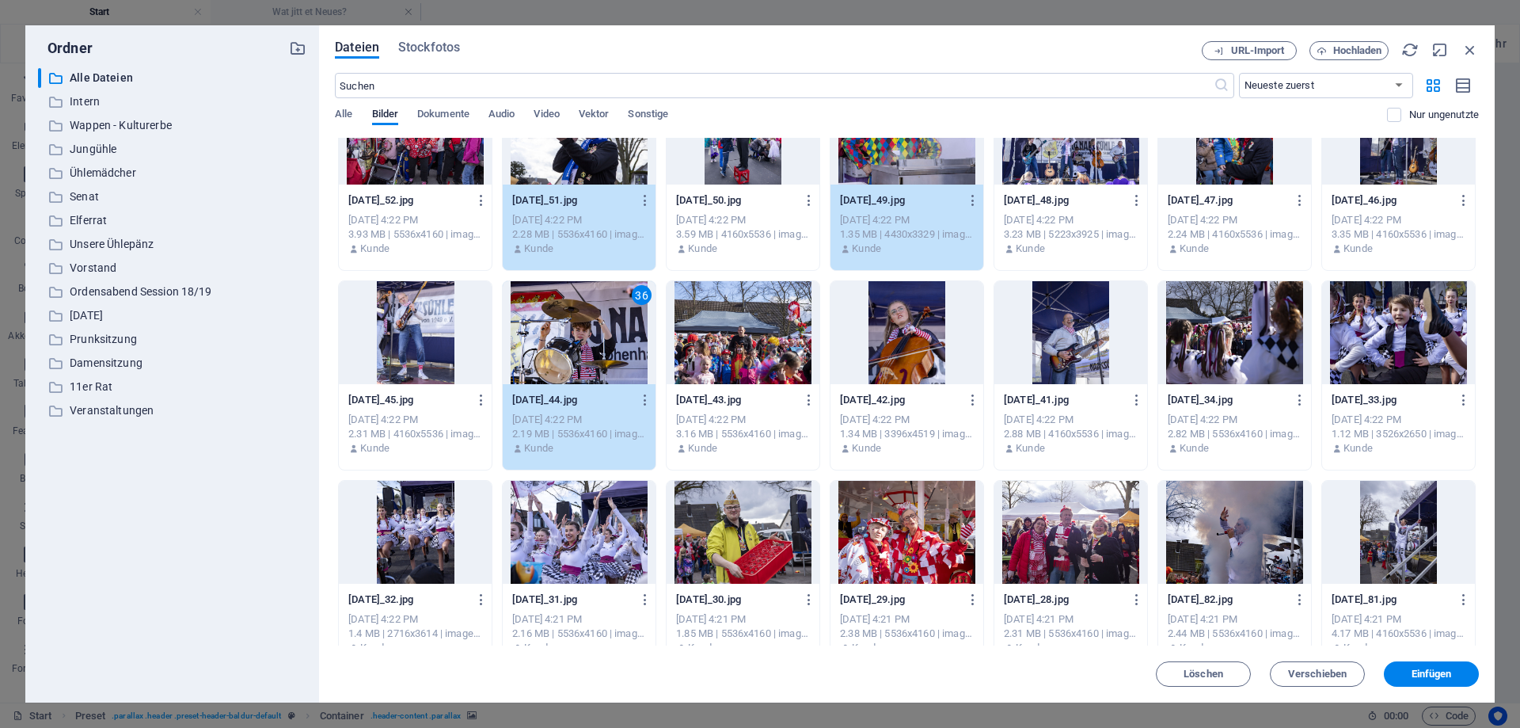
click at [755, 348] on div at bounding box center [743, 332] width 153 height 103
click at [895, 344] on div at bounding box center [907, 332] width 153 height 103
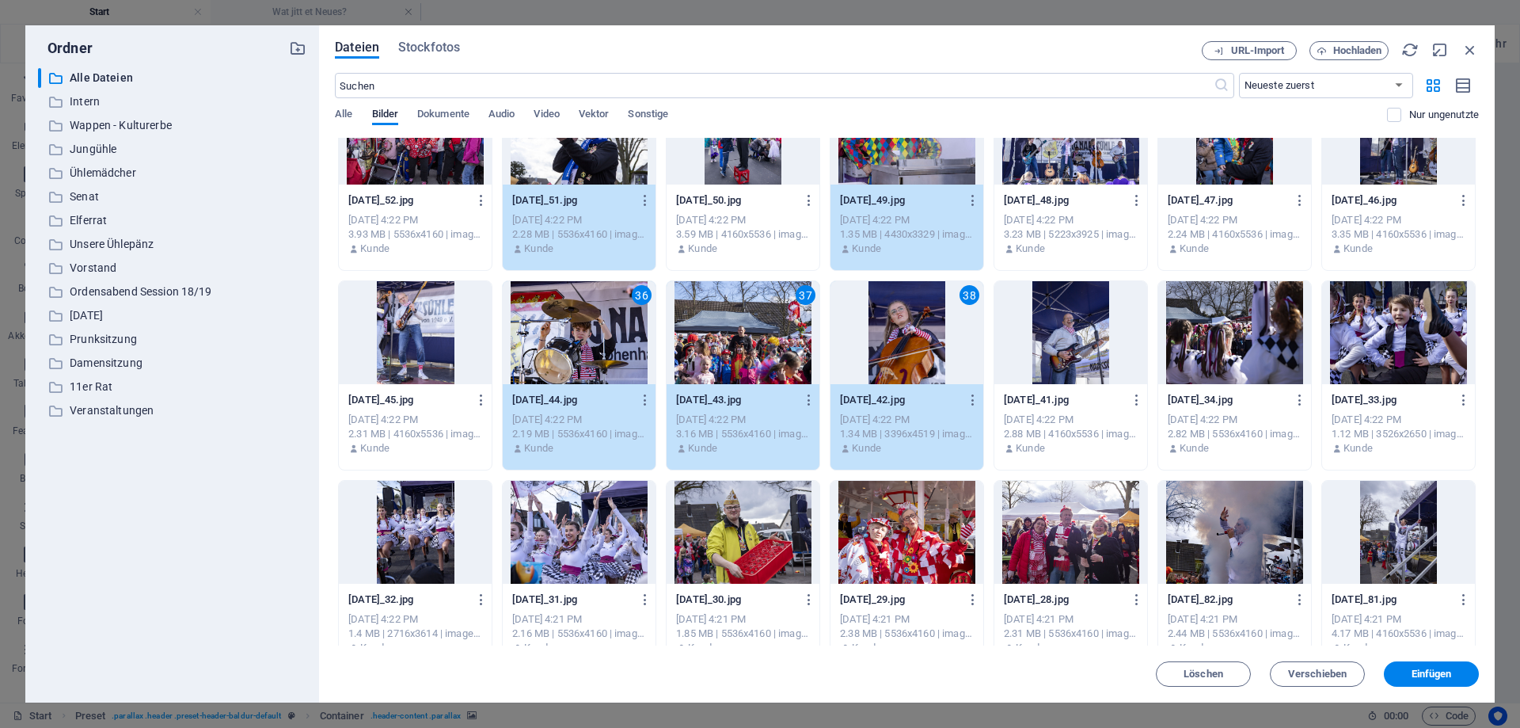
click at [1092, 521] on div at bounding box center [1071, 532] width 153 height 103
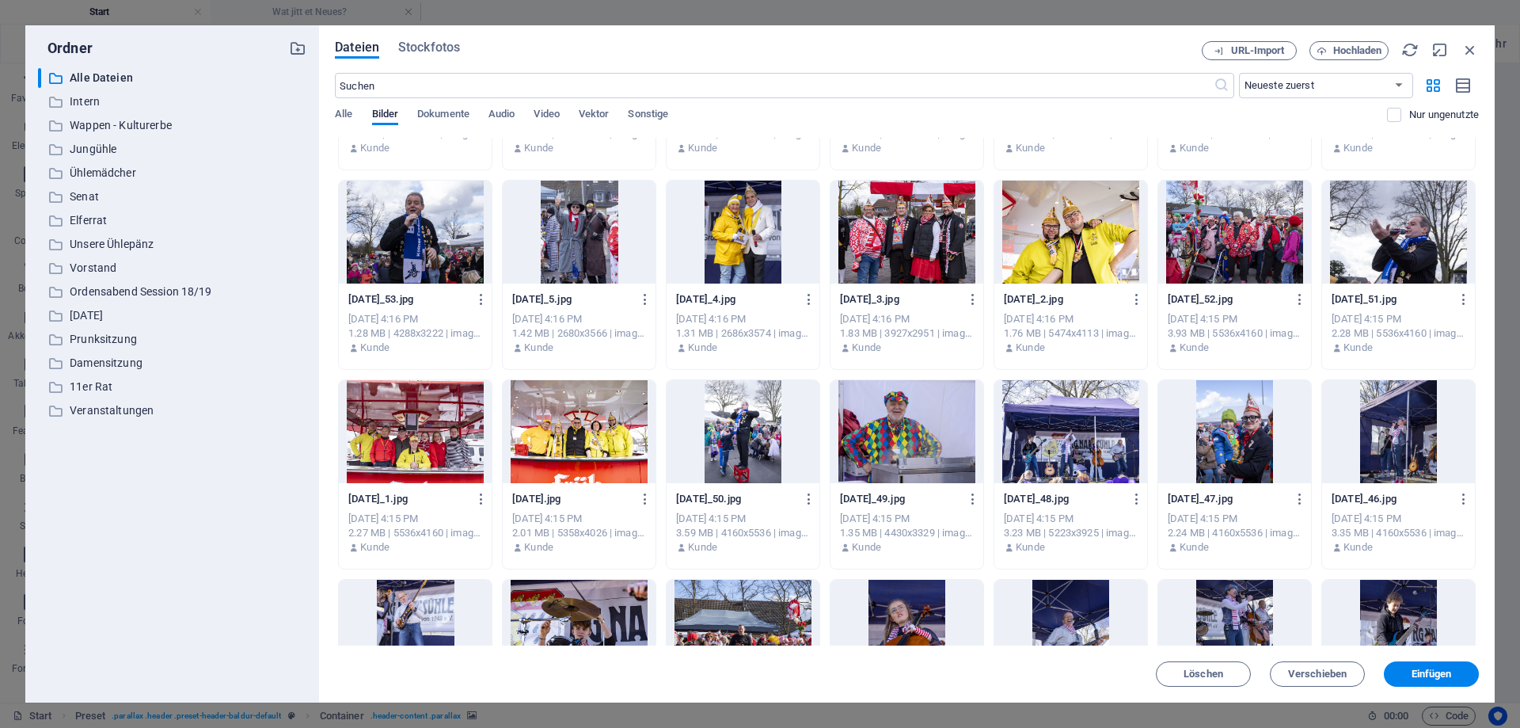
scroll to position [7697, 0]
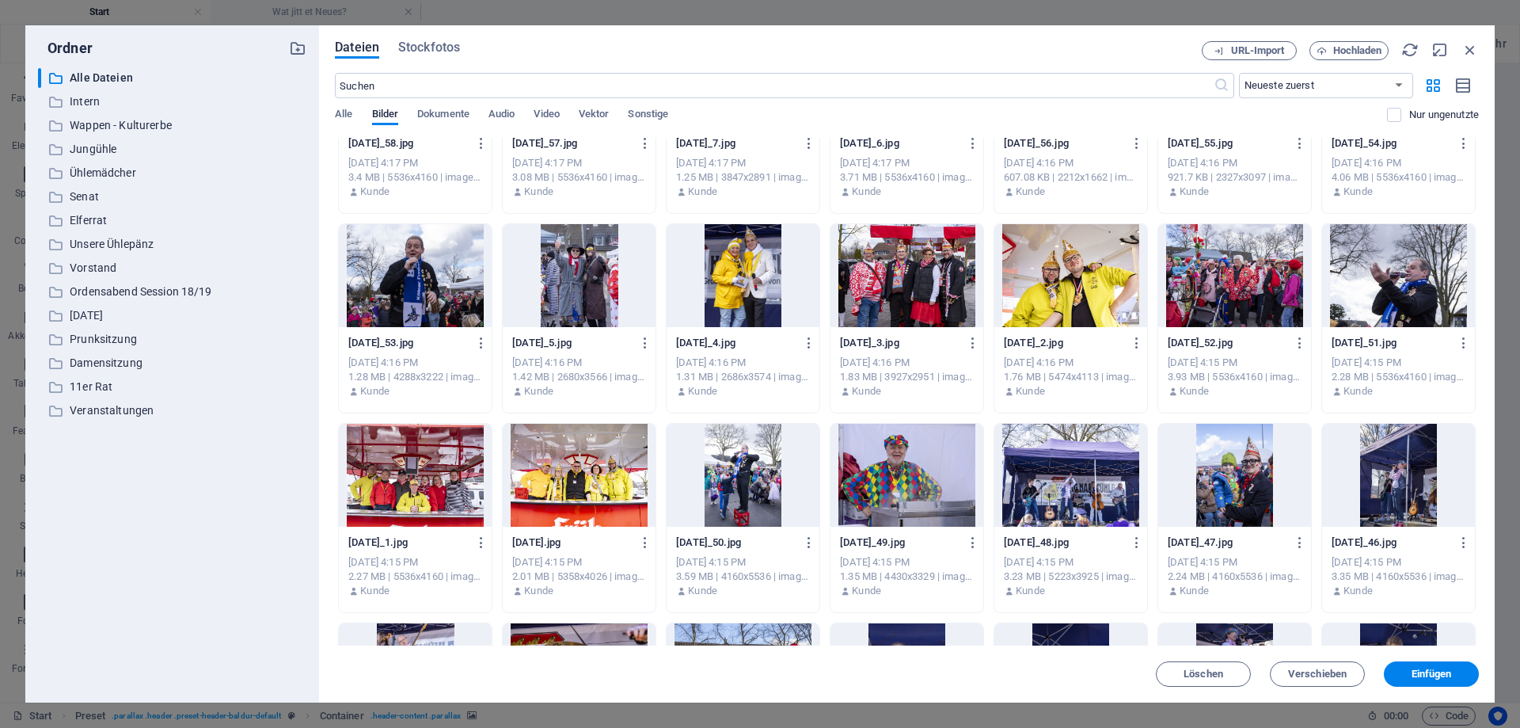
click at [1073, 267] on div at bounding box center [1071, 275] width 153 height 103
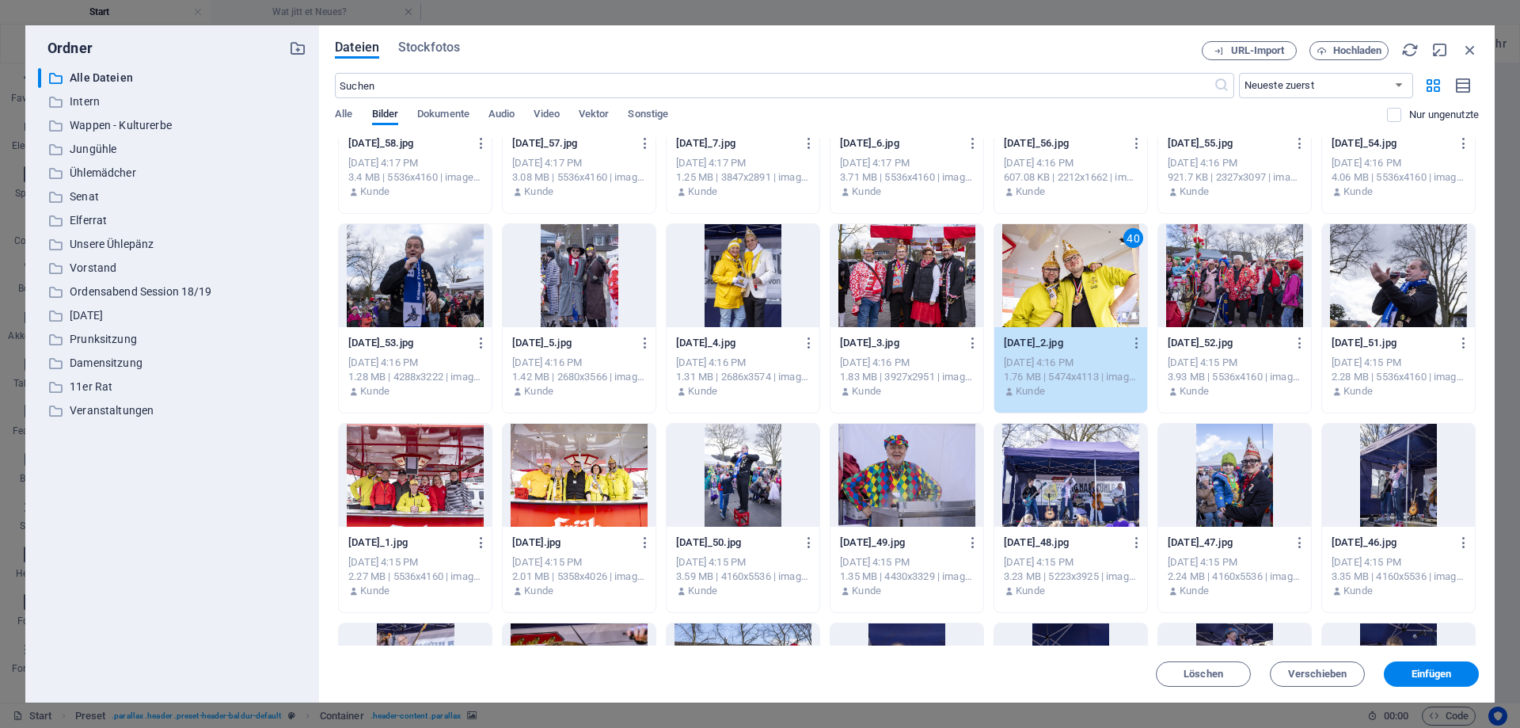
click at [714, 270] on div at bounding box center [743, 275] width 153 height 103
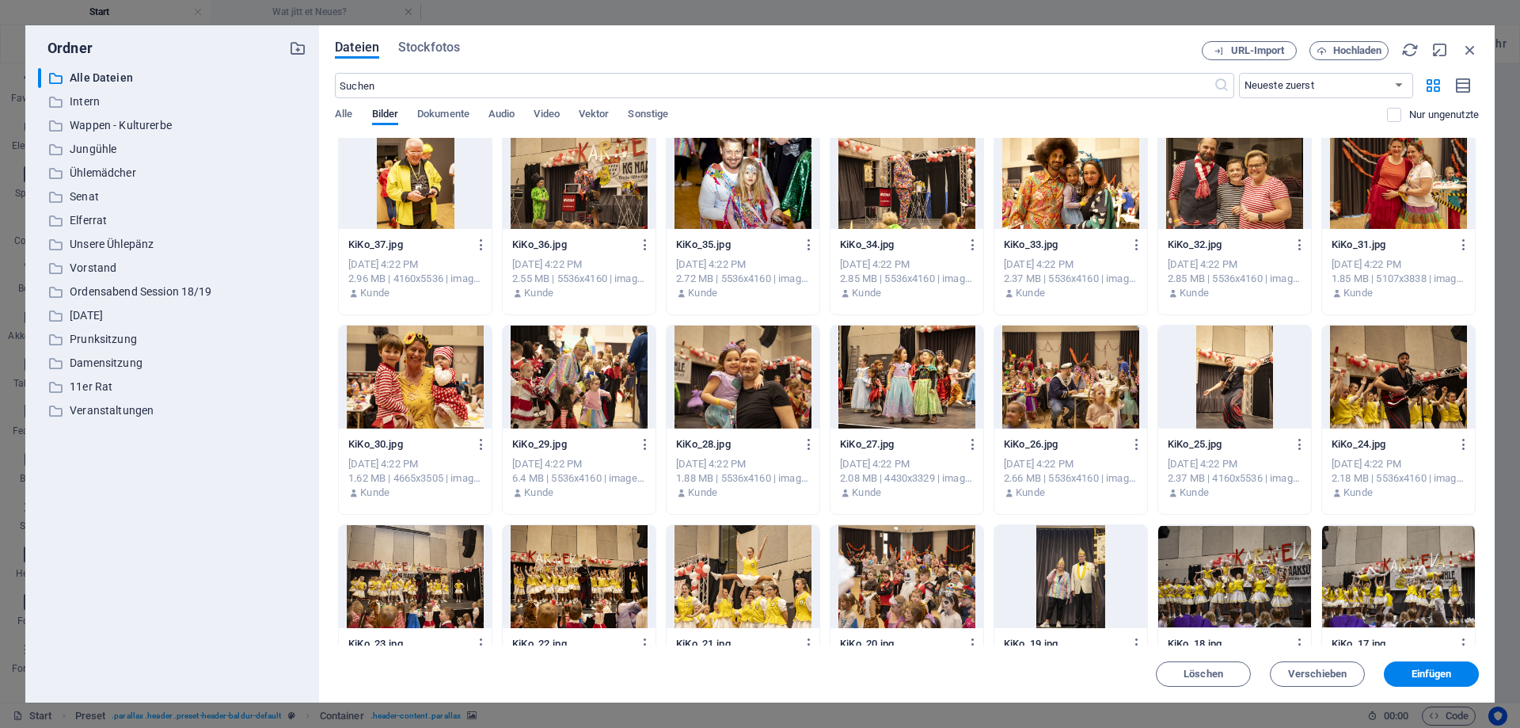
scroll to position [9977, 0]
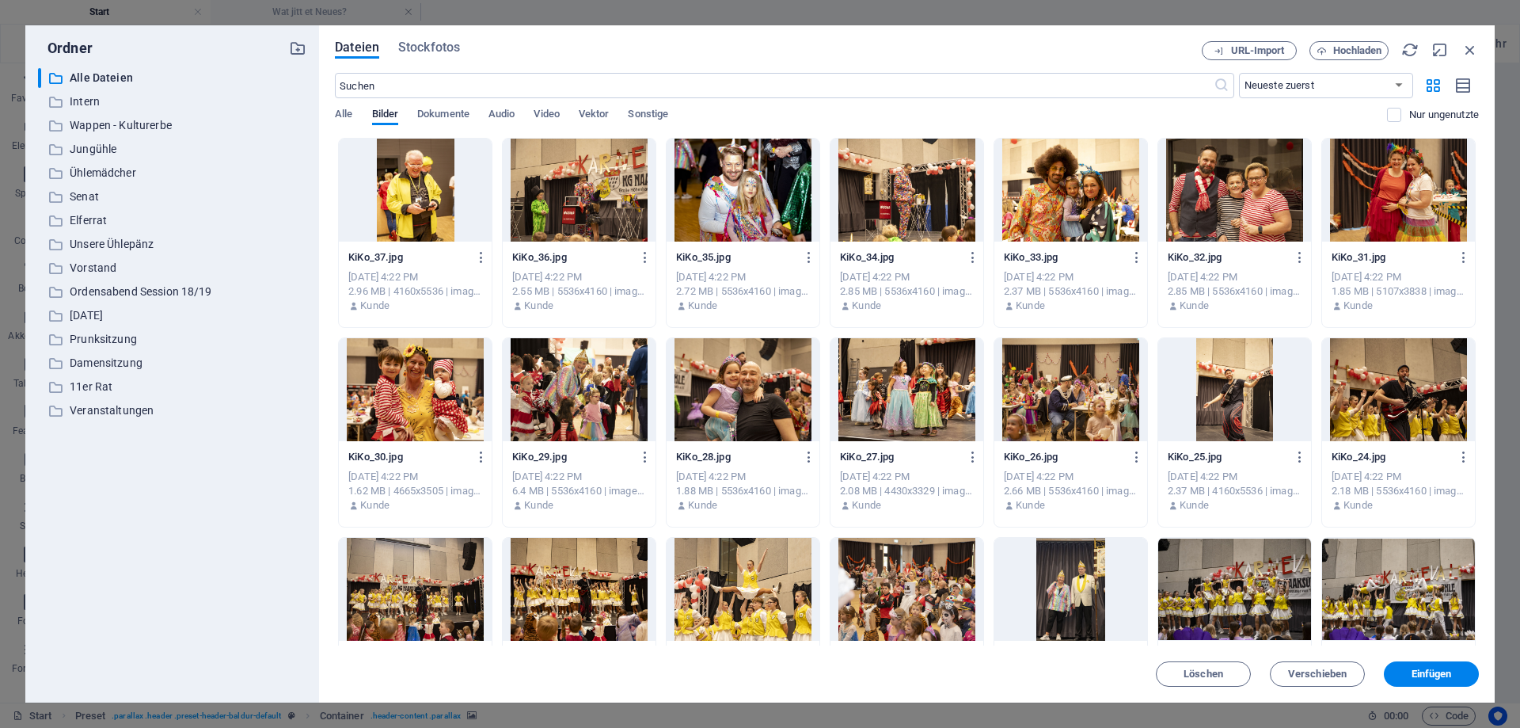
click at [408, 389] on div at bounding box center [415, 389] width 153 height 103
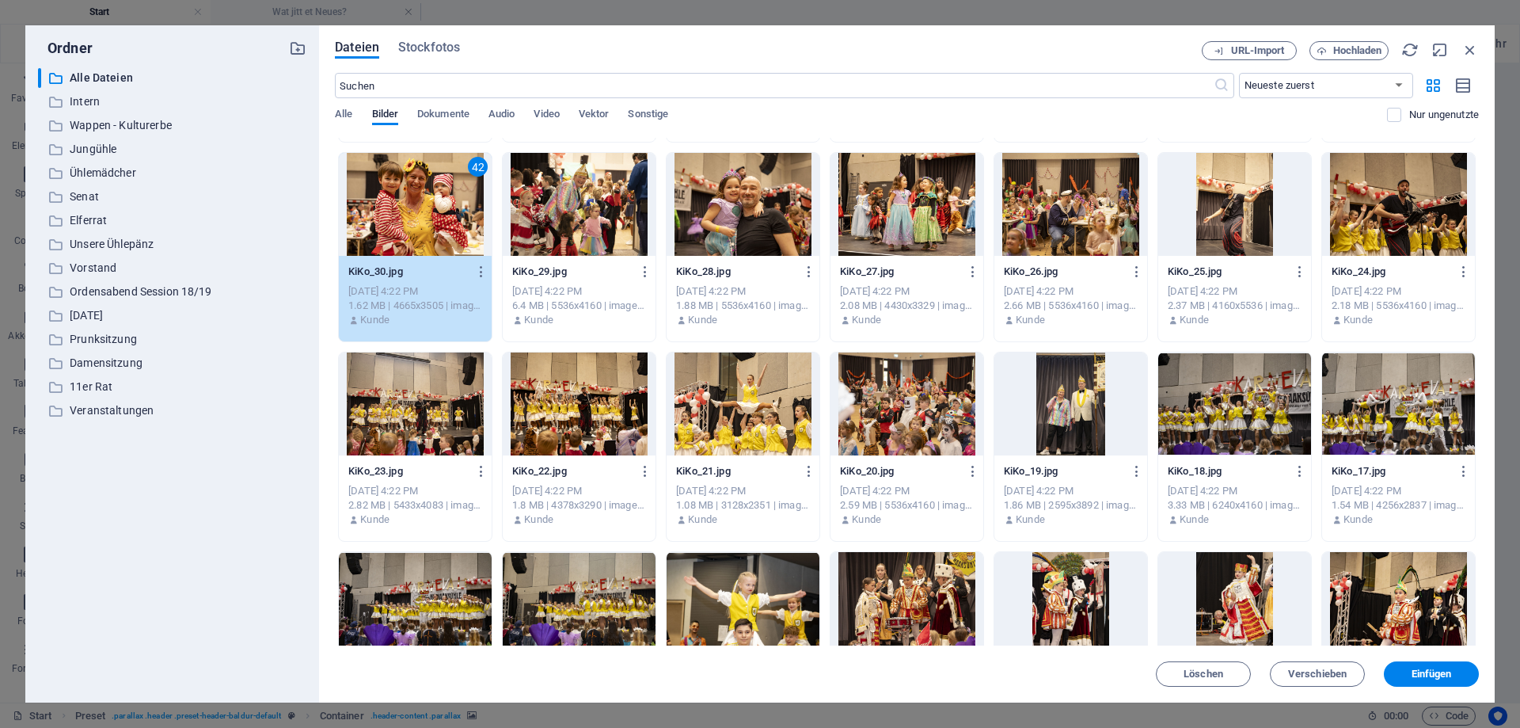
scroll to position [10191, 0]
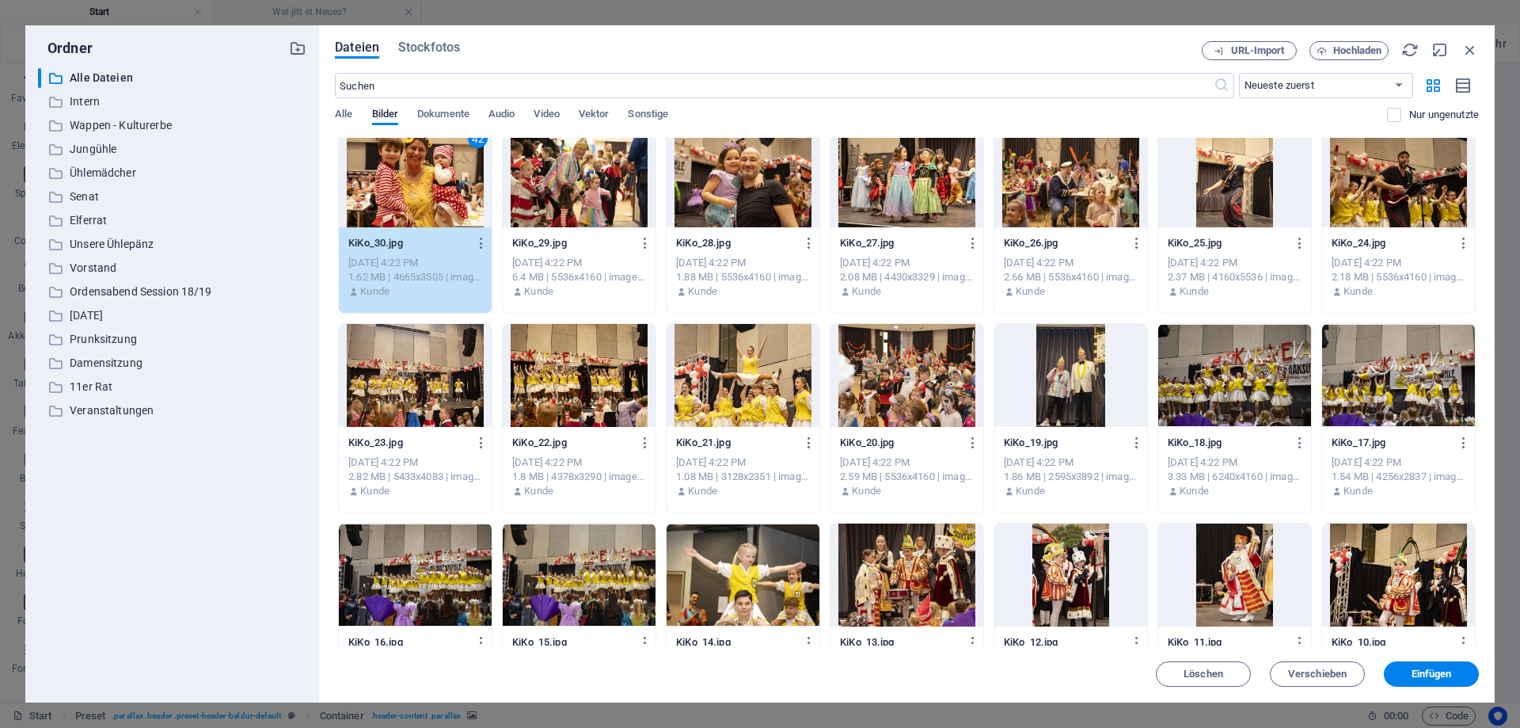
click at [740, 379] on div at bounding box center [743, 375] width 153 height 103
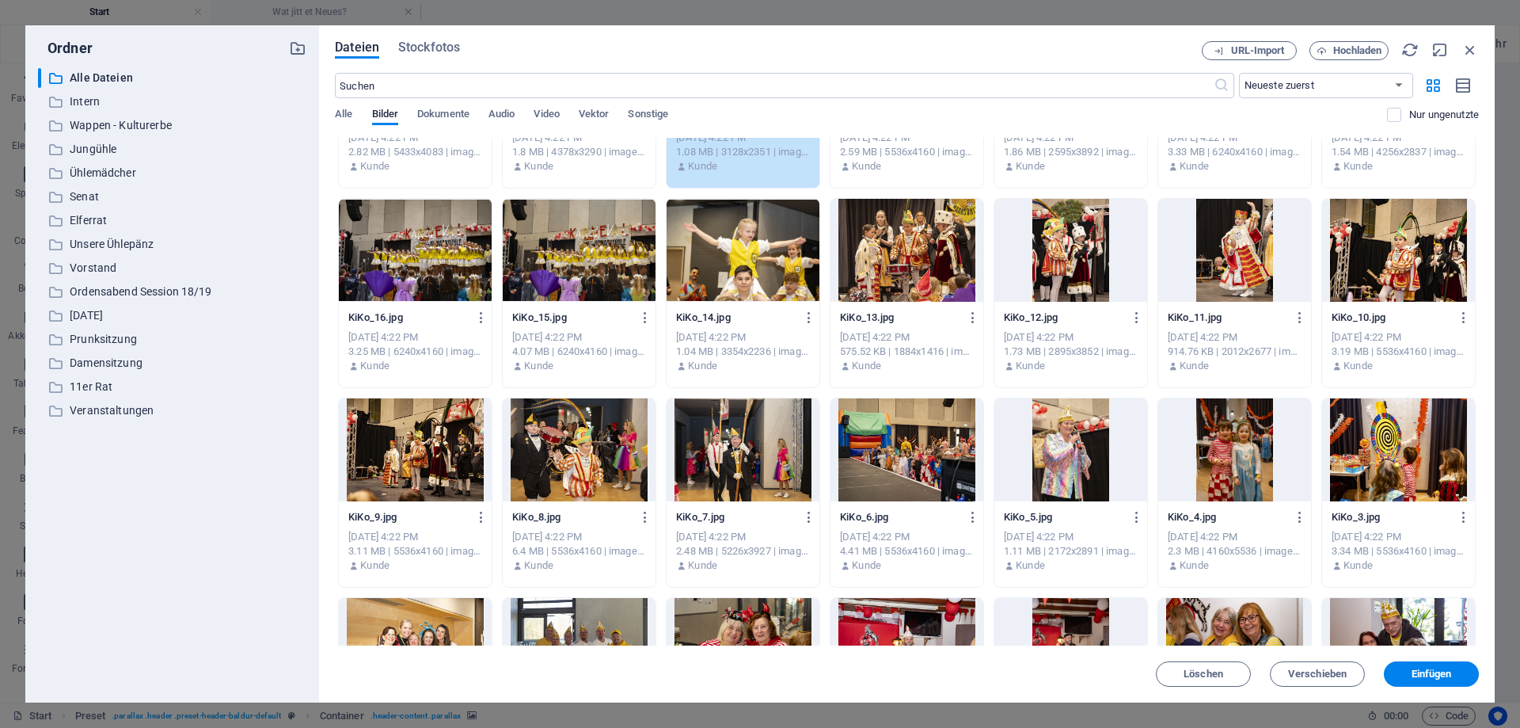
scroll to position [10690, 0]
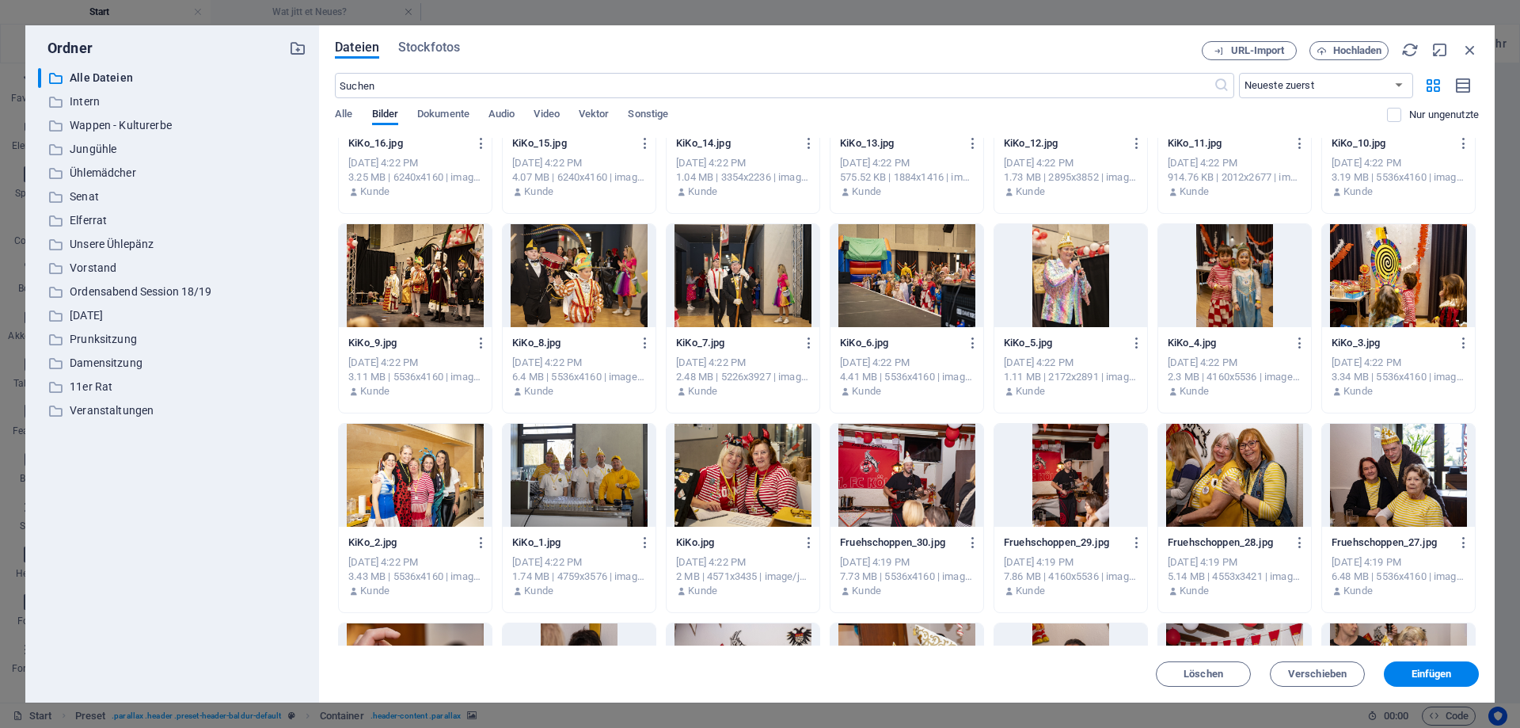
click at [764, 454] on div at bounding box center [743, 475] width 153 height 103
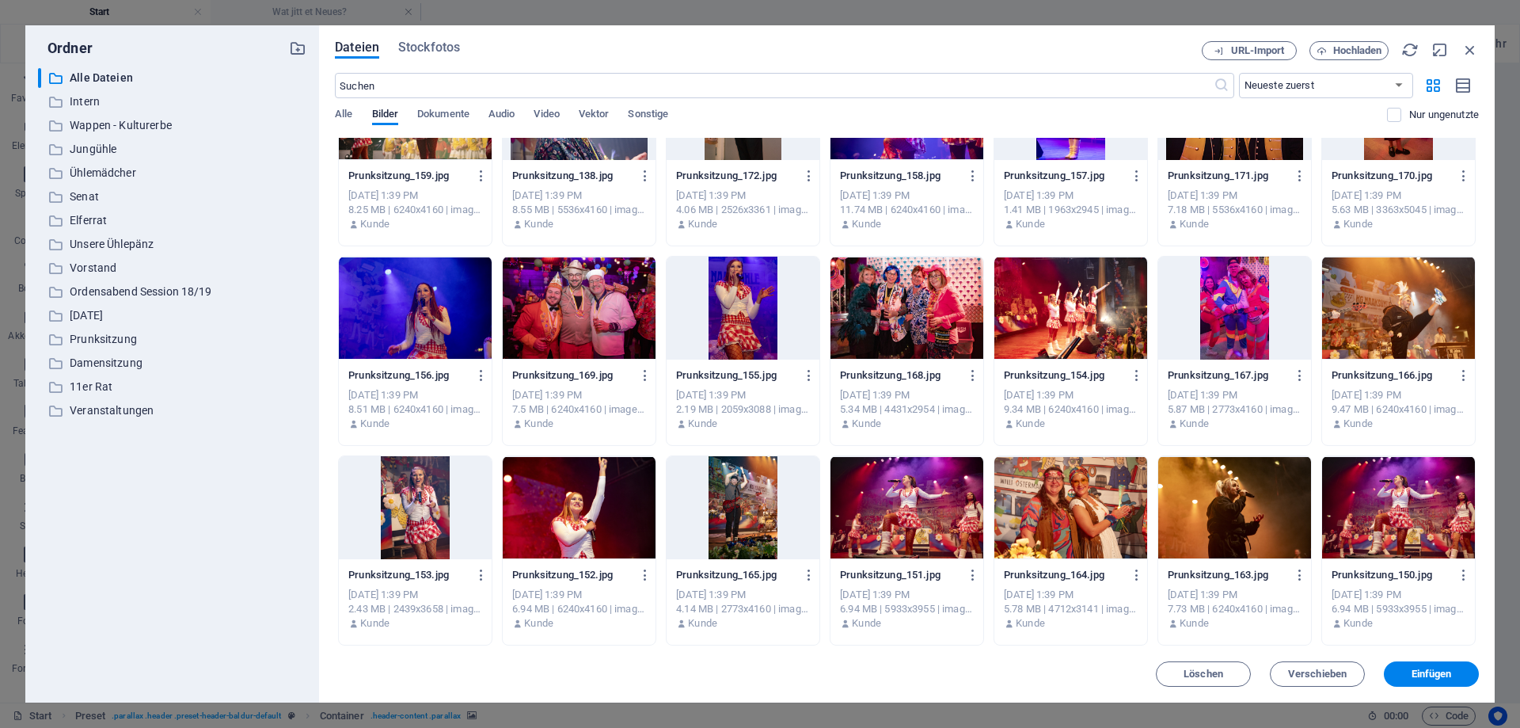
scroll to position [13256, 0]
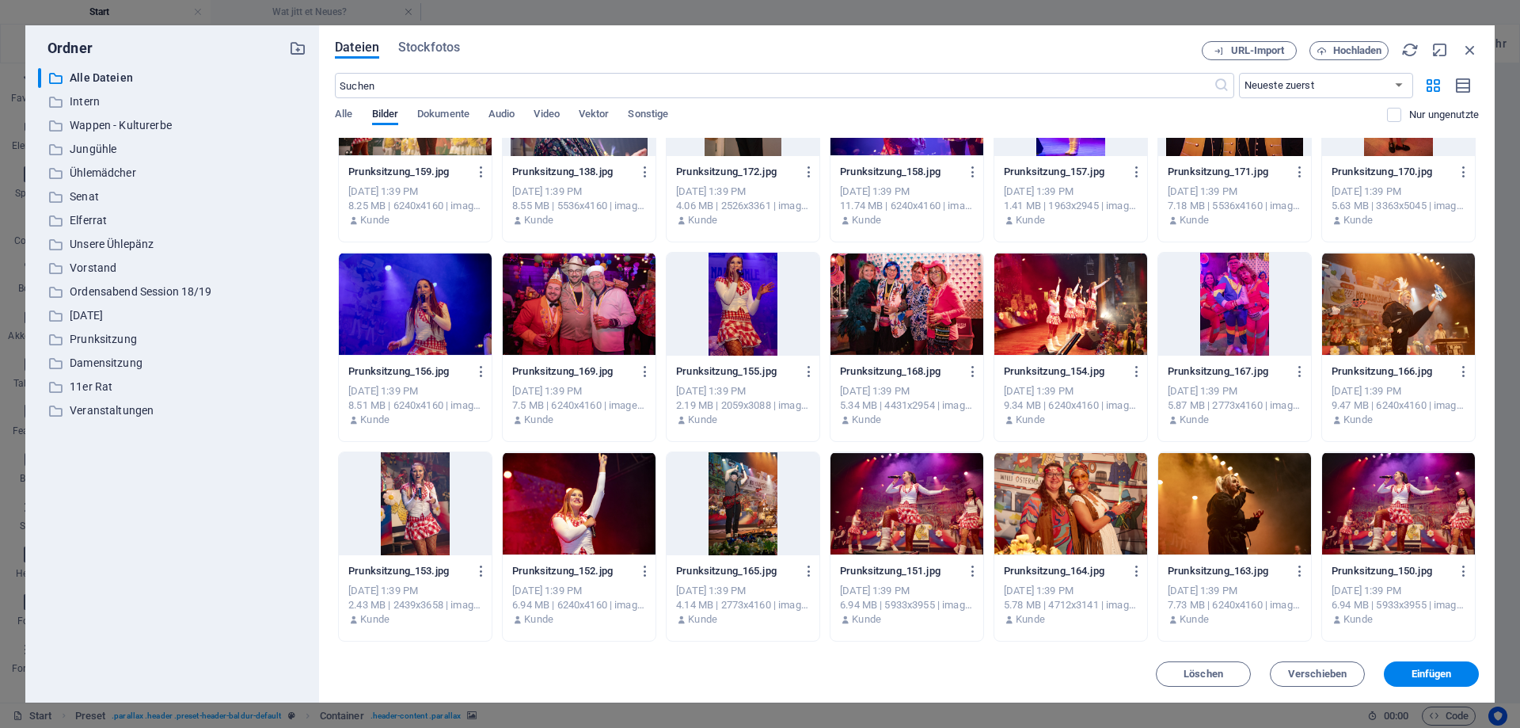
click at [1219, 147] on div at bounding box center [1234, 104] width 153 height 103
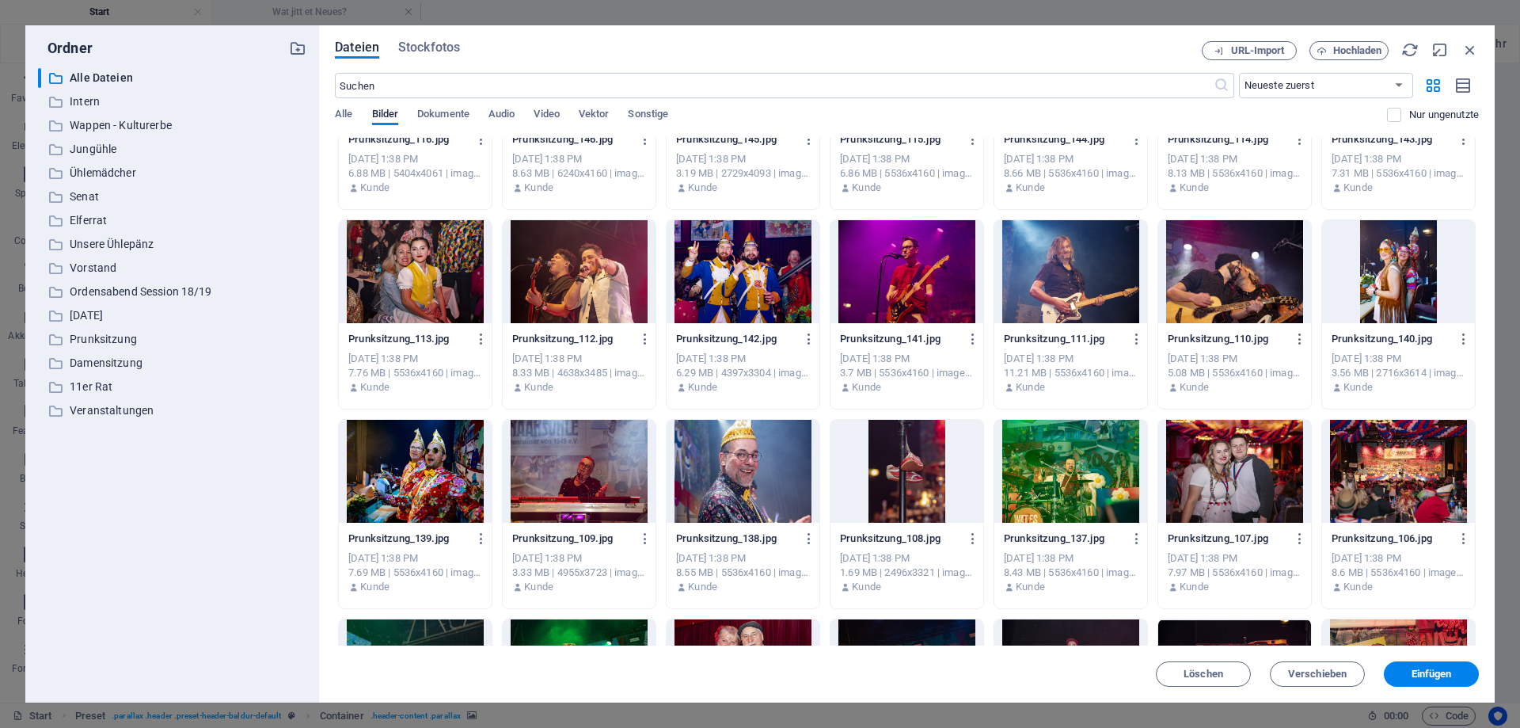
scroll to position [14111, 0]
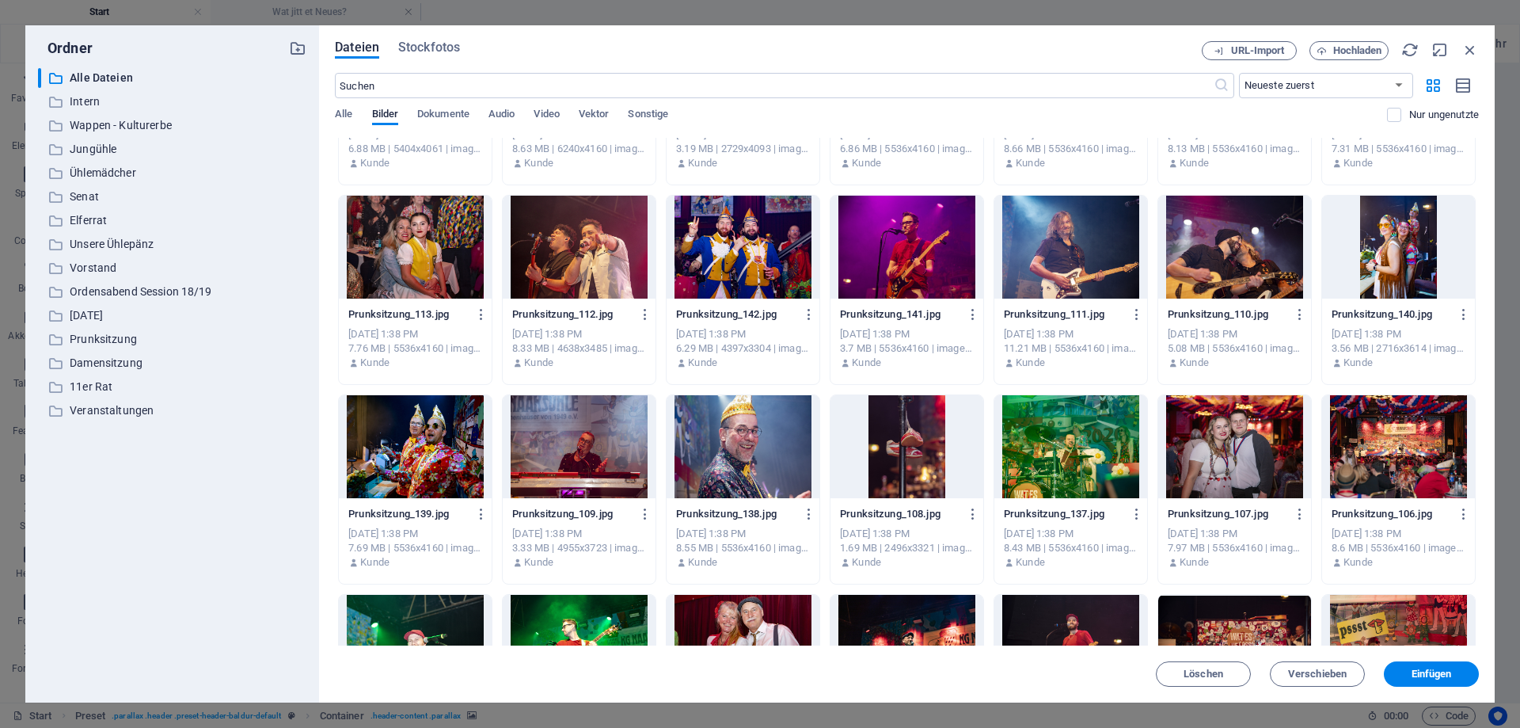
click at [1223, 412] on div at bounding box center [1234, 446] width 153 height 103
click at [777, 437] on div at bounding box center [743, 446] width 153 height 103
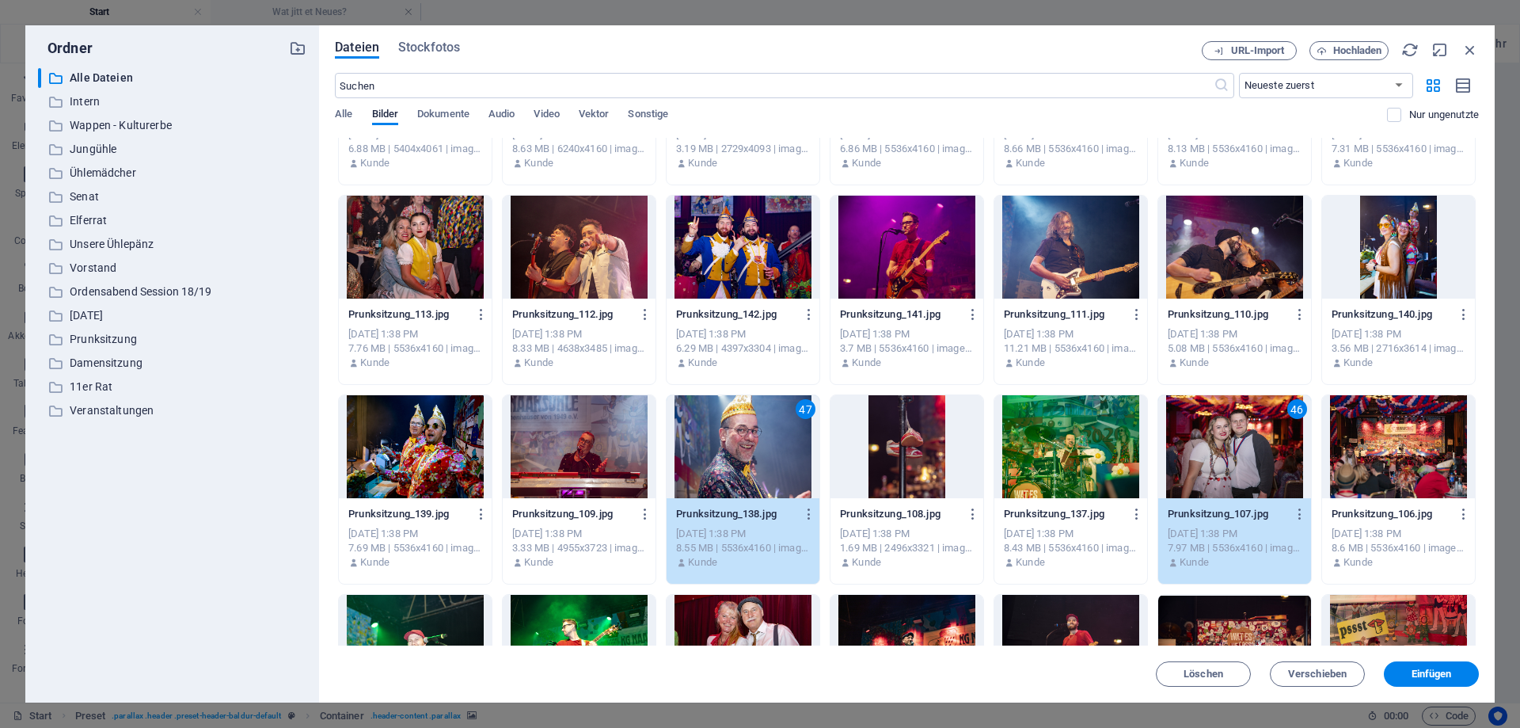
scroll to position [14182, 0]
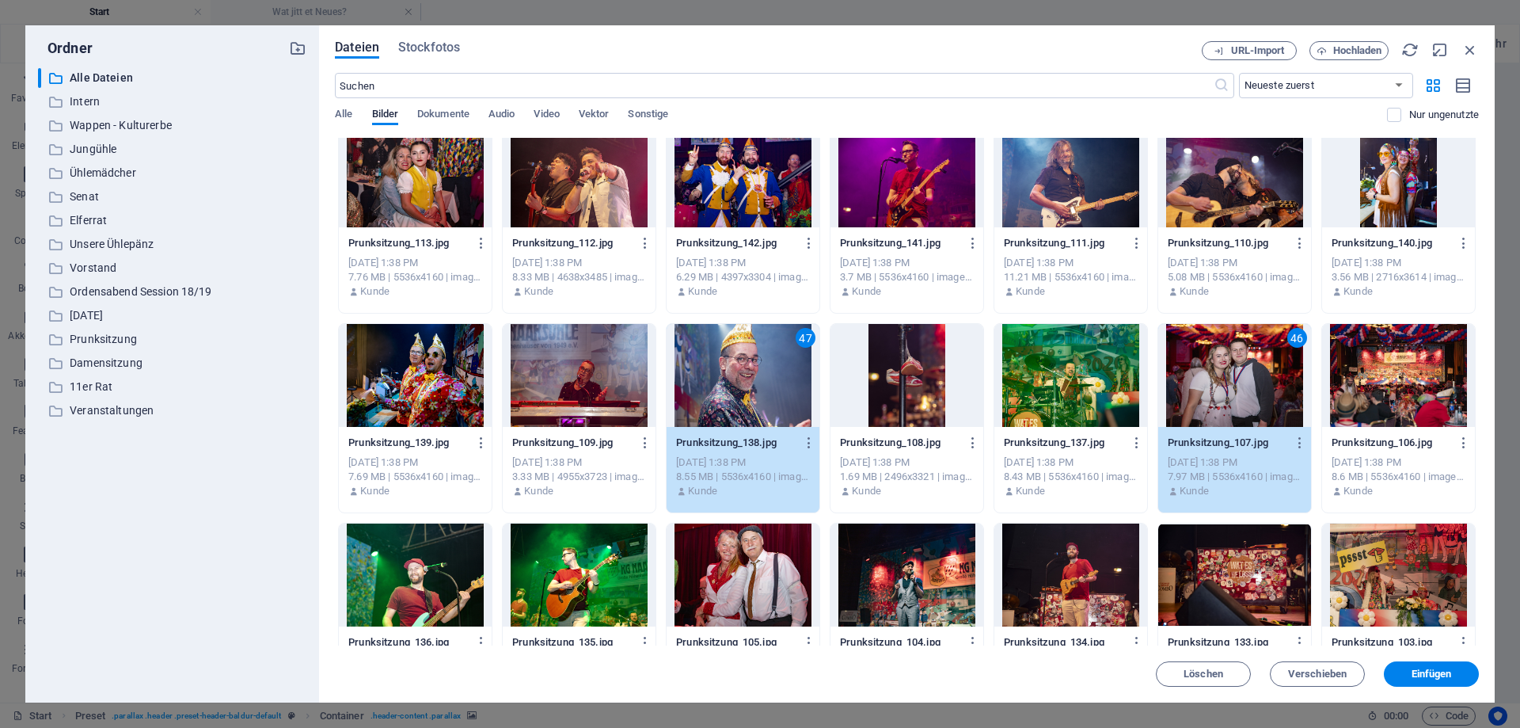
click at [446, 377] on div at bounding box center [415, 375] width 153 height 103
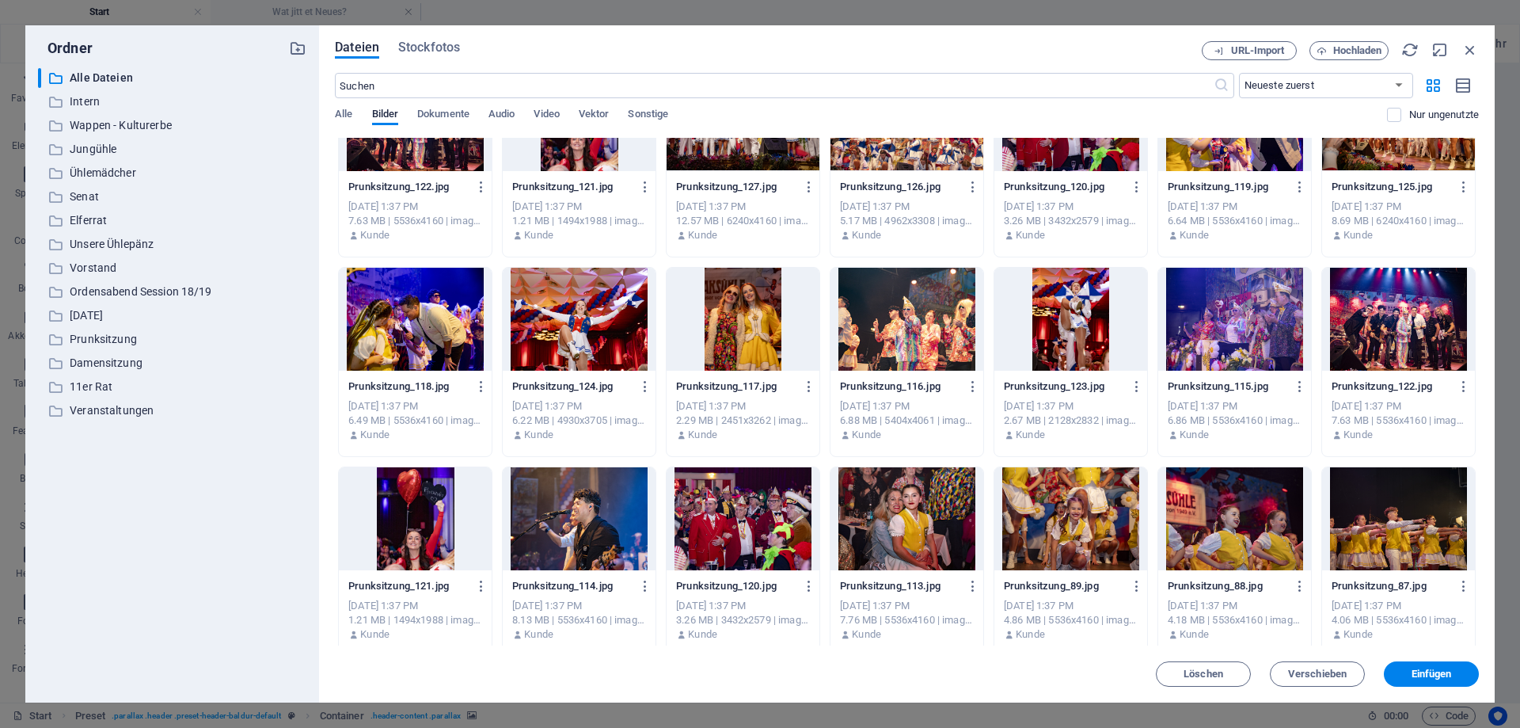
scroll to position [15536, 0]
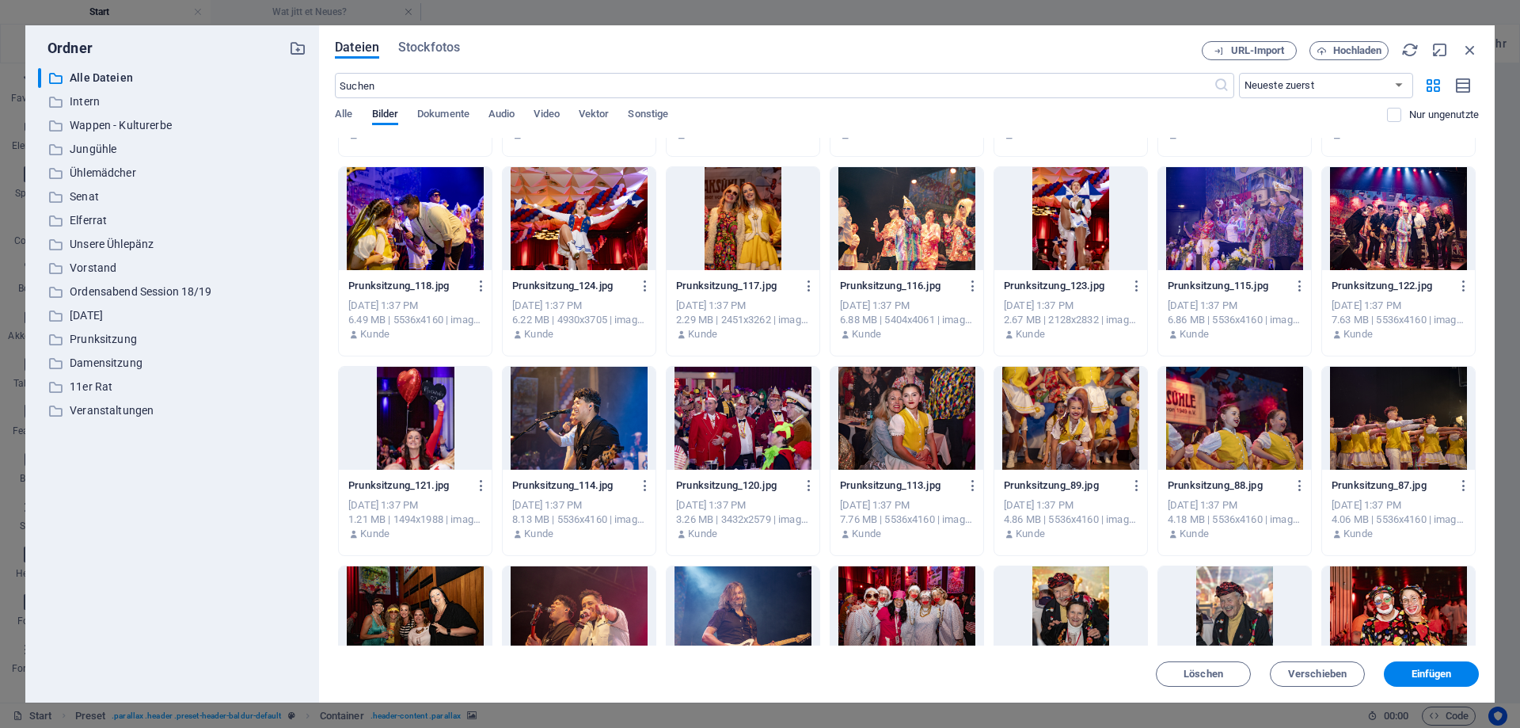
click at [911, 219] on div at bounding box center [907, 218] width 153 height 103
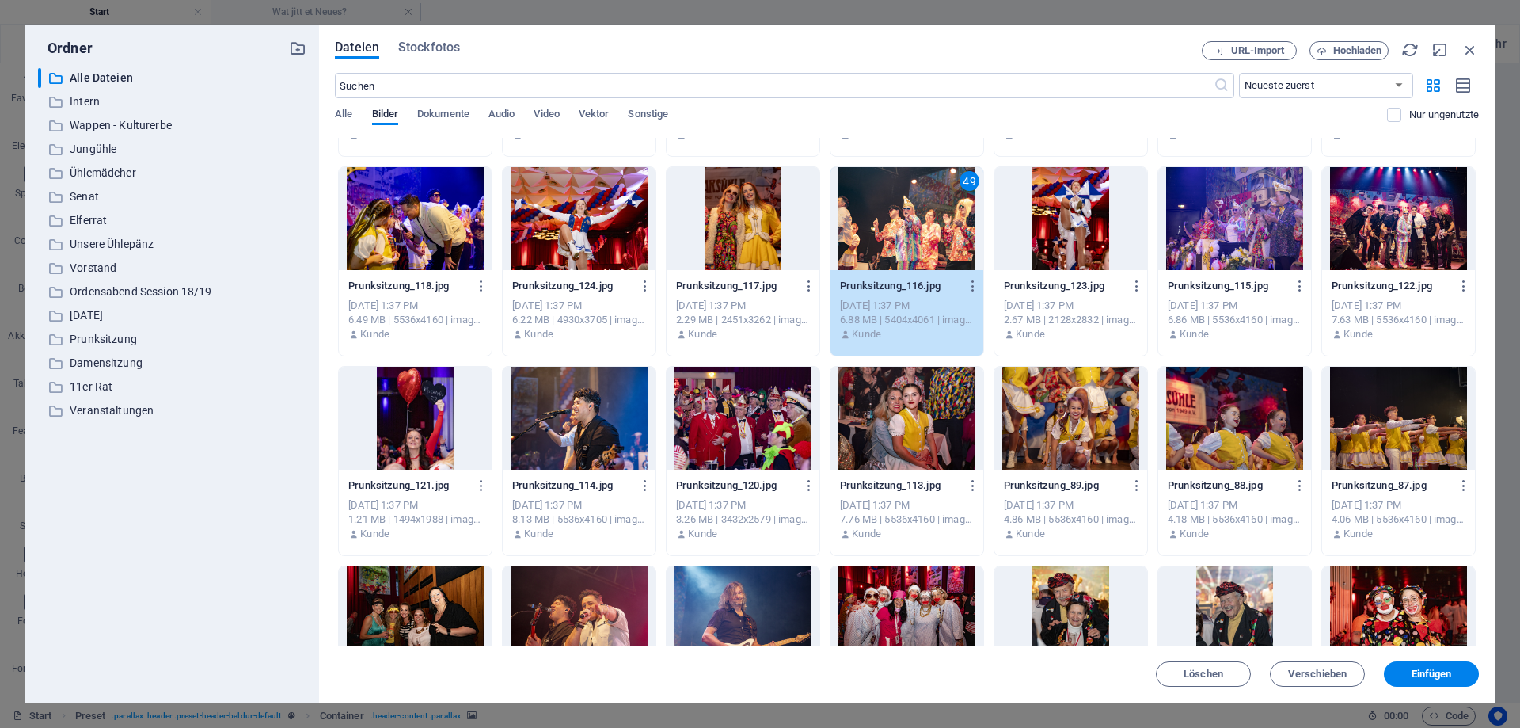
click at [1391, 419] on div at bounding box center [1398, 418] width 153 height 103
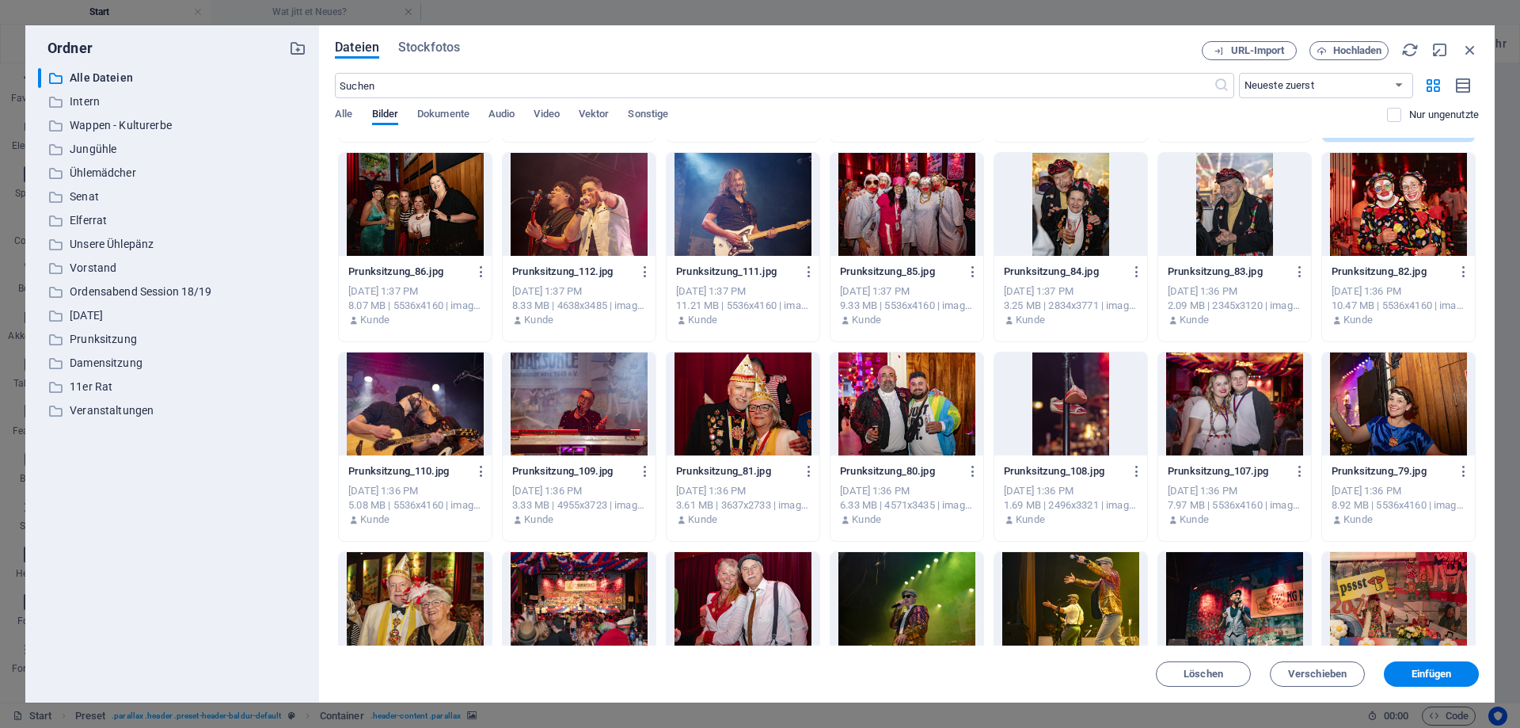
scroll to position [15964, 0]
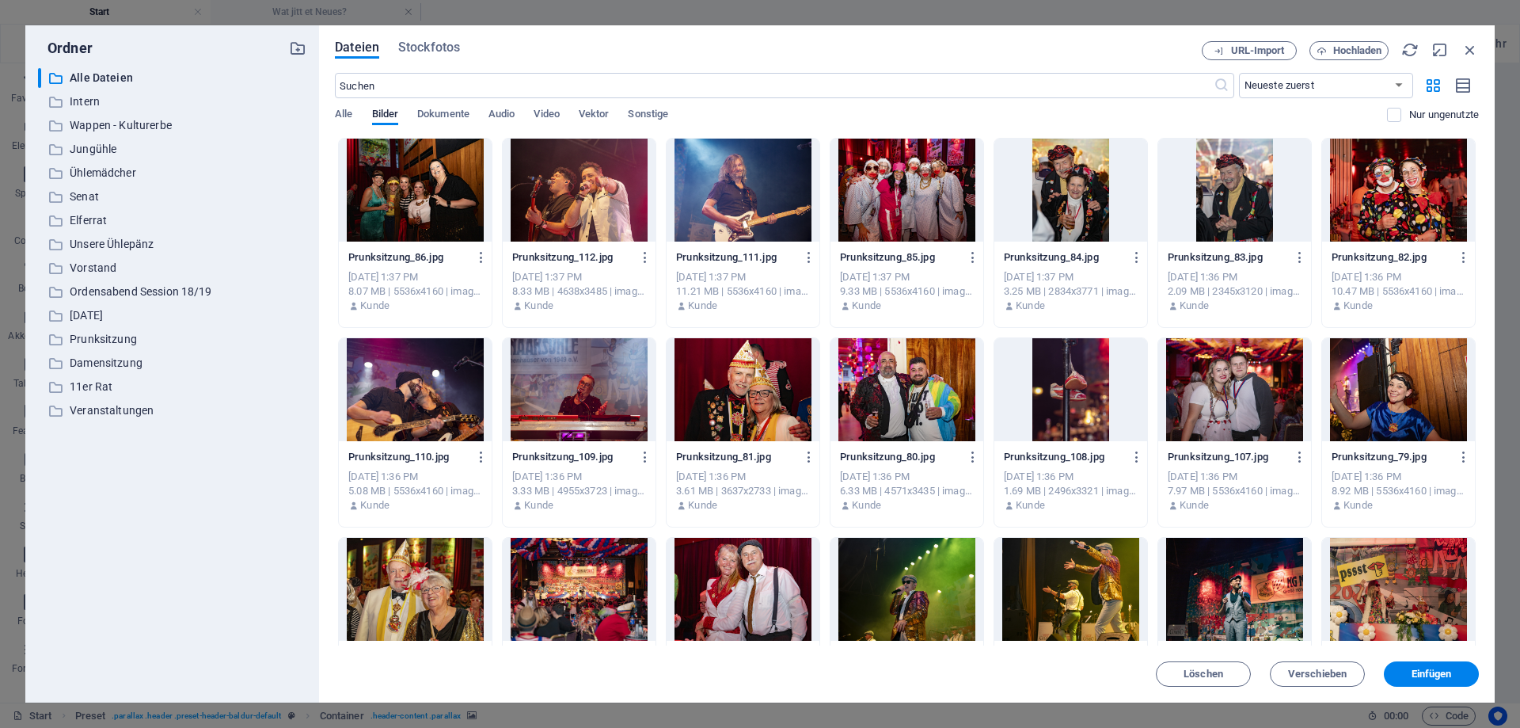
click at [725, 394] on div at bounding box center [743, 389] width 153 height 103
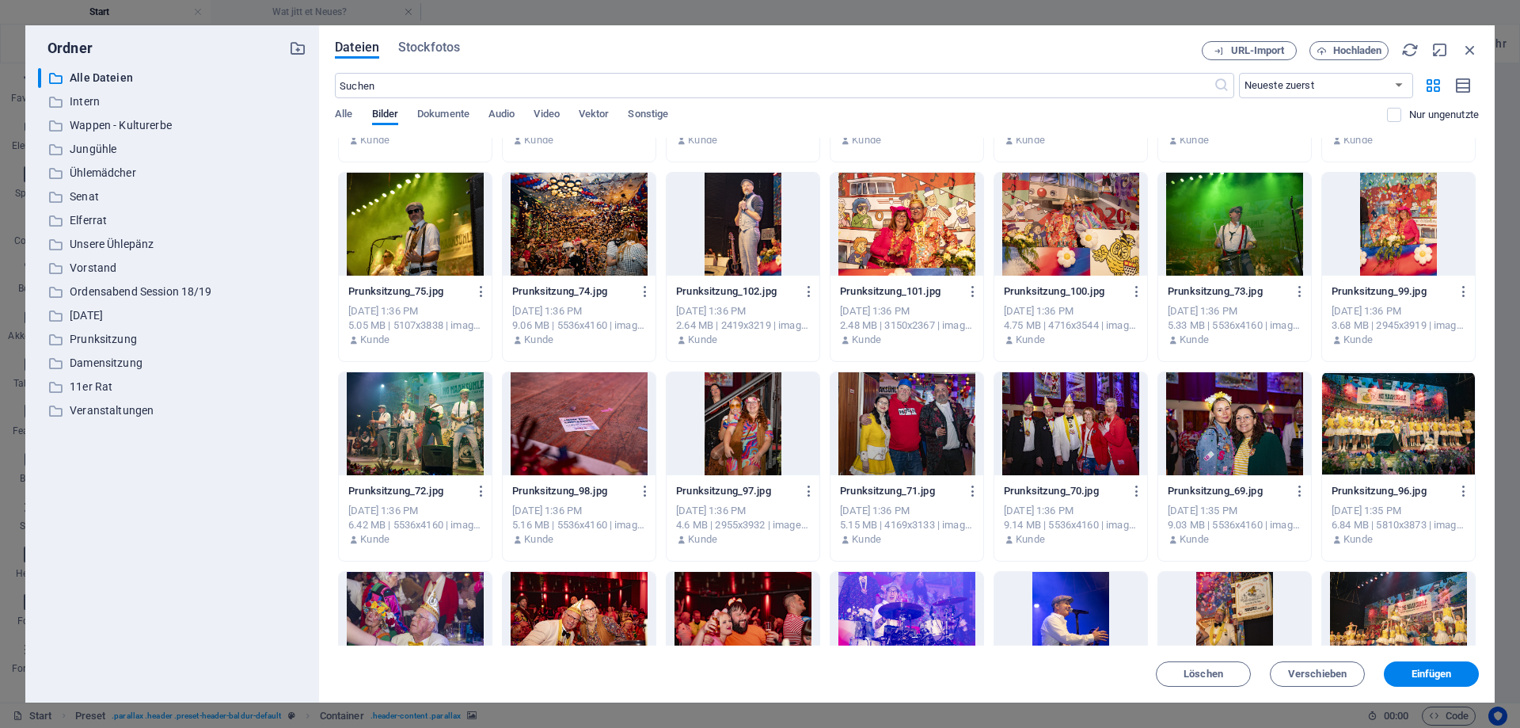
scroll to position [16534, 0]
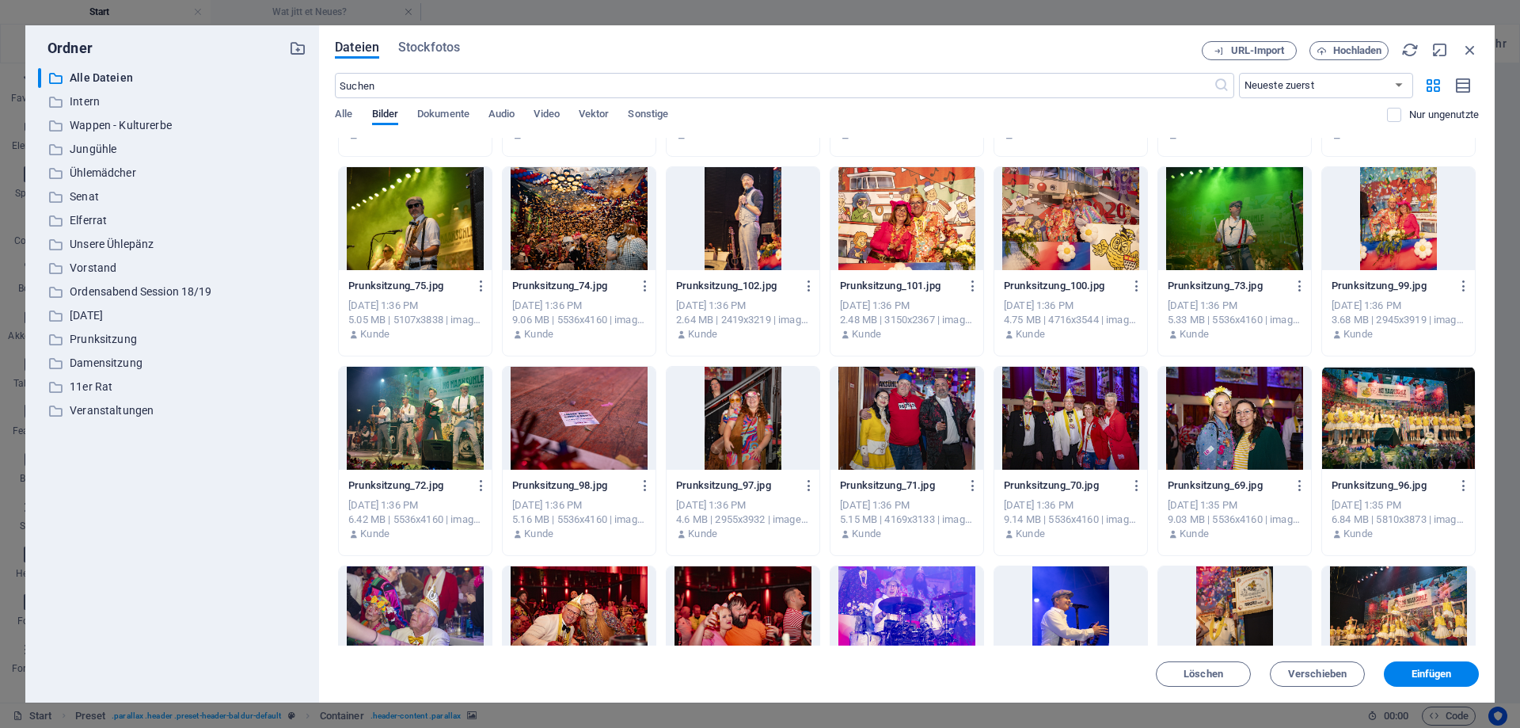
click at [576, 220] on div at bounding box center [579, 218] width 153 height 103
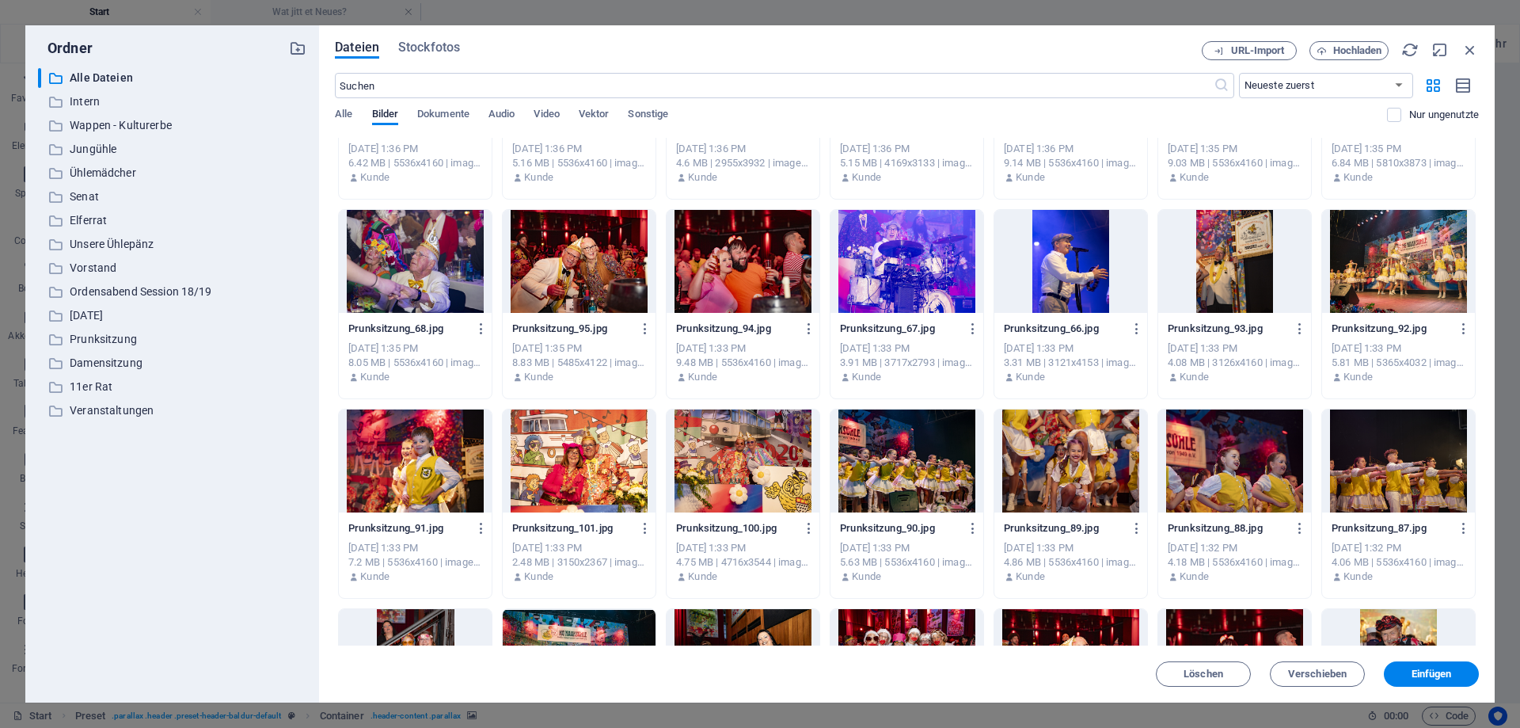
scroll to position [17247, 0]
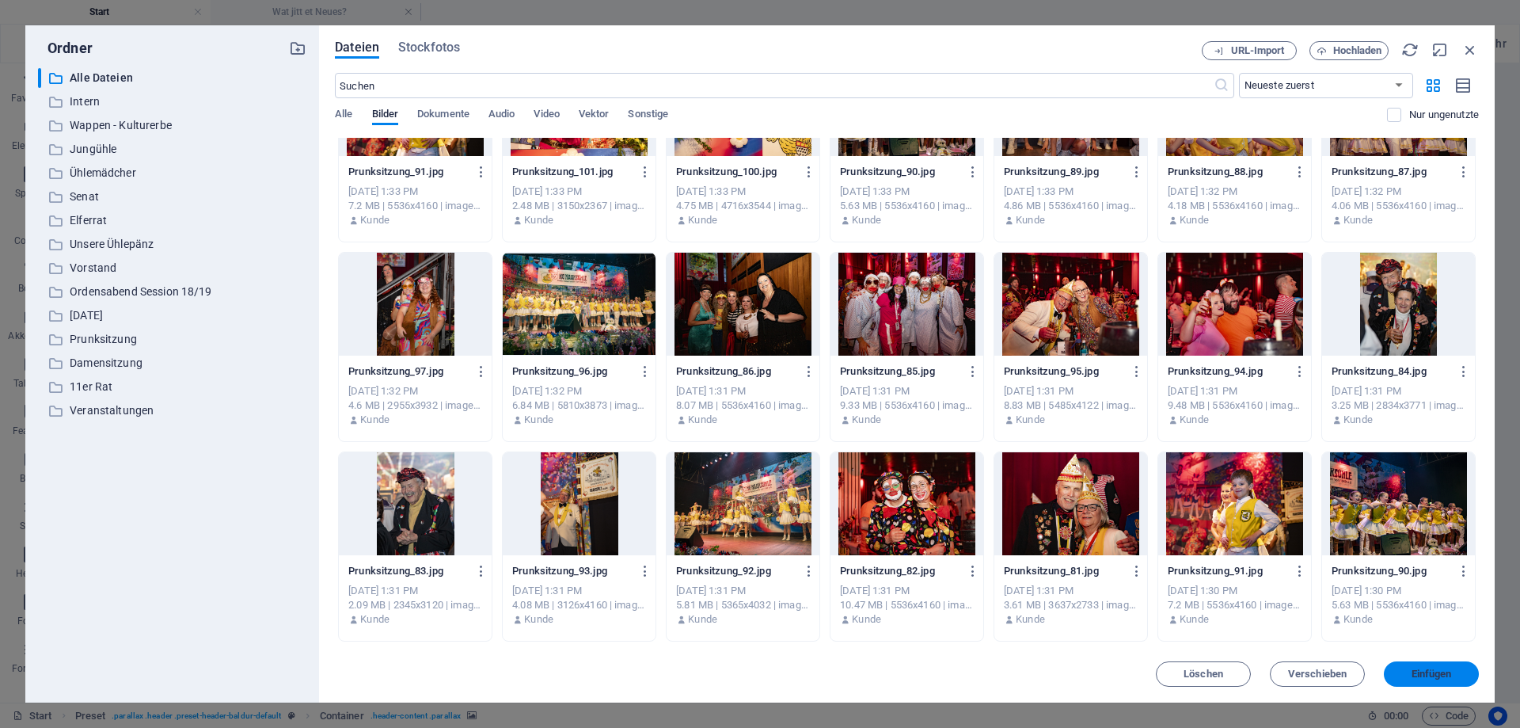
drag, startPoint x: 1413, startPoint y: 671, endPoint x: 1455, endPoint y: 596, distance: 86.1
click at [1413, 671] on span "Einfügen" at bounding box center [1432, 674] width 40 height 10
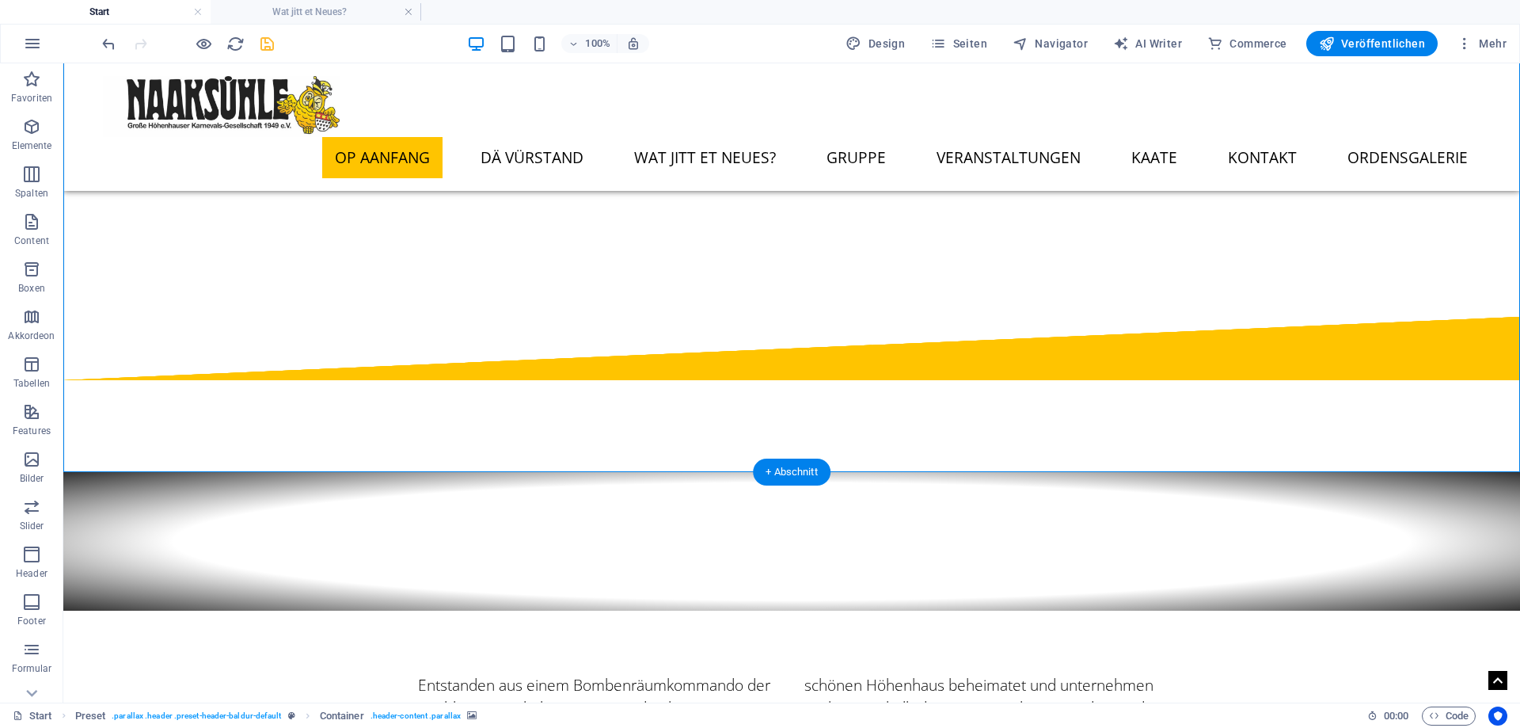
scroll to position [0, 0]
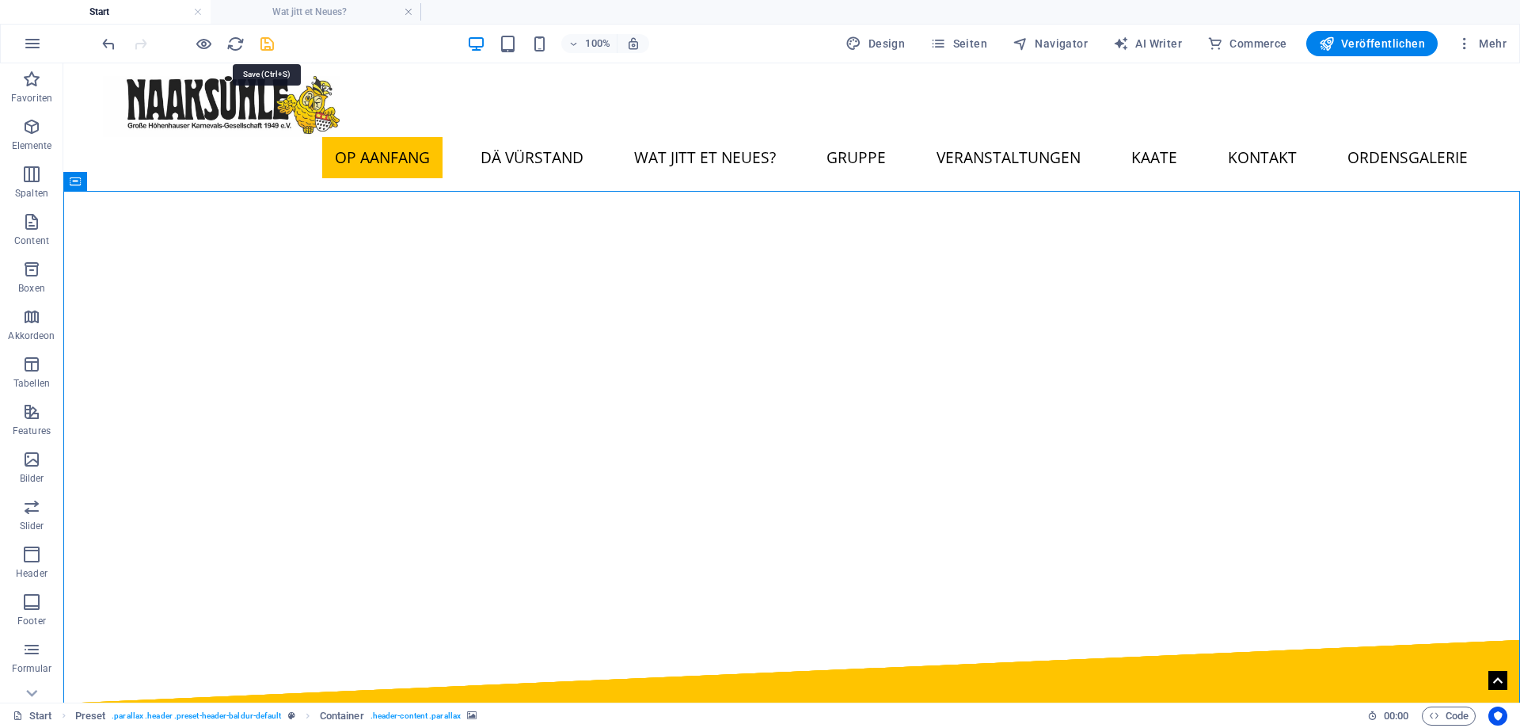
click at [261, 40] on icon "save" at bounding box center [267, 44] width 18 height 18
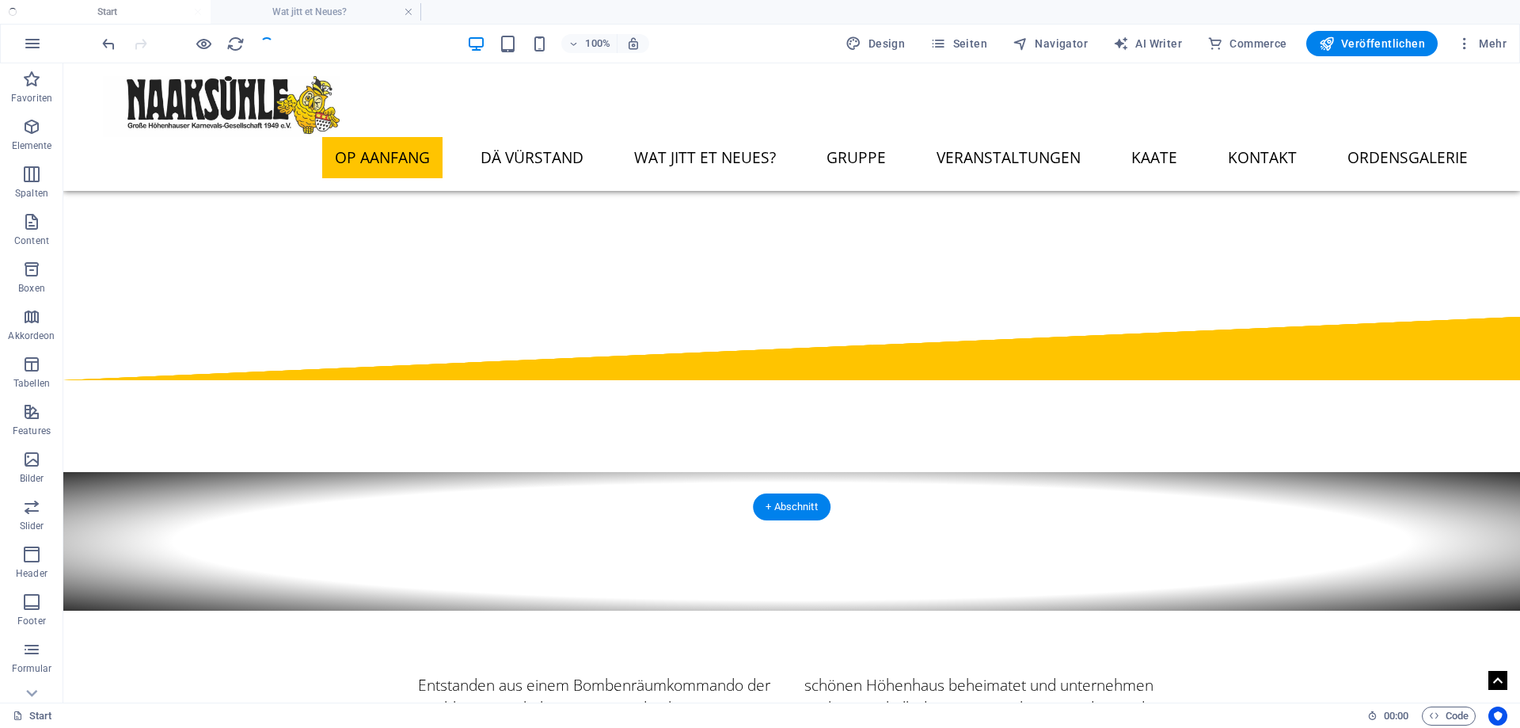
scroll to position [727, 0]
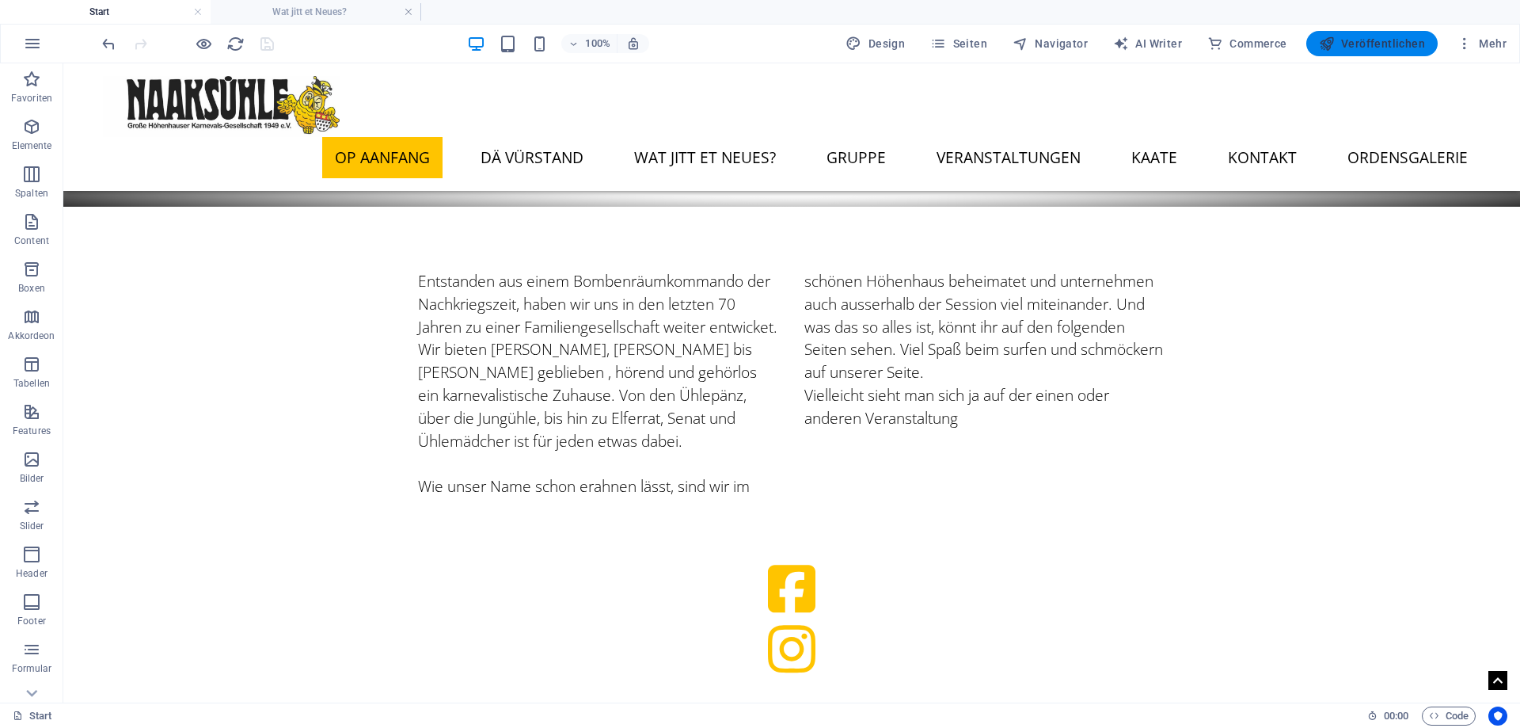
click at [1360, 50] on span "Veröffentlichen" at bounding box center [1372, 44] width 106 height 16
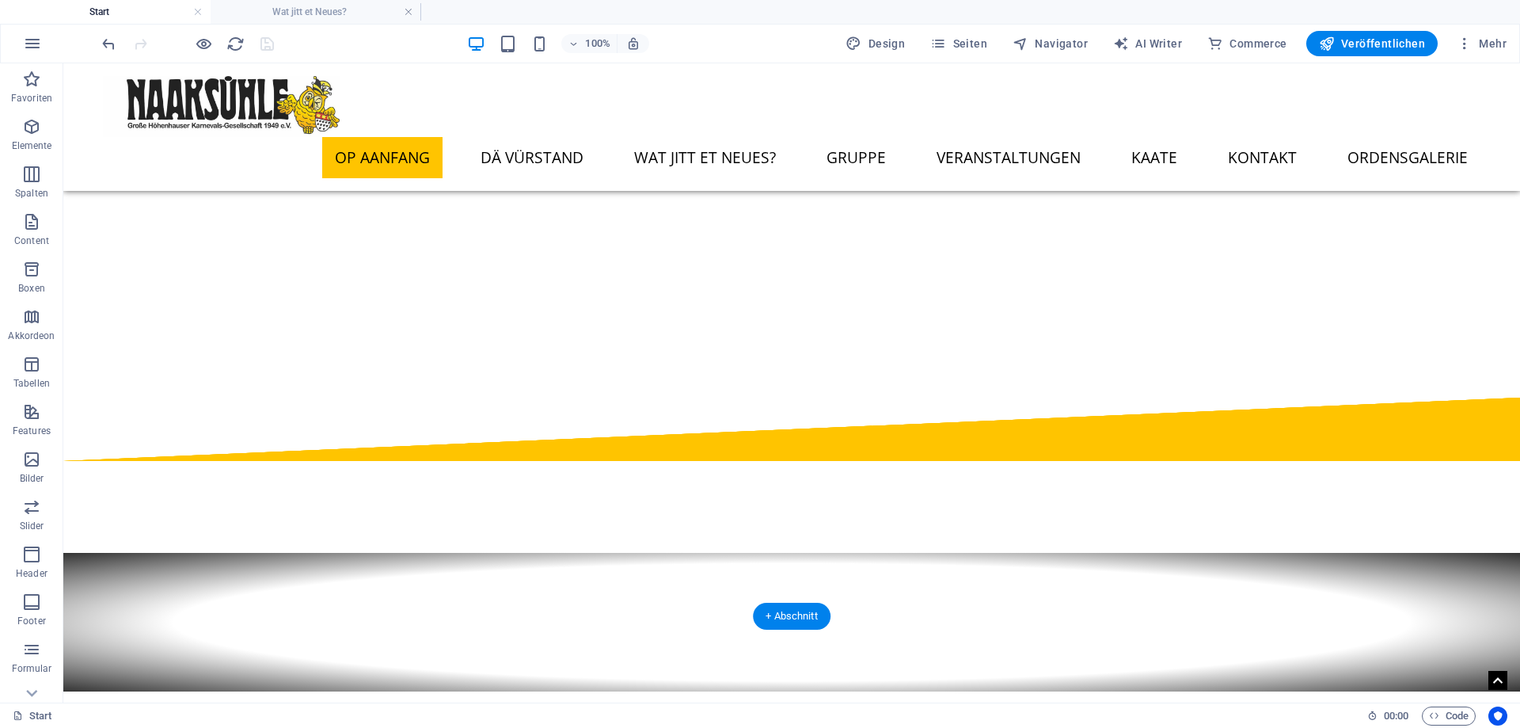
scroll to position [0, 0]
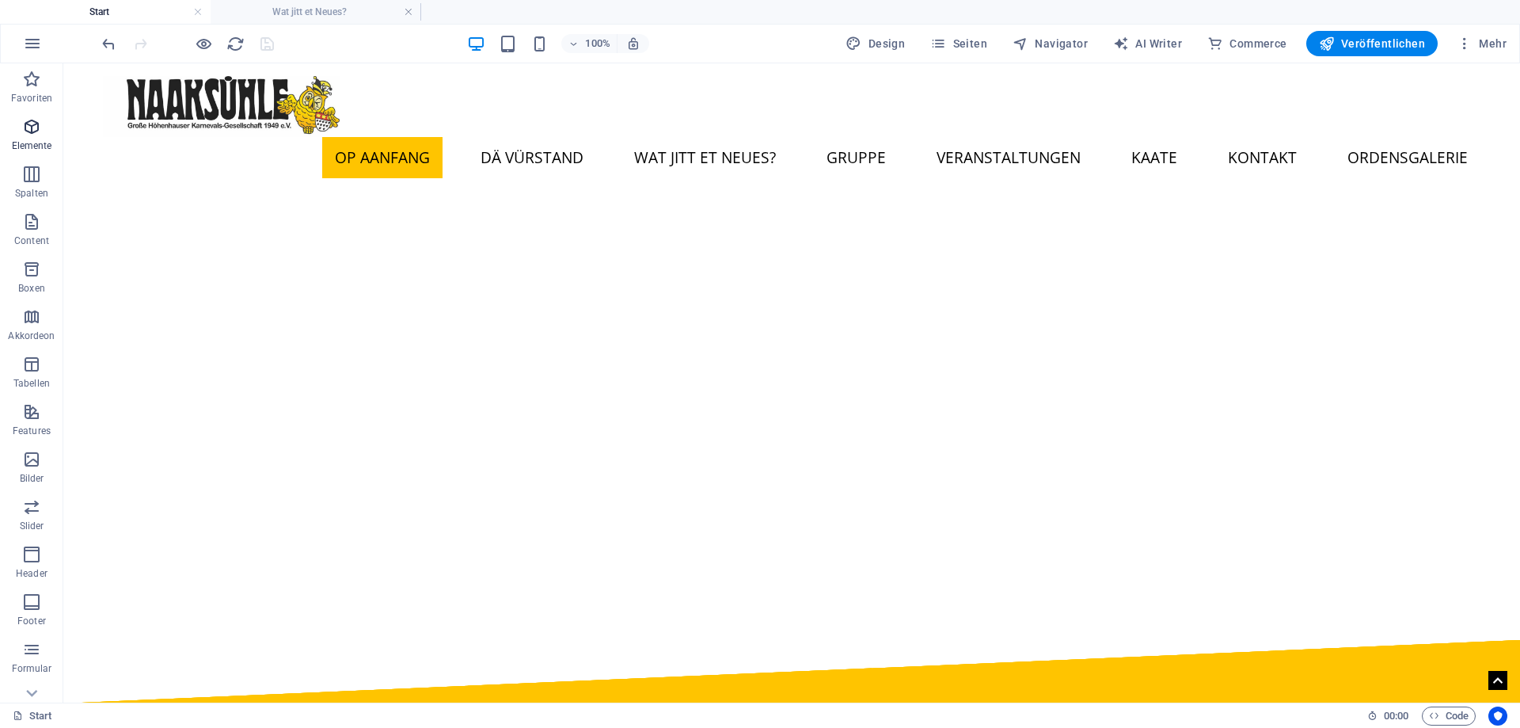
click at [29, 131] on icon "button" at bounding box center [31, 126] width 19 height 19
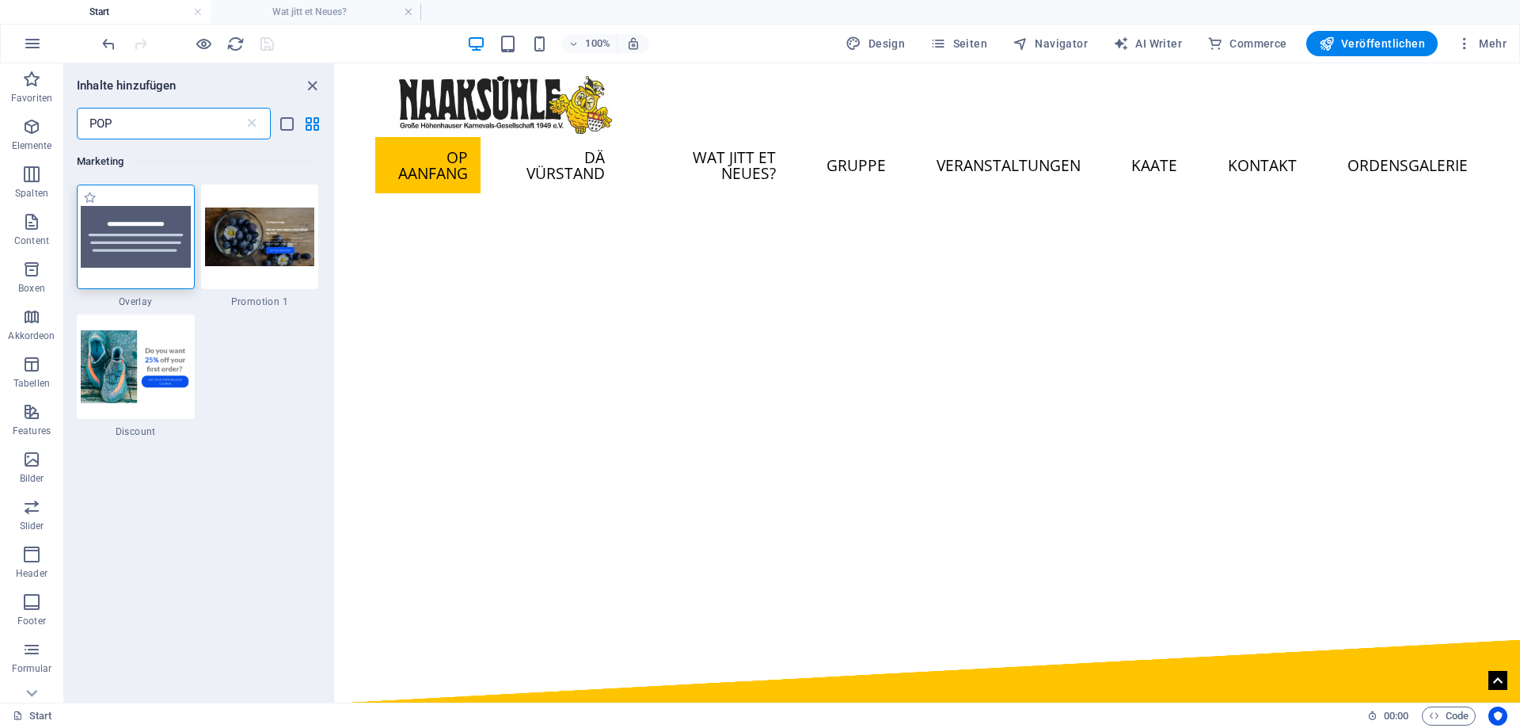
type input "POP"
click at [128, 220] on img at bounding box center [136, 237] width 110 height 62
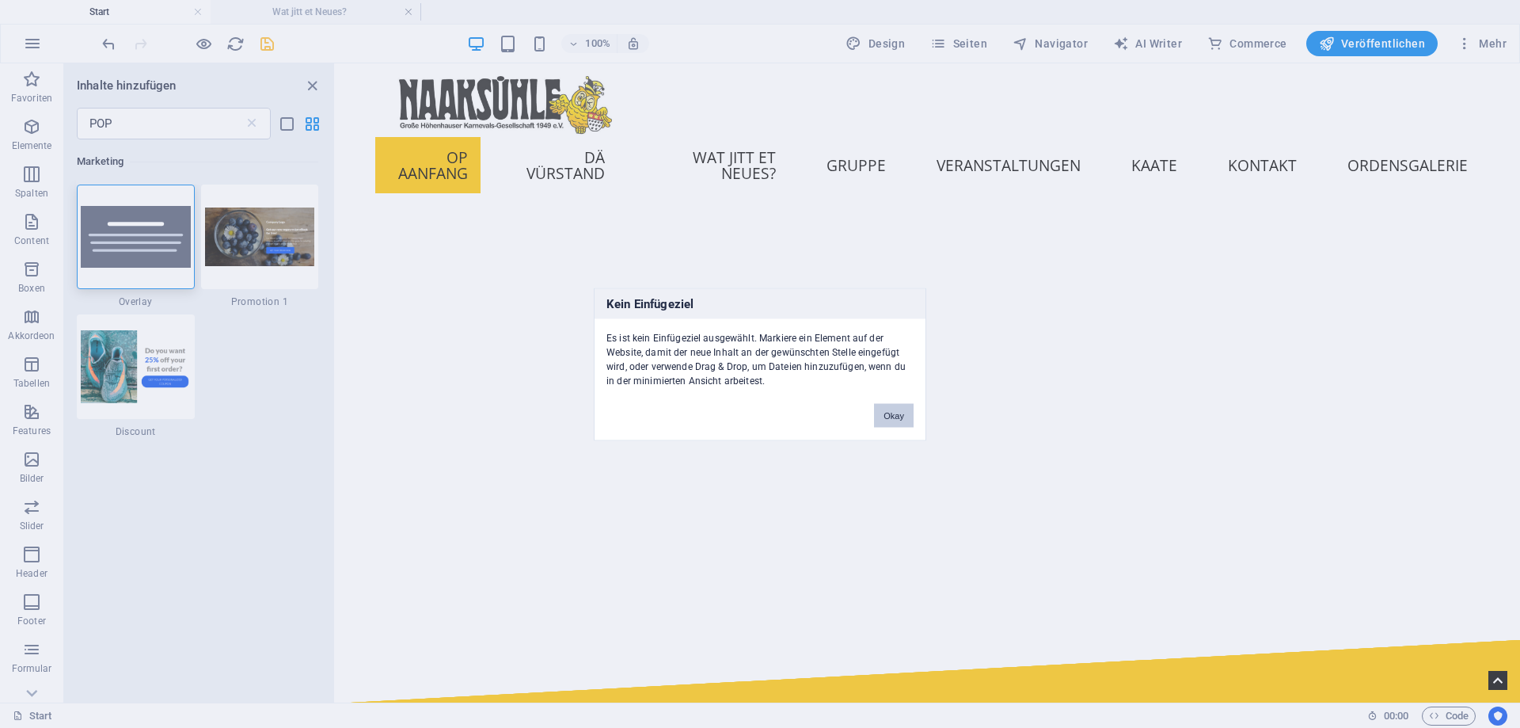
click at [900, 418] on button "Okay" at bounding box center [894, 415] width 40 height 24
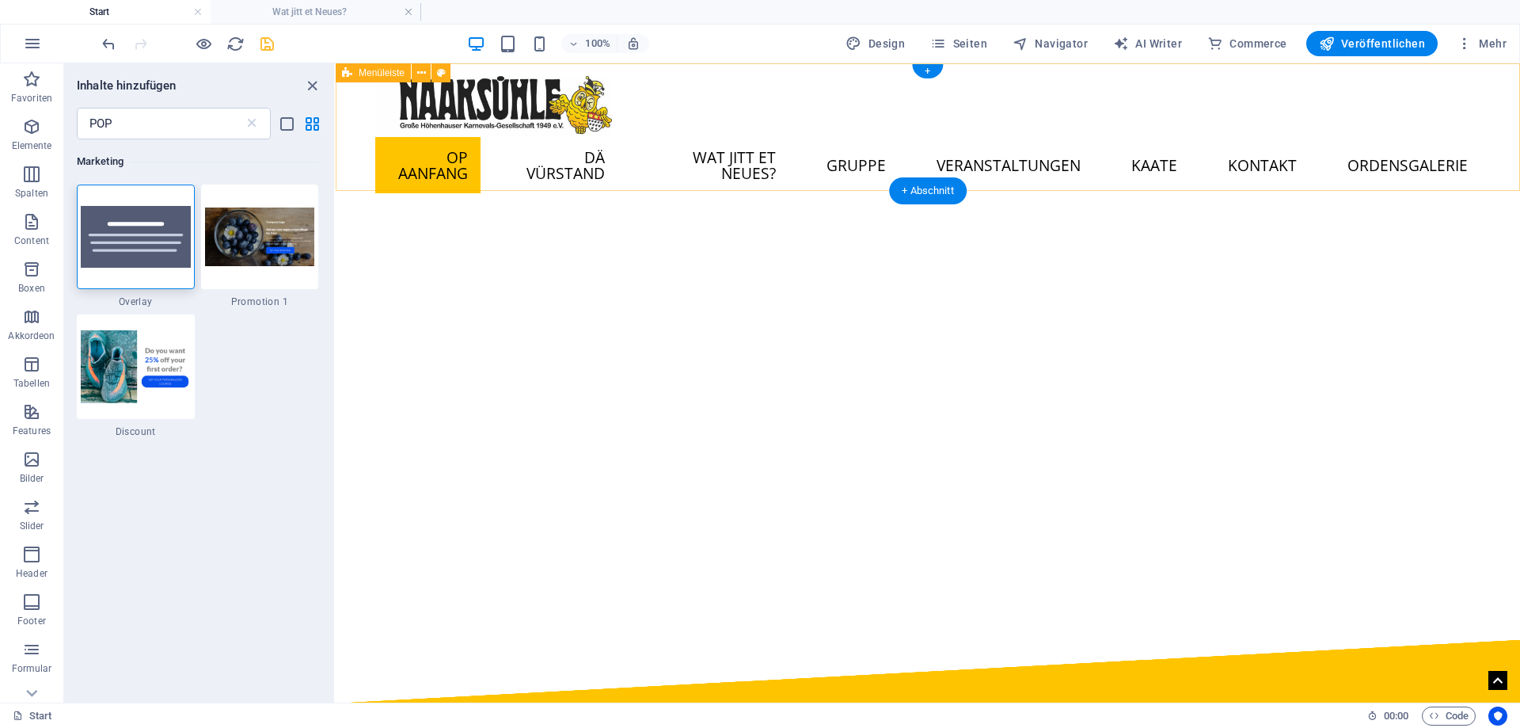
click at [818, 108] on div "Op Aanfang Dä Vürstand Wat jitt et Neues? Gruppe Ühlepänz Senat Elferrat Ühlemä…" at bounding box center [928, 134] width 1185 height 143
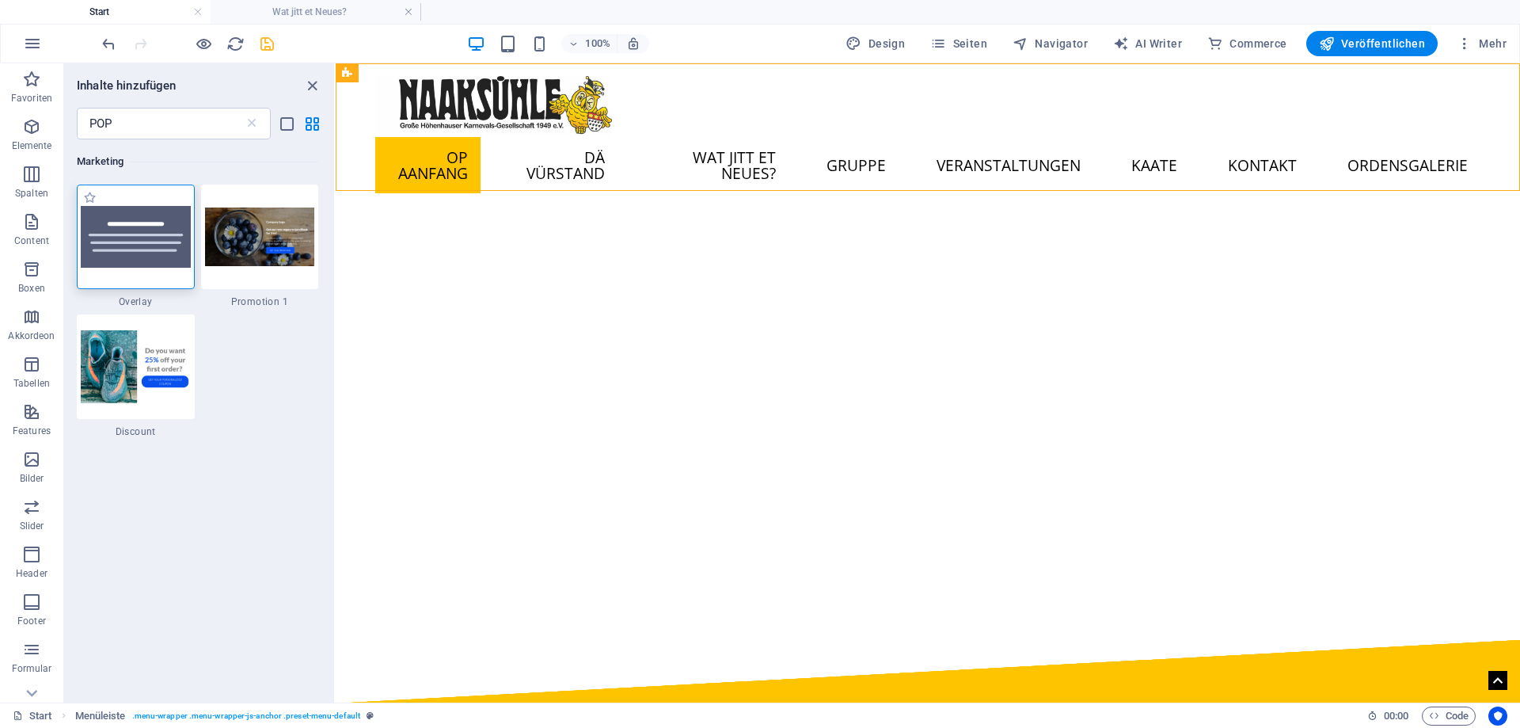
drag, startPoint x: 140, startPoint y: 230, endPoint x: 444, endPoint y: 112, distance: 326.2
click at [140, 230] on img at bounding box center [136, 237] width 110 height 62
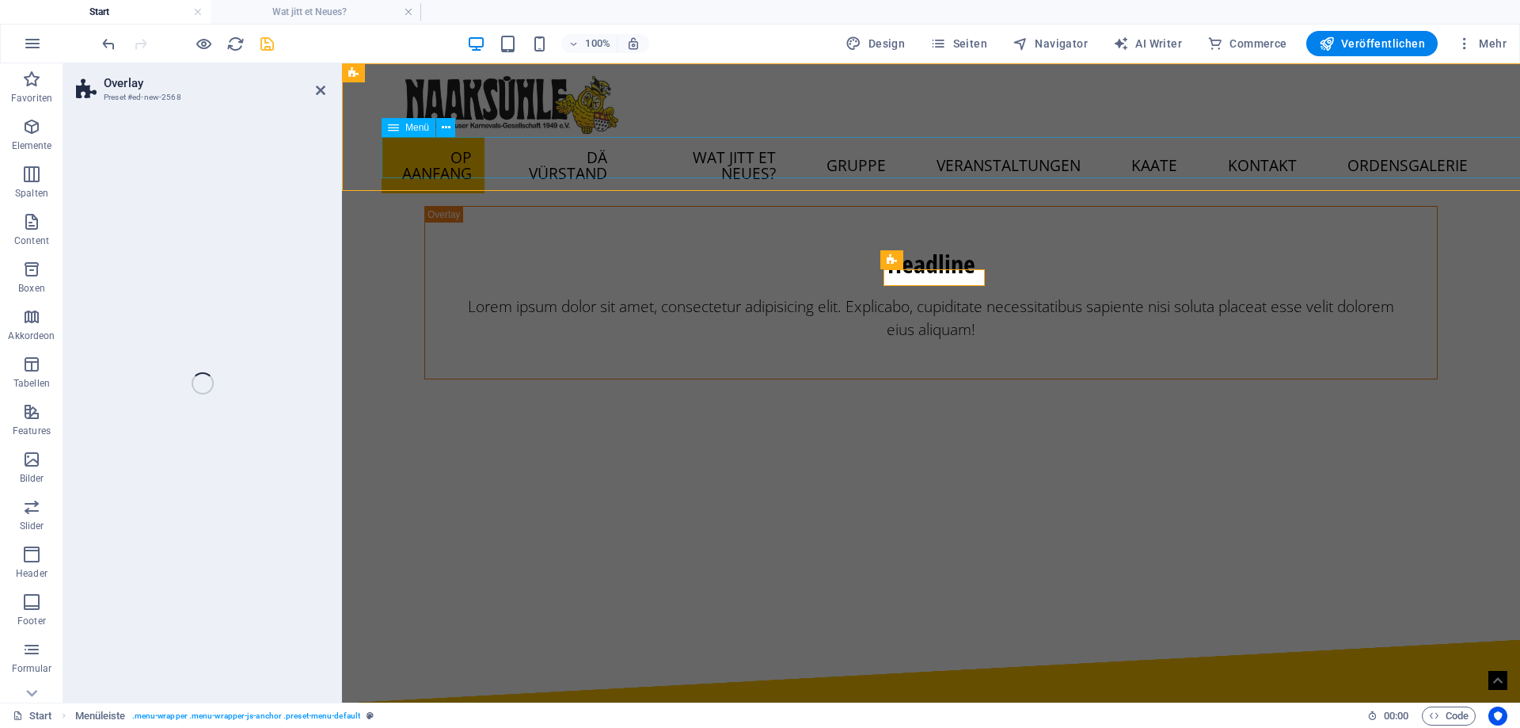
select select "rem"
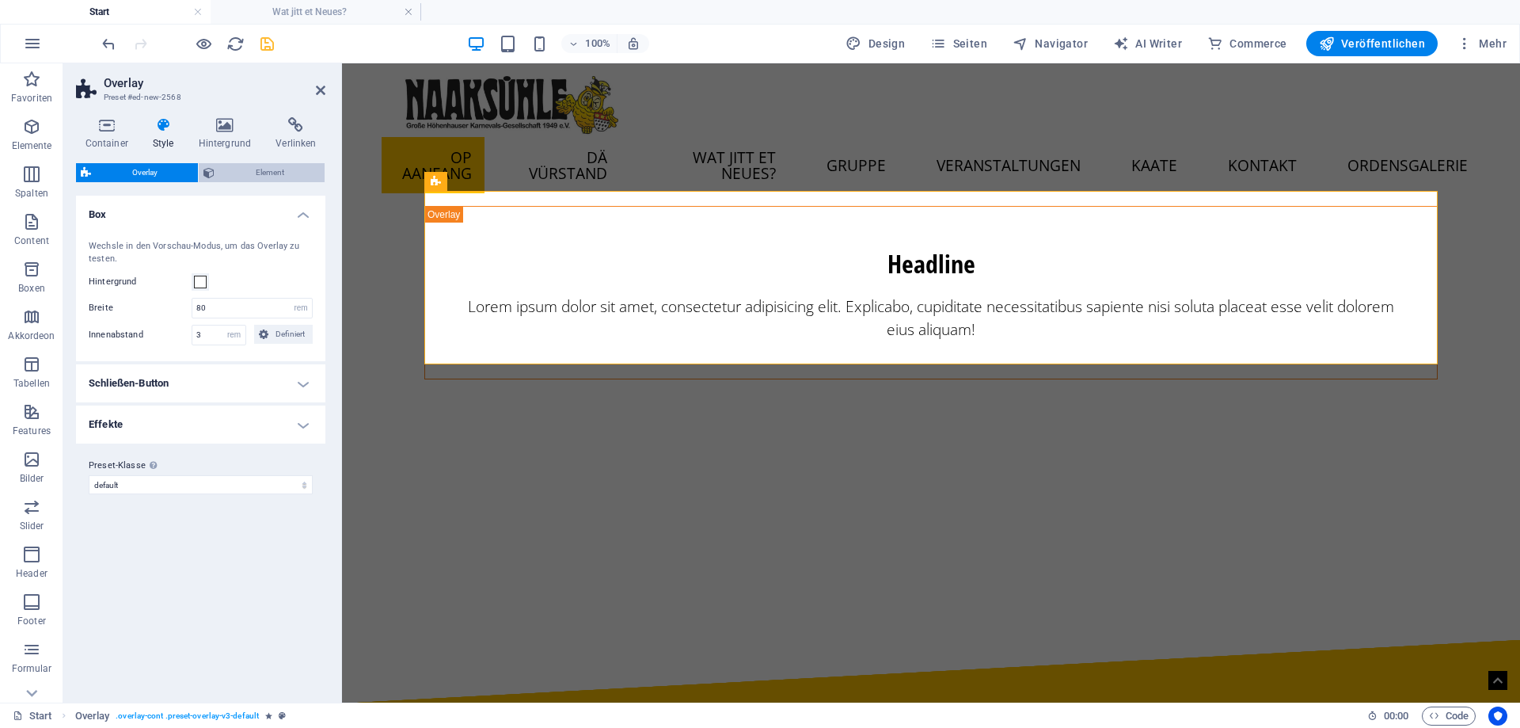
click at [236, 169] on span "Element" at bounding box center [269, 172] width 101 height 19
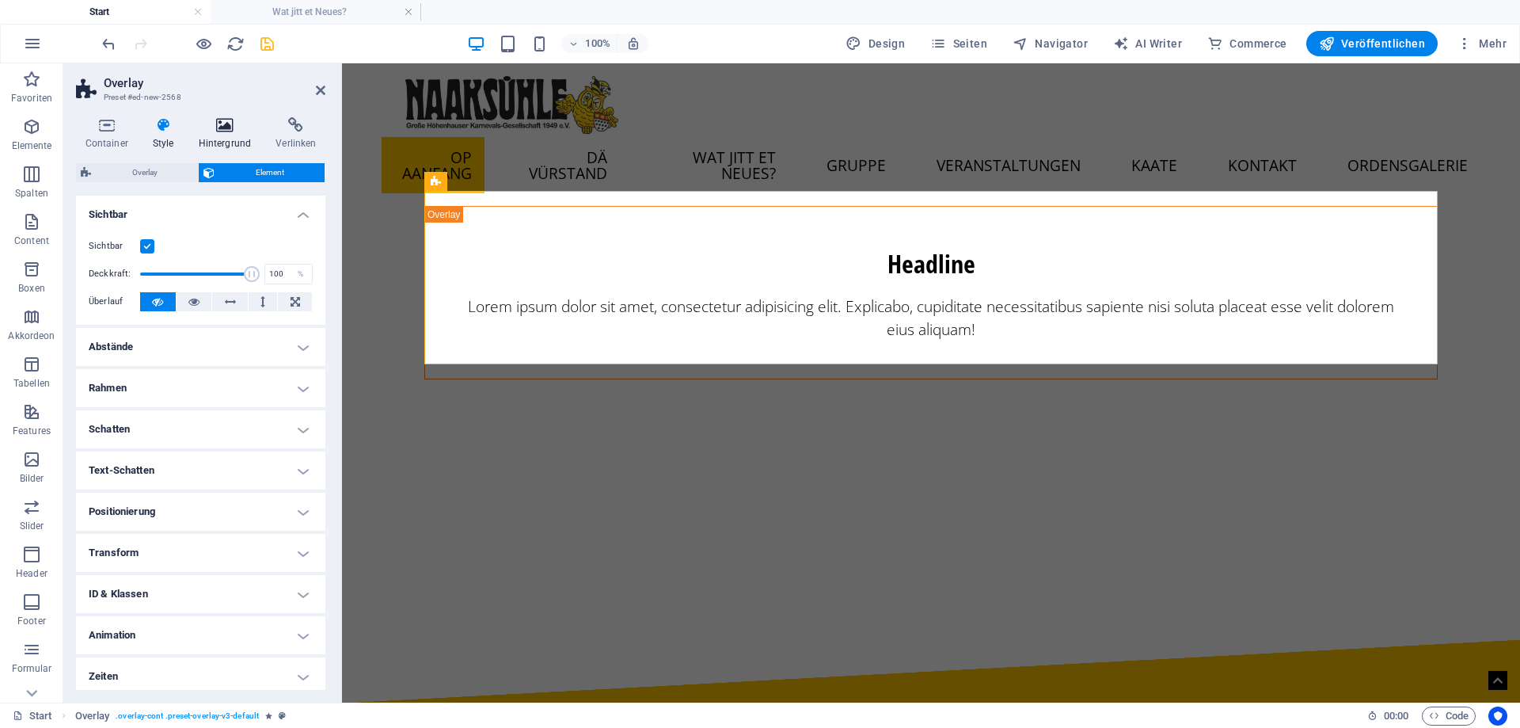
click at [226, 121] on icon at bounding box center [224, 125] width 71 height 16
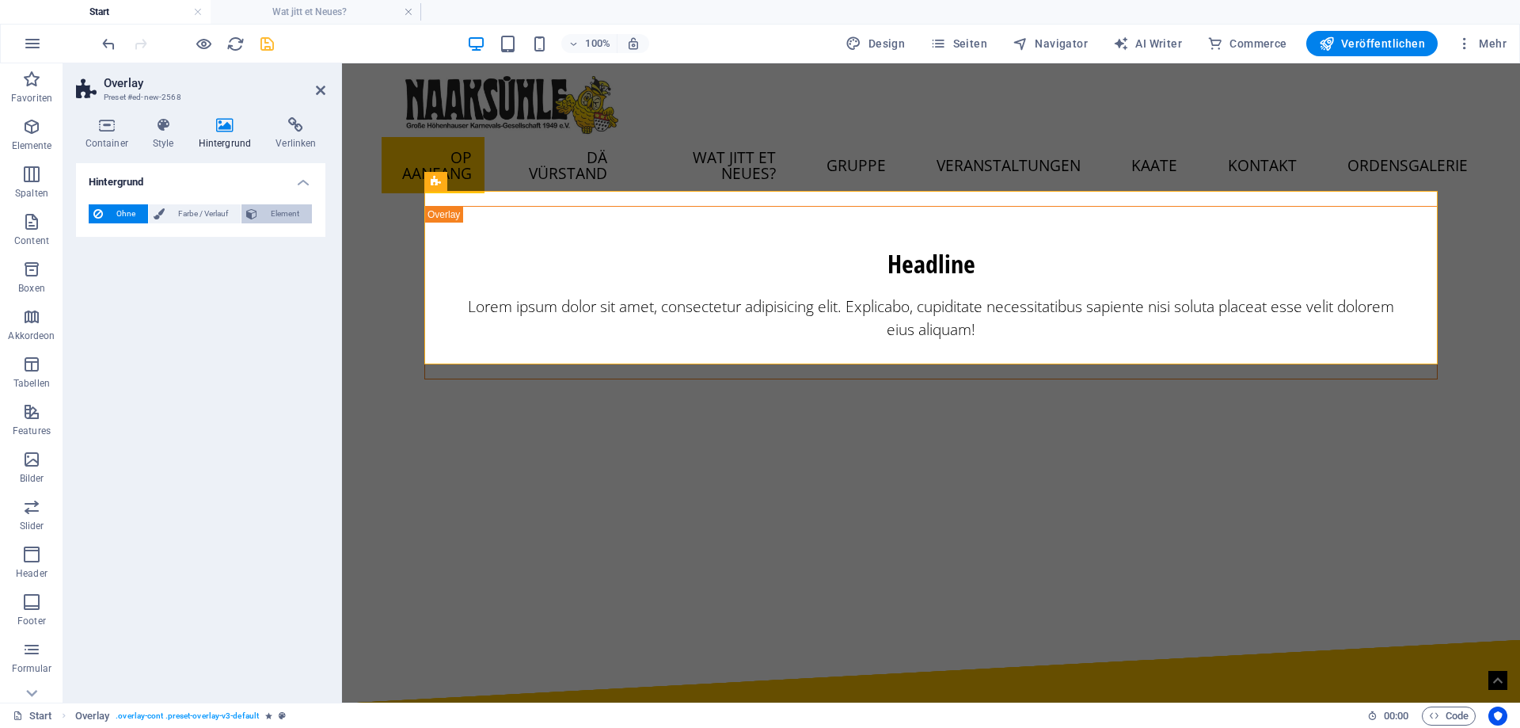
click at [277, 209] on span "Element" at bounding box center [284, 213] width 45 height 19
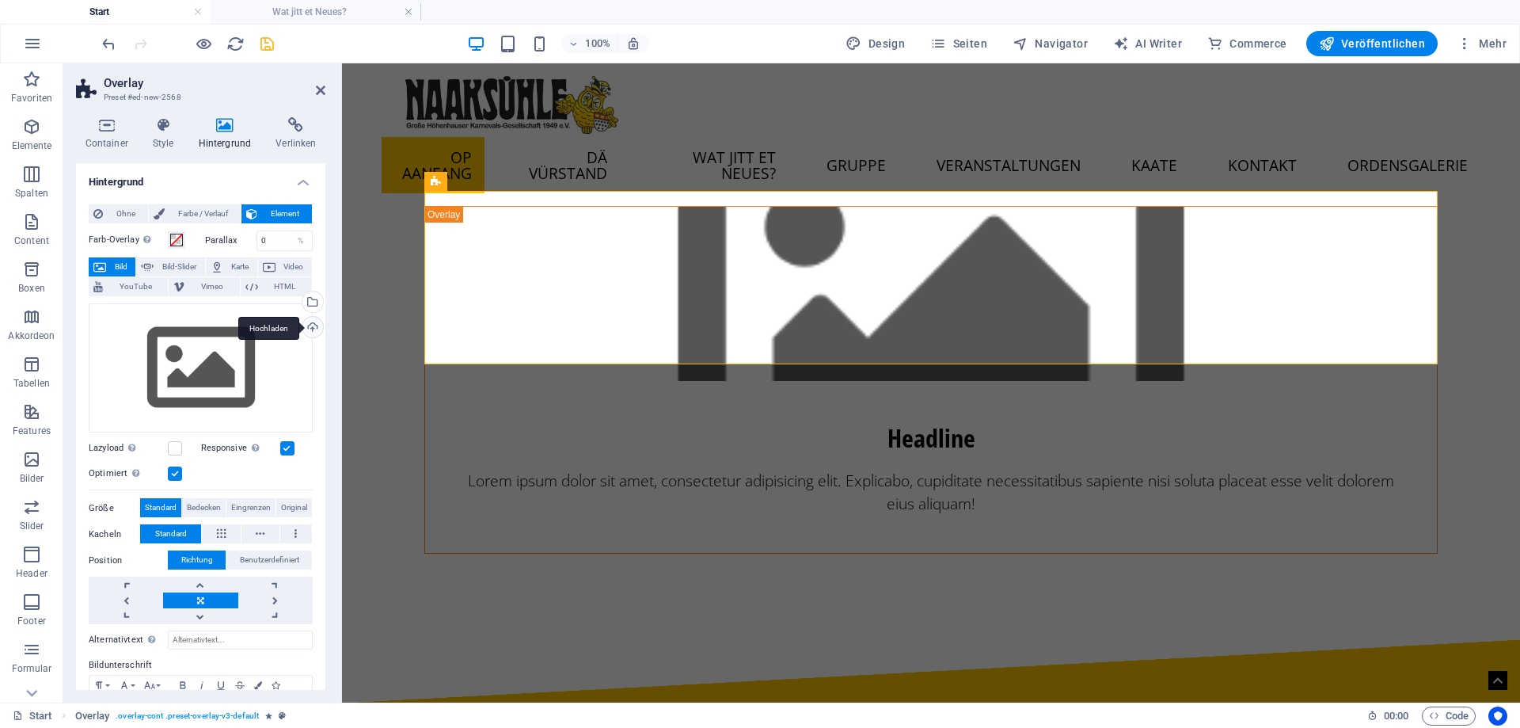
click at [311, 327] on div "Hochladen" at bounding box center [311, 329] width 24 height 24
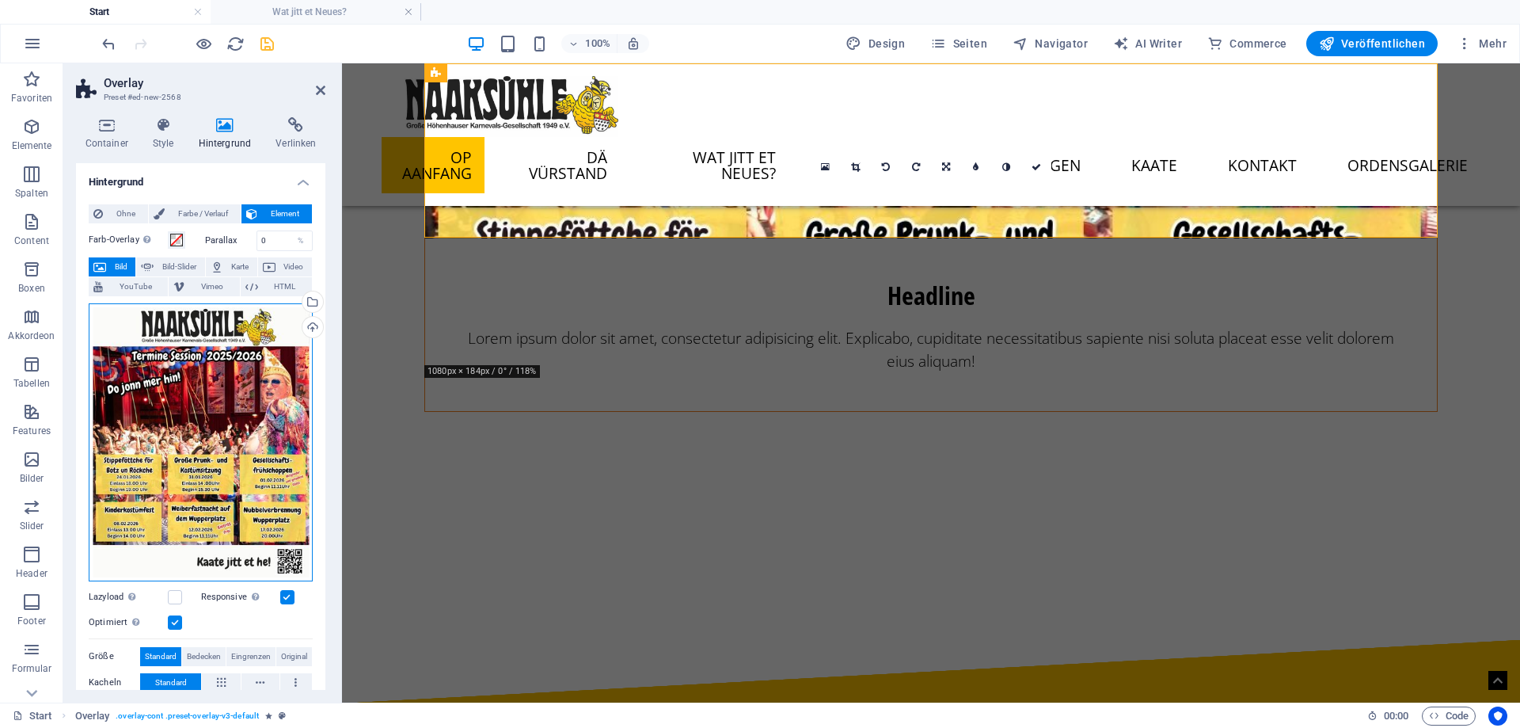
click at [202, 436] on div "Ziehe Dateien zum Hochladen hierher oder klicke hier, um aus Dateien oder koste…" at bounding box center [201, 442] width 224 height 278
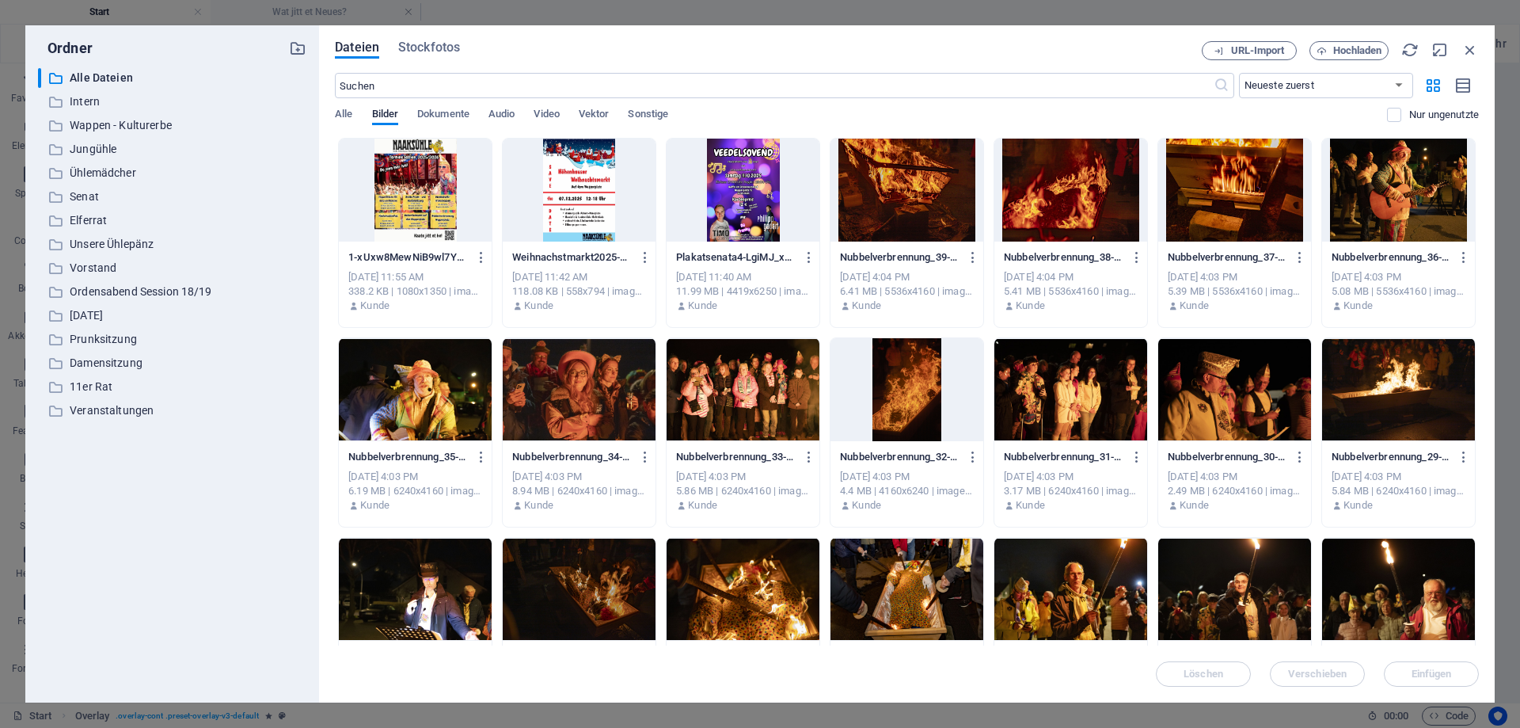
click at [407, 163] on div at bounding box center [415, 190] width 153 height 103
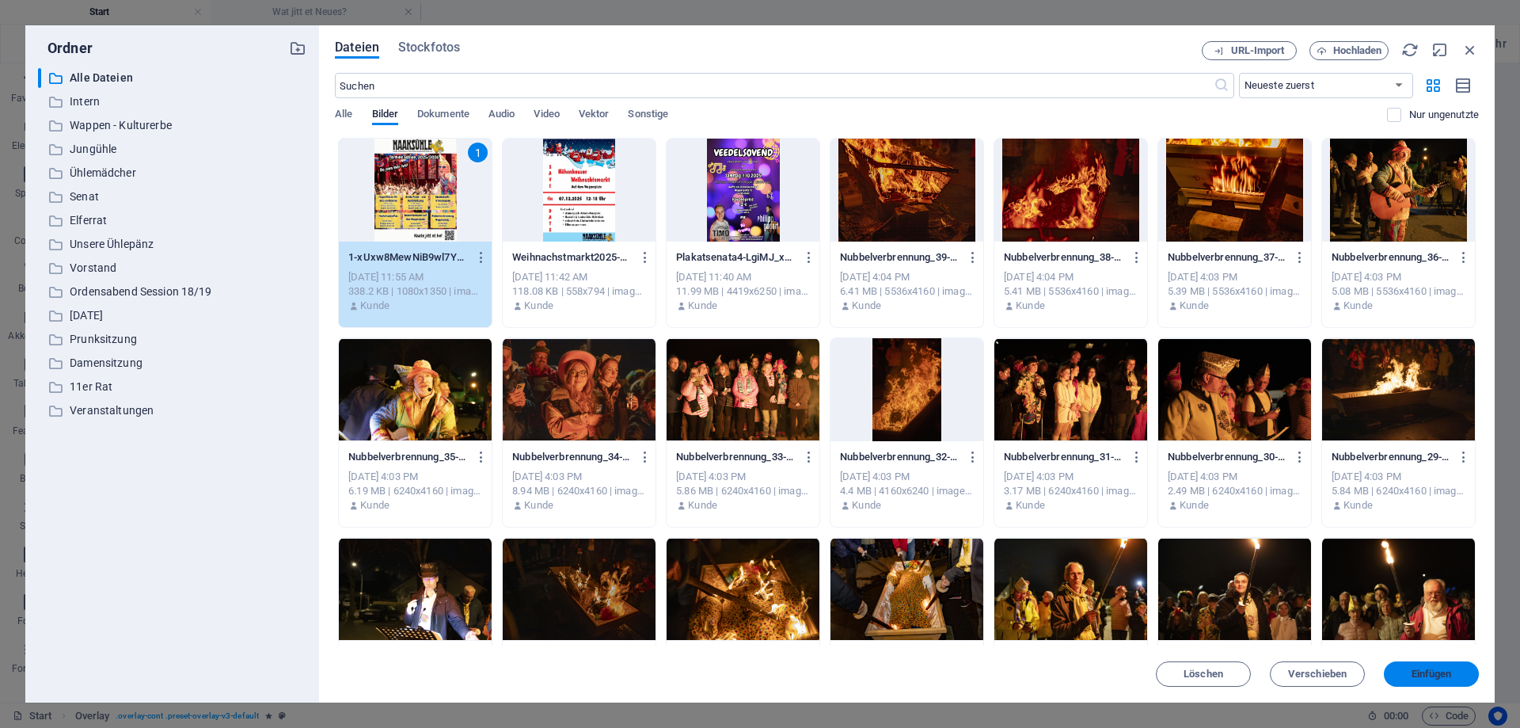
drag, startPoint x: 1411, startPoint y: 663, endPoint x: 1066, endPoint y: 599, distance: 351.0
click at [1411, 663] on button "Einfügen" at bounding box center [1431, 673] width 95 height 25
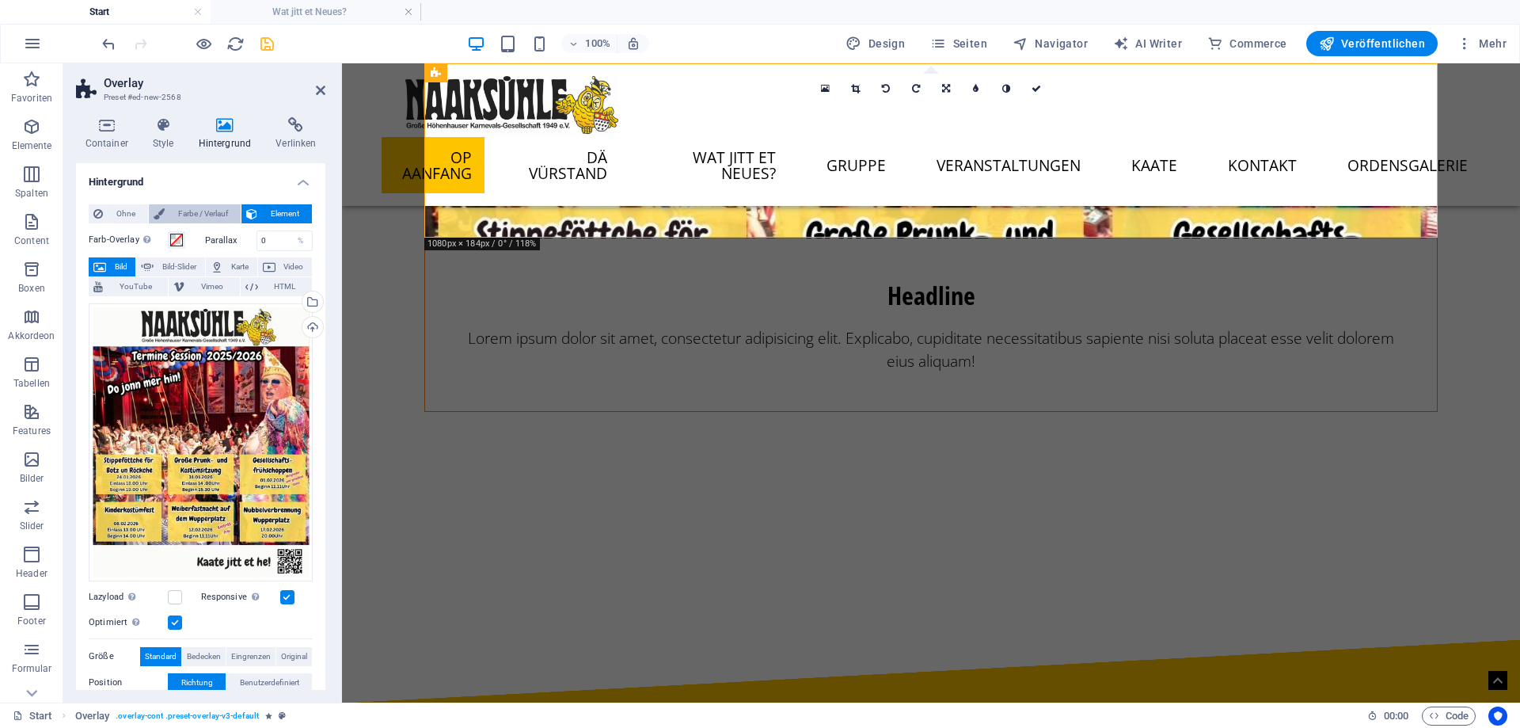
click at [200, 207] on span "Farbe / Verlauf" at bounding box center [202, 213] width 67 height 19
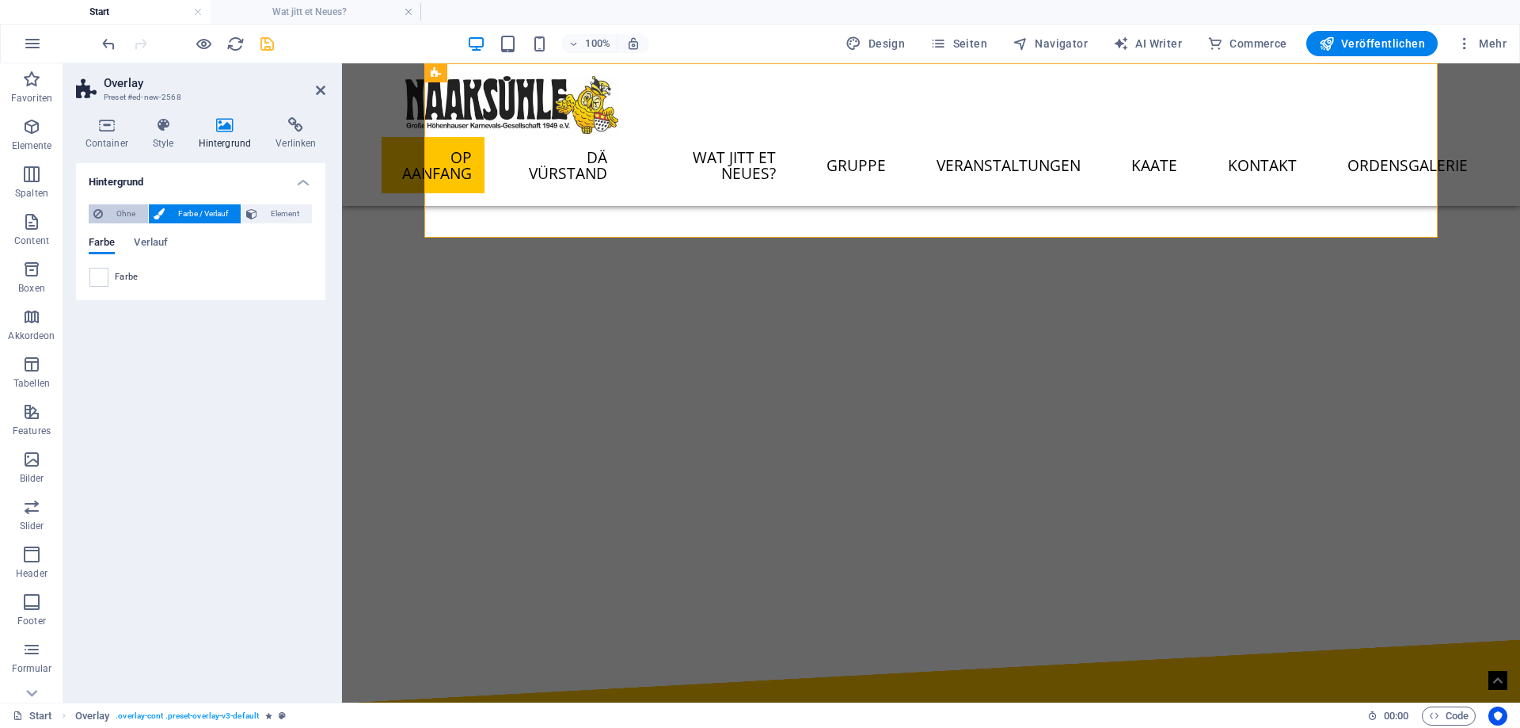
click at [114, 212] on span "Ohne" at bounding box center [126, 213] width 36 height 19
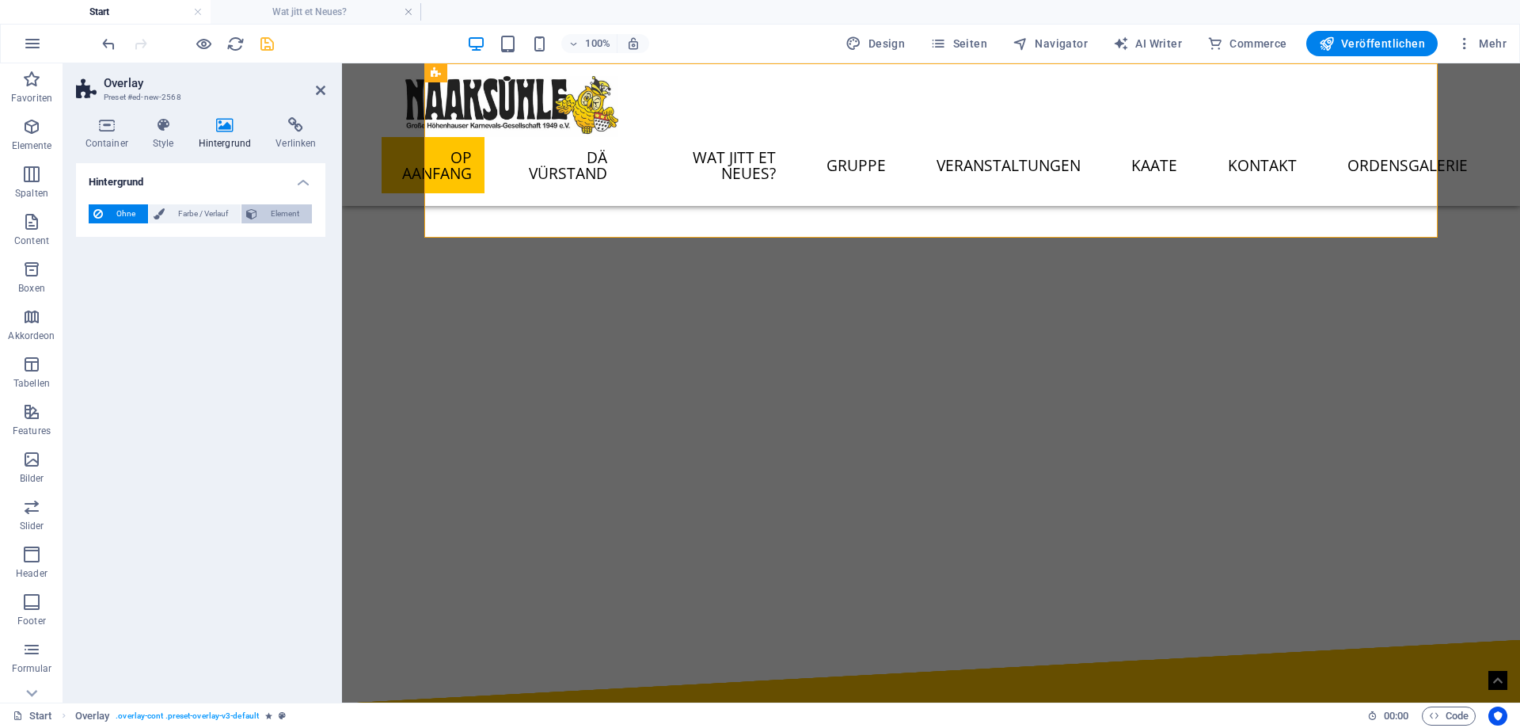
click at [279, 215] on span "Element" at bounding box center [284, 213] width 45 height 19
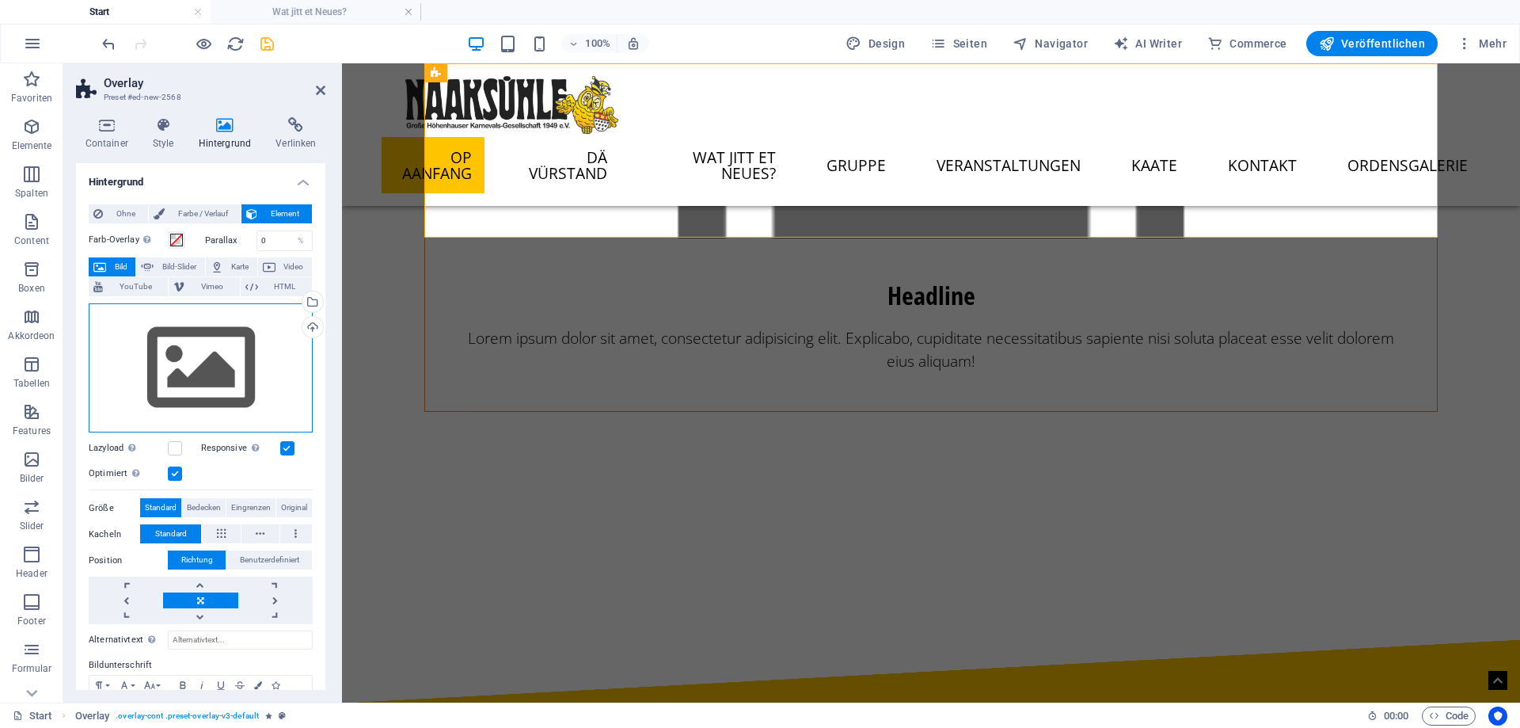
click at [218, 380] on div "Ziehe Dateien zum Hochladen hierher oder klicke hier, um aus Dateien oder koste…" at bounding box center [201, 368] width 224 height 130
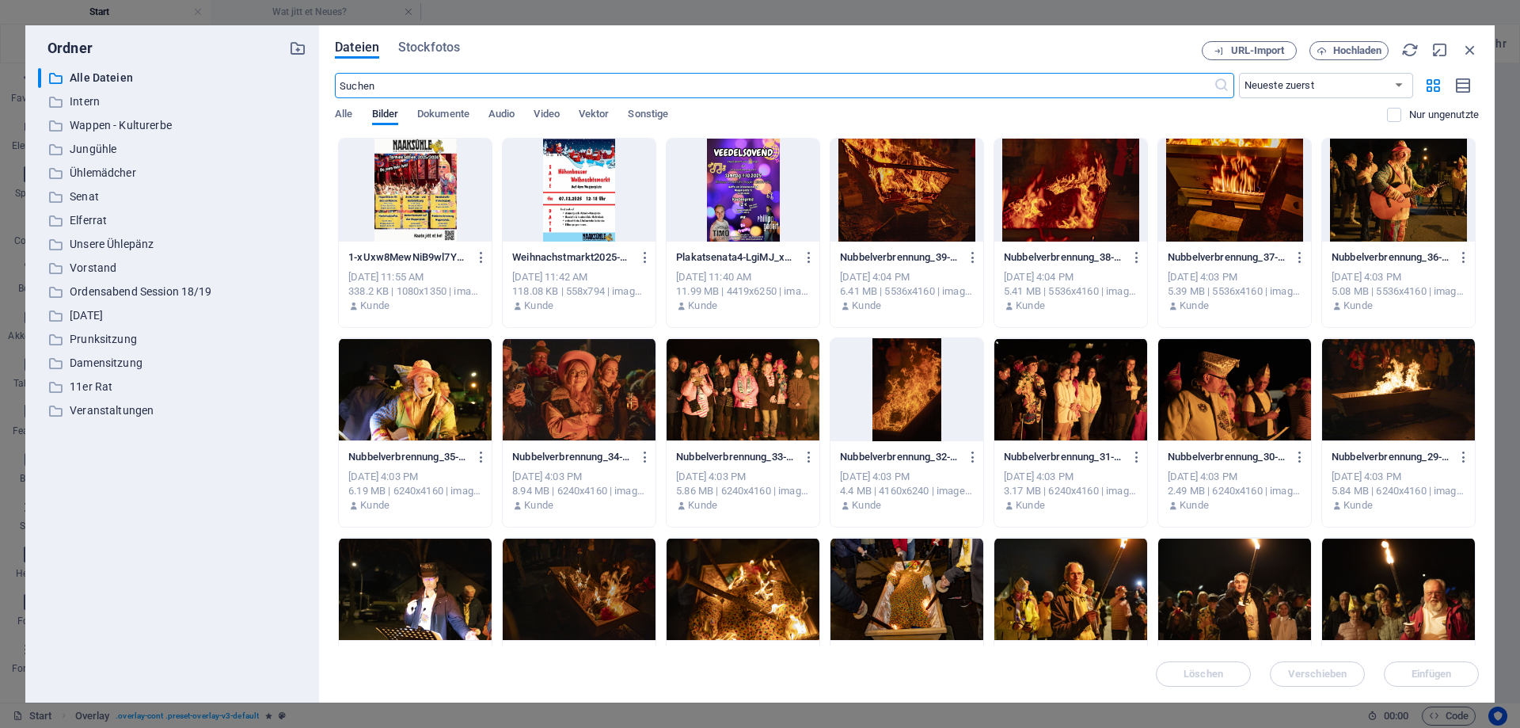
click at [390, 200] on div at bounding box center [415, 190] width 153 height 103
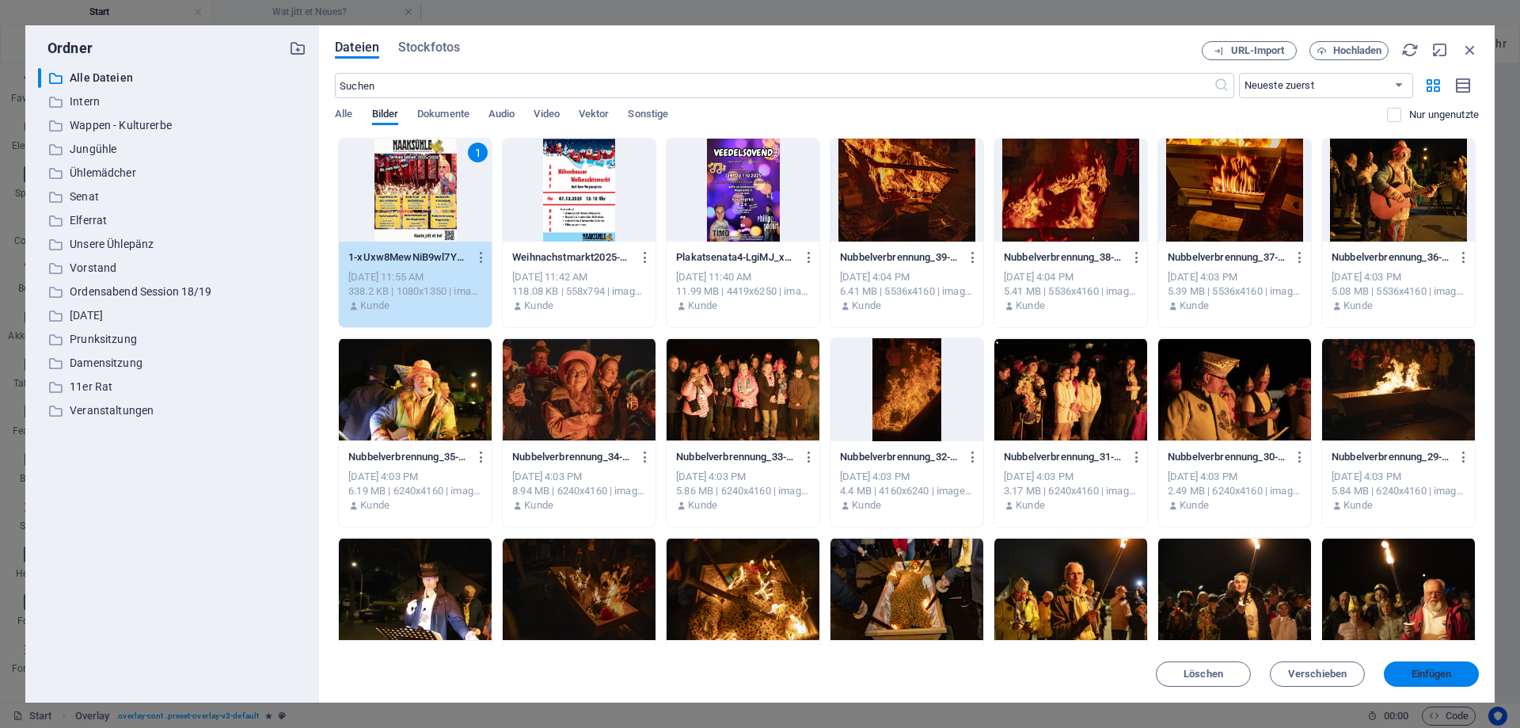
click at [1437, 668] on button "Einfügen" at bounding box center [1431, 673] width 95 height 25
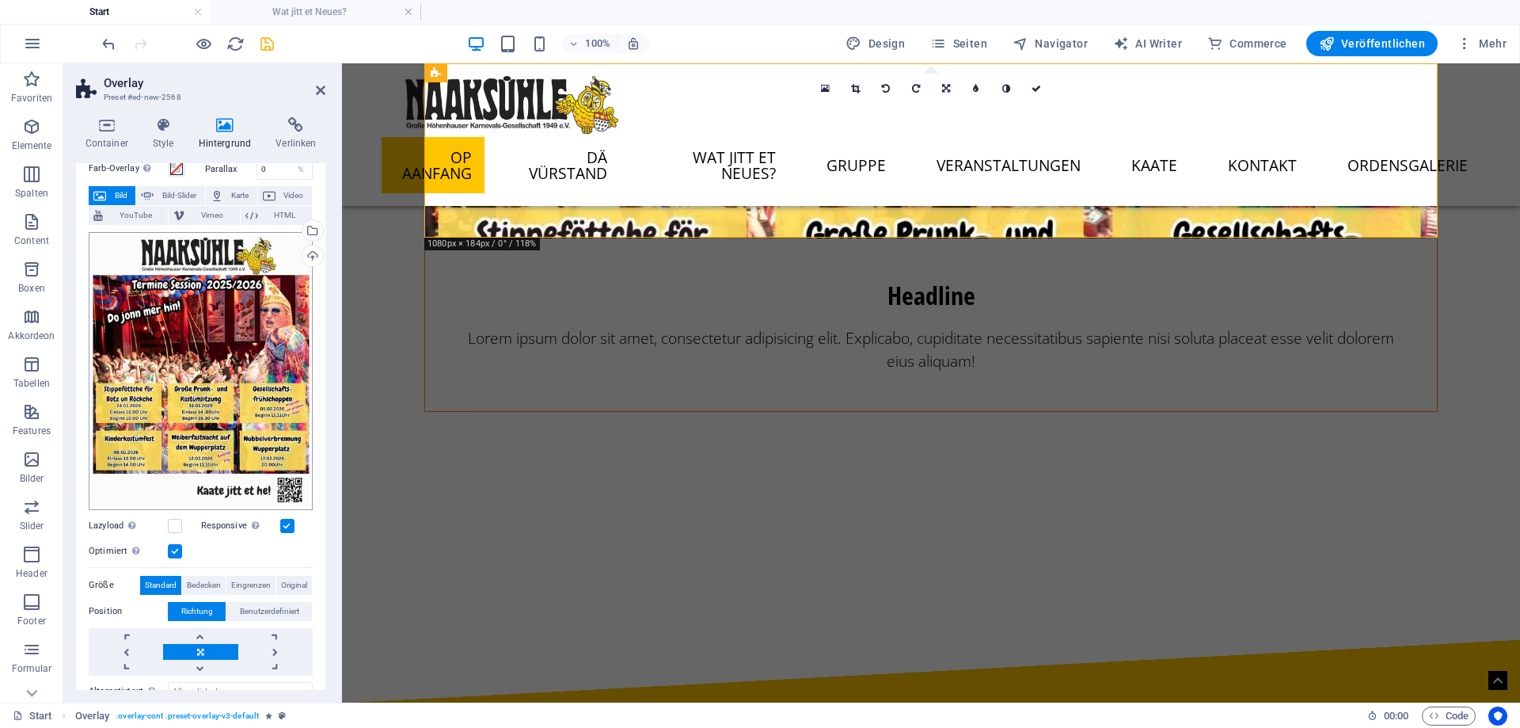
scroll to position [209, 0]
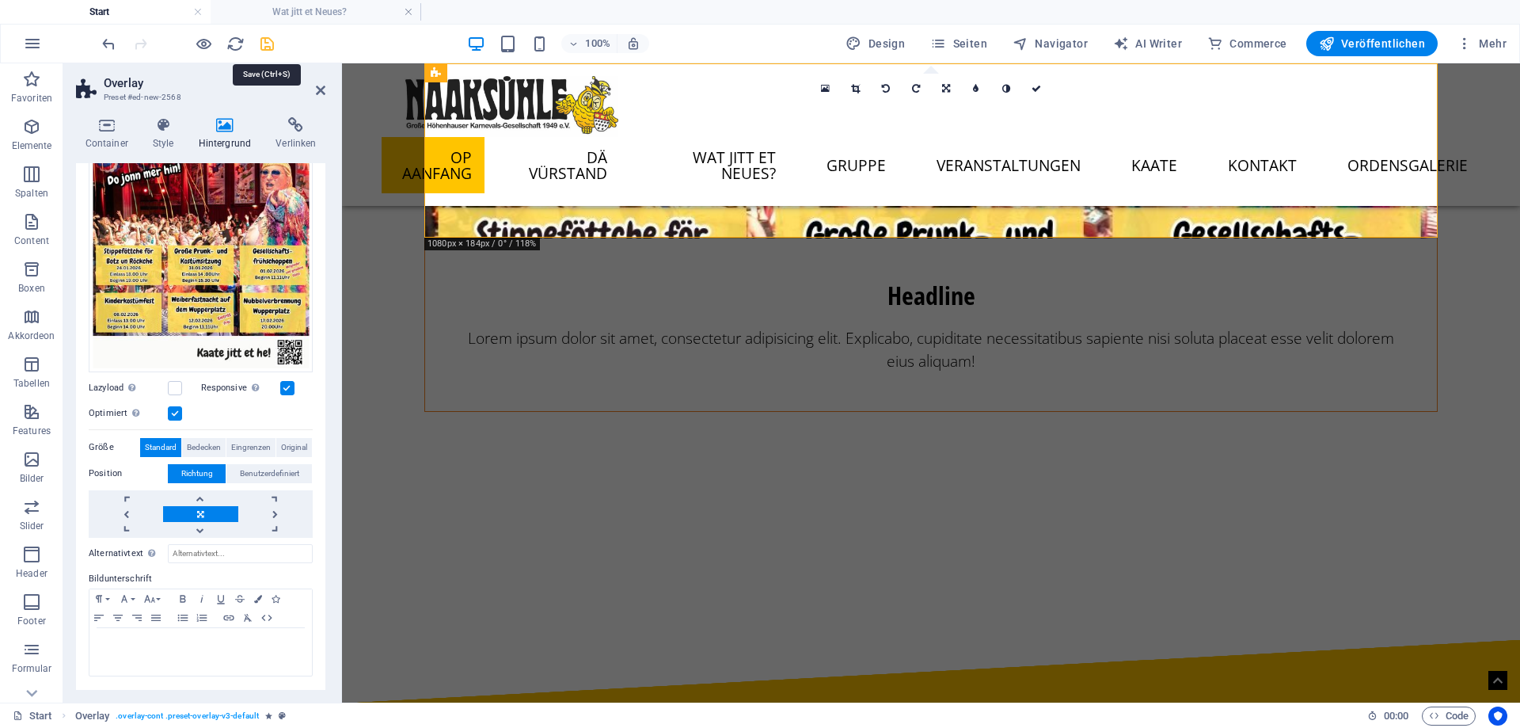
click at [259, 46] on icon "save" at bounding box center [267, 44] width 18 height 18
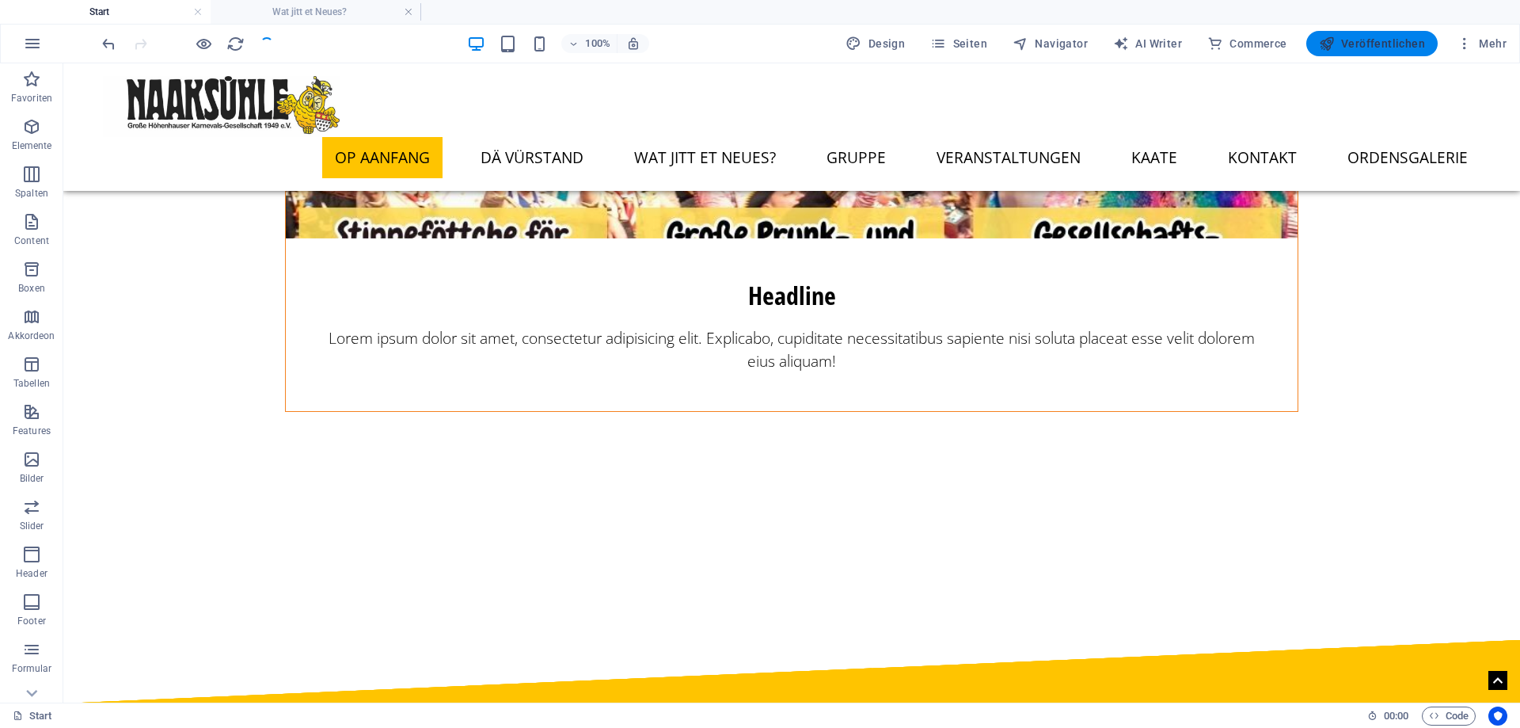
click at [1376, 44] on span "Veröffentlichen" at bounding box center [1372, 44] width 106 height 16
click at [908, 211] on figure at bounding box center [792, 151] width 1012 height 174
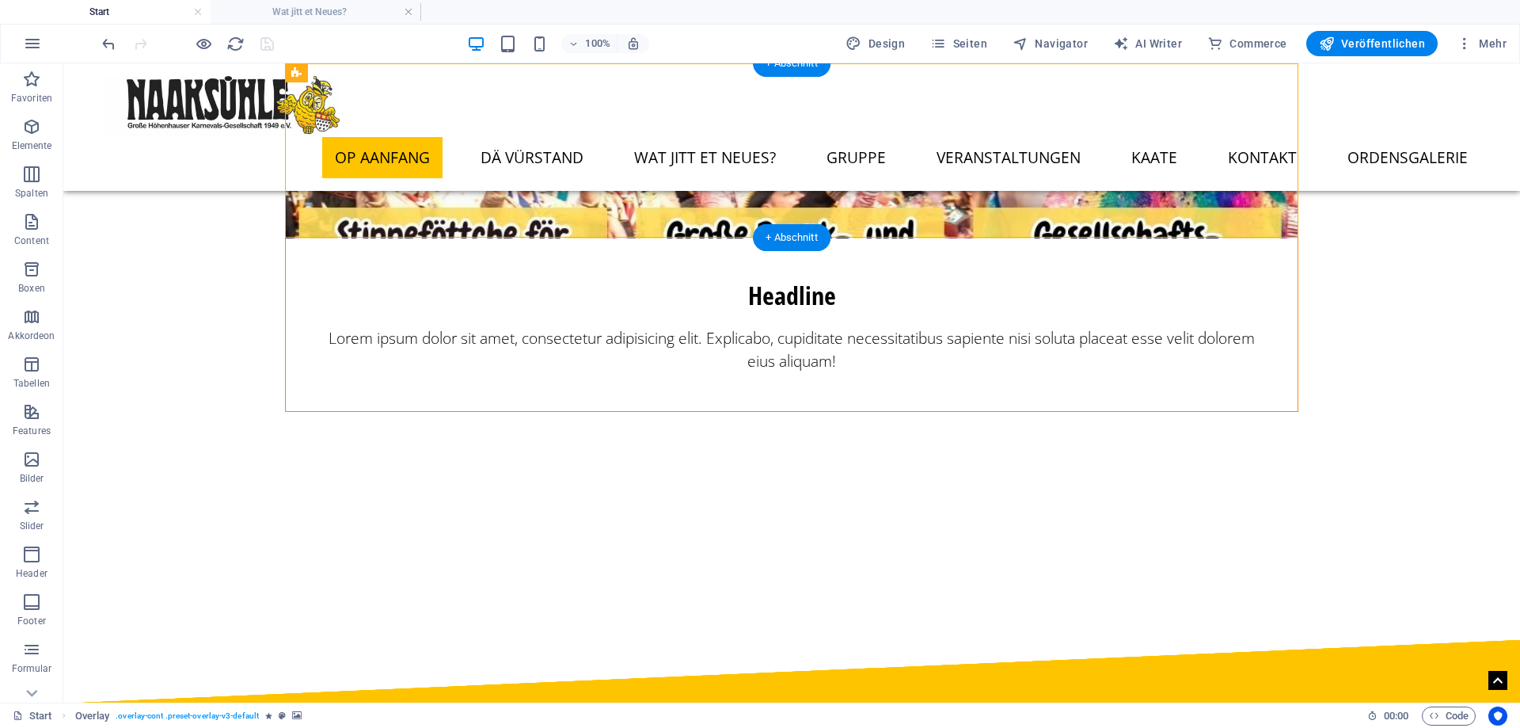
click at [542, 208] on figure at bounding box center [792, 151] width 1012 height 174
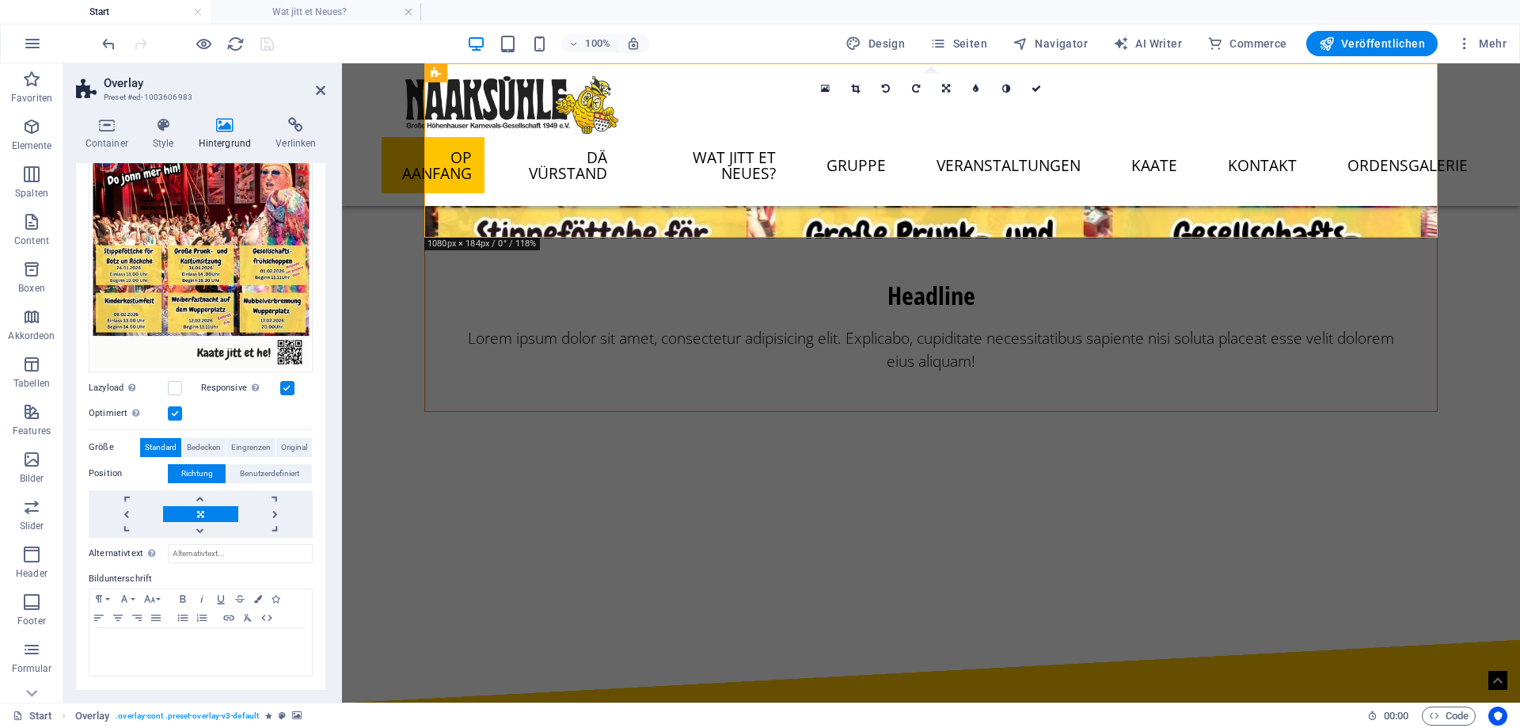
click at [185, 411] on div "Optimiert Bilder werden komprimiert für eine bessere Ladegeschwindigkeit der We…" at bounding box center [201, 413] width 224 height 19
click at [173, 415] on label at bounding box center [175, 413] width 14 height 14
click at [0, 0] on input "Optimiert Bilder werden komprimiert für eine bessere Ladegeschwindigkeit der We…" at bounding box center [0, 0] width 0 height 0
click at [175, 393] on label at bounding box center [175, 388] width 14 height 14
click at [0, 0] on input "Lazyload Bilder auf Seite nachträglich laden. Verbessert Ladezeit (Pagespeed)." at bounding box center [0, 0] width 0 height 0
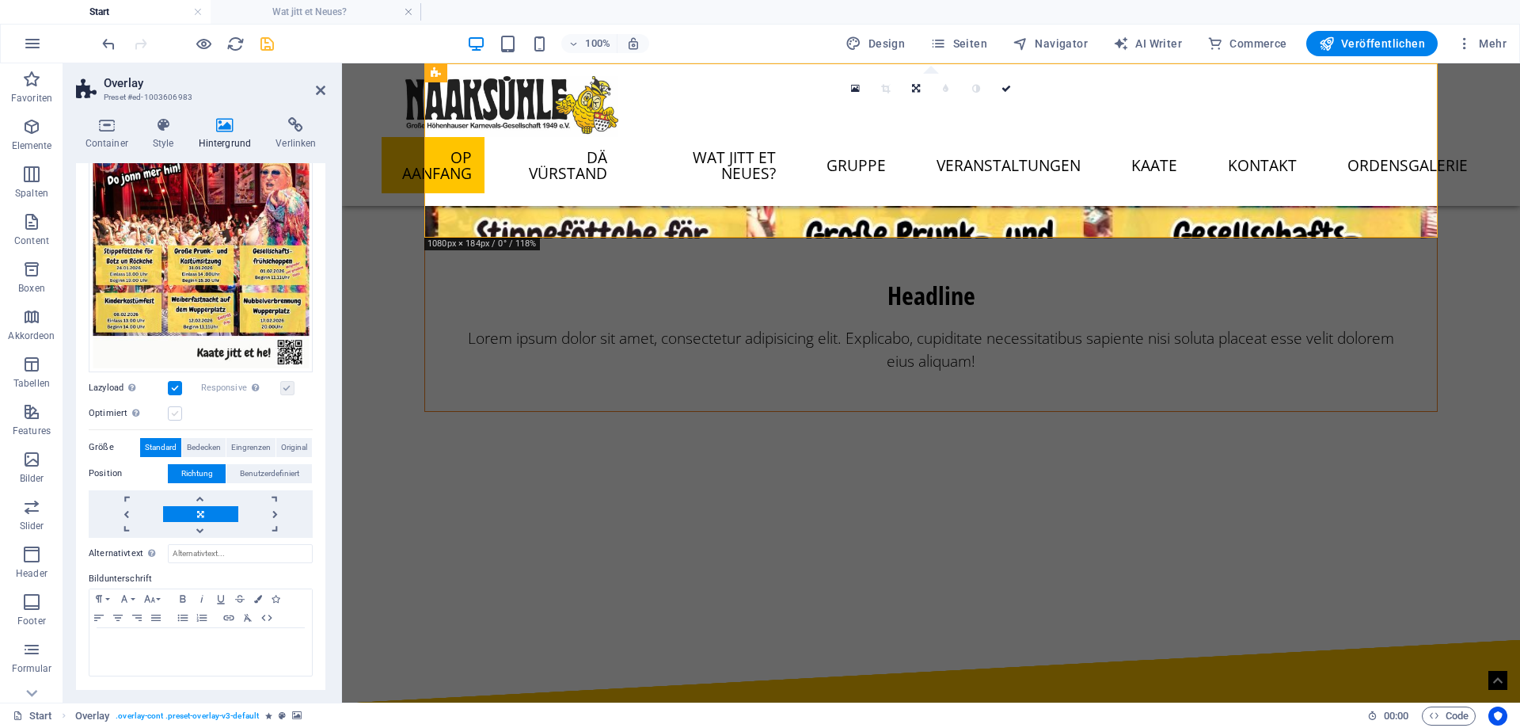
click at [175, 409] on label at bounding box center [175, 413] width 14 height 14
click at [0, 0] on input "Optimiert Bilder werden komprimiert für eine bessere Ladegeschwindigkeit der We…" at bounding box center [0, 0] width 0 height 0
click at [176, 391] on label at bounding box center [175, 388] width 14 height 14
click at [0, 0] on input "Lazyload Bilder auf Seite nachträglich laden. Verbessert Ladezeit (Pagespeed)." at bounding box center [0, 0] width 0 height 0
click at [176, 413] on label at bounding box center [175, 413] width 14 height 14
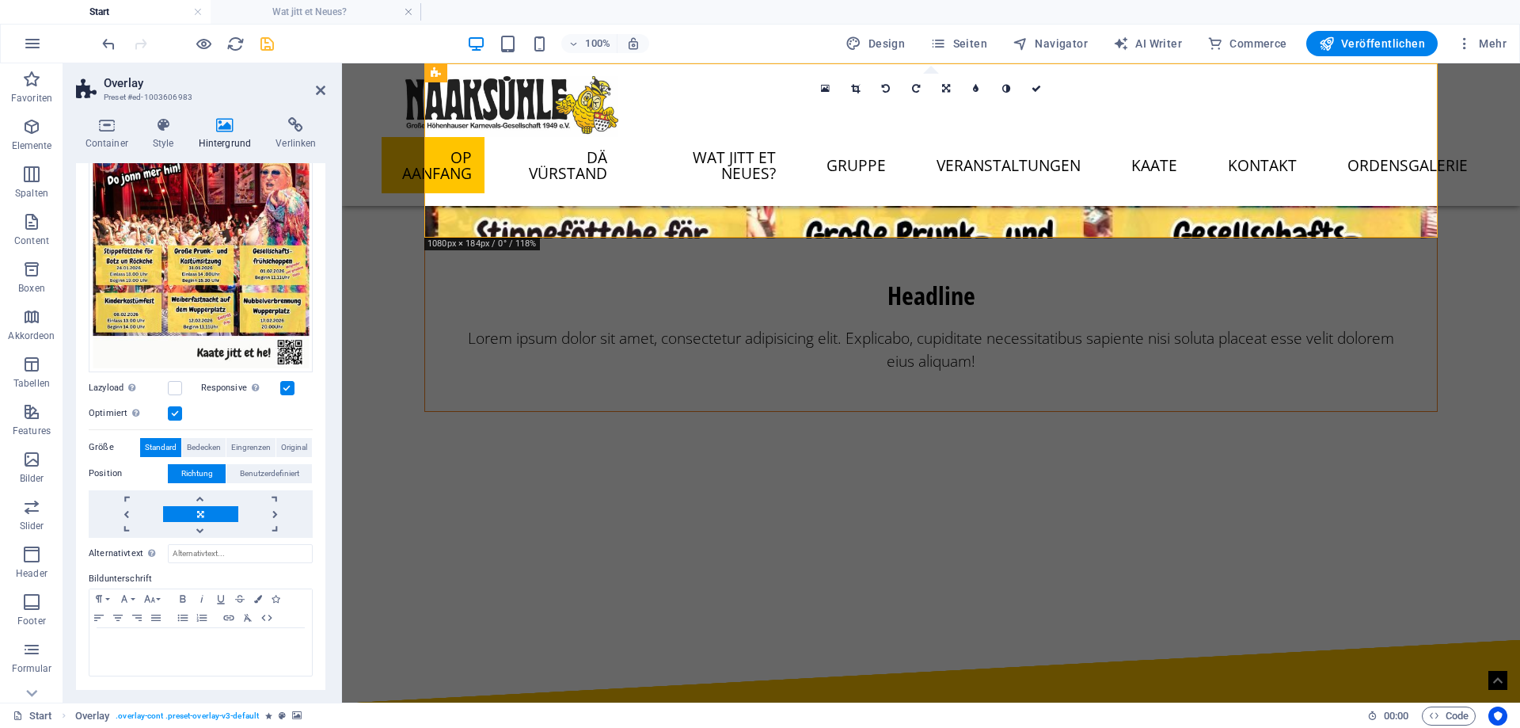
click at [0, 0] on input "Optimiert Bilder werden komprimiert für eine bessere Ladegeschwindigkeit der We…" at bounding box center [0, 0] width 0 height 0
click at [211, 447] on span "Bedecken" at bounding box center [204, 447] width 34 height 19
click at [252, 444] on span "Eingrenzen" at bounding box center [251, 447] width 40 height 19
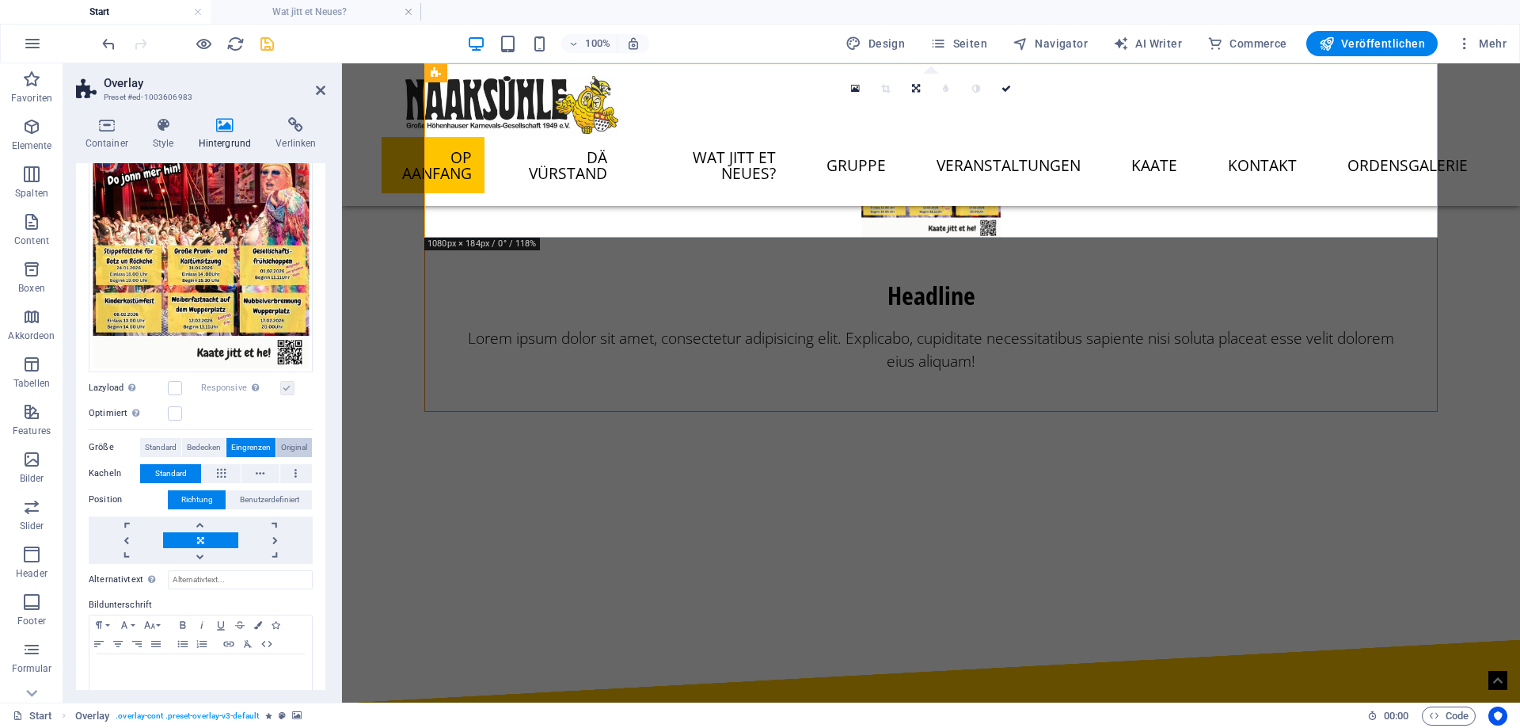
click at [297, 445] on span "Original" at bounding box center [294, 447] width 26 height 19
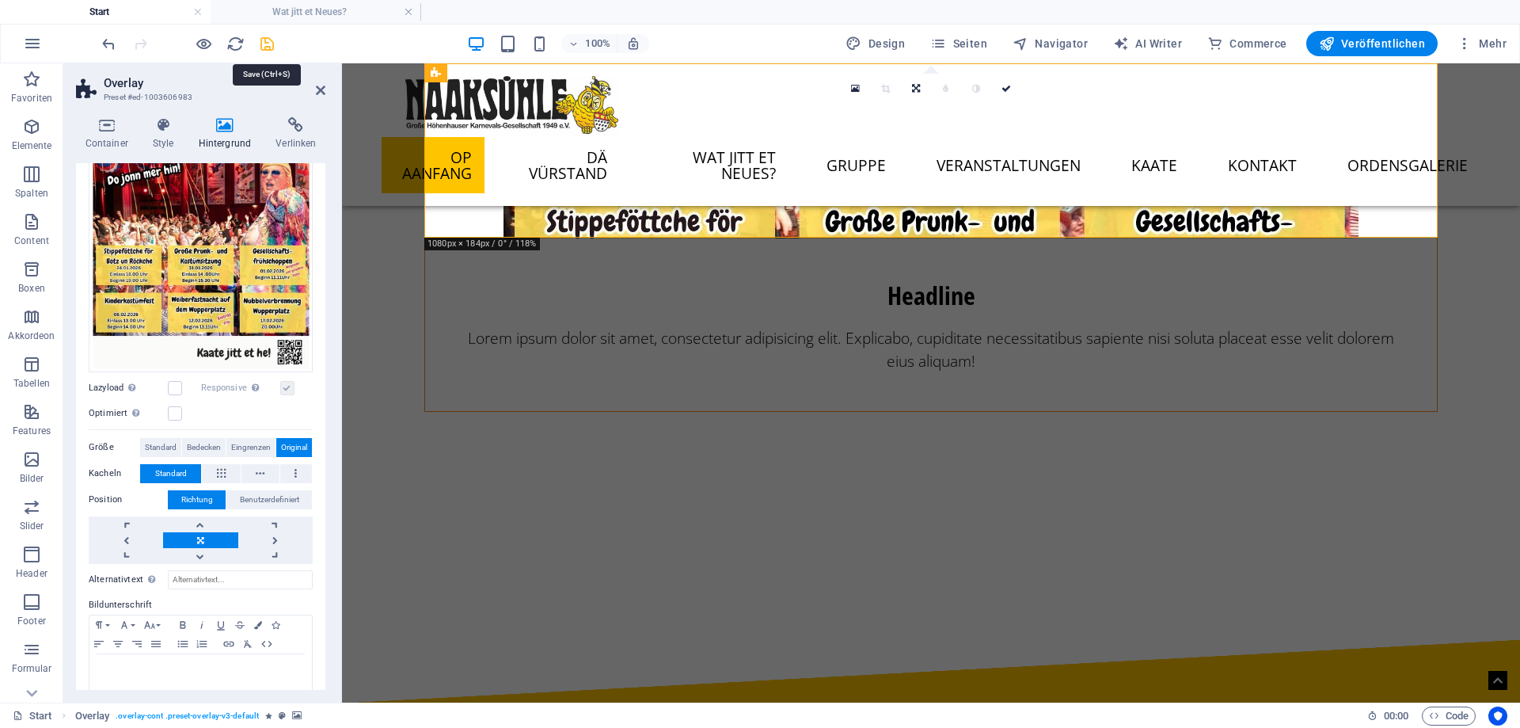
click at [269, 48] on icon "save" at bounding box center [267, 44] width 18 height 18
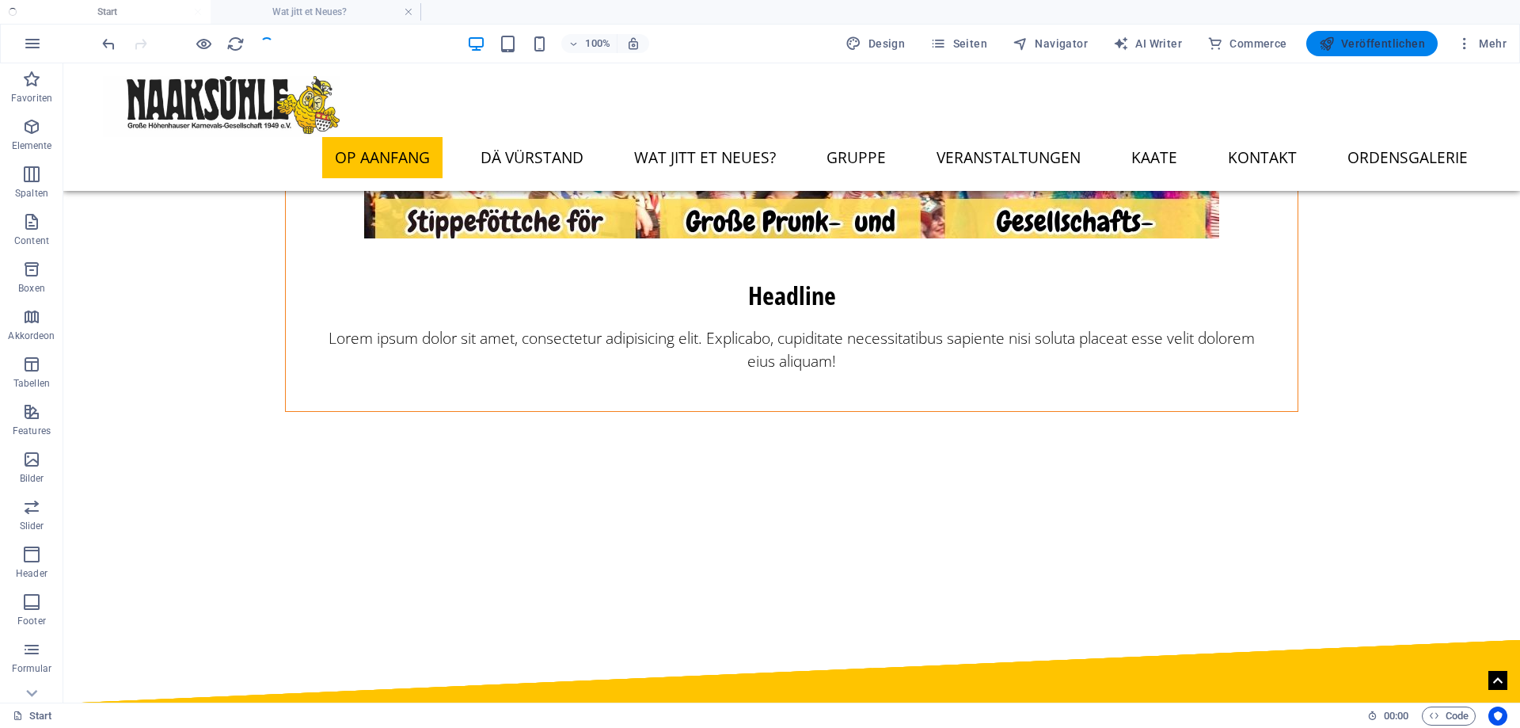
click at [1377, 41] on span "Veröffentlichen" at bounding box center [1372, 44] width 106 height 16
click at [1223, 204] on figure at bounding box center [792, 151] width 1012 height 174
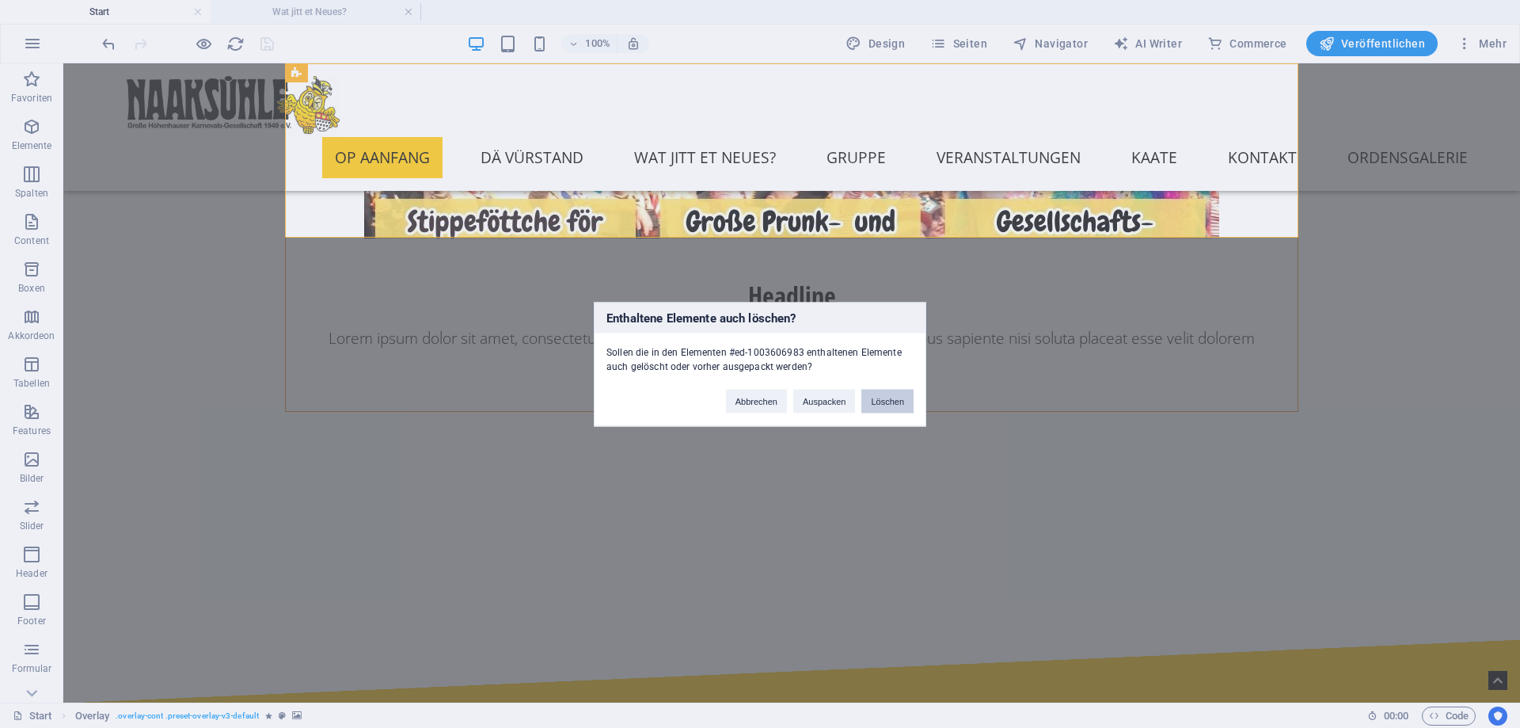
click at [890, 409] on button "Löschen" at bounding box center [888, 401] width 52 height 24
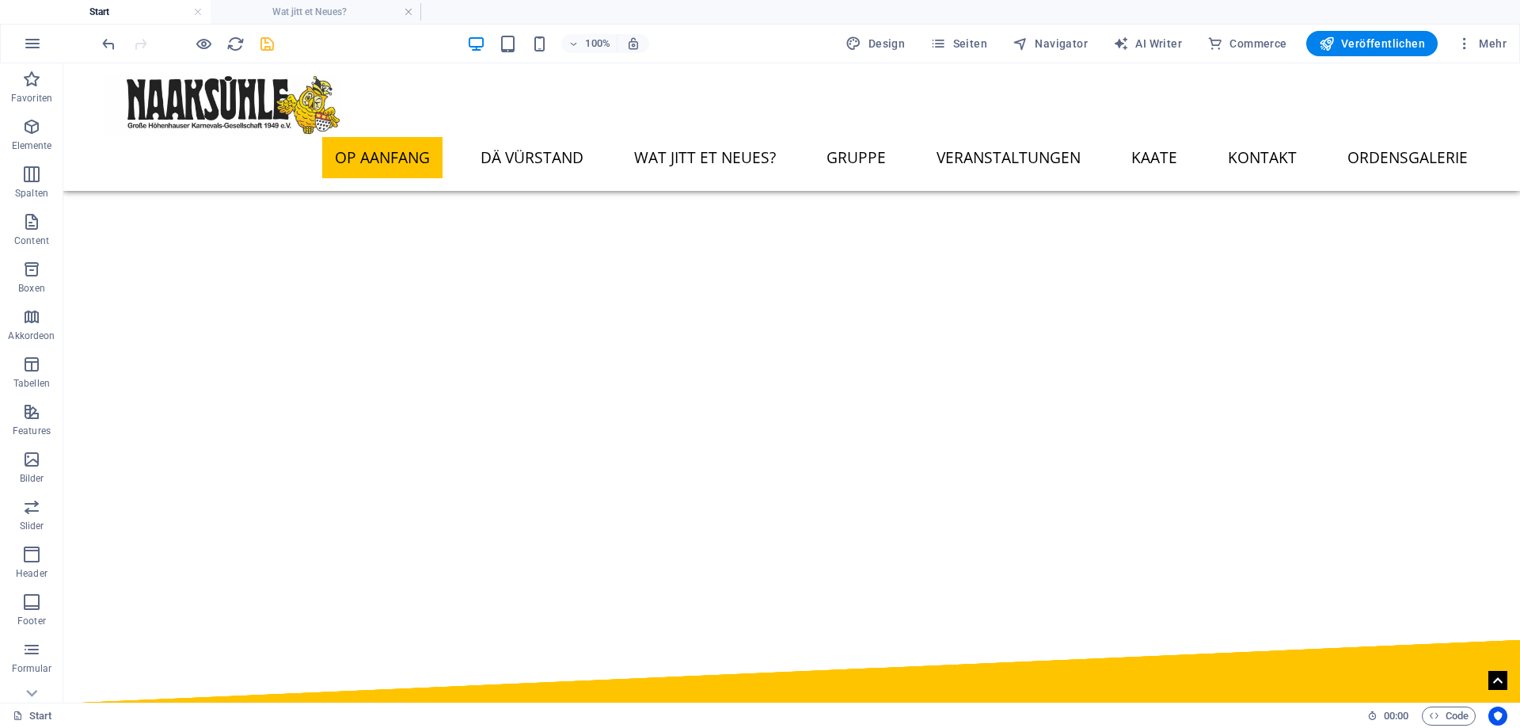
click at [284, 46] on div "100% Design Seiten Navigator AI Writer Commerce Veröffentlichen Mehr" at bounding box center [806, 43] width 1414 height 25
click at [272, 44] on icon "save" at bounding box center [267, 44] width 18 height 18
click at [1376, 44] on span "Veröffentlichen" at bounding box center [1372, 44] width 106 height 16
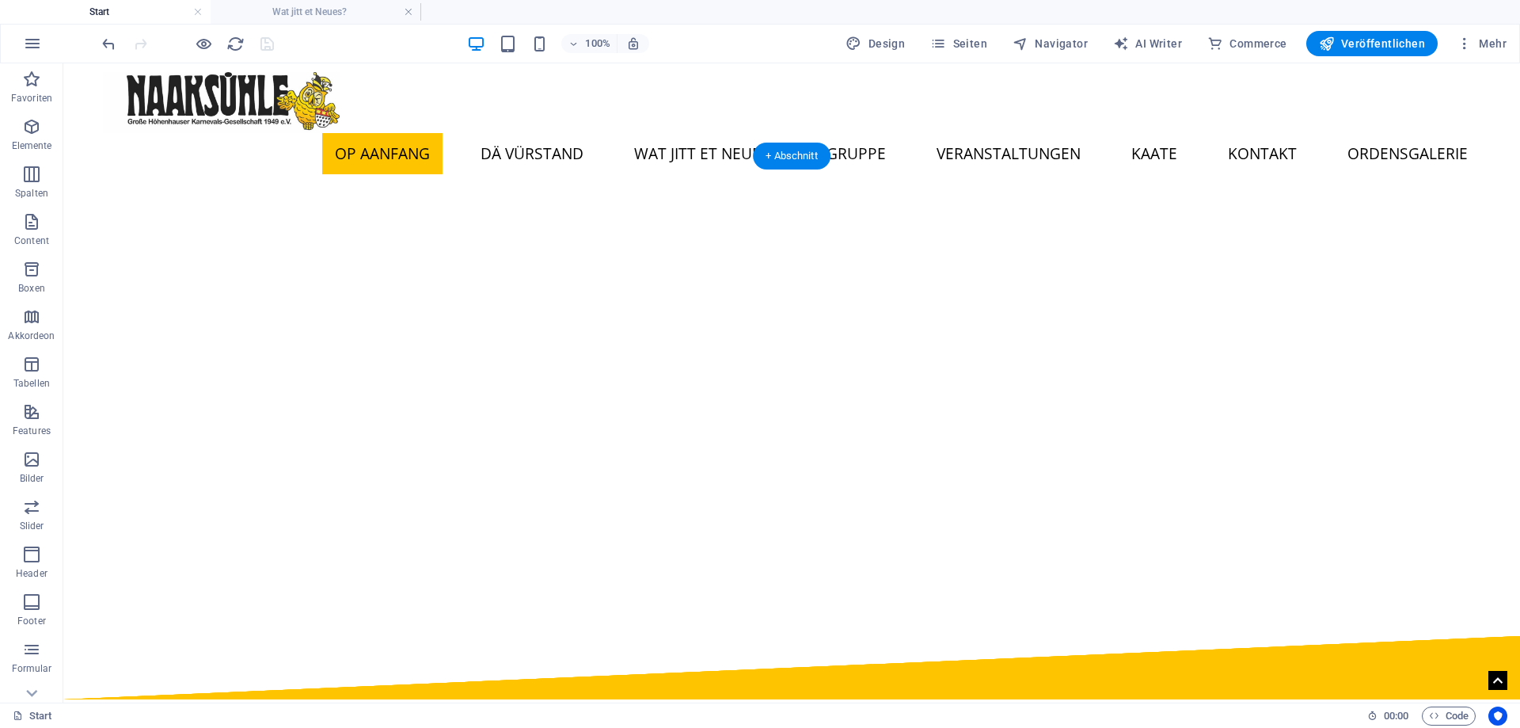
scroll to position [0, 0]
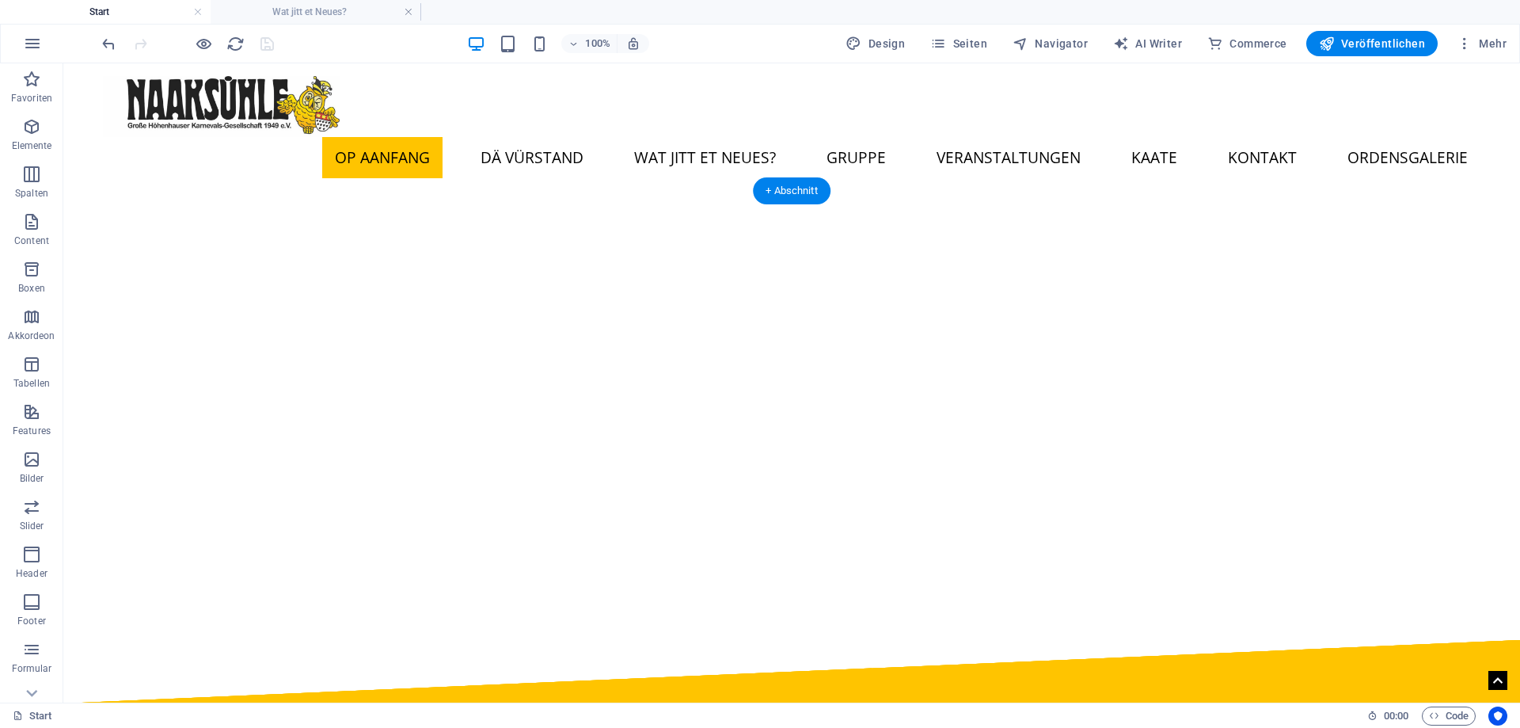
select select "ms"
select select "s"
select select "progressive"
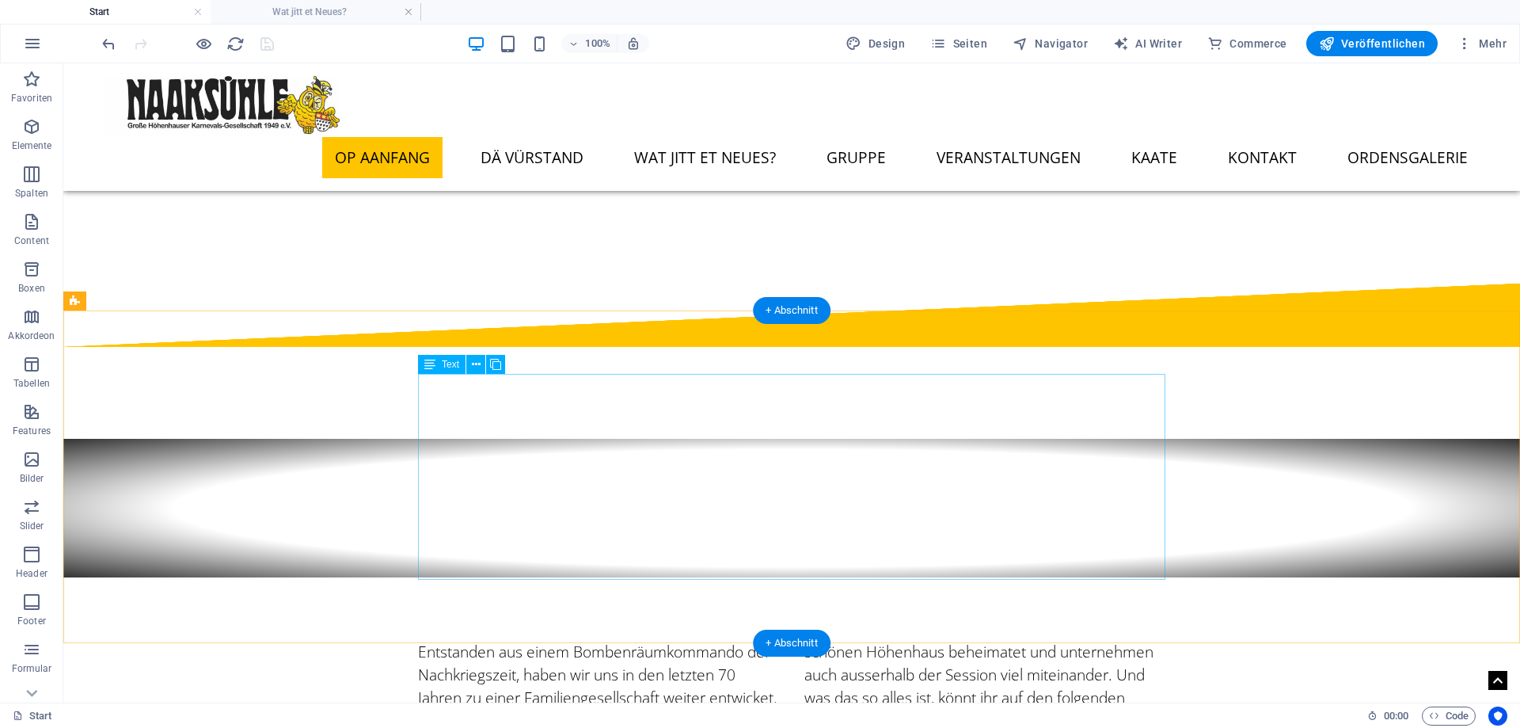
scroll to position [323, 0]
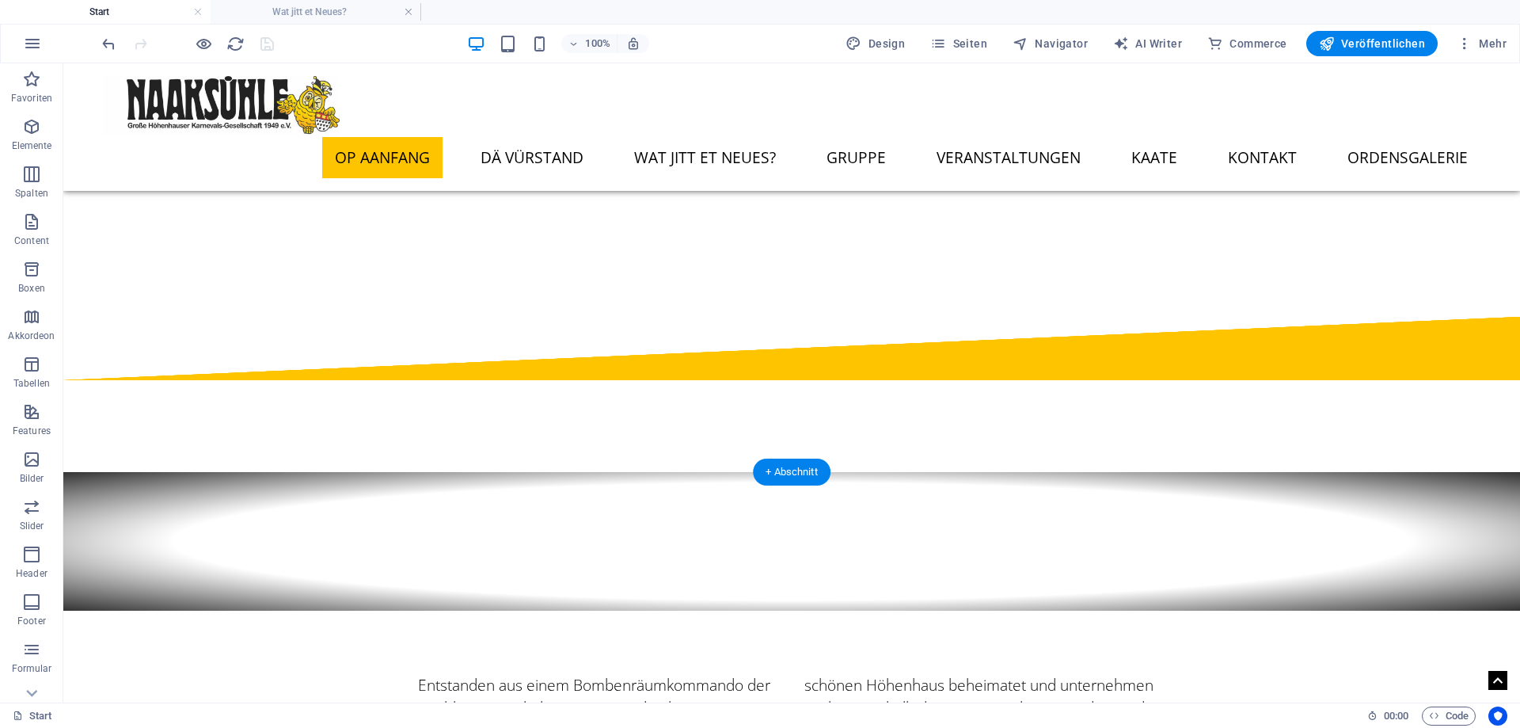
click at [642, 344] on div at bounding box center [791, 230] width 1457 height 639
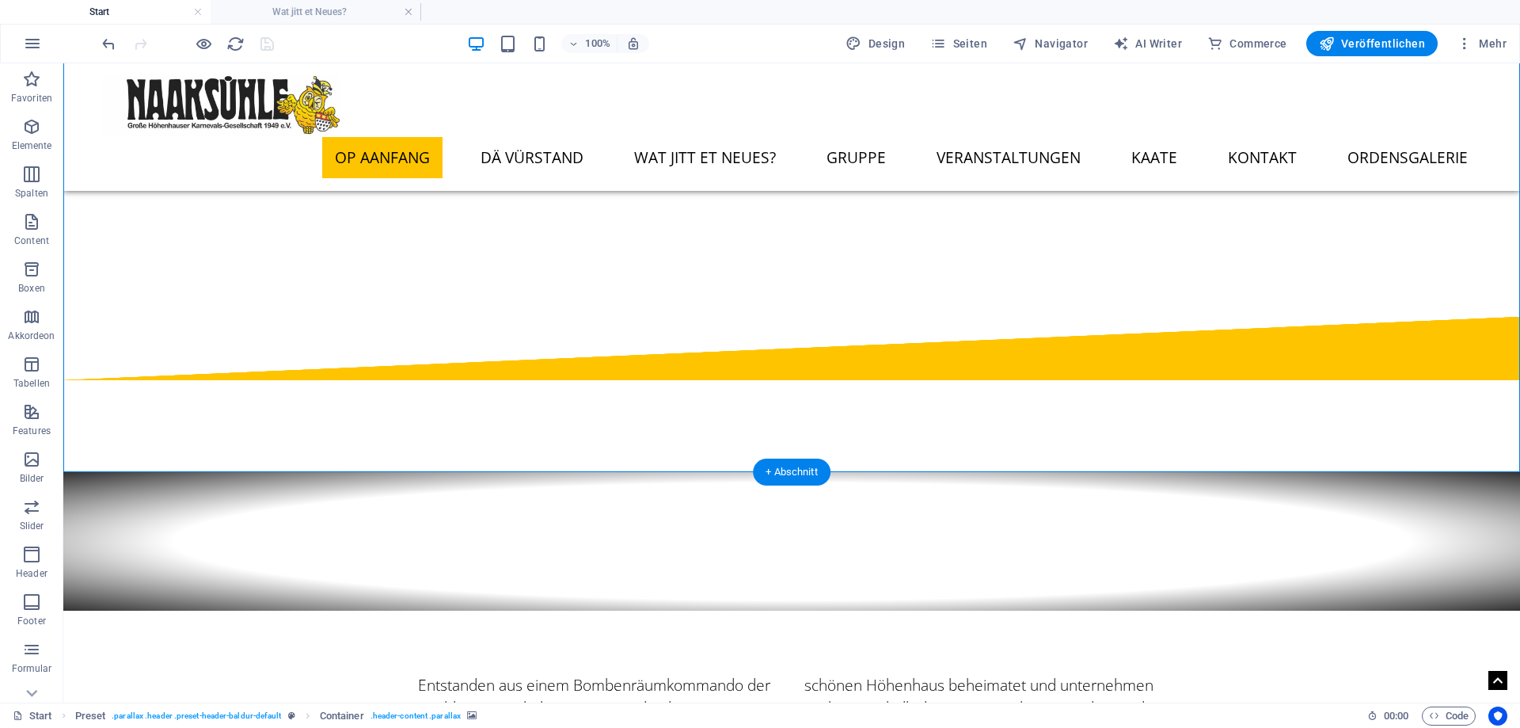
click at [642, 344] on div at bounding box center [791, 230] width 1457 height 639
select select "px"
select select "ms"
select select "s"
select select "progressive"
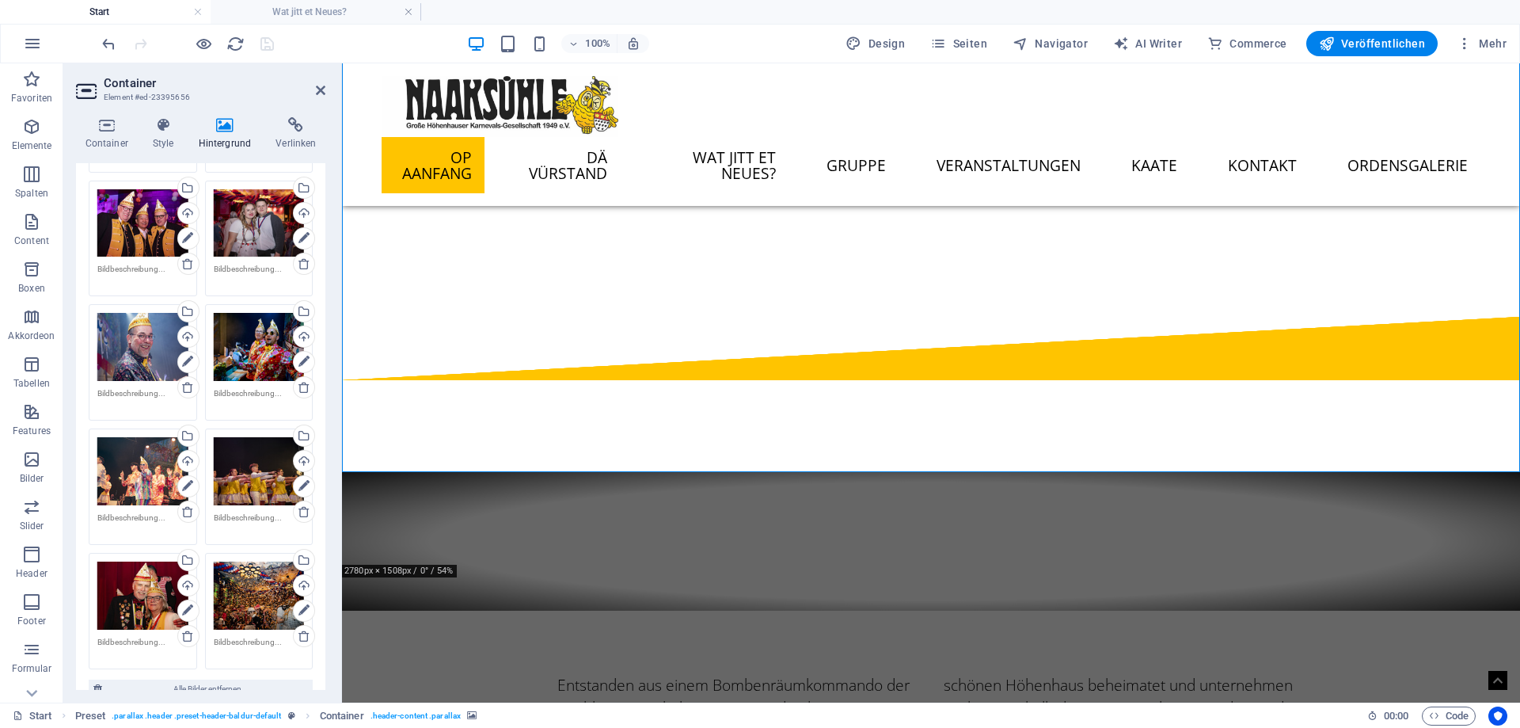
scroll to position [4537, 0]
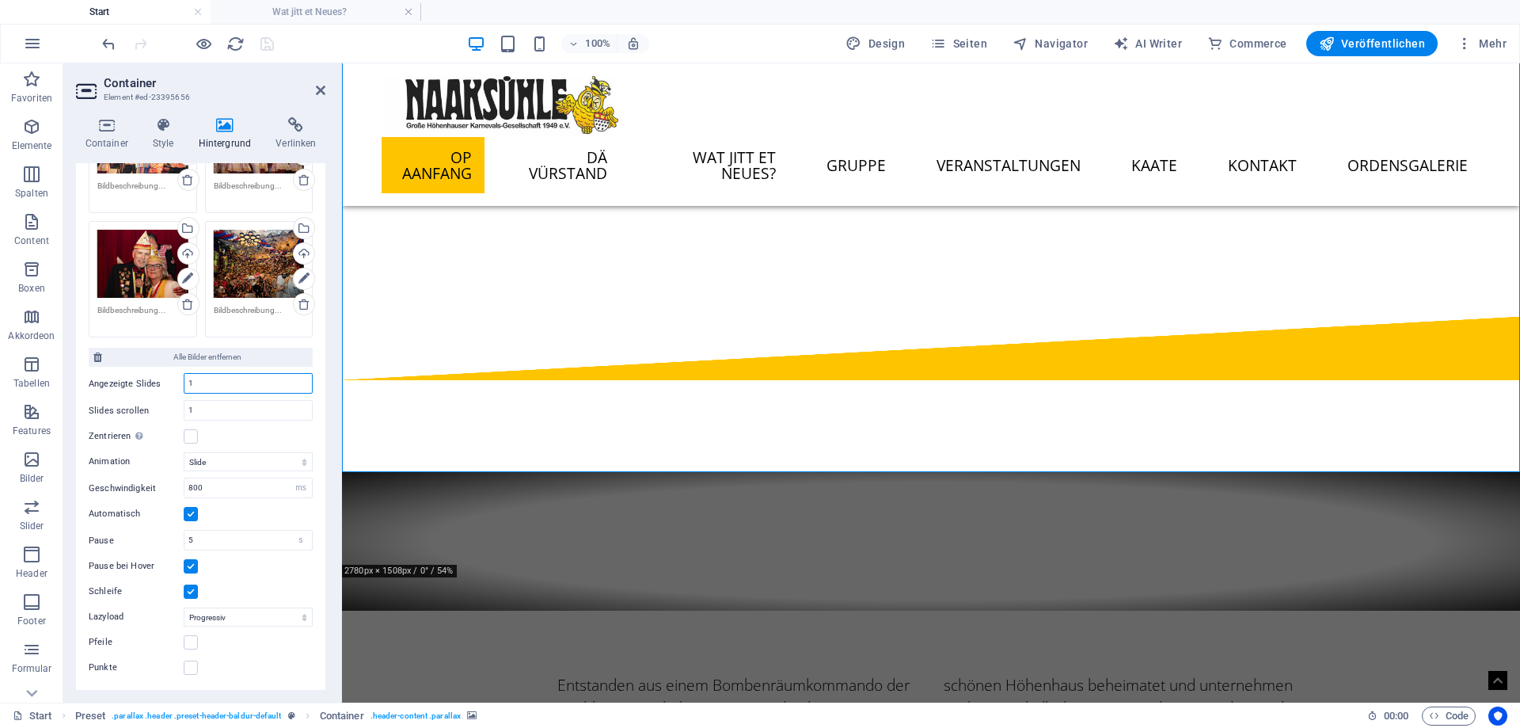
click at [235, 384] on input "1" at bounding box center [248, 383] width 127 height 19
click at [189, 434] on label at bounding box center [191, 436] width 14 height 14
click at [0, 0] on input "Zentrieren Aktiviert zentrierte Ansicht, zeigt Teile der vorherigen/nächsten Sl…" at bounding box center [0, 0] width 0 height 0
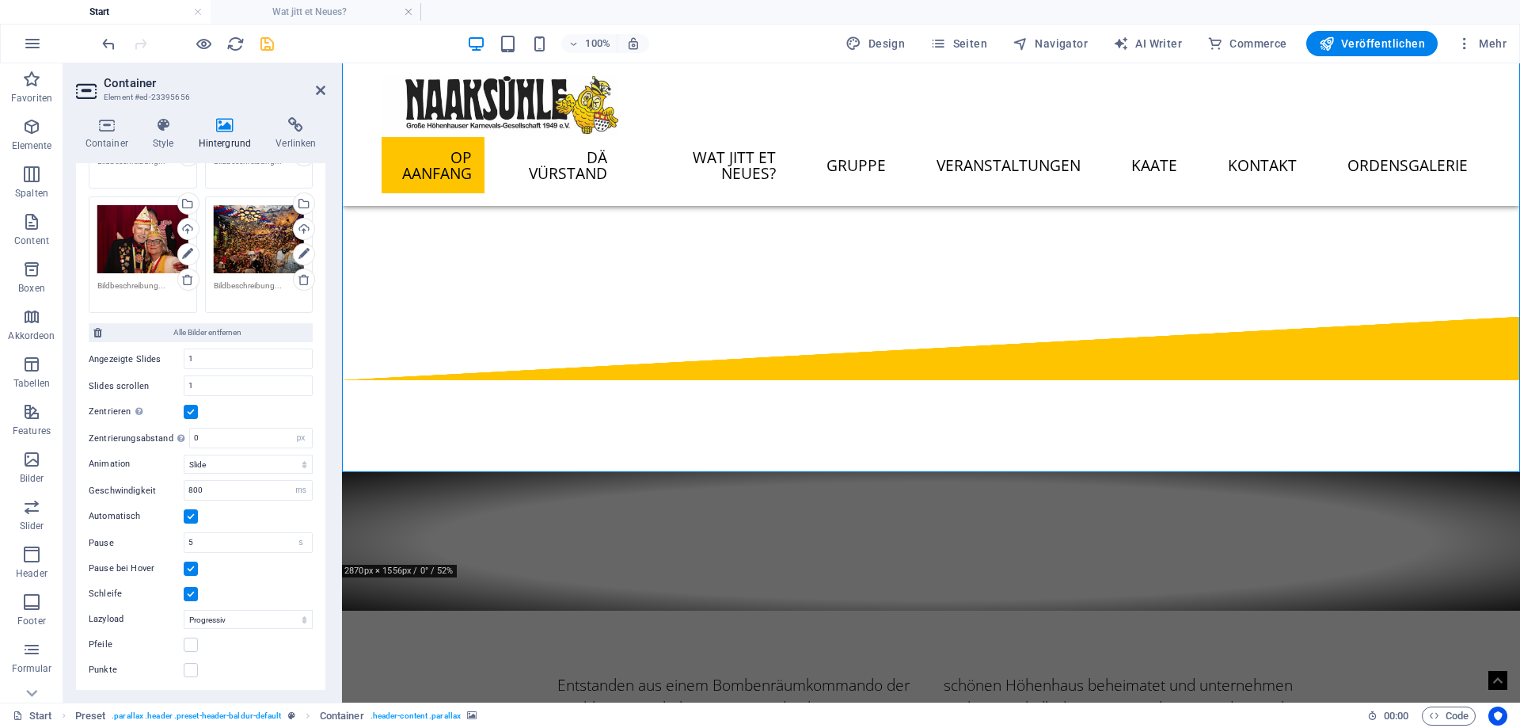
scroll to position [4563, 0]
click at [267, 46] on icon "save" at bounding box center [267, 44] width 18 height 18
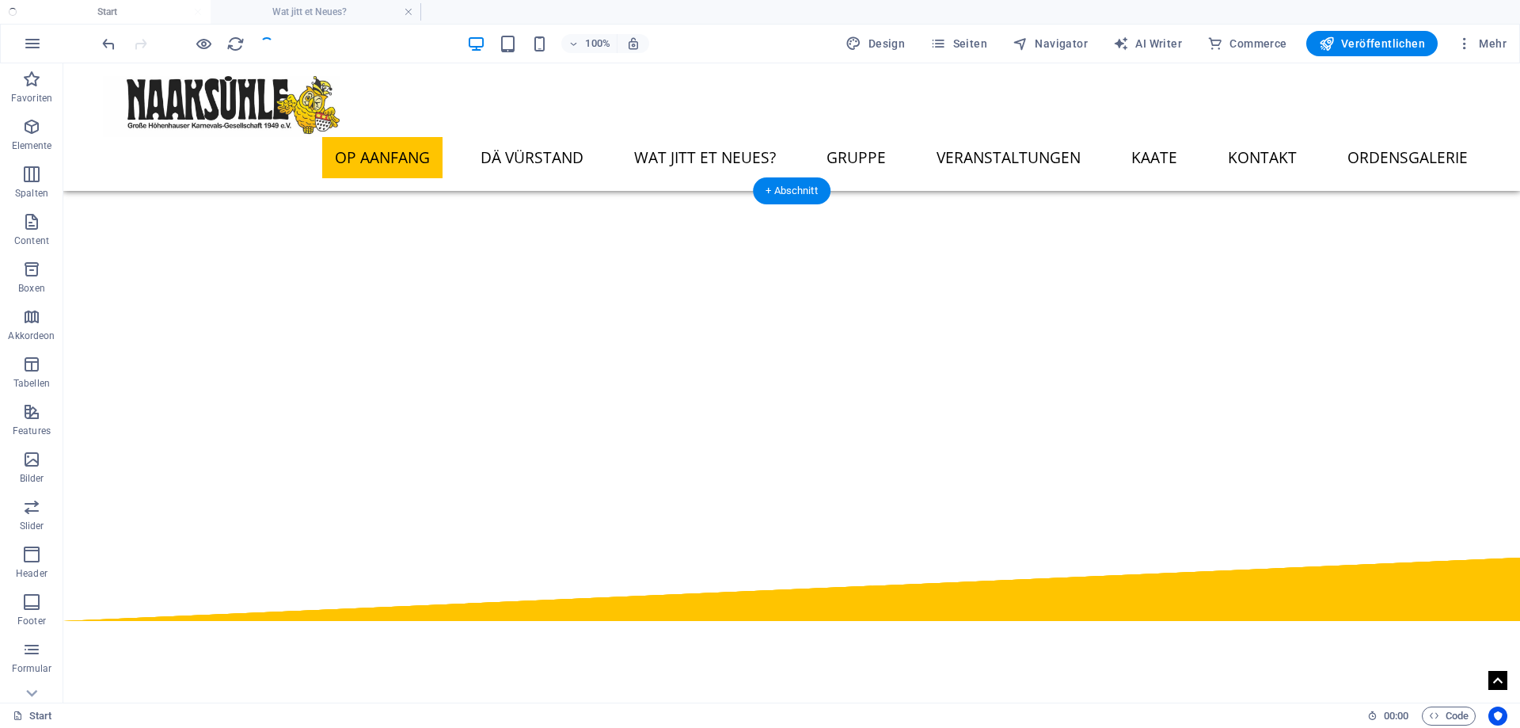
scroll to position [0, 0]
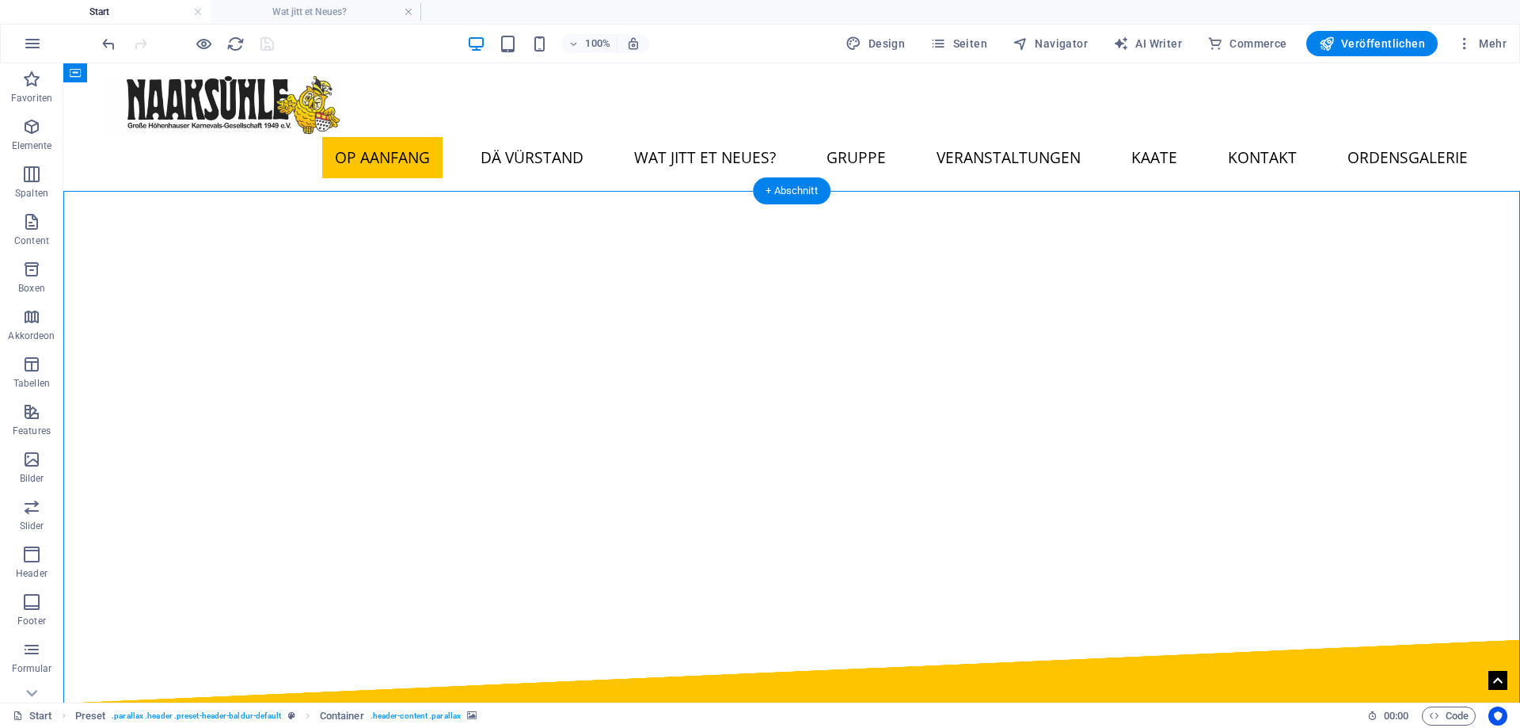
select select "px"
select select "ms"
select select "s"
select select "progressive"
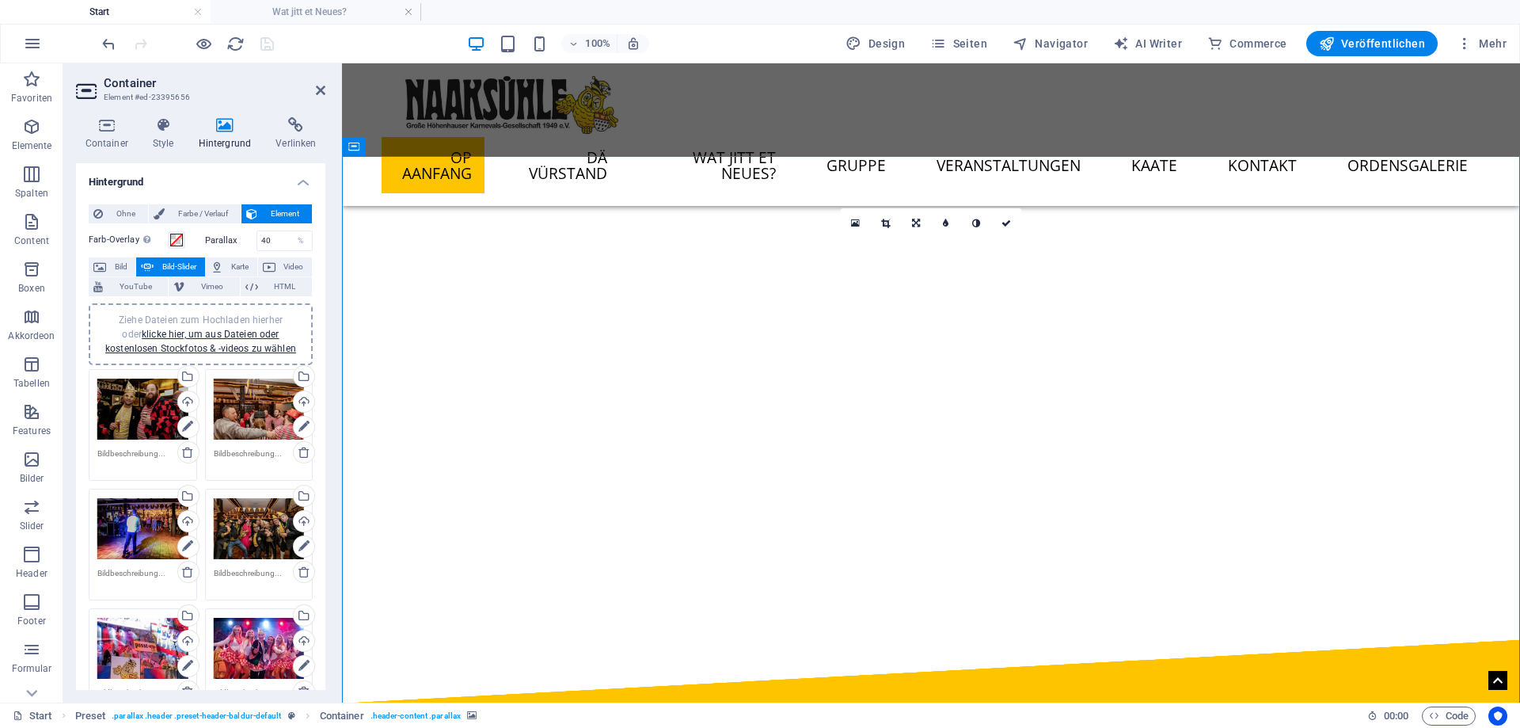
drag, startPoint x: 911, startPoint y: 411, endPoint x: 912, endPoint y: 462, distance: 51.5
click at [917, 226] on icon at bounding box center [916, 224] width 8 height 10
click at [912, 257] on icon at bounding box center [916, 254] width 10 height 10
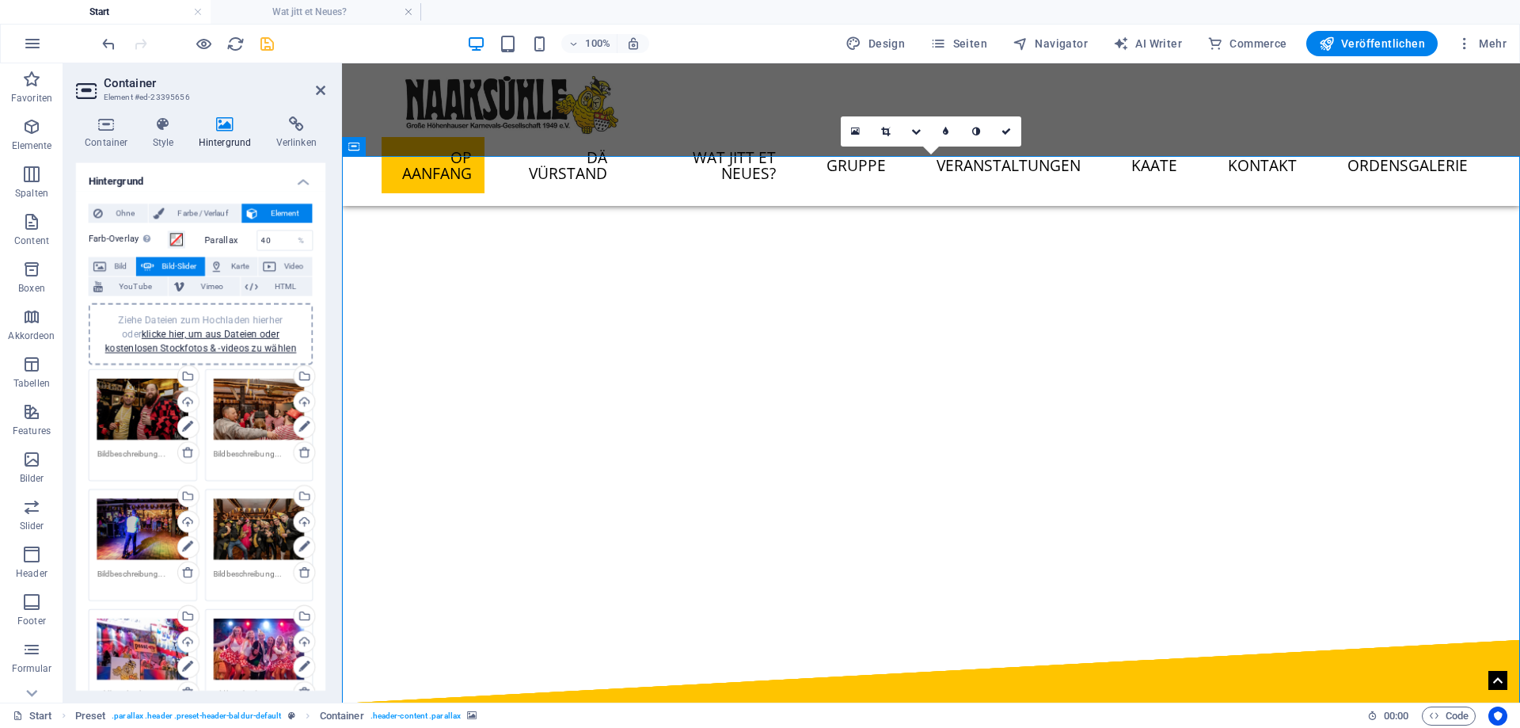
click at [289, 264] on span "Video" at bounding box center [293, 266] width 27 height 19
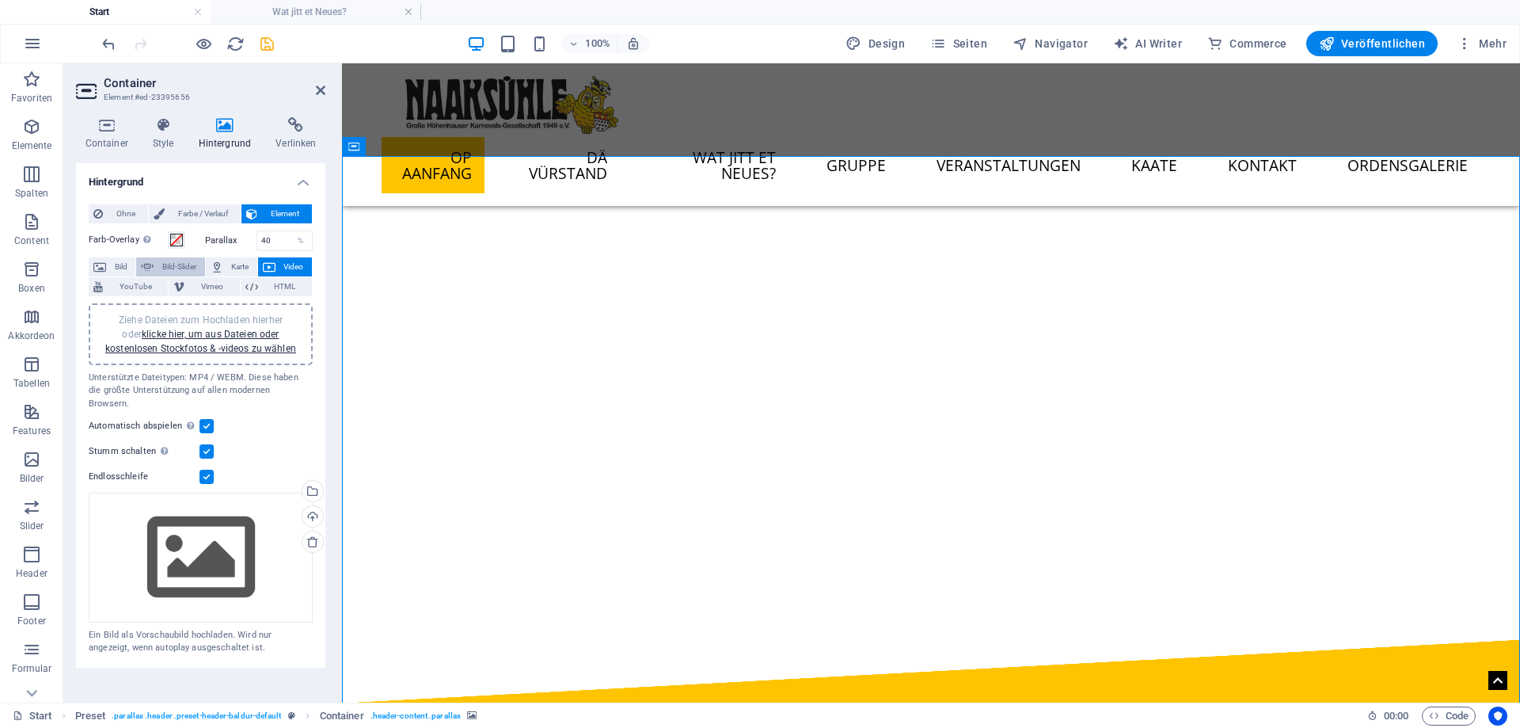
click at [172, 260] on span "Bild-Slider" at bounding box center [178, 266] width 41 height 19
select select "ms"
select select "s"
select select "progressive"
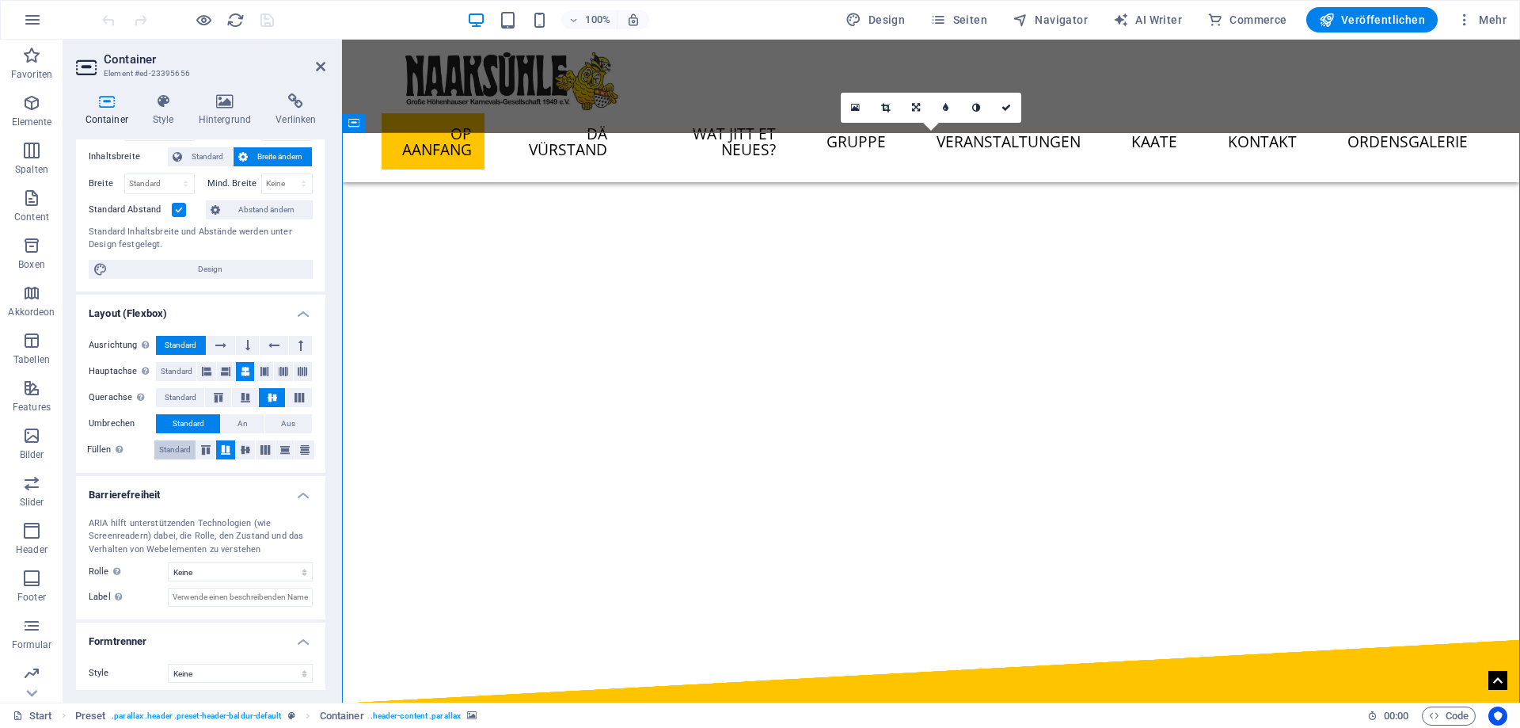
scroll to position [90, 0]
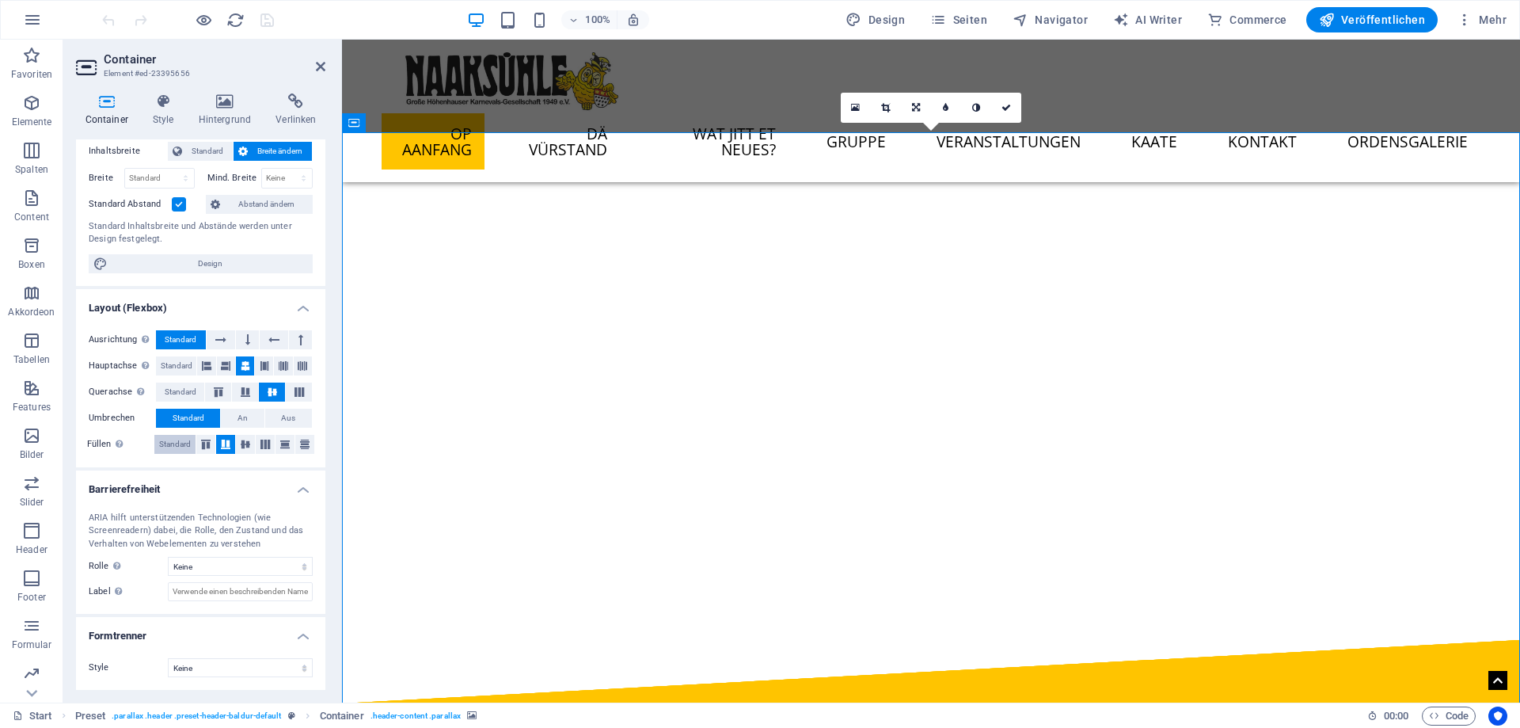
click at [177, 443] on span "Standard" at bounding box center [175, 444] width 32 height 19
click at [246, 447] on icon at bounding box center [245, 444] width 19 height 10
click at [168, 557] on select "Keine Alert Article Banner Comment Complementary Dialog Footer Header Marquee P…" at bounding box center [240, 566] width 145 height 19
click at [251, 565] on select "Keine Alert Article Banner Comment Complementary Dialog Footer Header Marquee P…" at bounding box center [240, 566] width 145 height 19
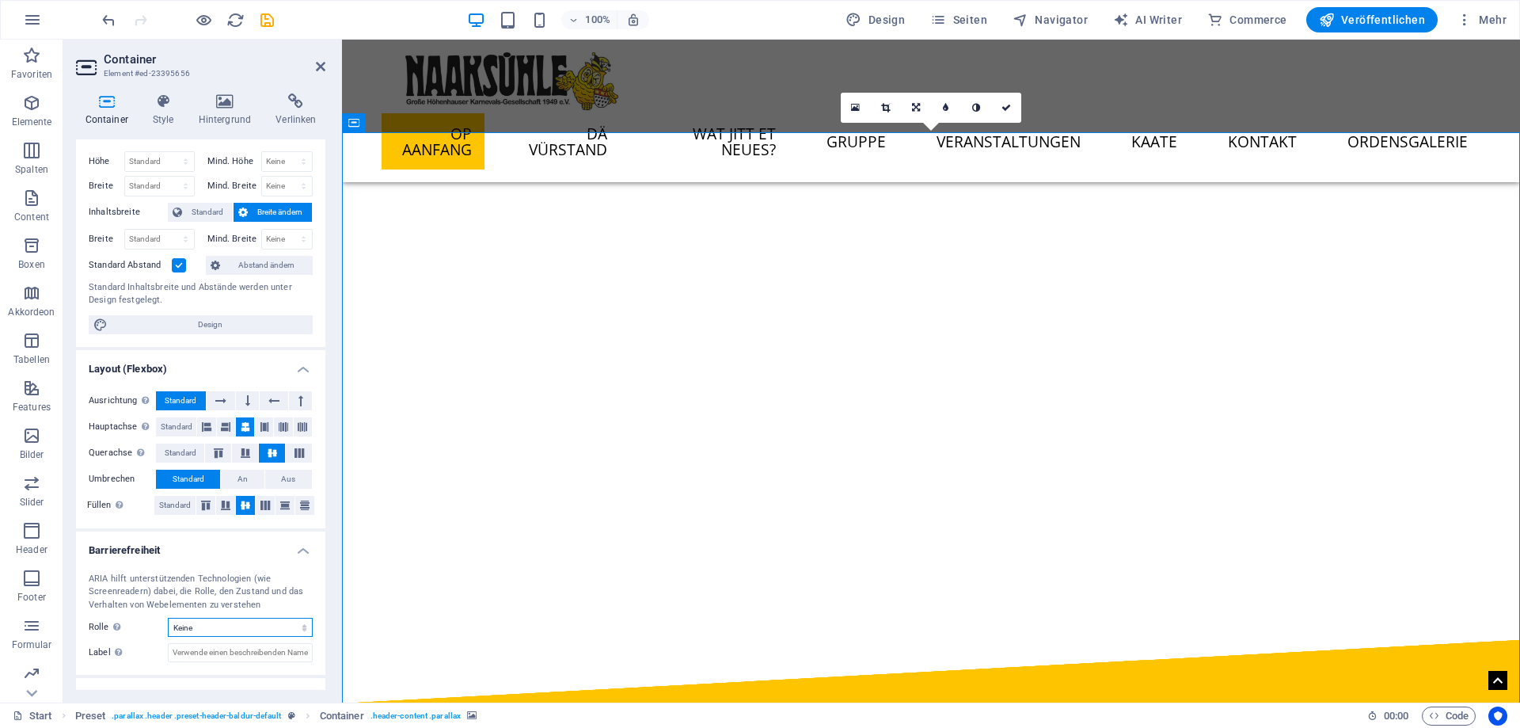
scroll to position [0, 0]
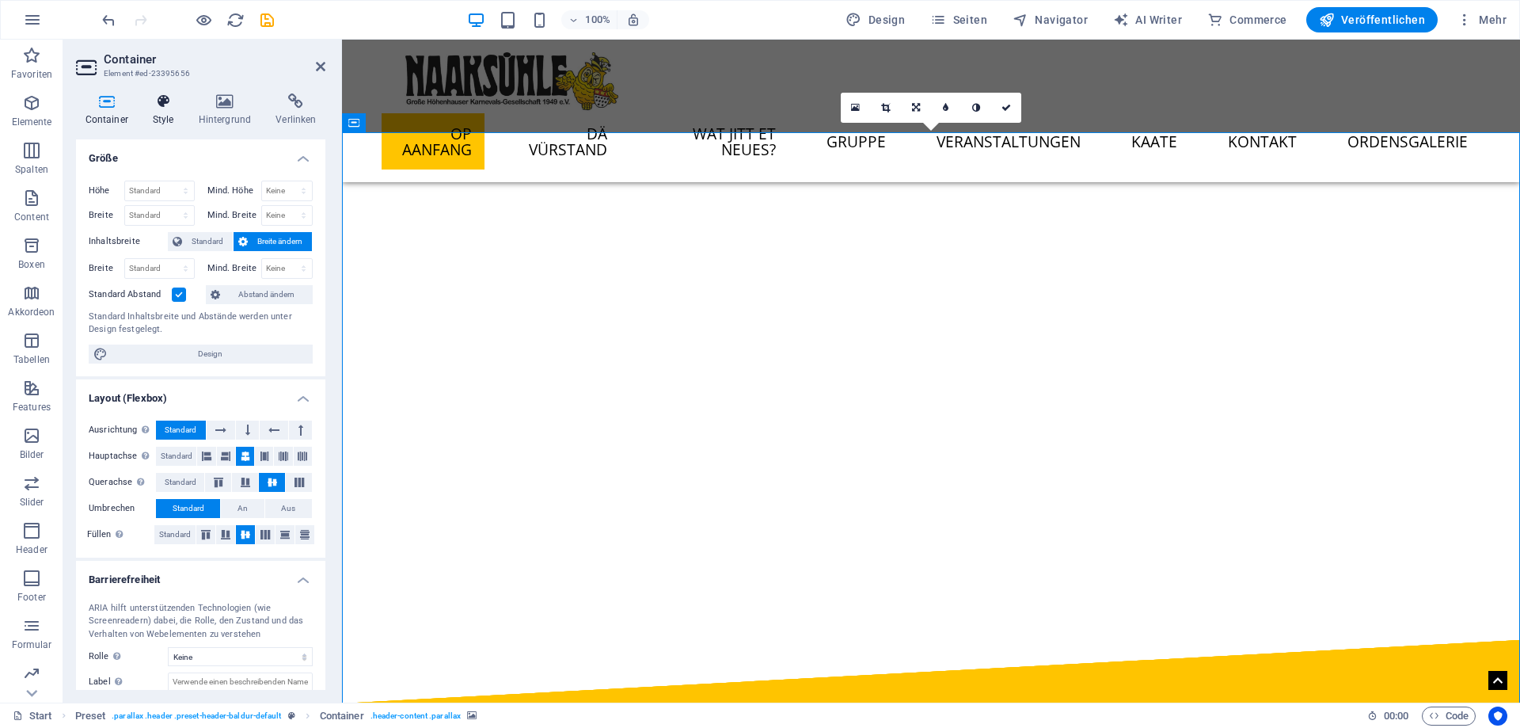
click at [174, 106] on icon at bounding box center [163, 101] width 40 height 16
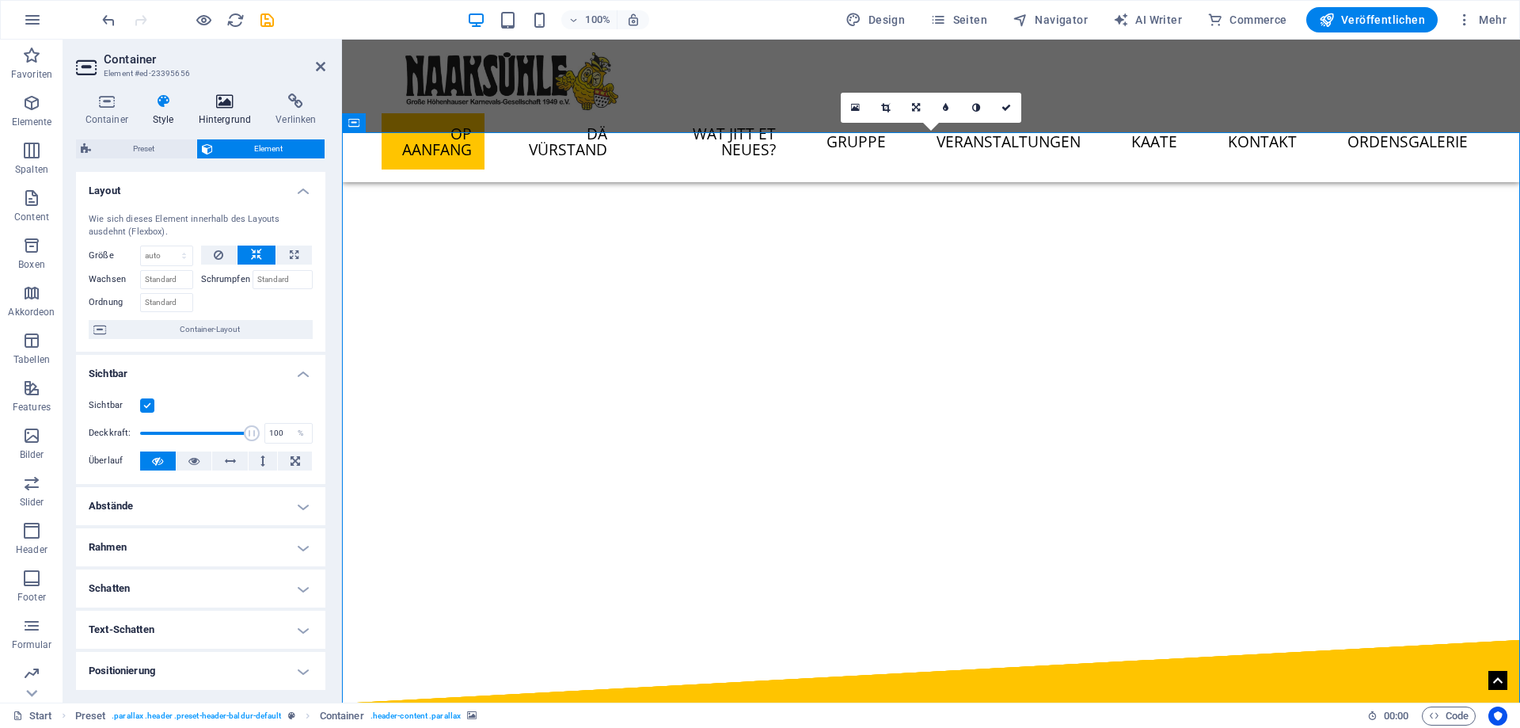
click at [220, 110] on h4 "Hintergrund" at bounding box center [228, 109] width 78 height 33
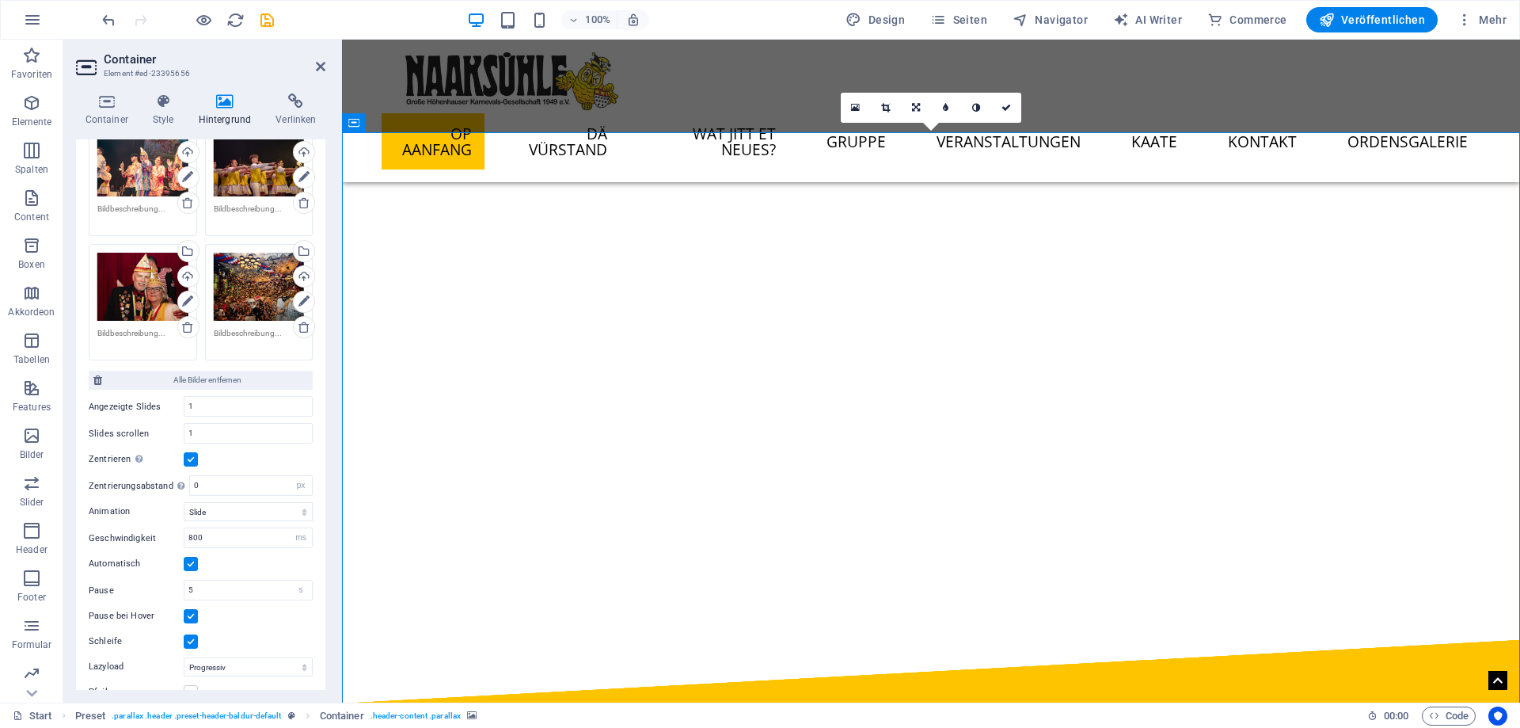
scroll to position [4540, 0]
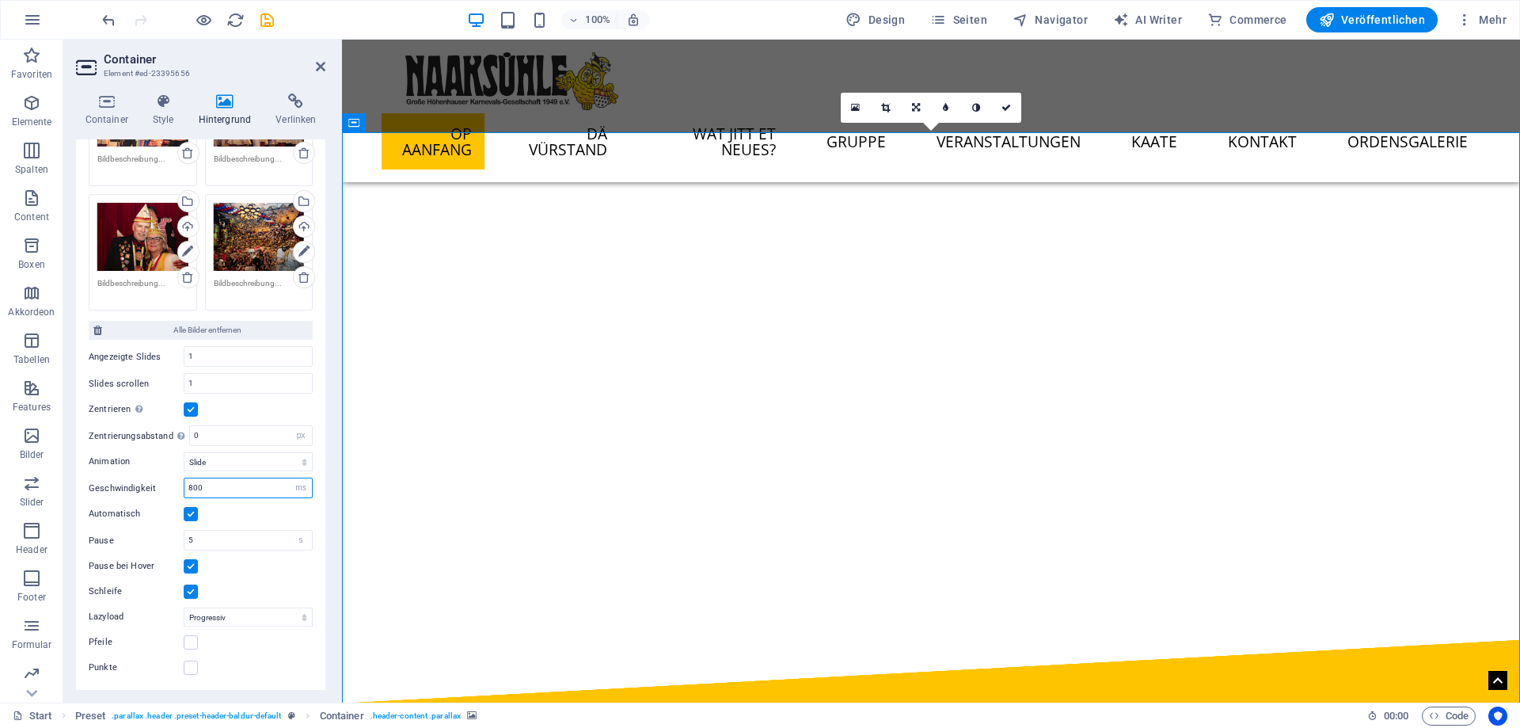
click at [241, 479] on input "800" at bounding box center [248, 487] width 127 height 19
type input "8"
type input "500"
click at [246, 427] on input "0" at bounding box center [251, 435] width 122 height 19
type input "10"
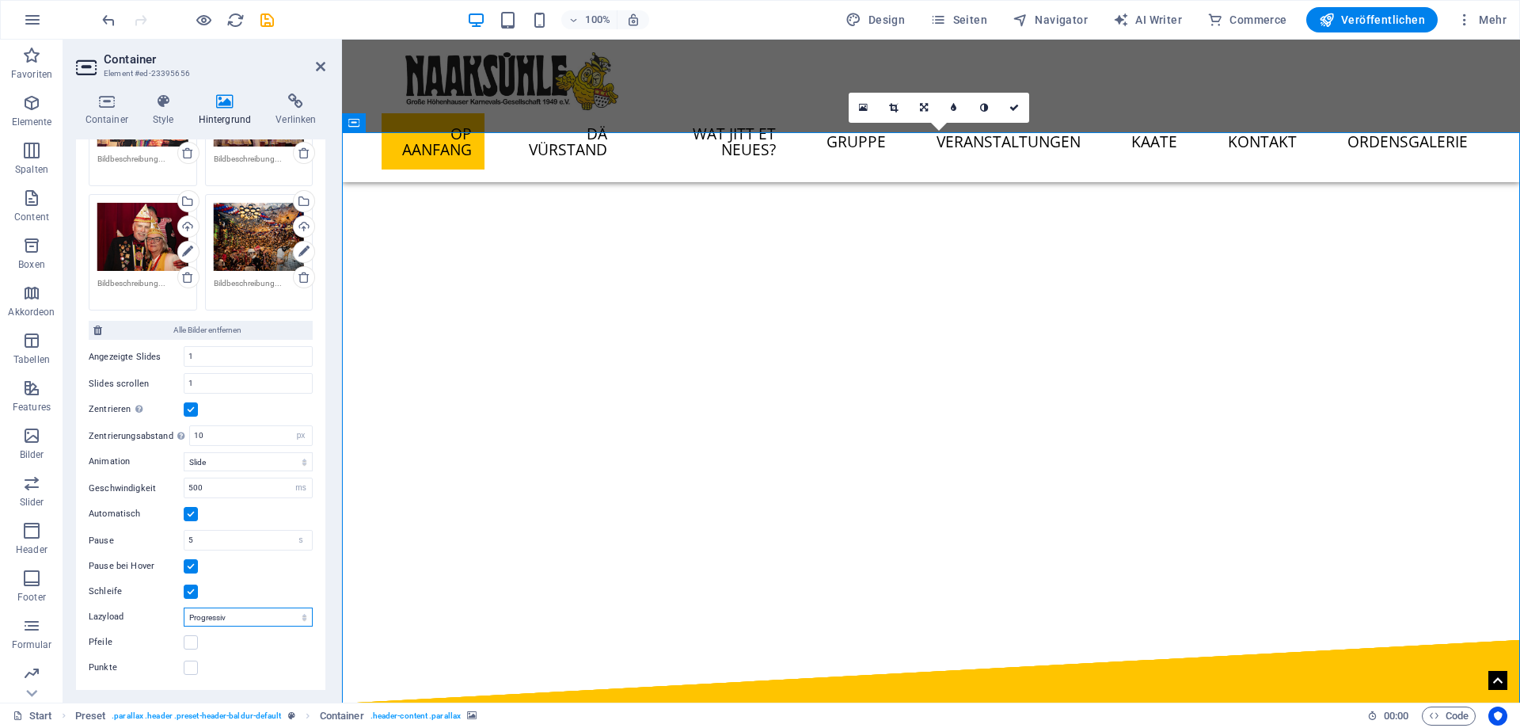
click at [184, 607] on select "Aus Auf Abruf Progressiv" at bounding box center [248, 616] width 129 height 19
click at [254, 612] on select "Aus Auf Abruf Progressiv" at bounding box center [248, 616] width 129 height 19
click at [189, 648] on label at bounding box center [191, 642] width 14 height 14
click at [0, 0] on input "Pfeile" at bounding box center [0, 0] width 0 height 0
click at [188, 668] on label at bounding box center [191, 667] width 14 height 14
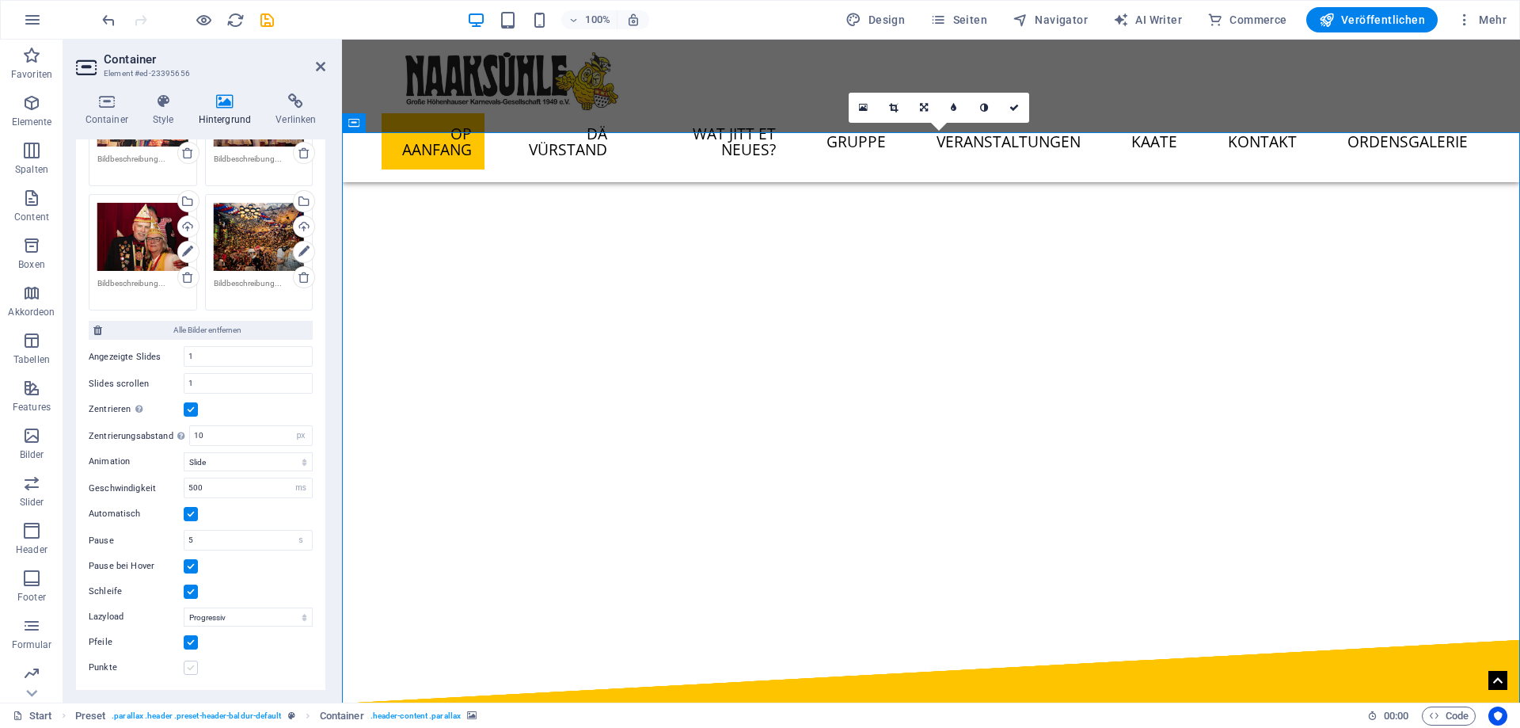
click at [0, 0] on input "Punkte" at bounding box center [0, 0] width 0 height 0
click at [185, 664] on label at bounding box center [191, 667] width 14 height 14
click at [0, 0] on input "Punkte" at bounding box center [0, 0] width 0 height 0
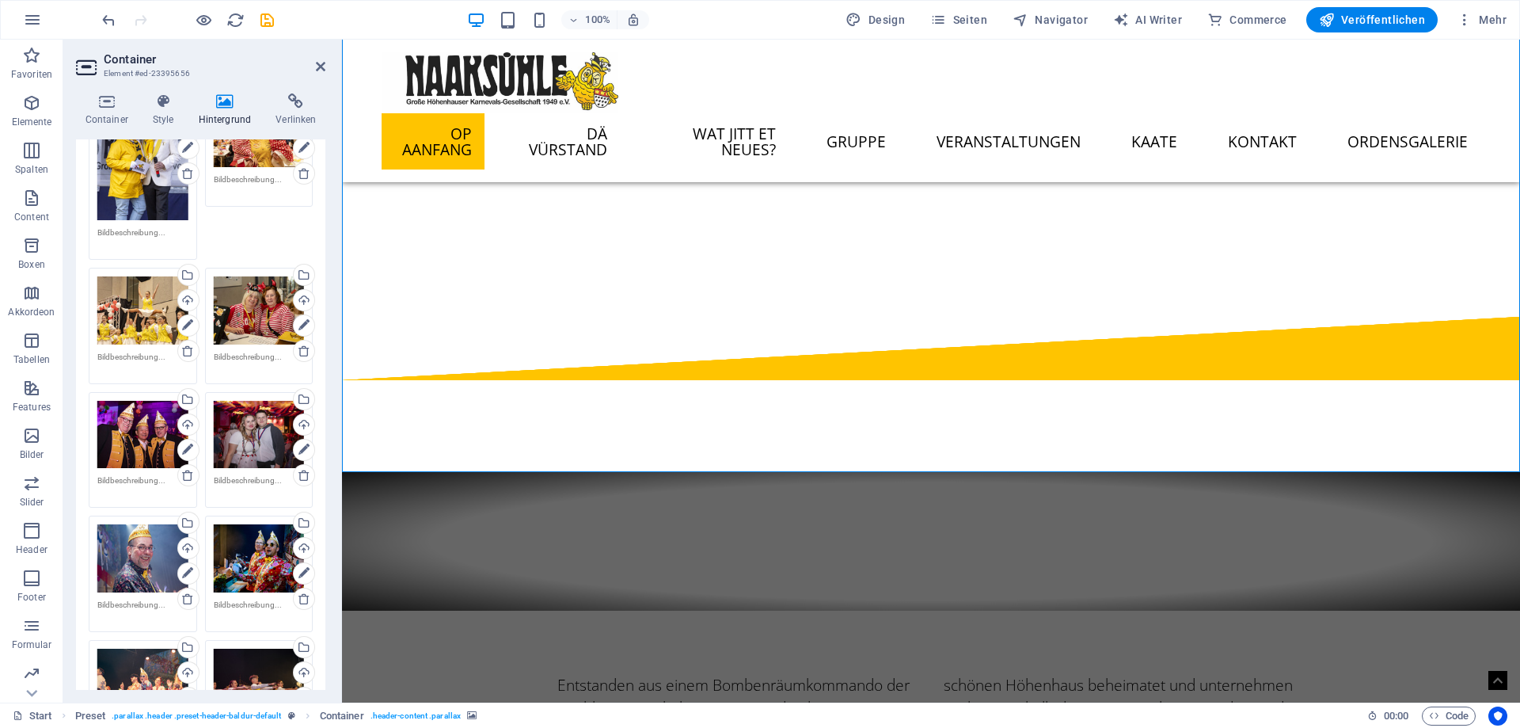
scroll to position [3685, 0]
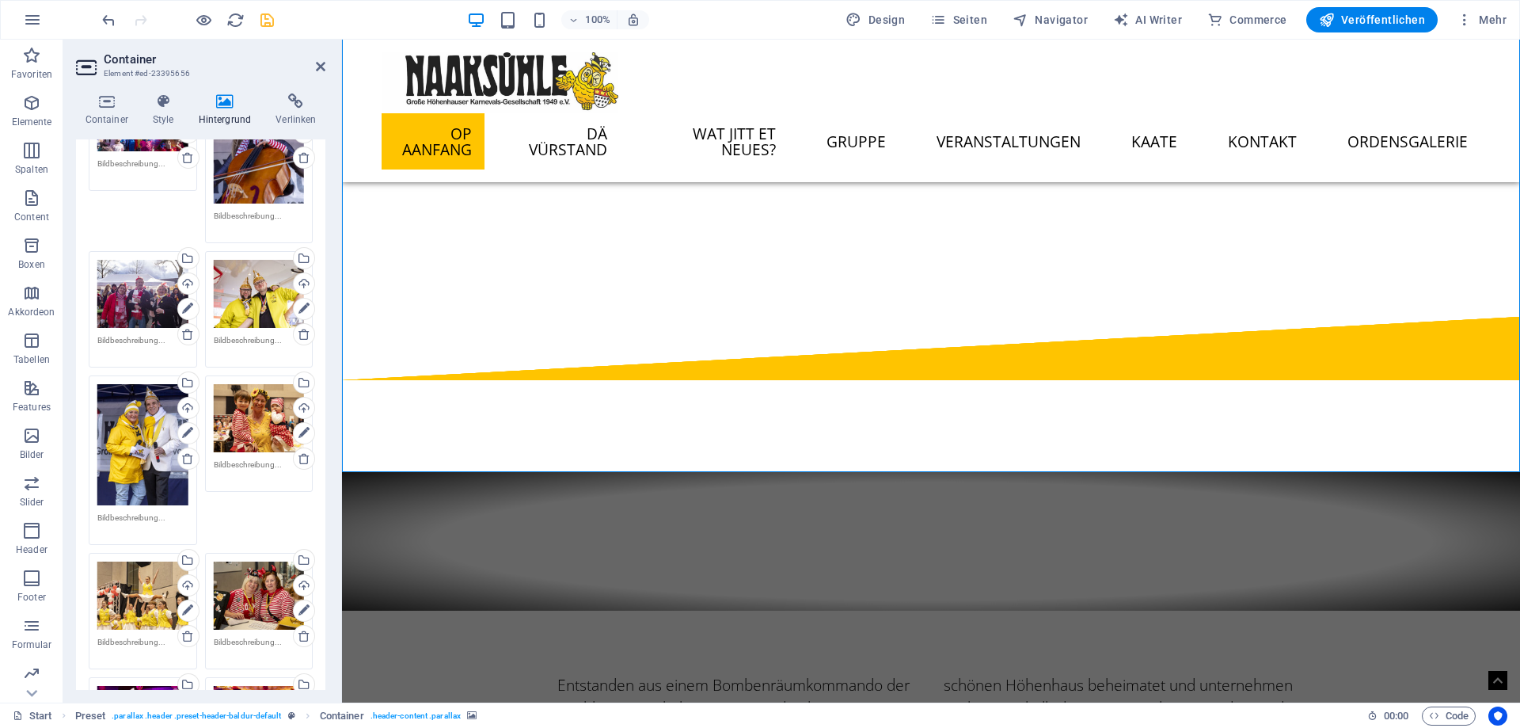
click at [264, 23] on icon "save" at bounding box center [267, 20] width 18 height 18
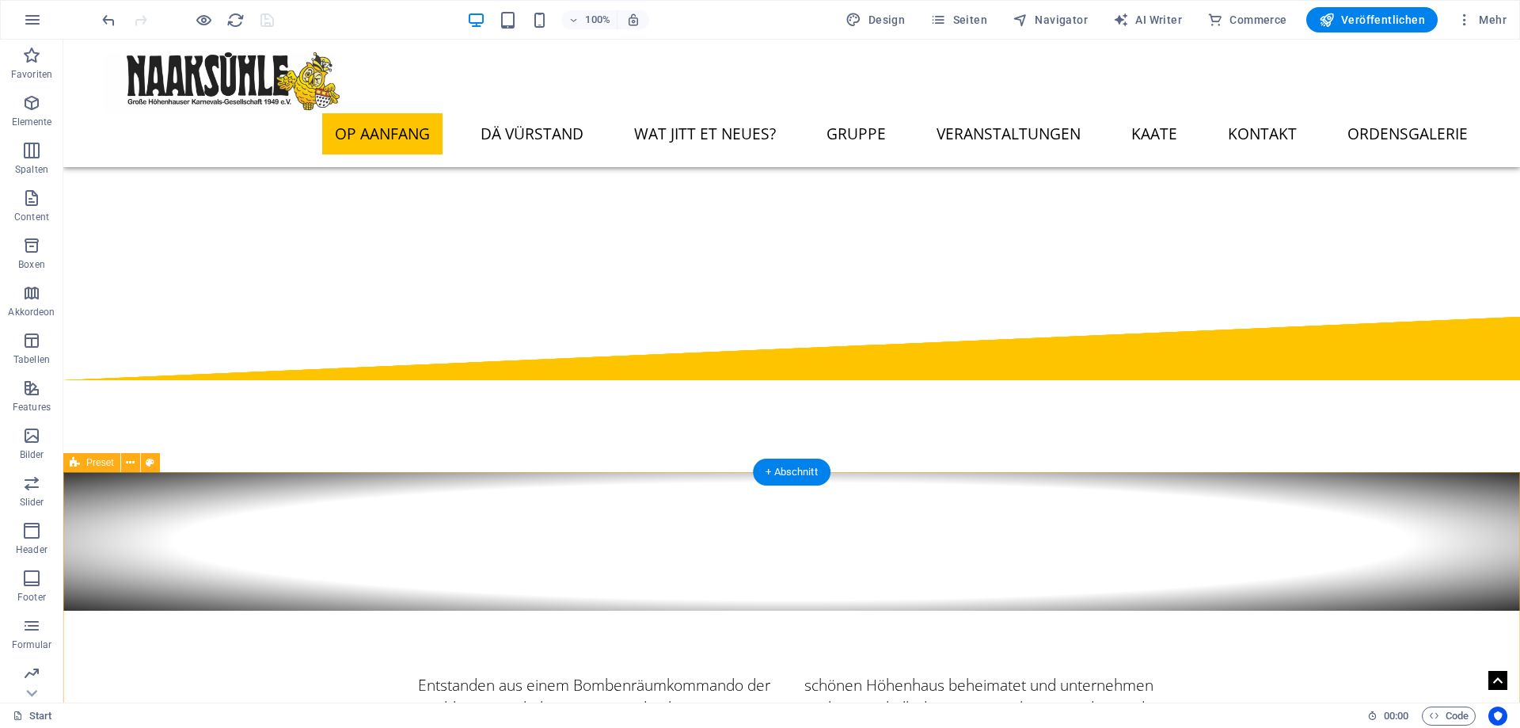
scroll to position [0, 0]
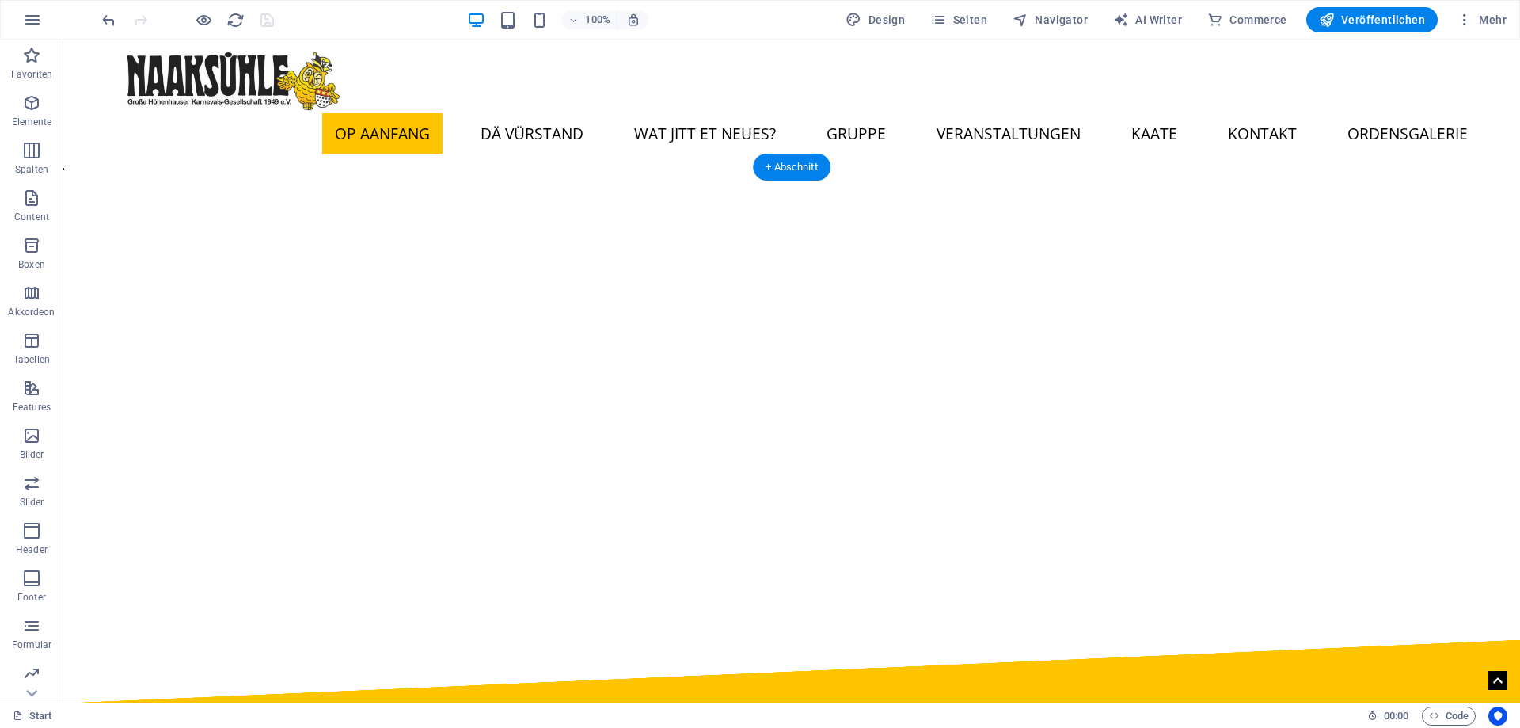
click at [63, 169] on button "button" at bounding box center [63, 169] width 0 height 0
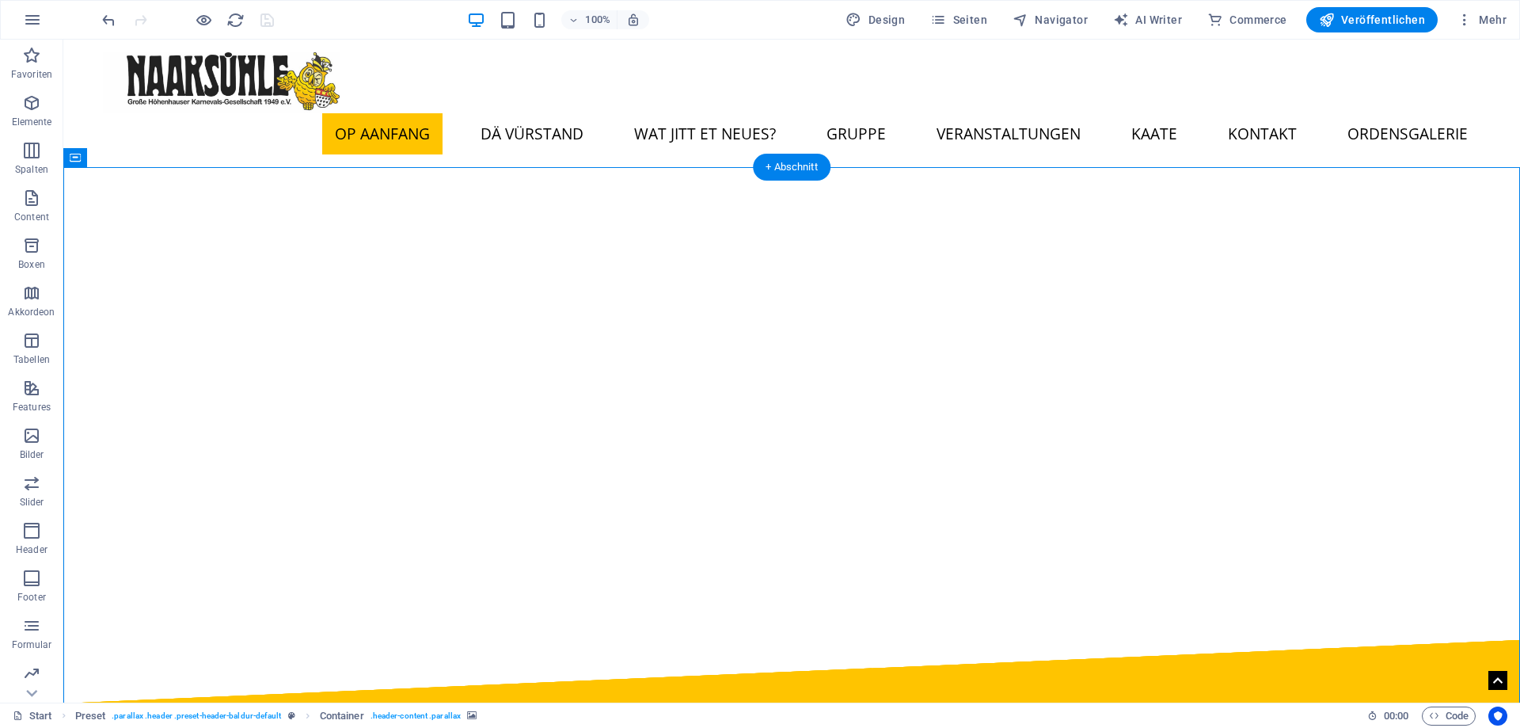
click at [63, 169] on button "button" at bounding box center [63, 169] width 0 height 0
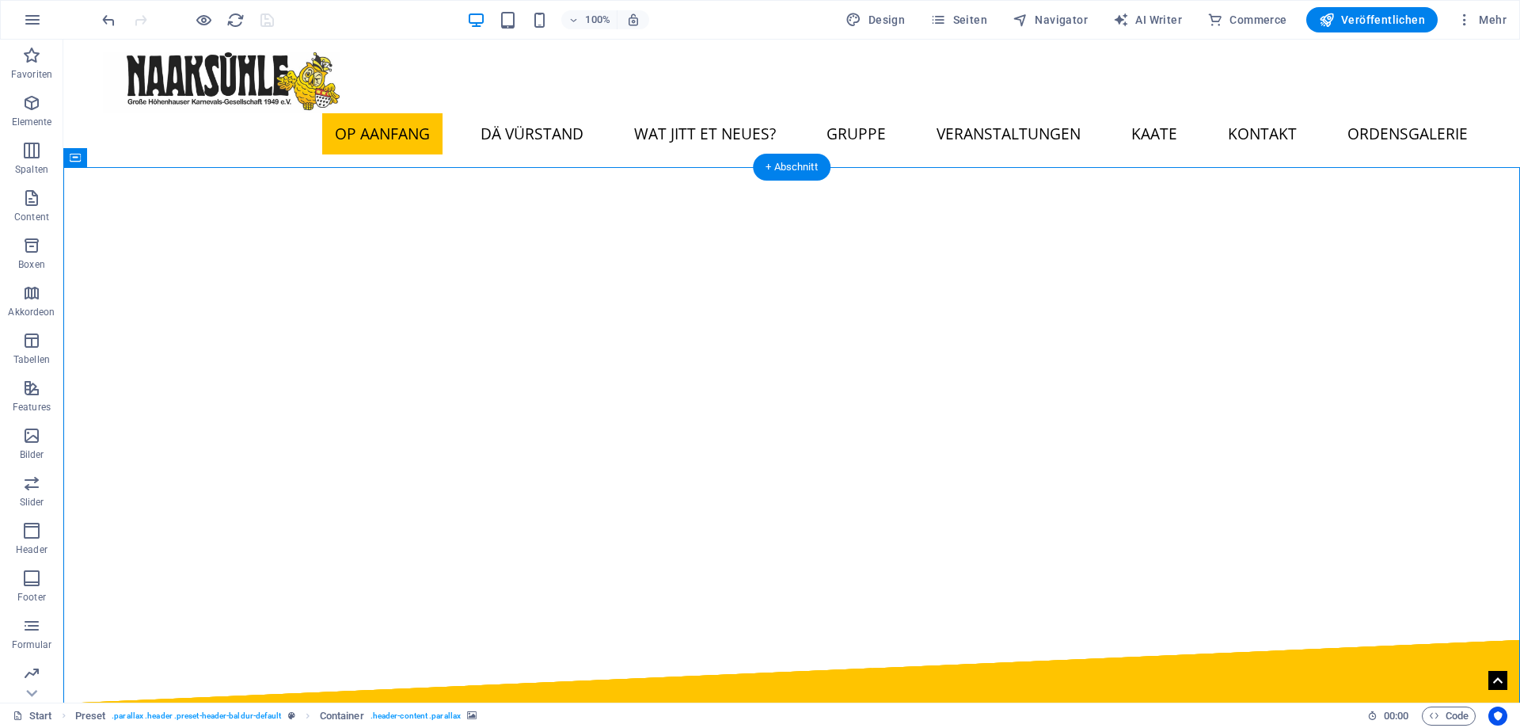
click at [63, 169] on button "button" at bounding box center [63, 169] width 0 height 0
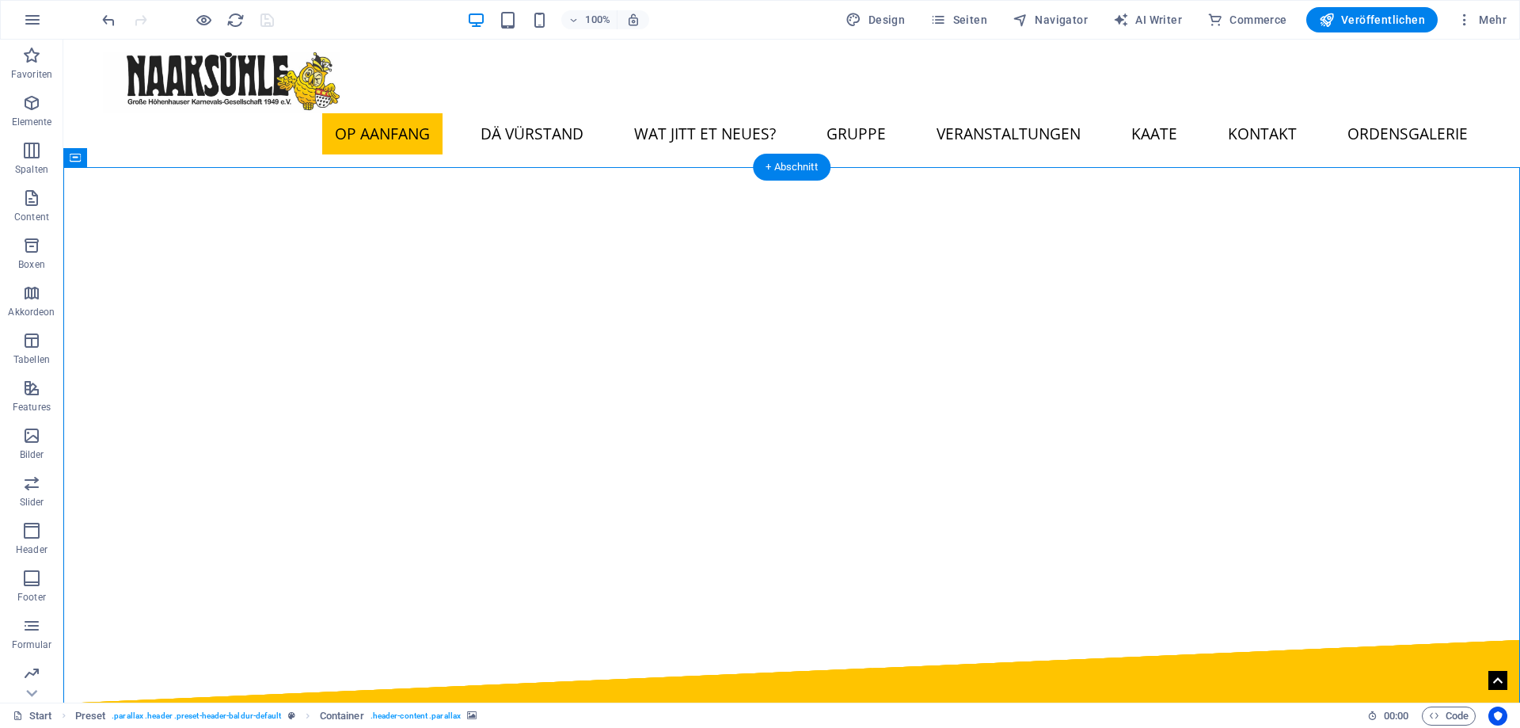
click at [63, 169] on button "button" at bounding box center [63, 169] width 0 height 0
click at [63, 155] on button "button" at bounding box center [63, 155] width 0 height 0
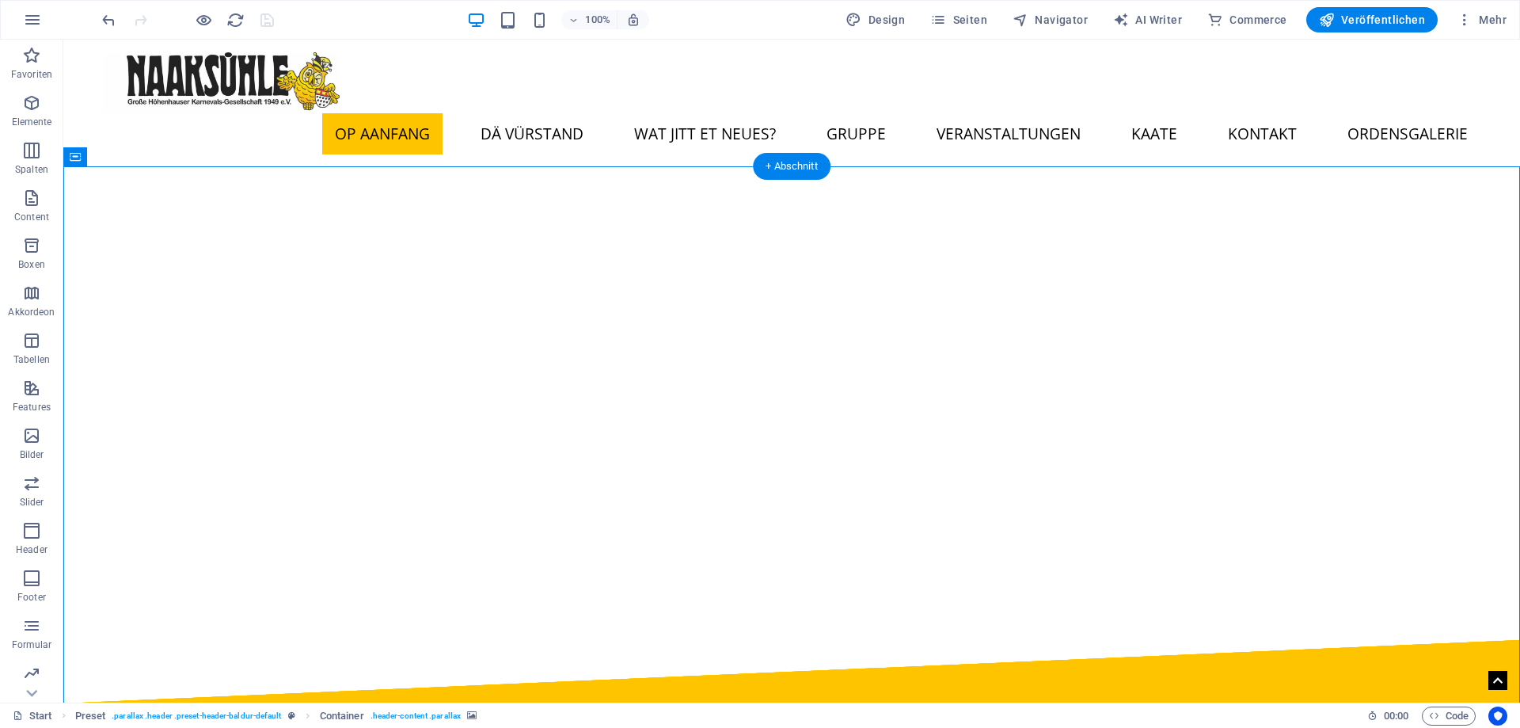
click at [63, 155] on button "button" at bounding box center [63, 155] width 0 height 0
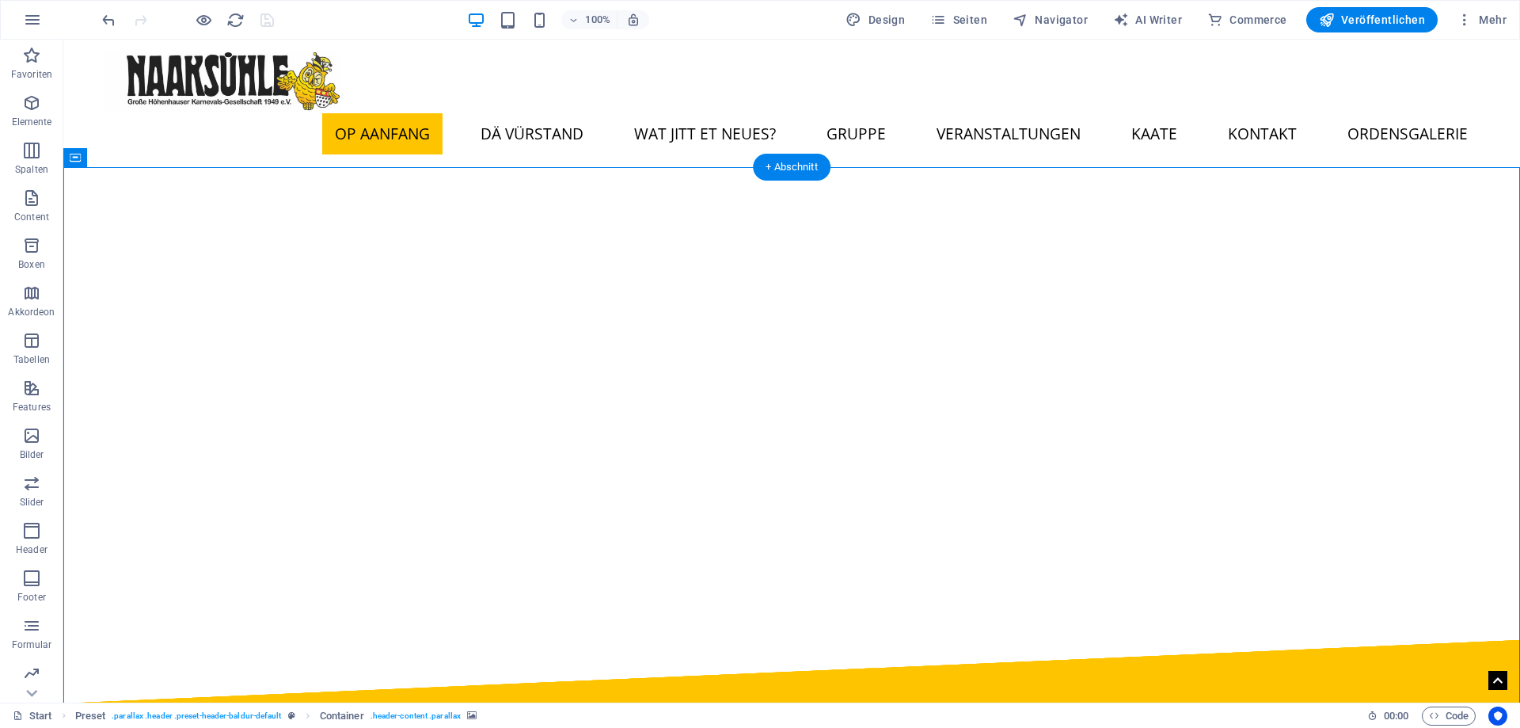
select select "px"
select select "ms"
select select "s"
select select "progressive"
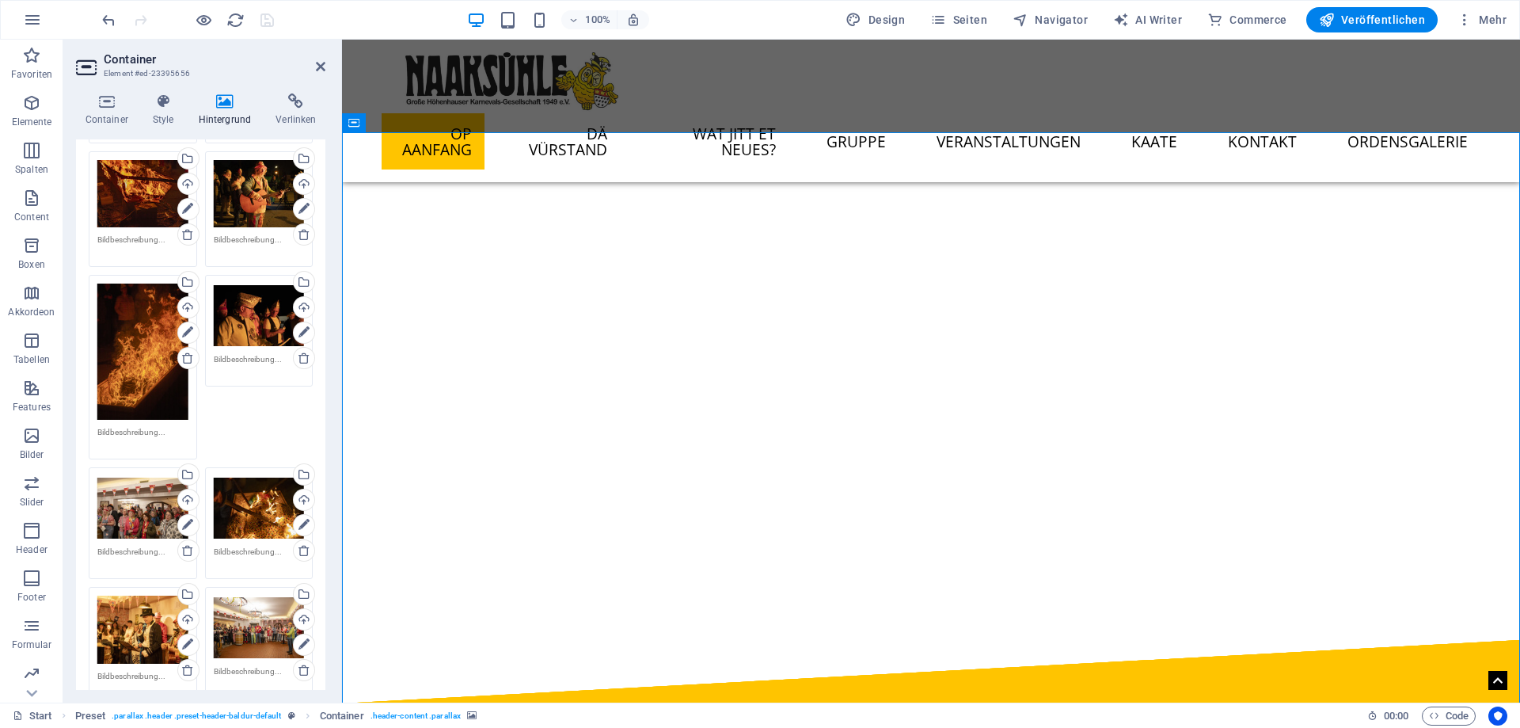
scroll to position [1069, 0]
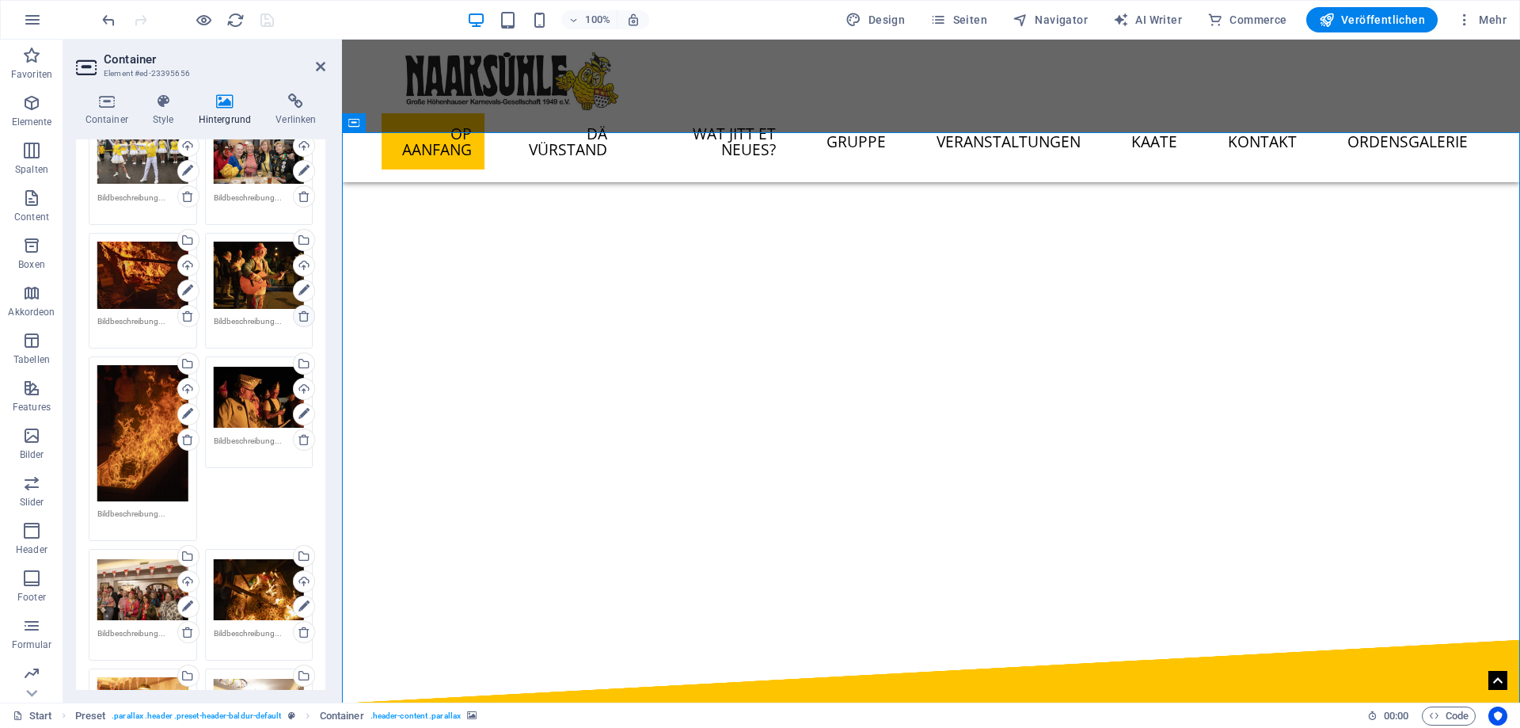
click at [306, 321] on icon at bounding box center [304, 316] width 13 height 13
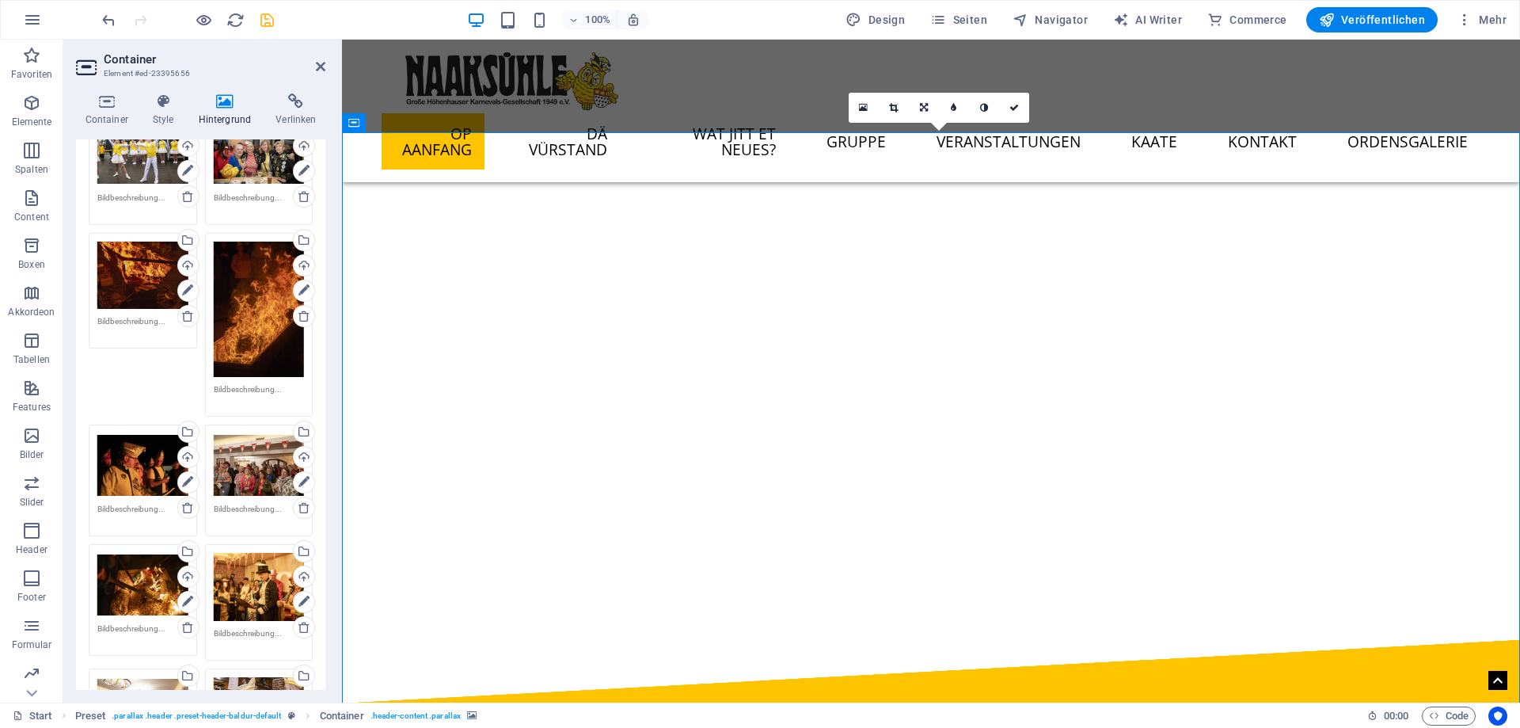
click at [342, 135] on button "button" at bounding box center [342, 135] width 0 height 0
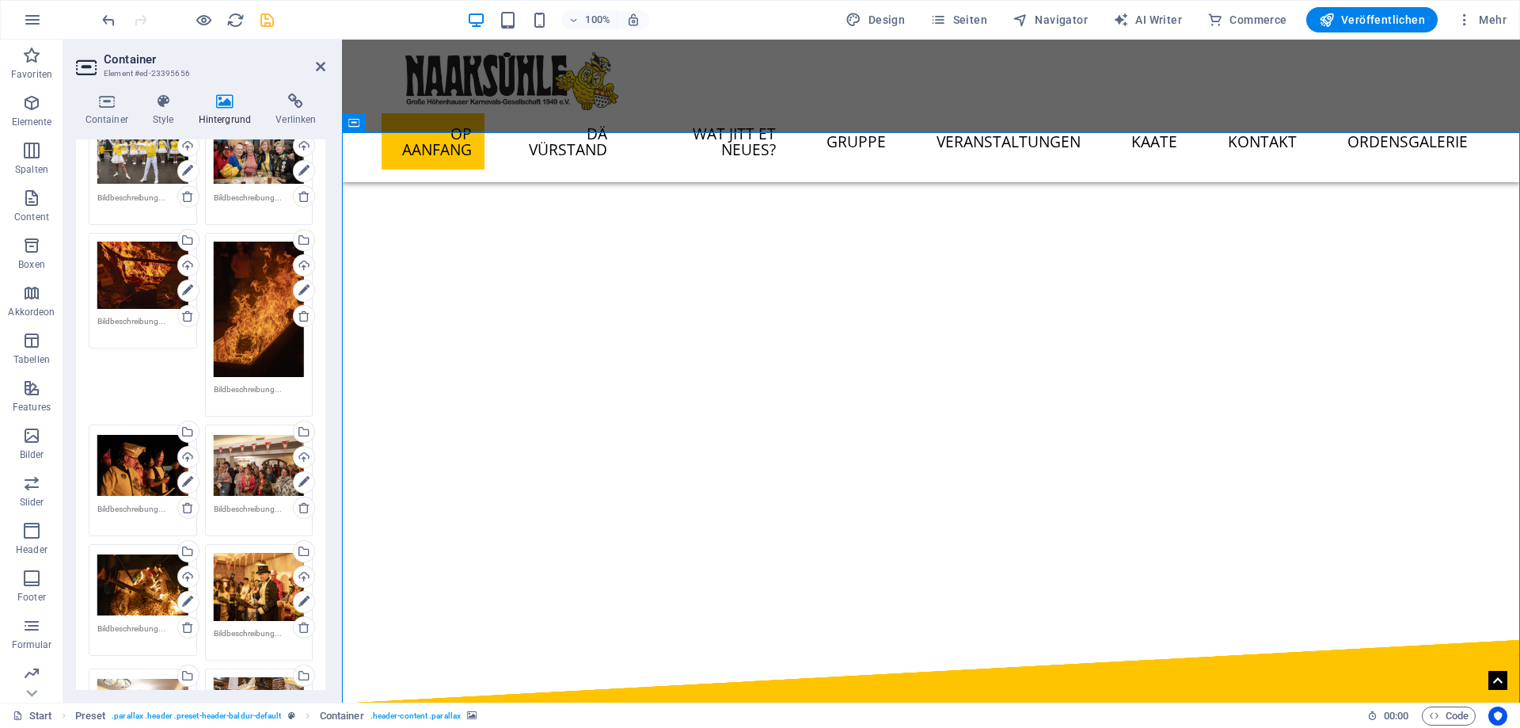
click at [342, 135] on button "button" at bounding box center [342, 135] width 0 height 0
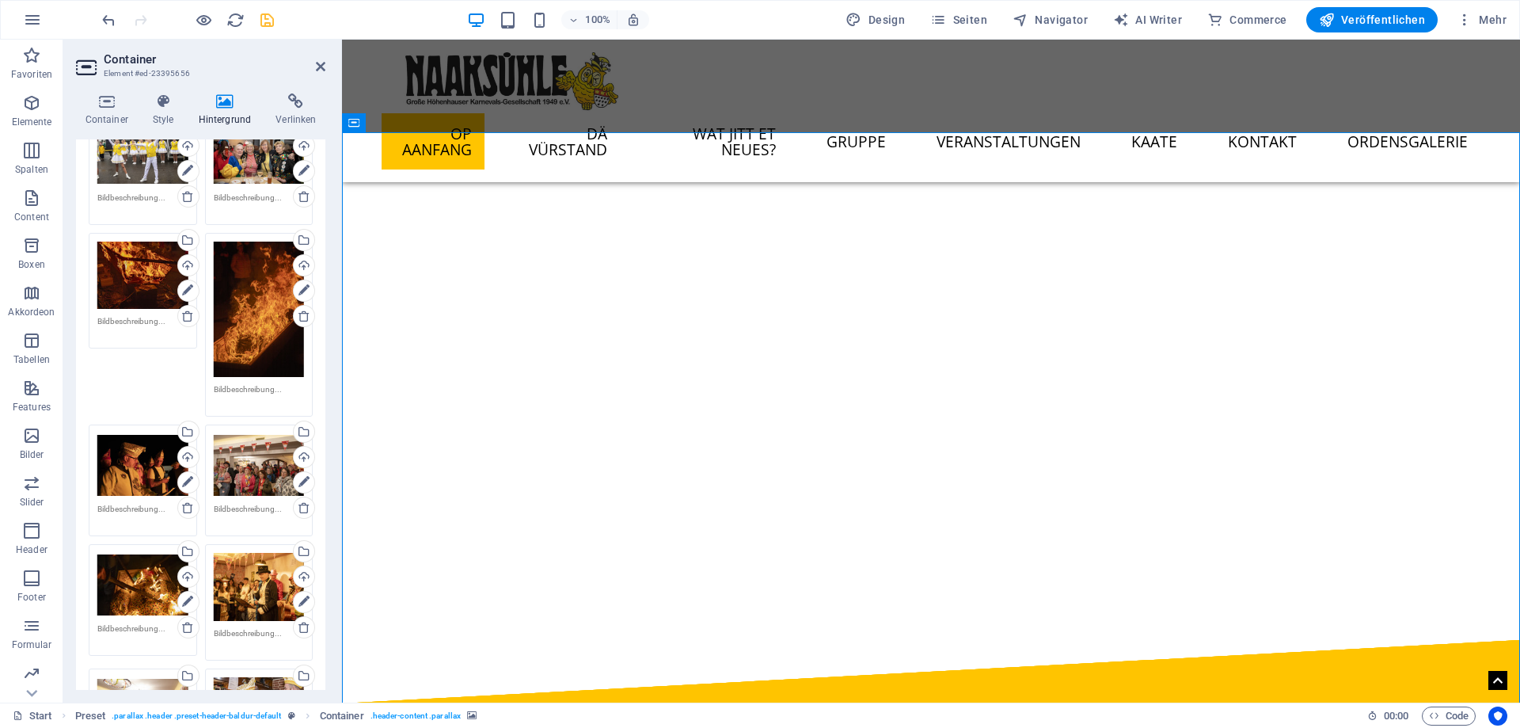
click at [342, 135] on button "button" at bounding box center [342, 135] width 0 height 0
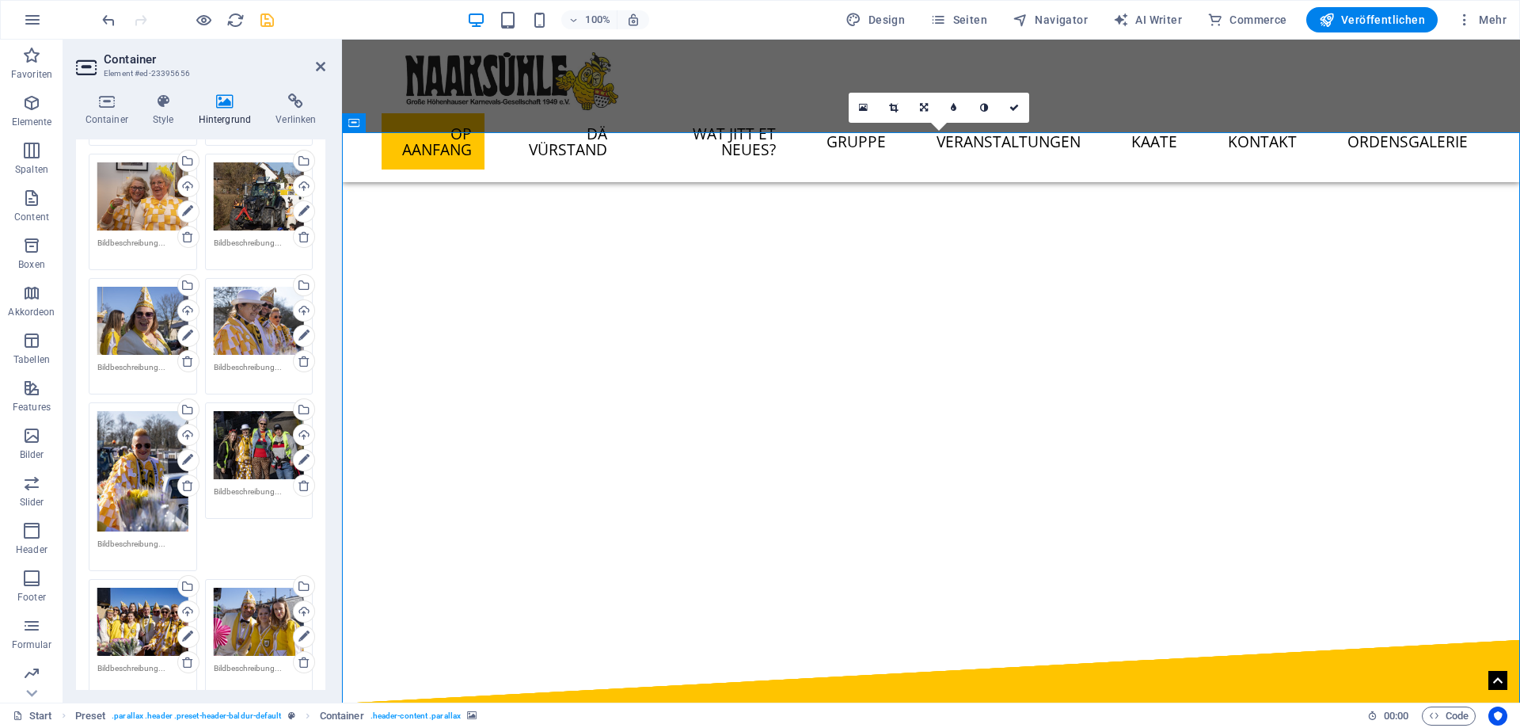
scroll to position [1853, 0]
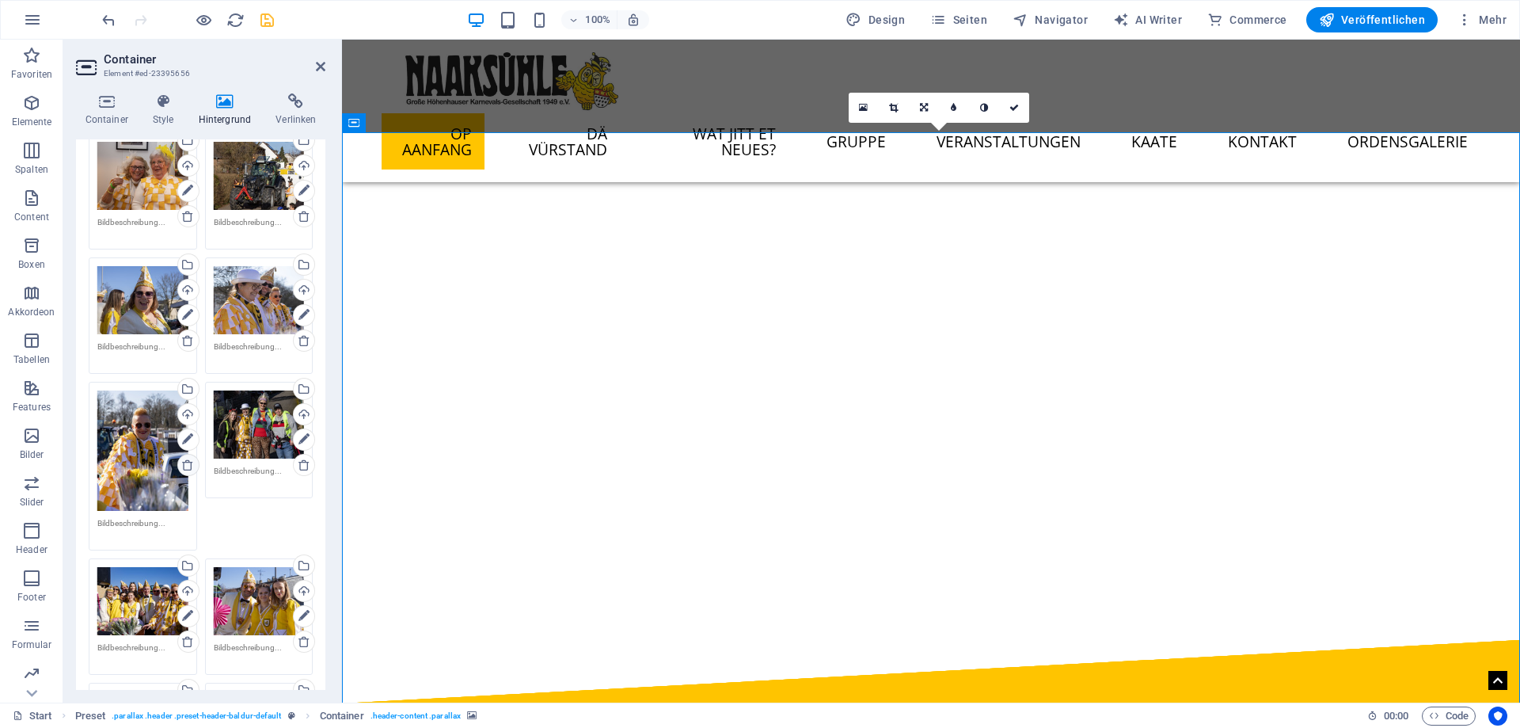
click at [189, 466] on icon at bounding box center [187, 464] width 13 height 13
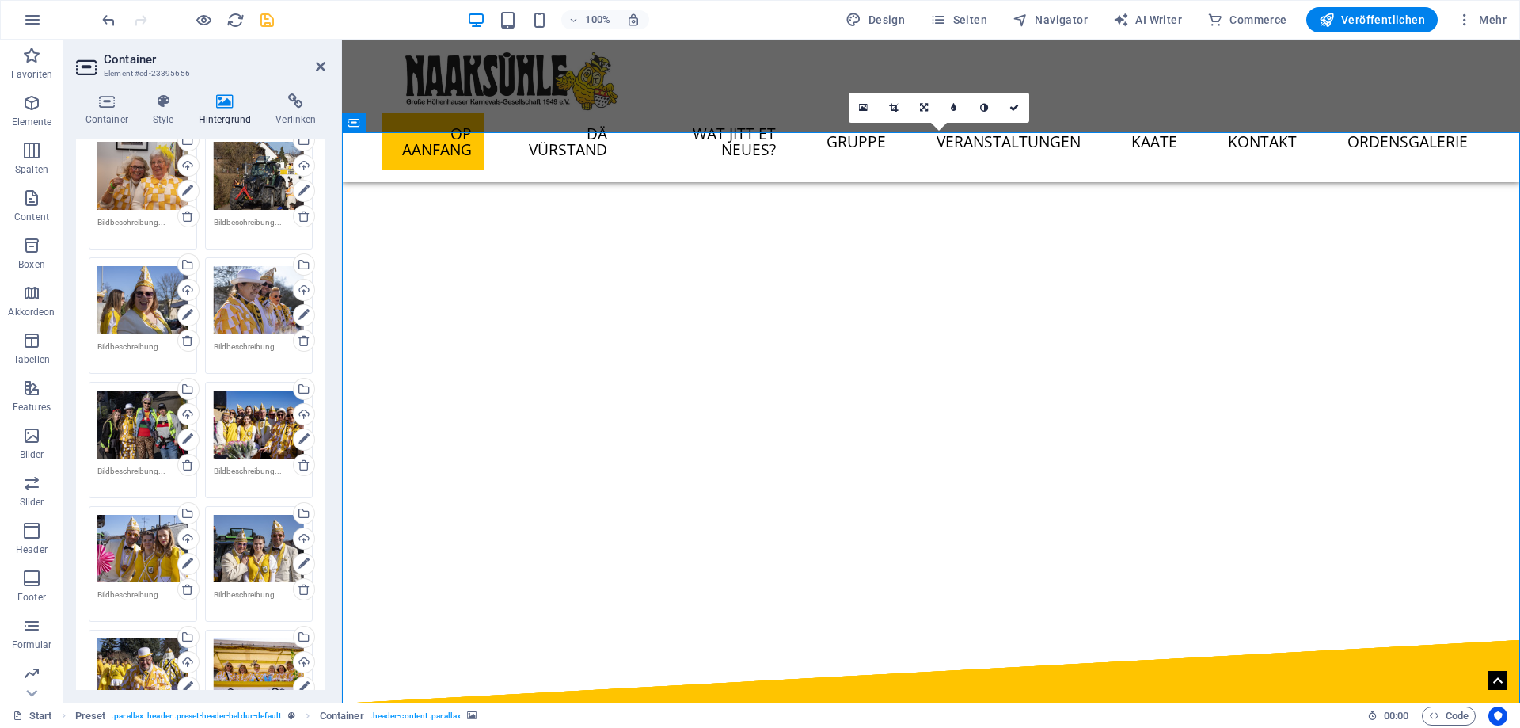
click at [342, 135] on button "button" at bounding box center [342, 135] width 0 height 0
click at [342, 112] on button "button" at bounding box center [342, 112] width 0 height 0
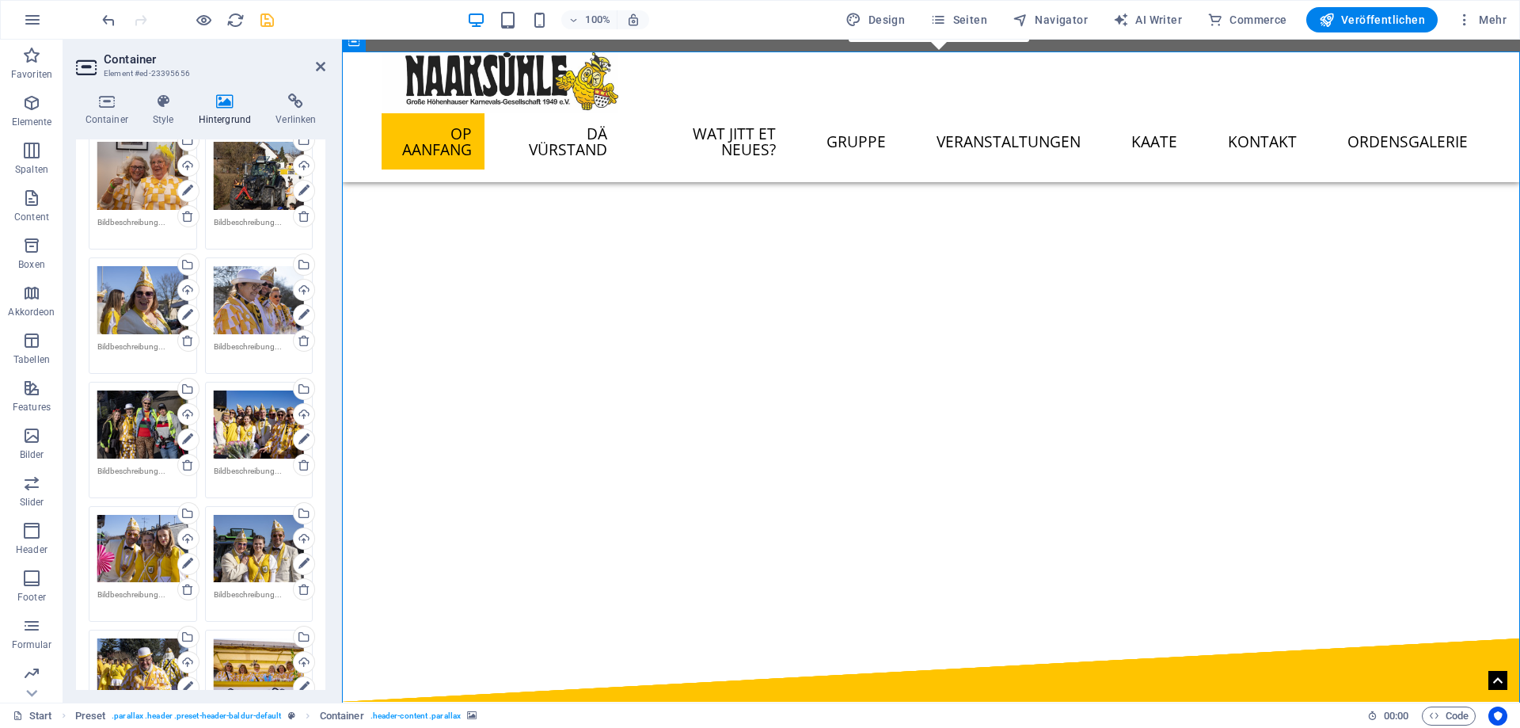
scroll to position [0, 0]
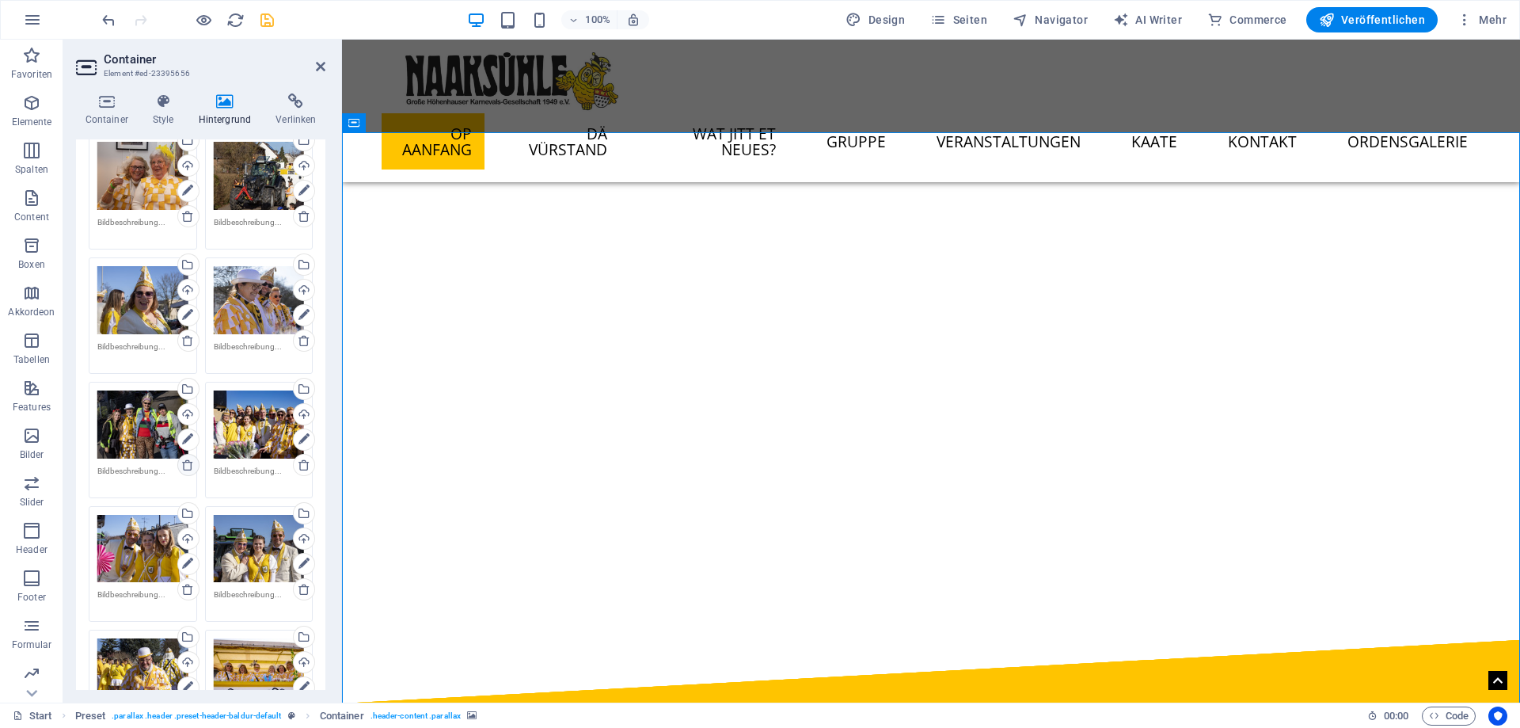
click at [186, 462] on icon at bounding box center [187, 464] width 13 height 13
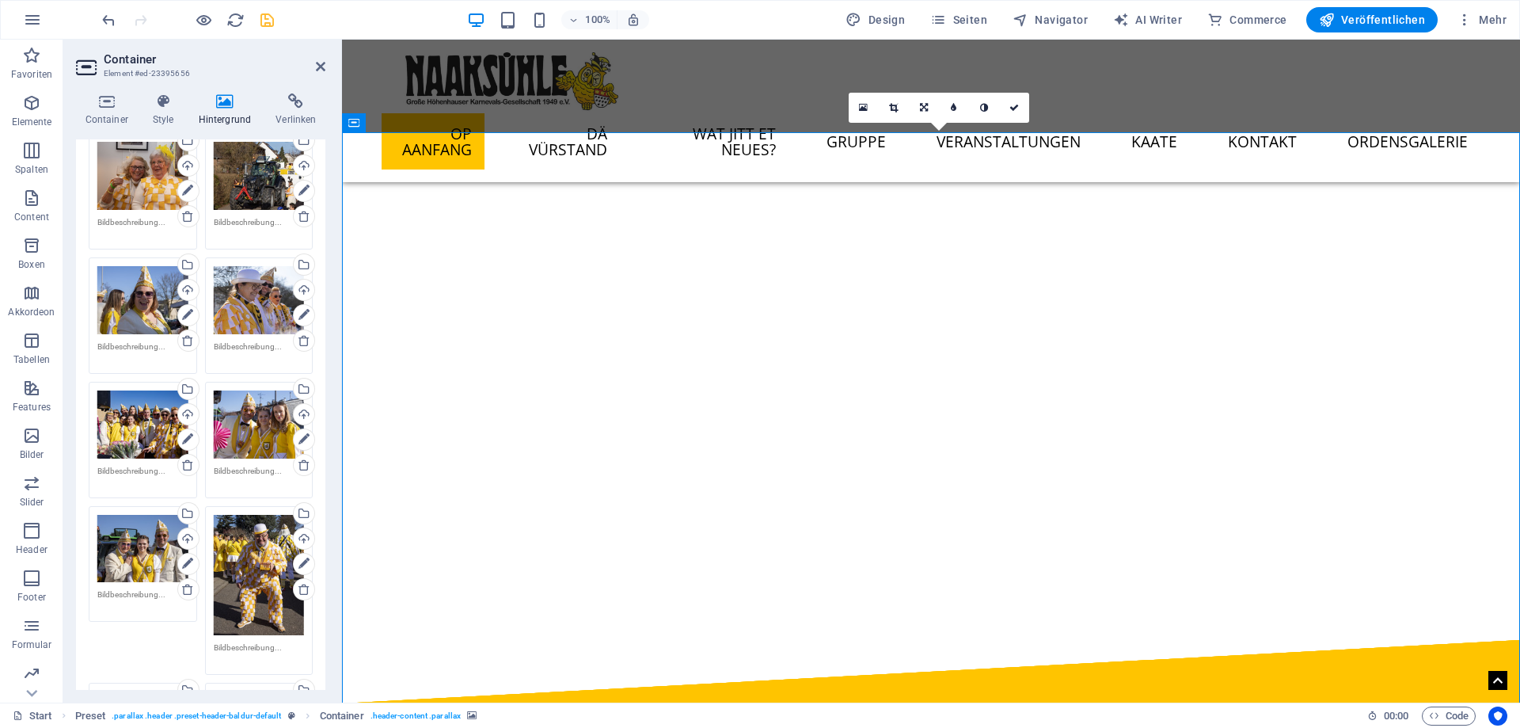
click at [342, 135] on button "button" at bounding box center [342, 135] width 0 height 0
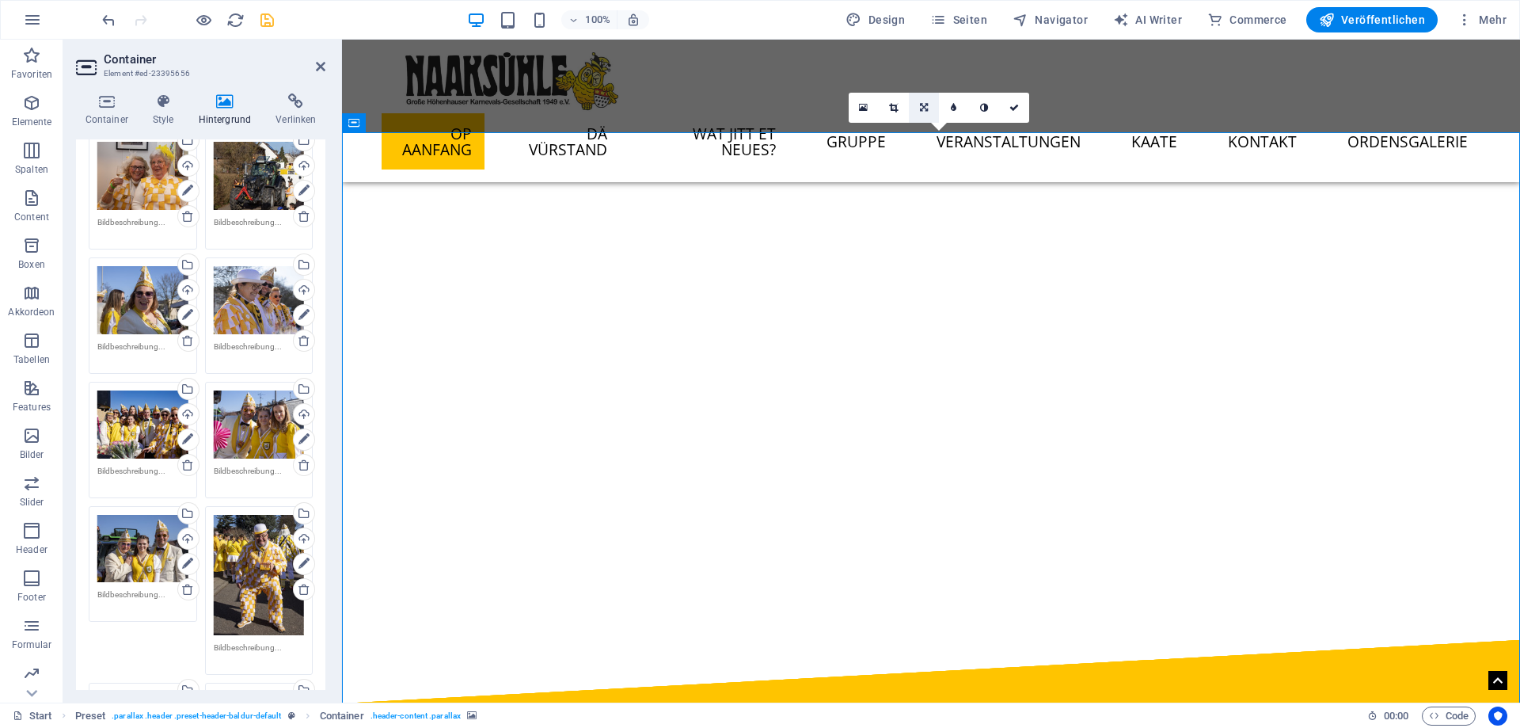
click at [923, 107] on icon at bounding box center [924, 108] width 8 height 10
click at [916, 139] on link at bounding box center [924, 138] width 30 height 30
click at [916, 139] on nav "Op Aanfang Dä Vürstand Wat jitt et Neues? Gruppe Ühlepänz Senat Elferrat Ühlemä…" at bounding box center [931, 140] width 1099 height 55
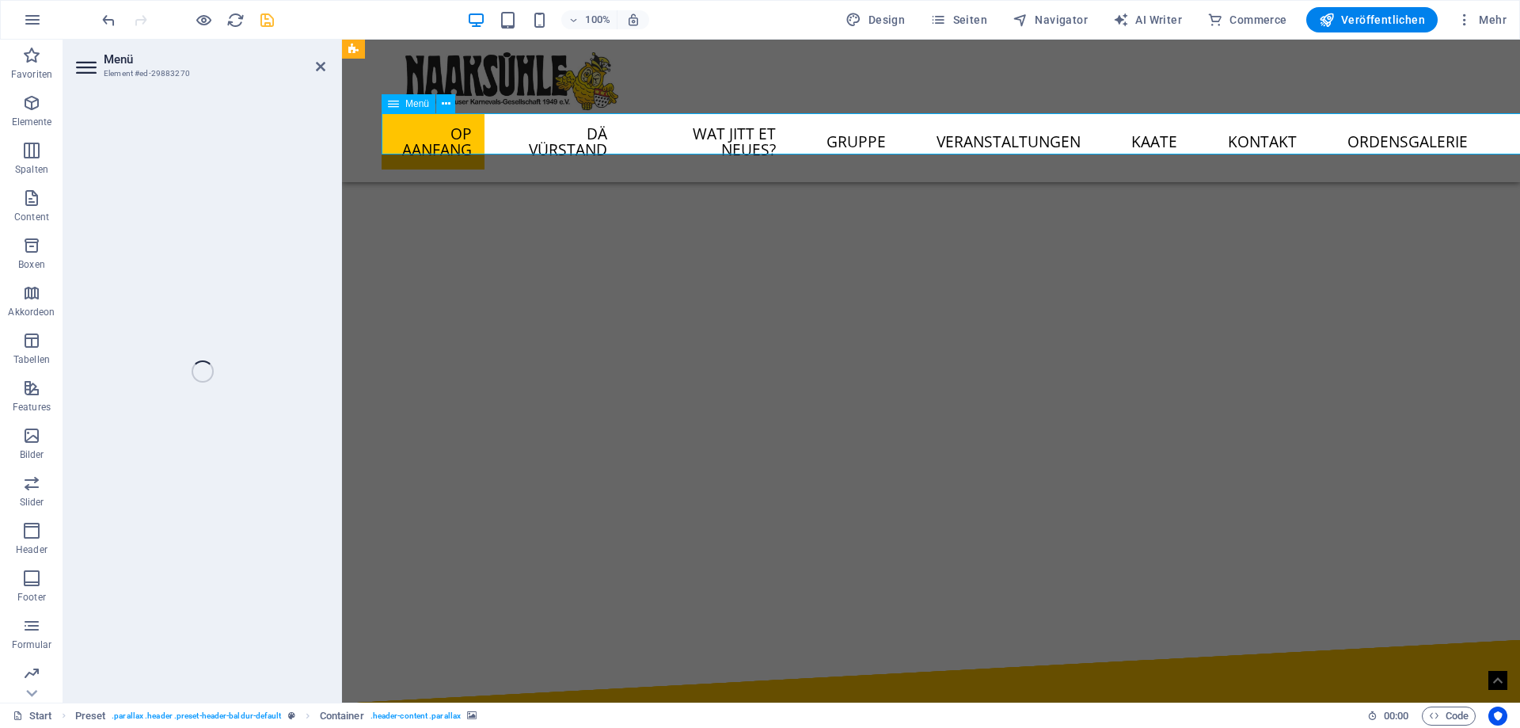
click at [926, 131] on nav "Op Aanfang Dä Vürstand Wat jitt et Neues? Gruppe Ühlepänz Senat Elferrat Ühlemä…" at bounding box center [931, 140] width 1099 height 55
select select
select select "3"
select select
select select "1"
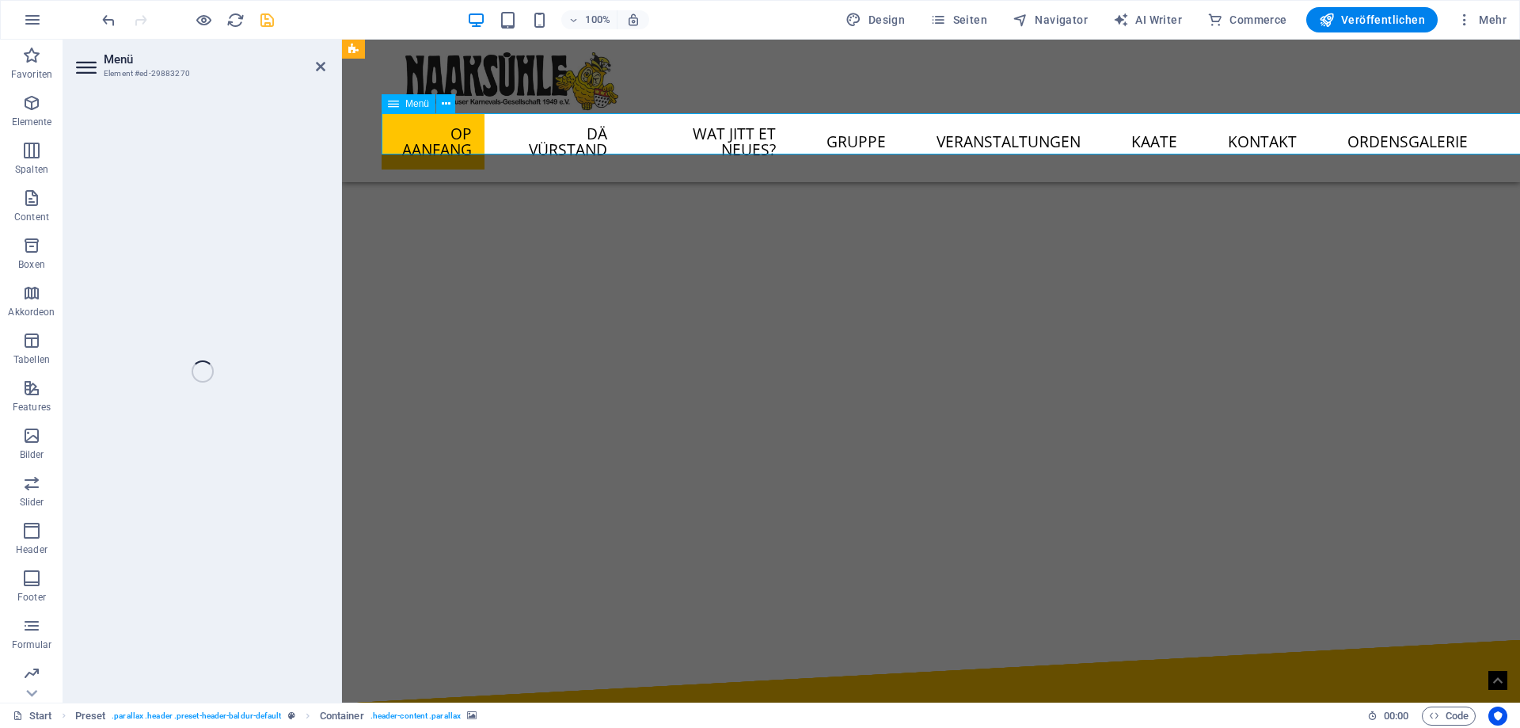
select select
select select "2"
select select
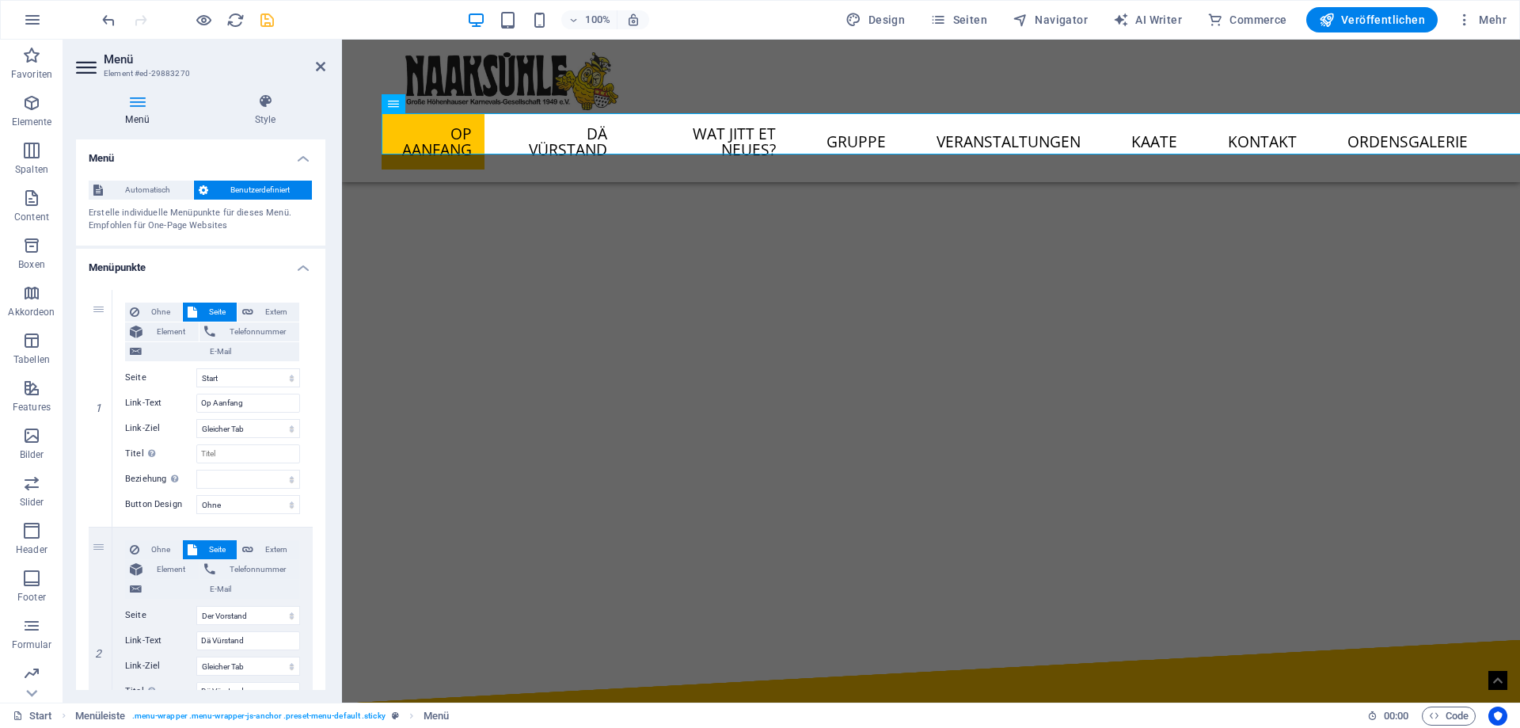
drag, startPoint x: 909, startPoint y: 409, endPoint x: 891, endPoint y: 558, distance: 150.0
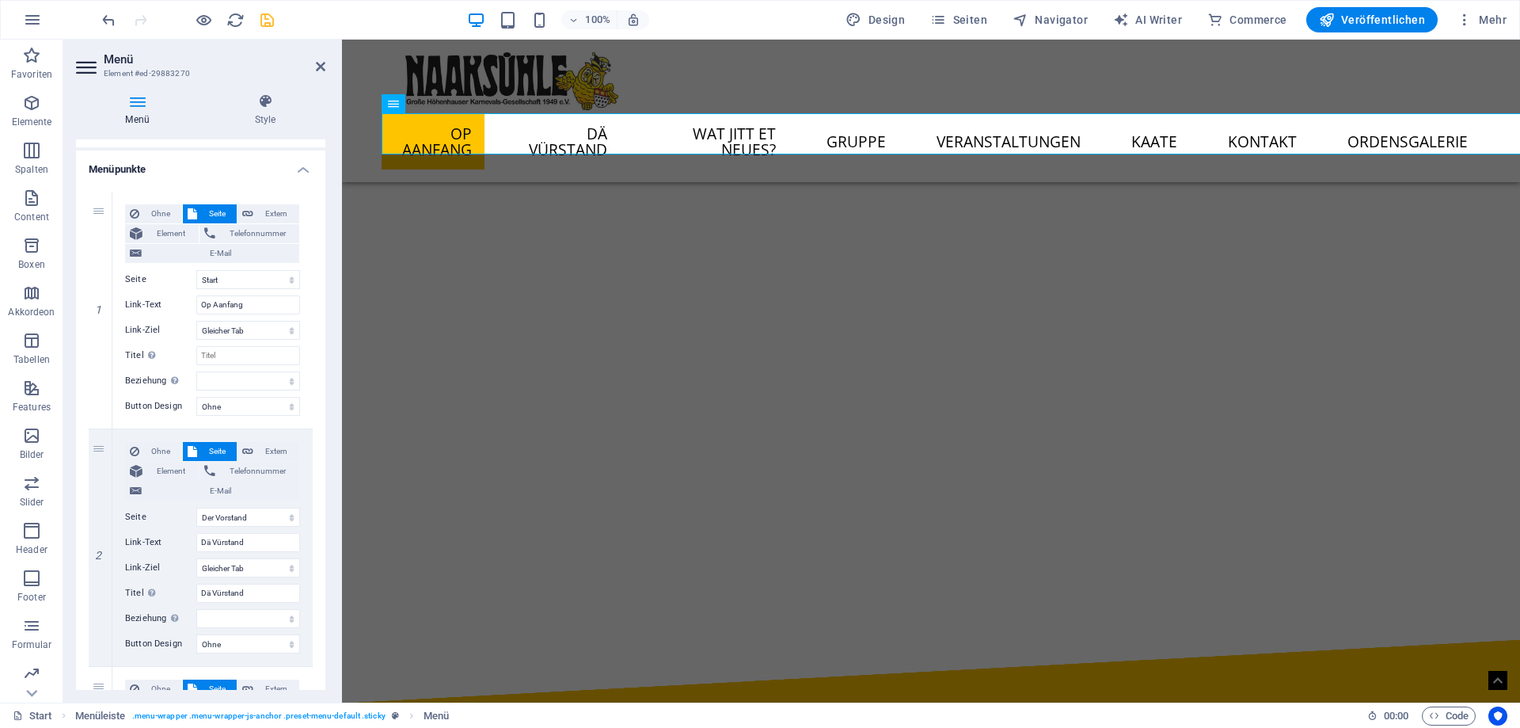
scroll to position [143, 0]
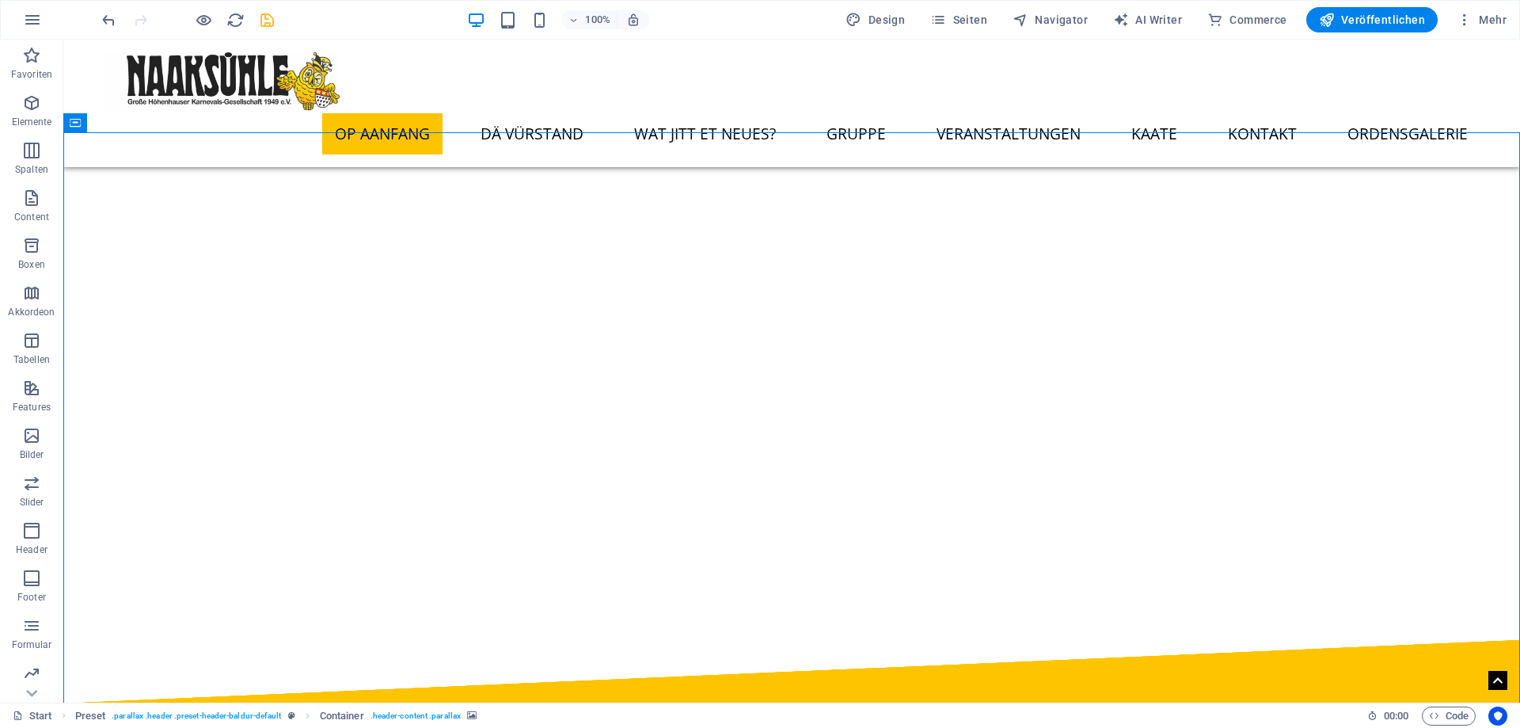
select select "px"
select select "ms"
select select "s"
select select "progressive"
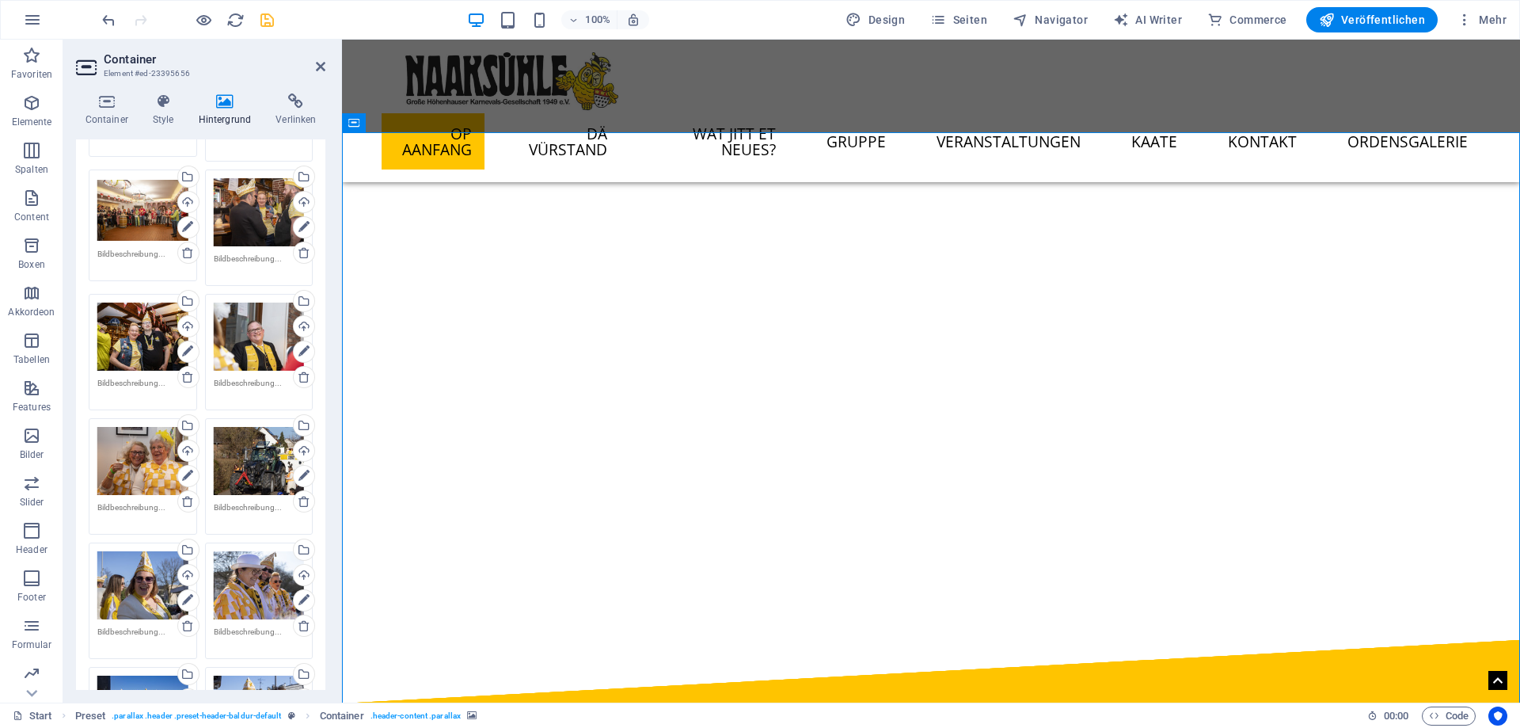
scroll to position [1853, 0]
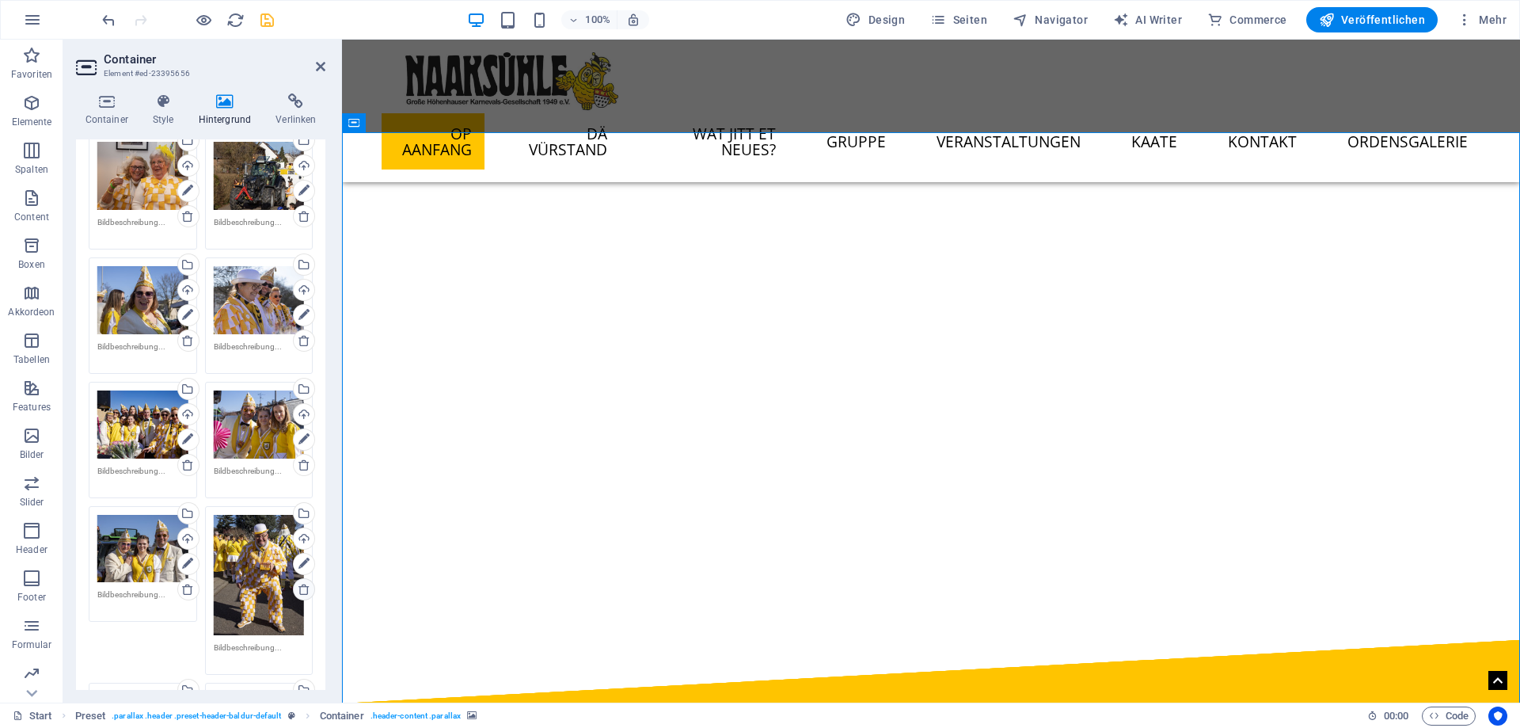
click at [299, 588] on icon at bounding box center [304, 589] width 13 height 13
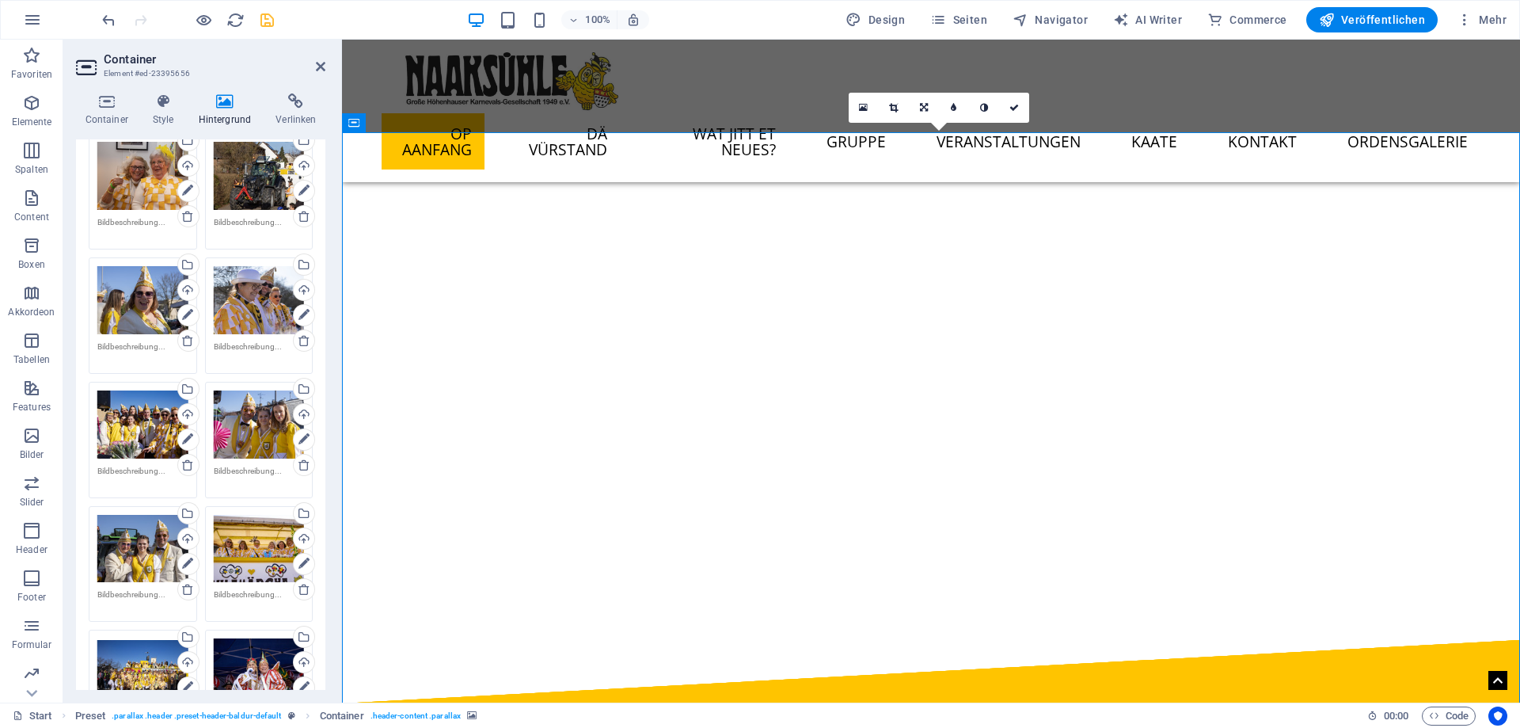
click at [342, 135] on button "button" at bounding box center [342, 135] width 0 height 0
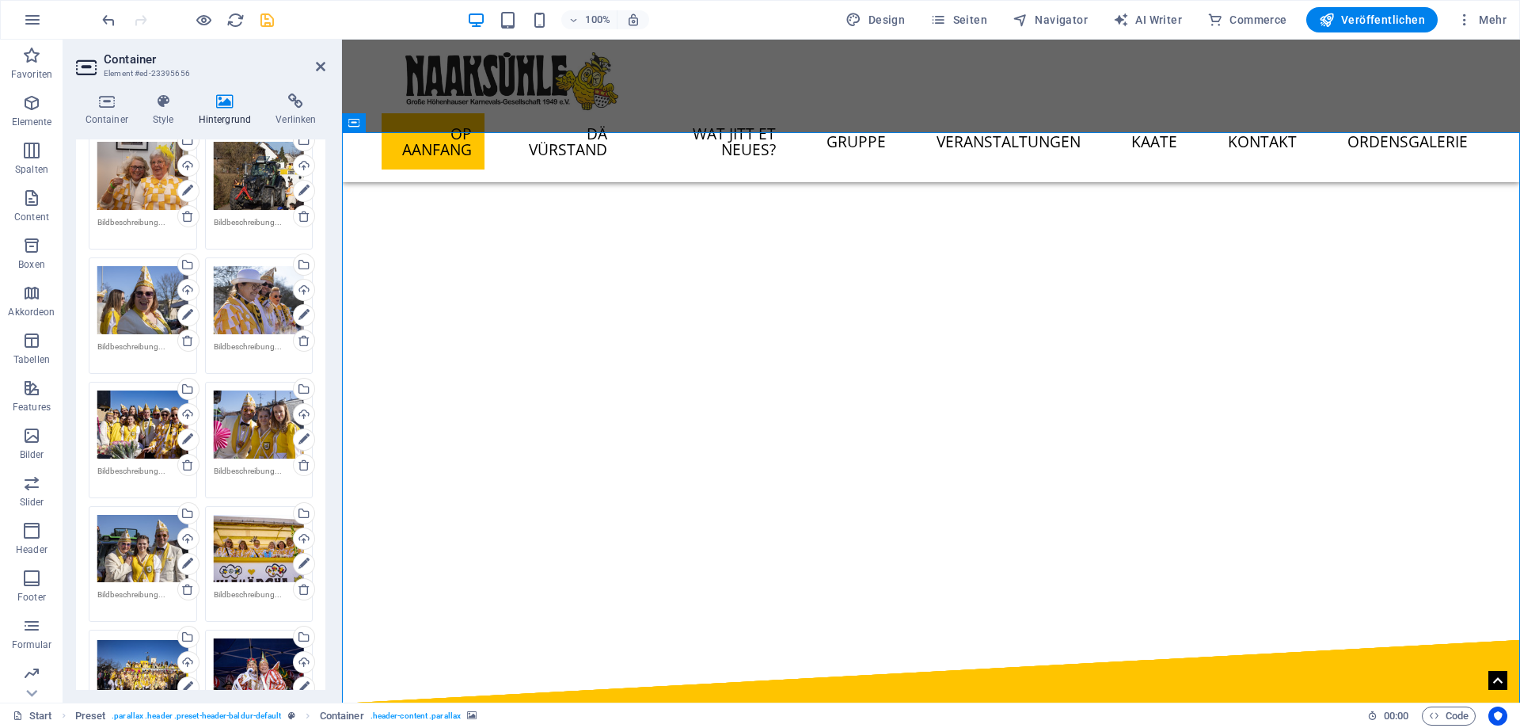
click at [342, 135] on button "button" at bounding box center [342, 135] width 0 height 0
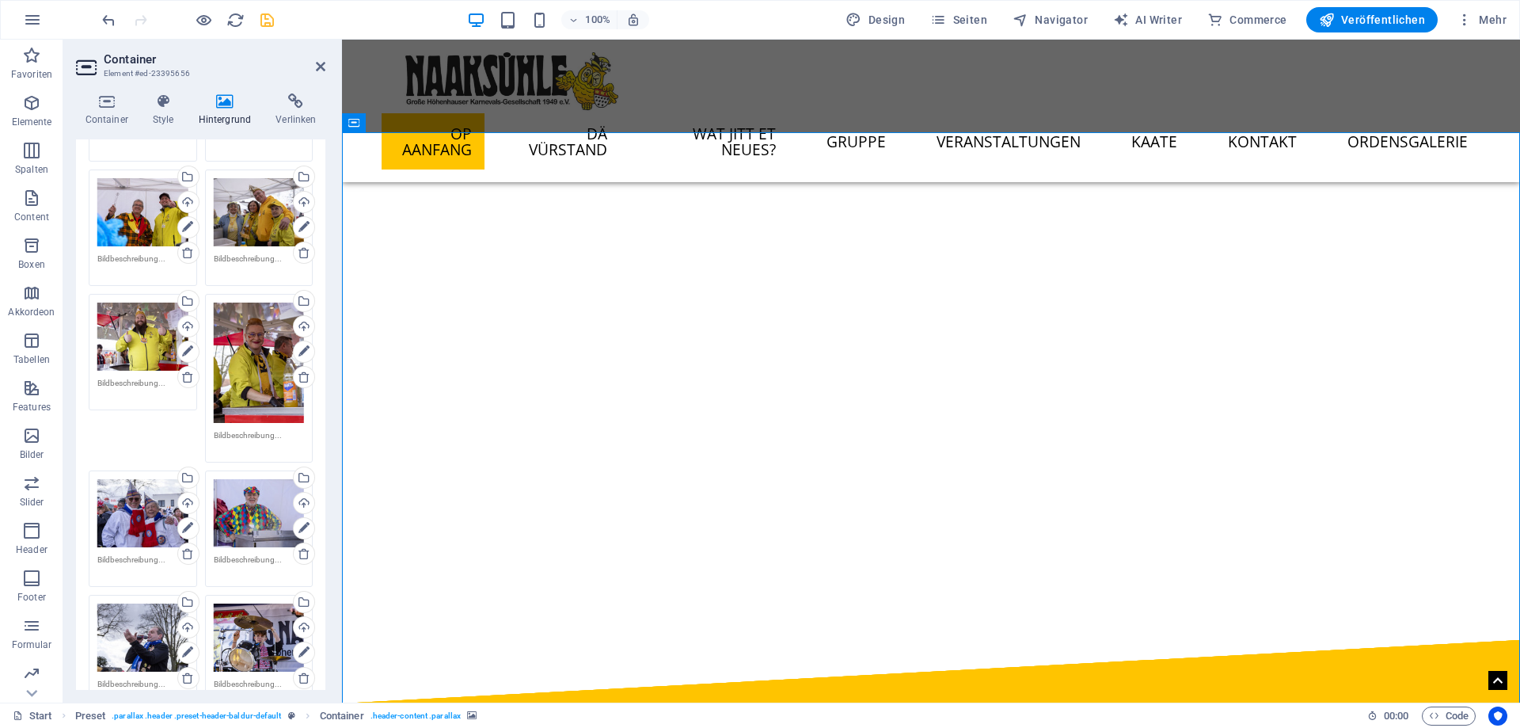
scroll to position [2708, 0]
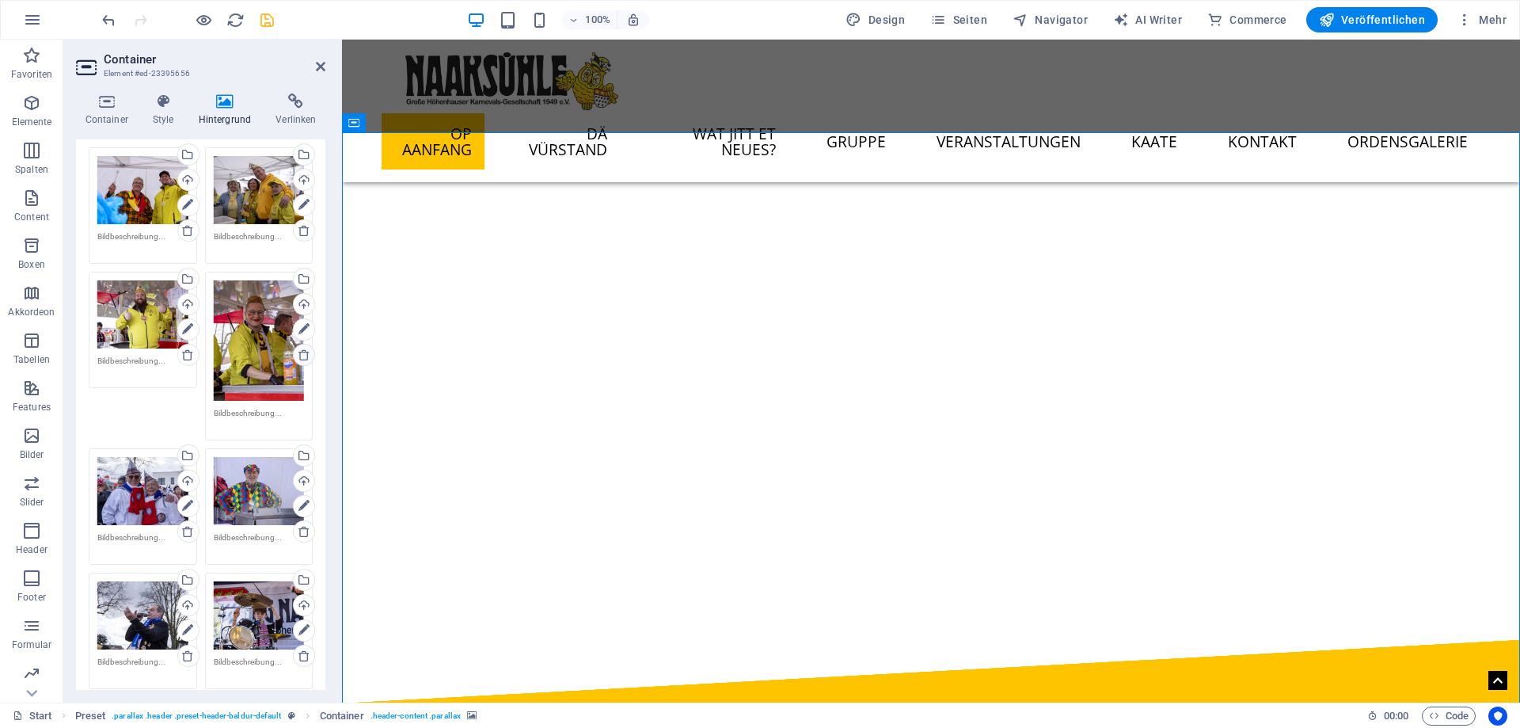
click at [301, 360] on icon at bounding box center [304, 354] width 13 height 13
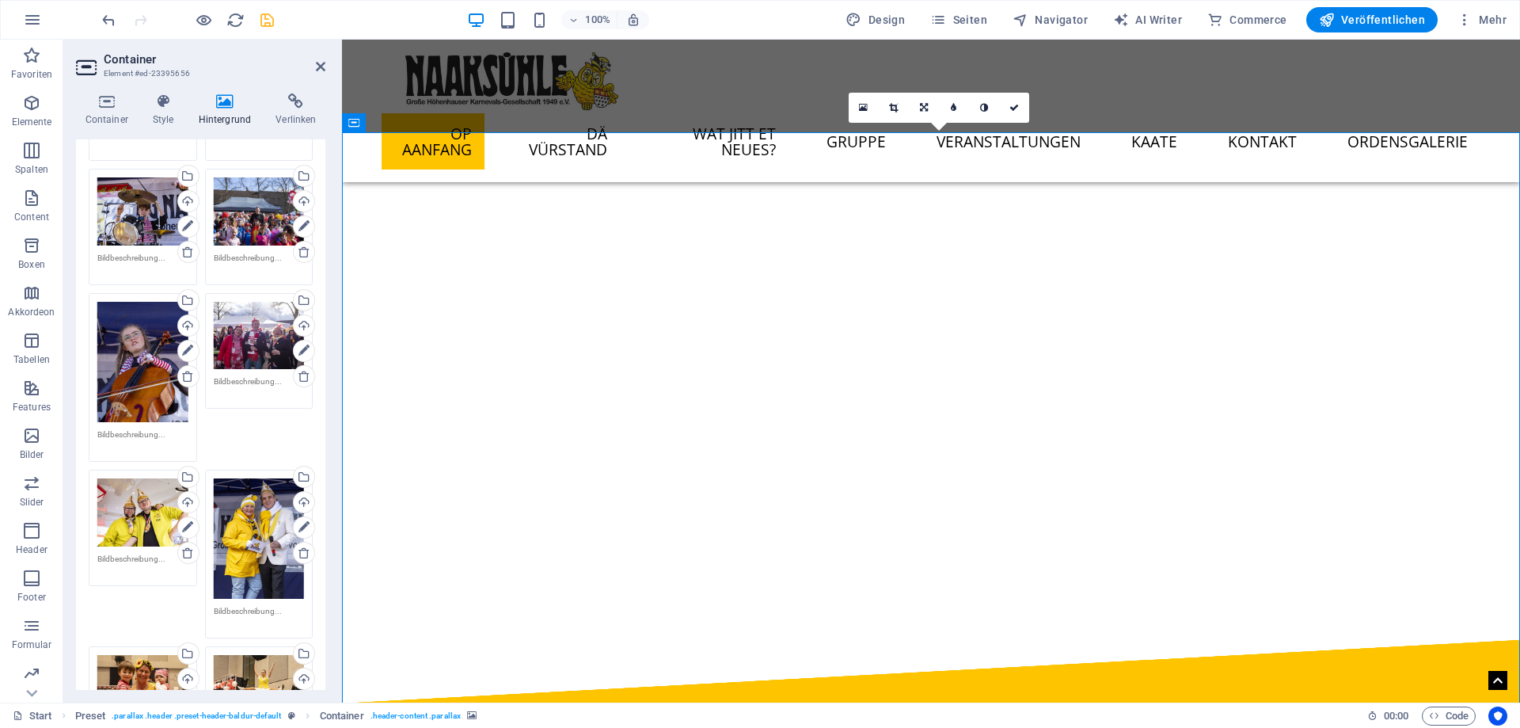
scroll to position [3065, 0]
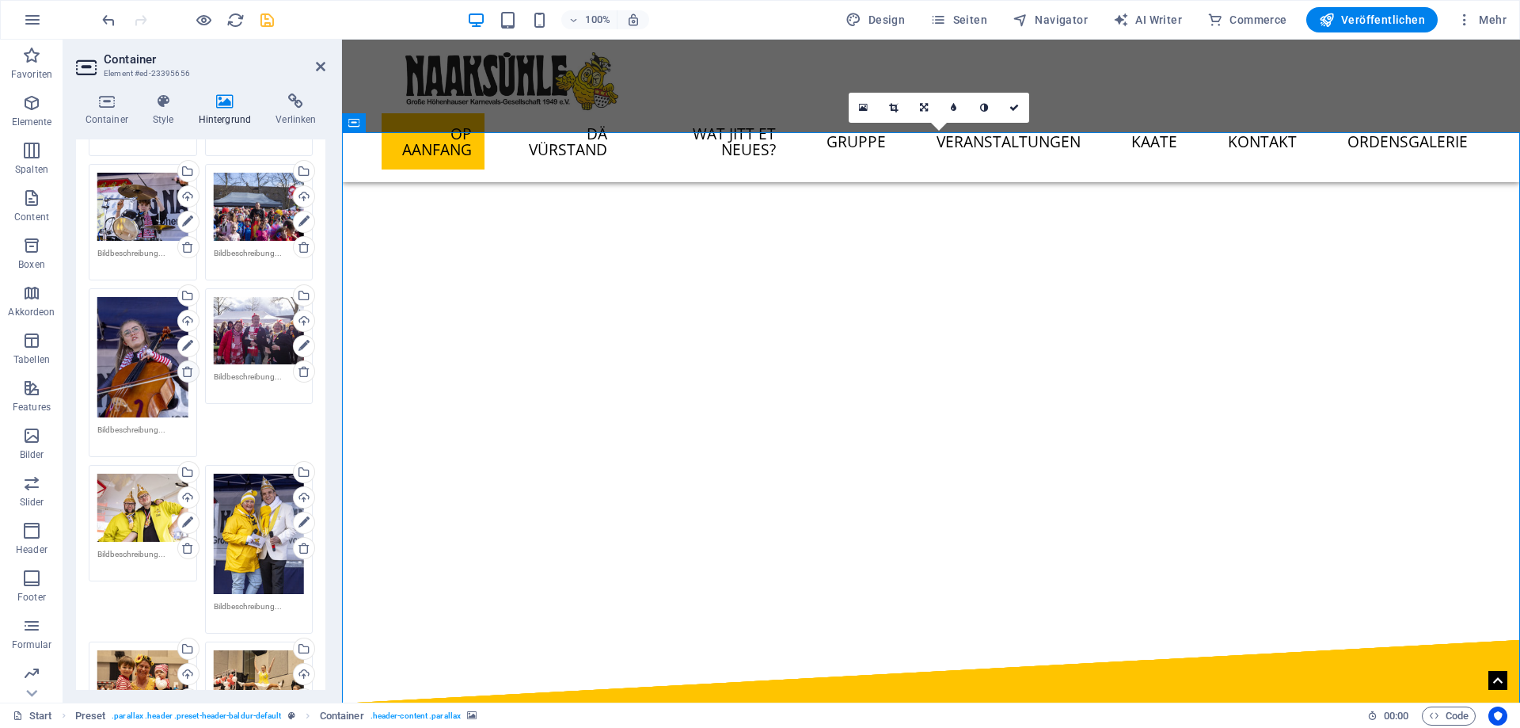
click at [187, 375] on icon at bounding box center [187, 371] width 13 height 13
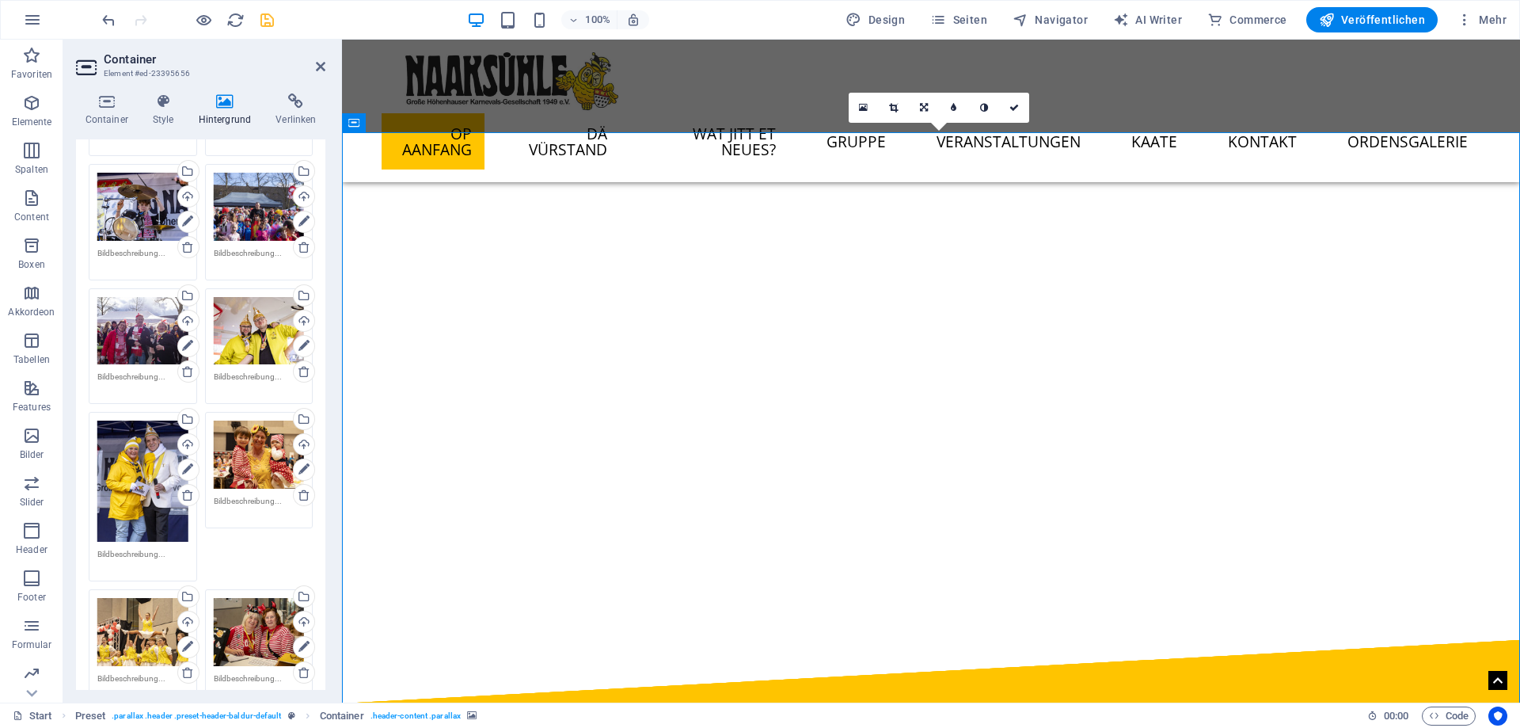
click at [342, 135] on button "button" at bounding box center [342, 135] width 0 height 0
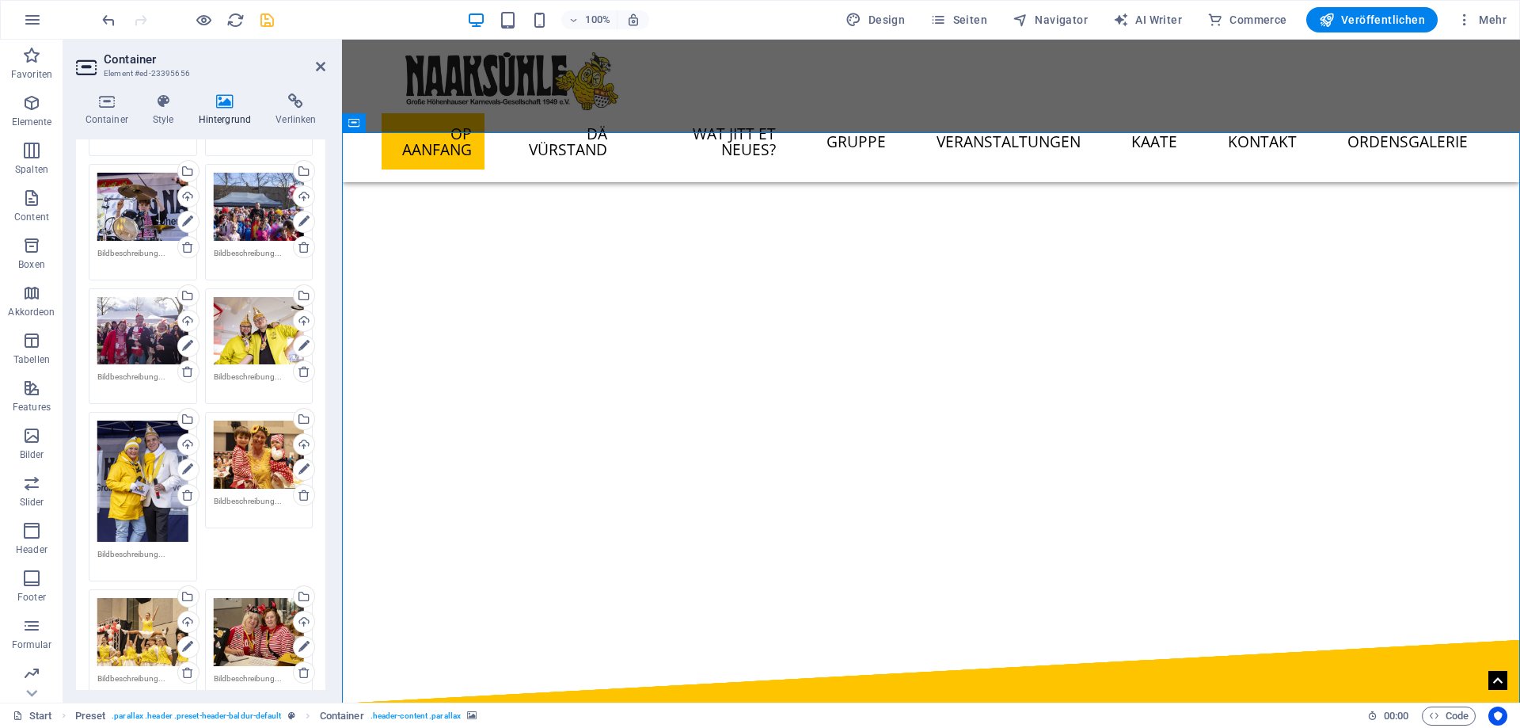
click at [342, 135] on button "button" at bounding box center [342, 135] width 0 height 0
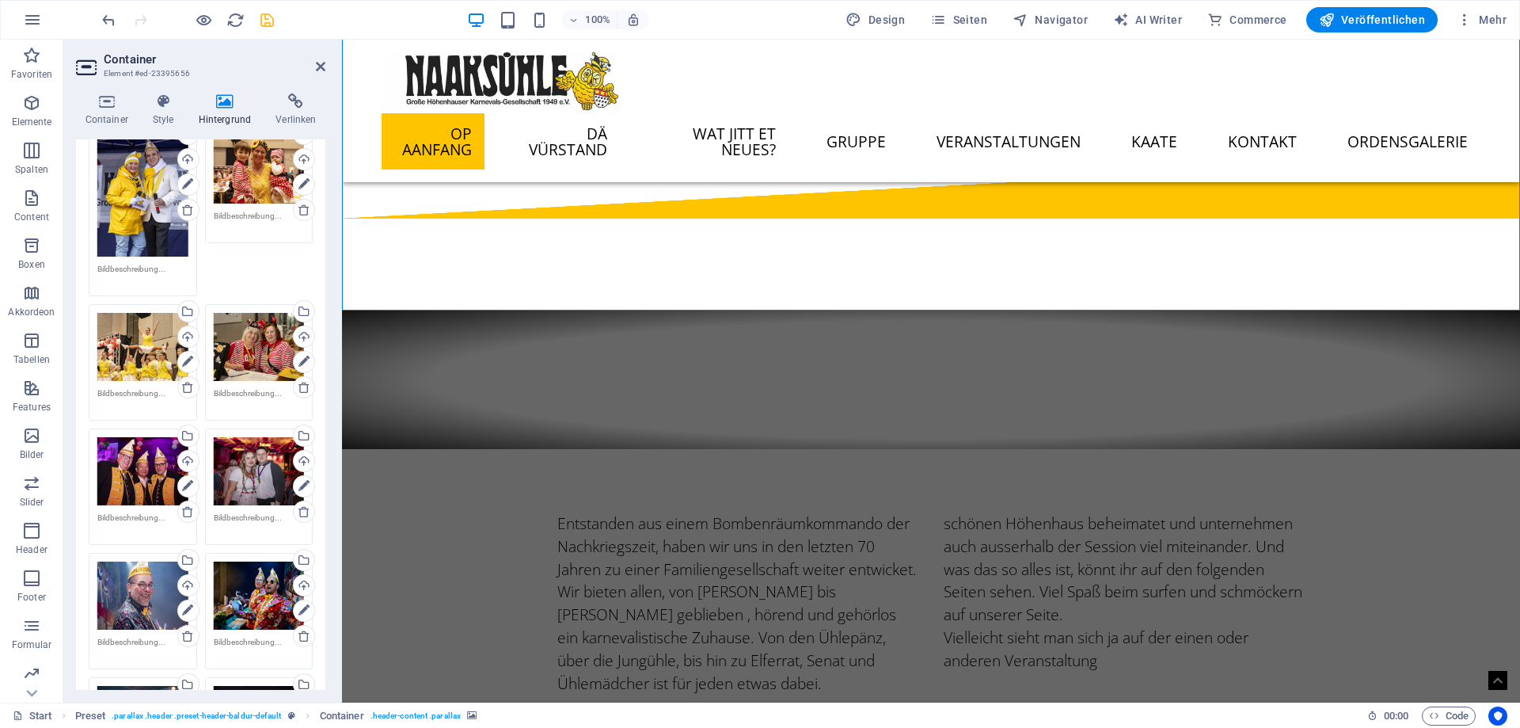
scroll to position [3635, 0]
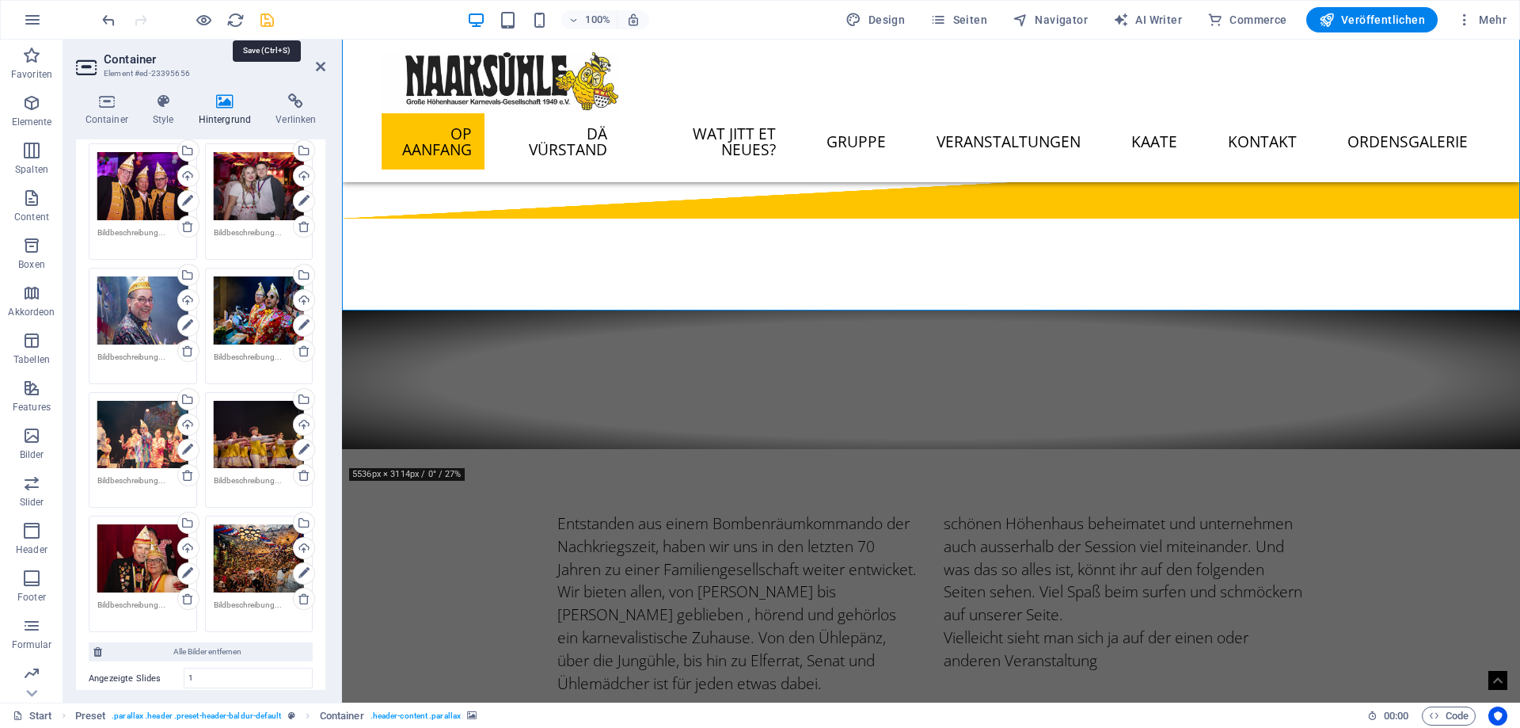
click at [264, 13] on icon "save" at bounding box center [267, 20] width 18 height 18
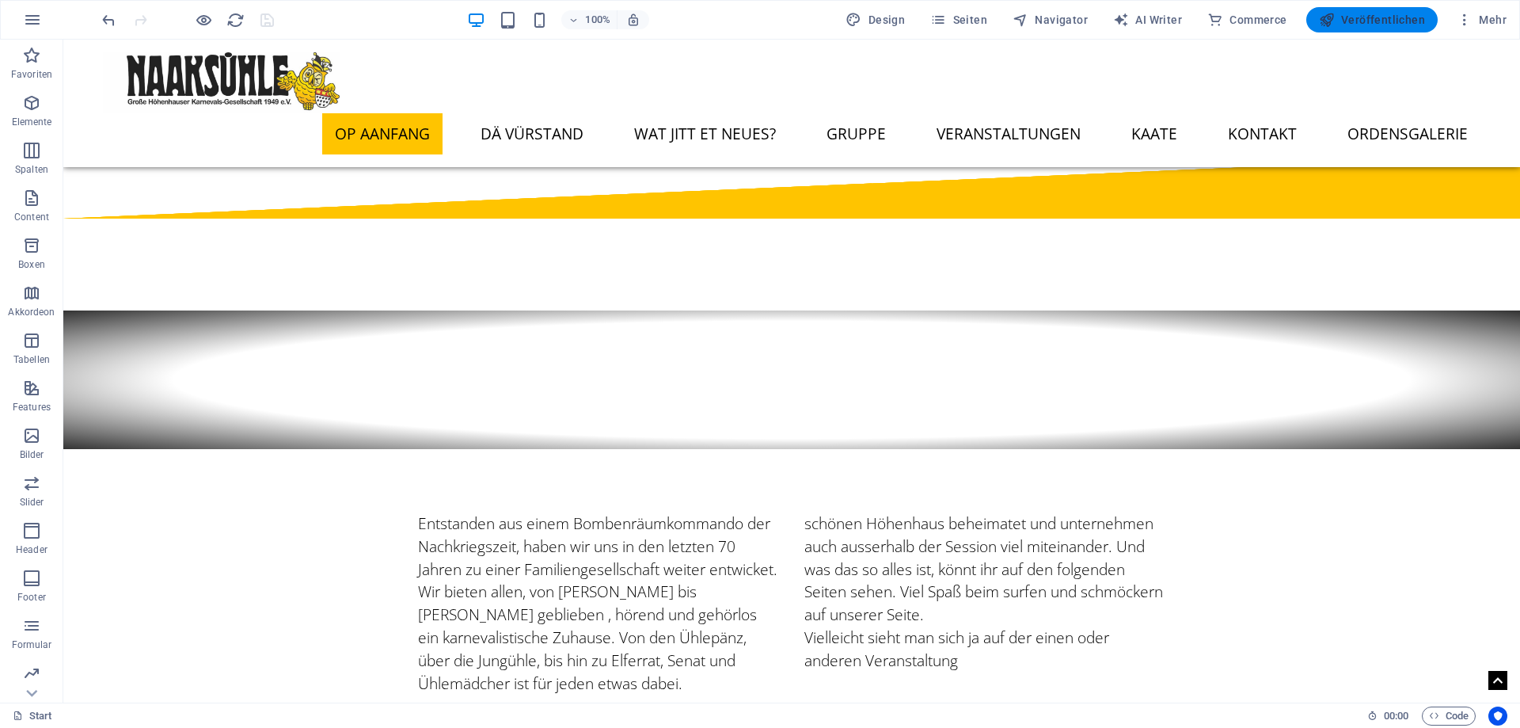
click at [1370, 10] on button "Veröffentlichen" at bounding box center [1372, 19] width 131 height 25
